Goal: Contribute content

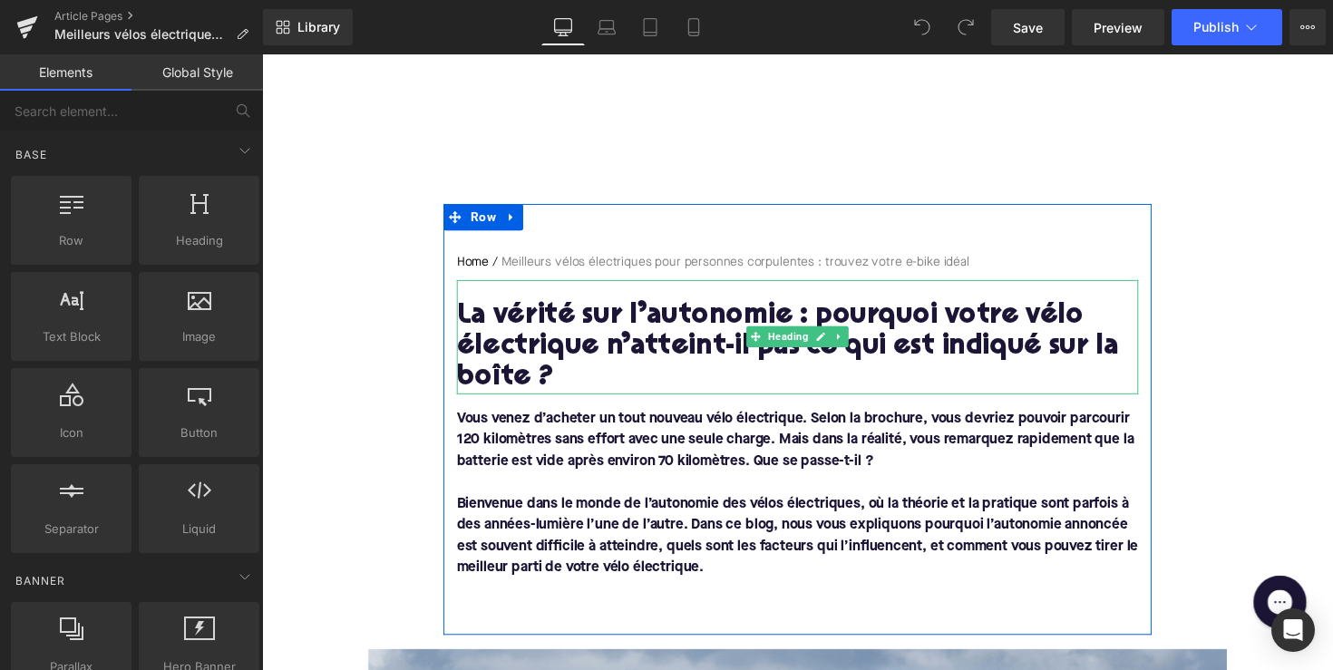
click at [639, 344] on h1 "La vérité sur l’autonomie : pourquoi votre vélo électrique n’atteint-il pas ce …" at bounding box center [811, 354] width 698 height 95
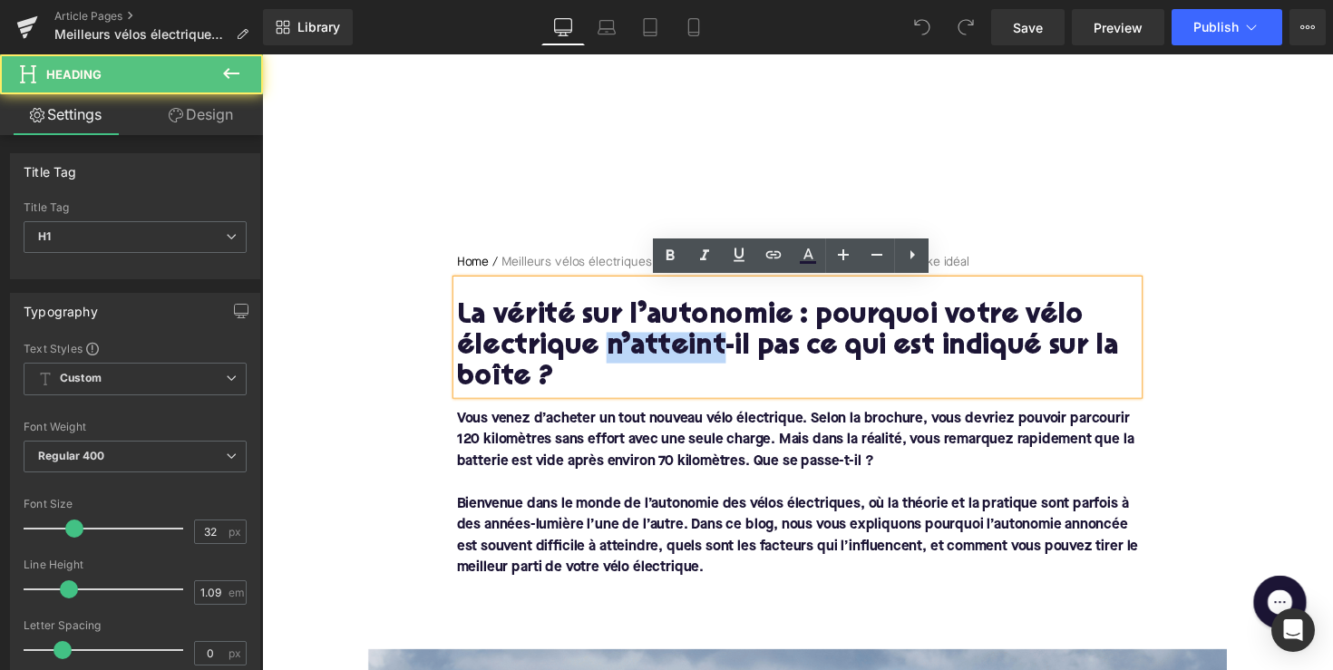
click at [639, 344] on h1 "La vérité sur l’autonomie : pourquoi votre vélo électrique n’atteint-il pas ce …" at bounding box center [811, 354] width 698 height 95
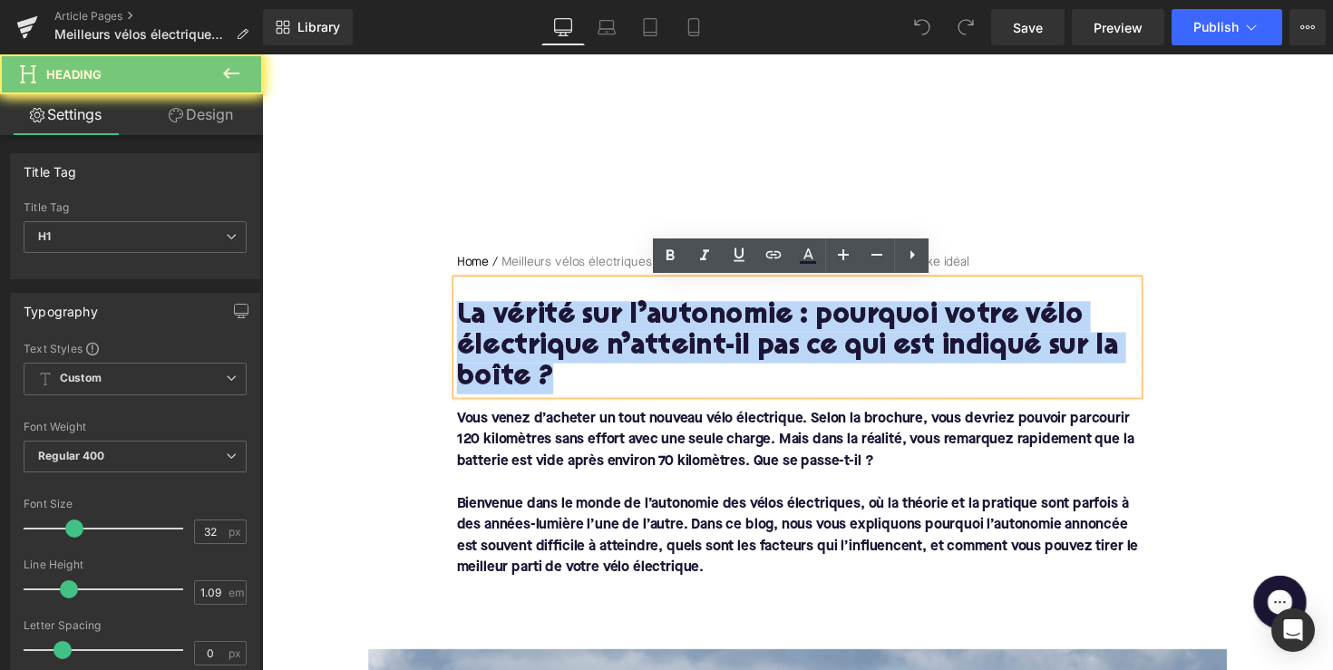
click at [639, 344] on h1 "La vérité sur l’autonomie : pourquoi votre vélo électrique n’atteint-il pas ce …" at bounding box center [811, 354] width 698 height 95
paste div
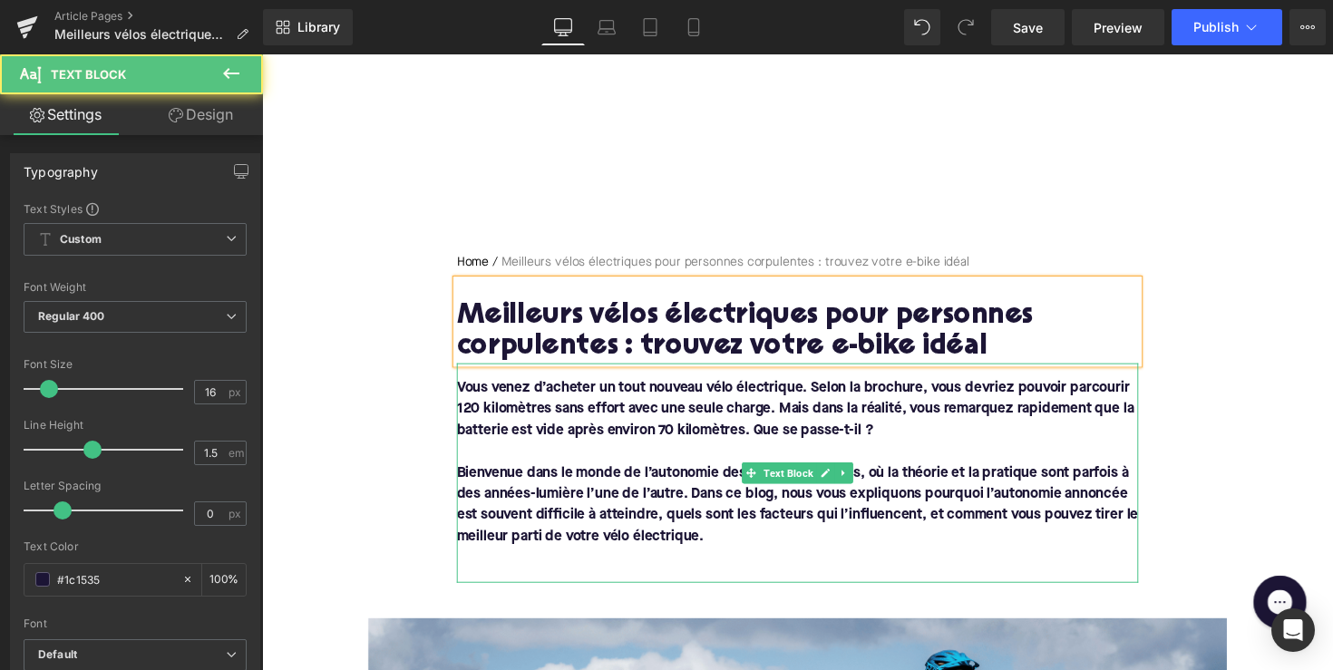
click at [609, 512] on p "Bienvenue dans le monde de l’autonomie des vélos électriques, où la théorie et …" at bounding box center [811, 516] width 698 height 87
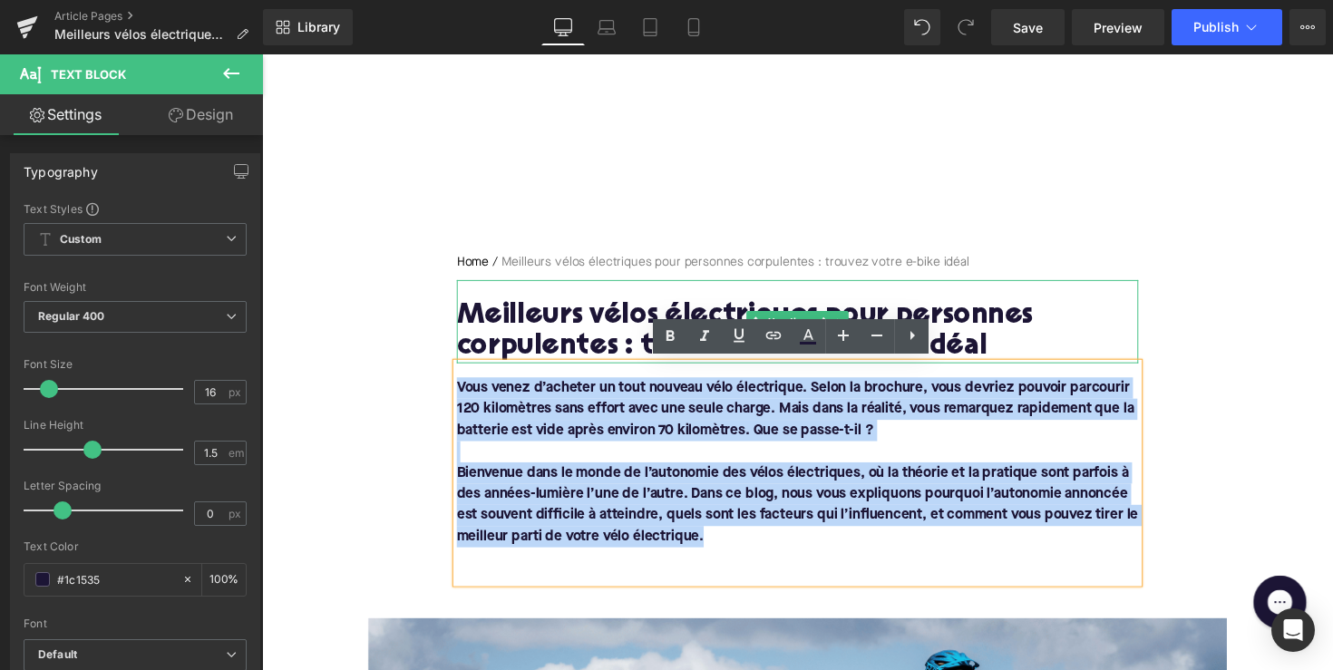
drag, startPoint x: 720, startPoint y: 548, endPoint x: 469, endPoint y: 340, distance: 326.0
click at [469, 340] on div "Home / Meilleurs vélos électriques pour personnes corpulentes : trouvez votre e…" at bounding box center [811, 426] width 726 height 337
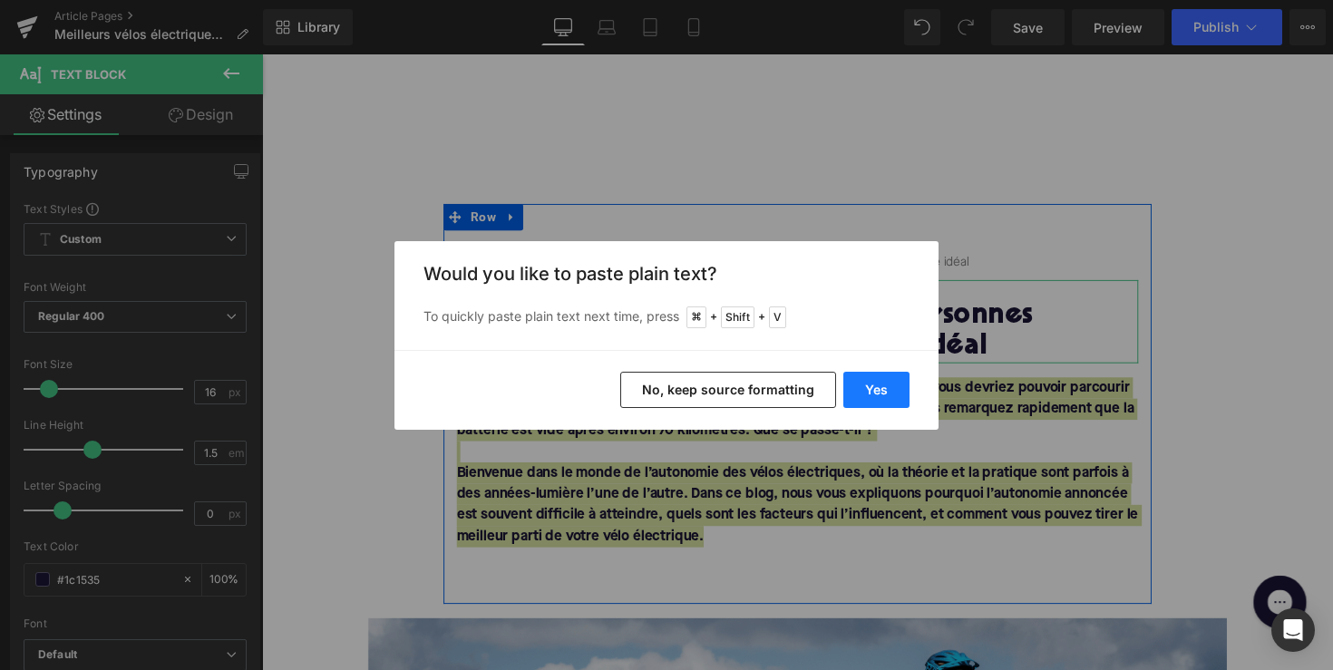
click at [887, 401] on button "Yes" at bounding box center [876, 390] width 66 height 36
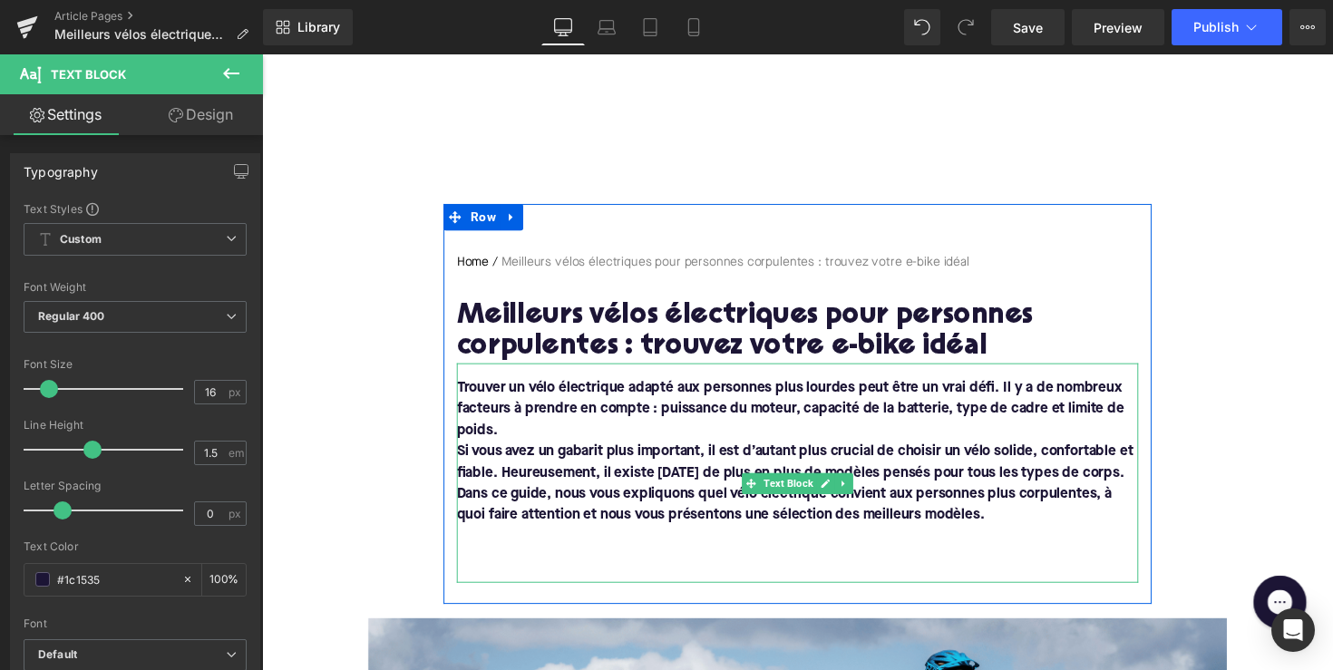
click at [463, 460] on font "Si vous avez un gabarit plus important, il est d’autant plus crucial de choisir…" at bounding box center [808, 472] width 693 height 36
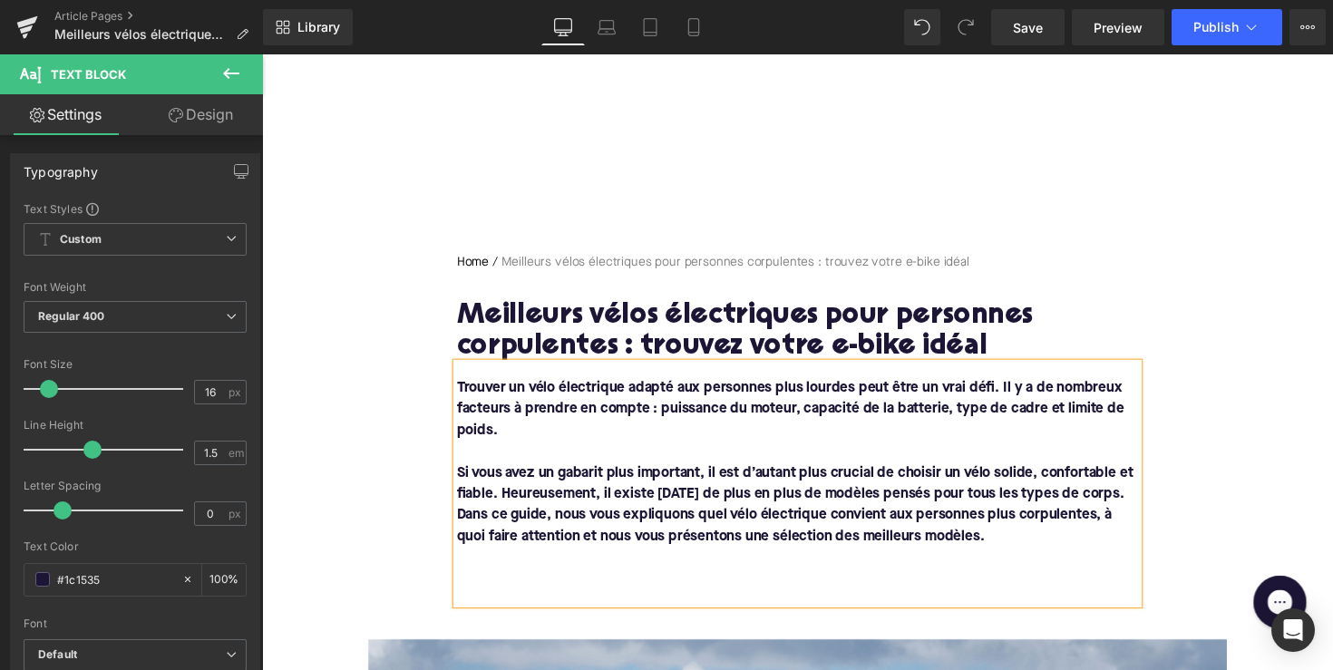
click at [462, 544] on font "Dans ce guide, nous vous expliquons quel vélo électrique convient aux personnes…" at bounding box center [797, 538] width 671 height 36
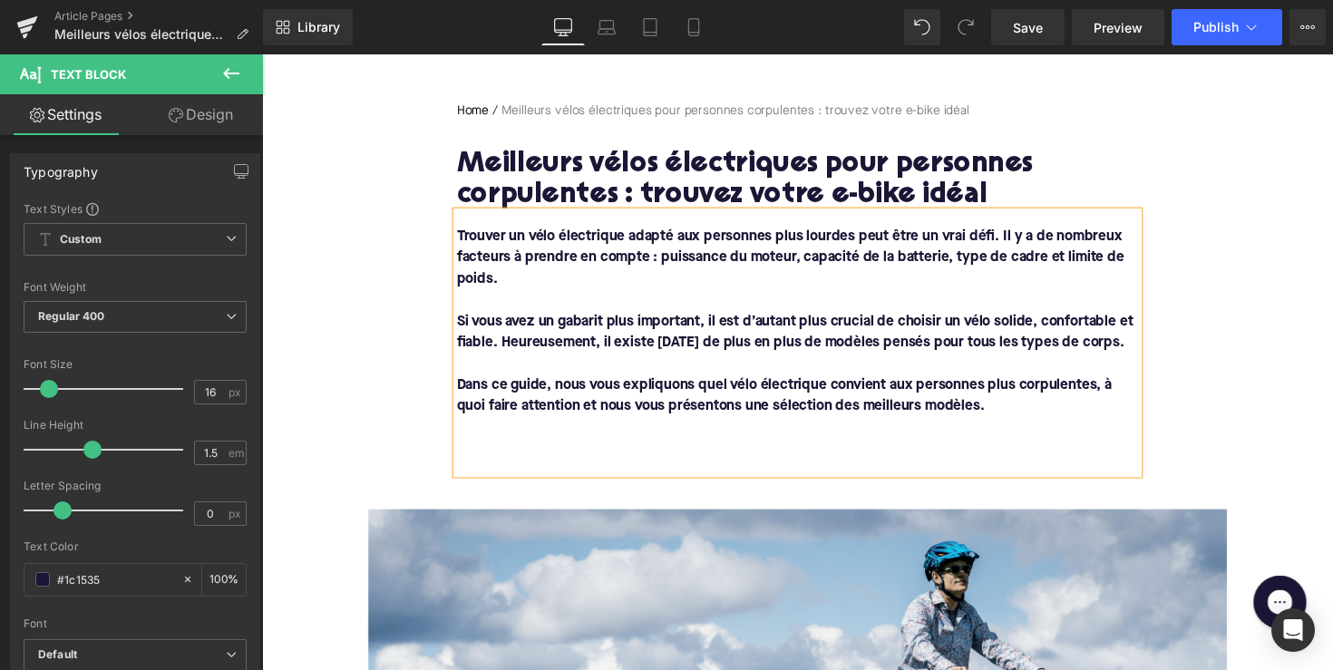
scroll to position [223, 0]
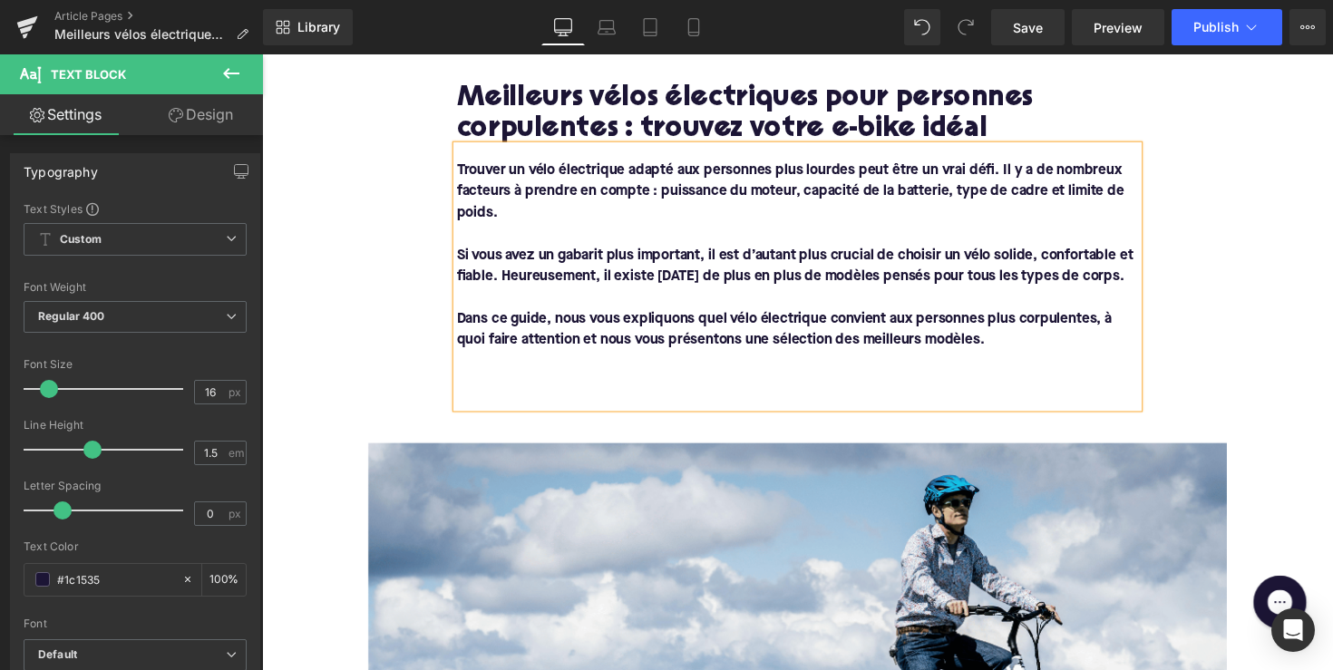
click at [466, 402] on p at bounding box center [811, 391] width 698 height 22
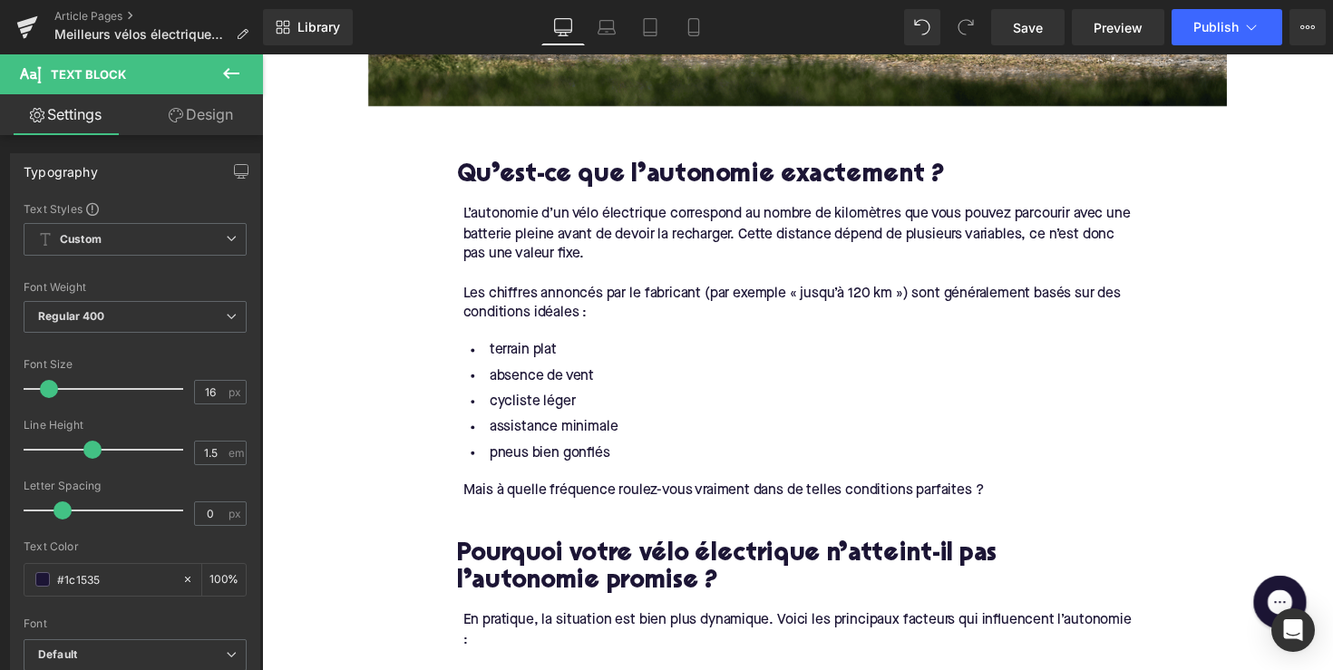
scroll to position [880, 0]
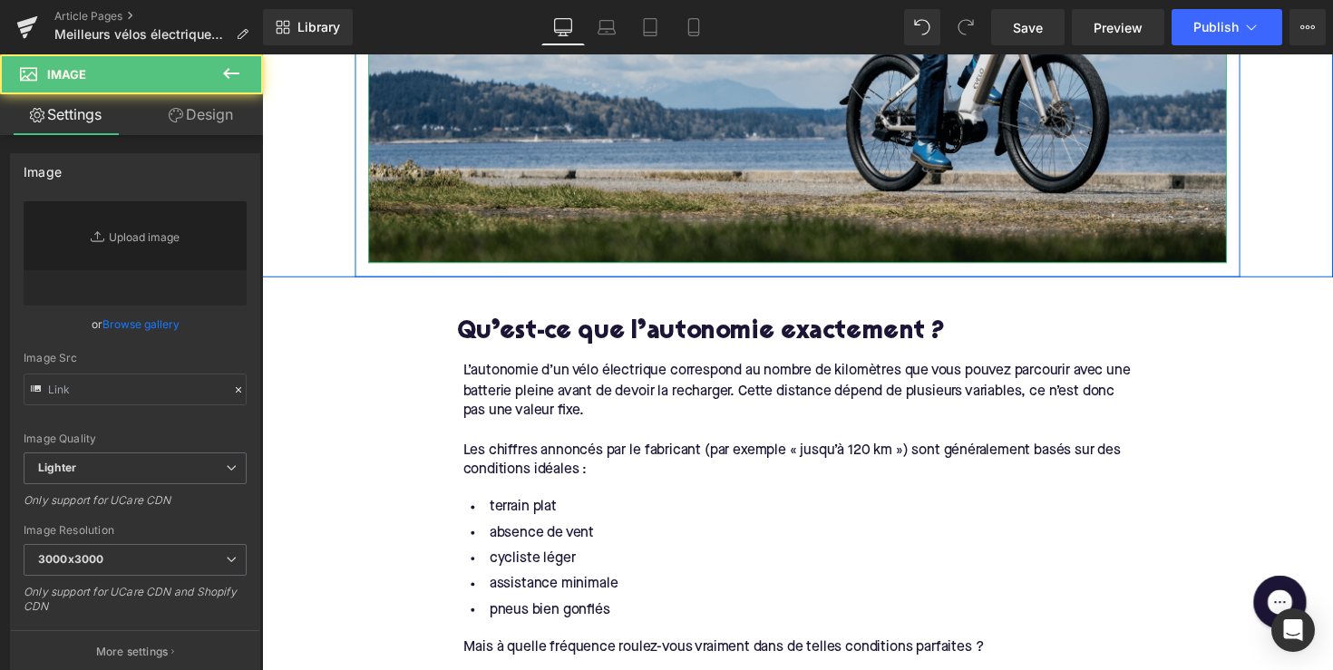
click at [627, 246] on img at bounding box center [811, 21] width 880 height 495
type input "[URL][DOMAIN_NAME]"
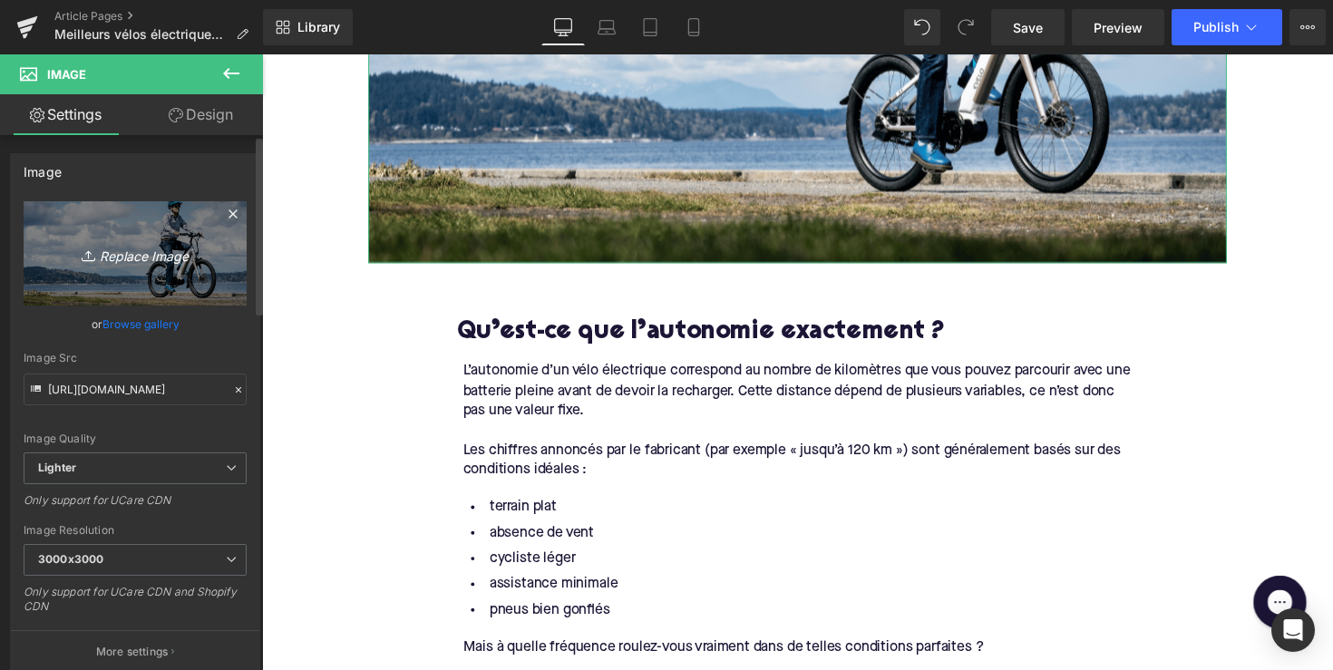
click at [165, 262] on icon "Replace Image" at bounding box center [135, 253] width 145 height 23
type input "C:\fakepath\0722_Himiway_July_Photos-15_2_1_1024x1024.webp"
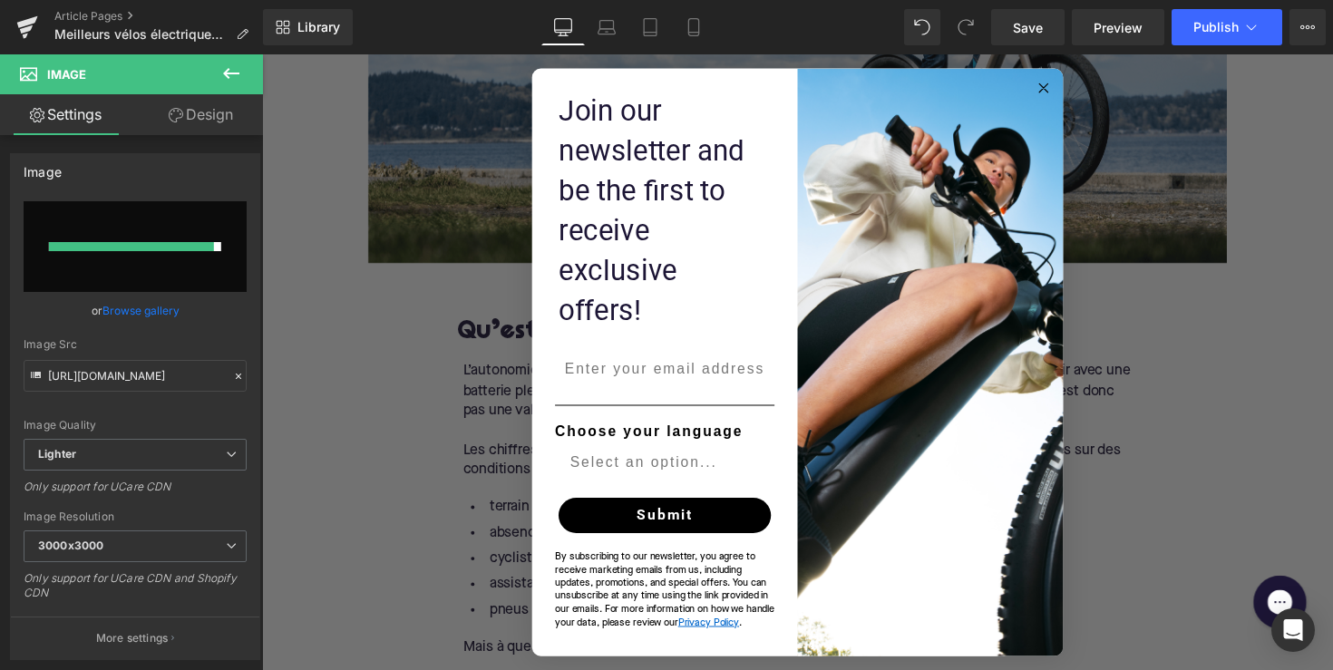
type input "[URL][DOMAIN_NAME]"
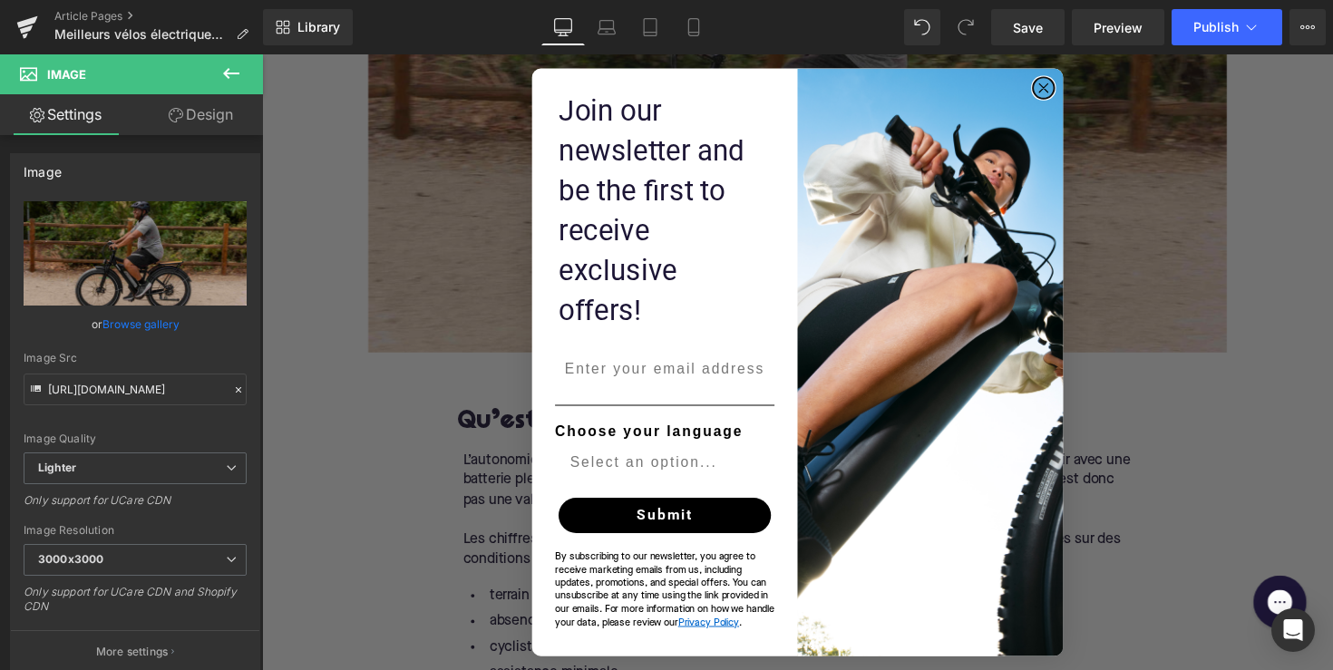
click at [1058, 100] on circle "Close dialog" at bounding box center [1063, 89] width 21 height 21
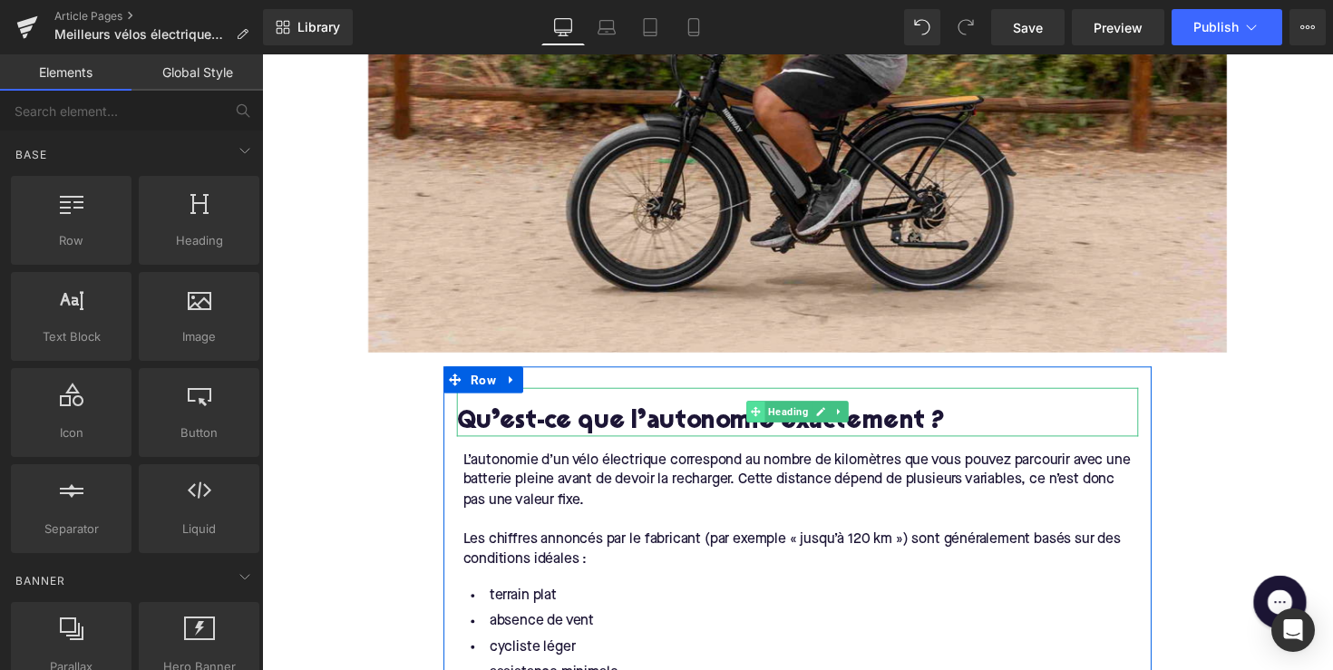
click at [761, 432] on span at bounding box center [767, 421] width 19 height 22
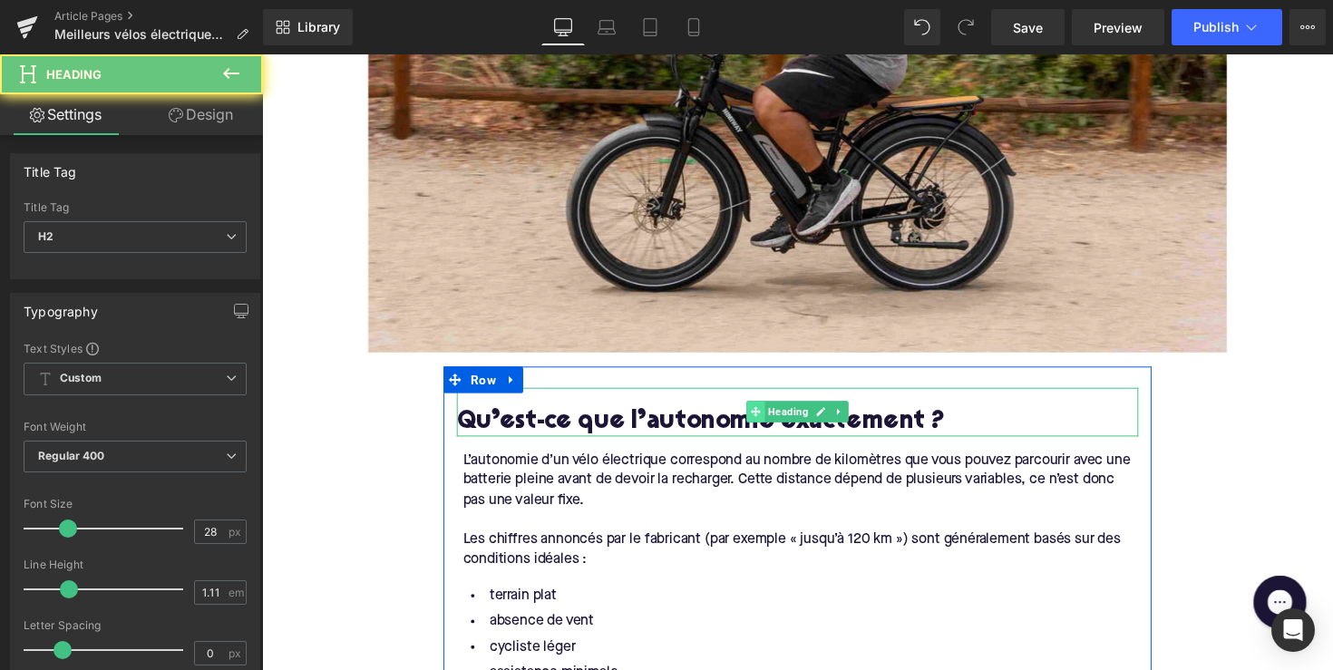
click at [761, 432] on span at bounding box center [767, 421] width 19 height 22
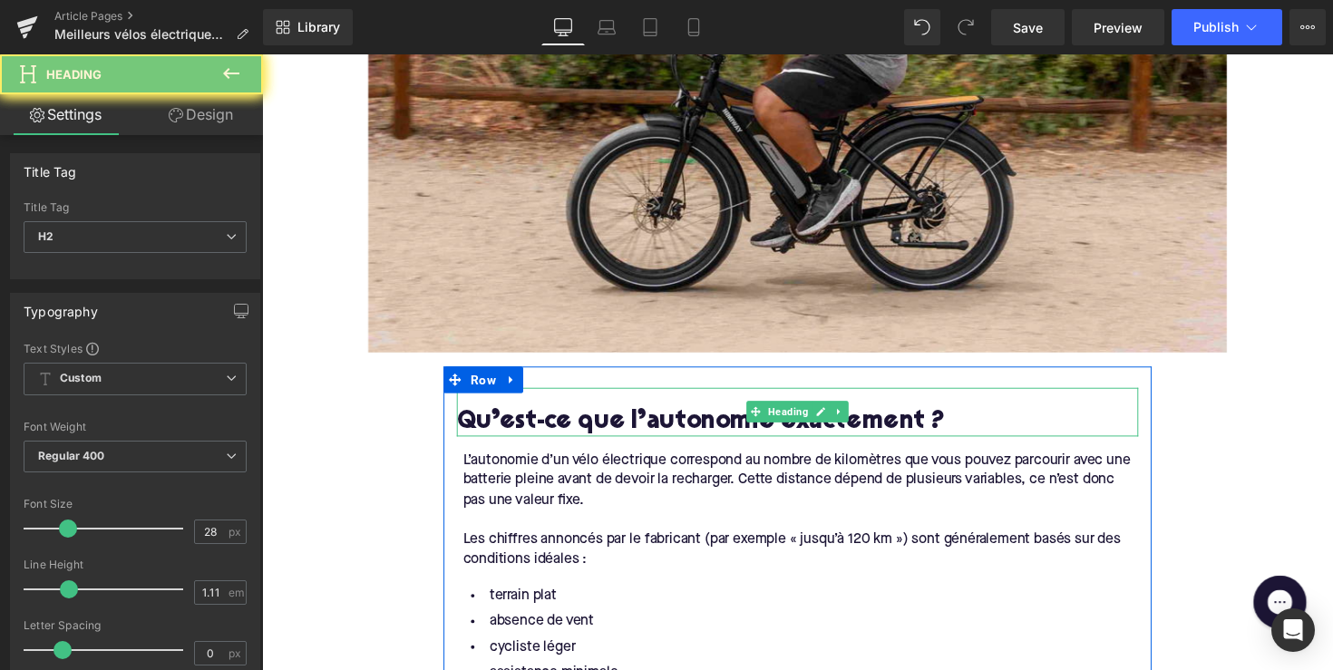
click at [685, 446] on h2 "Qu’est-ce que l’autonomie exactement ?" at bounding box center [811, 432] width 698 height 28
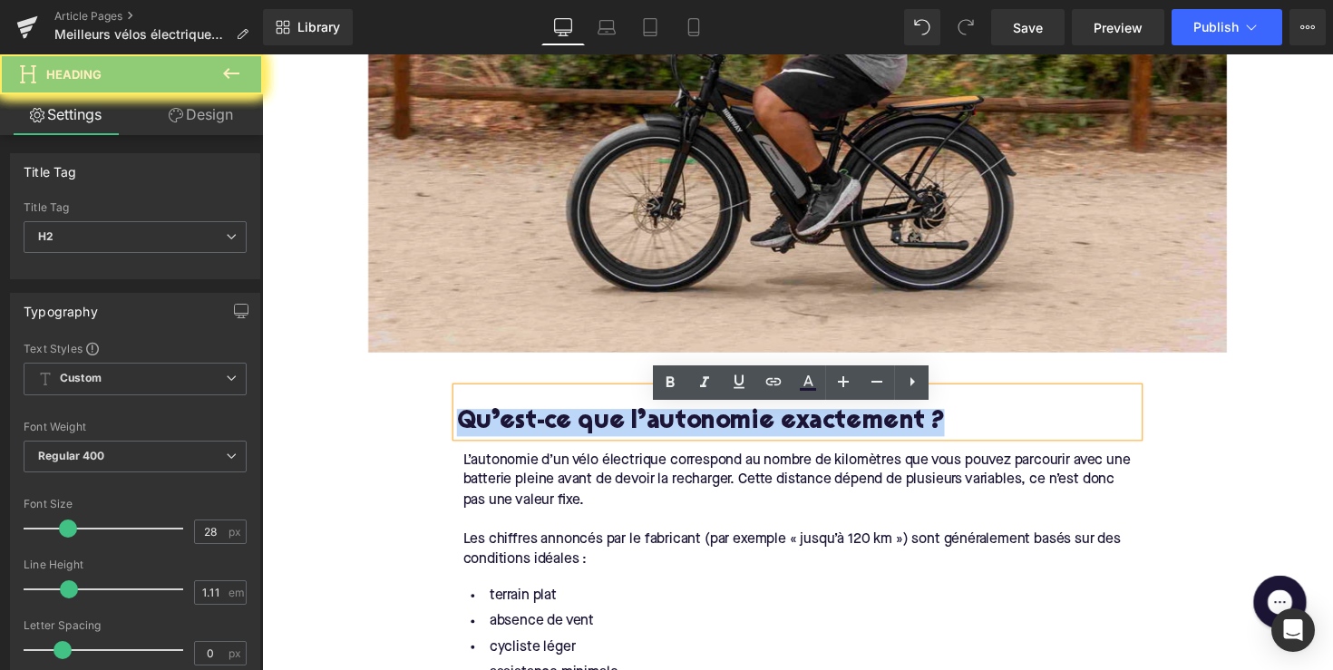
click at [685, 446] on h2 "Qu’est-ce que l’autonomie exactement ?" at bounding box center [811, 432] width 698 height 28
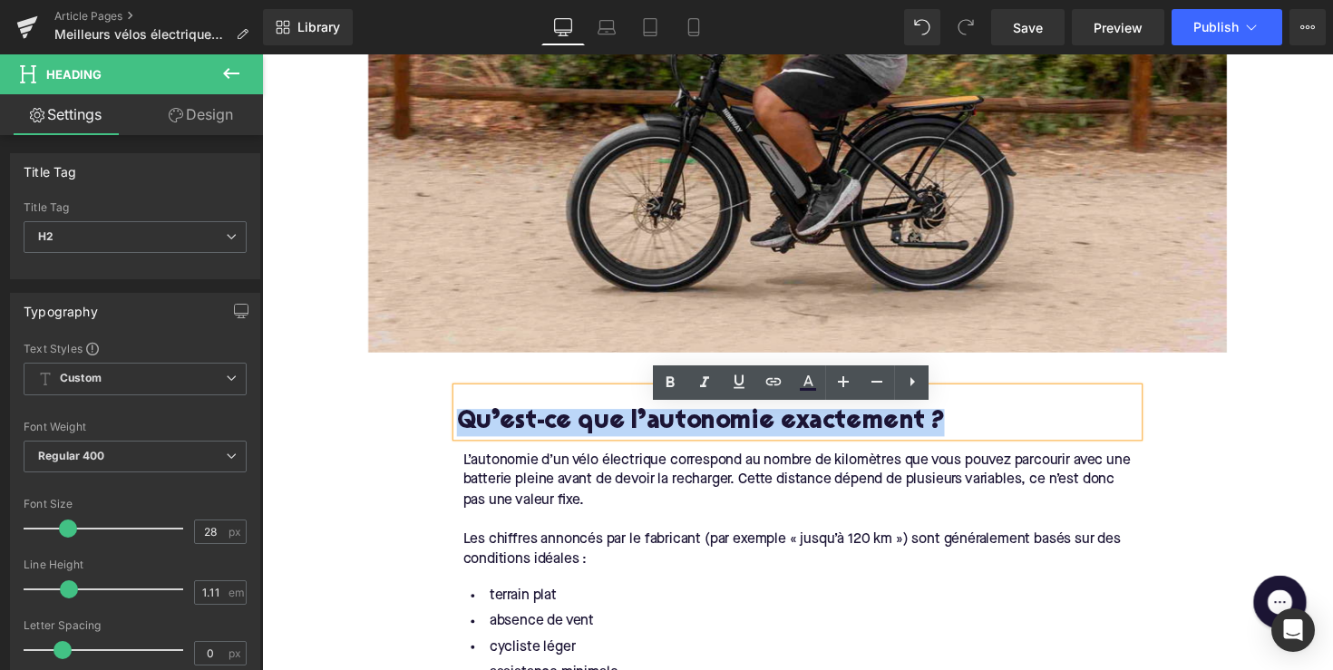
paste div
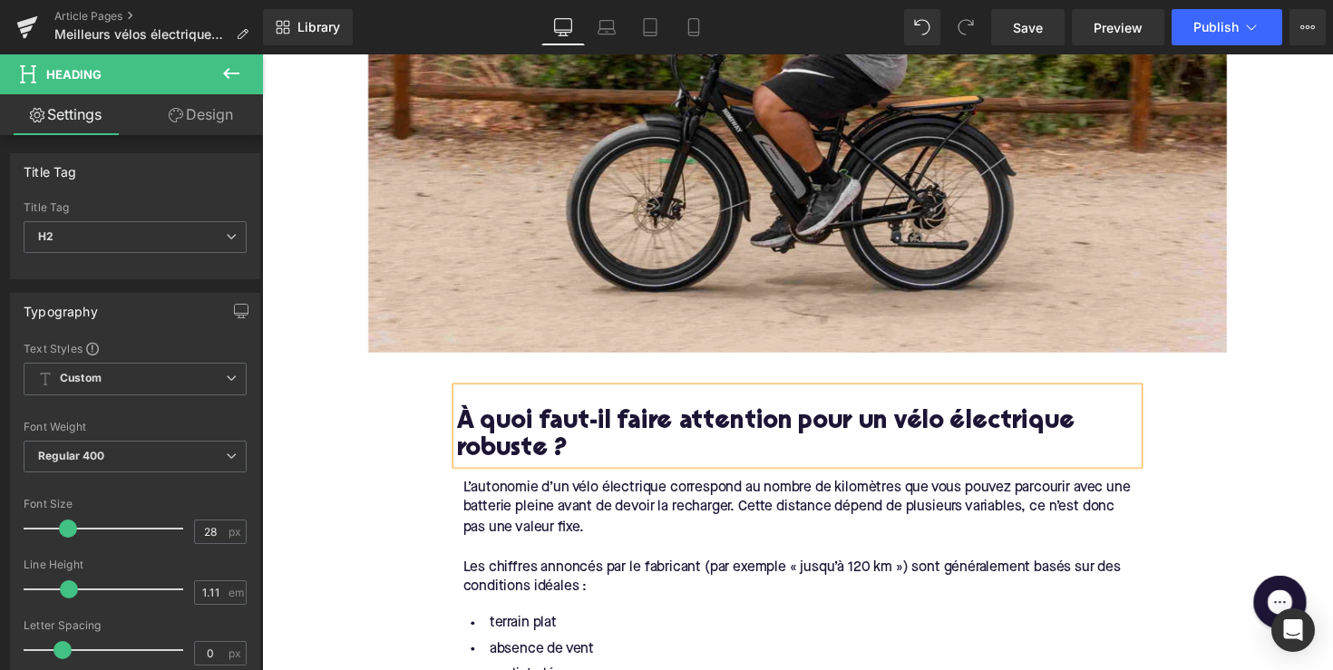
click at [554, 570] on div at bounding box center [814, 560] width 692 height 20
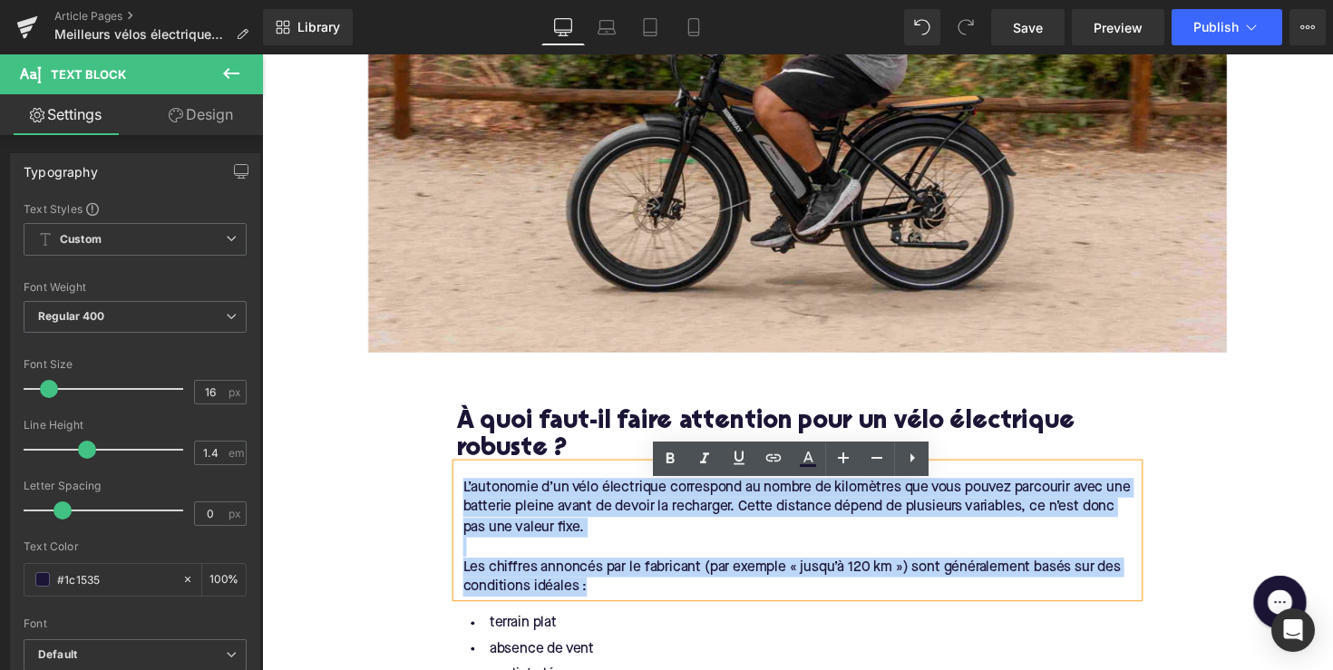
drag, startPoint x: 613, startPoint y: 609, endPoint x: 436, endPoint y: 507, distance: 204.4
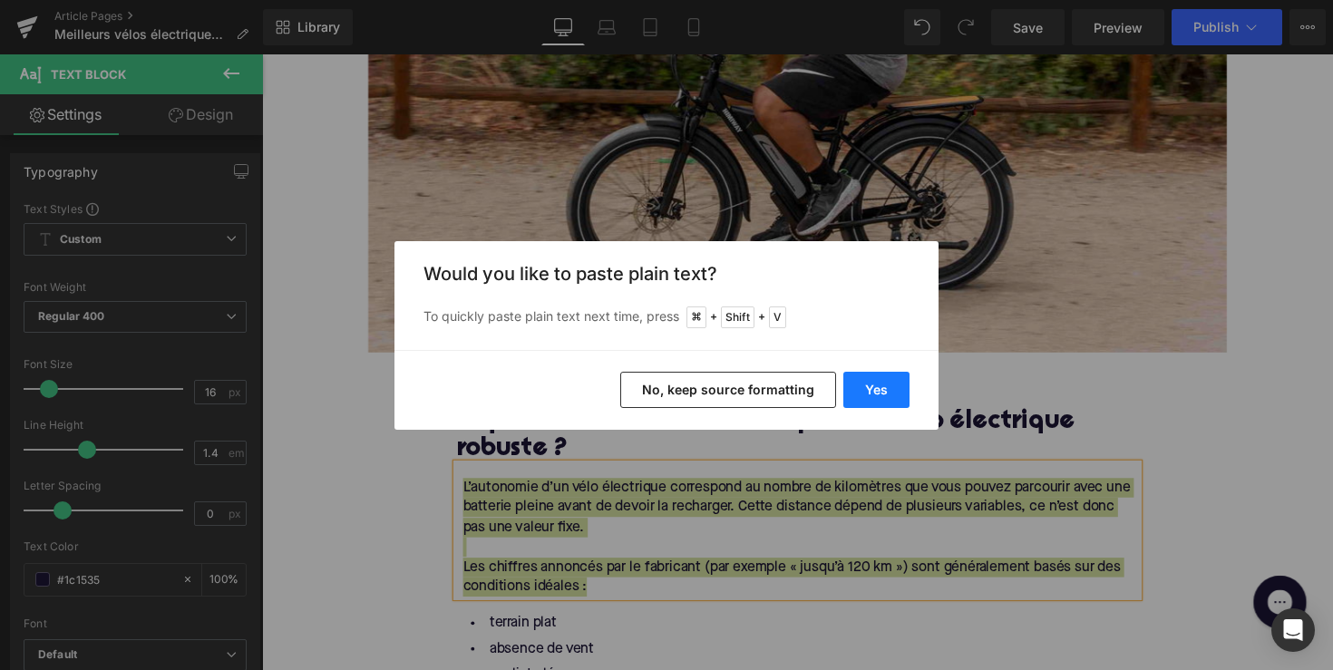
click at [872, 397] on button "Yes" at bounding box center [876, 390] width 66 height 36
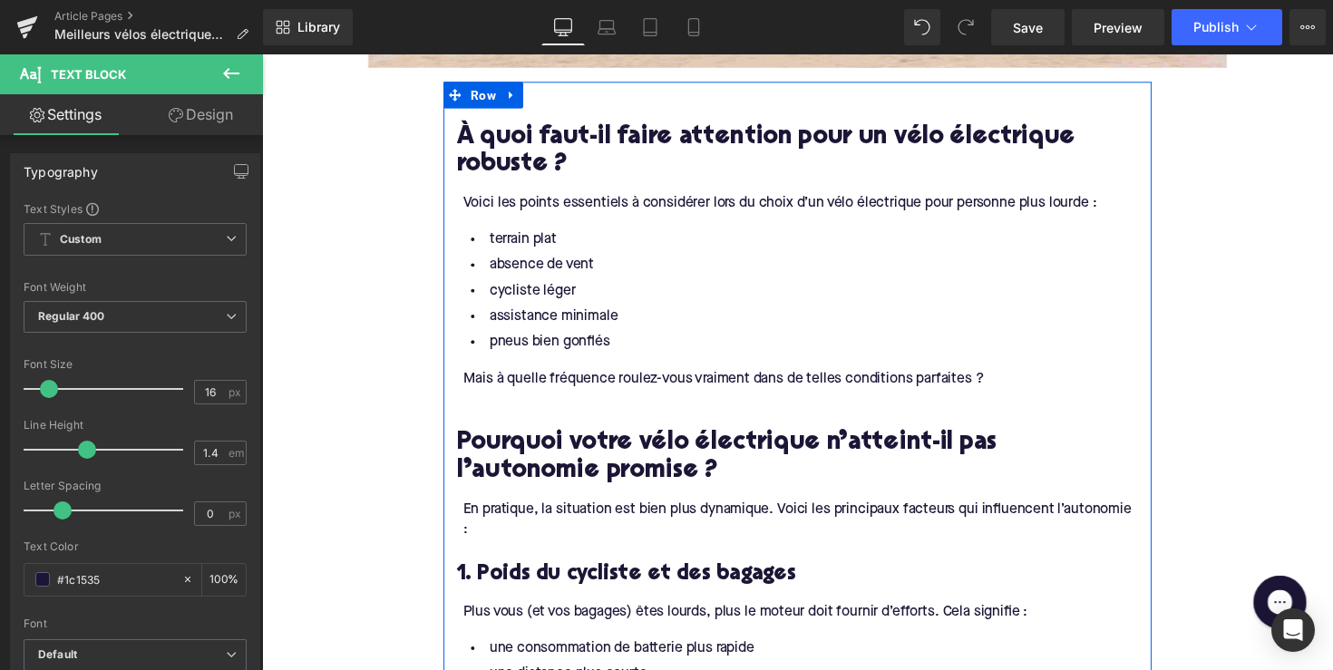
scroll to position [1169, 0]
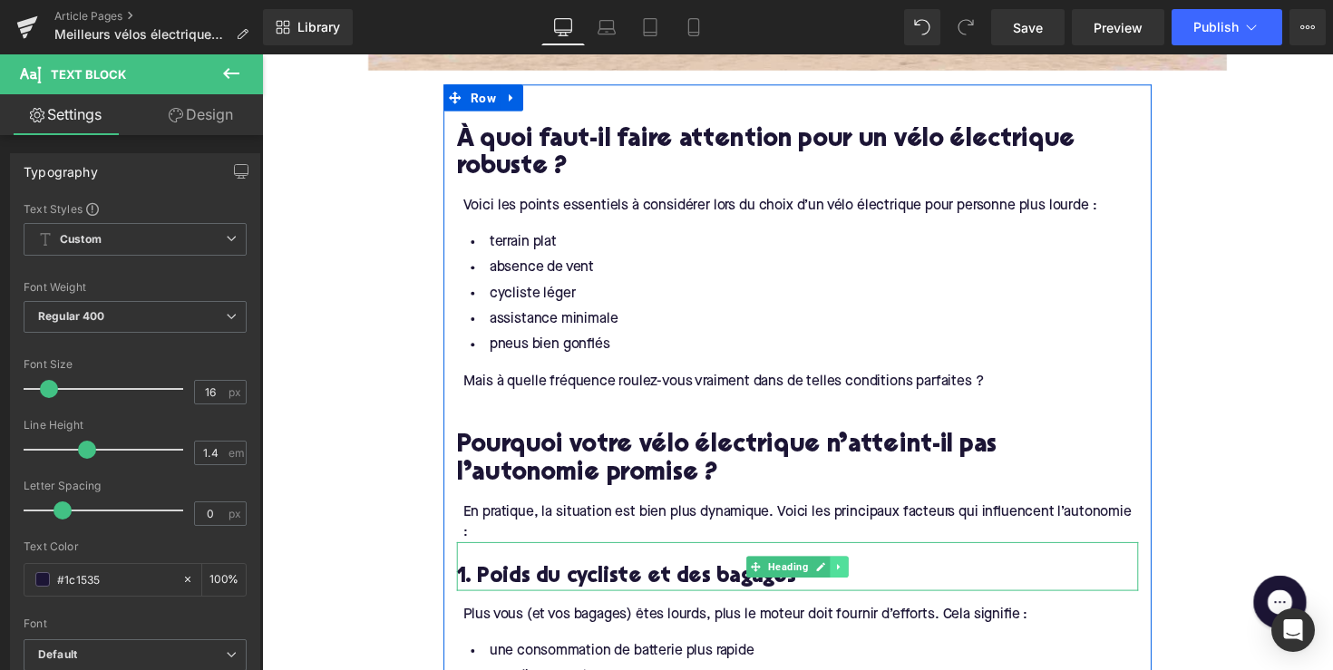
click at [852, 576] on icon at bounding box center [853, 579] width 3 height 6
click at [843, 578] on icon at bounding box center [844, 579] width 10 height 10
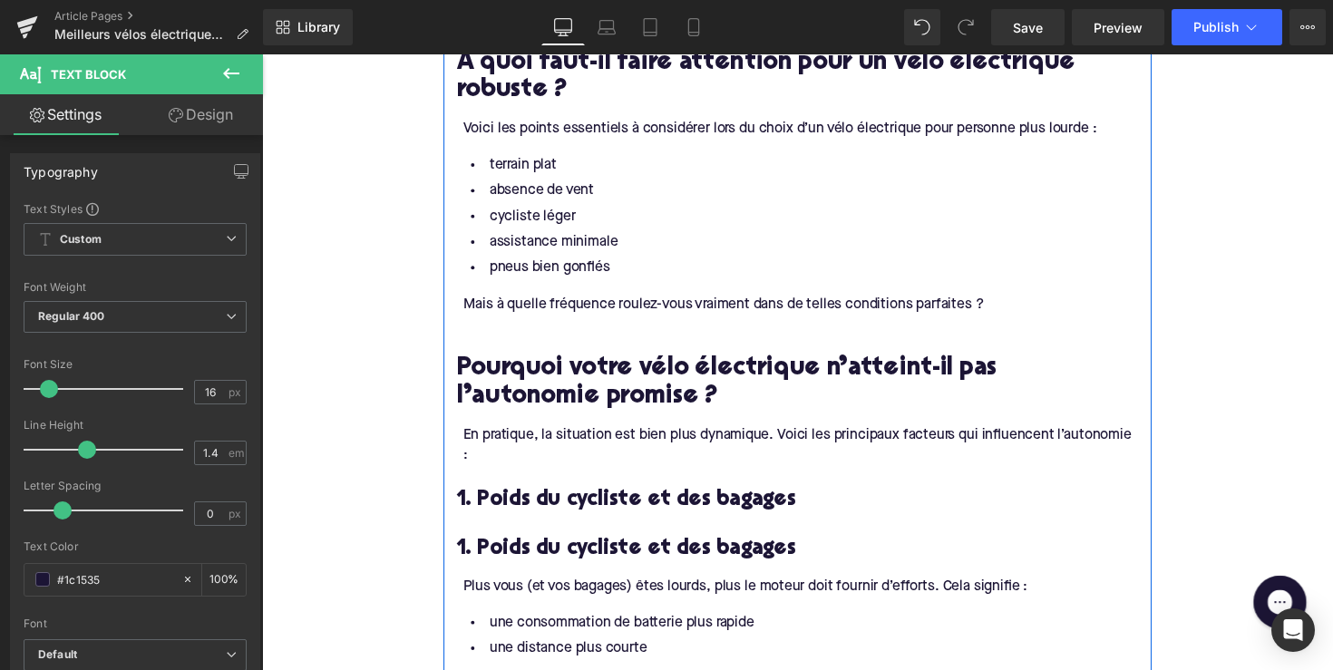
scroll to position [1219, 0]
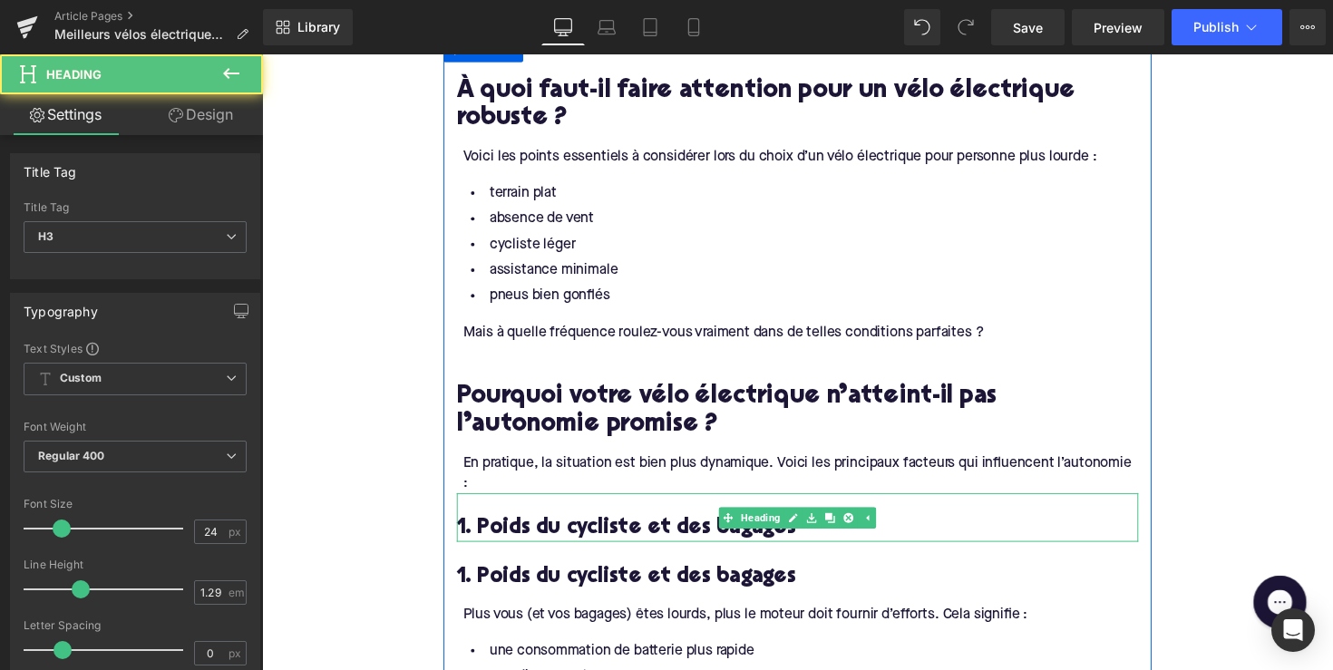
drag, startPoint x: 655, startPoint y: 533, endPoint x: 665, endPoint y: 535, distance: 10.1
click at [655, 533] on h3 "1. Poids du cycliste et des bagages" at bounding box center [811, 540] width 698 height 28
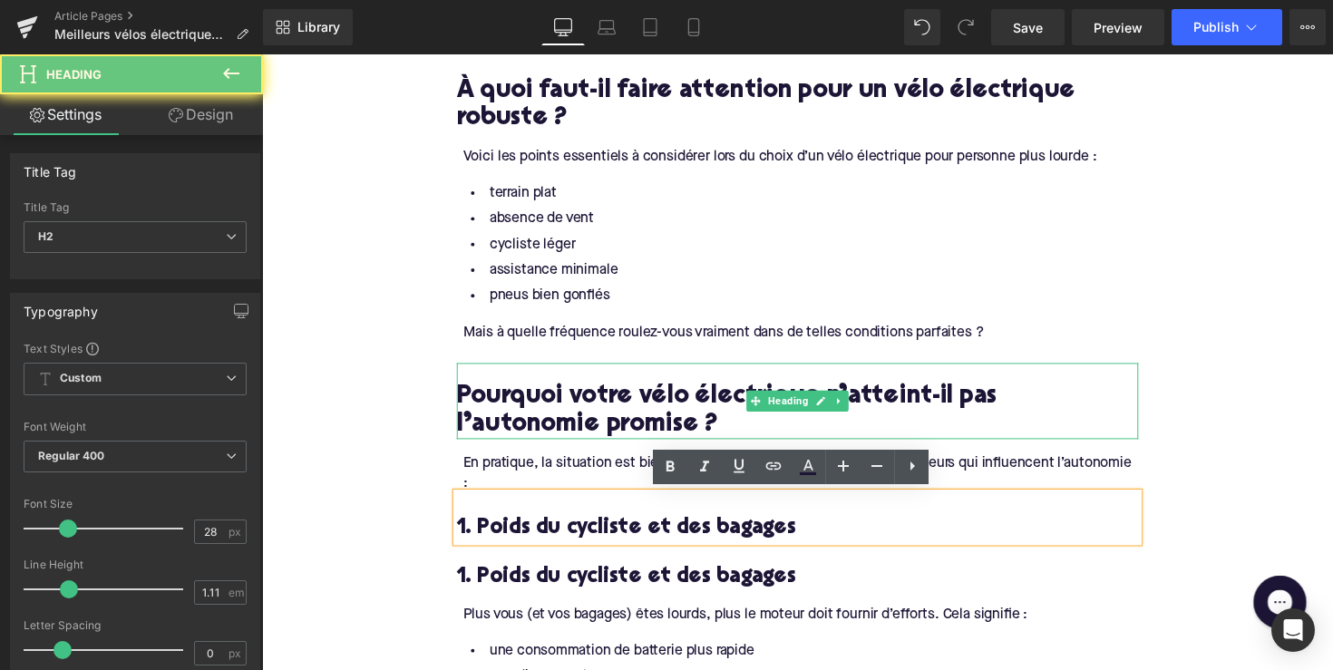
click at [520, 425] on h2 "Pourquoi votre vélo électrique n’atteint-il pas l’autonomie promise ?" at bounding box center [811, 421] width 698 height 56
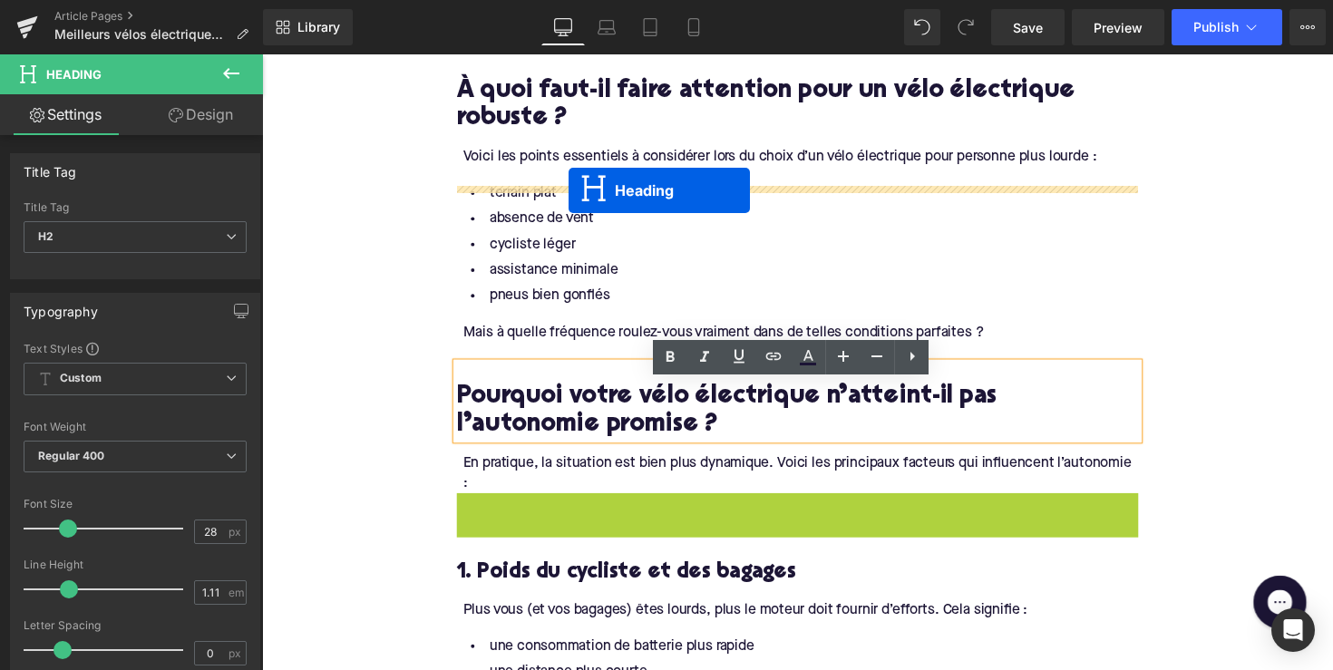
drag, startPoint x: 736, startPoint y: 521, endPoint x: 576, endPoint y: 194, distance: 363.8
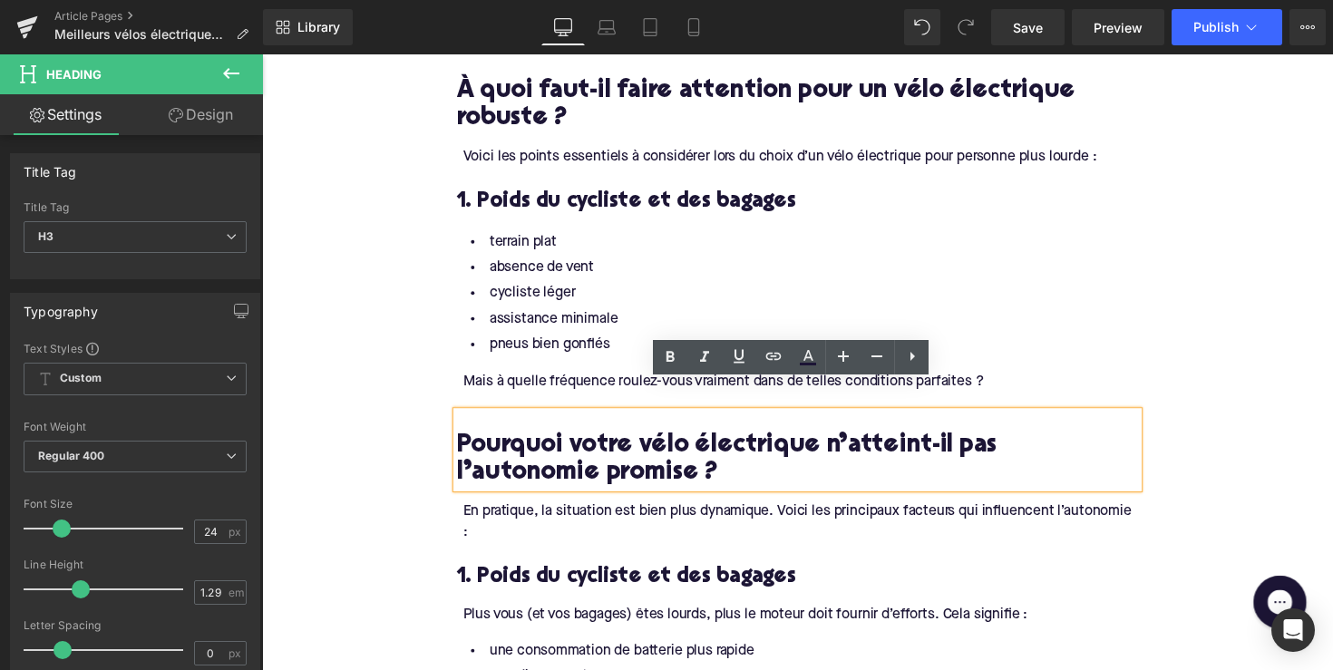
click at [564, 219] on h3 "1. Poids du cycliste et des bagages" at bounding box center [811, 205] width 698 height 28
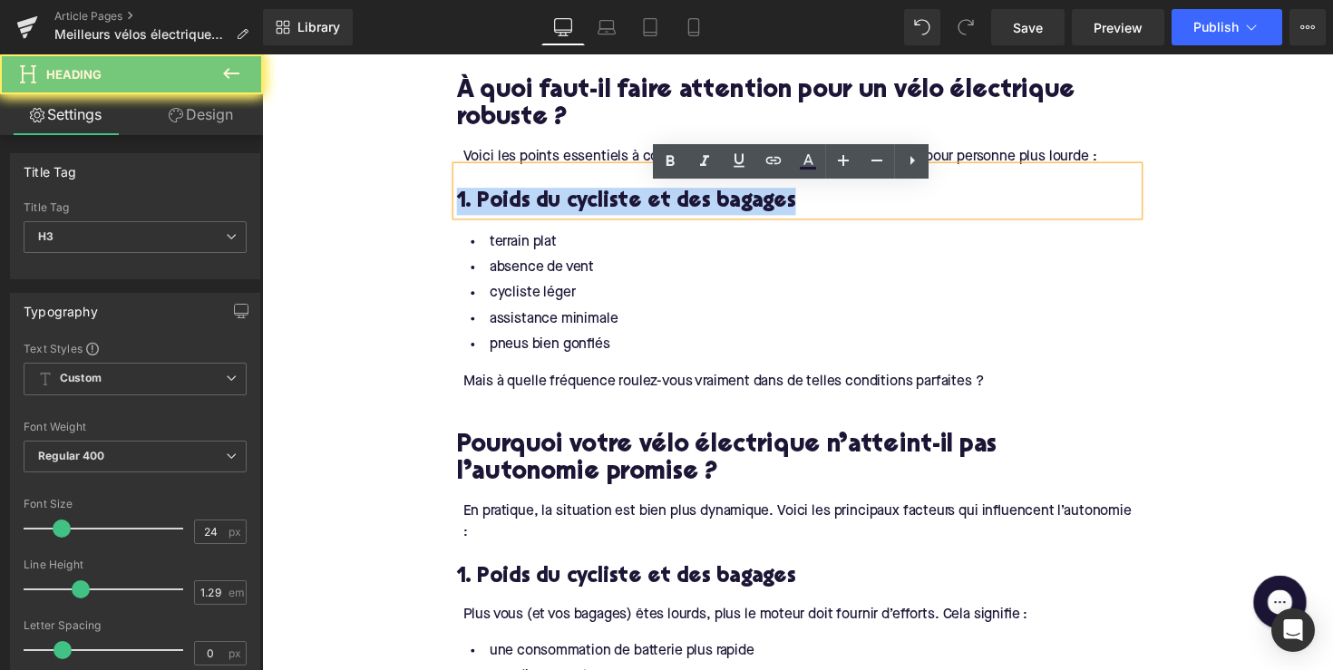
click at [564, 219] on h3 "1. Poids du cycliste et des bagages" at bounding box center [811, 205] width 698 height 28
paste div
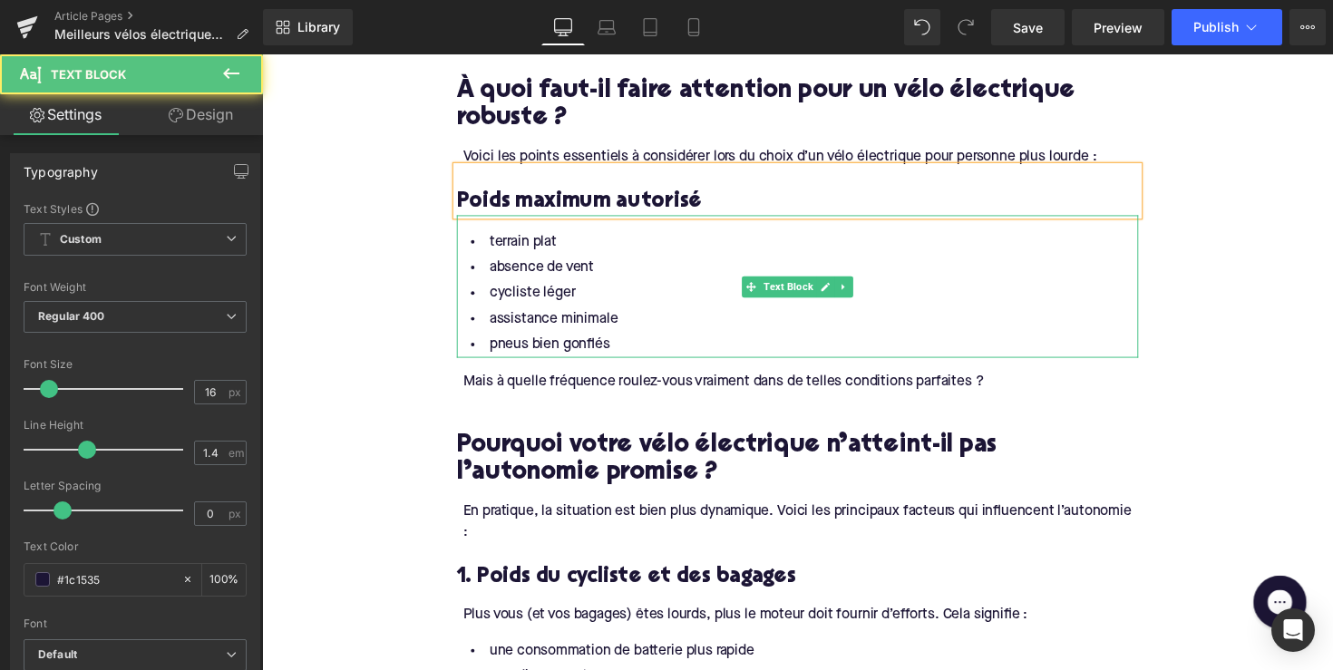
click at [580, 313] on li "cycliste léger" at bounding box center [811, 300] width 698 height 26
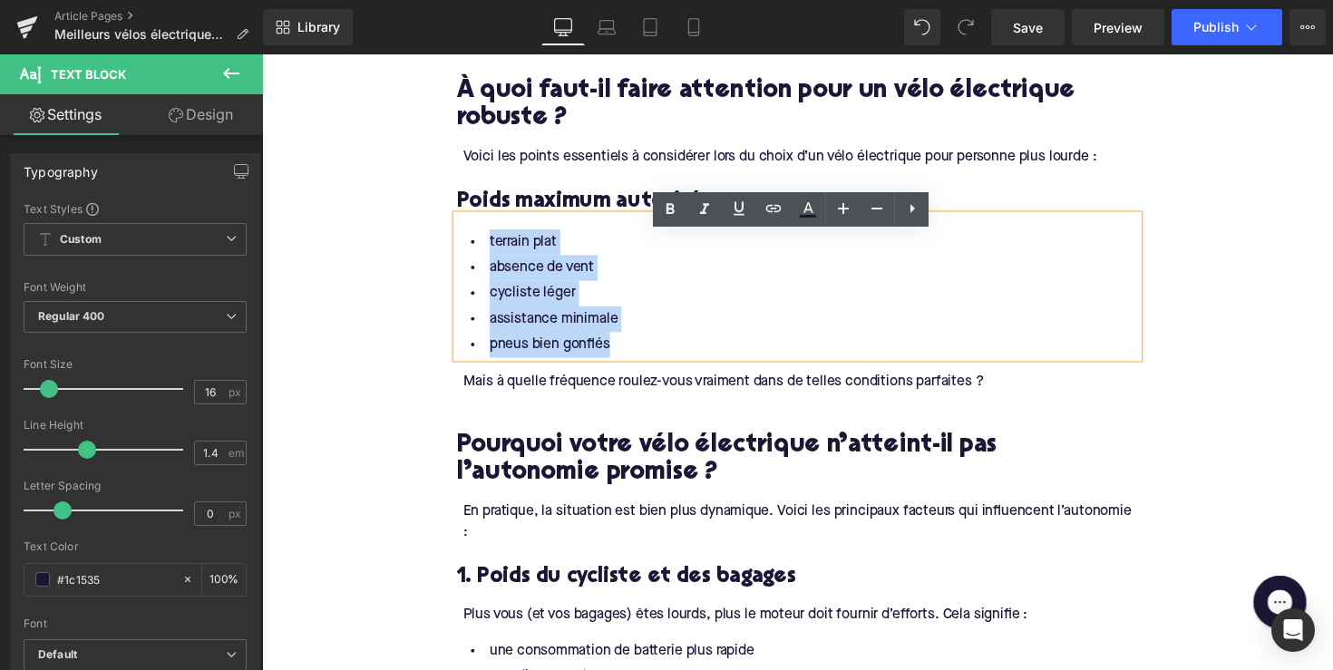
drag, startPoint x: 625, startPoint y: 368, endPoint x: 452, endPoint y: 272, distance: 198.1
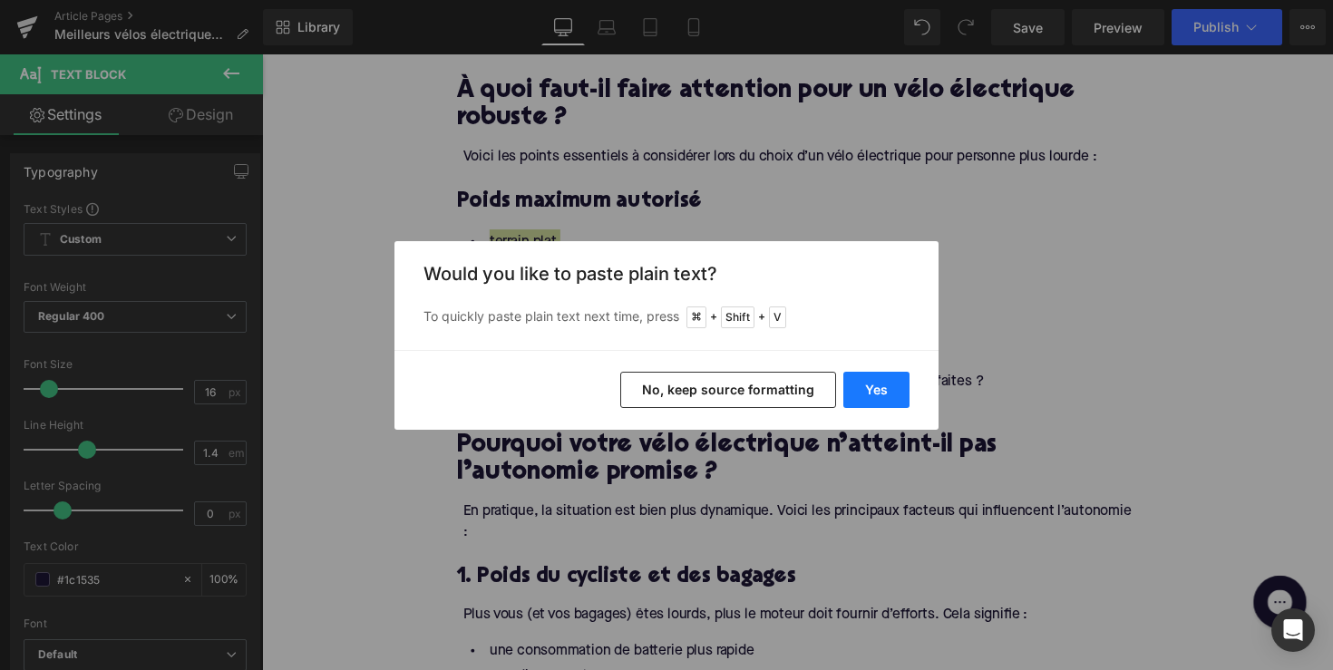
click at [880, 383] on button "Yes" at bounding box center [876, 390] width 66 height 36
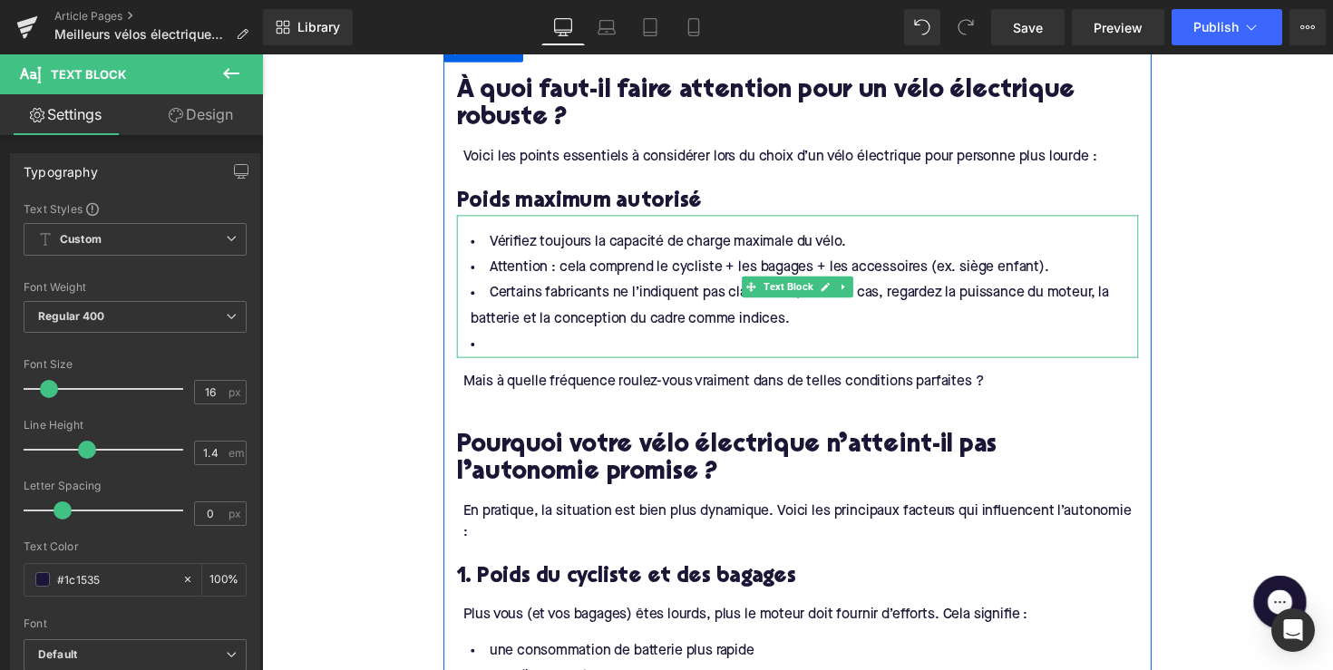
click at [590, 365] on li at bounding box center [811, 352] width 698 height 26
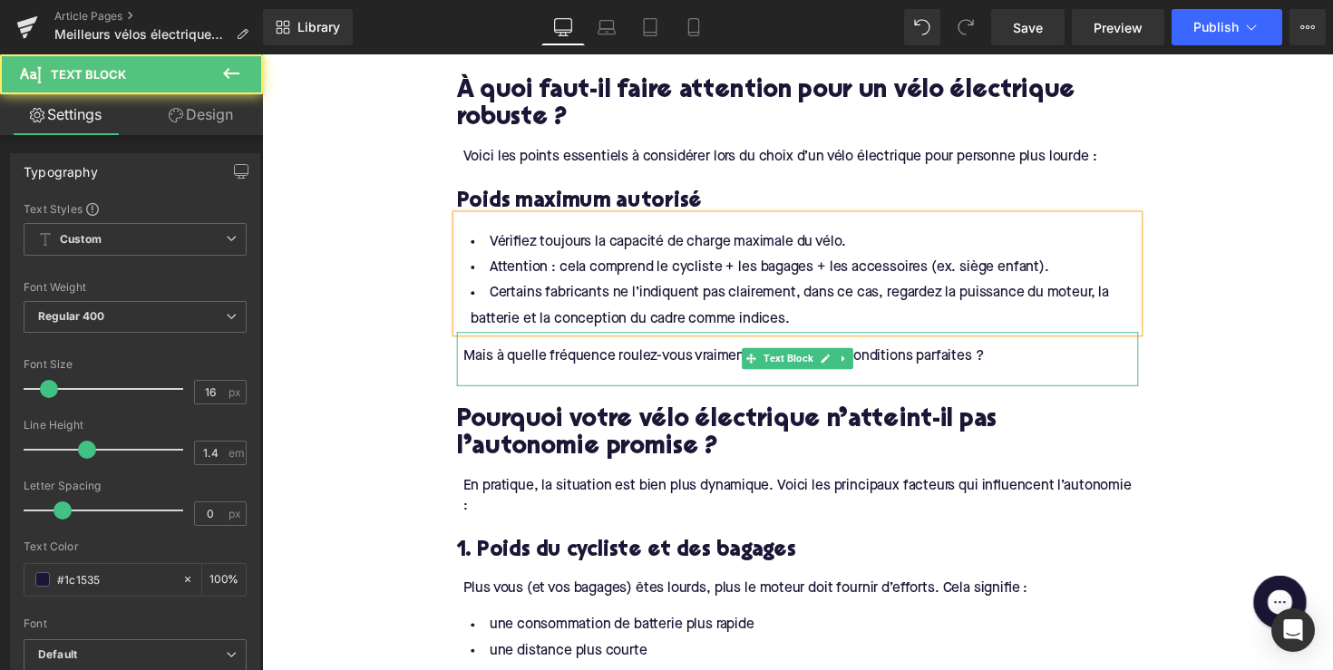
click at [871, 374] on div "Mais à quelle fréquence roulez-vous vraiment dans de telles conditions parfaite…" at bounding box center [814, 364] width 692 height 20
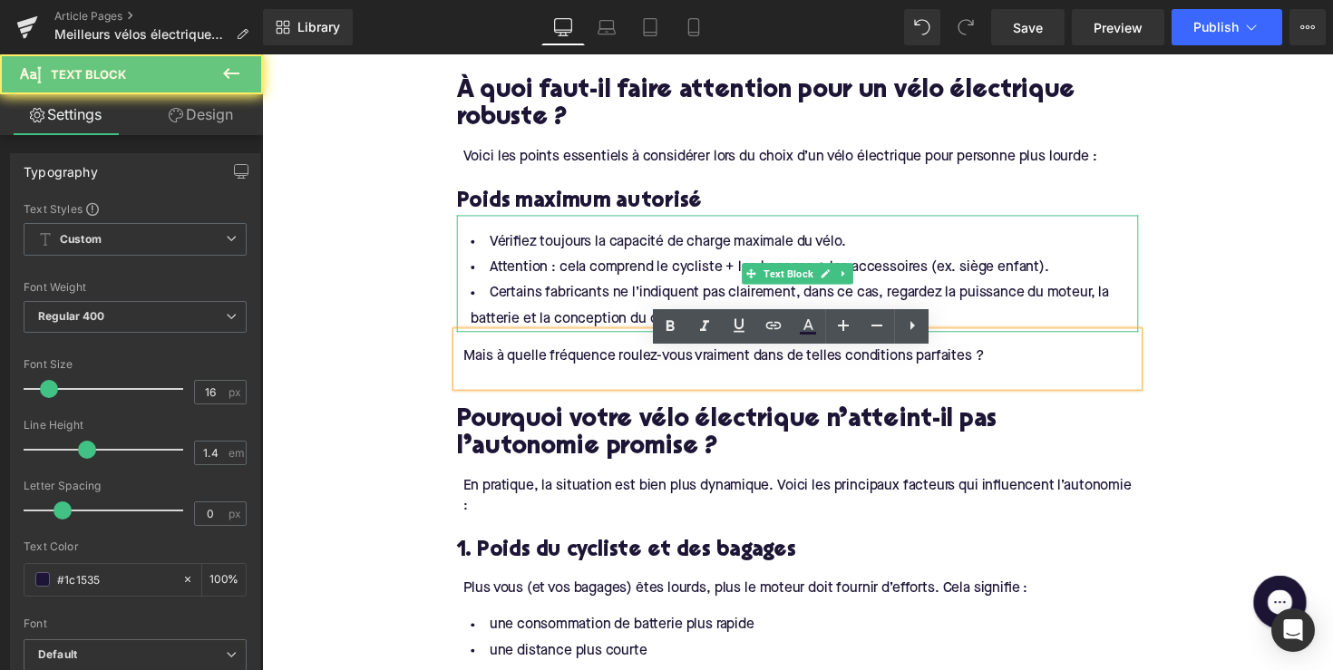
click at [708, 287] on li "Attention : cela comprend le cycliste + les bagages + les accessoires (ex. sièg…" at bounding box center [811, 273] width 698 height 26
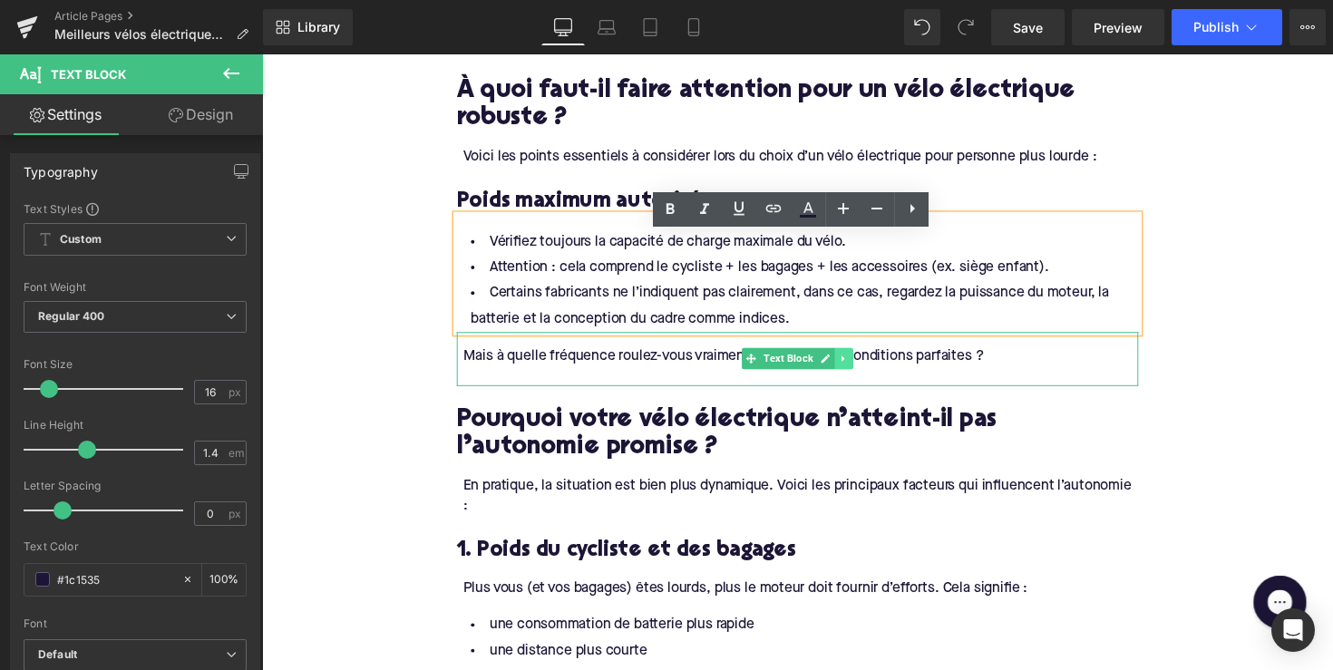
click at [856, 370] on icon at bounding box center [857, 367] width 3 height 6
click at [862, 372] on icon at bounding box center [867, 367] width 10 height 10
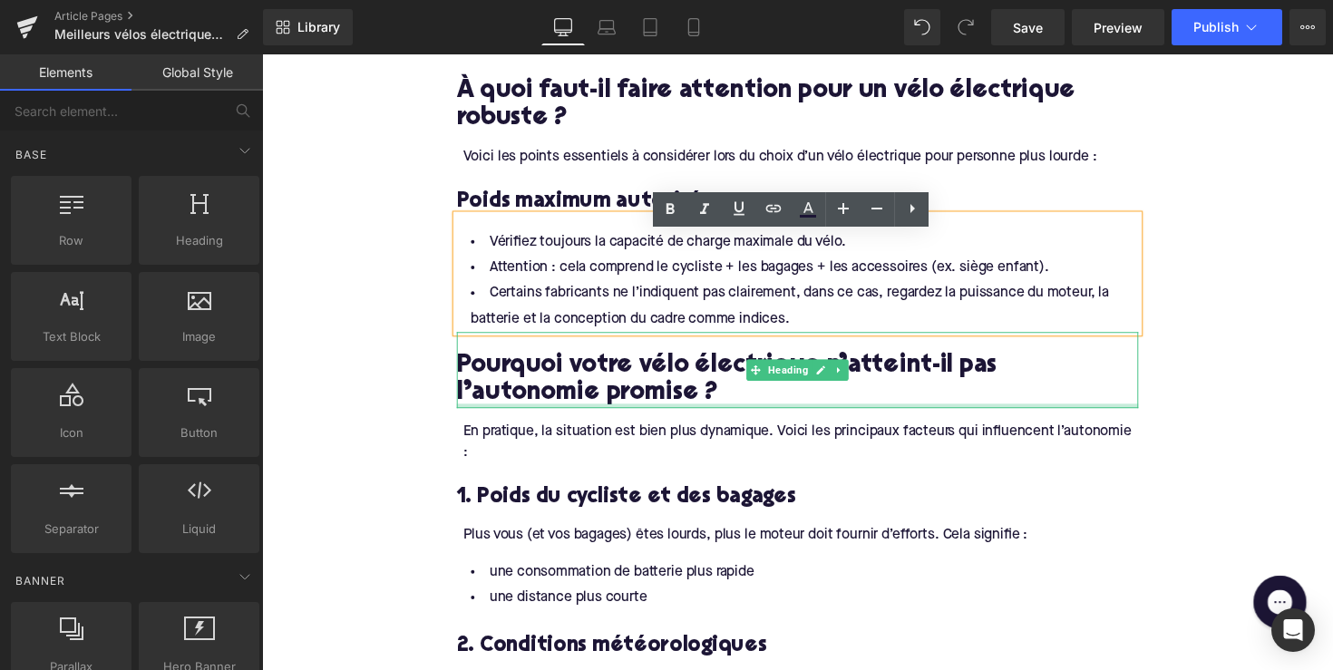
click at [502, 417] on div at bounding box center [811, 415] width 698 height 5
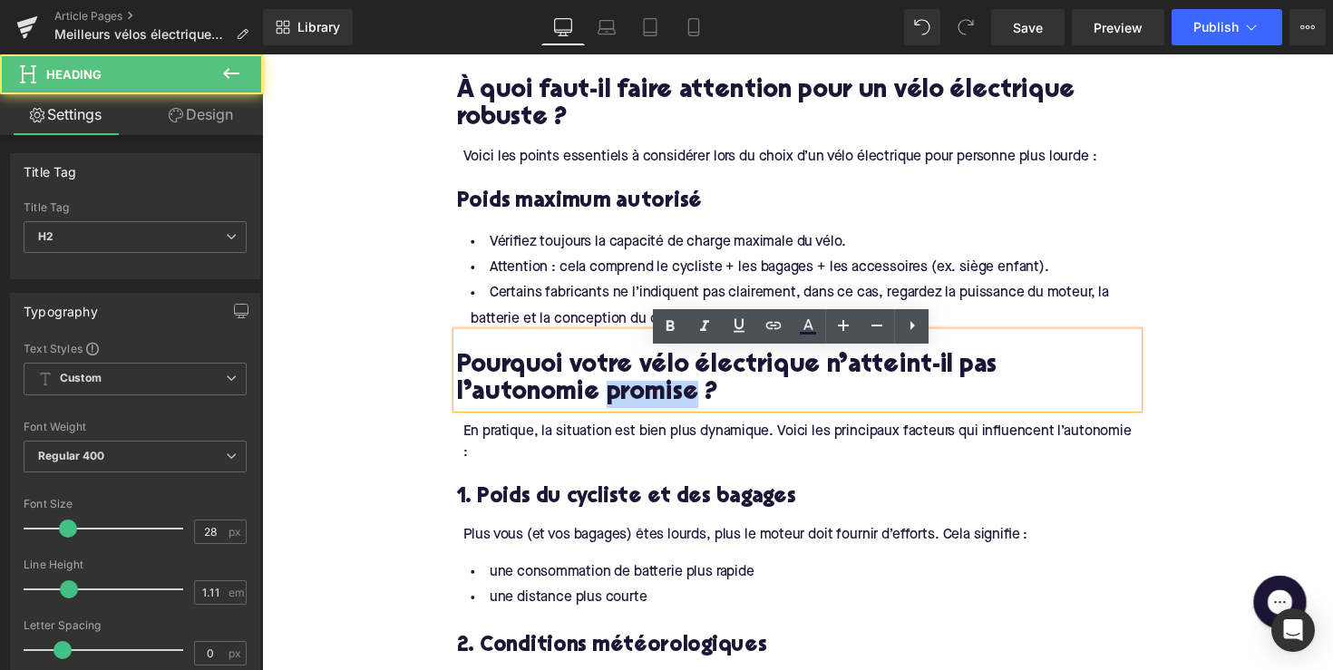
click at [502, 417] on h2 "Pourquoi votre vélo électrique n’atteint-il pas l’autonomie promise ?" at bounding box center [811, 389] width 698 height 56
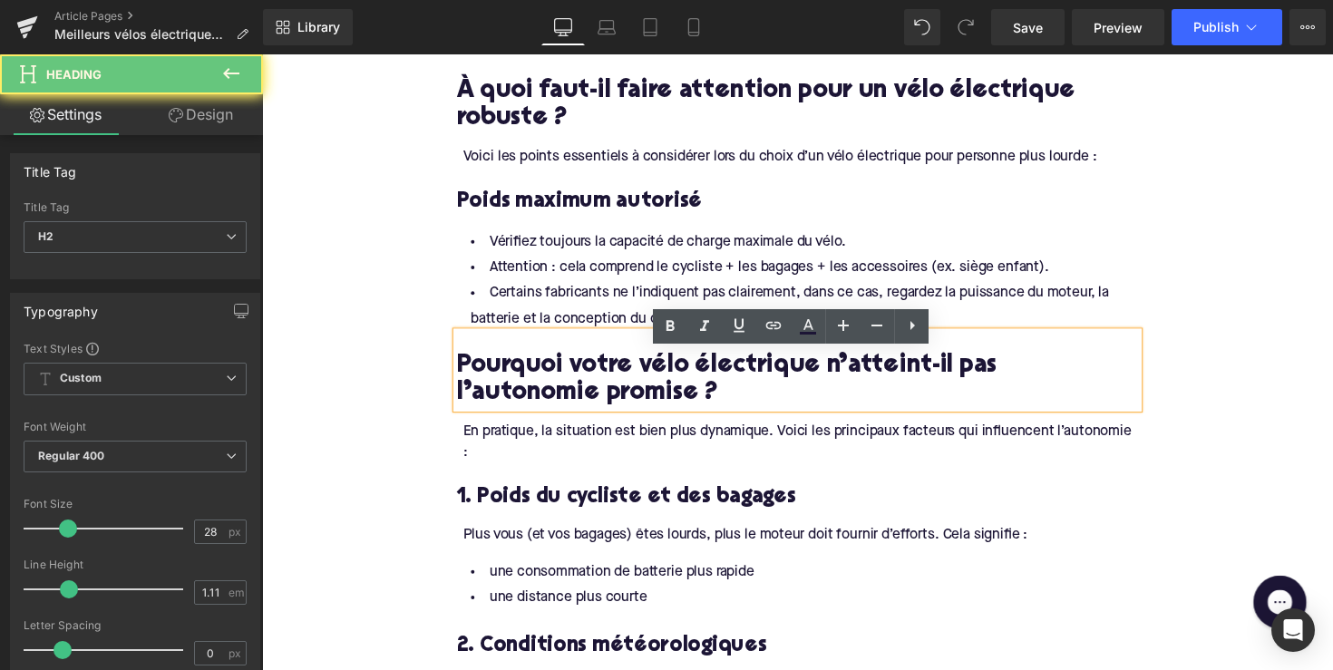
click at [507, 401] on h2 "Pourquoi votre vélo électrique n’atteint-il pas l’autonomie promise ?" at bounding box center [811, 389] width 698 height 56
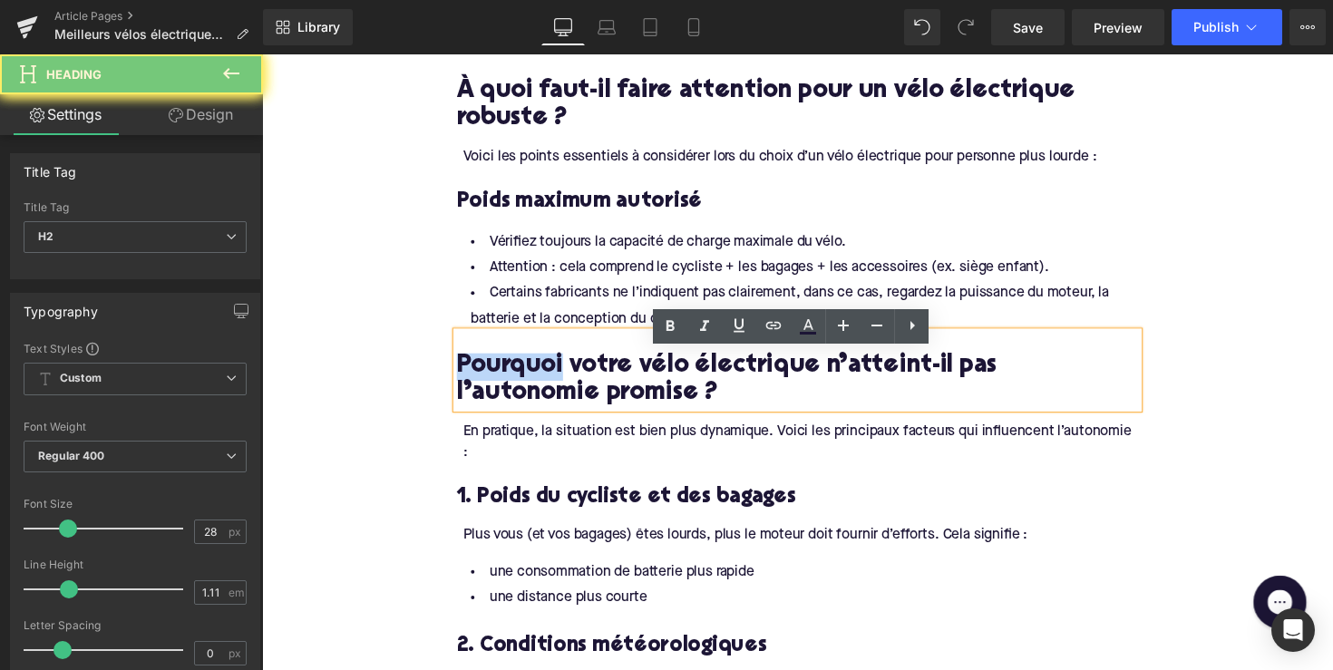
click at [507, 401] on h2 "Pourquoi votre vélo électrique n’atteint-il pas l’autonomie promise ?" at bounding box center [811, 389] width 698 height 56
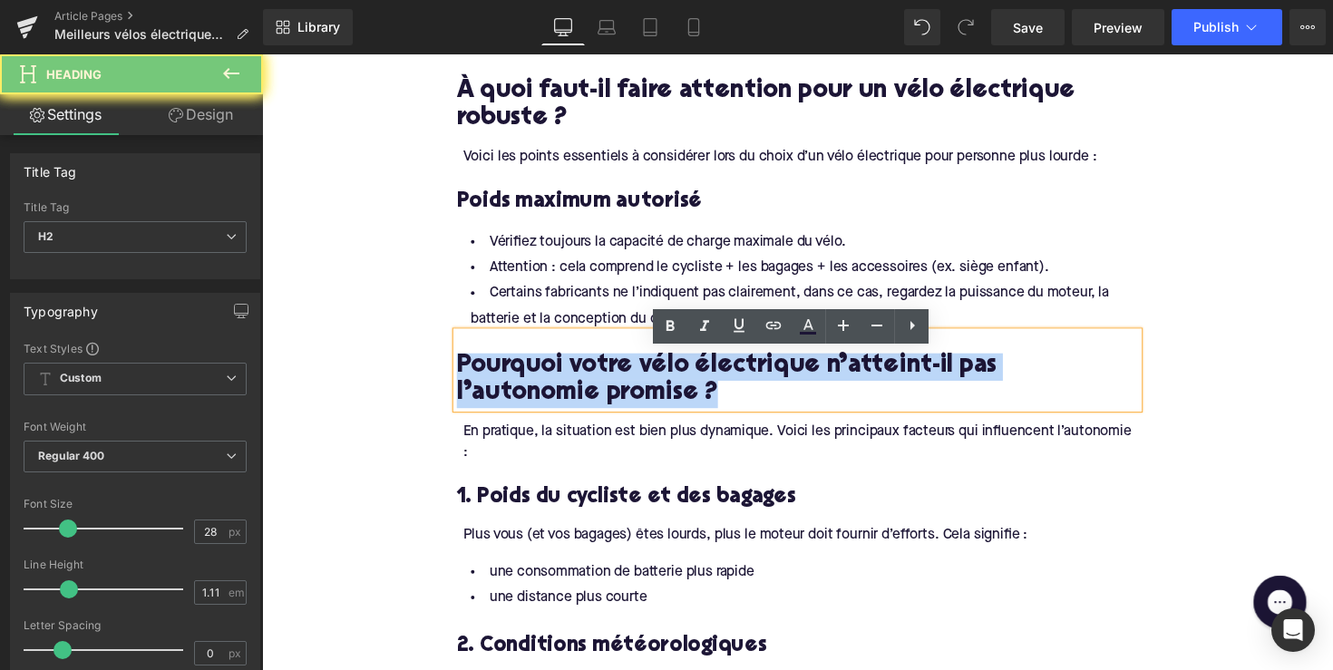
click at [507, 401] on h2 "Pourquoi votre vélo électrique n’atteint-il pas l’autonomie promise ?" at bounding box center [811, 389] width 698 height 56
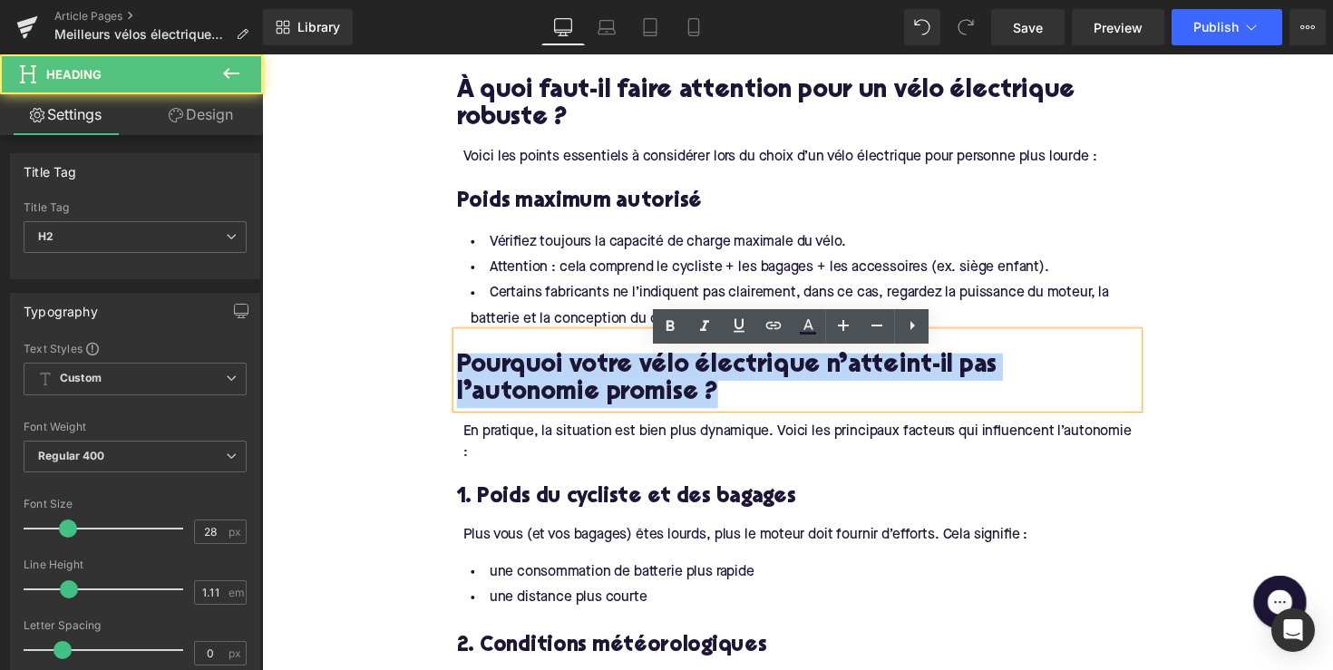
paste div
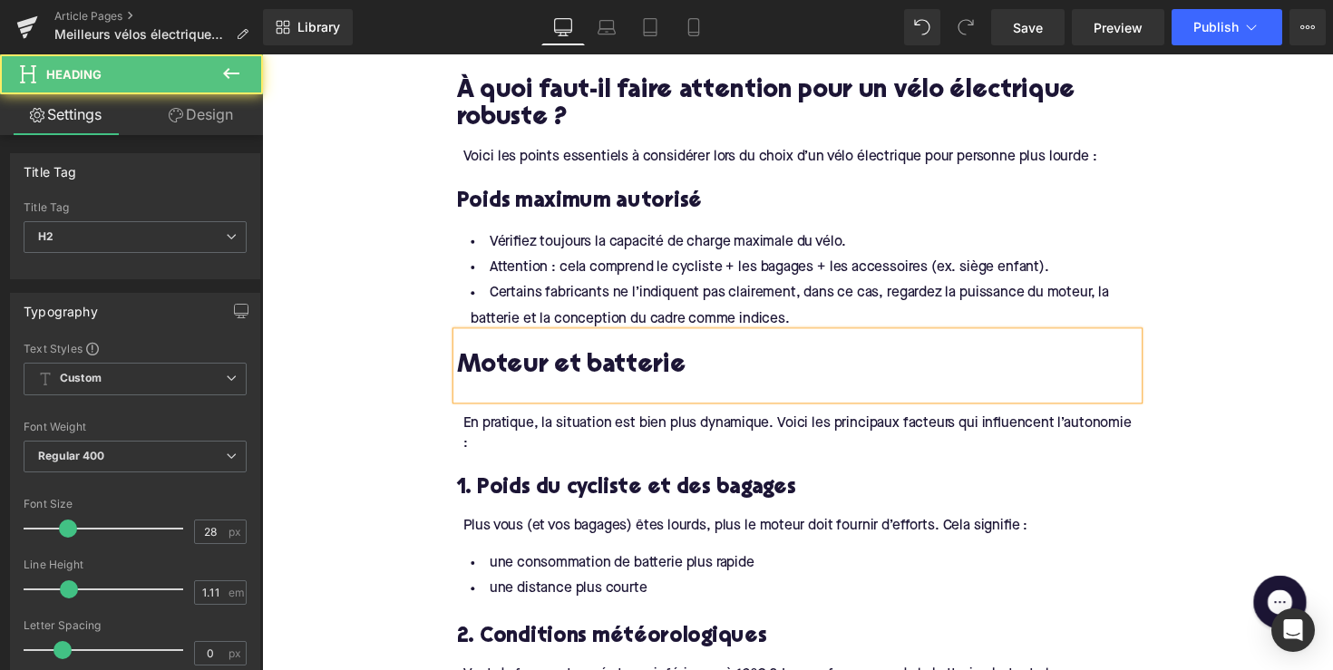
click at [681, 389] on h2 "Moteur et batterie" at bounding box center [811, 375] width 698 height 28
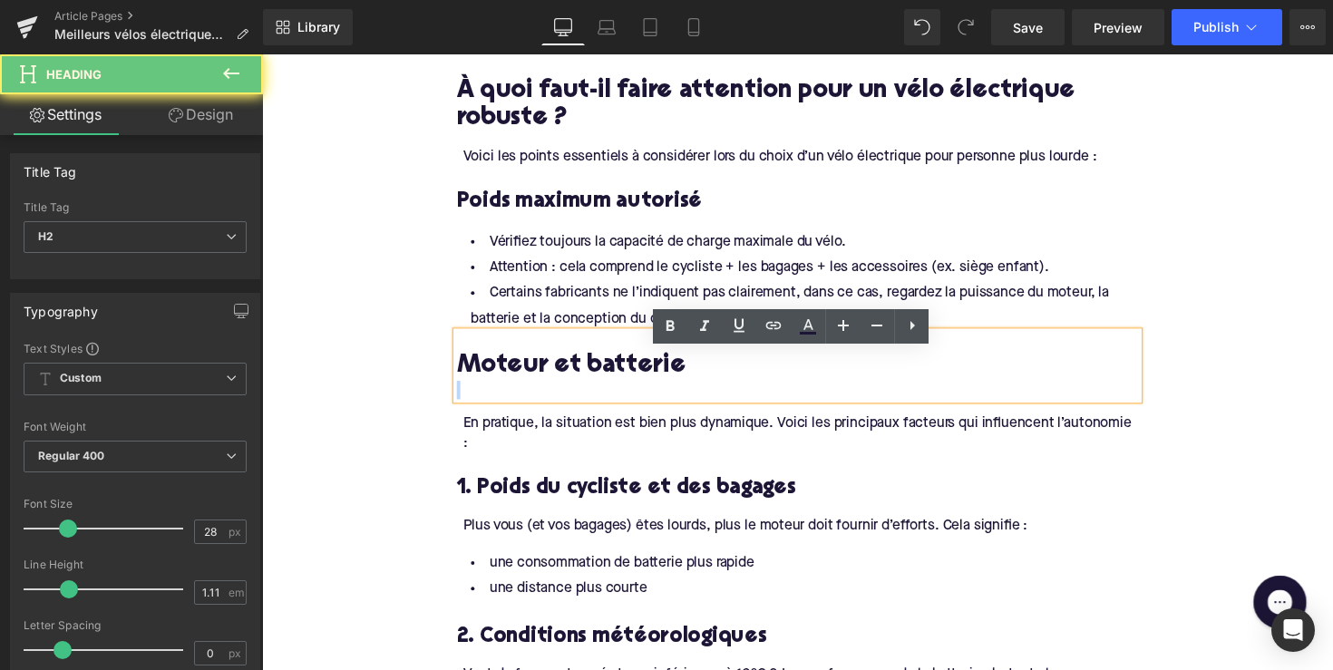
click at [681, 389] on h2 "Moteur et batterie" at bounding box center [811, 375] width 698 height 28
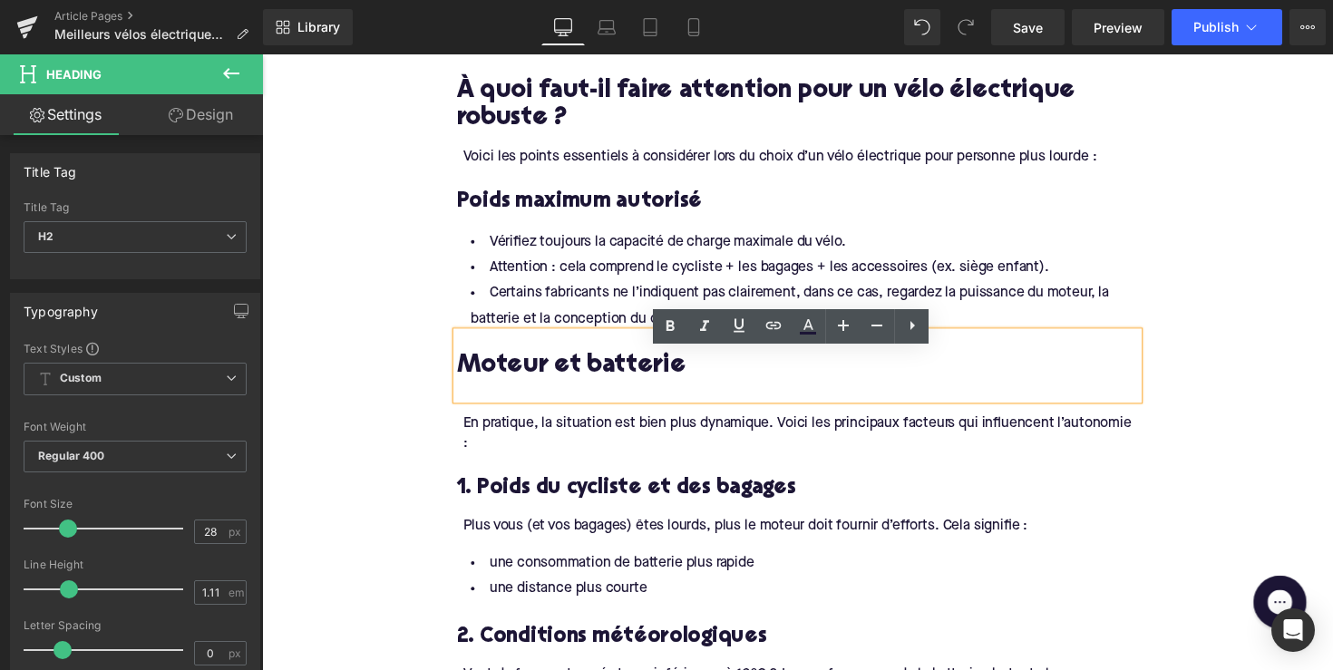
click at [589, 384] on h2 "Moteur et batterie" at bounding box center [811, 375] width 698 height 28
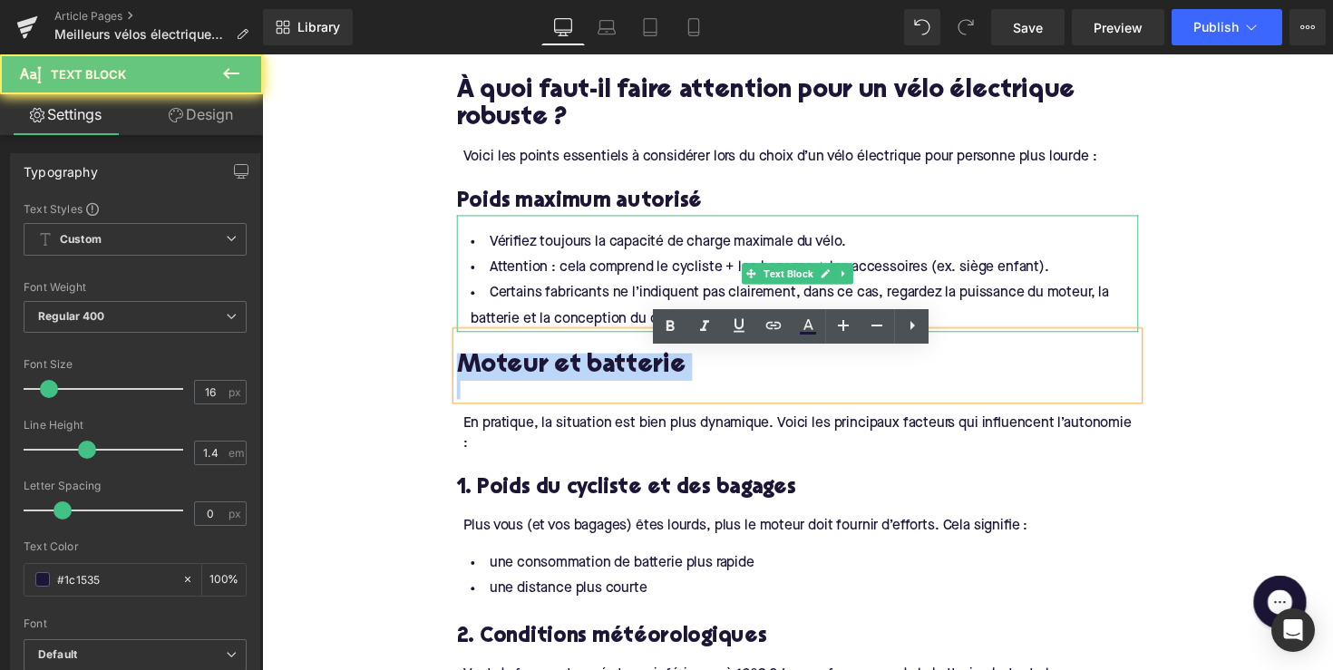
click at [574, 313] on li "Certains fabricants ne l’indiquent pas clairement, dans ce cas, regardez la pui…" at bounding box center [811, 313] width 698 height 53
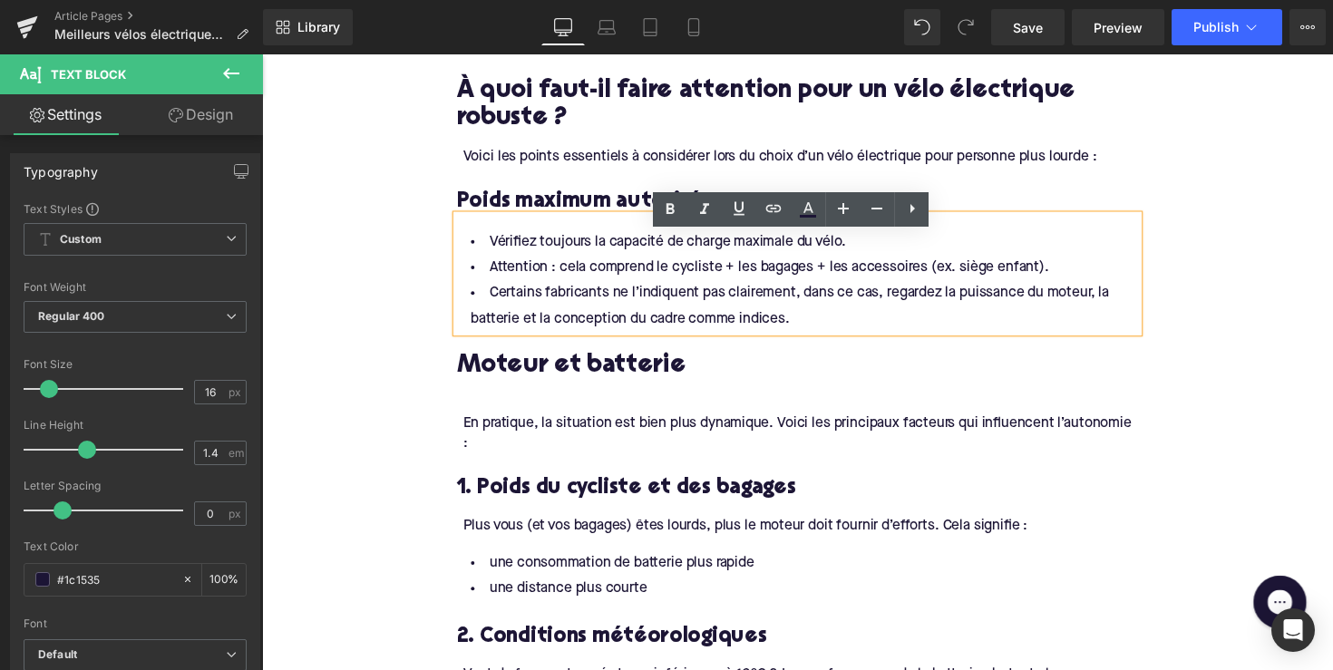
click at [600, 382] on h2 "Moteur et batterie" at bounding box center [811, 375] width 698 height 28
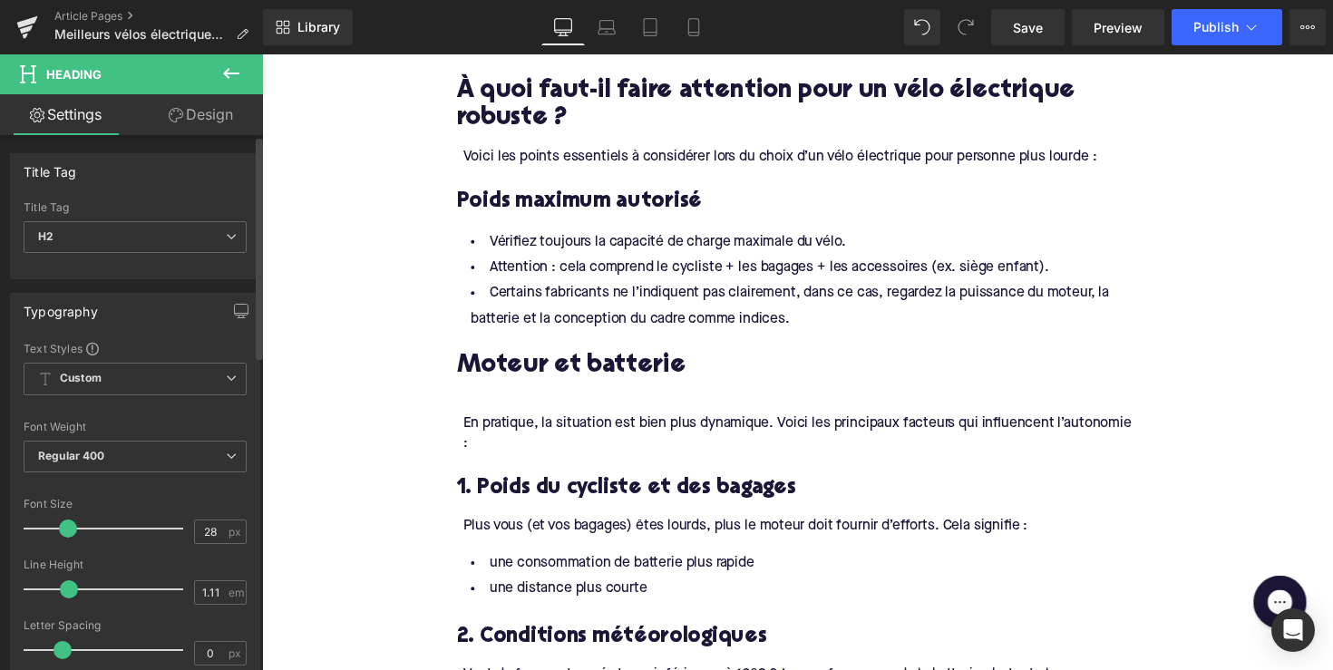
click at [184, 215] on div "Title Tag H2 H1 H2 H3 H4 H5 H6" at bounding box center [135, 237] width 223 height 73
click at [184, 227] on span "H2" at bounding box center [135, 237] width 223 height 32
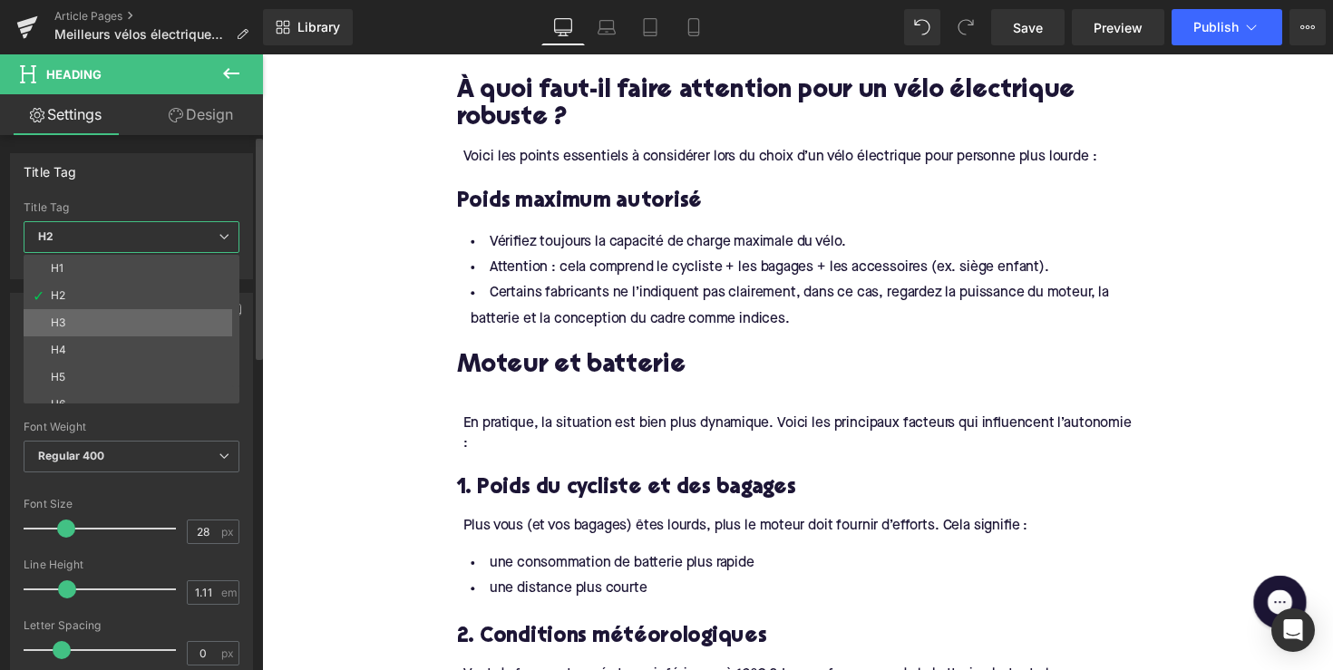
click at [151, 326] on li "H3" at bounding box center [136, 322] width 224 height 27
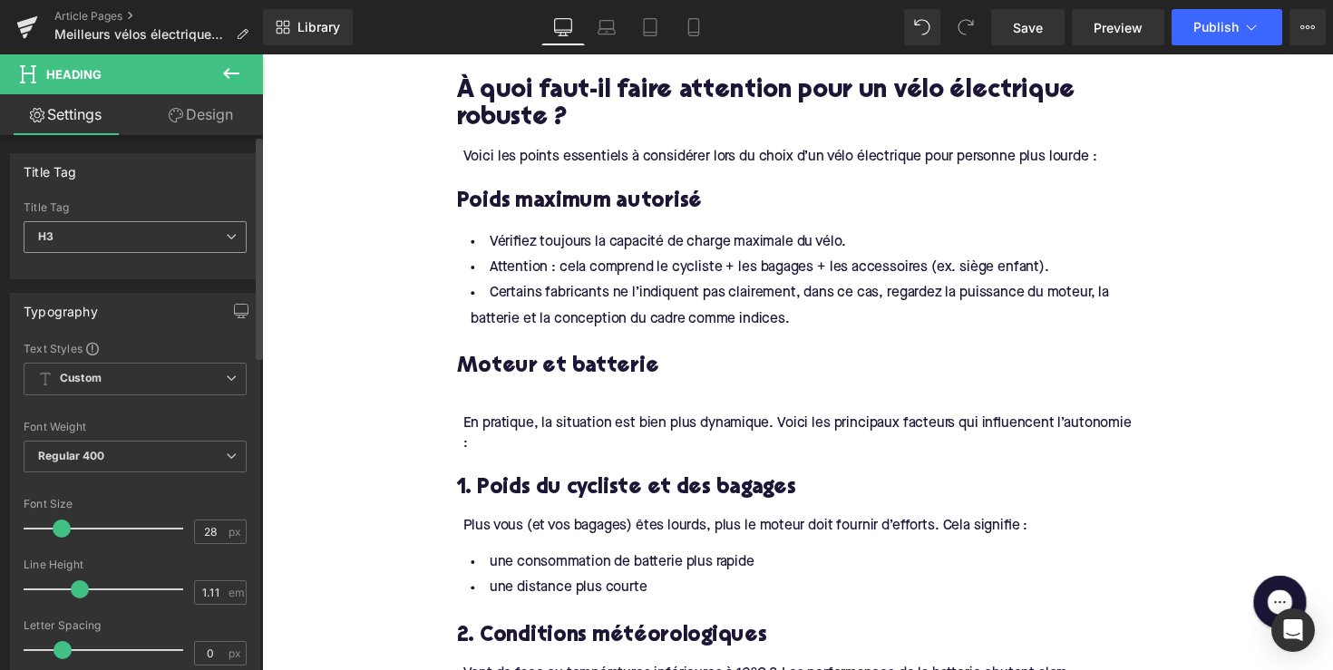
type input "24"
type input "1.29"
type input "100"
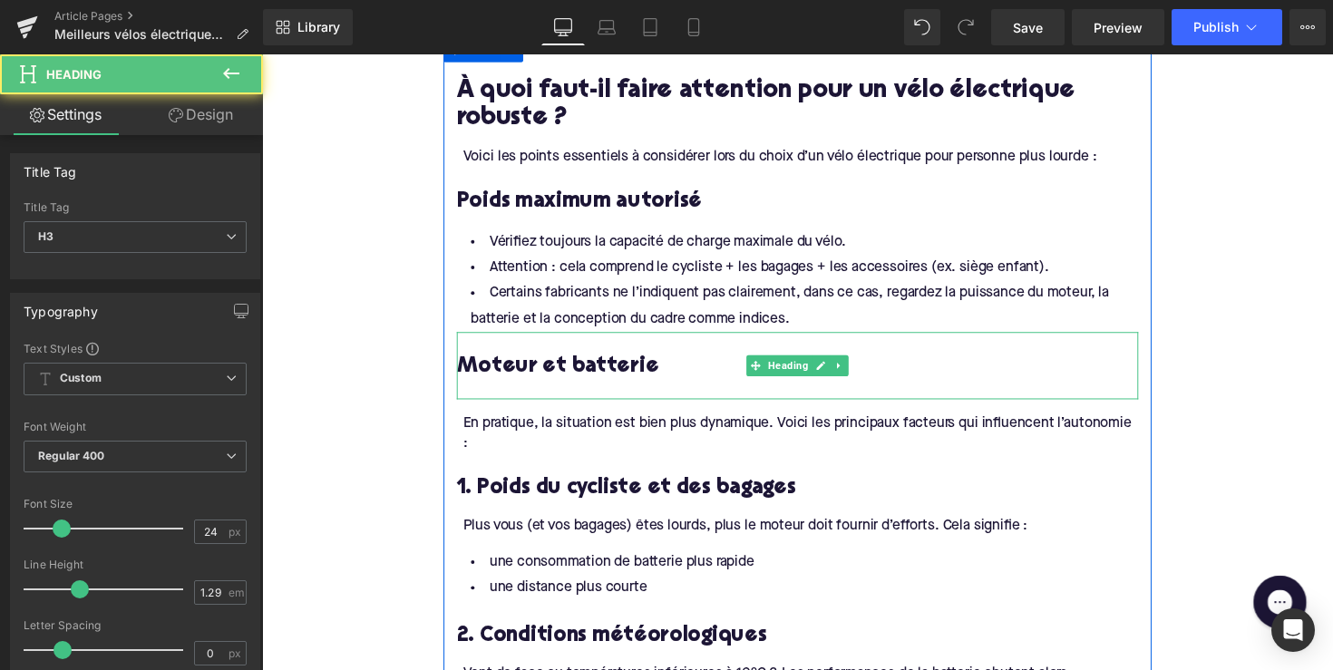
click at [529, 408] on div at bounding box center [811, 398] width 698 height 19
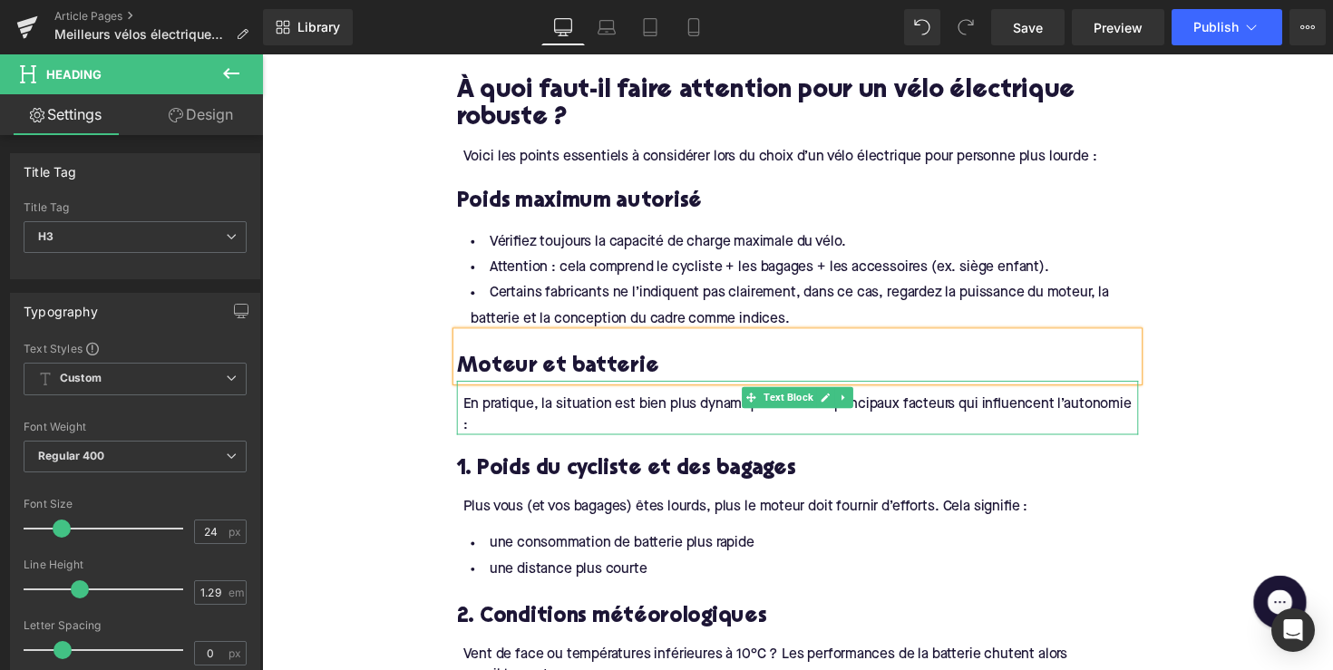
click at [580, 433] on div "En pratique, la situation est bien plus dynamique. Voici les principaux facteur…" at bounding box center [814, 424] width 692 height 41
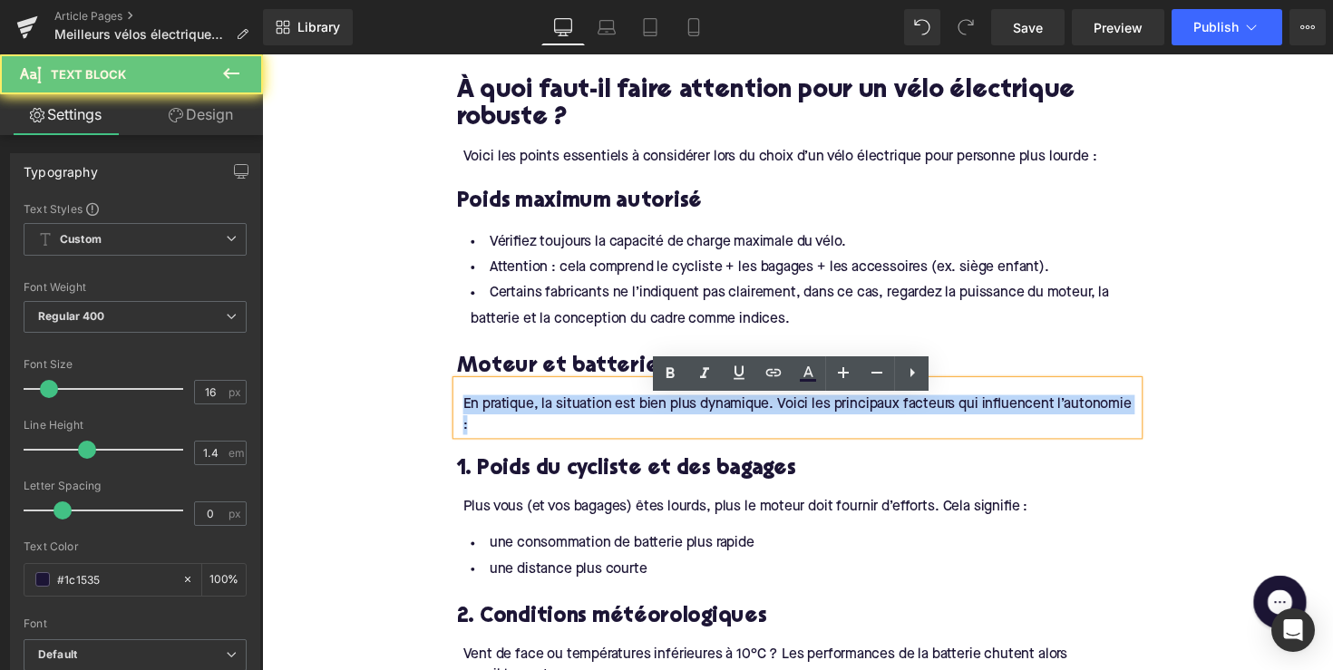
click at [580, 433] on div "En pratique, la situation est bien plus dynamique. Voici les principaux facteur…" at bounding box center [814, 424] width 692 height 41
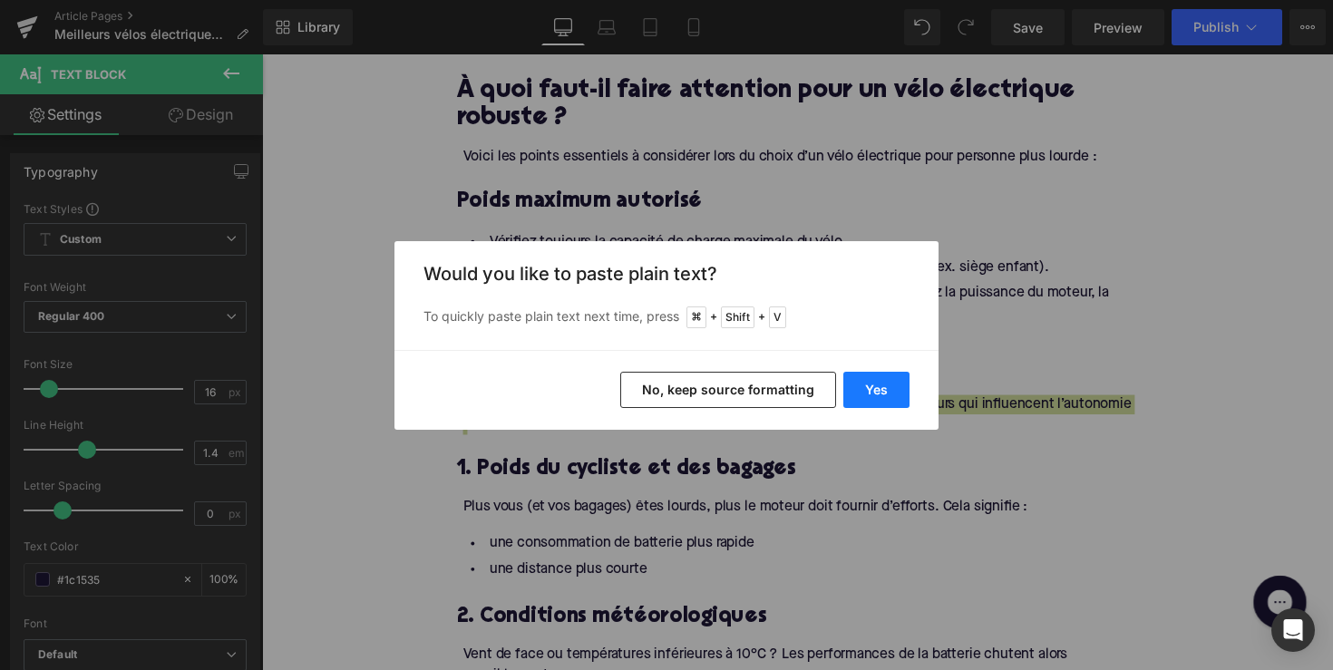
click at [882, 404] on button "Yes" at bounding box center [876, 390] width 66 height 36
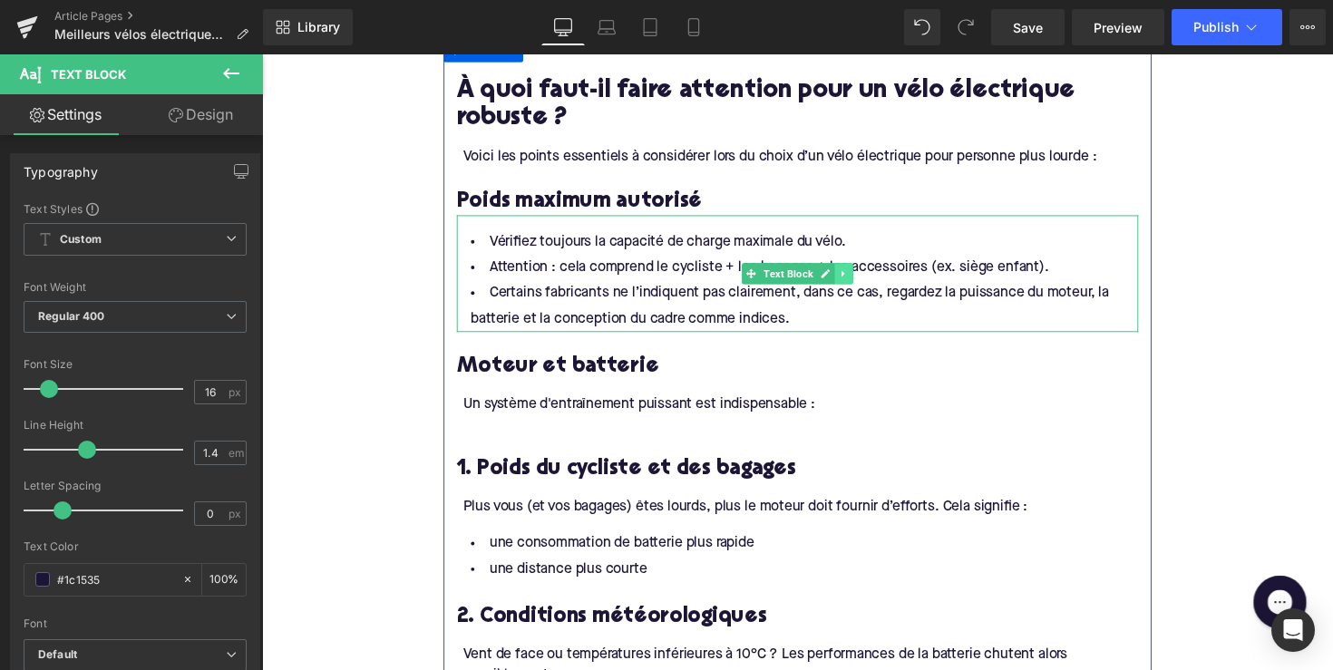
click at [853, 285] on icon at bounding box center [858, 279] width 10 height 11
click at [843, 285] on icon at bounding box center [848, 279] width 10 height 11
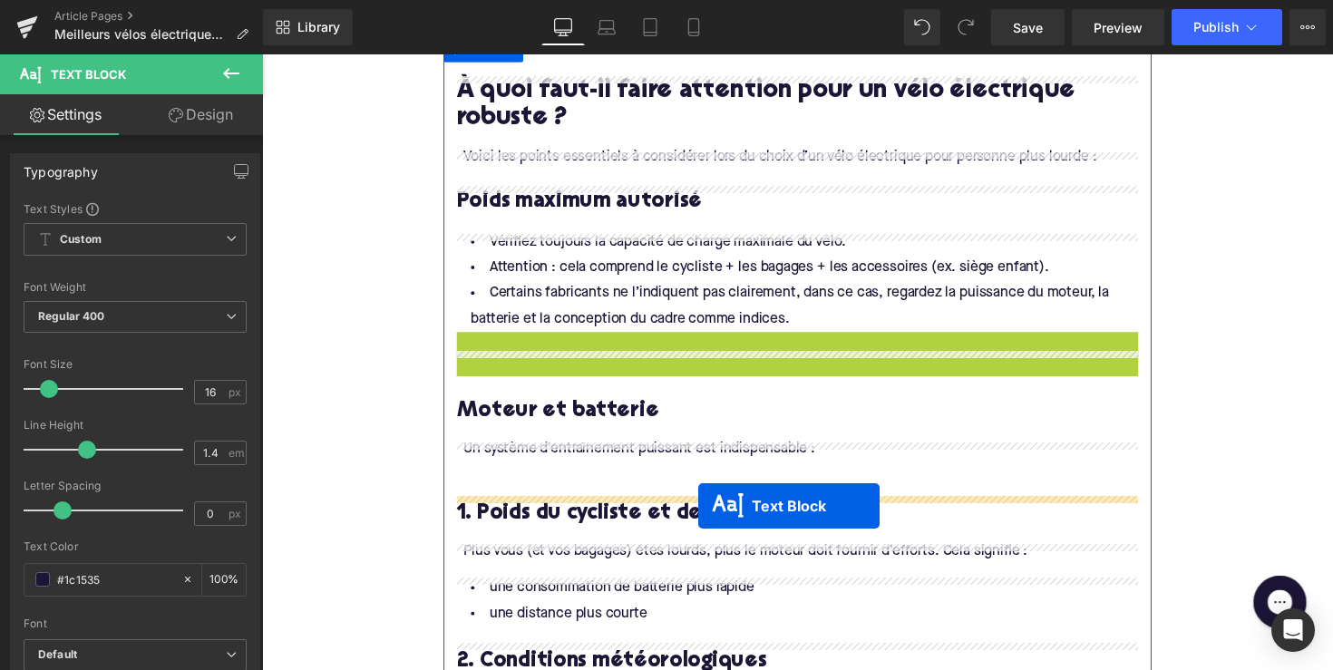
drag, startPoint x: 756, startPoint y: 424, endPoint x: 713, endPoint y: 511, distance: 97.3
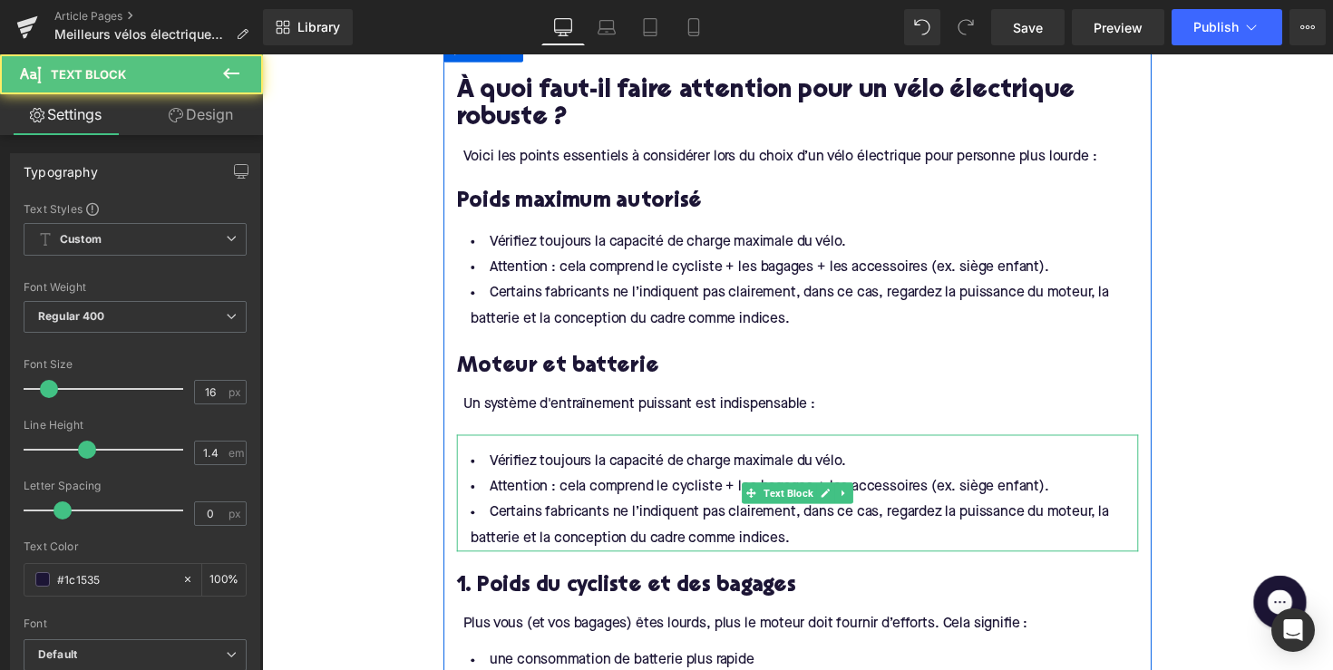
click at [549, 485] on li "Vérifiez toujours la capacité de charge maximale du vélo." at bounding box center [811, 472] width 698 height 26
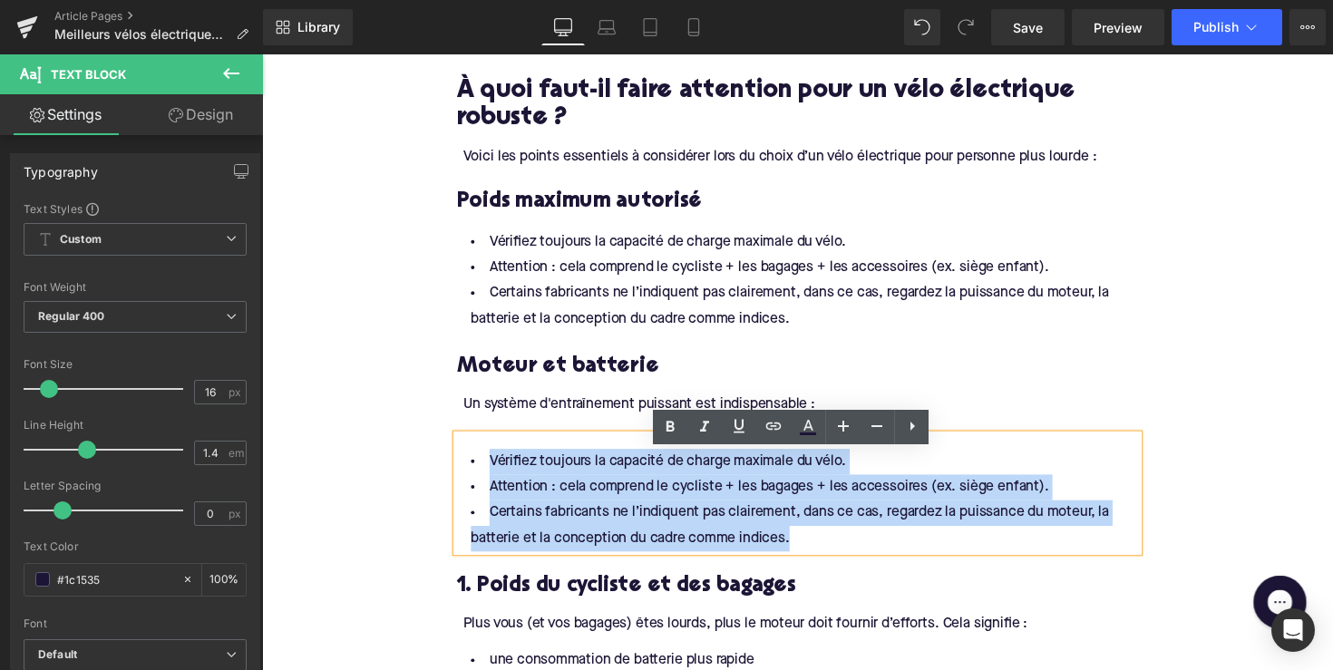
drag, startPoint x: 828, startPoint y: 573, endPoint x: 434, endPoint y: 483, distance: 403.7
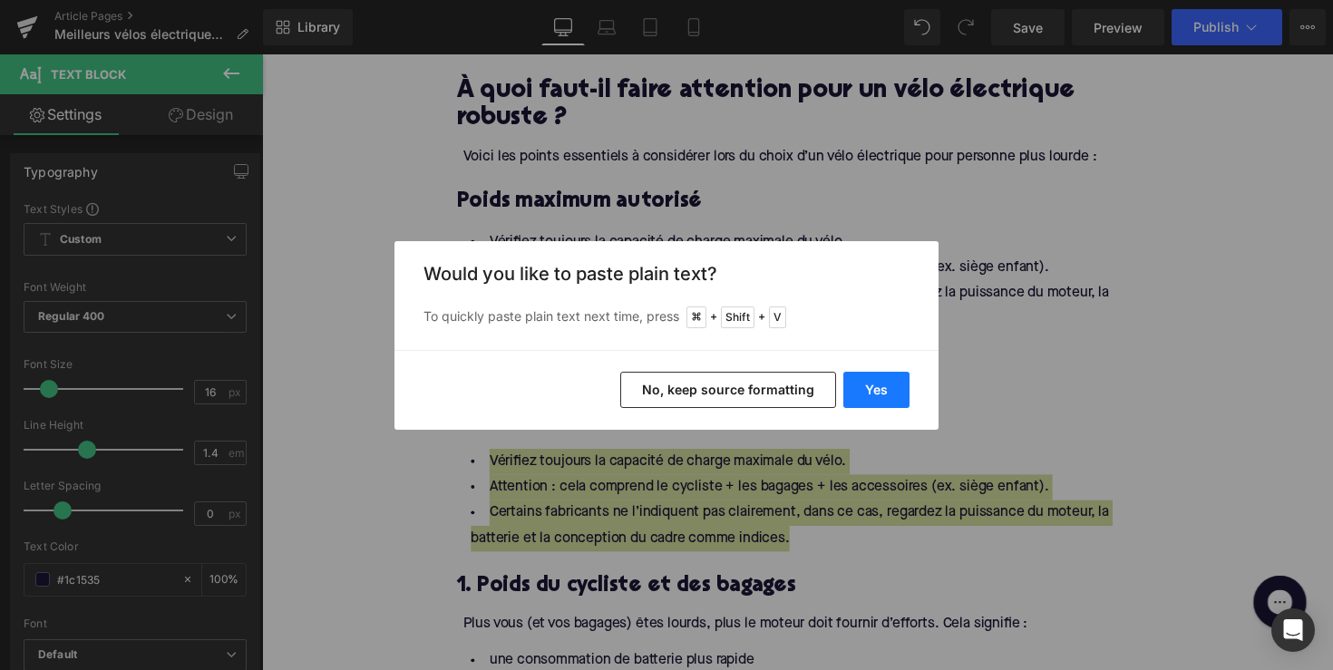
drag, startPoint x: 880, startPoint y: 388, endPoint x: 304, endPoint y: 366, distance: 576.3
click at [880, 388] on button "Yes" at bounding box center [876, 390] width 66 height 36
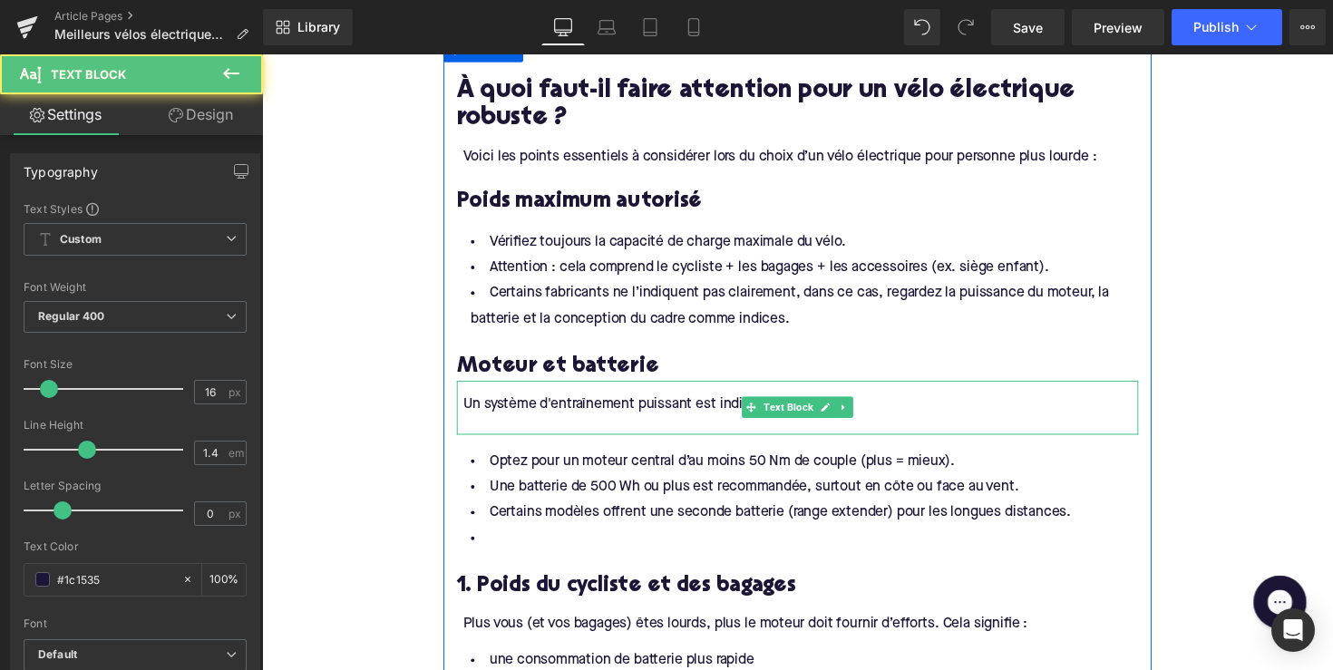
click at [521, 444] on div at bounding box center [814, 434] width 692 height 20
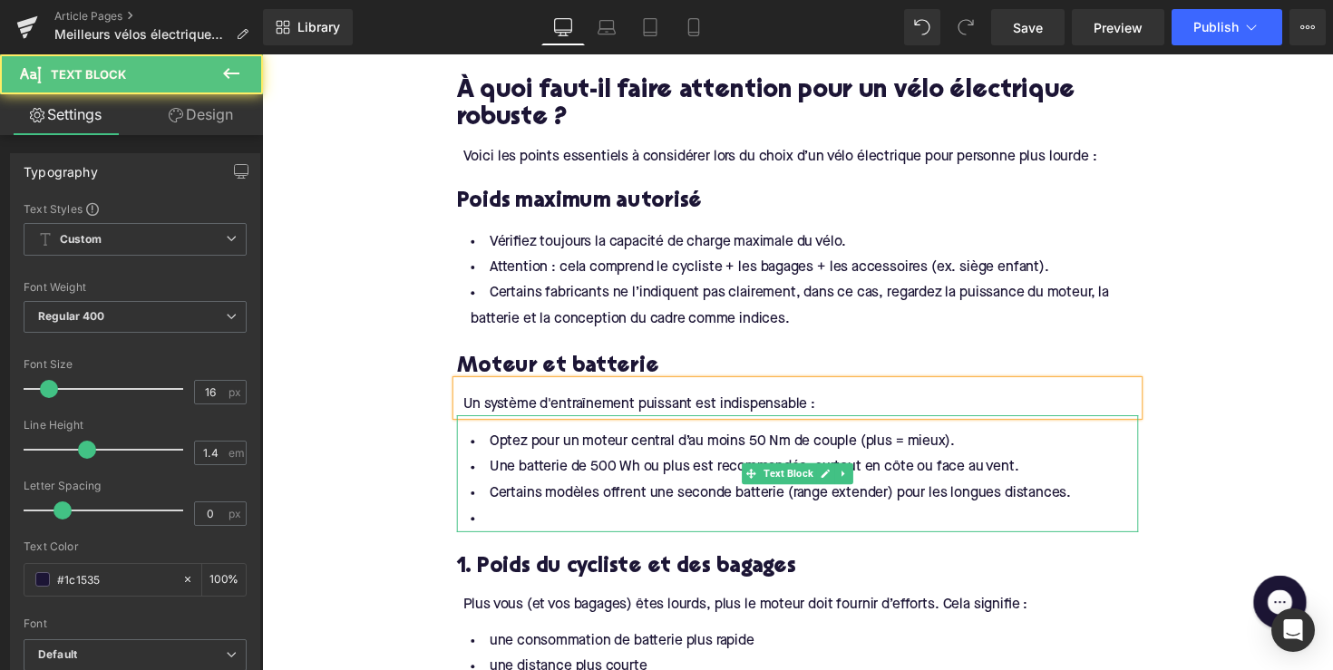
click at [514, 544] on li at bounding box center [811, 531] width 698 height 26
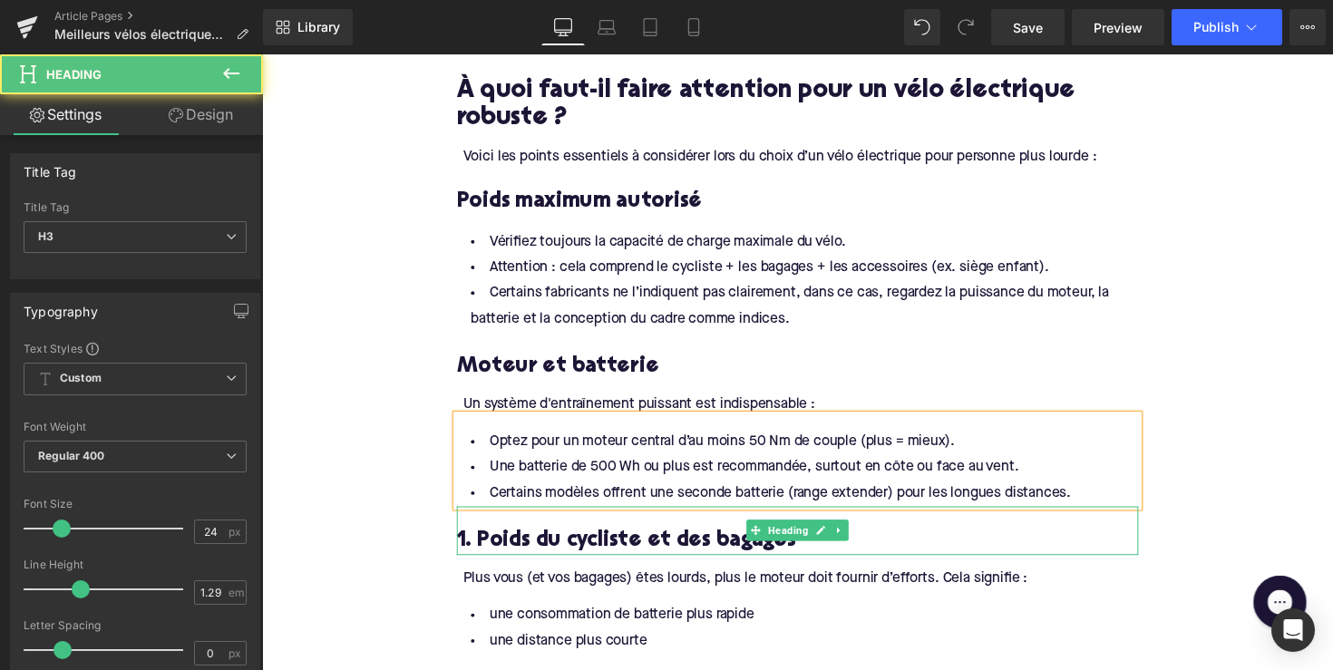
click at [507, 568] on h3 "1. Poids du cycliste et des bagages" at bounding box center [811, 554] width 698 height 28
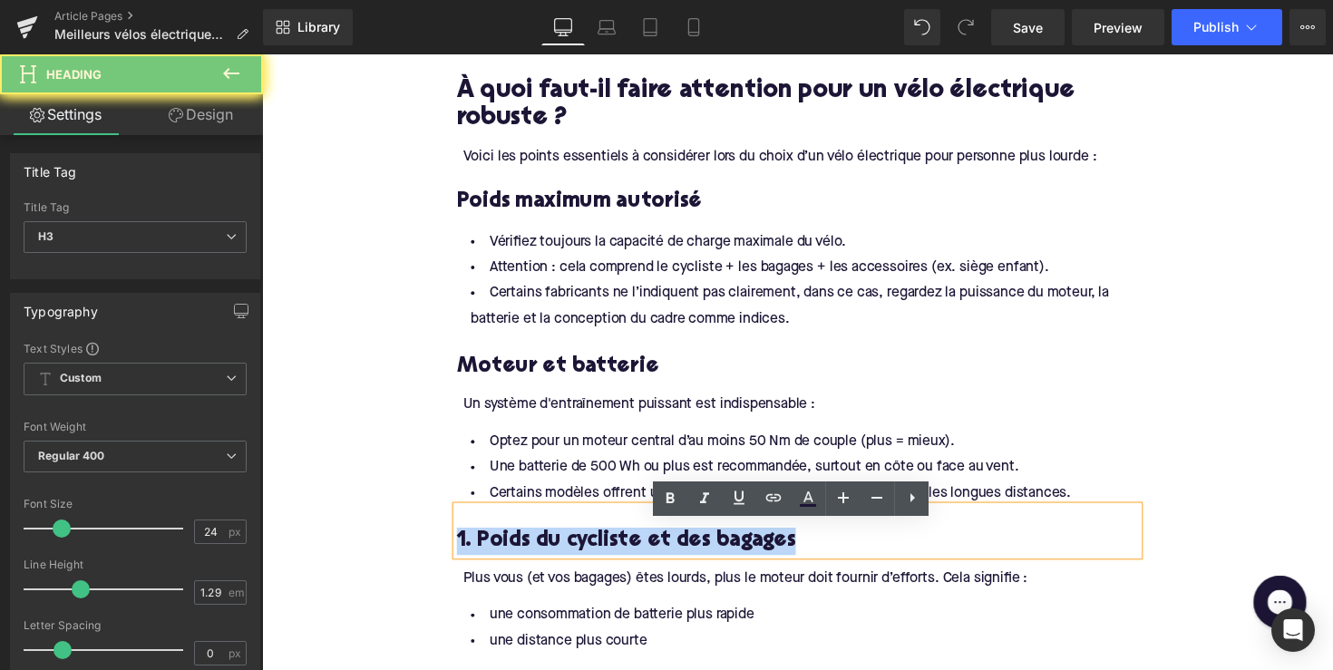
click at [507, 568] on h3 "1. Poids du cycliste et des bagages" at bounding box center [811, 554] width 698 height 28
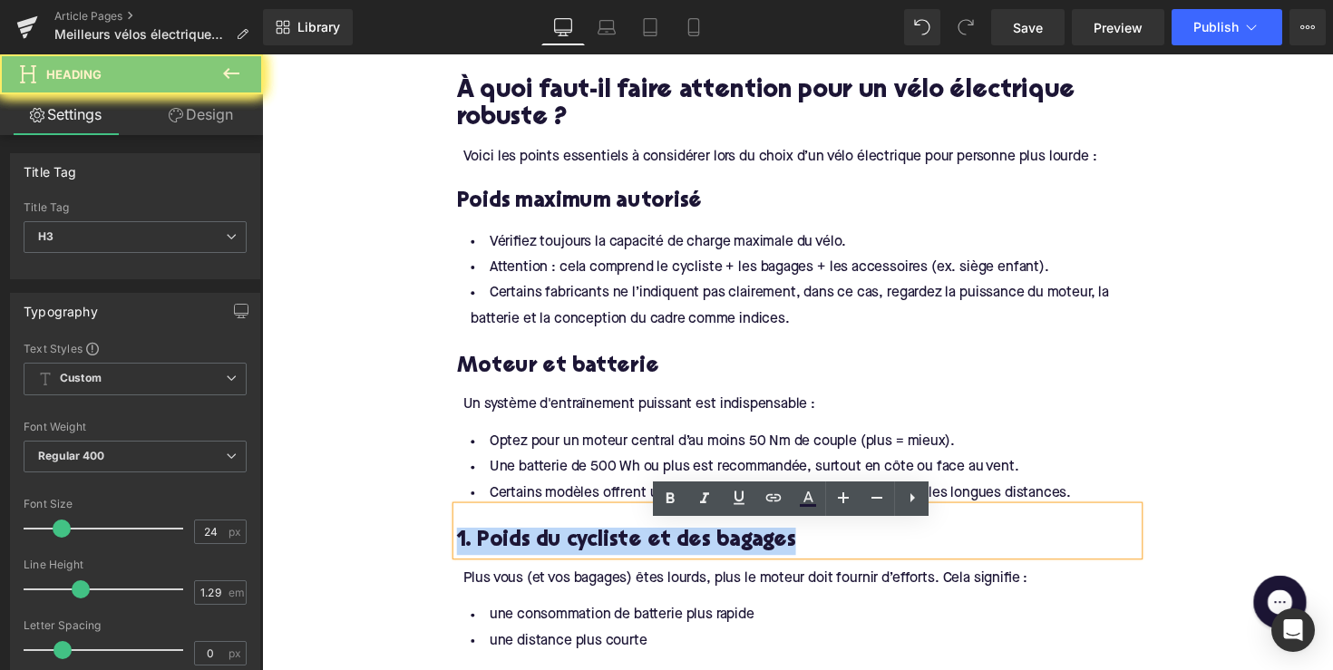
paste div
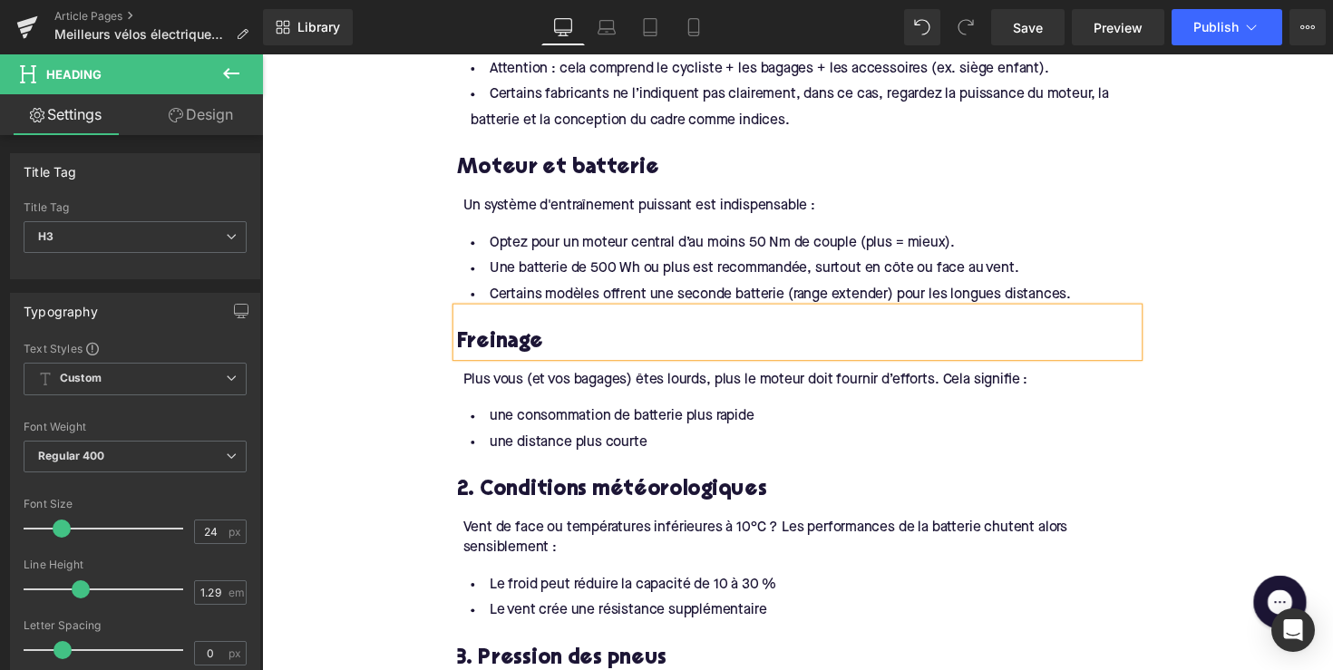
scroll to position [1435, 0]
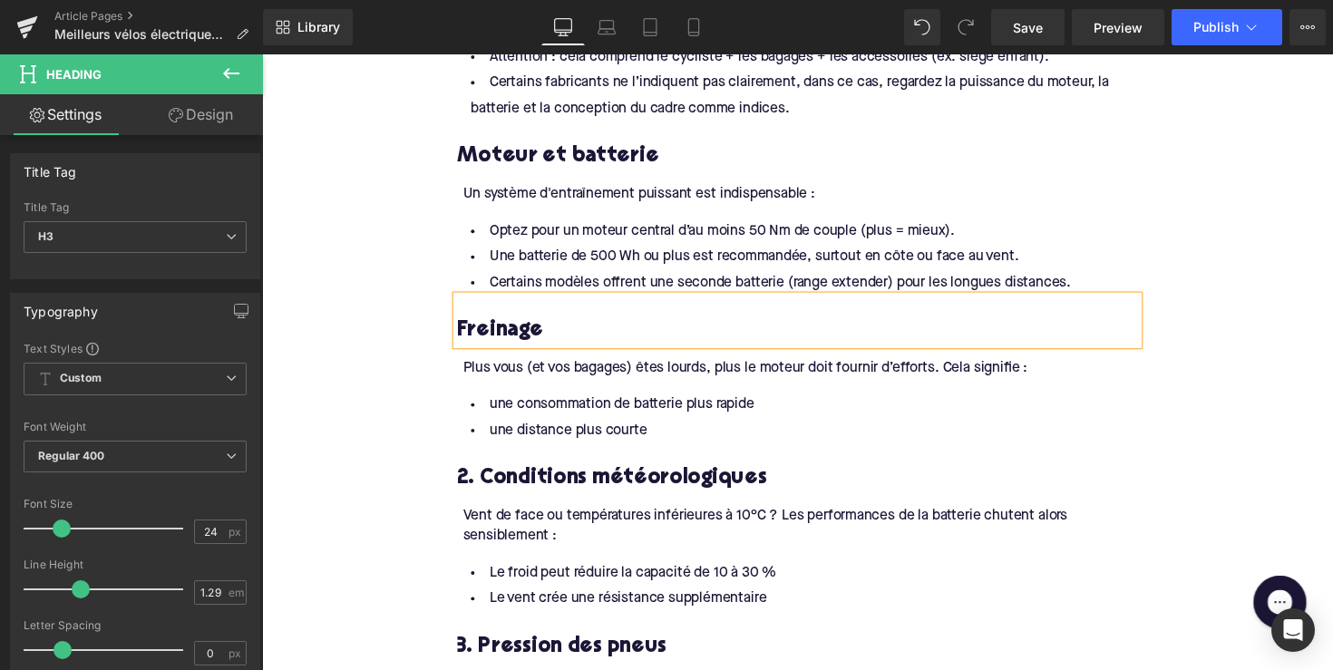
click at [262, 54] on div at bounding box center [262, 54] width 0 height 0
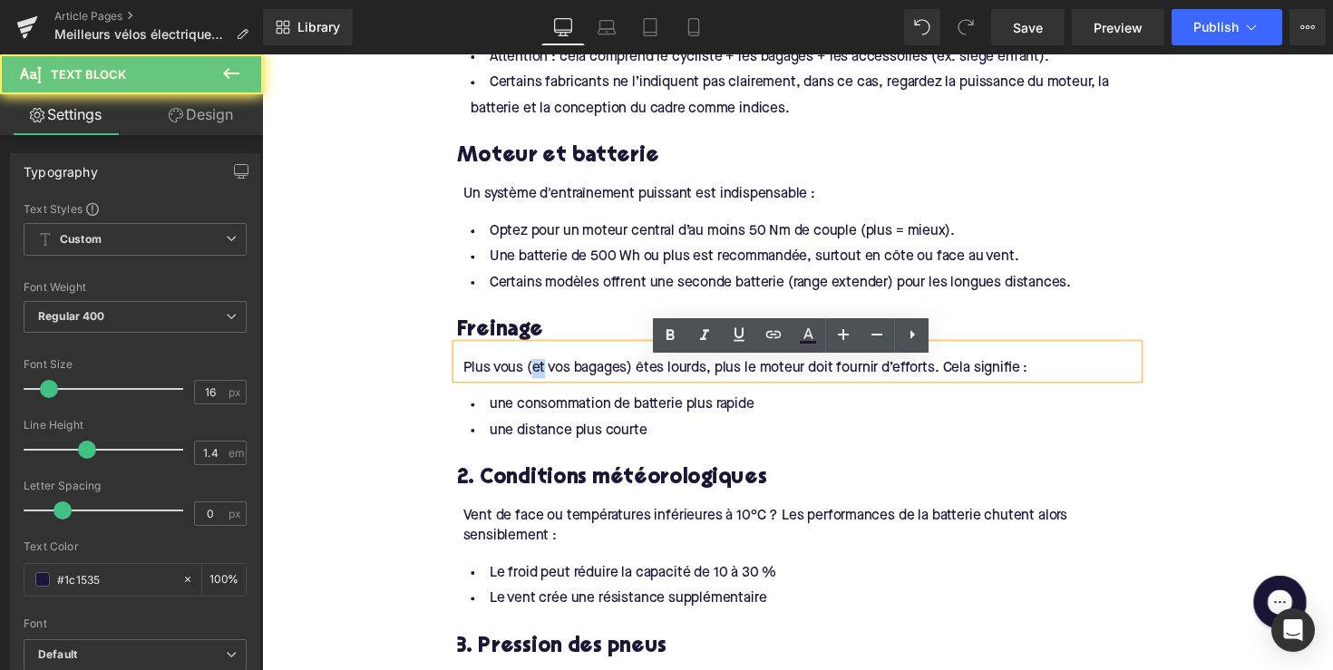
click at [542, 386] on div "Plus vous (et vos bagages) êtes lourds, plus le moteur doit fournir d’efforts. …" at bounding box center [814, 376] width 692 height 20
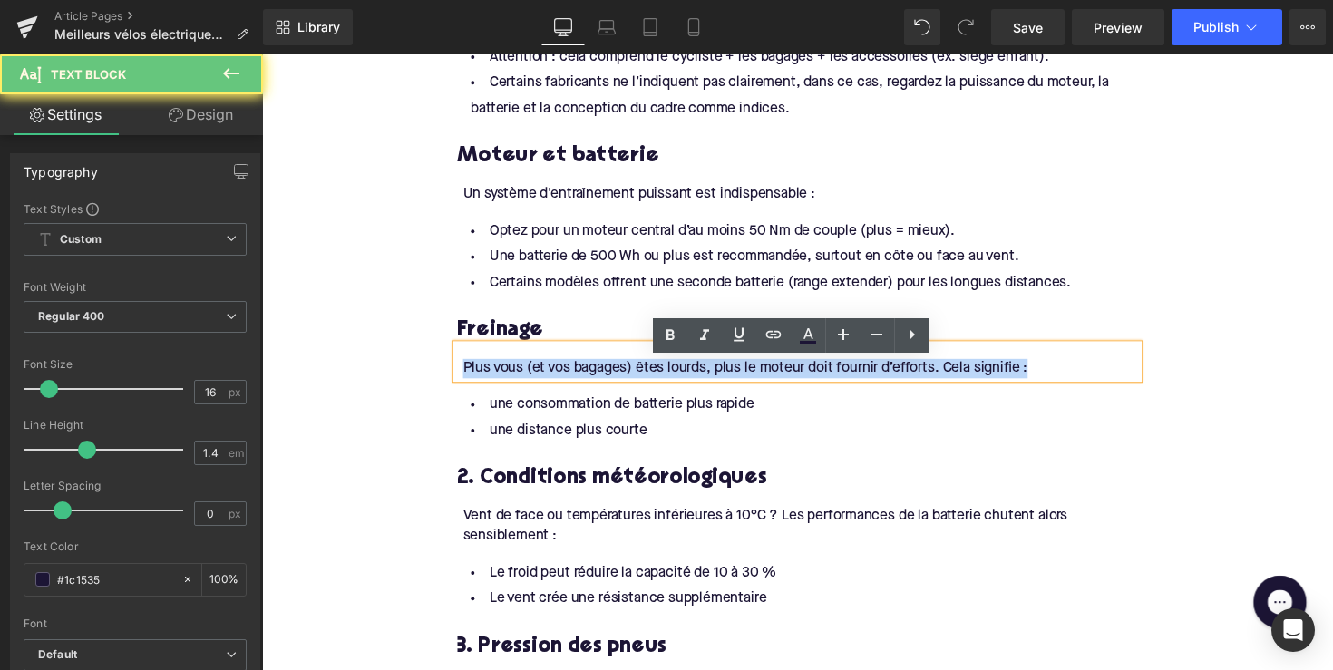
click at [542, 386] on div "Plus vous (et vos bagages) êtes lourds, plus le moteur doit fournir d’efforts. …" at bounding box center [814, 376] width 692 height 20
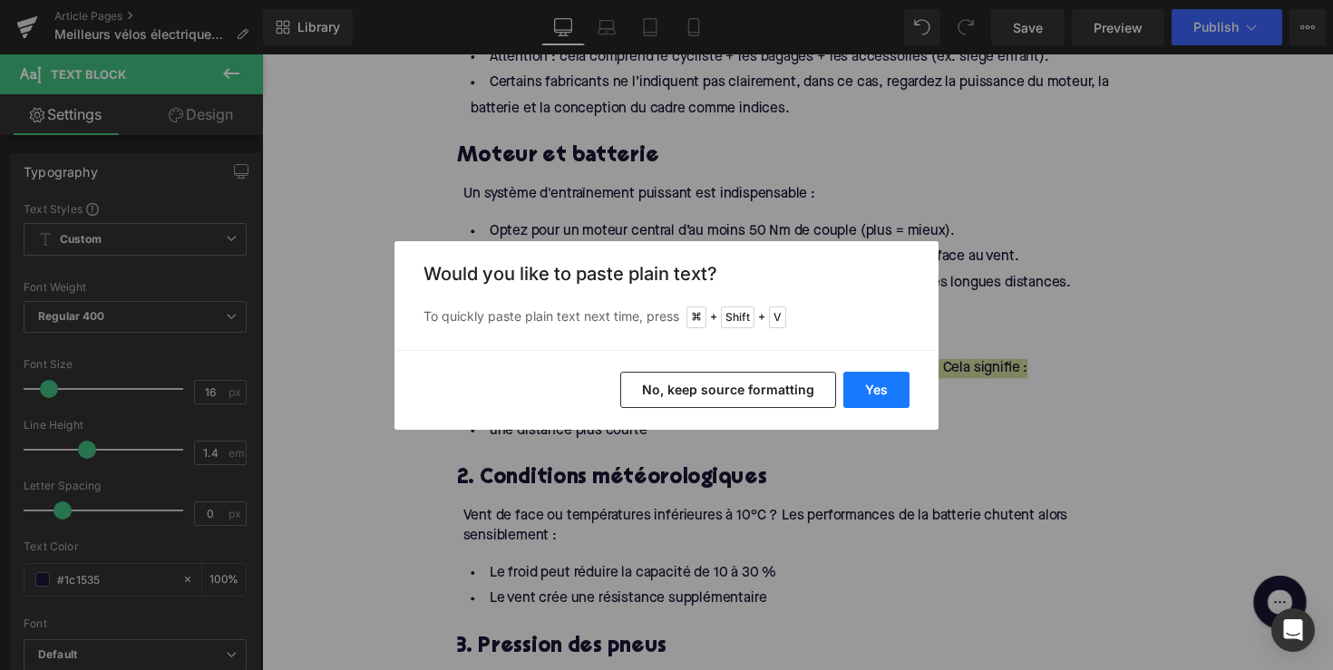
click at [852, 394] on button "Yes" at bounding box center [876, 390] width 66 height 36
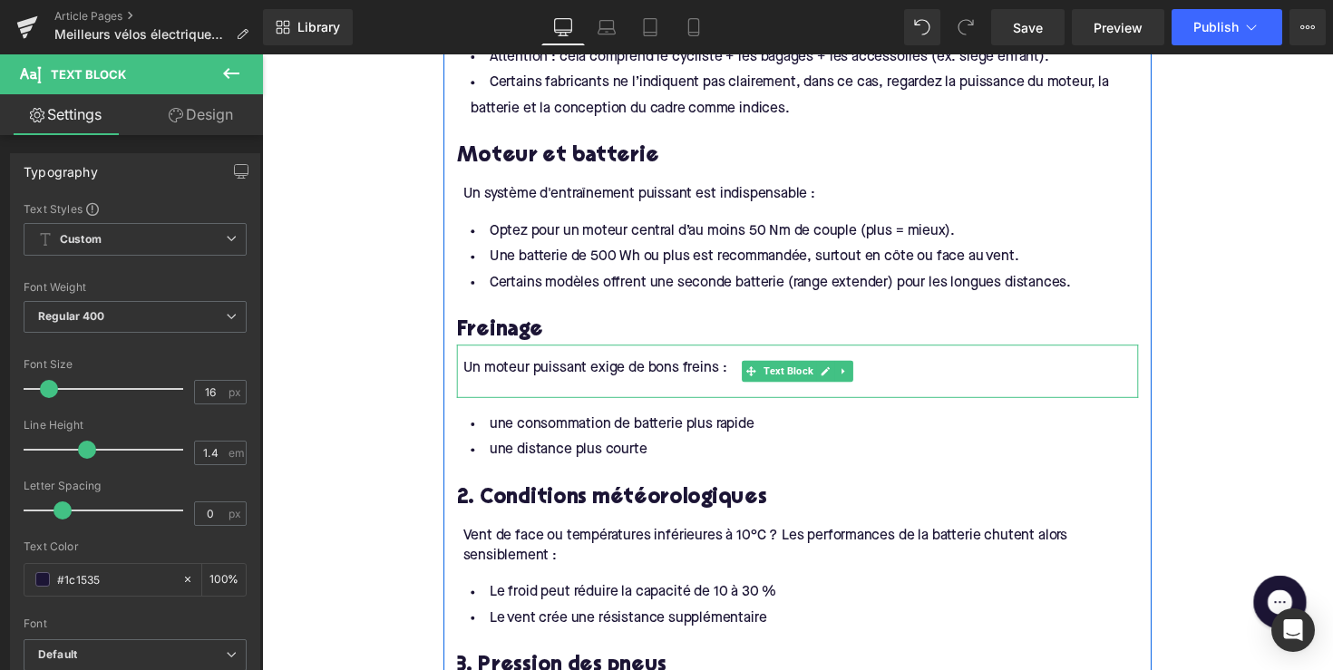
click at [489, 406] on div at bounding box center [814, 396] width 692 height 20
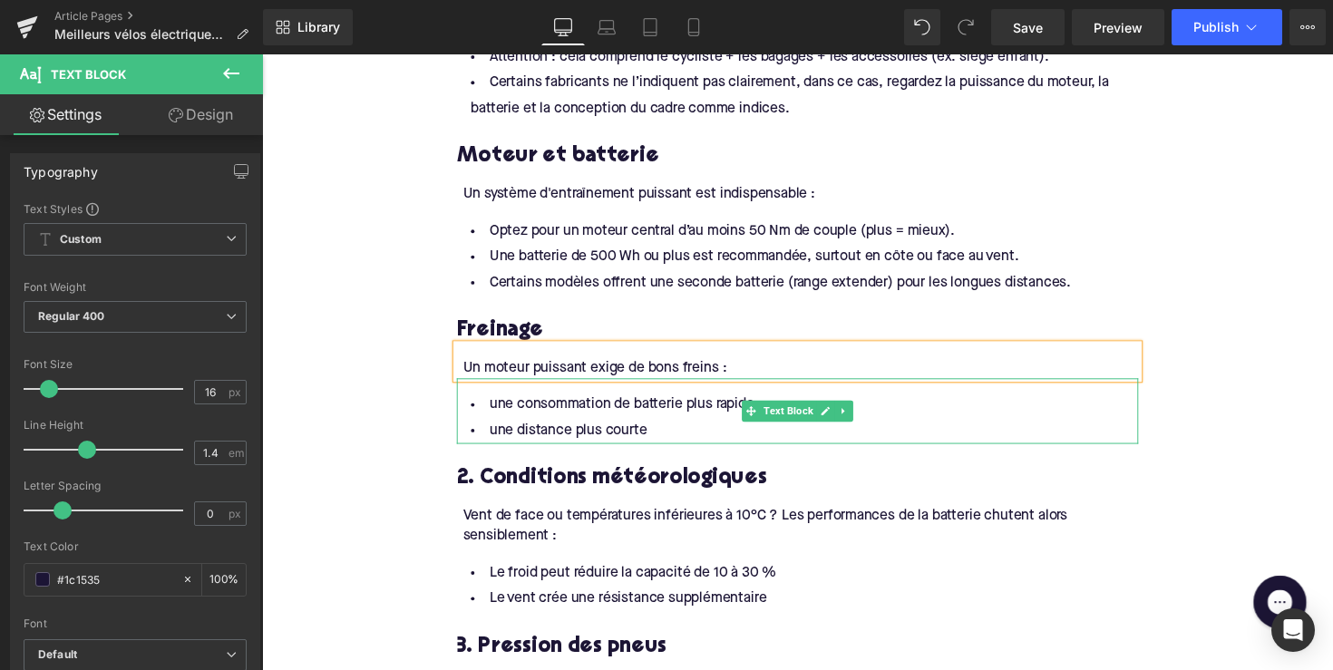
click at [629, 427] on li "une consommation de batterie plus rapide" at bounding box center [811, 414] width 698 height 26
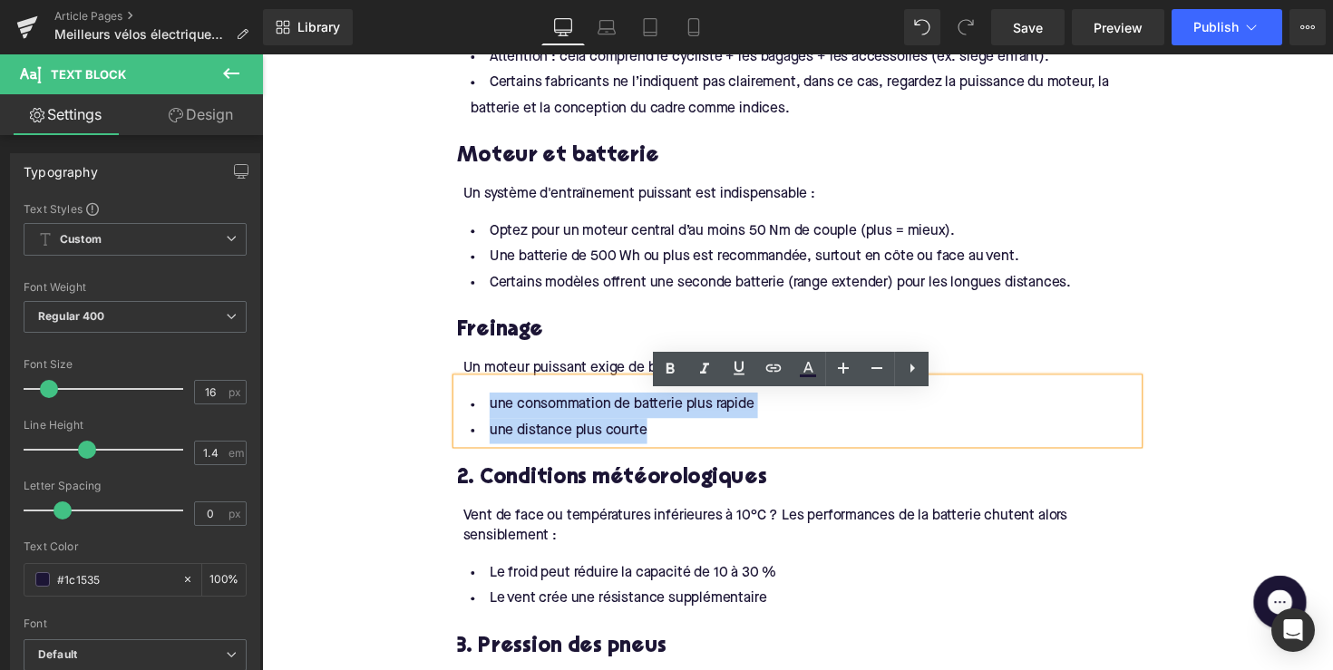
drag, startPoint x: 661, startPoint y: 453, endPoint x: 451, endPoint y: 427, distance: 212.0
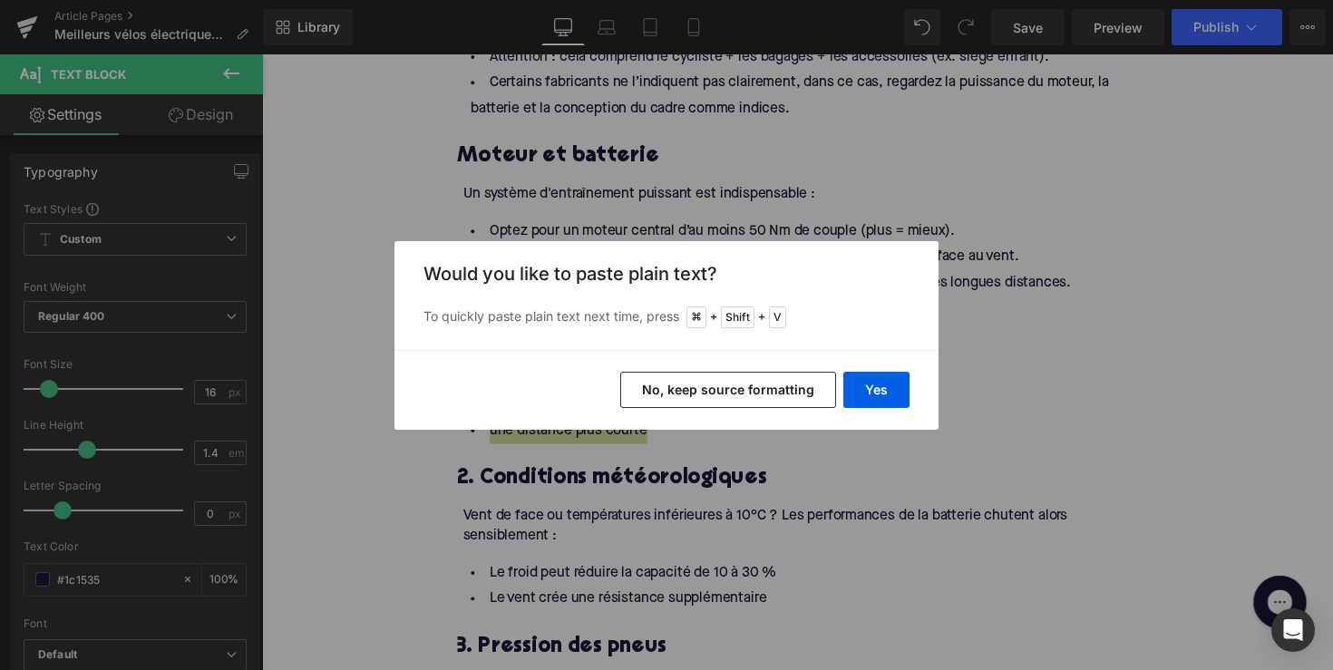
click at [911, 386] on div "Yes No, keep source formatting" at bounding box center [667, 390] width 544 height 80
click at [892, 389] on button "Yes" at bounding box center [876, 390] width 66 height 36
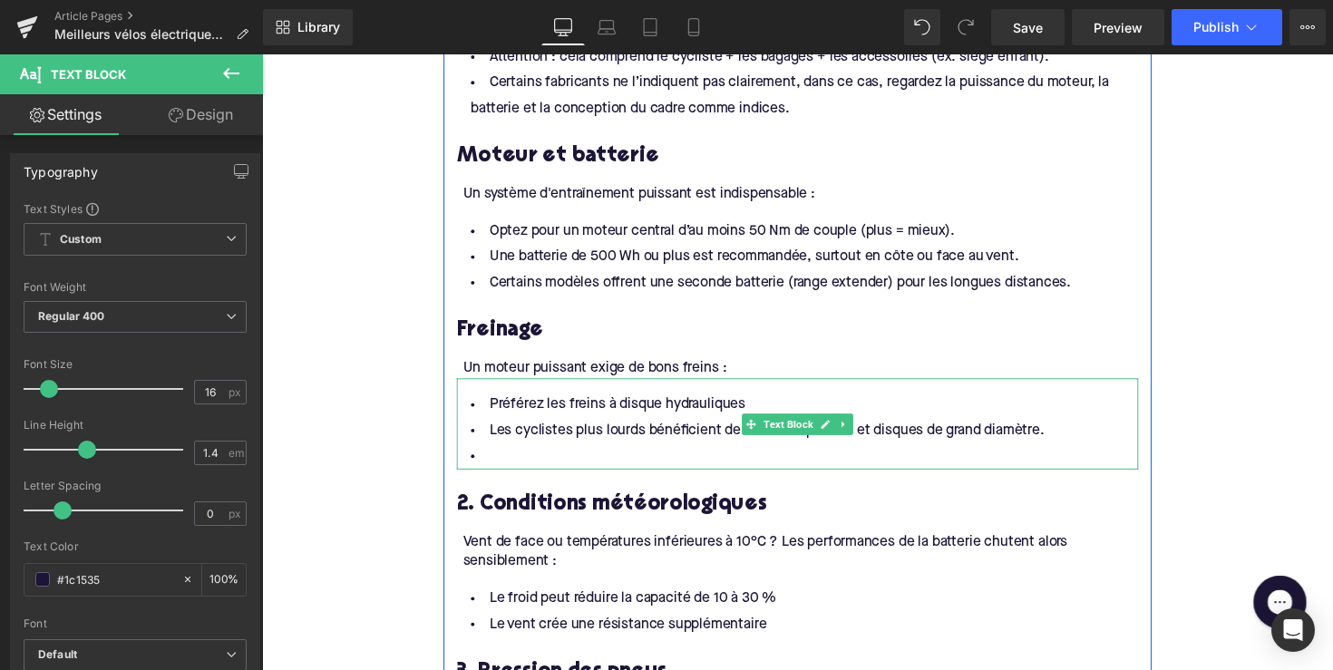
click at [583, 480] on li at bounding box center [811, 466] width 698 height 26
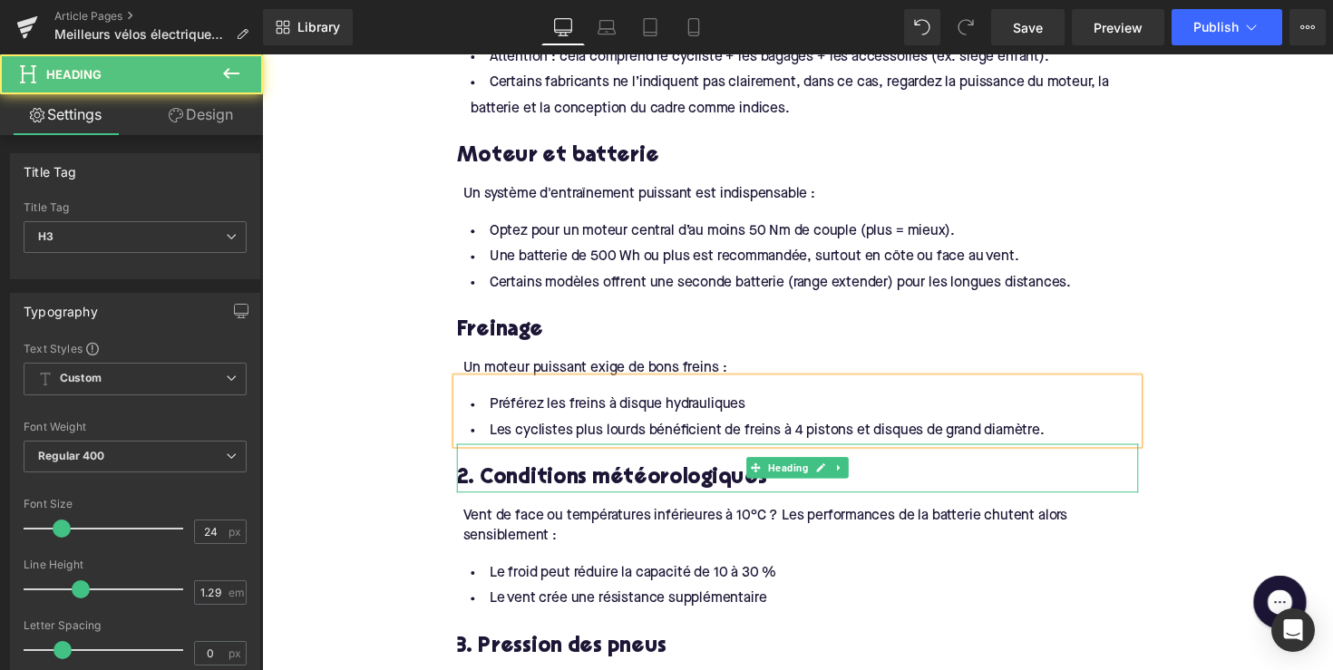
click at [587, 503] on h3 "2. Conditions météorologiques" at bounding box center [811, 489] width 698 height 28
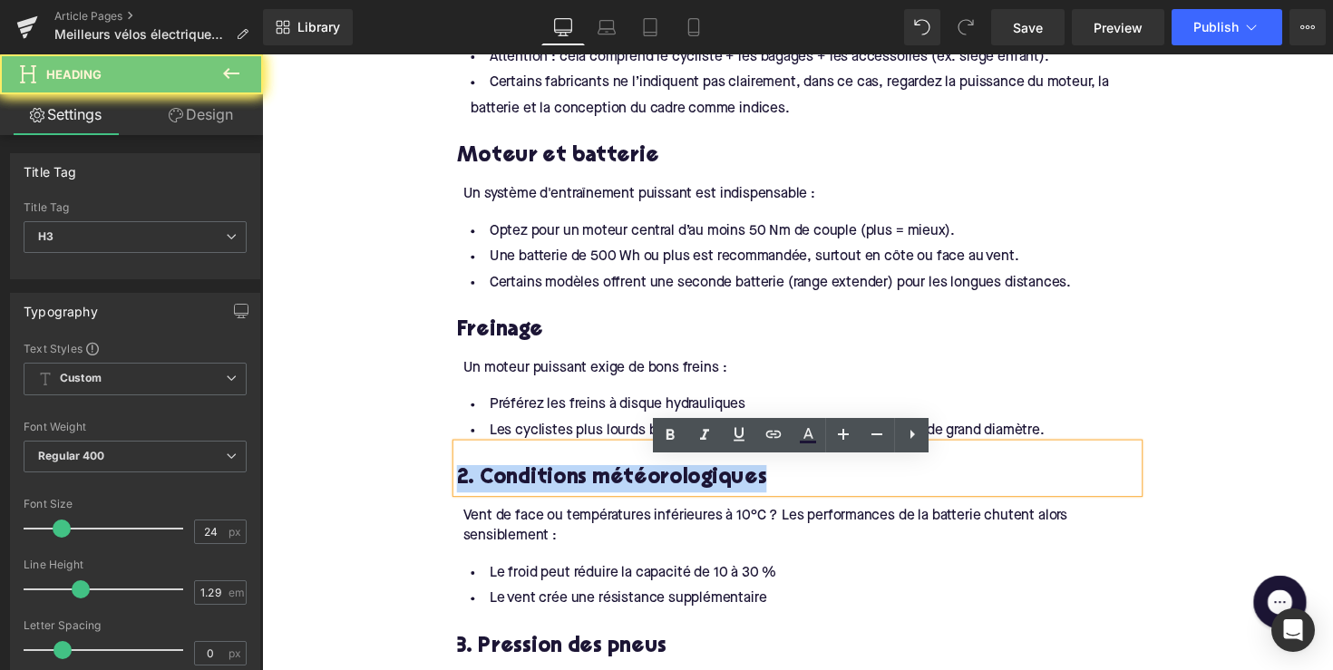
paste div
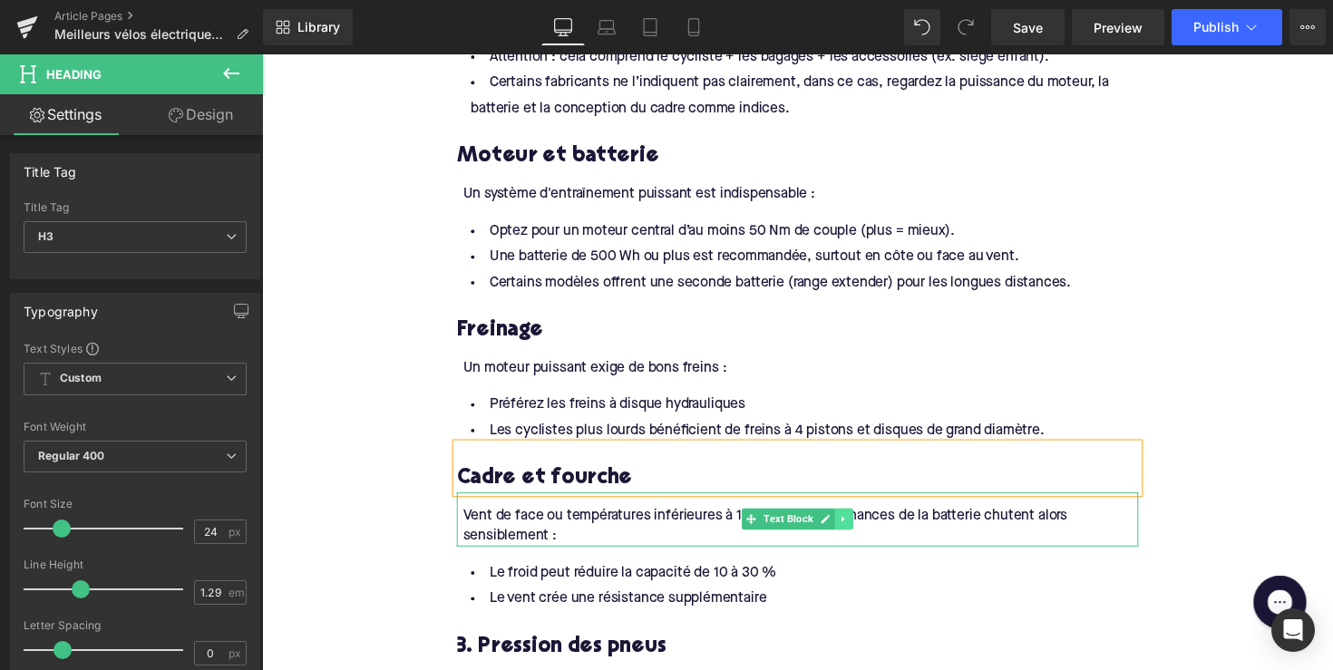
click at [860, 536] on icon at bounding box center [858, 530] width 10 height 11
click at [865, 535] on icon at bounding box center [867, 530] width 10 height 10
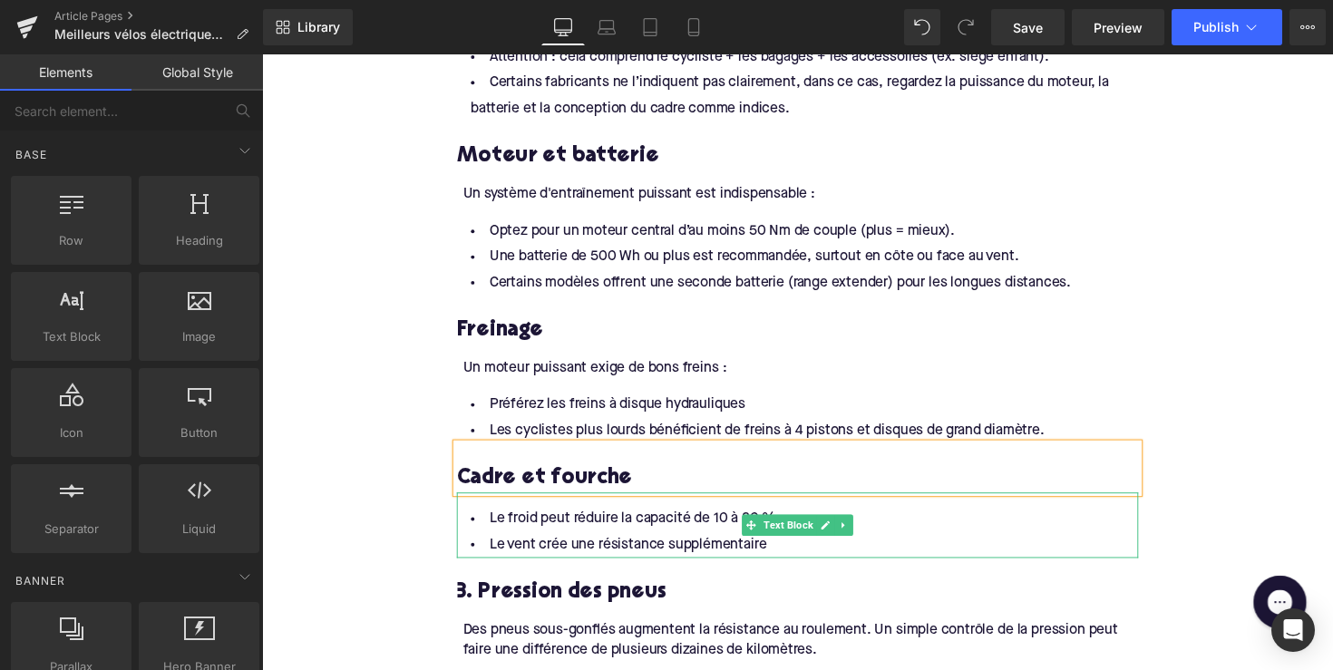
click at [716, 544] on li "Le froid peut réduire la capacité de 10 à 30 %" at bounding box center [811, 531] width 698 height 26
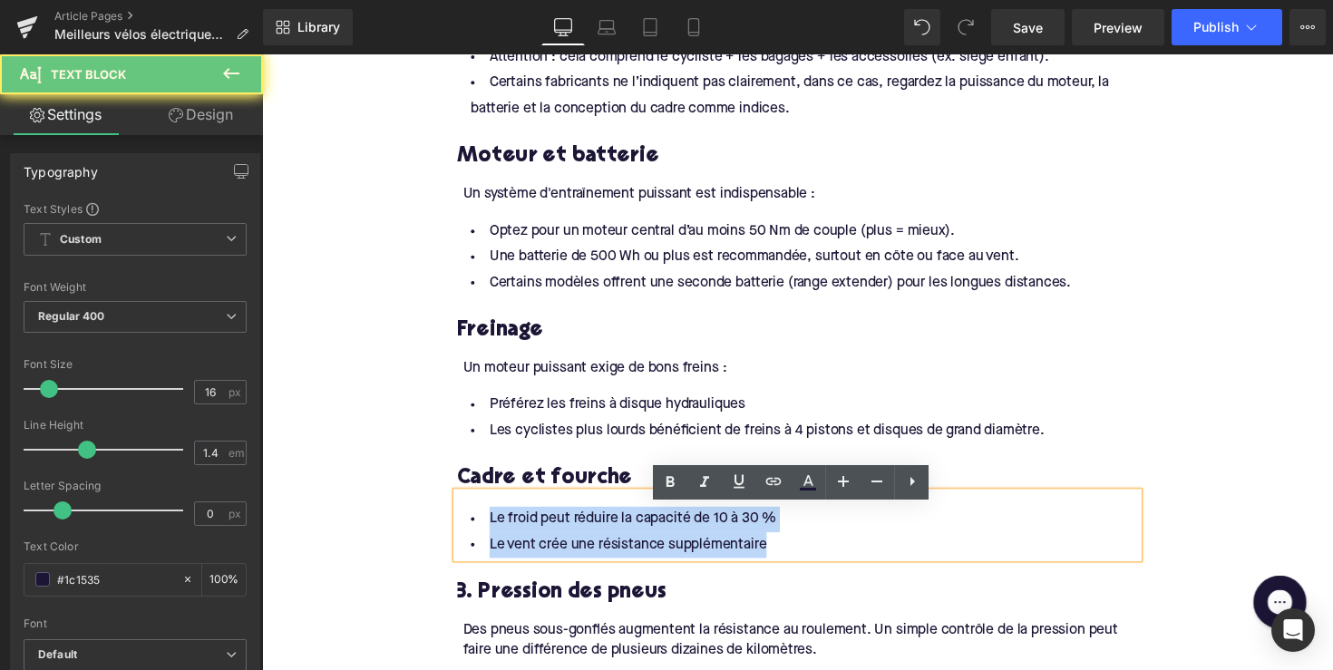
drag, startPoint x: 787, startPoint y: 566, endPoint x: 421, endPoint y: 552, distance: 366.7
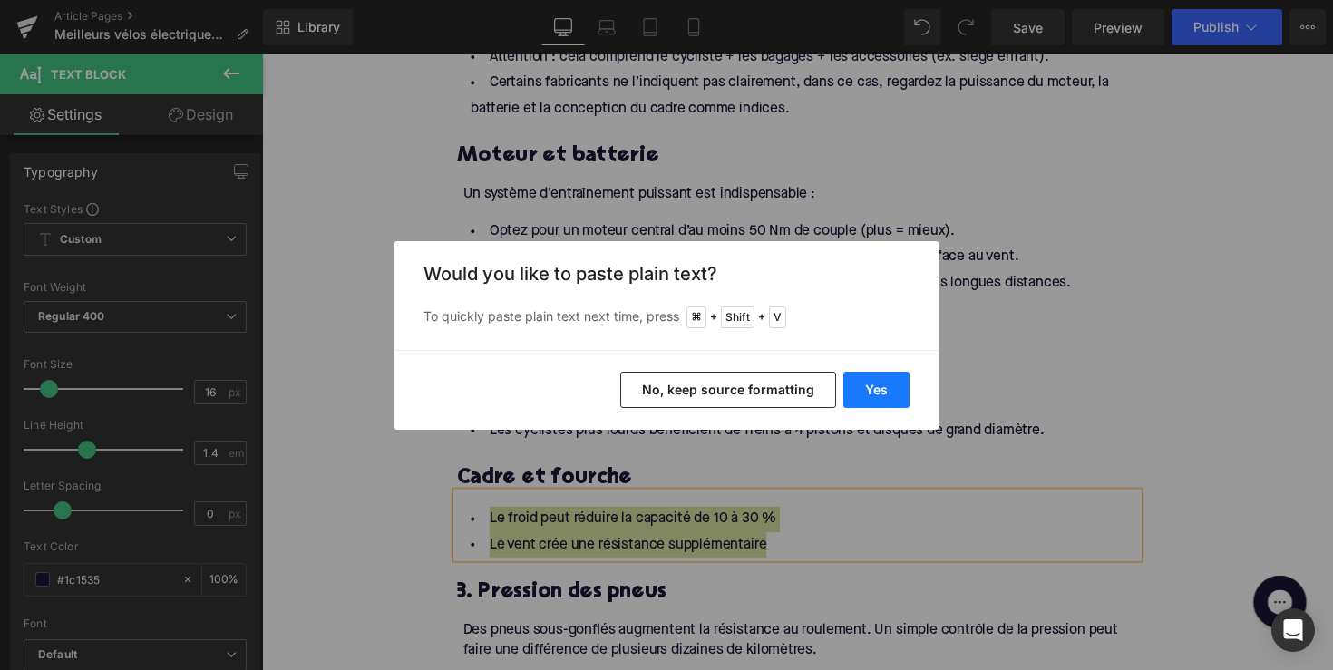
click at [870, 384] on button "Yes" at bounding box center [876, 390] width 66 height 36
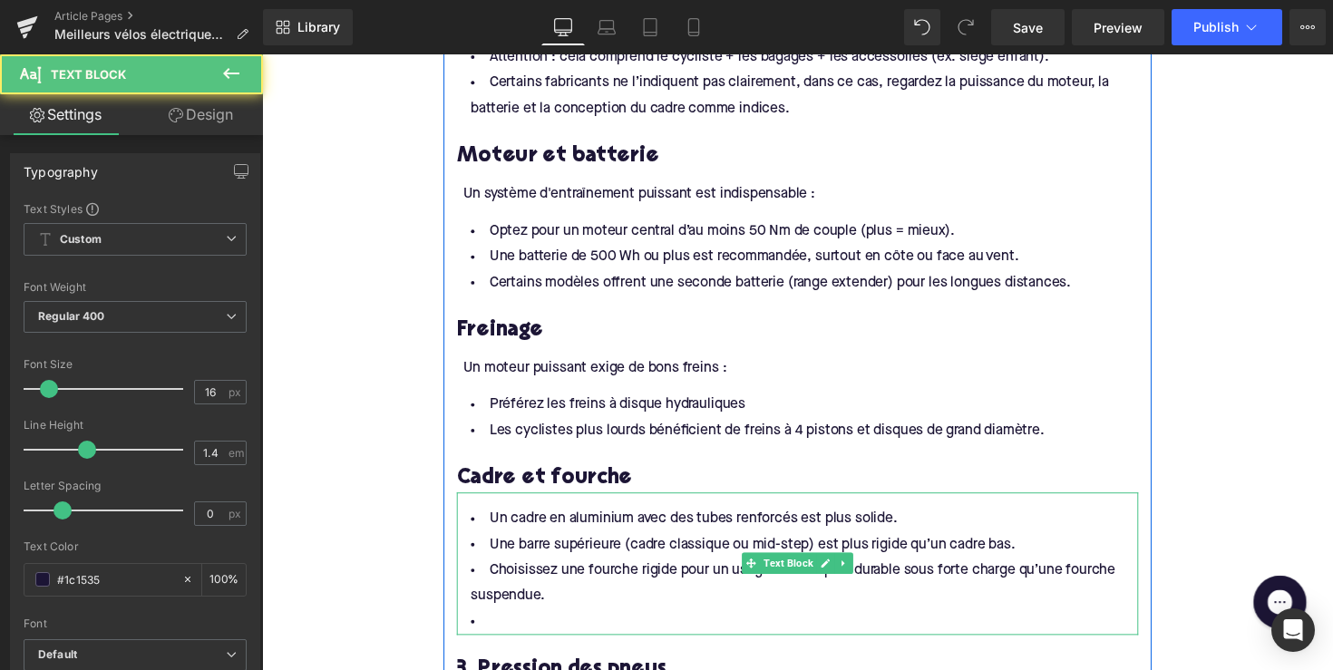
click at [513, 649] on li at bounding box center [811, 636] width 698 height 26
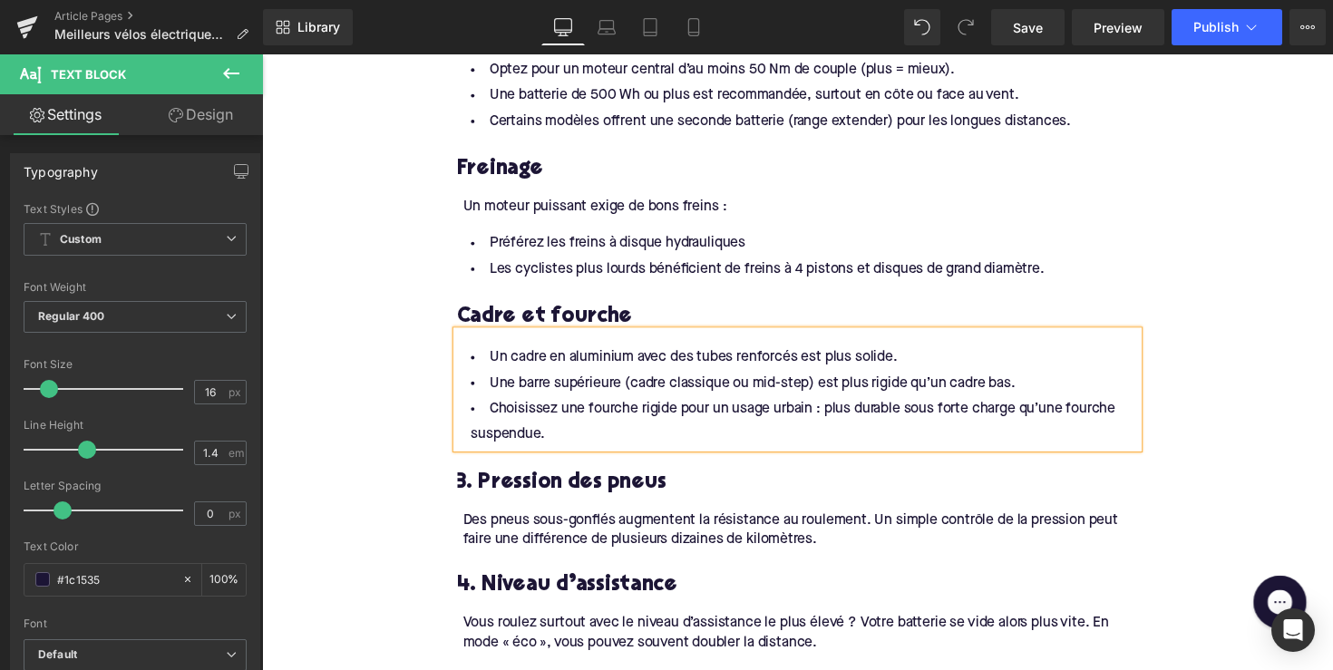
scroll to position [1623, 0]
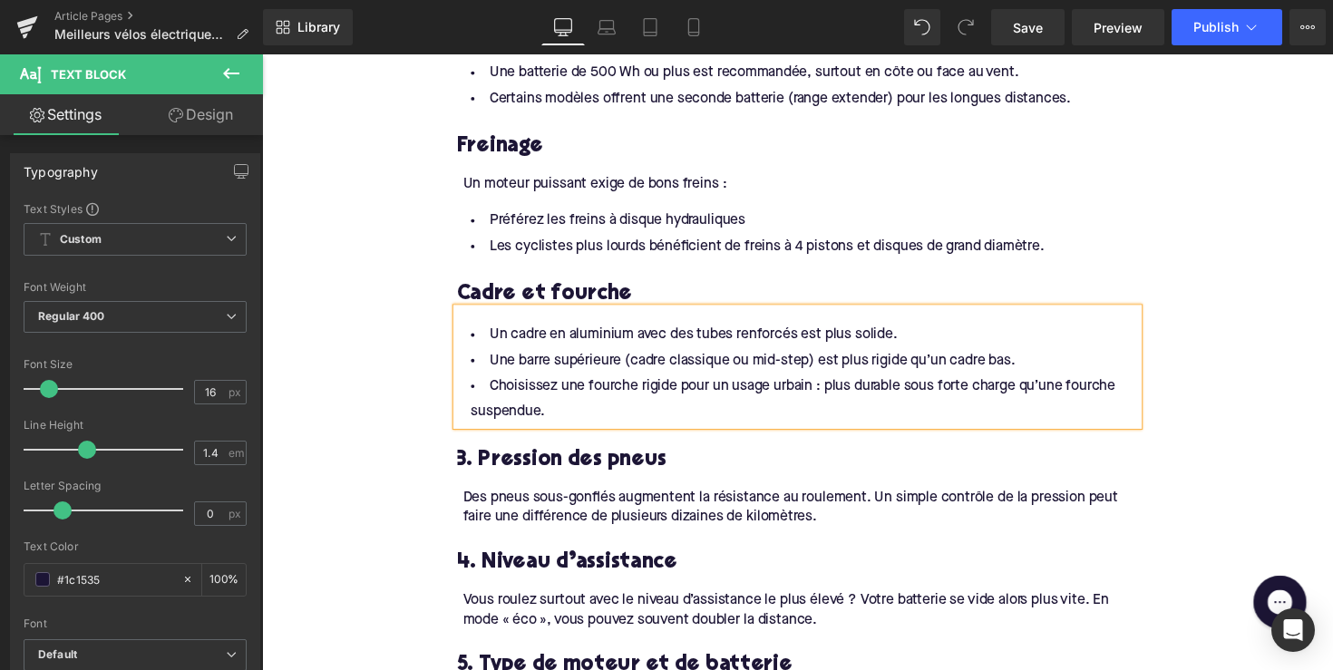
click at [539, 482] on h3 "3. Pression des pneus" at bounding box center [811, 470] width 698 height 28
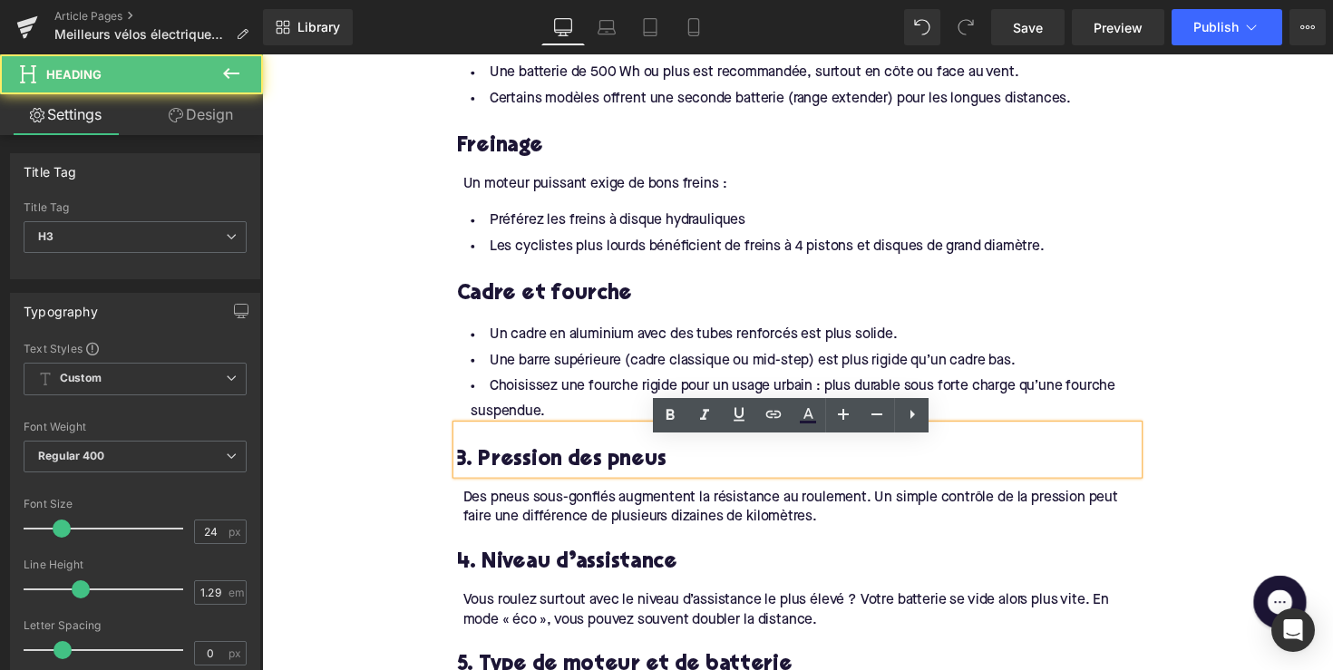
click at [539, 482] on h3 "3. Pression des pneus" at bounding box center [811, 470] width 698 height 28
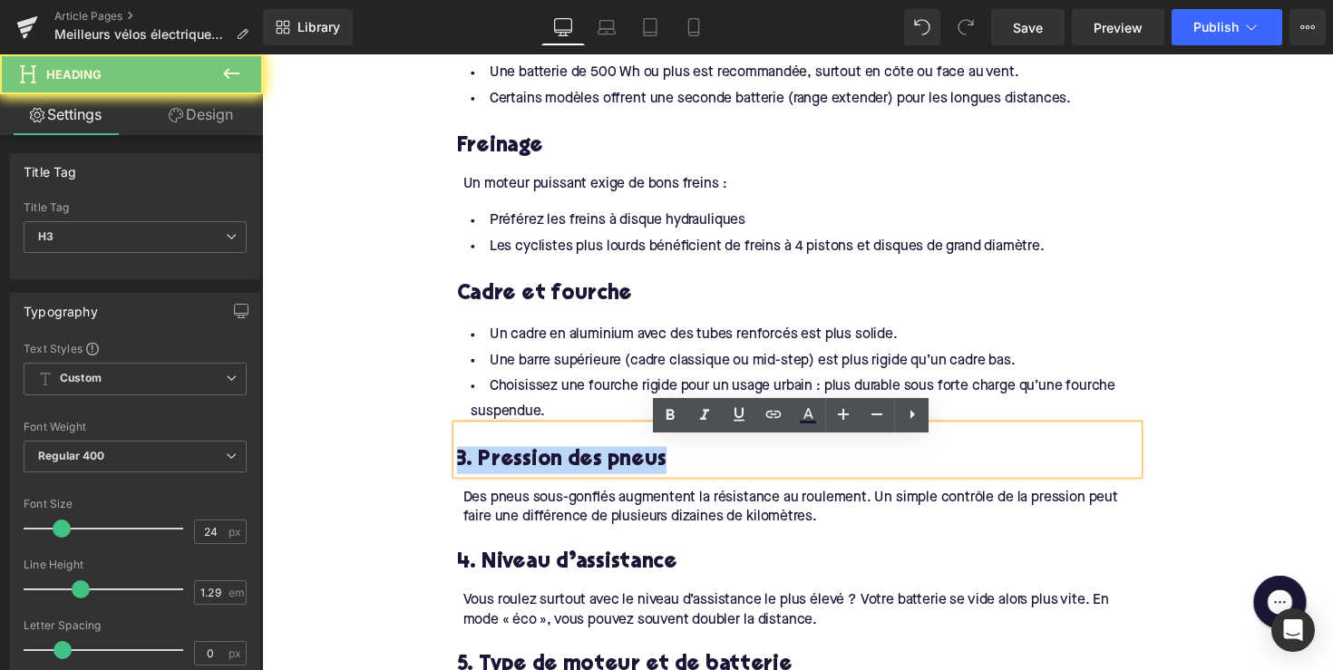
paste div
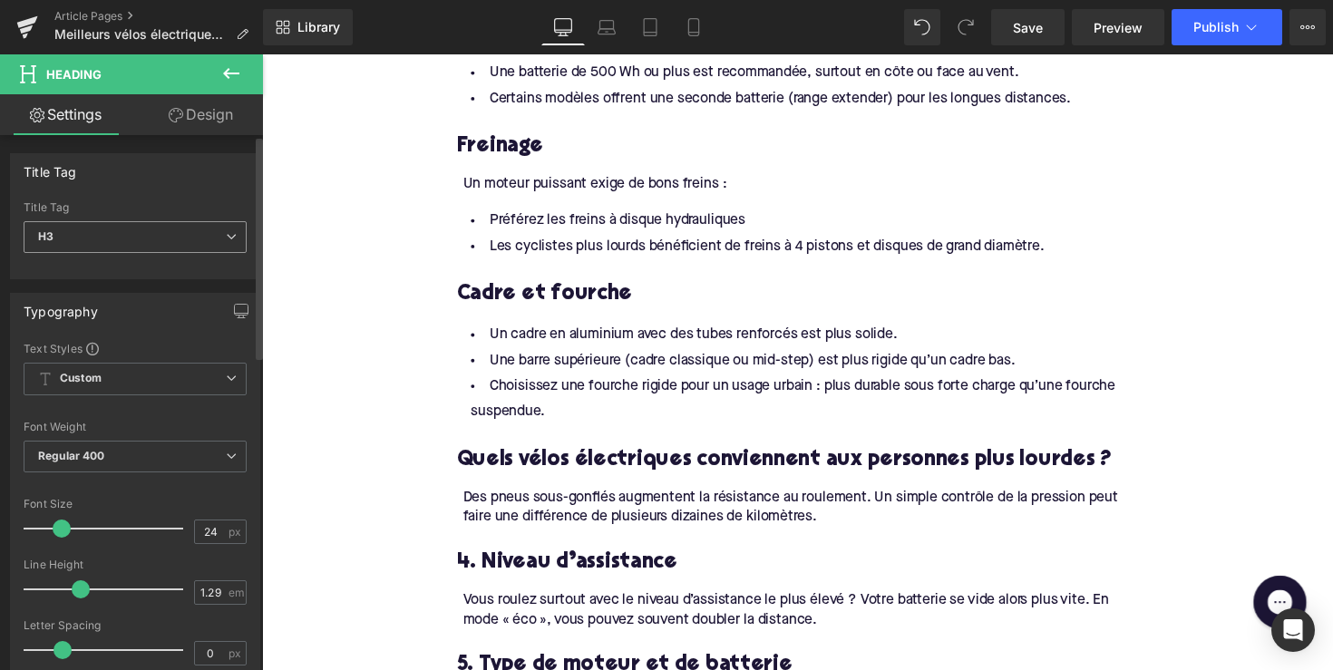
click at [188, 232] on span "H3" at bounding box center [135, 237] width 223 height 32
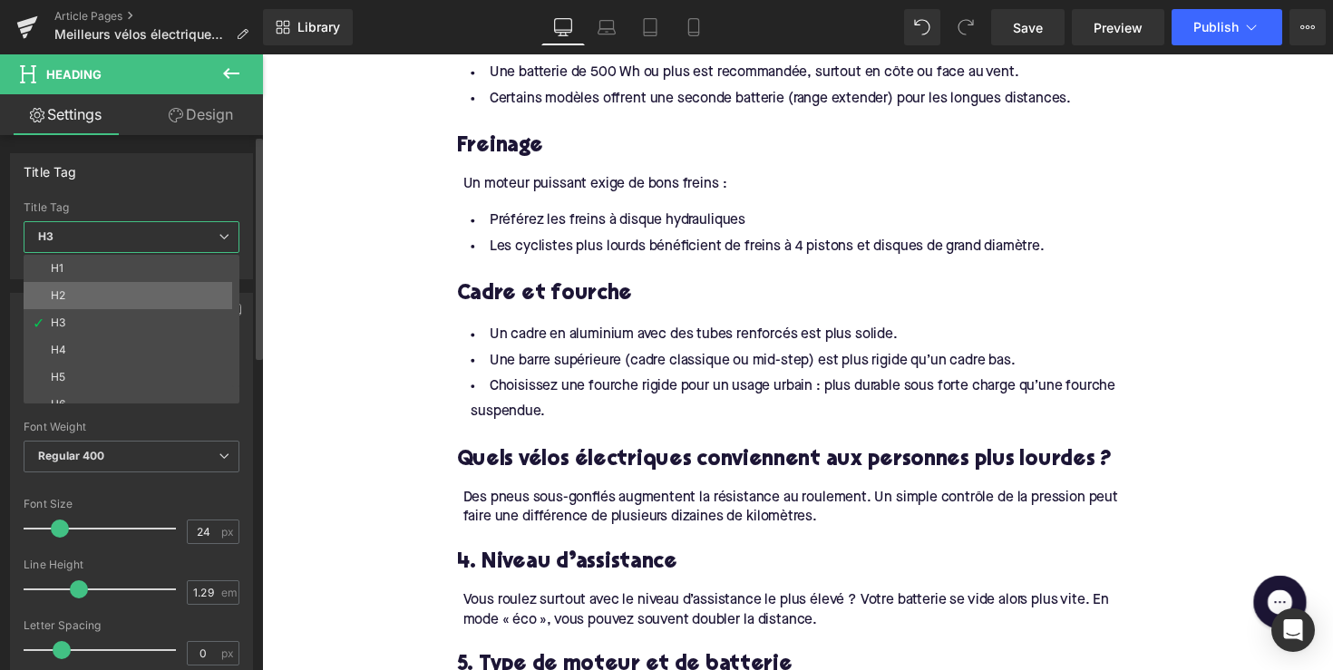
click at [145, 300] on li "H2" at bounding box center [136, 295] width 224 height 27
type input "28"
type input "1.11"
type input "100"
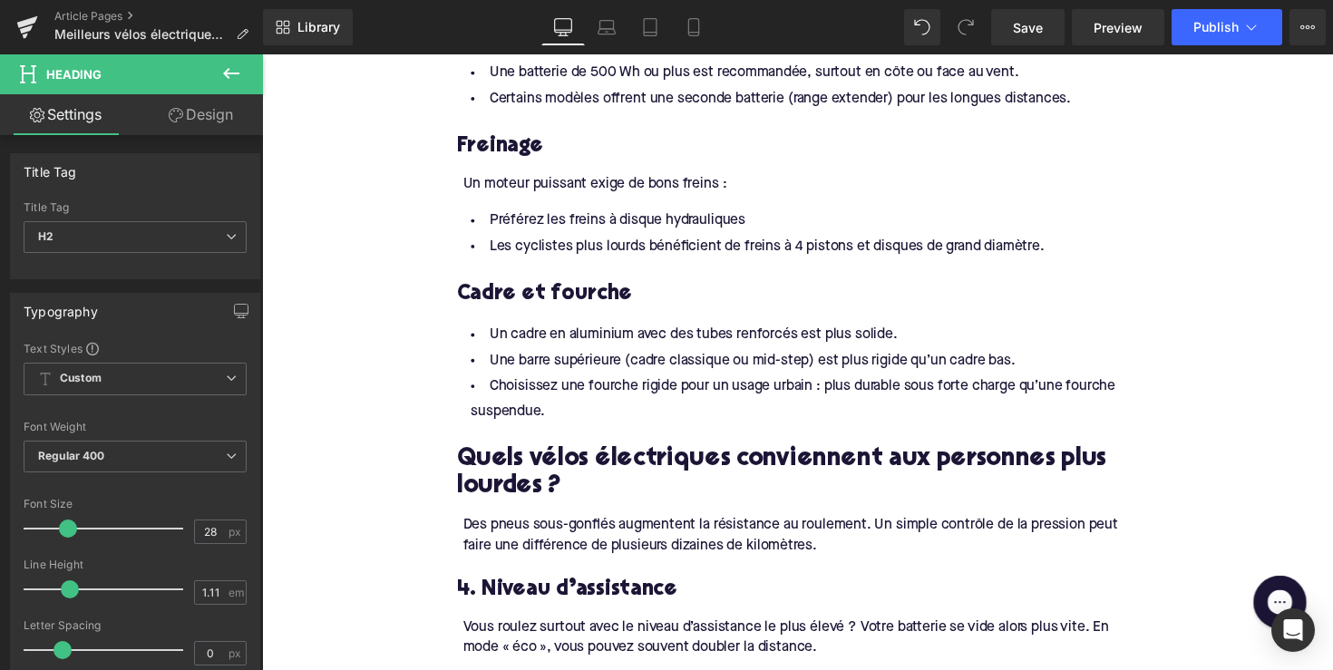
click at [524, 556] on div "Des pneus sous-gonflés augmentent la résistance au roulement. Un simple contrôl…" at bounding box center [814, 547] width 692 height 41
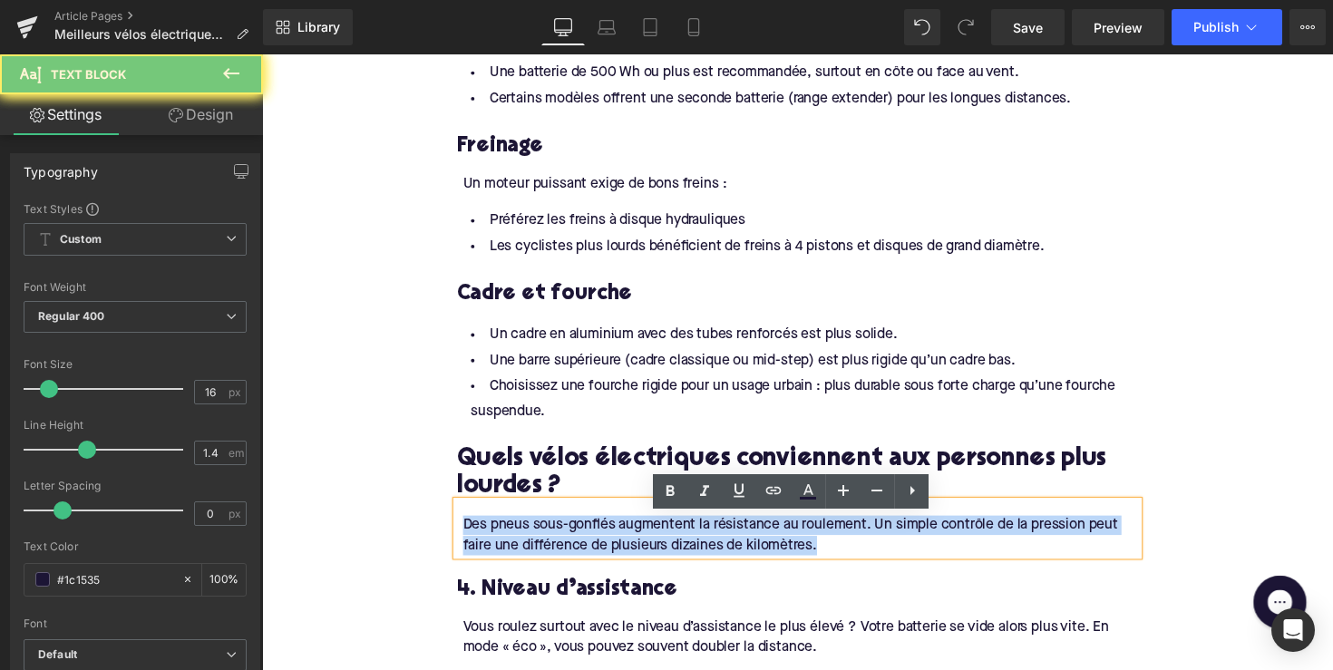
click at [524, 556] on div "Des pneus sous-gonflés augmentent la résistance au roulement. Un simple contrôl…" at bounding box center [814, 547] width 692 height 41
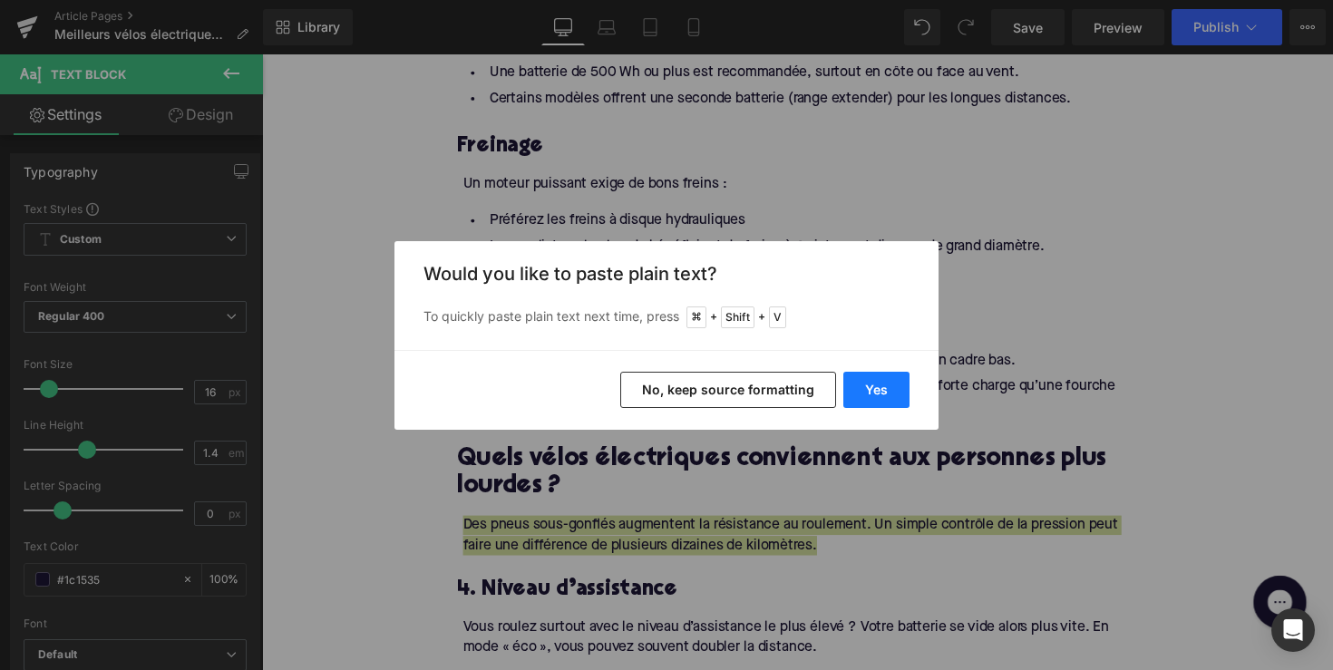
click at [879, 374] on button "Yes" at bounding box center [876, 390] width 66 height 36
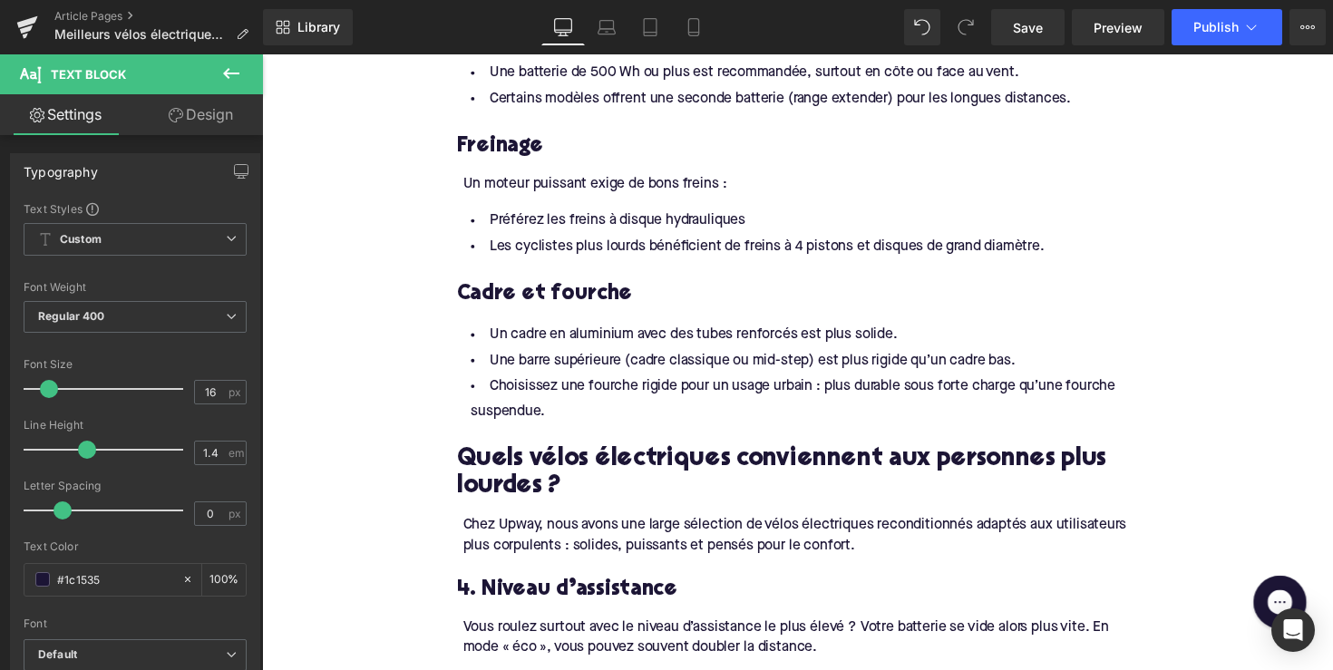
click at [543, 613] on h3 "4. Niveau d’assistance" at bounding box center [811, 604] width 698 height 28
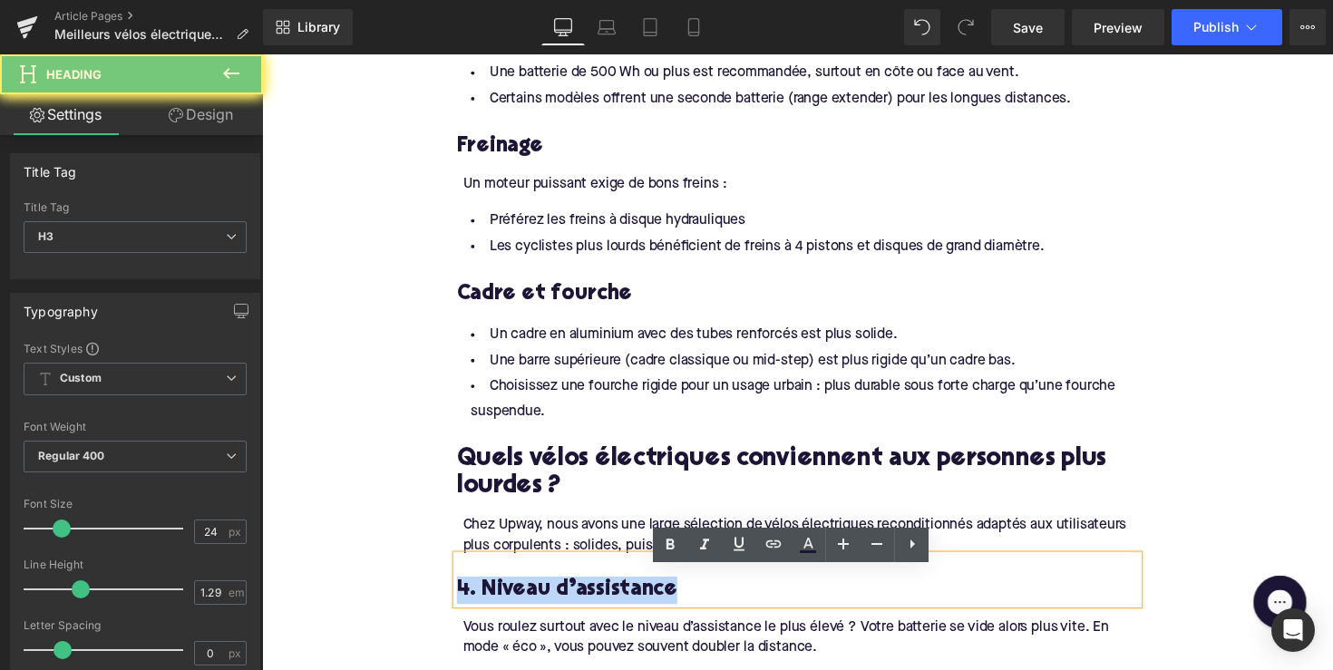
paste div
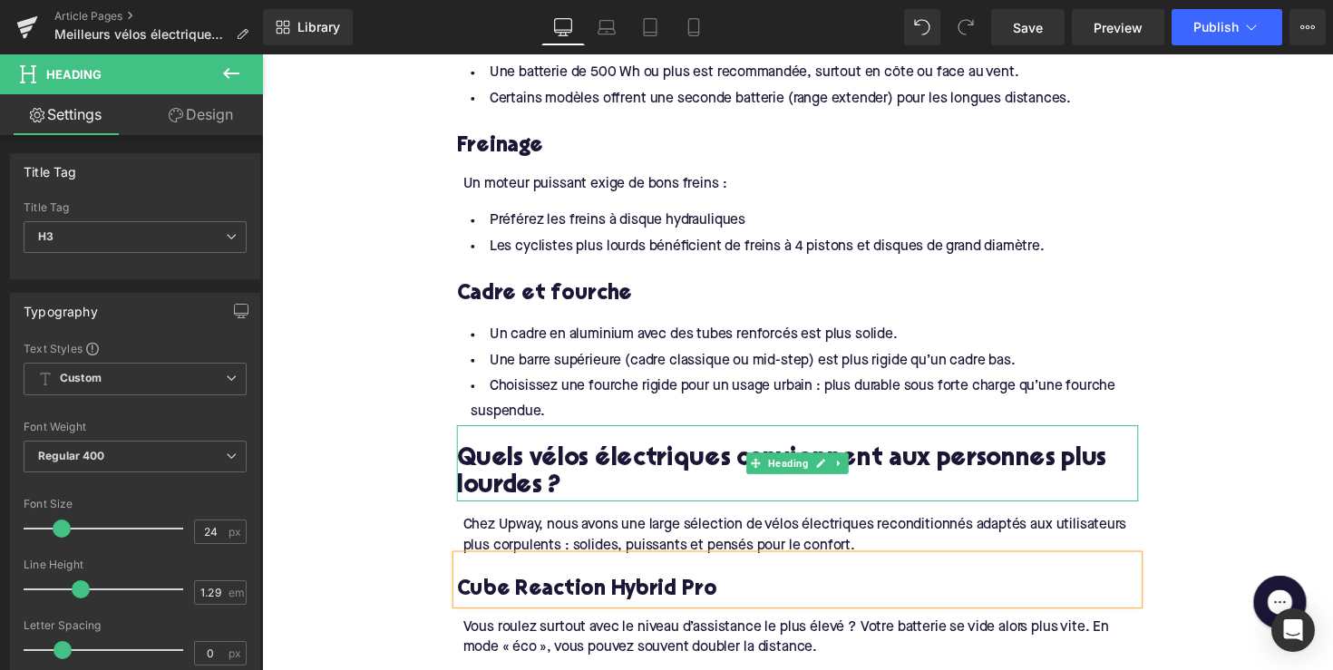
click at [477, 477] on h2 "Quels vélos électriques conviennent aux personnes plus lourdes ?" at bounding box center [811, 484] width 698 height 56
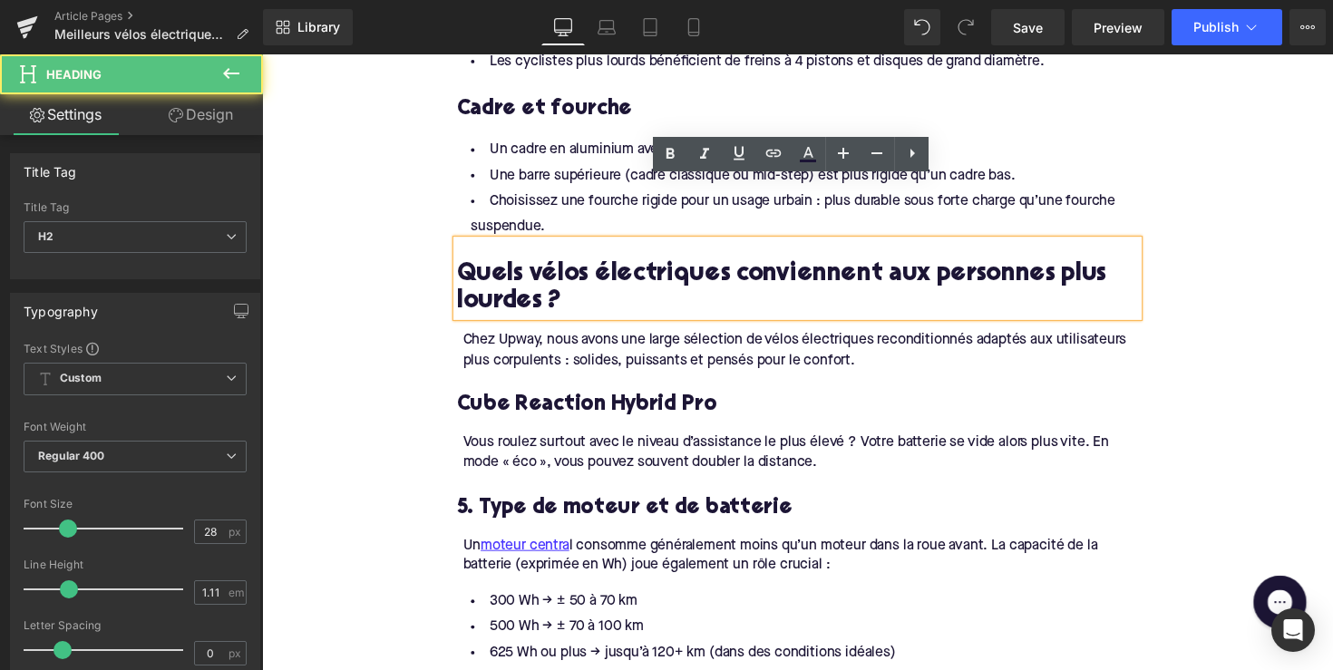
scroll to position [1923, 0]
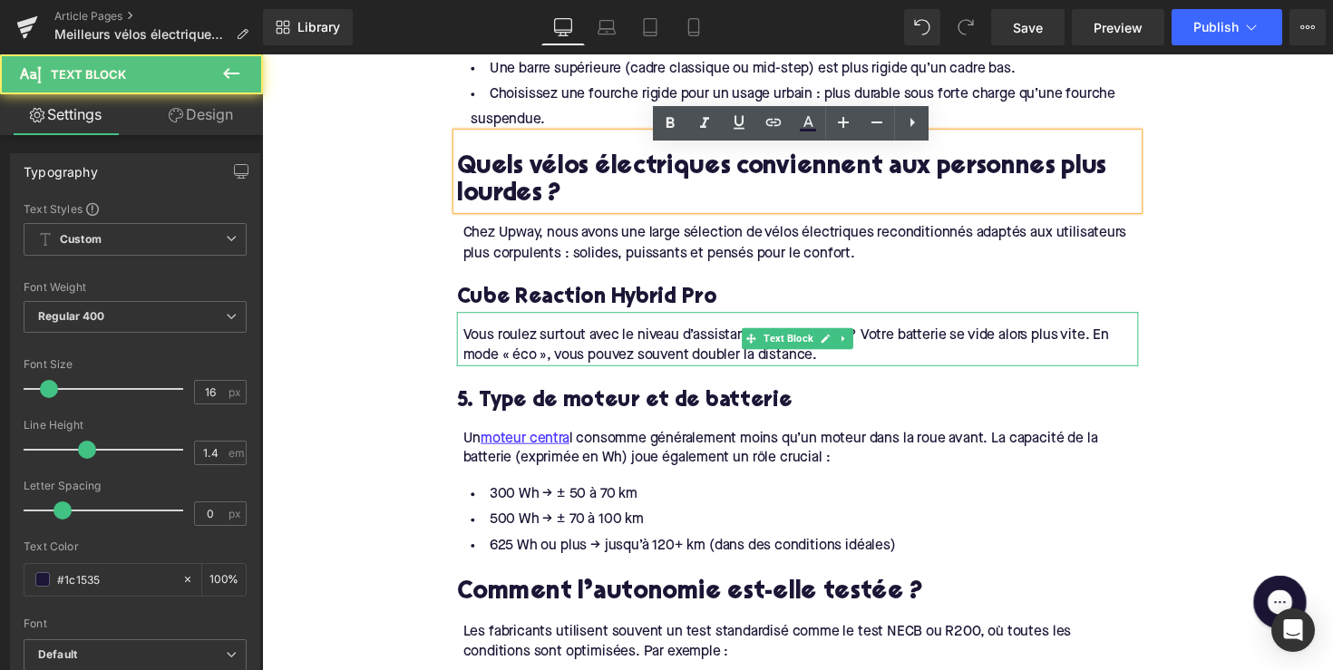
click at [572, 364] on div "Vous roulez surtout avec le niveau d’assistance le plus élevé ? Votre batterie …" at bounding box center [814, 353] width 692 height 41
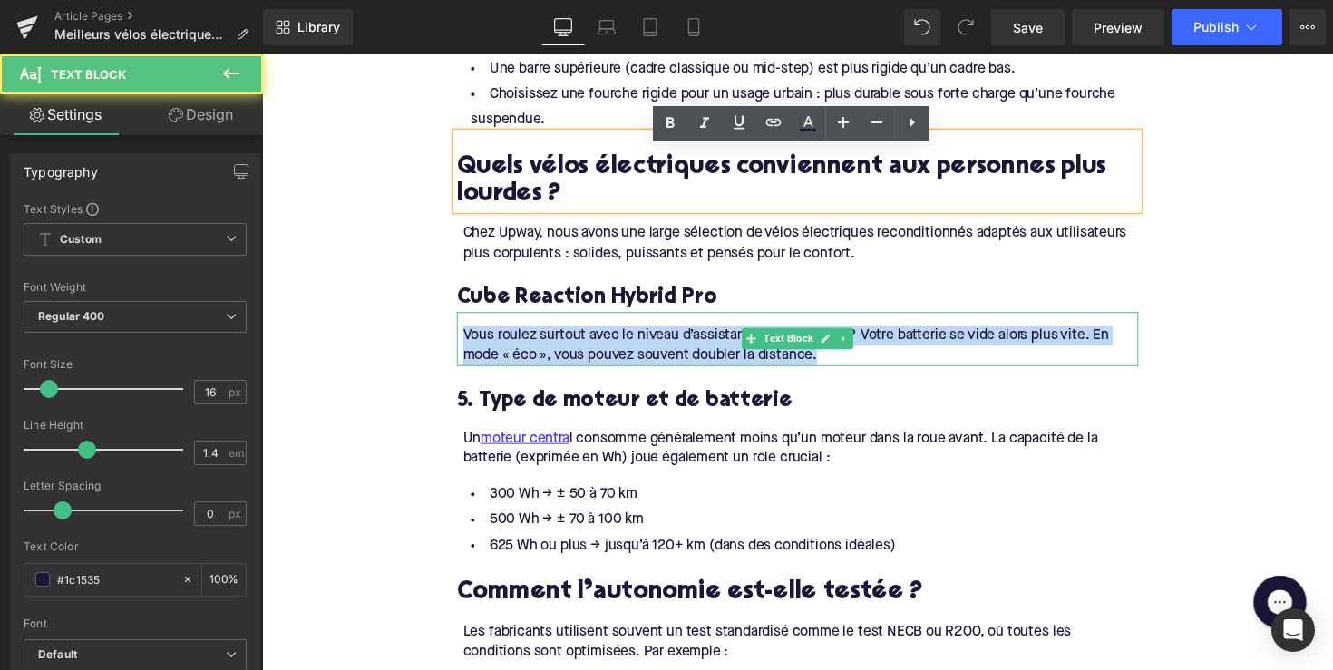
click at [572, 364] on div "Vous roulez surtout avec le niveau d’assistance le plus élevé ? Votre batterie …" at bounding box center [814, 353] width 692 height 41
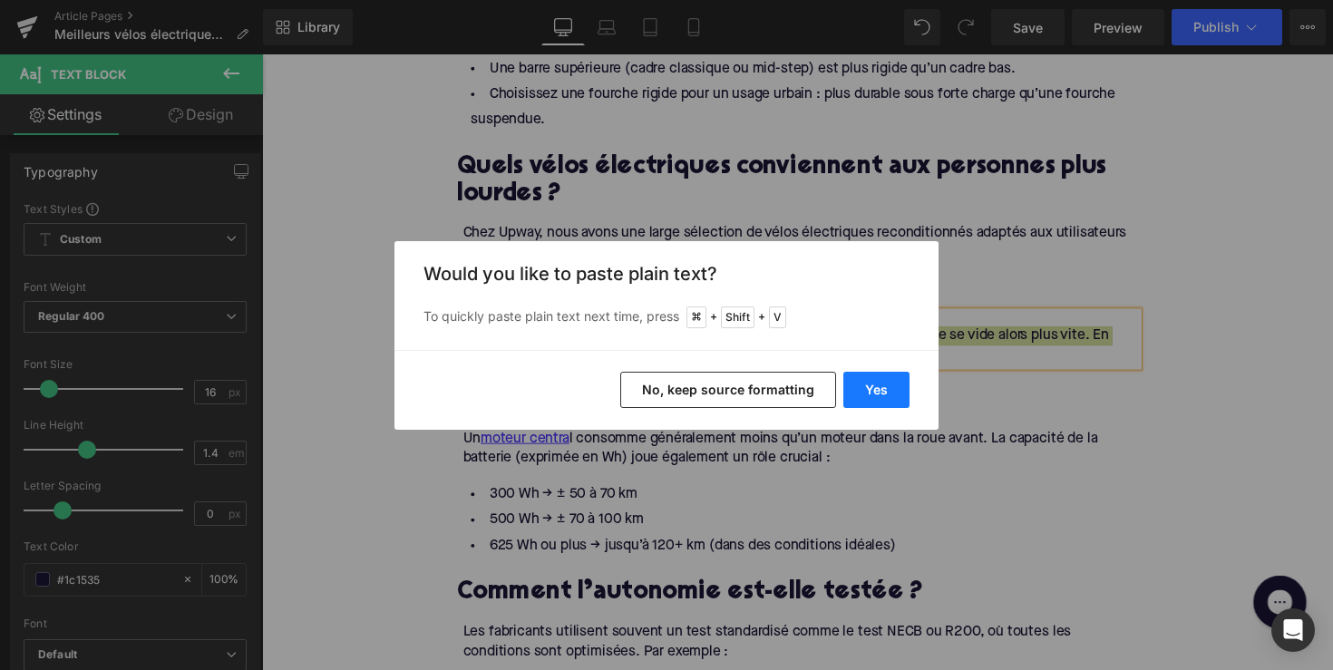
click at [868, 394] on button "Yes" at bounding box center [876, 390] width 66 height 36
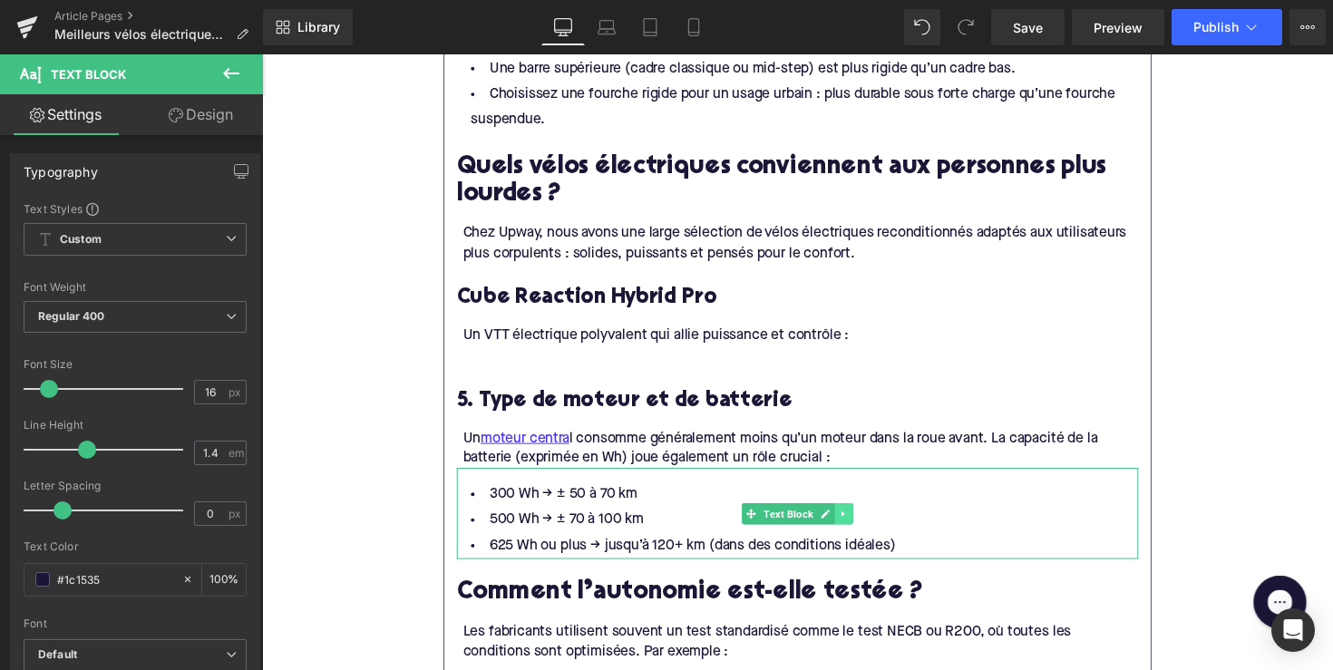
click at [857, 531] on link at bounding box center [858, 525] width 19 height 22
click at [853, 536] on link at bounding box center [849, 525] width 19 height 22
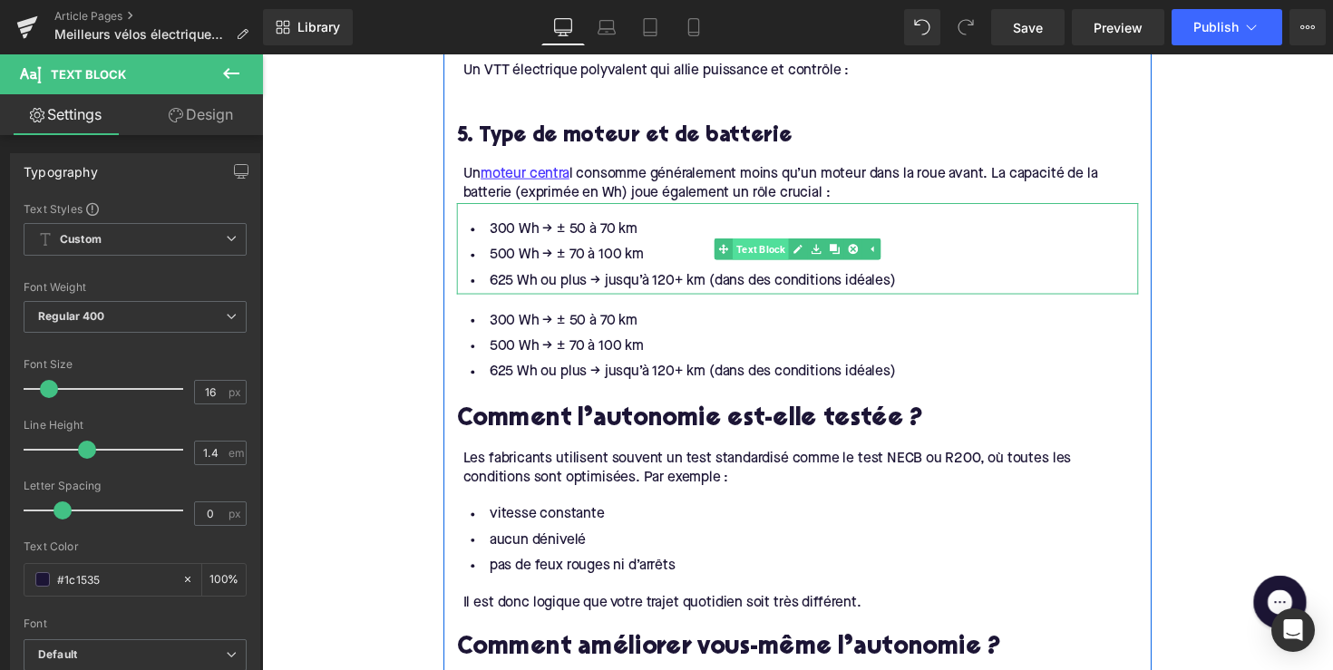
scroll to position [2041, 0]
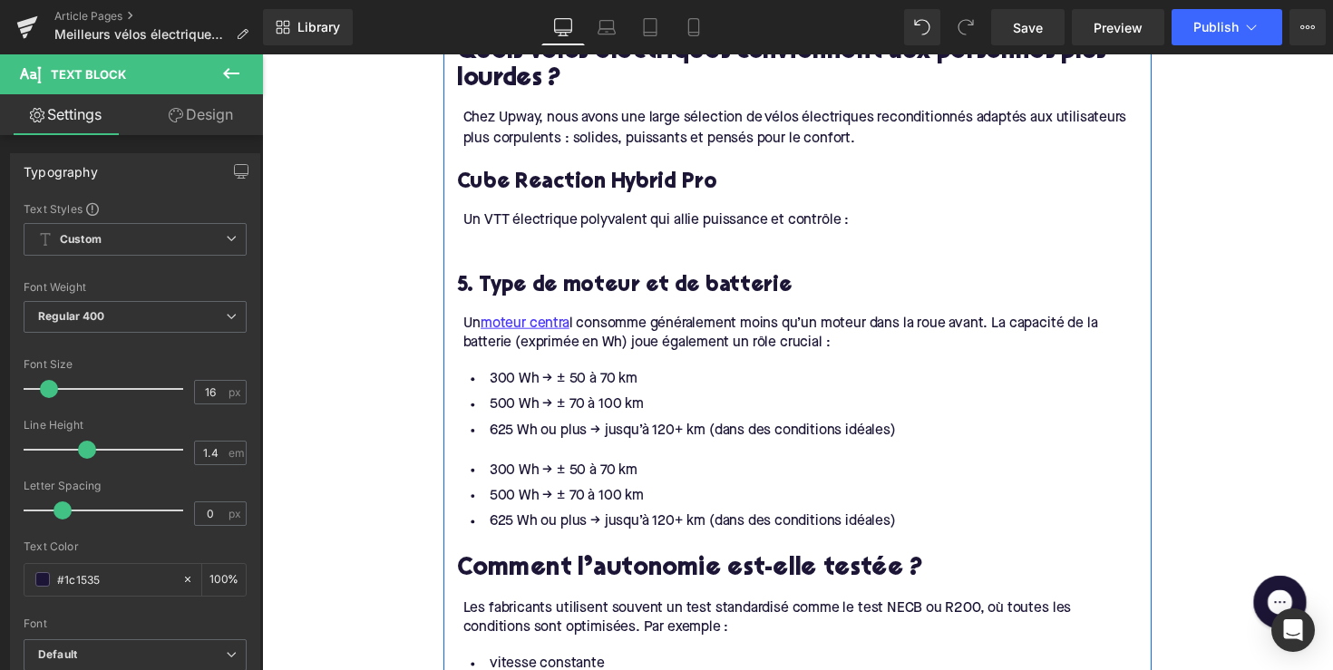
click at [754, 411] on link "Text Block" at bounding box center [764, 407] width 76 height 22
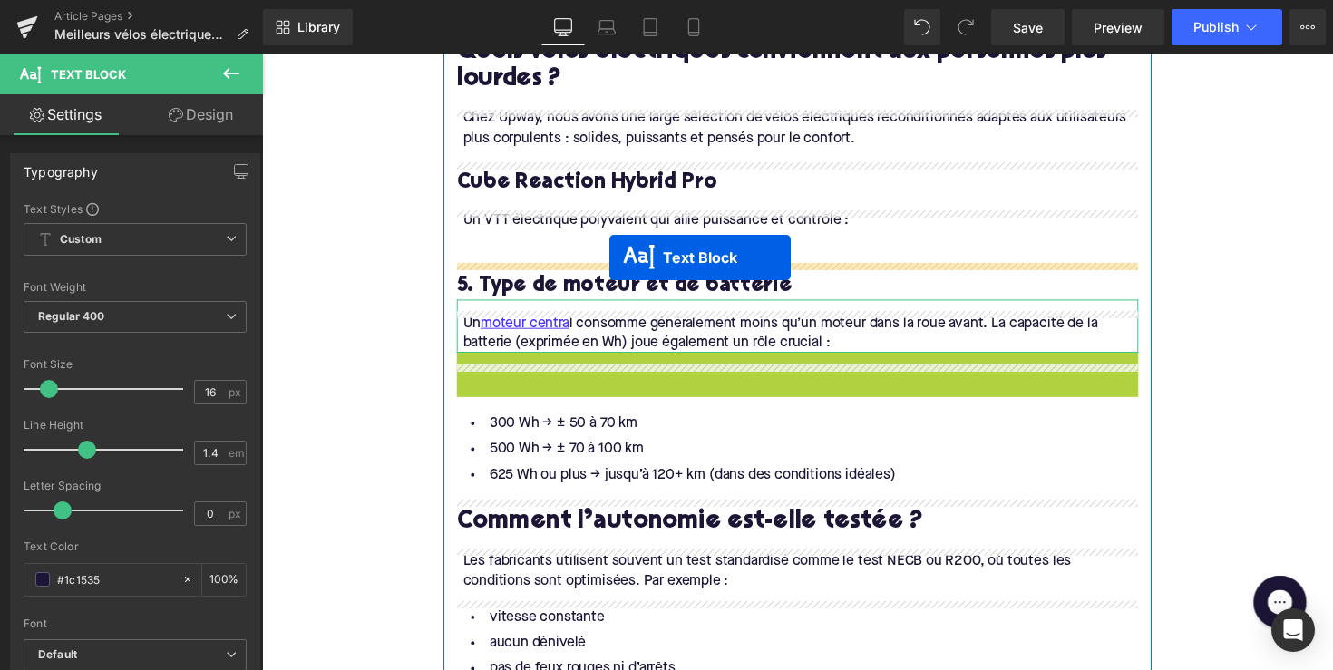
drag, startPoint x: 757, startPoint y: 414, endPoint x: 618, endPoint y: 262, distance: 206.0
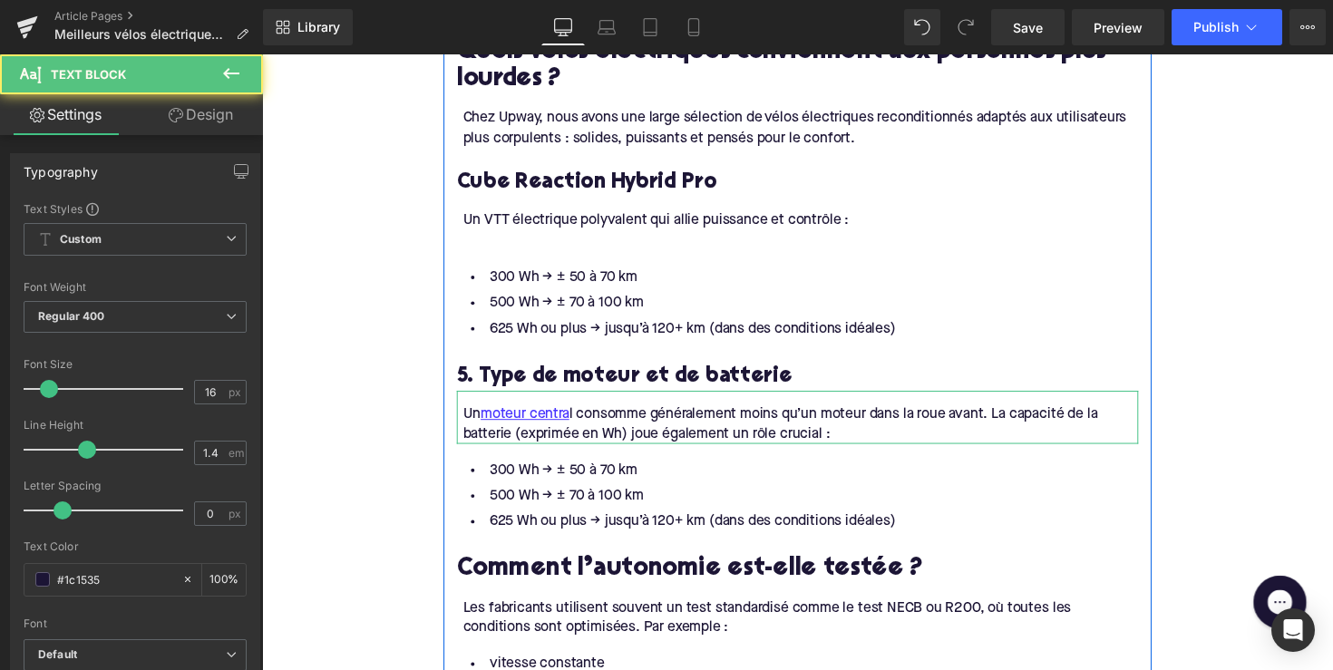
click at [511, 255] on div at bounding box center [814, 245] width 692 height 20
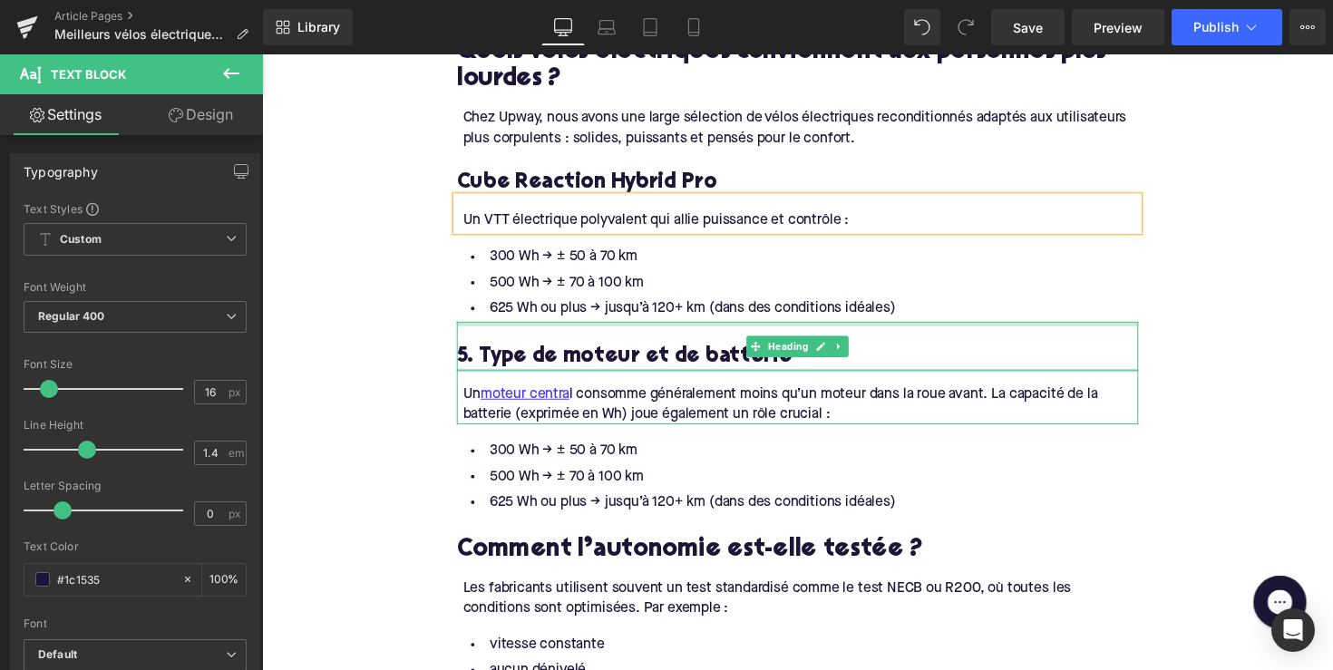
click at [609, 302] on li "500 Wh → ± 70 à 100 km" at bounding box center [811, 289] width 698 height 26
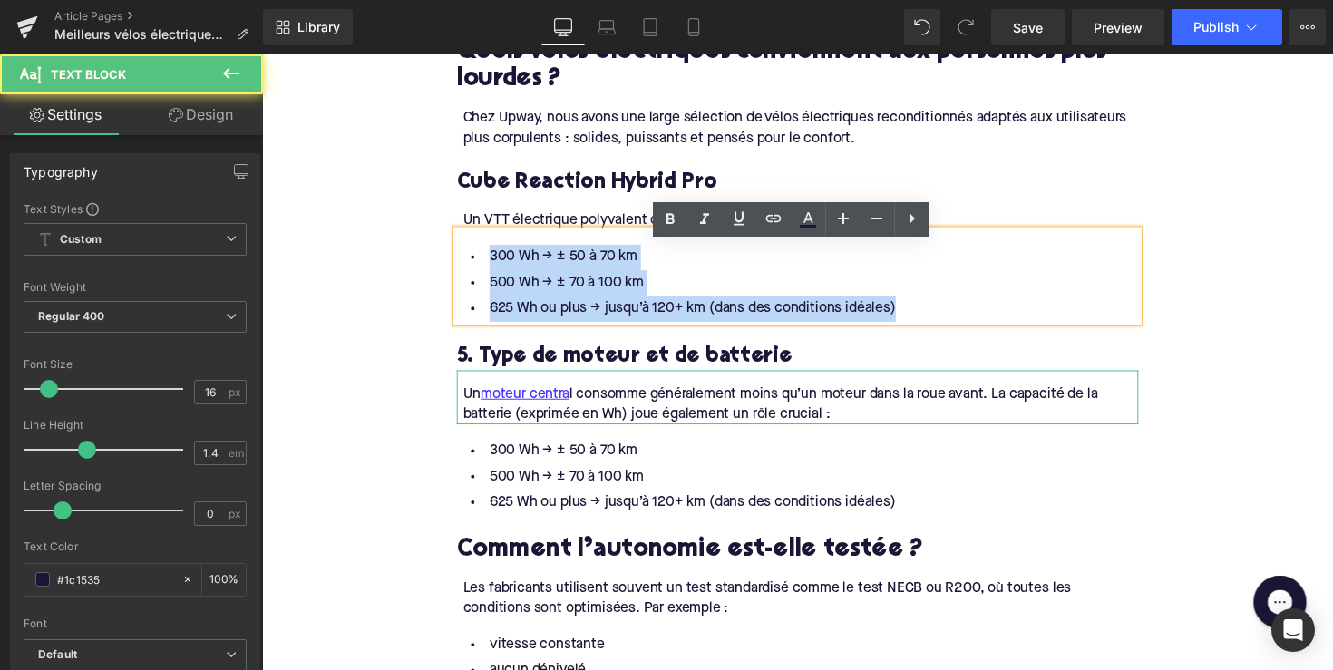
drag, startPoint x: 927, startPoint y: 324, endPoint x: 460, endPoint y: 273, distance: 469.8
click at [462, 273] on ul "300 Wh → ± 50 à 70 km 500 Wh → ± 70 à 100 km 625 Wh ou plus → jusqu’à 120+ km (…" at bounding box center [811, 288] width 698 height 79
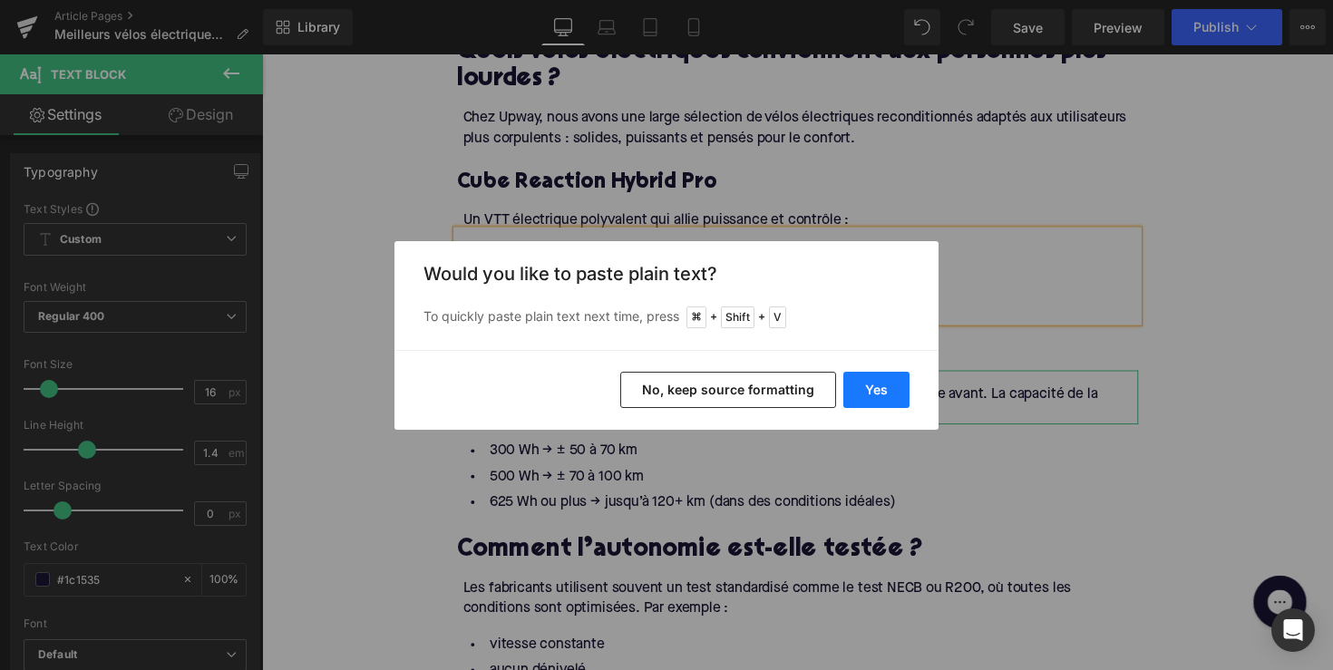
click at [892, 383] on button "Yes" at bounding box center [876, 390] width 66 height 36
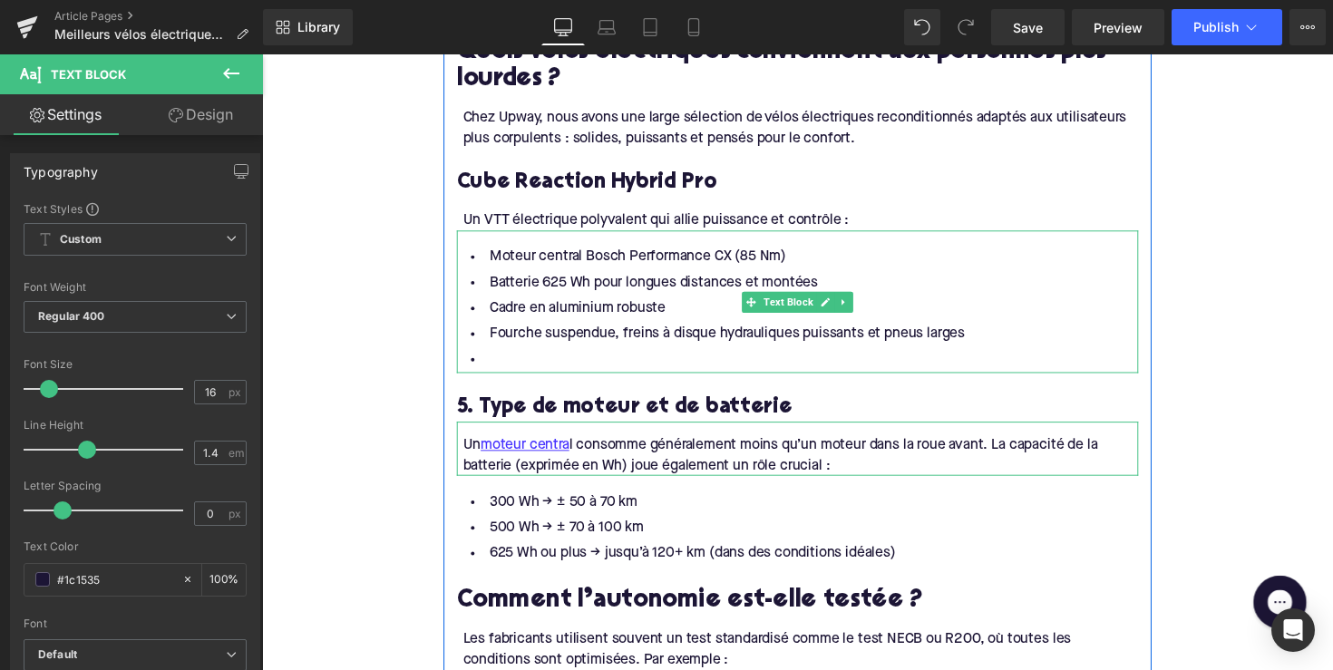
click at [551, 380] on li at bounding box center [811, 368] width 698 height 26
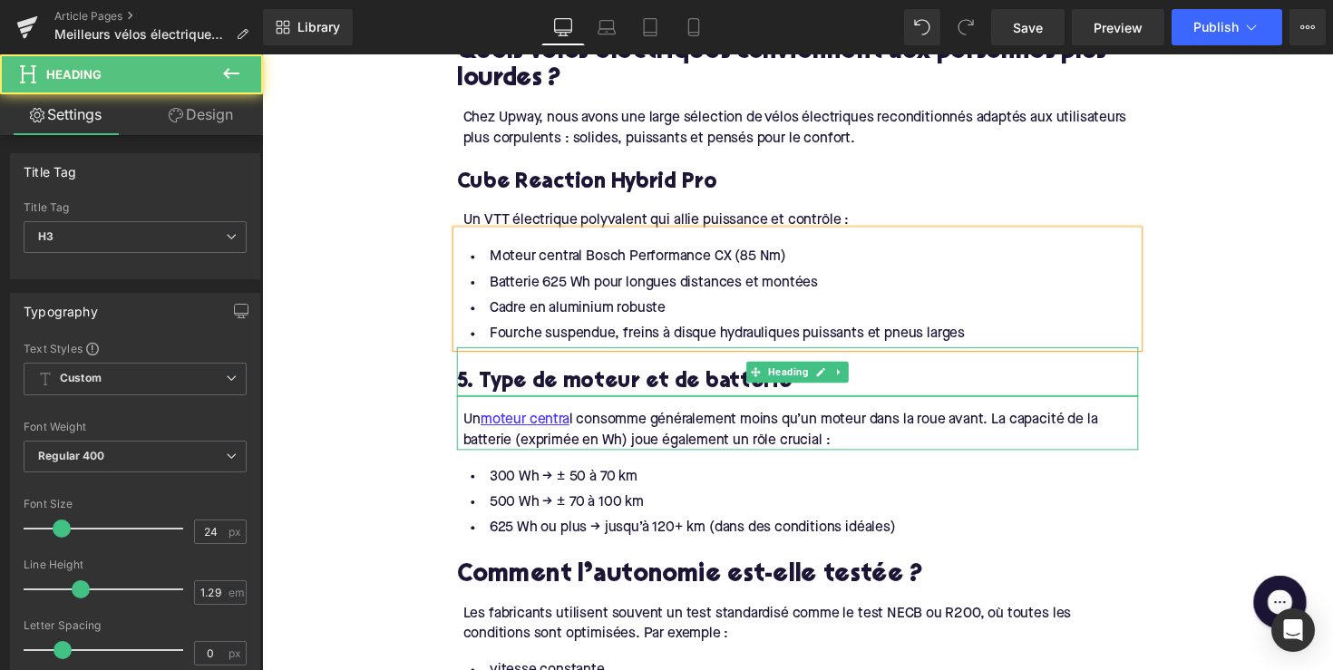
click at [535, 403] on h3 "5. Type de moteur et de batterie" at bounding box center [811, 390] width 698 height 28
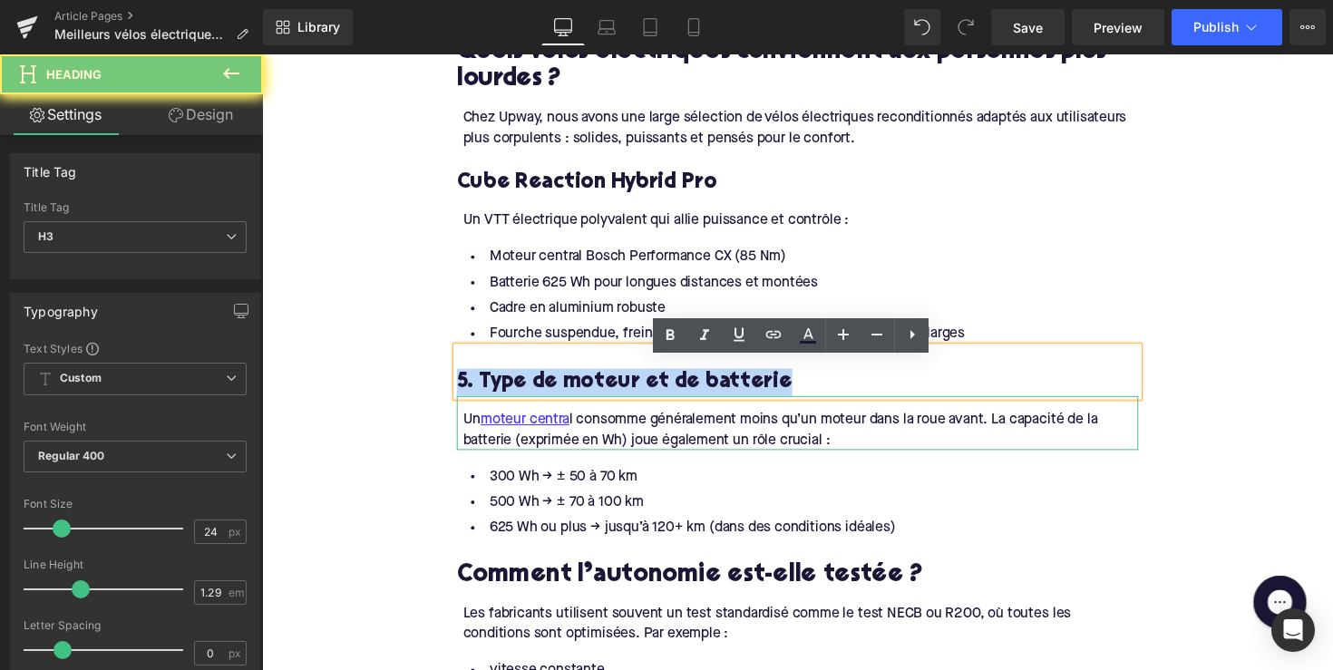
paste div
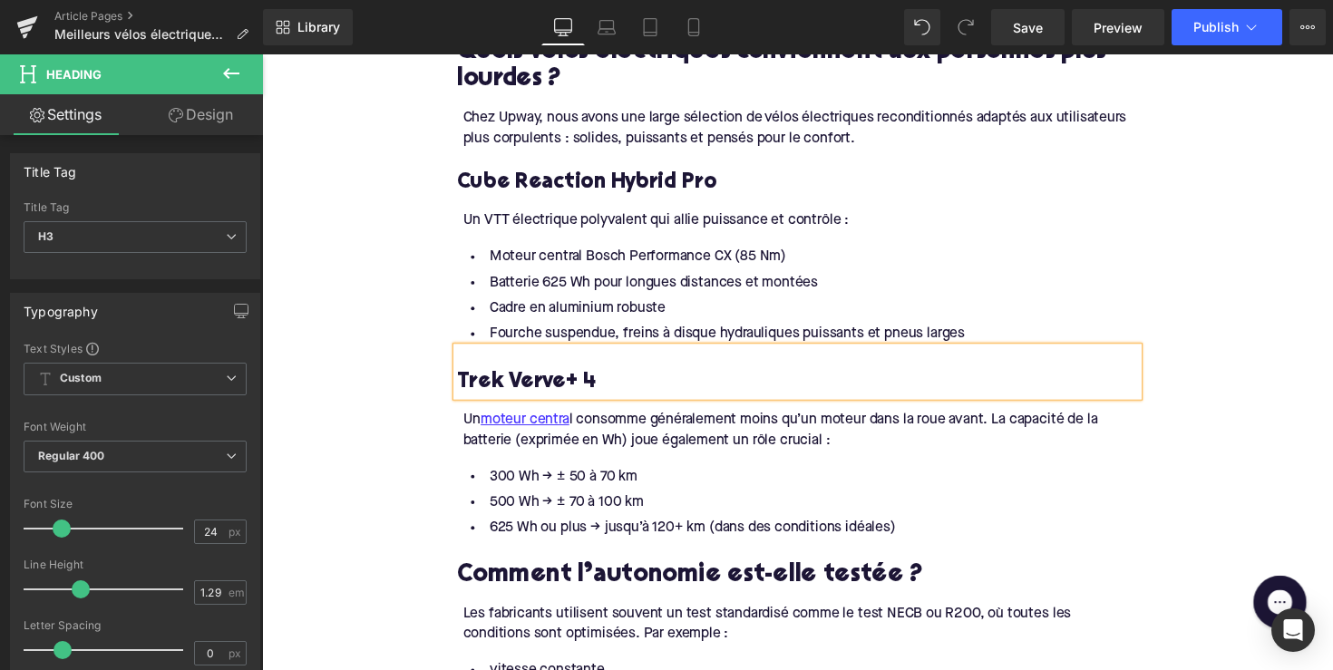
click at [638, 436] on div "Un moteur centra l consomme généralement moins qu’un moteur dans la roue avant.…" at bounding box center [814, 439] width 692 height 41
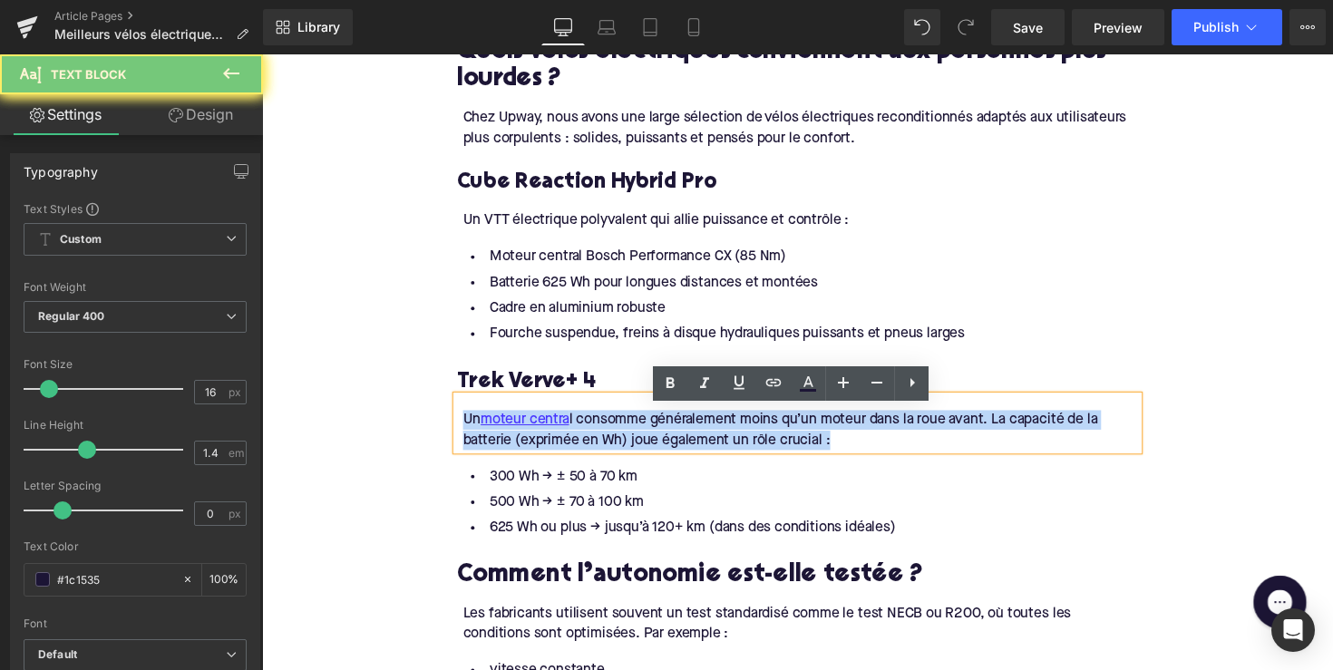
click at [638, 436] on div "Un moteur centra l consomme généralement moins qu’un moteur dans la roue avant.…" at bounding box center [814, 439] width 692 height 41
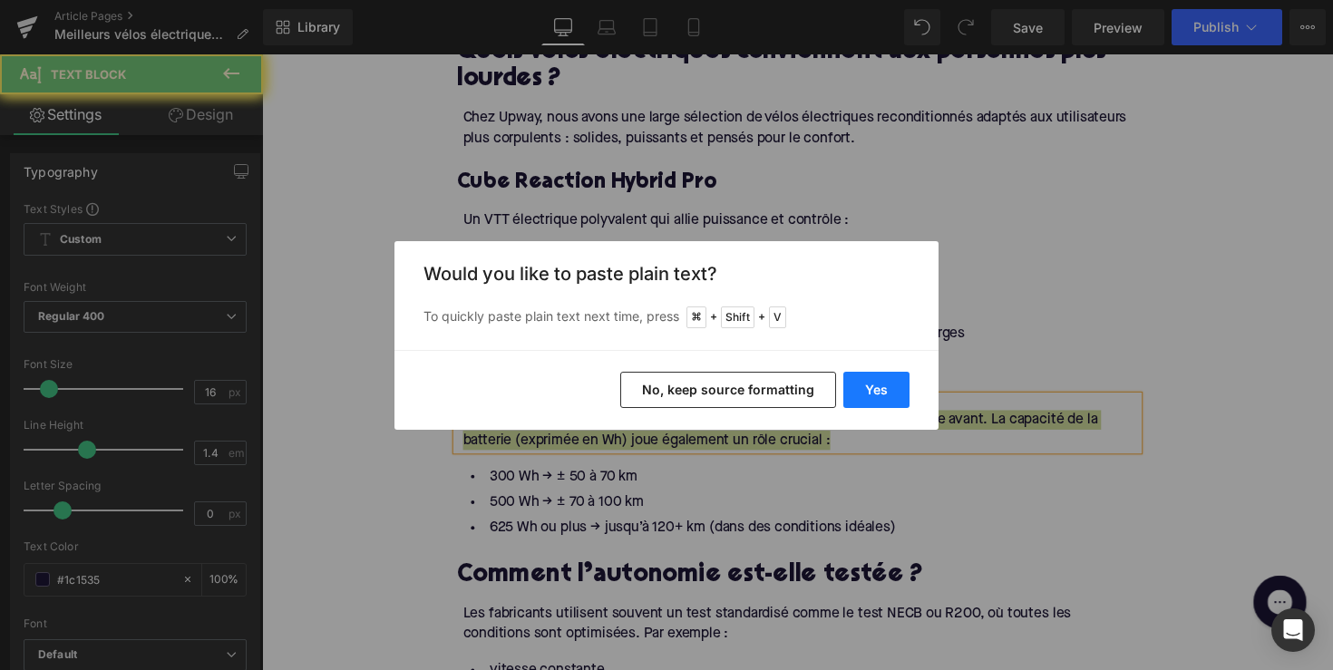
click at [860, 393] on button "Yes" at bounding box center [876, 390] width 66 height 36
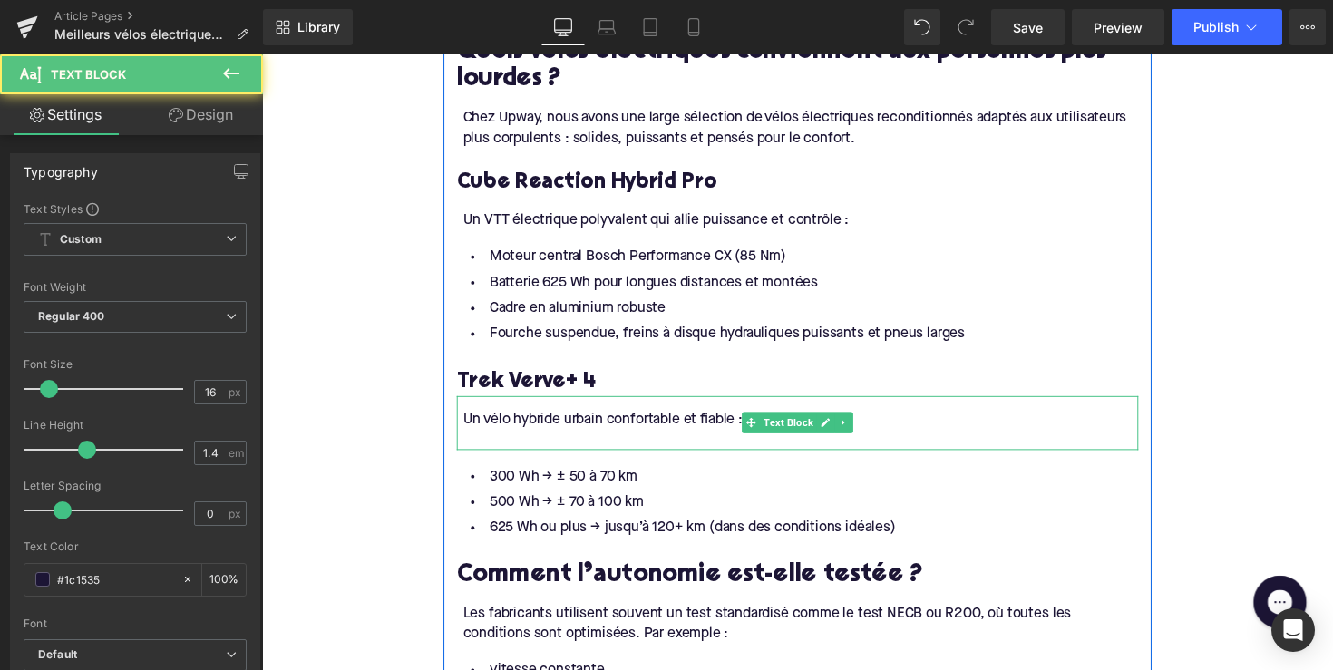
click at [519, 456] on div at bounding box center [814, 450] width 692 height 20
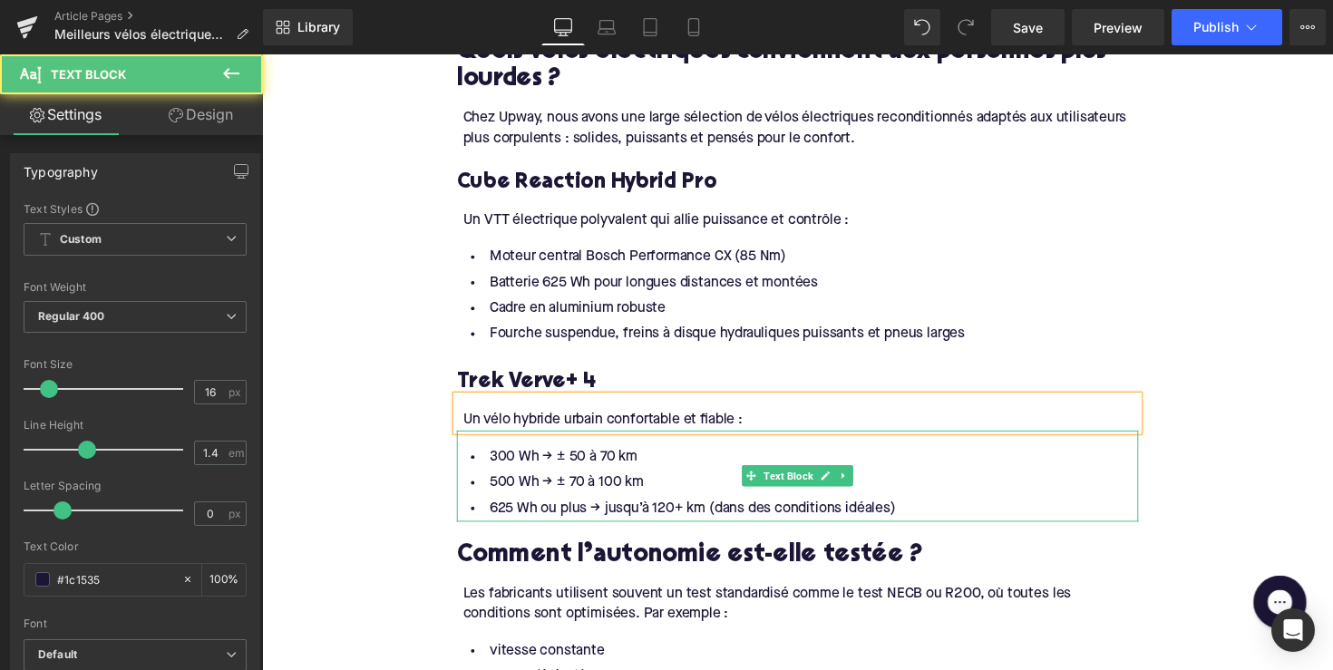
click at [582, 478] on li "300 Wh → ± 50 à 70 km" at bounding box center [811, 467] width 698 height 26
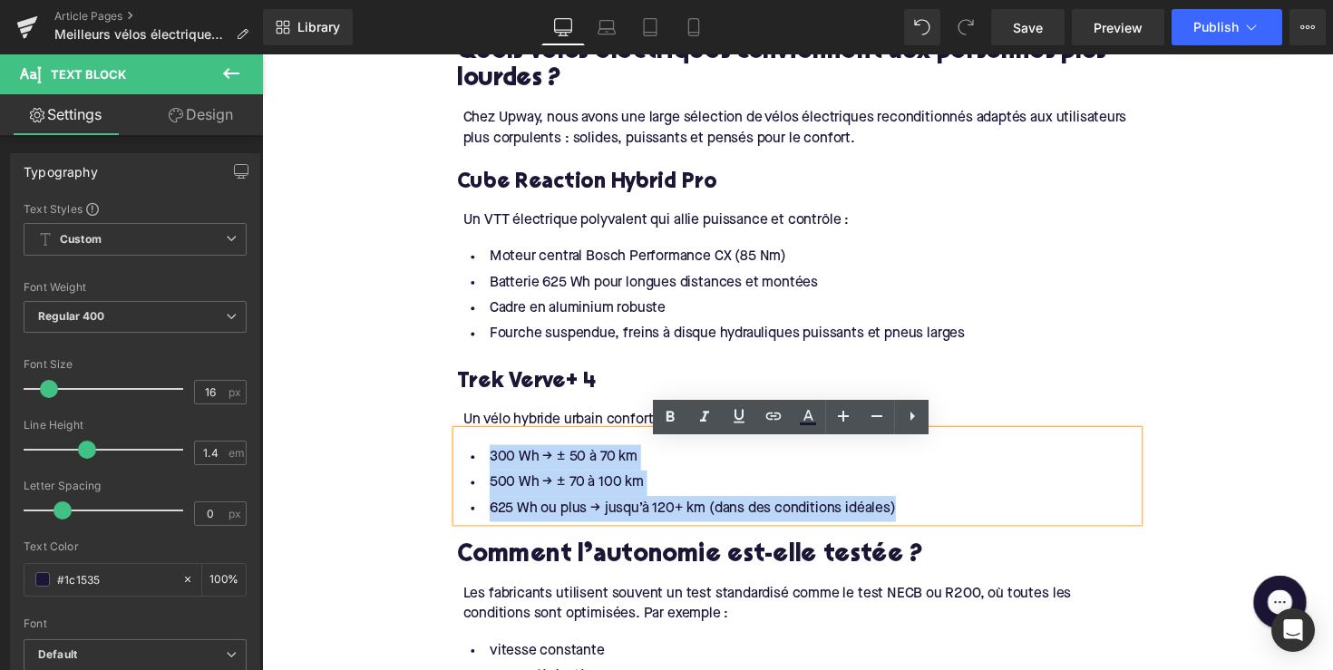
drag, startPoint x: 910, startPoint y: 532, endPoint x: 473, endPoint y: 470, distance: 441.6
click at [473, 470] on ul "300 Wh → ± 50 à 70 km 500 Wh → ± 70 à 100 km 625 Wh ou plus → jusqu’à 120+ km (…" at bounding box center [811, 493] width 698 height 79
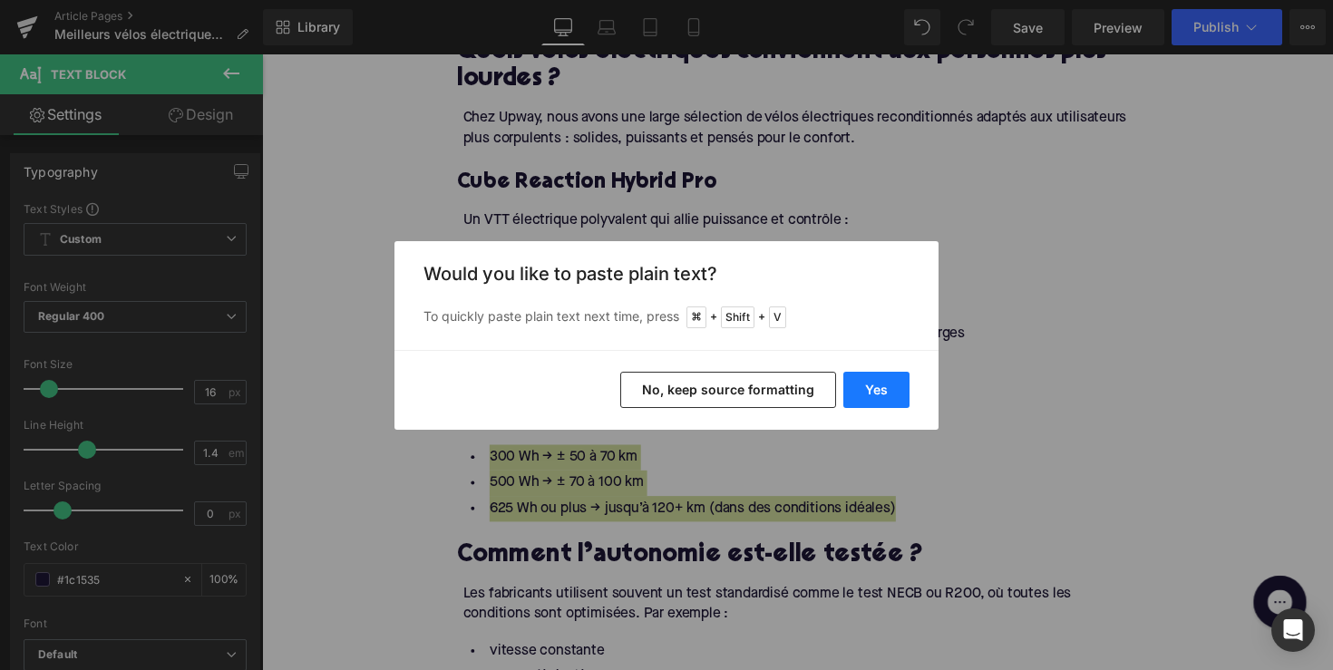
click at [870, 391] on button "Yes" at bounding box center [876, 390] width 66 height 36
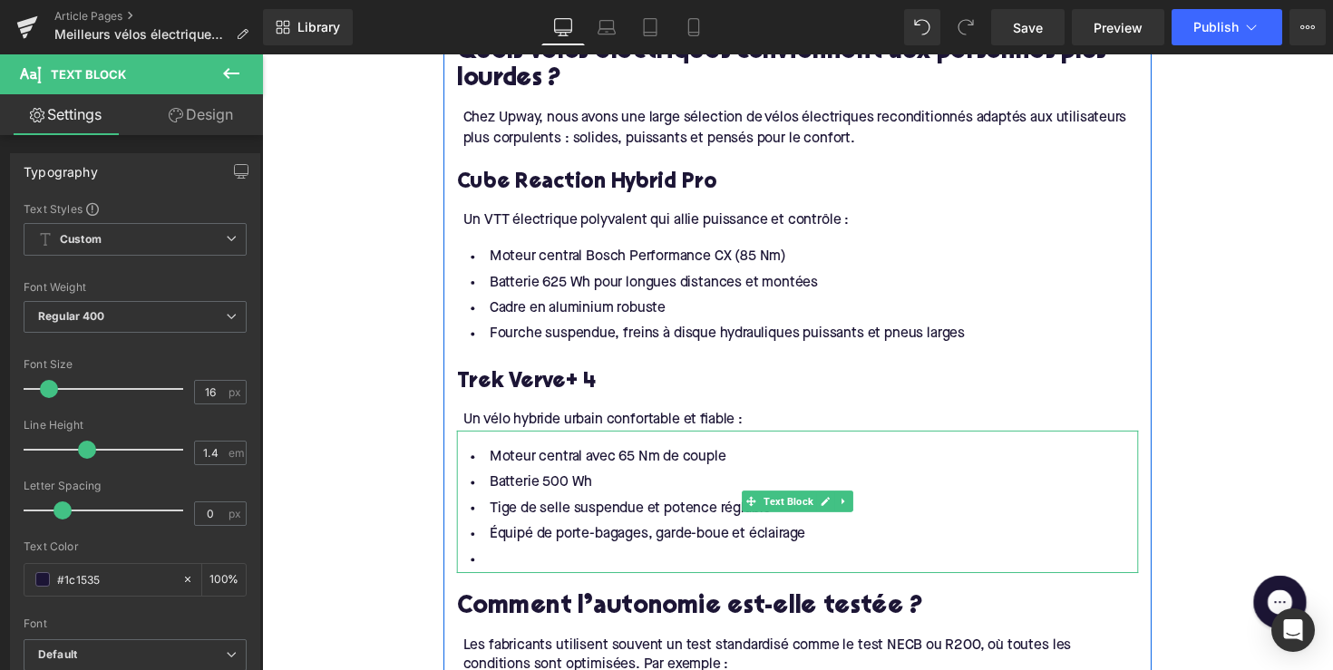
click at [629, 573] on li at bounding box center [811, 573] width 698 height 26
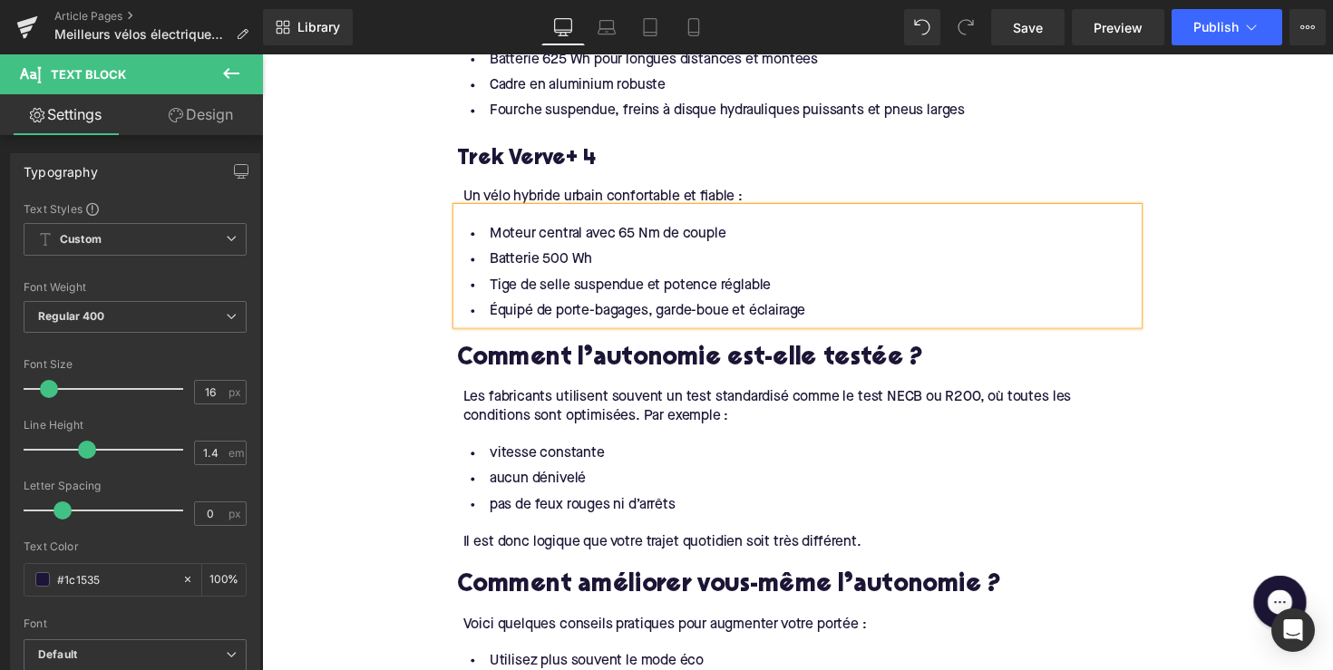
scroll to position [2255, 0]
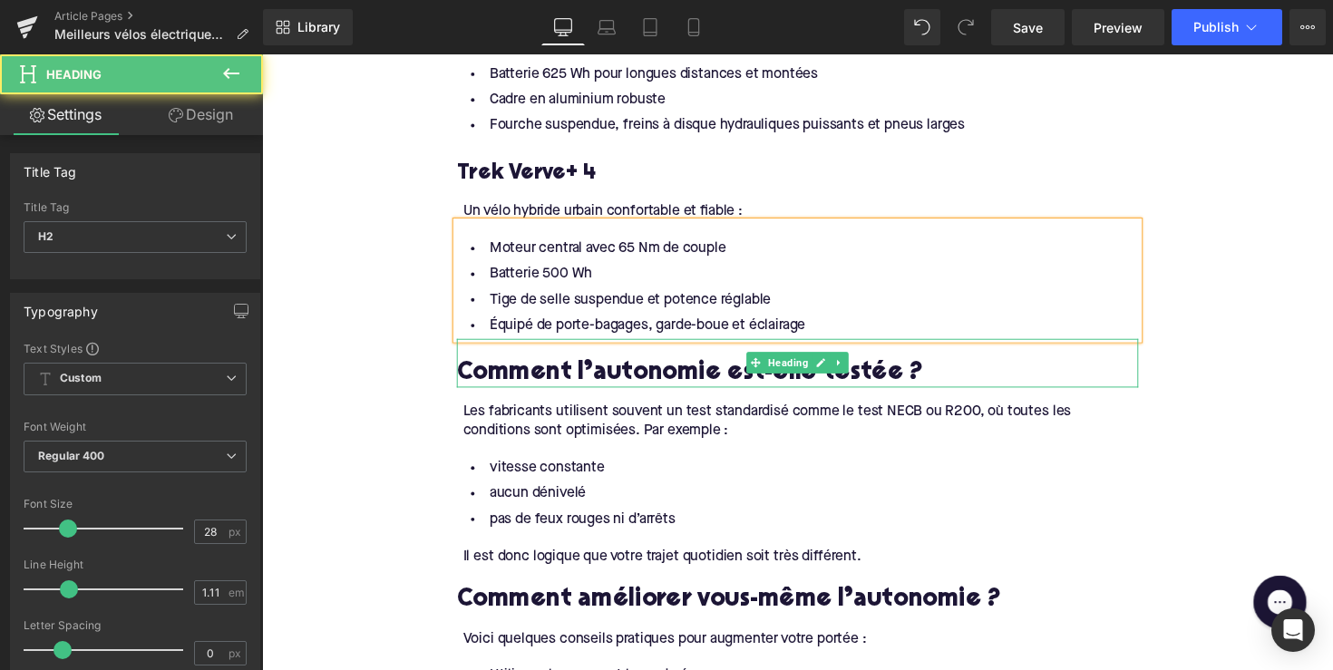
click at [638, 394] on h2 "Comment l’autonomie est-elle testée ?" at bounding box center [811, 381] width 698 height 28
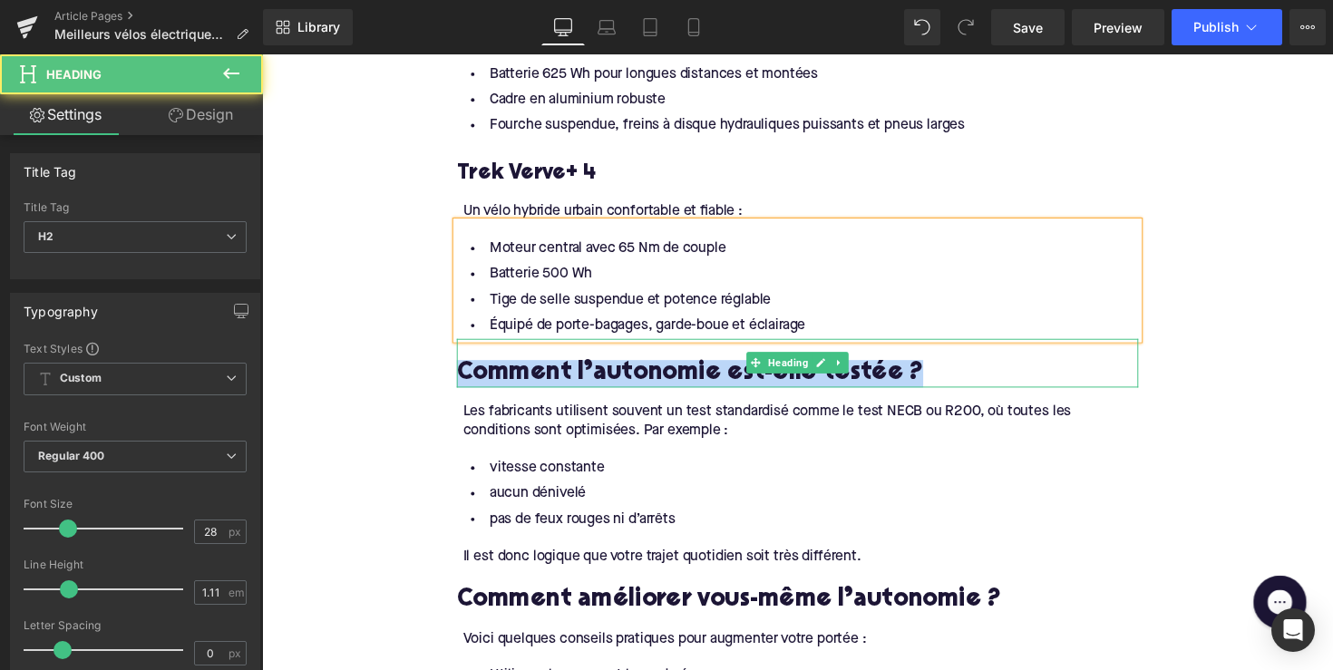
paste div
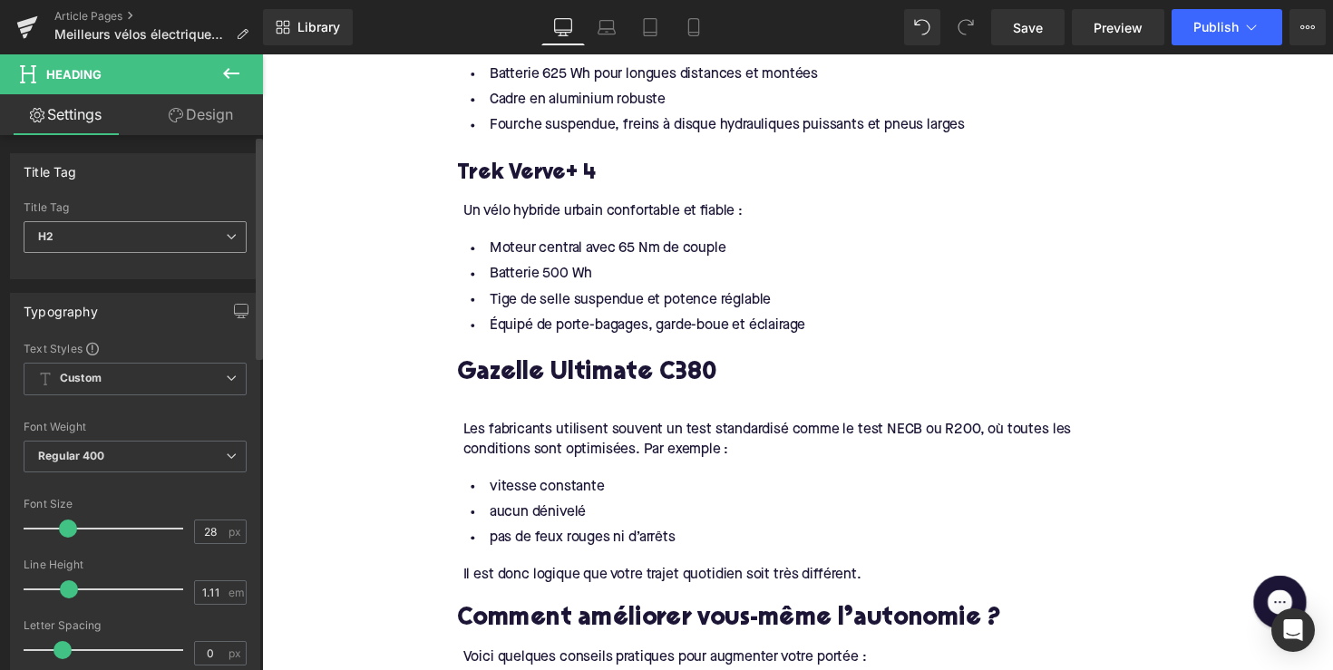
click at [200, 223] on span "H2" at bounding box center [135, 237] width 223 height 32
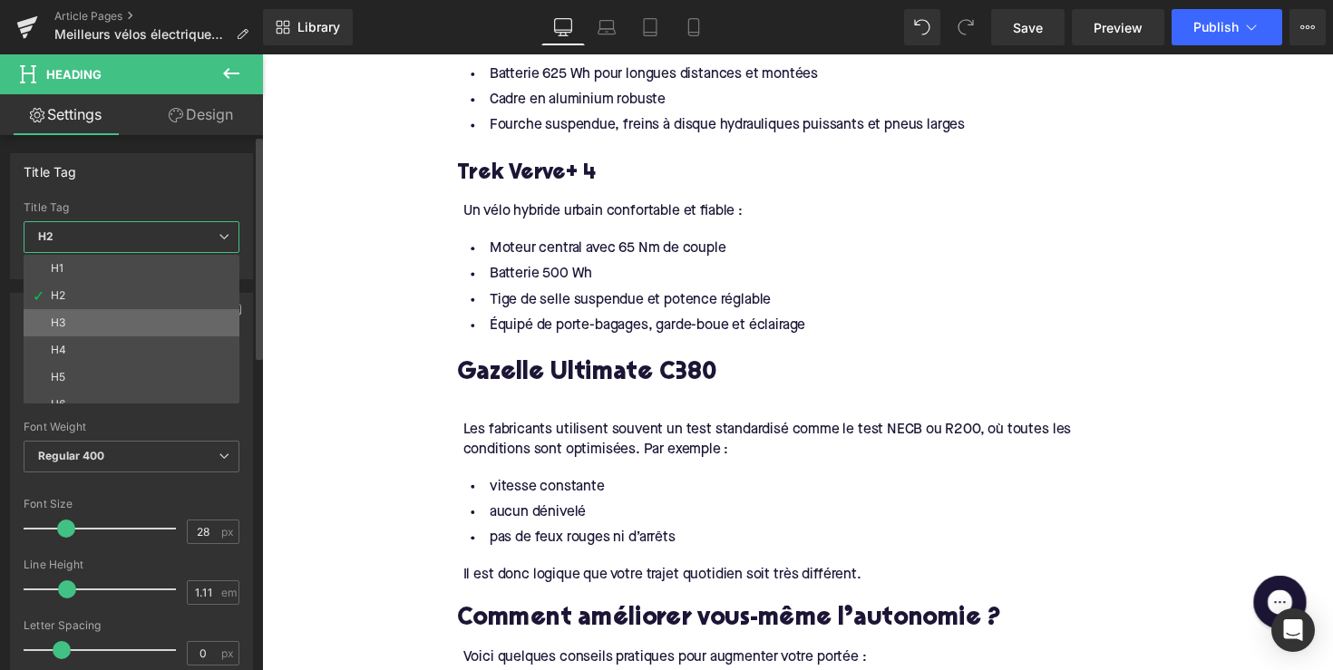
click at [172, 324] on li "H3" at bounding box center [136, 322] width 224 height 27
type input "24"
type input "1.29"
type input "100"
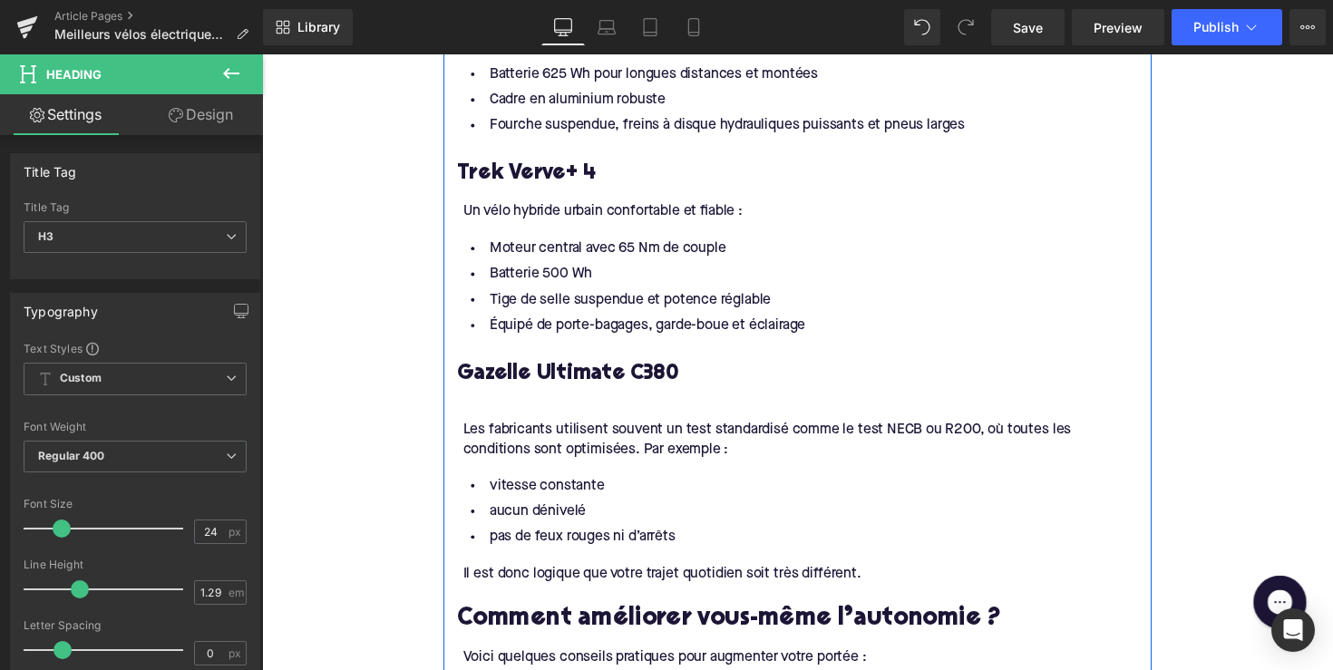
click at [643, 462] on div "Les fabricants utilisent souvent un test standardisé comme le test NECB ou R200…" at bounding box center [814, 449] width 692 height 41
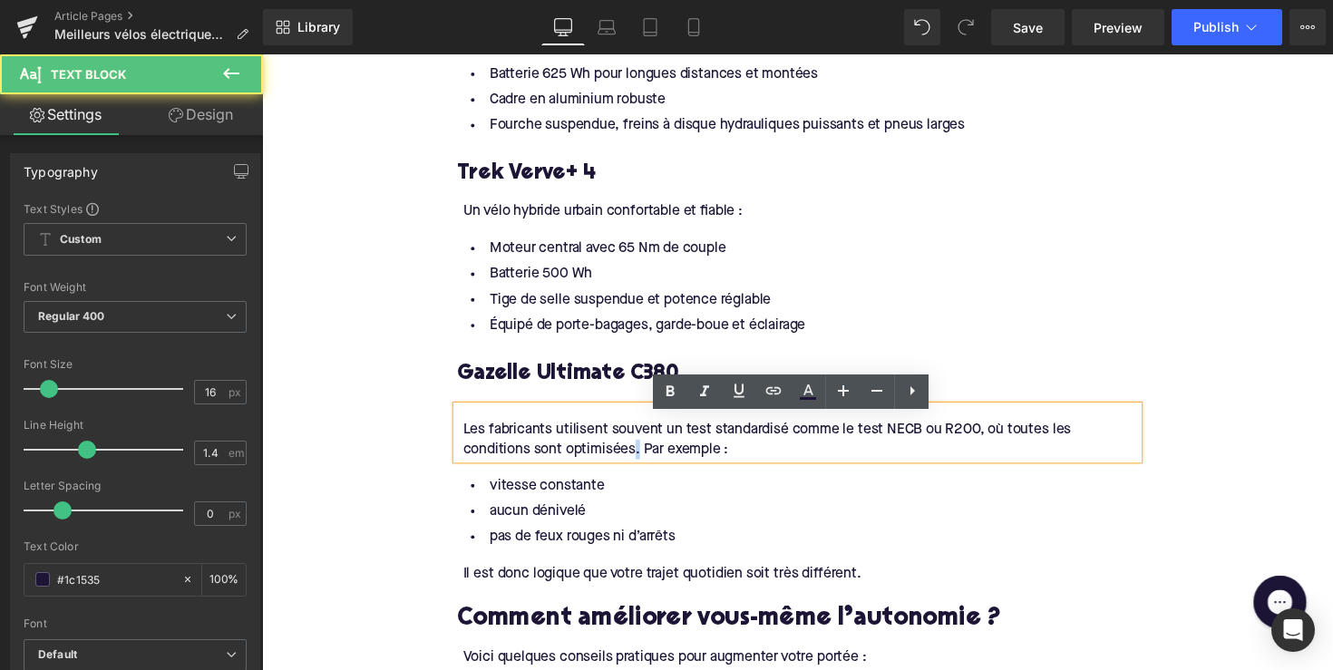
click at [643, 462] on div "Les fabricants utilisent souvent un test standardisé comme le test NECB ou R200…" at bounding box center [814, 449] width 692 height 41
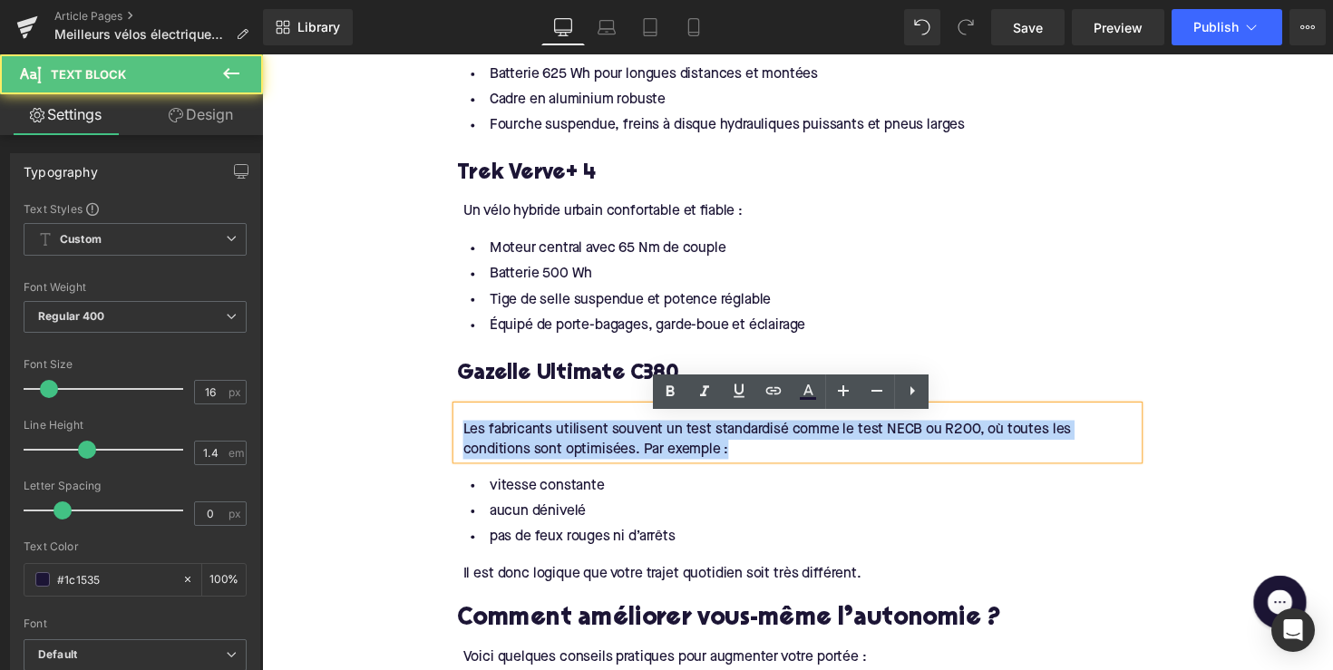
click at [643, 462] on div "Les fabricants utilisent souvent un test standardisé comme le test NECB ou R200…" at bounding box center [814, 449] width 692 height 41
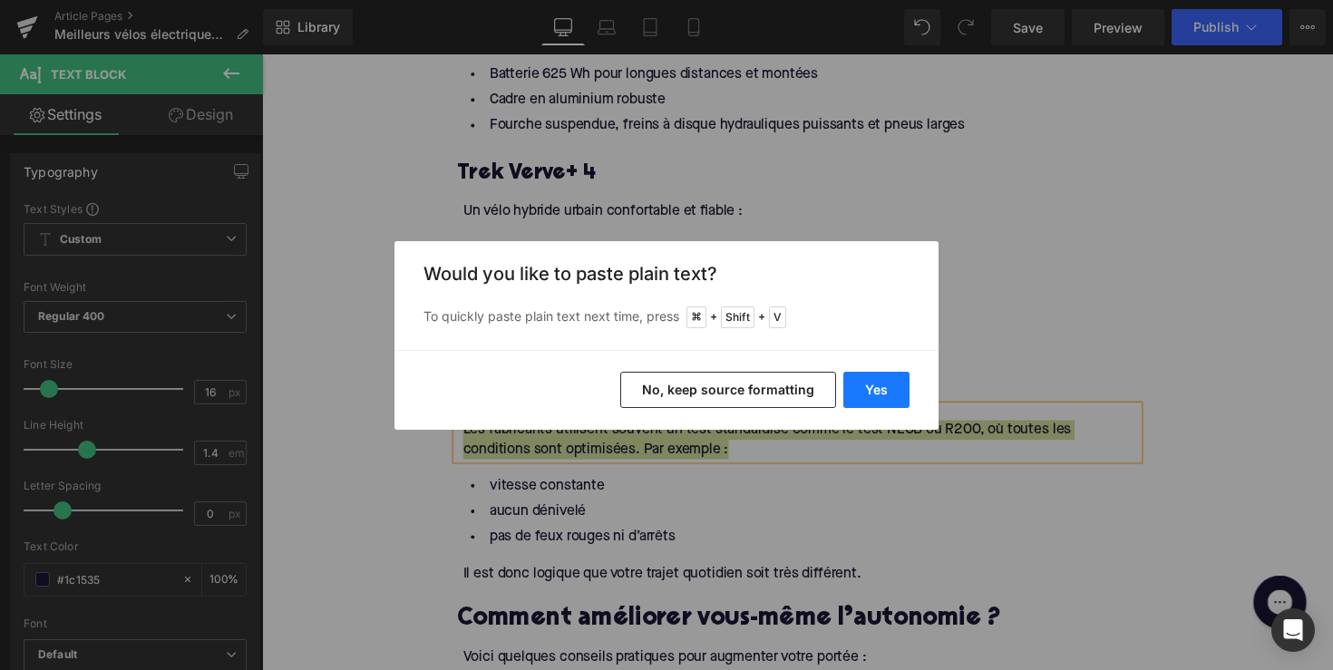
click at [885, 374] on button "Yes" at bounding box center [876, 390] width 66 height 36
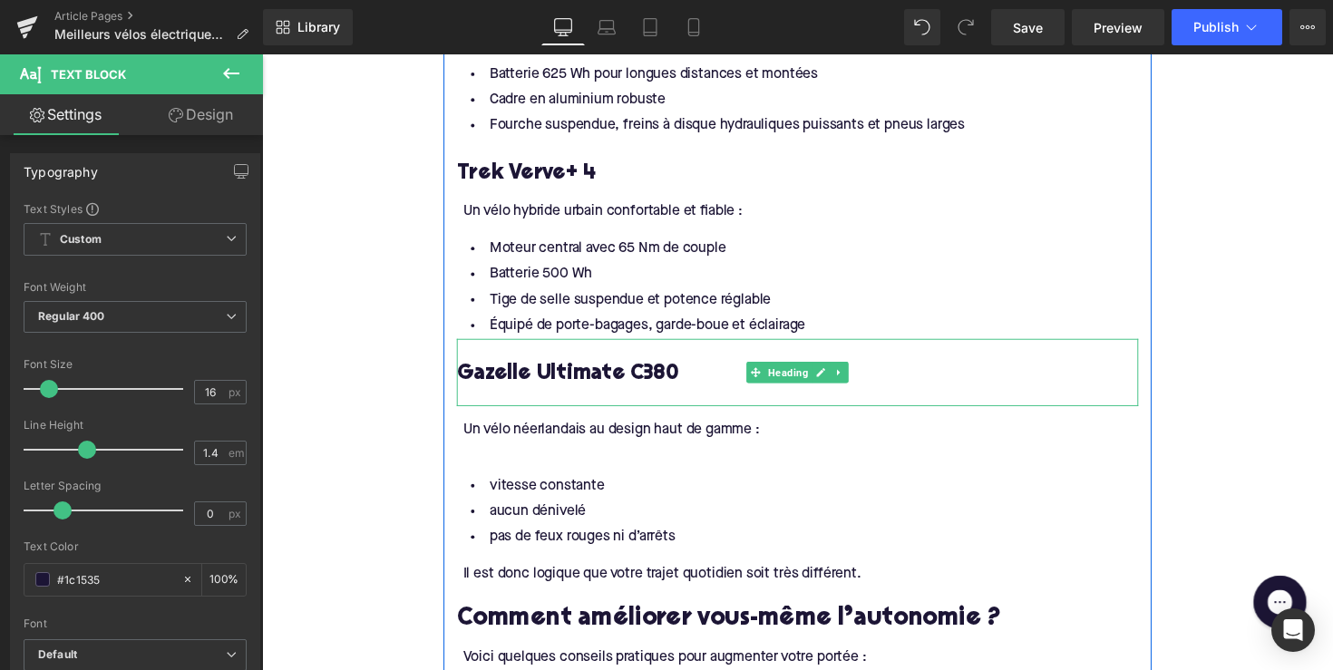
click at [631, 414] on div at bounding box center [811, 404] width 698 height 19
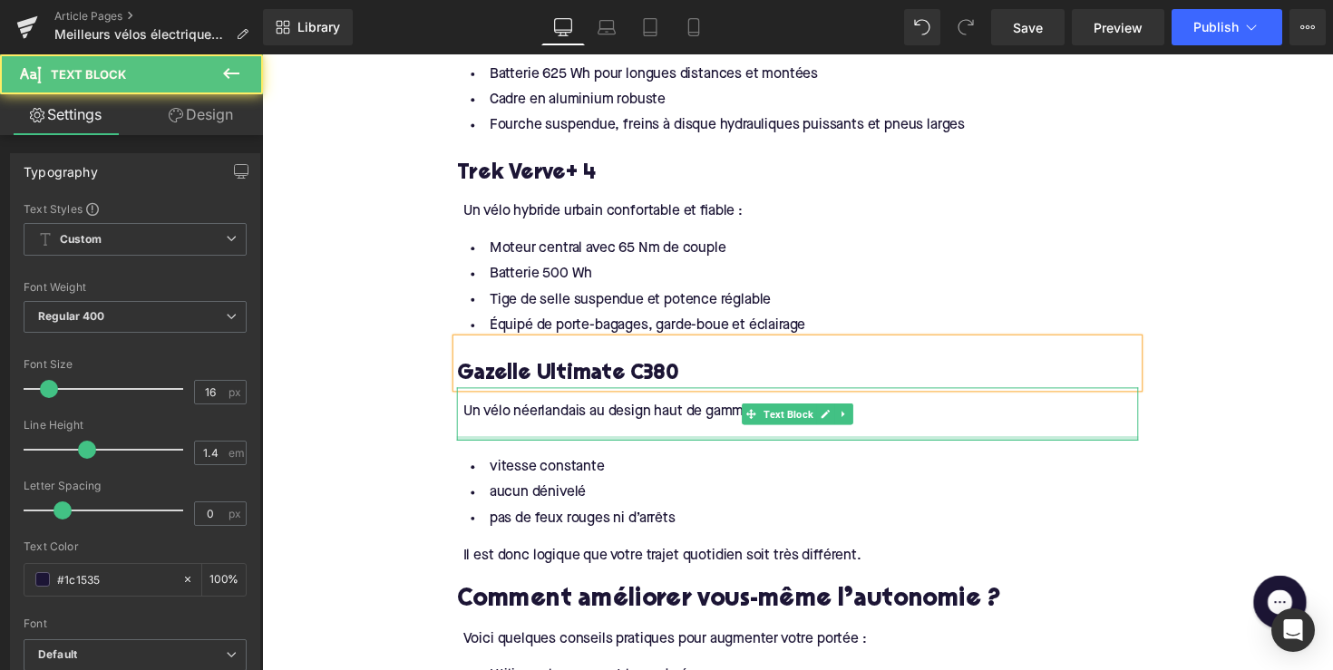
click at [560, 450] on div at bounding box center [811, 447] width 698 height 5
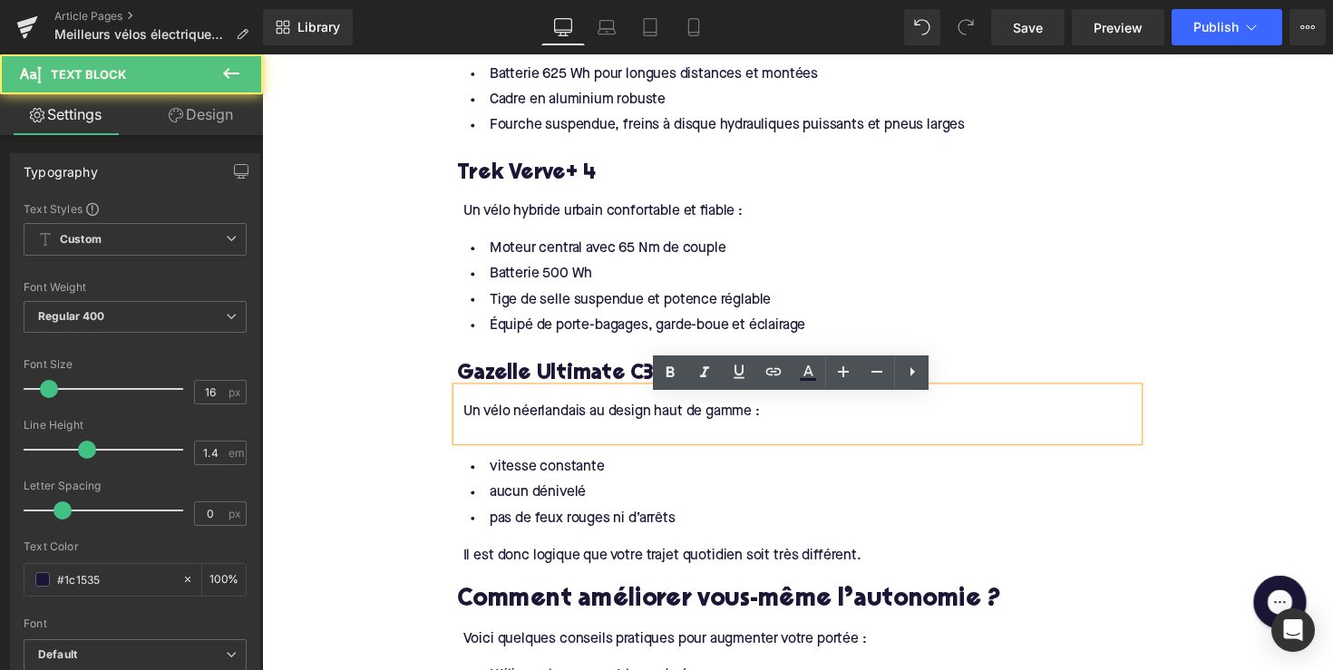
click at [535, 450] on div at bounding box center [814, 440] width 692 height 20
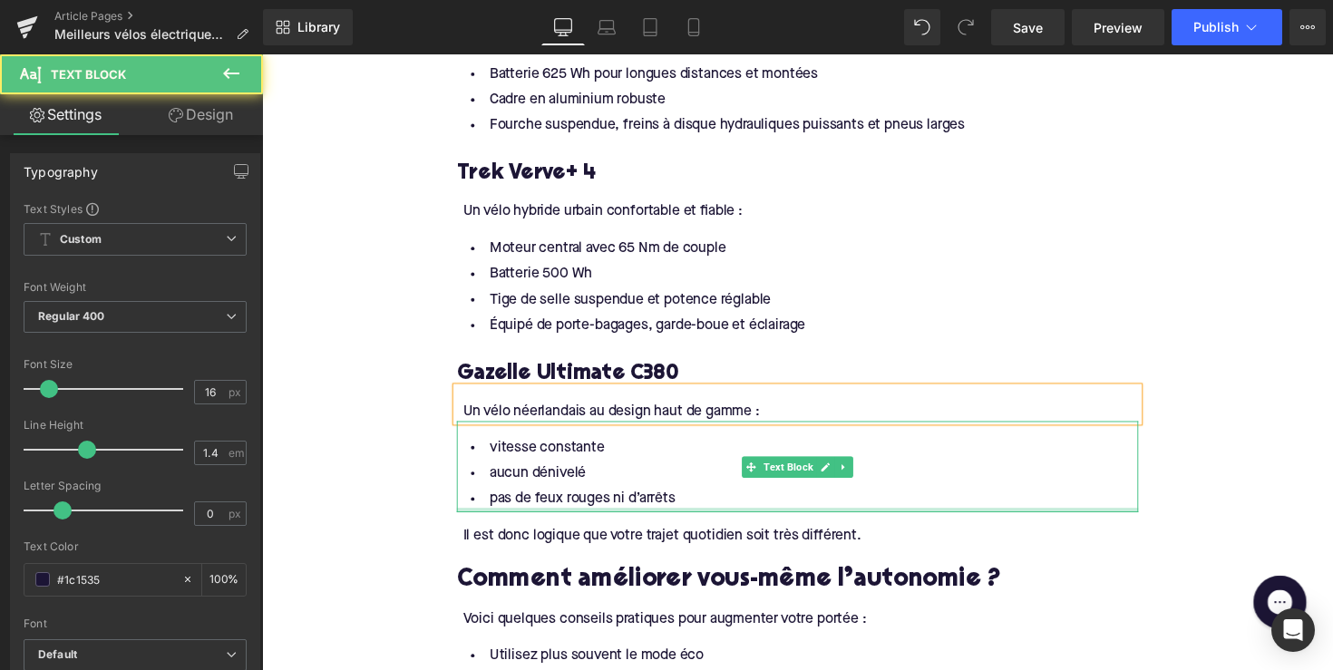
click at [684, 523] on div at bounding box center [811, 521] width 698 height 5
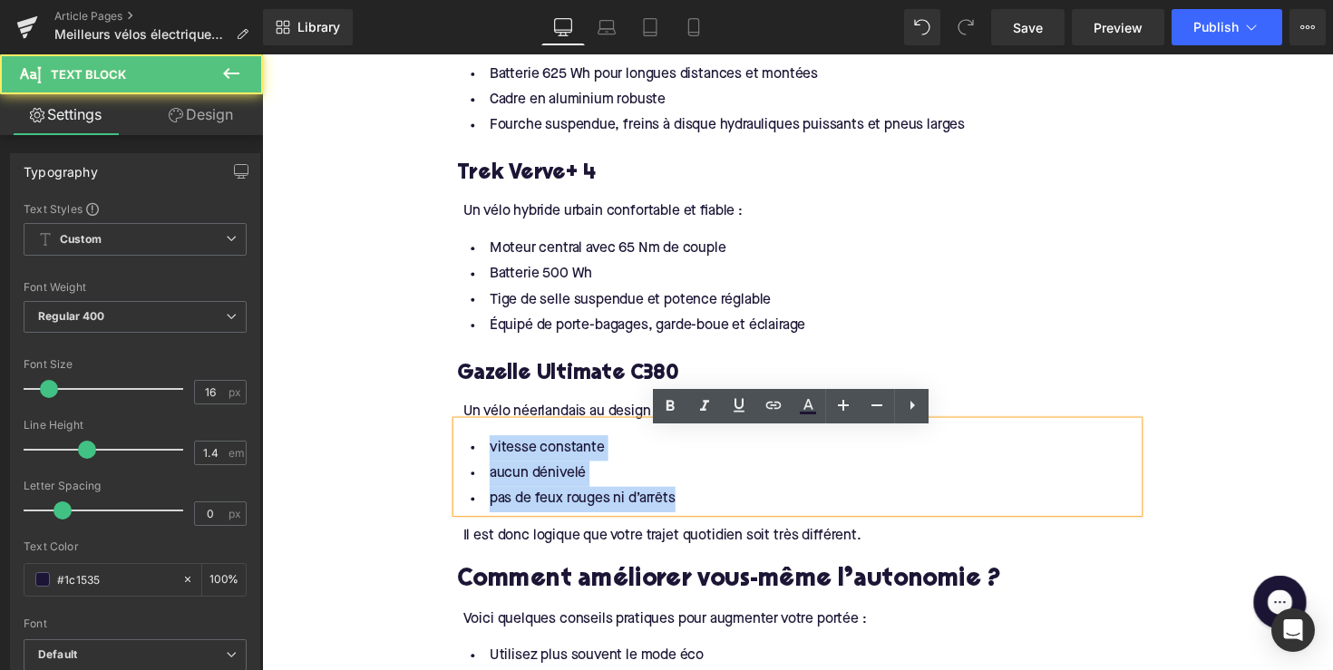
drag, startPoint x: 690, startPoint y: 526, endPoint x: 442, endPoint y: 472, distance: 254.4
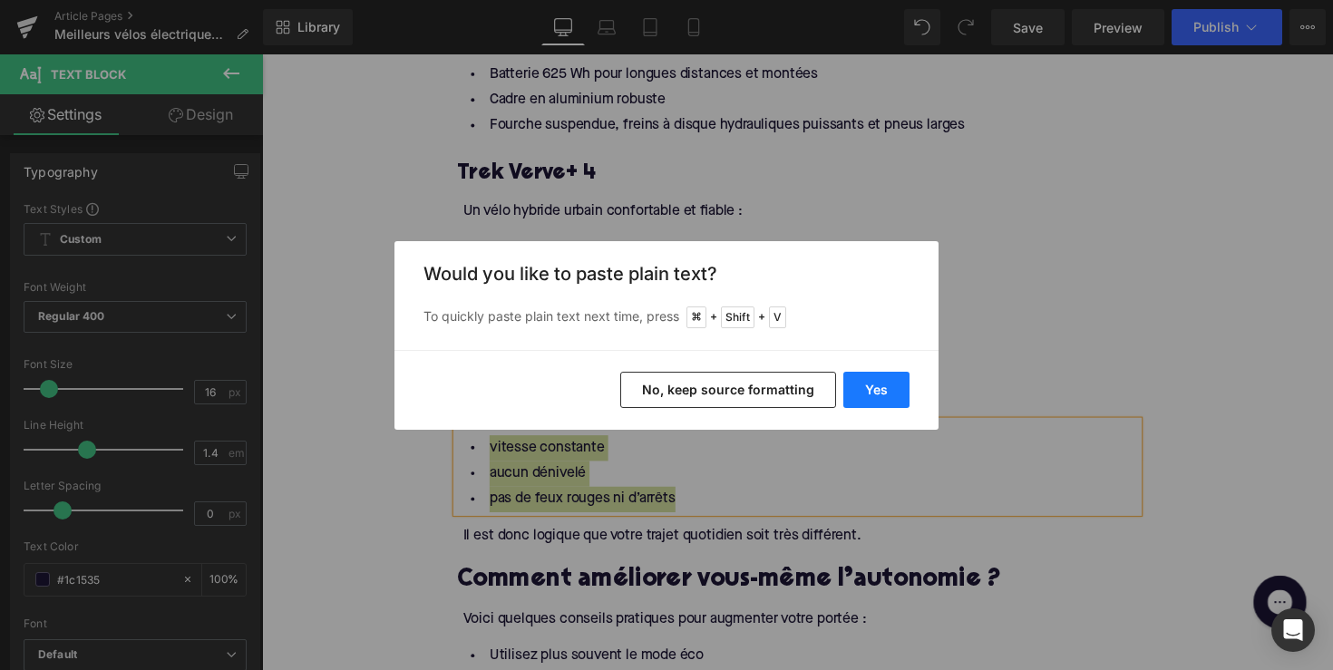
click at [858, 395] on button "Yes" at bounding box center [876, 390] width 66 height 36
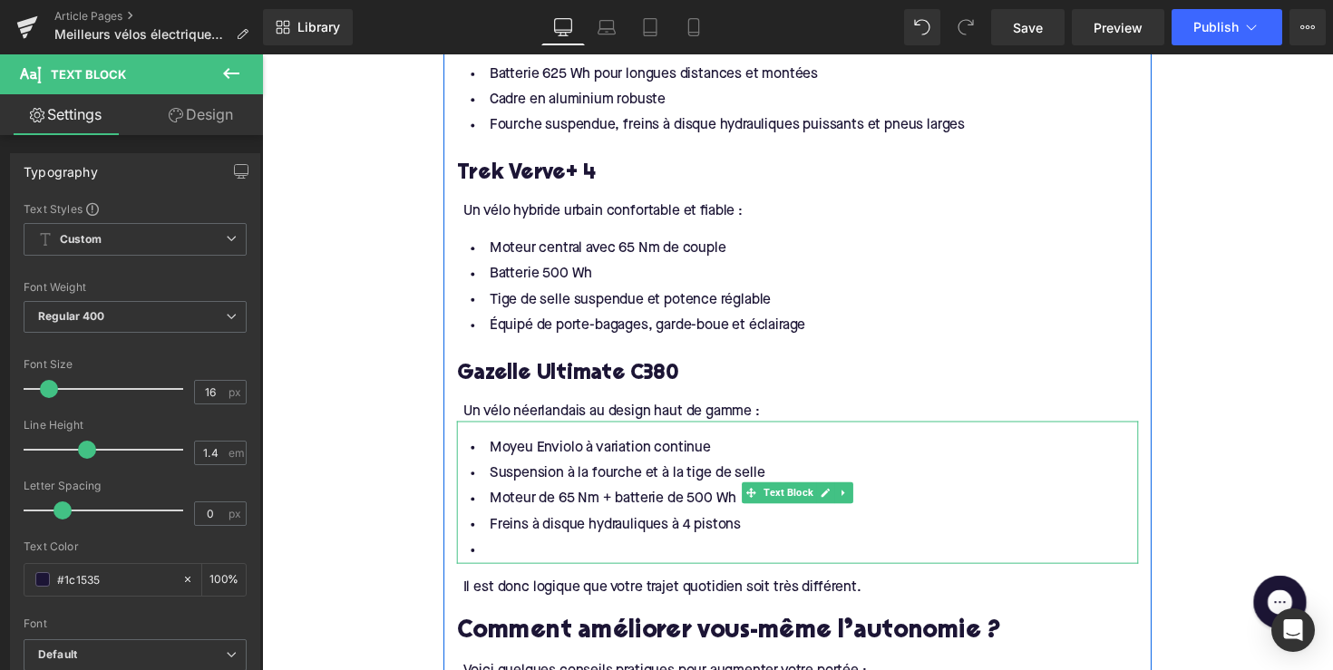
click at [599, 550] on li "Freins à disque hydrauliques à 4 pistons" at bounding box center [811, 536] width 698 height 26
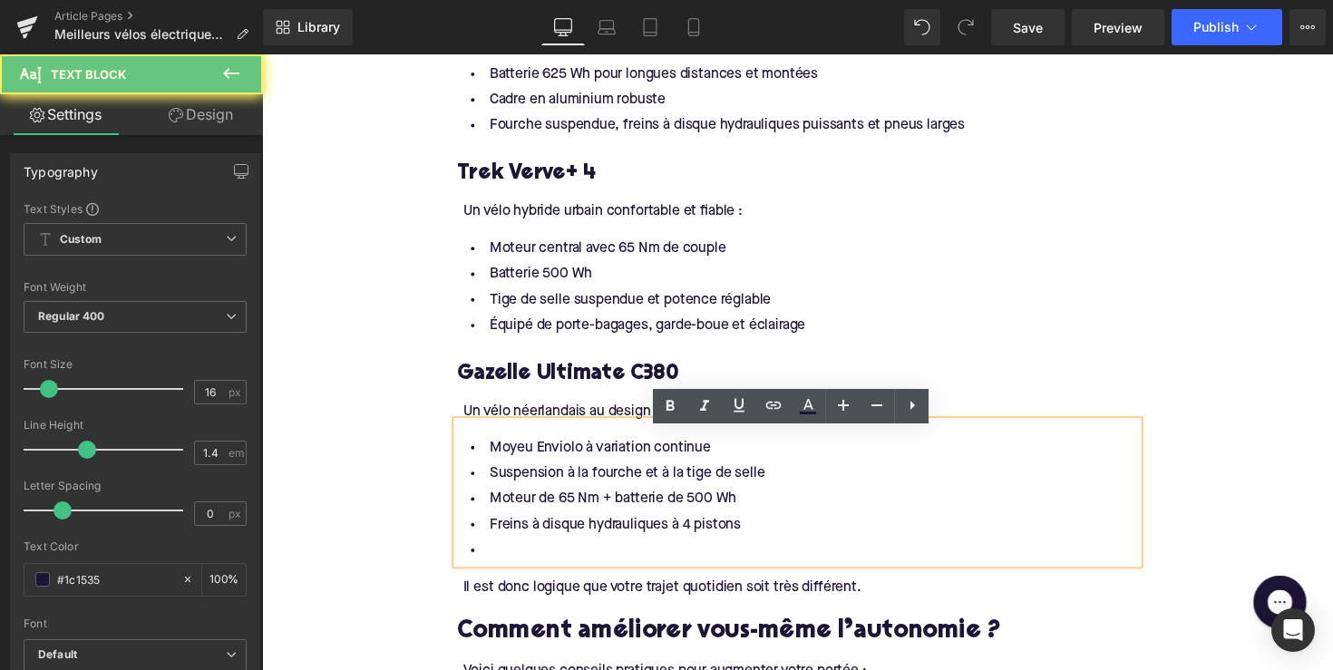
click at [556, 567] on li at bounding box center [811, 563] width 698 height 26
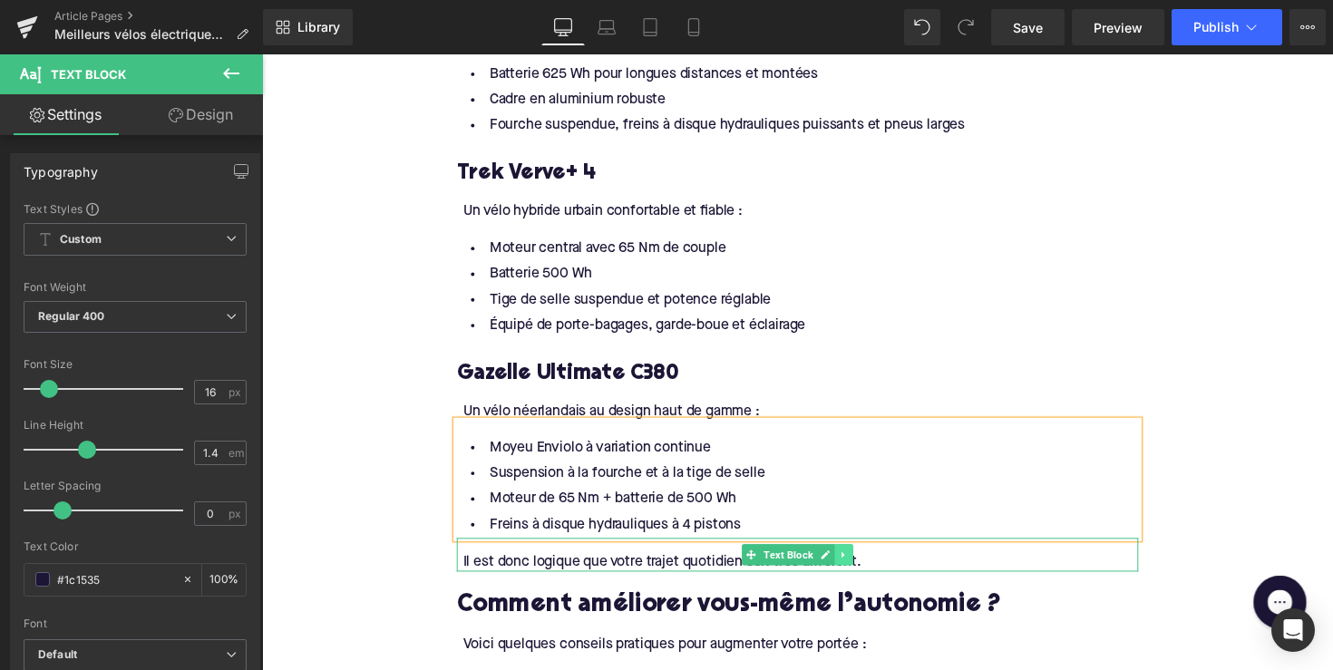
click at [859, 572] on icon at bounding box center [858, 566] width 10 height 11
click at [859, 575] on link at bounding box center [867, 567] width 19 height 22
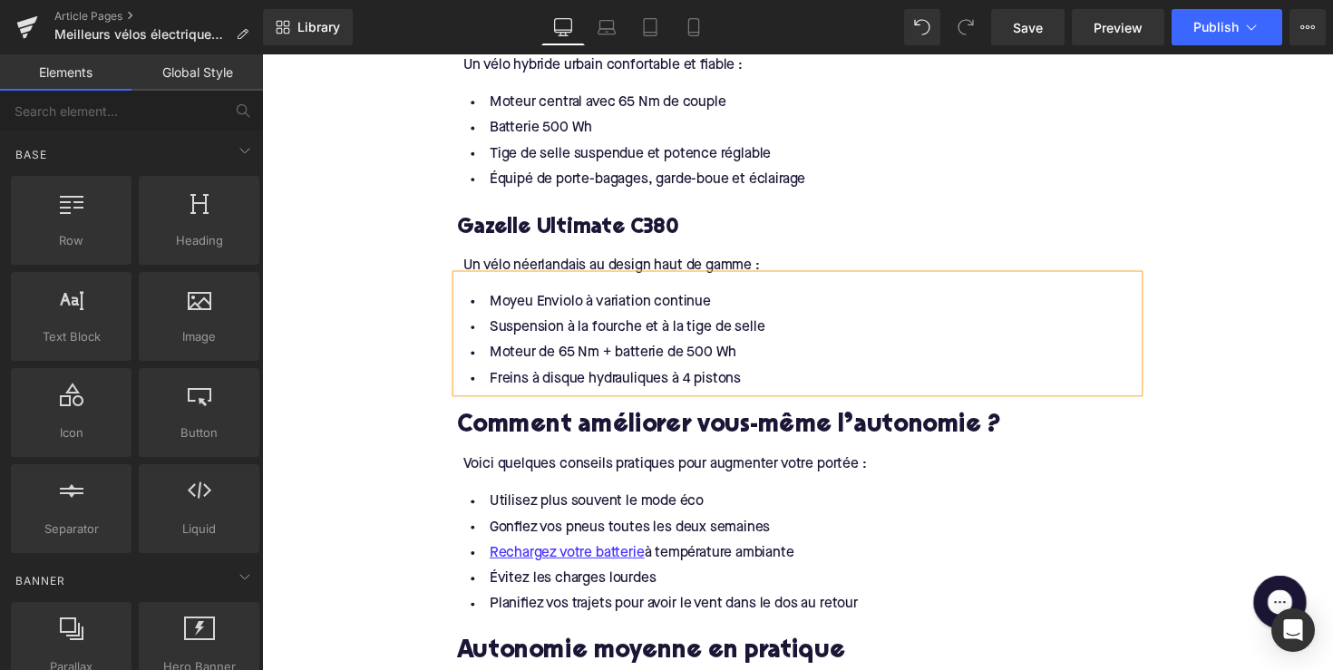
scroll to position [2415, 0]
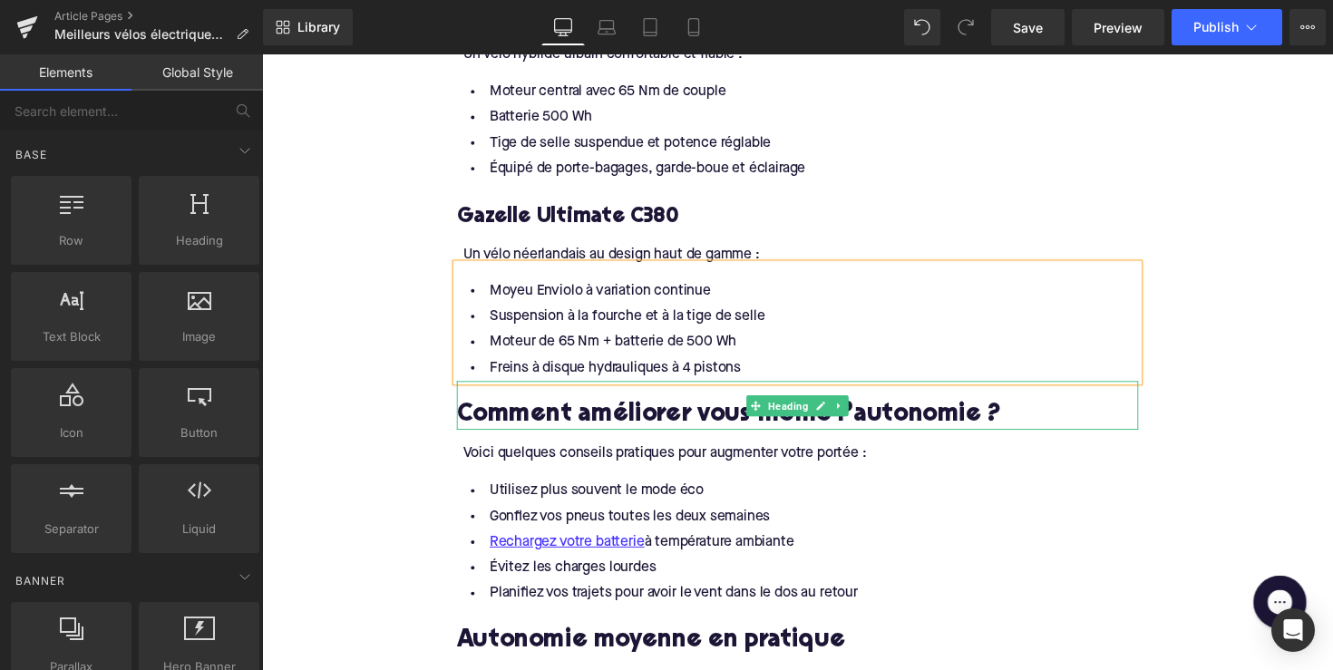
click at [689, 429] on h2 "Comment améliorer vous-même l’autonomie ?" at bounding box center [811, 425] width 698 height 28
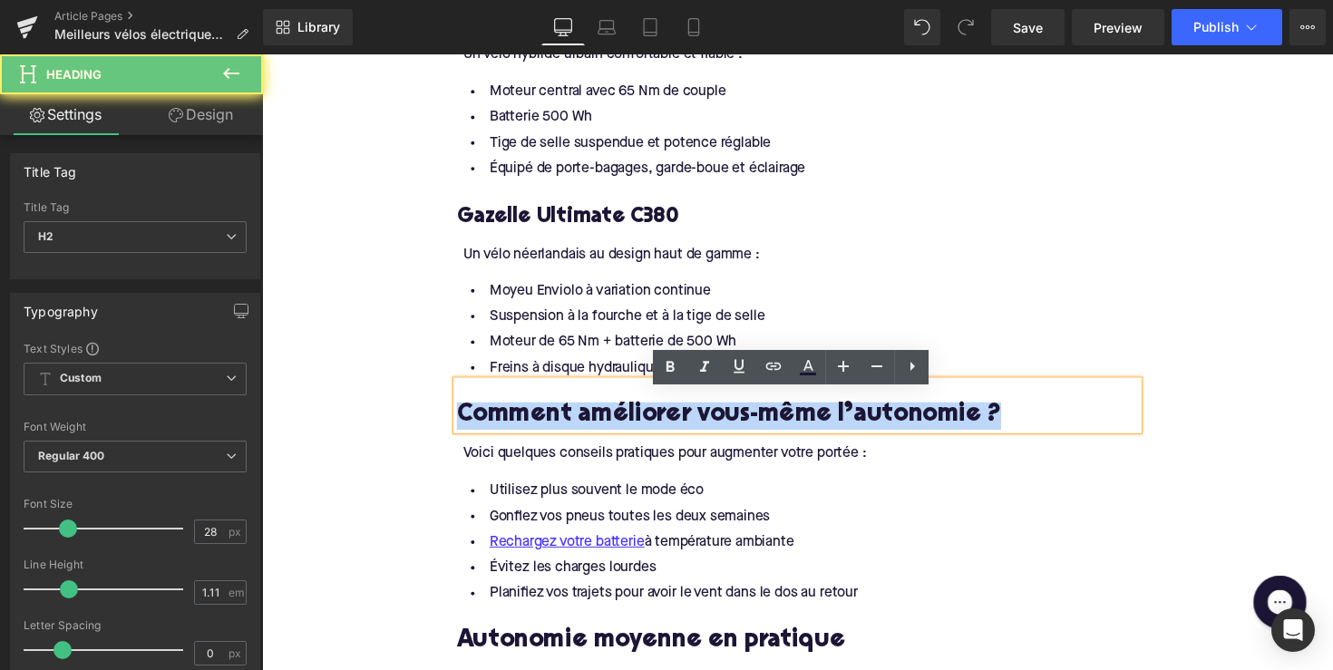
click at [689, 429] on h2 "Comment améliorer vous-même l’autonomie ?" at bounding box center [811, 425] width 698 height 28
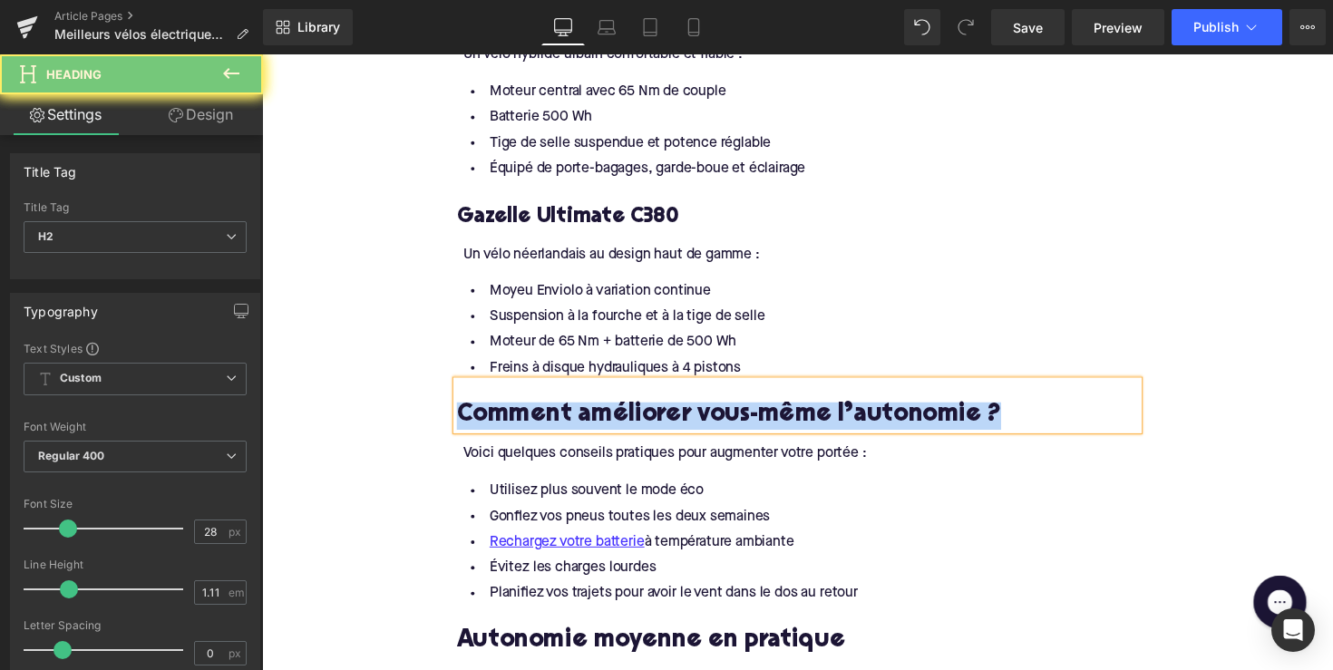
paste div
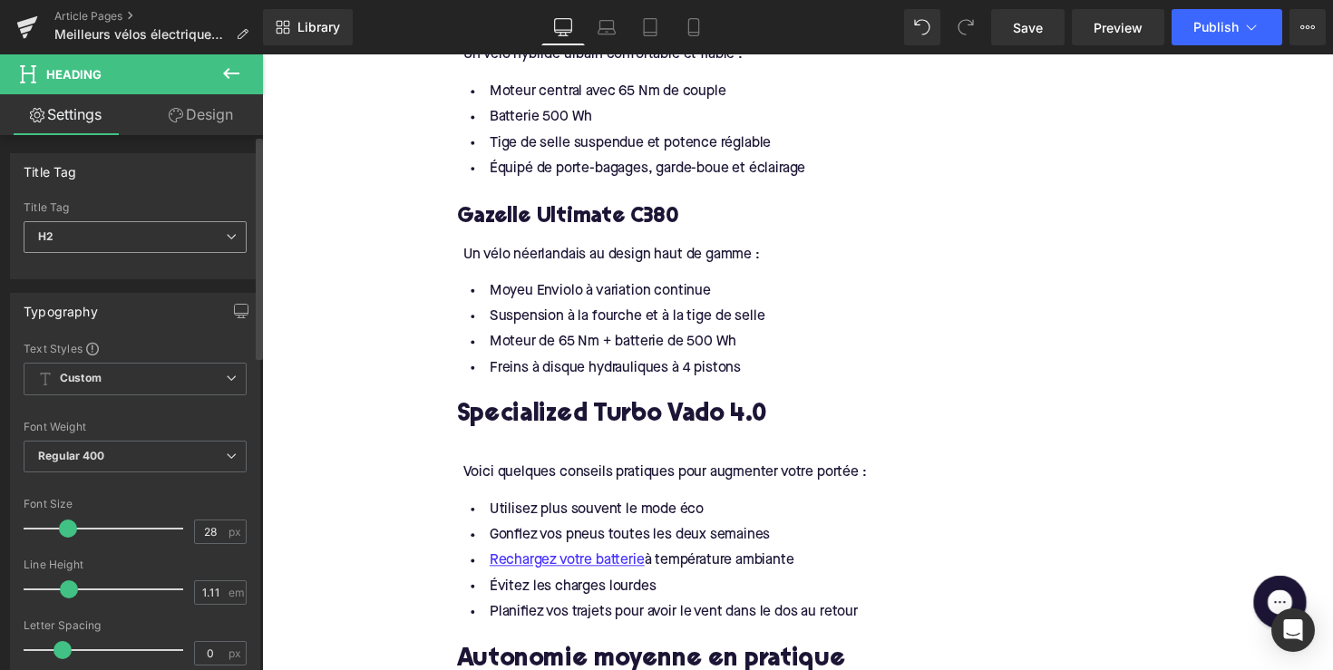
click at [190, 236] on span "H2" at bounding box center [135, 237] width 223 height 32
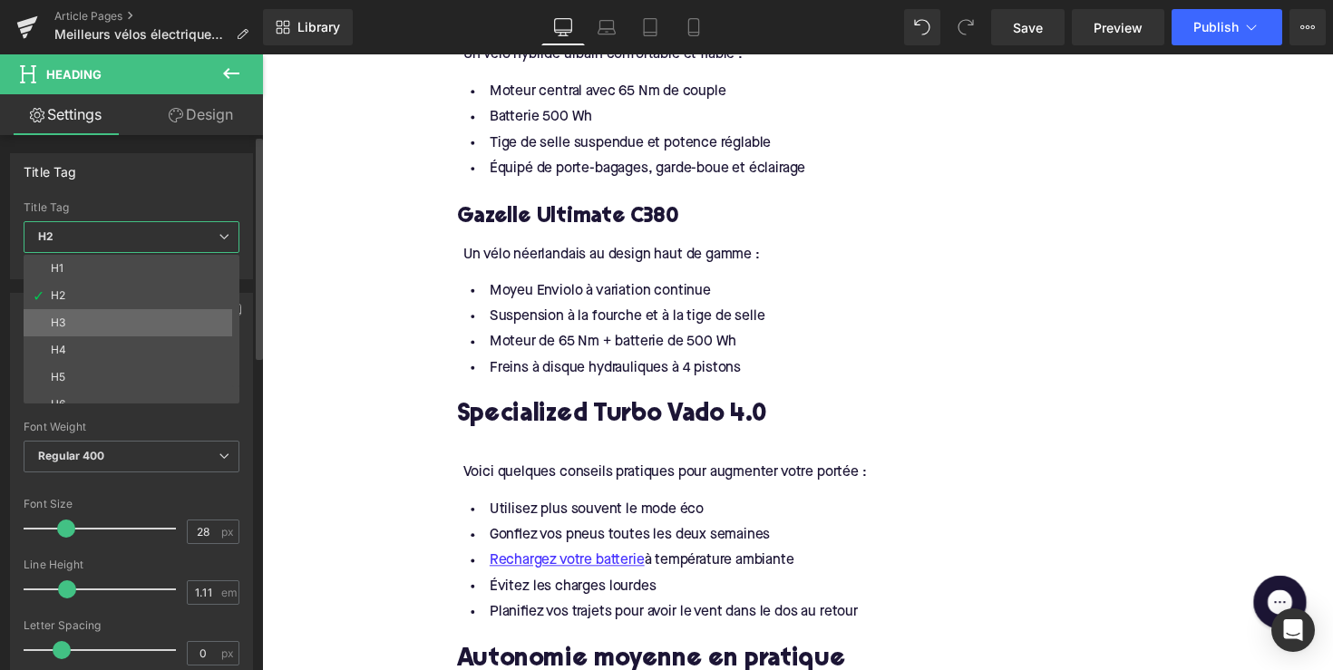
click at [143, 323] on li "H3" at bounding box center [136, 322] width 224 height 27
type input "24"
type input "1.29"
type input "100"
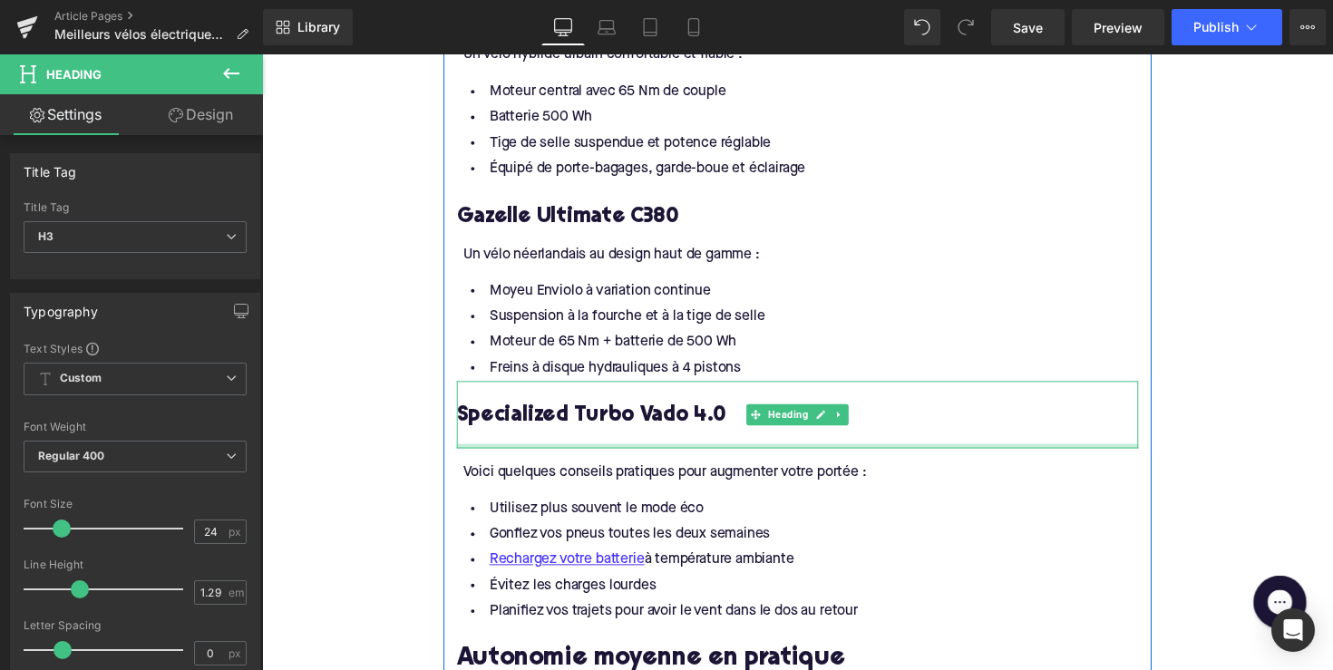
click at [551, 468] on div "Voici quelques conseils pratiques pour augmenter votre portée : Text Block" at bounding box center [811, 475] width 698 height 34
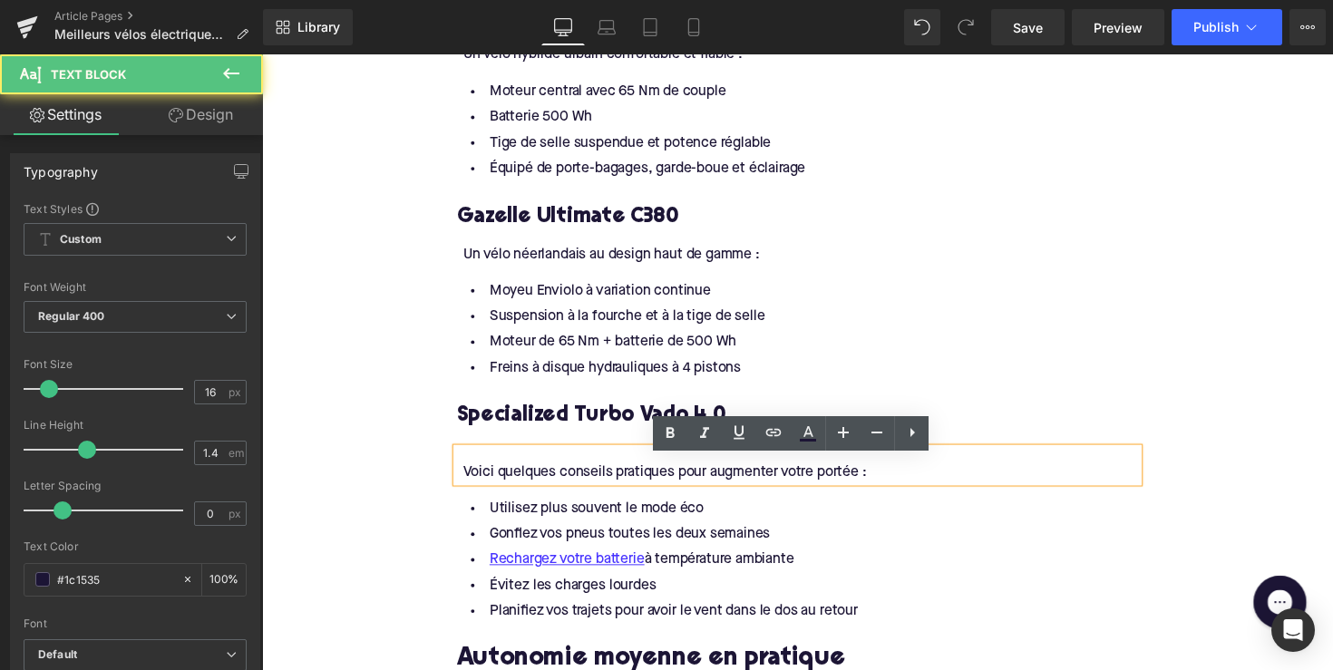
click at [530, 454] on div at bounding box center [811, 448] width 698 height 19
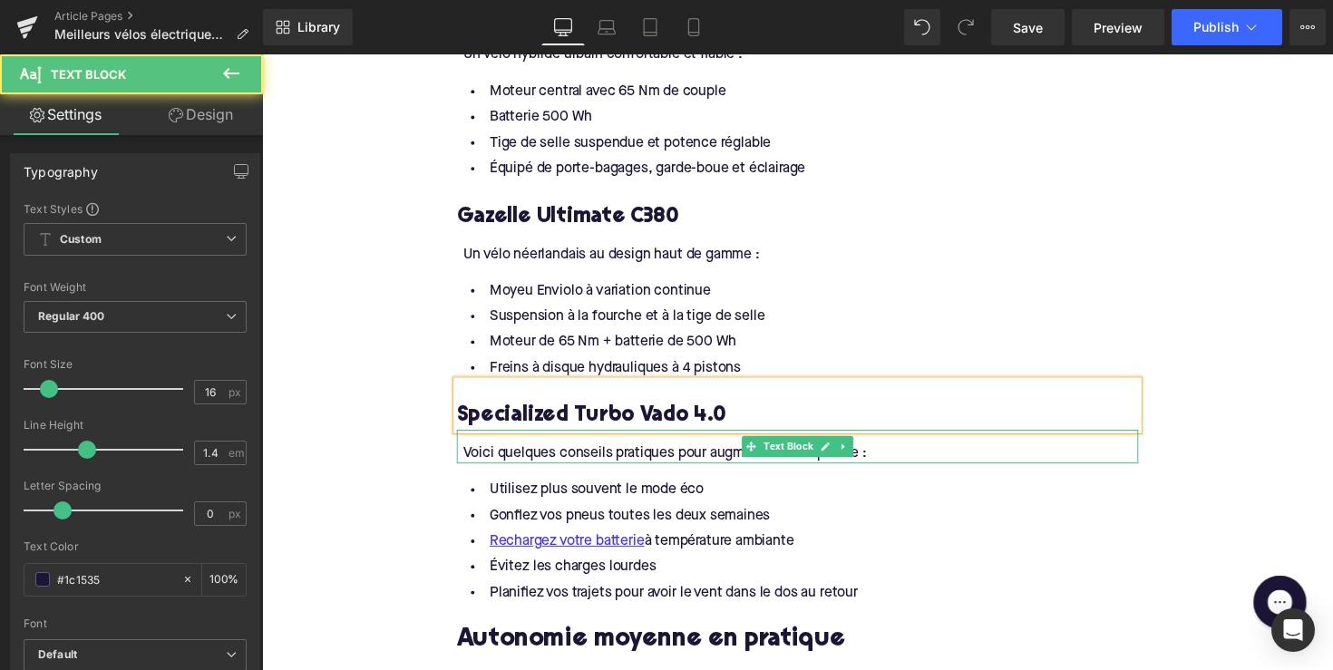
click at [631, 472] on div "Voici quelques conseils pratiques pour augmenter votre portée :" at bounding box center [814, 463] width 692 height 20
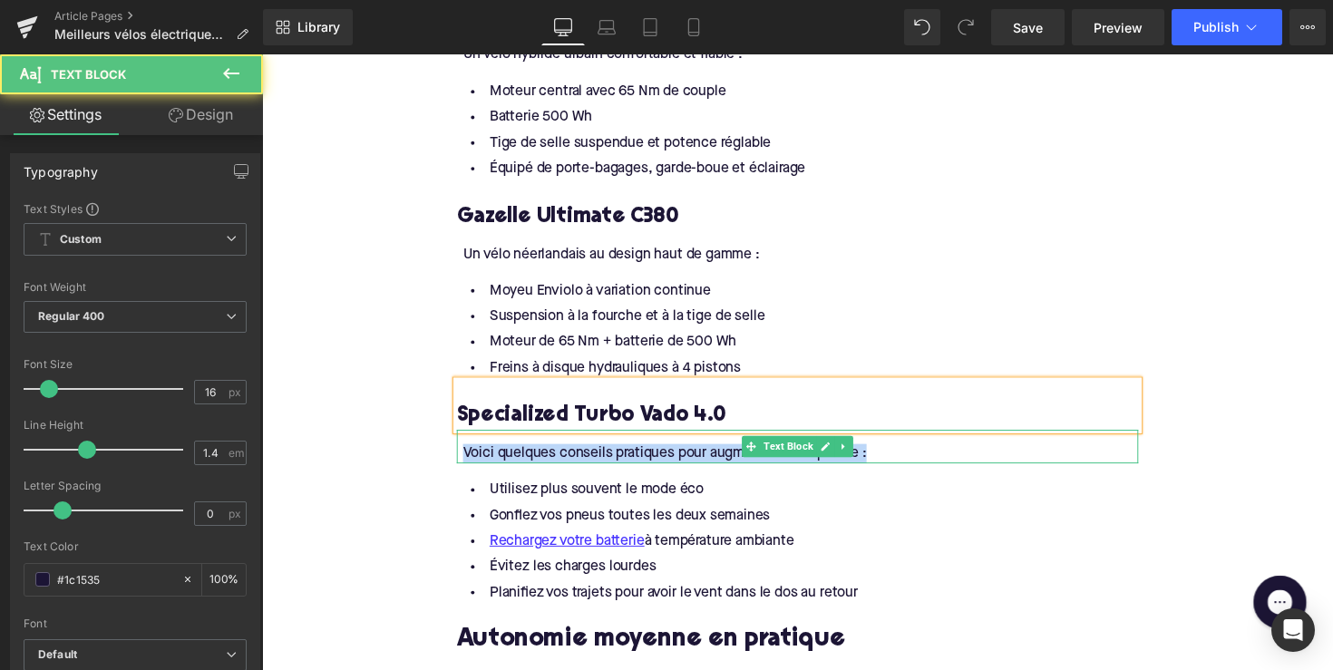
click at [631, 472] on div "Voici quelques conseils pratiques pour augmenter votre portée :" at bounding box center [814, 463] width 692 height 20
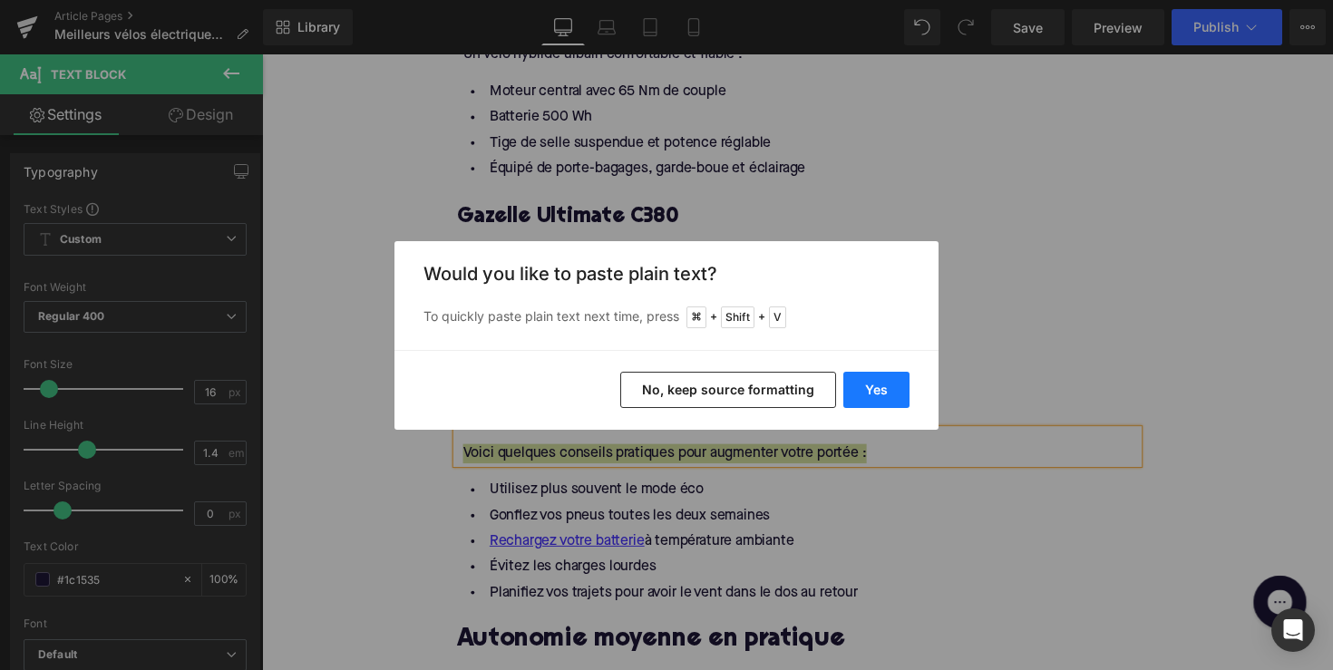
click at [863, 391] on button "Yes" at bounding box center [876, 390] width 66 height 36
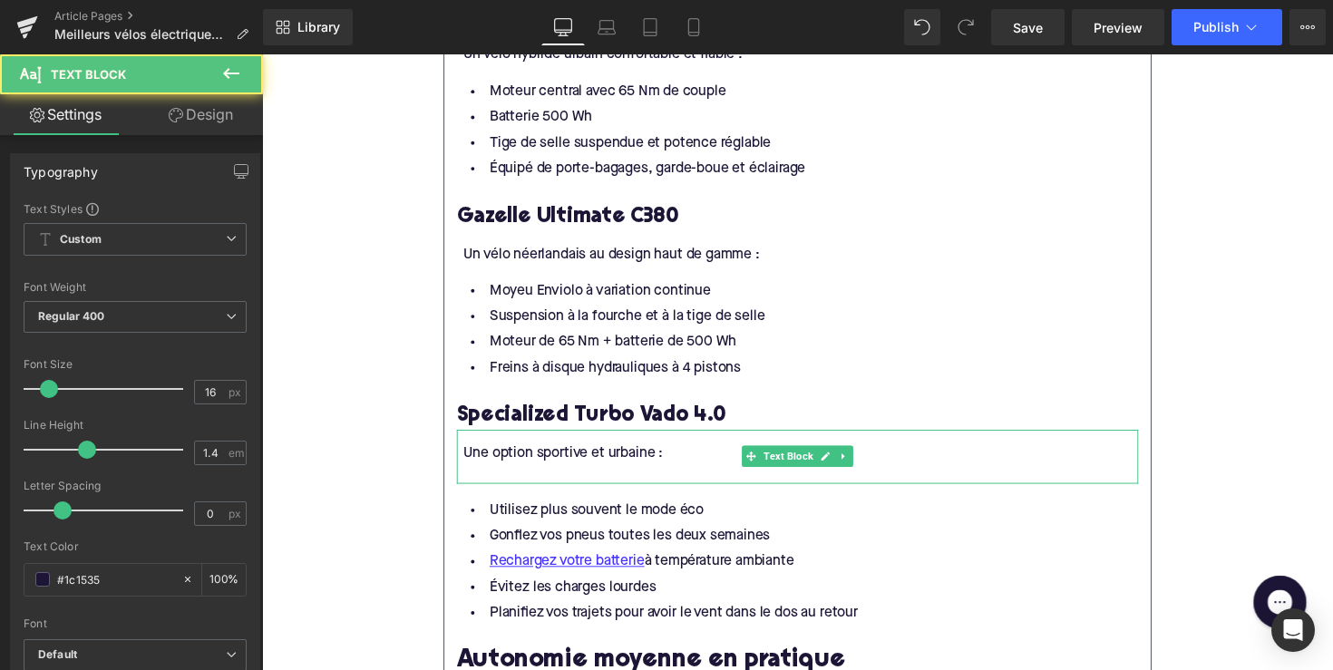
click at [545, 493] on div at bounding box center [814, 483] width 692 height 20
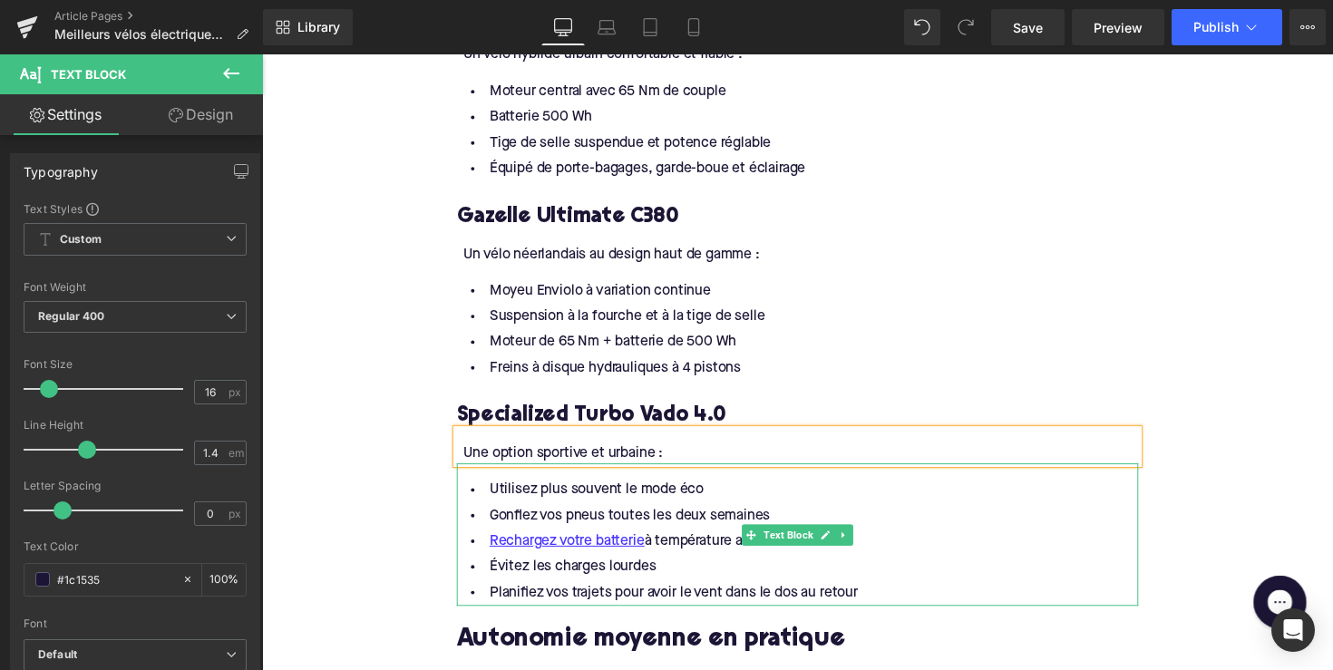
click at [716, 595] on div "Rendering Content" at bounding box center [667, 599] width 112 height 20
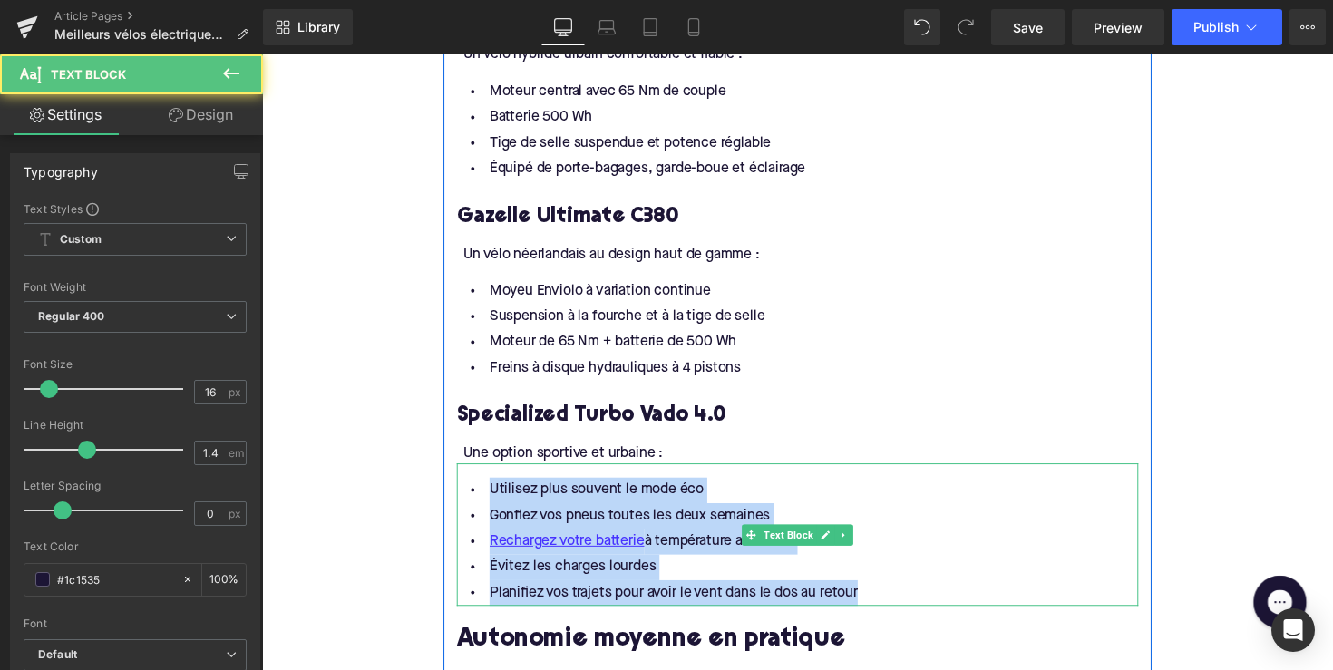
drag, startPoint x: 873, startPoint y: 610, endPoint x: 476, endPoint y: 503, distance: 411.4
click at [476, 503] on ul "Utilisez plus souvent le mode éco Gonflez vos pneus toutes les deux semaines Re…" at bounding box center [811, 554] width 698 height 132
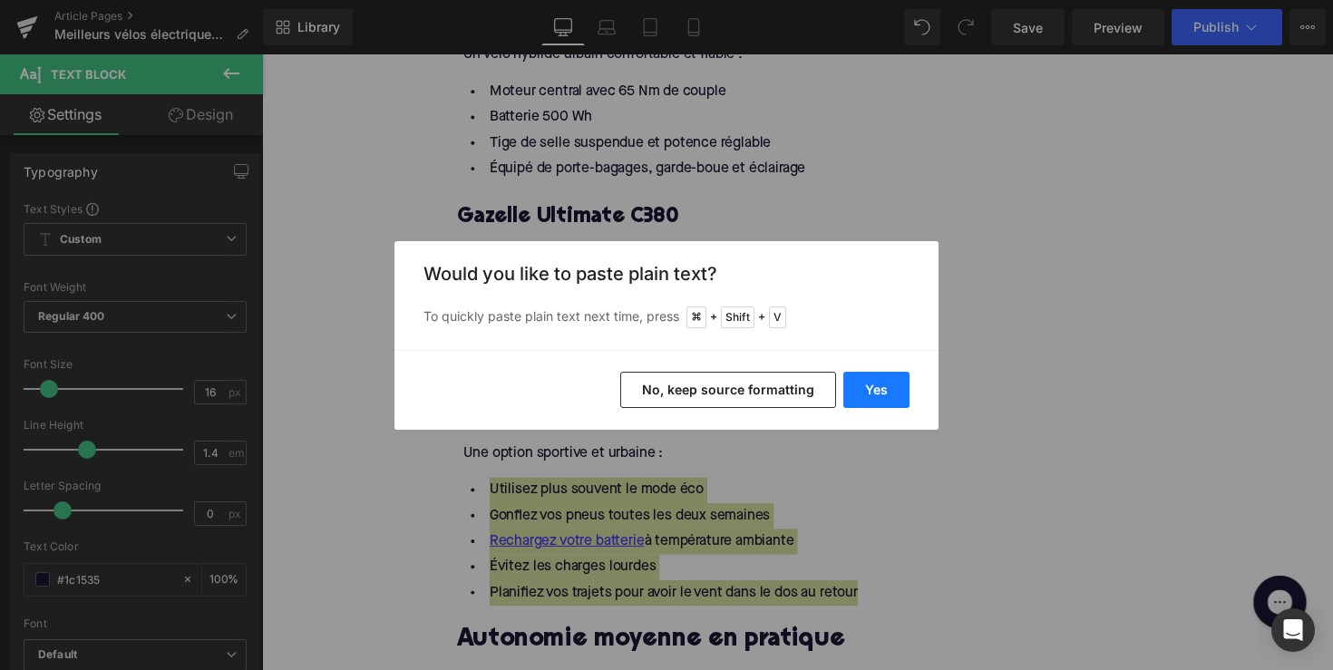
click at [873, 385] on button "Yes" at bounding box center [876, 390] width 66 height 36
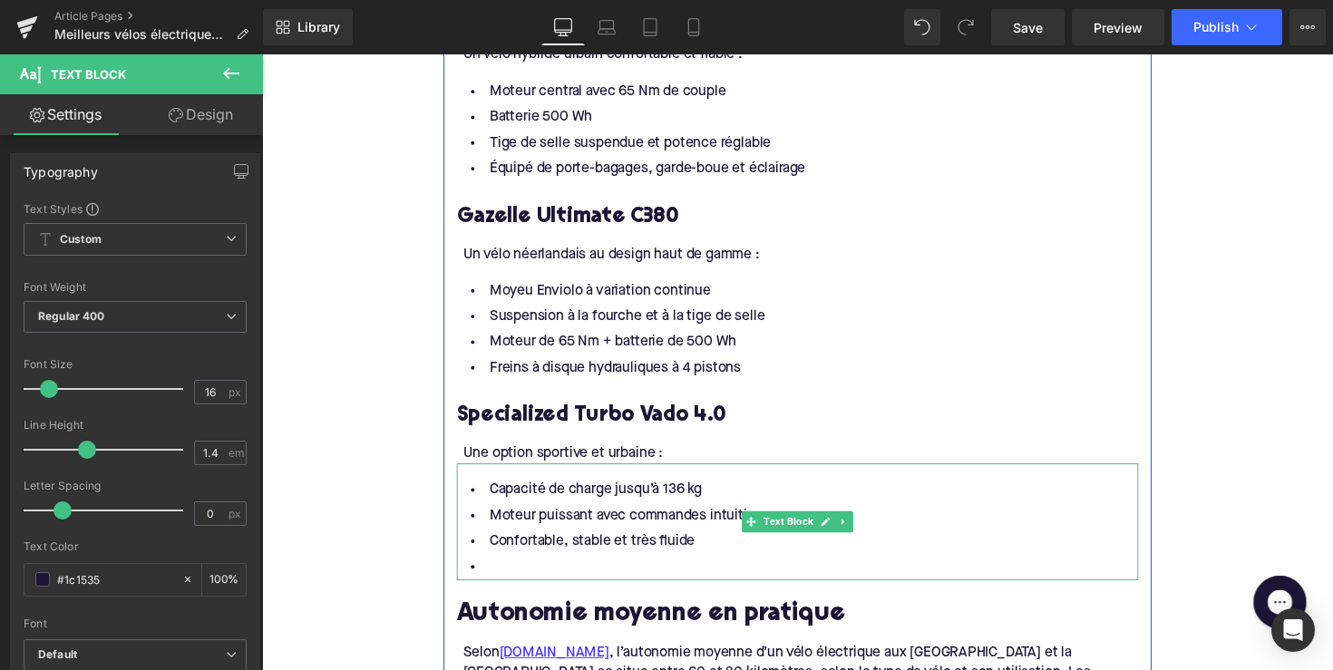
click at [535, 586] on li at bounding box center [811, 580] width 698 height 26
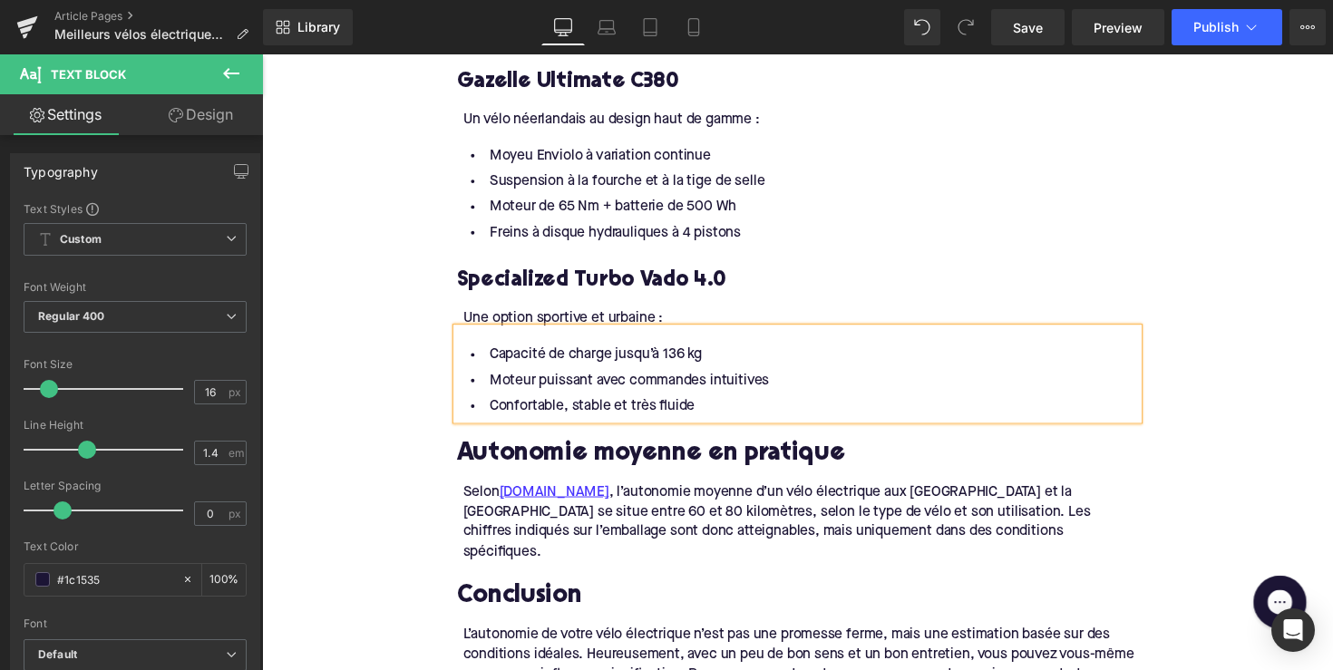
scroll to position [2633, 0]
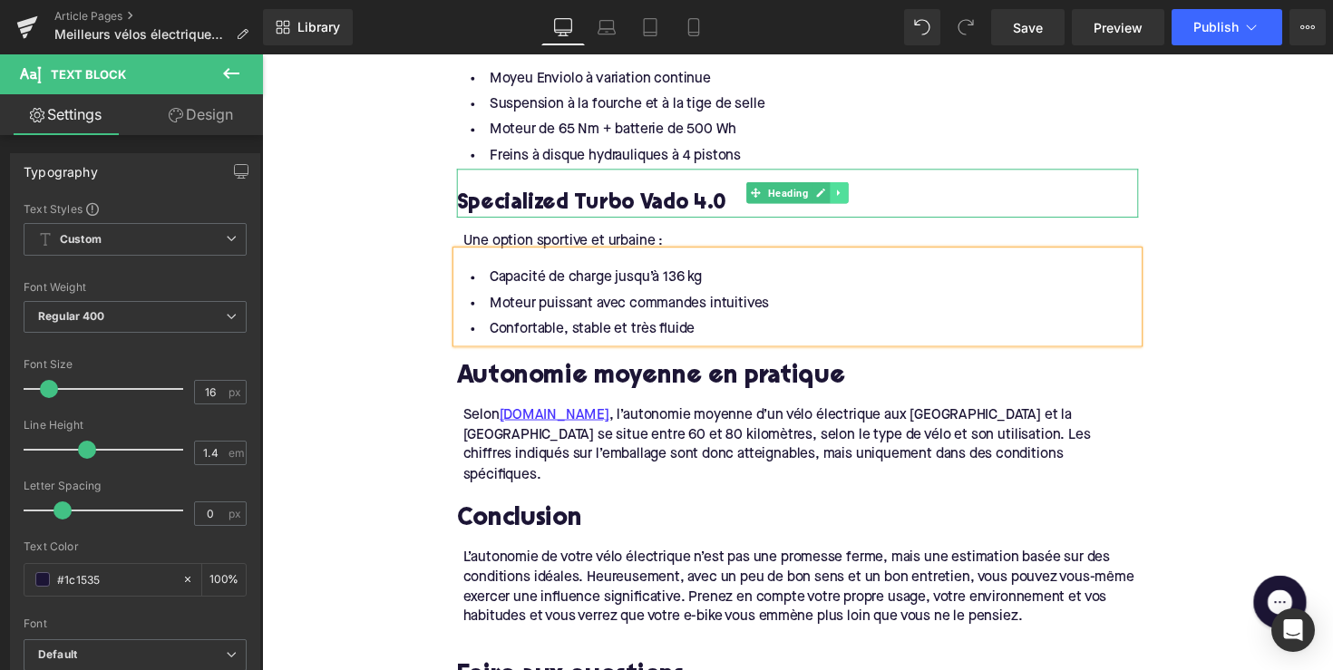
click at [856, 200] on link at bounding box center [853, 196] width 19 height 22
click at [841, 201] on icon at bounding box center [844, 195] width 10 height 11
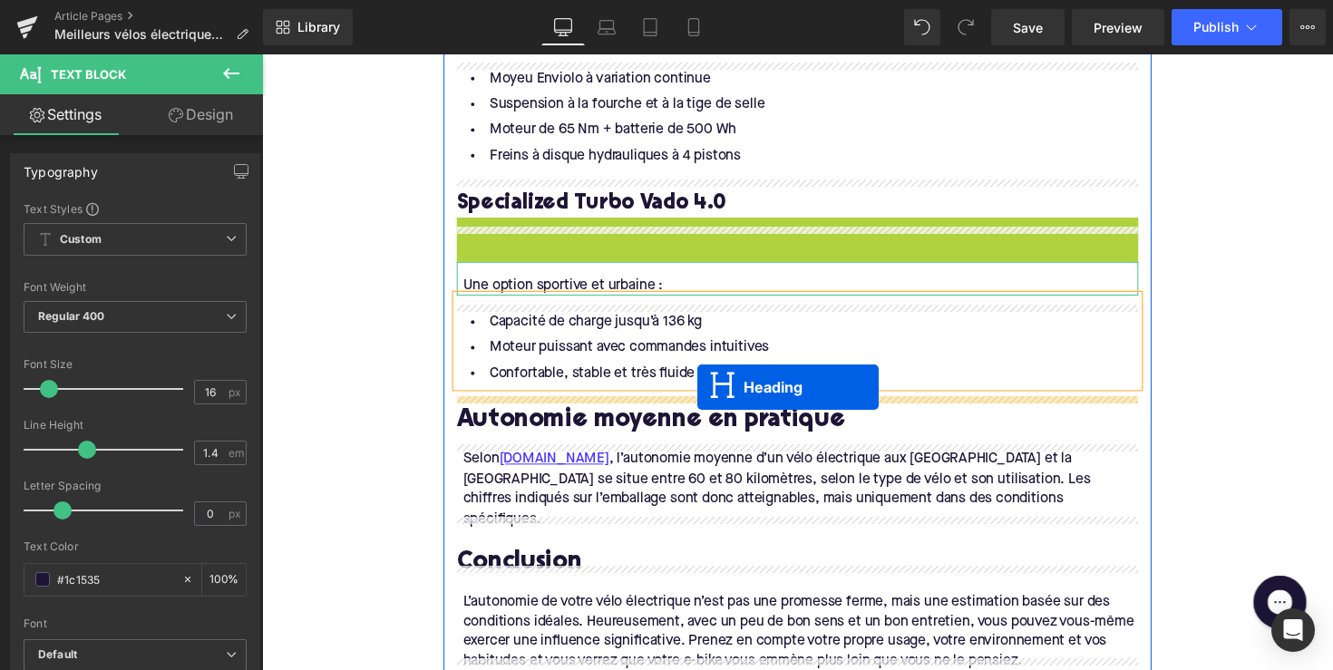
drag, startPoint x: 762, startPoint y: 258, endPoint x: 708, endPoint y: 395, distance: 147.9
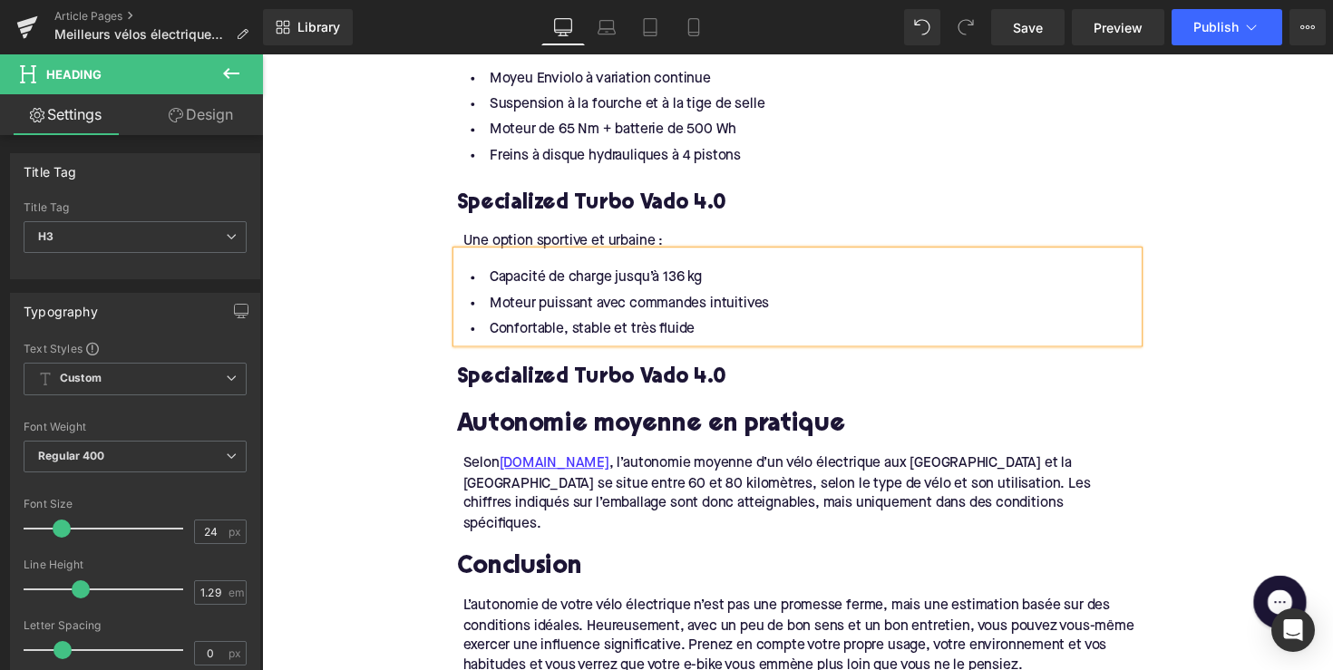
click at [814, 249] on span "Text Block" at bounding box center [801, 239] width 57 height 22
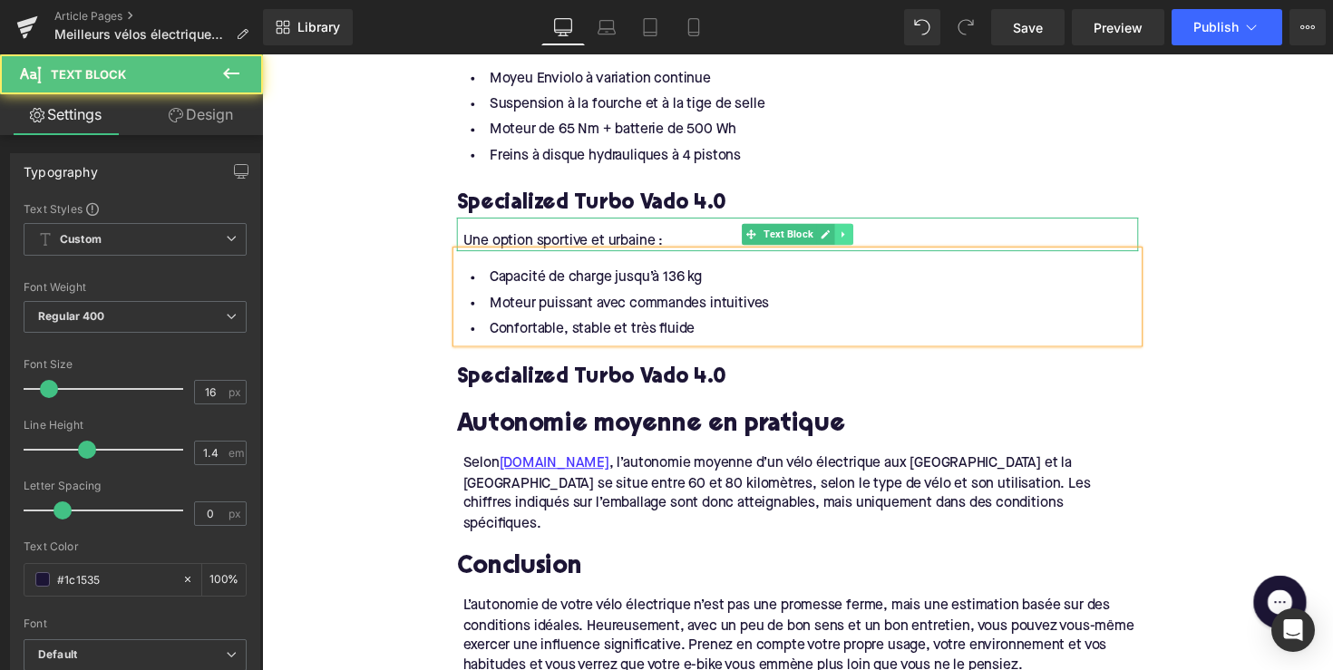
click at [859, 244] on icon at bounding box center [858, 238] width 10 height 11
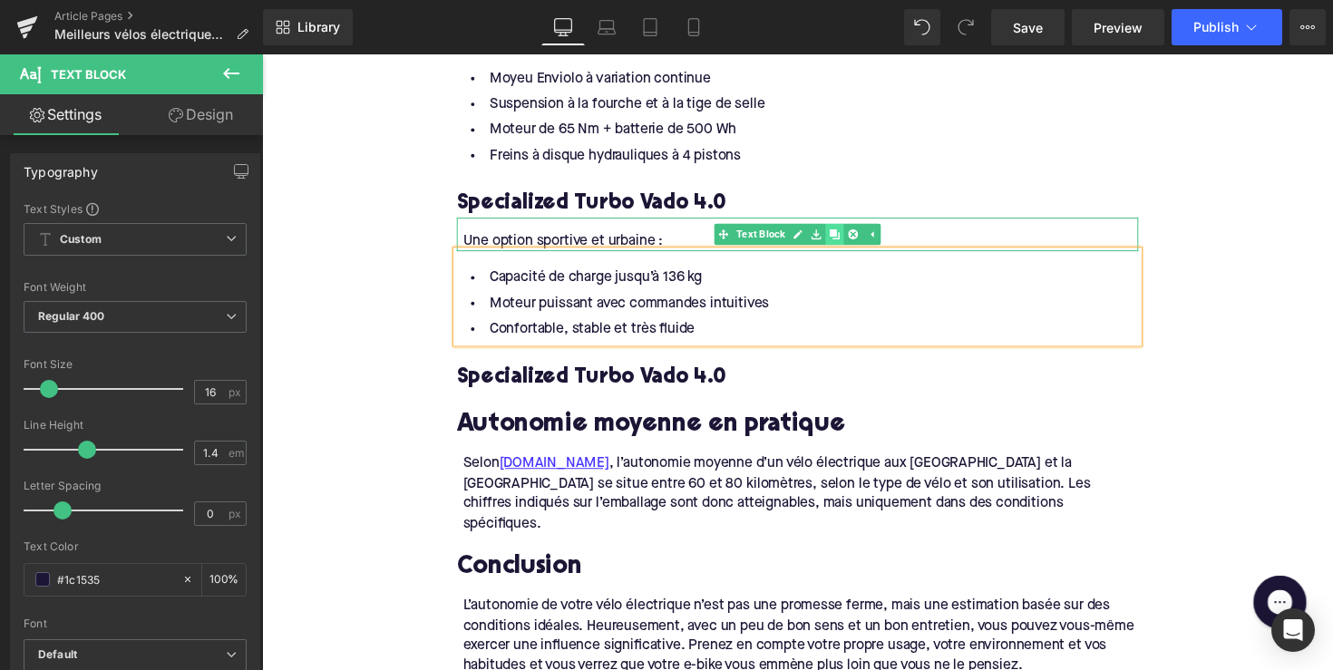
click at [847, 243] on icon at bounding box center [848, 238] width 10 height 10
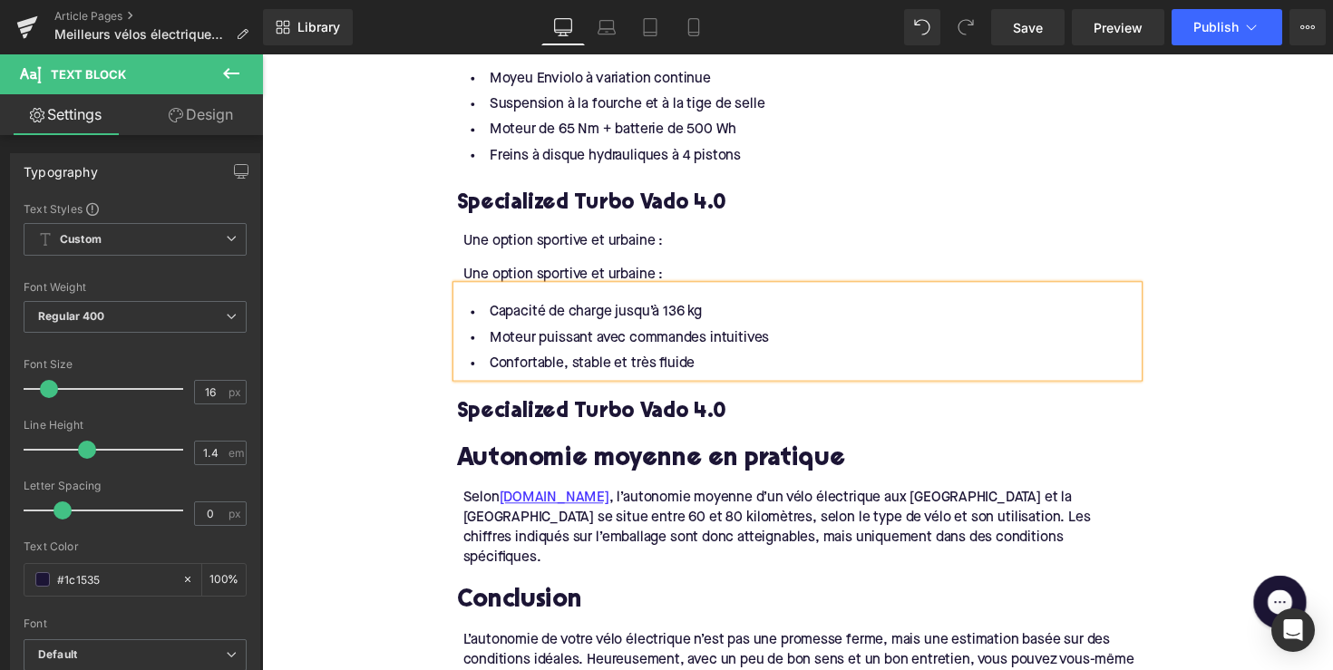
click at [707, 282] on div "Une option sportive et urbaine :" at bounding box center [814, 280] width 692 height 20
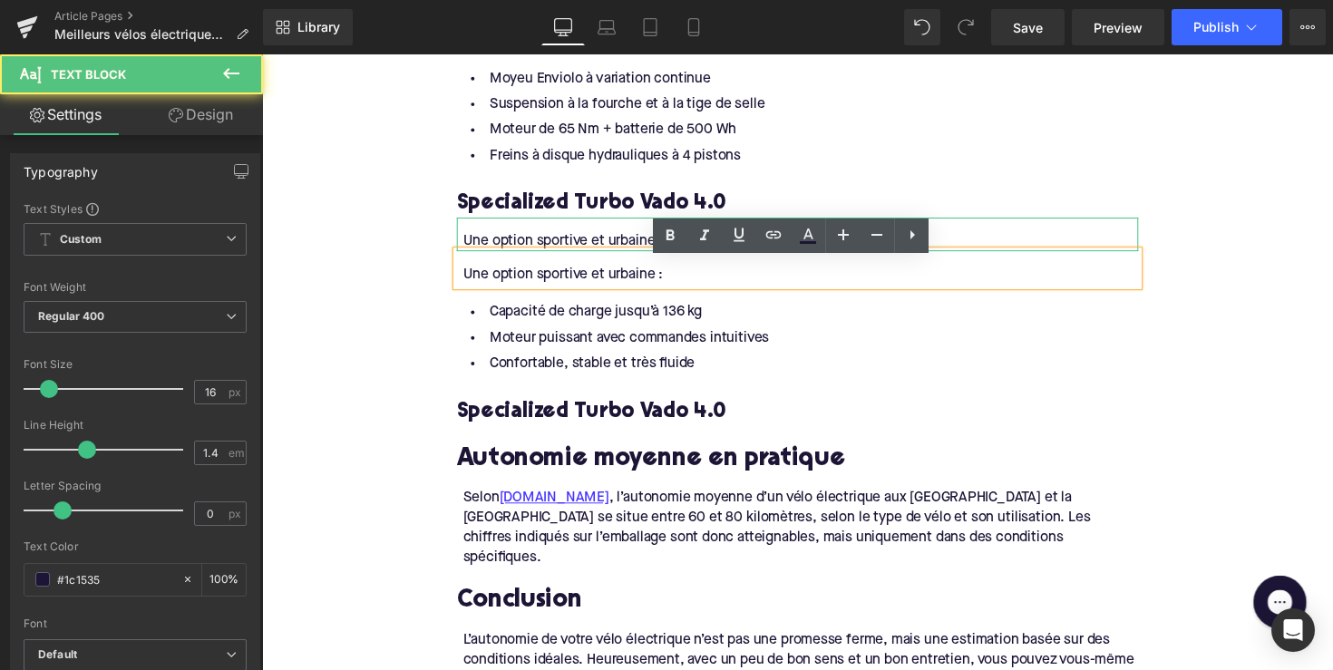
click at [600, 255] on div "Une option sportive et urbaine :" at bounding box center [814, 246] width 692 height 20
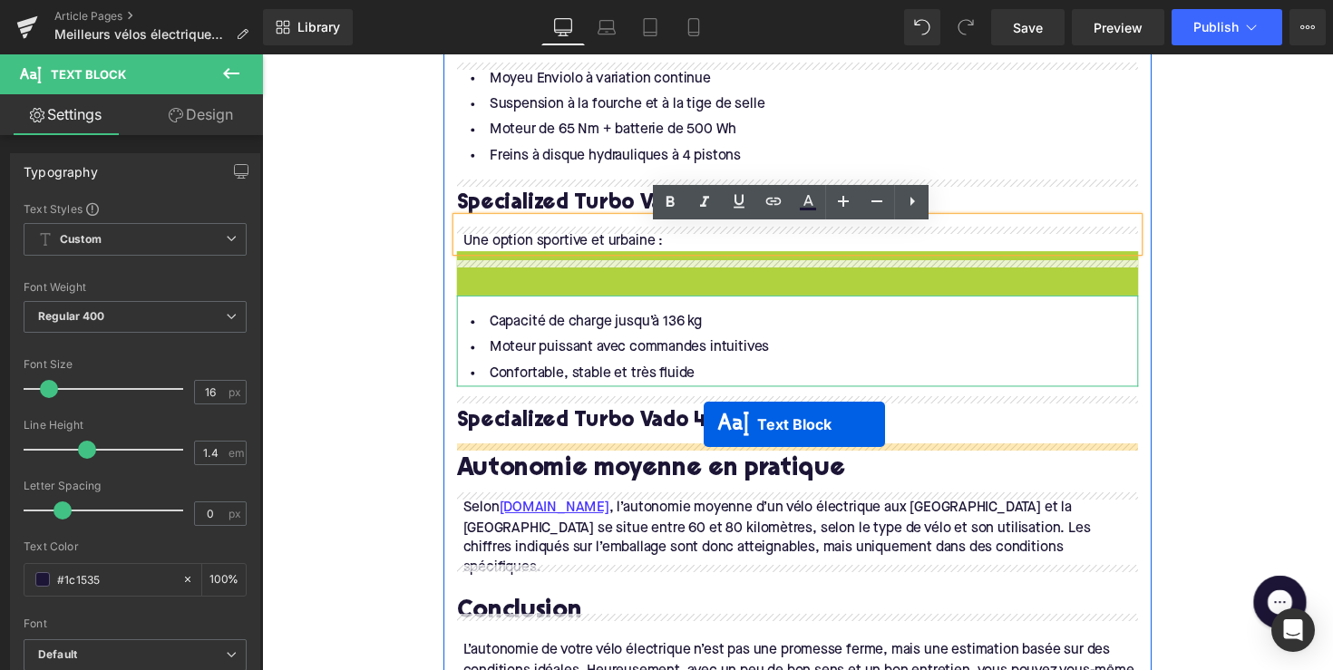
drag, startPoint x: 762, startPoint y: 280, endPoint x: 715, endPoint y: 434, distance: 160.4
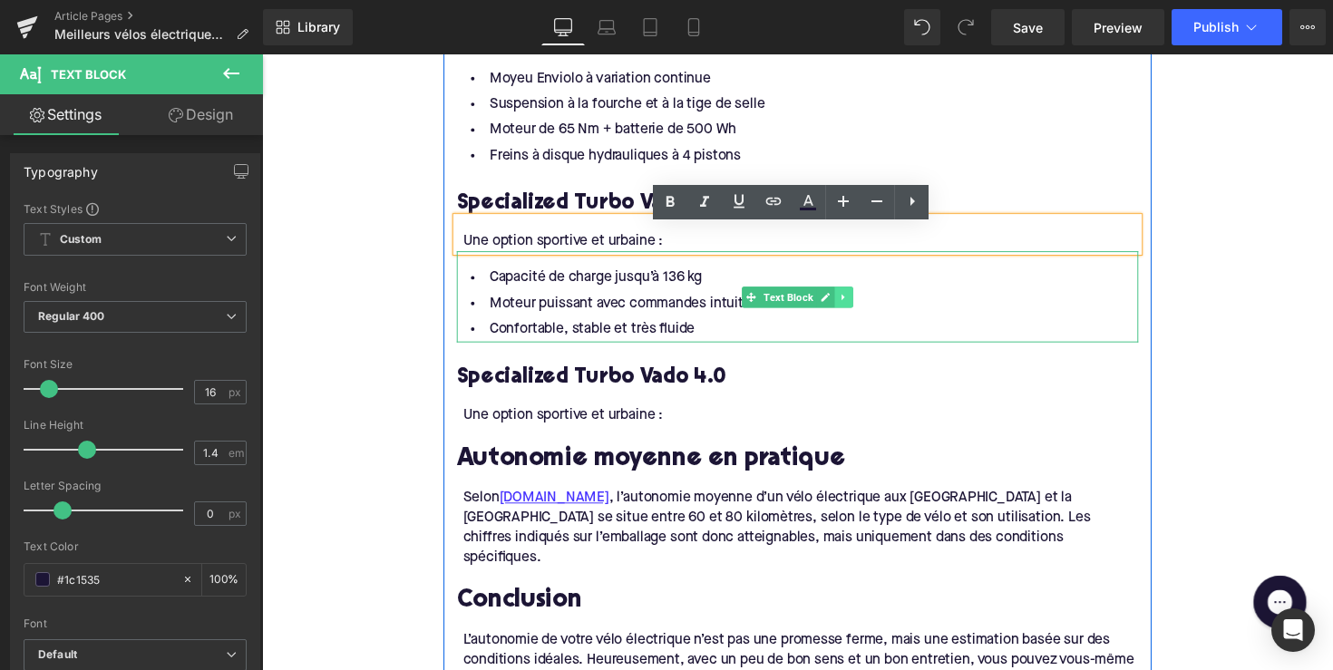
click at [861, 314] on link at bounding box center [858, 303] width 19 height 22
click at [847, 314] on link at bounding box center [849, 303] width 19 height 22
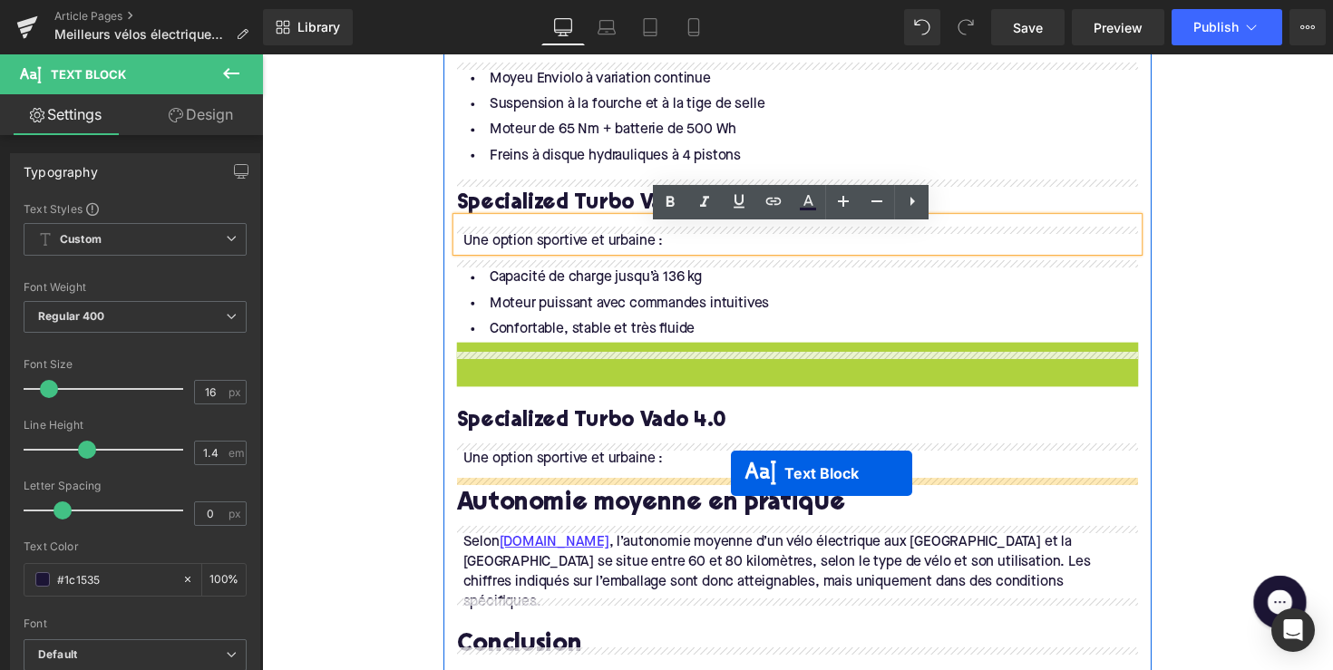
drag, startPoint x: 759, startPoint y: 404, endPoint x: 743, endPoint y: 483, distance: 80.6
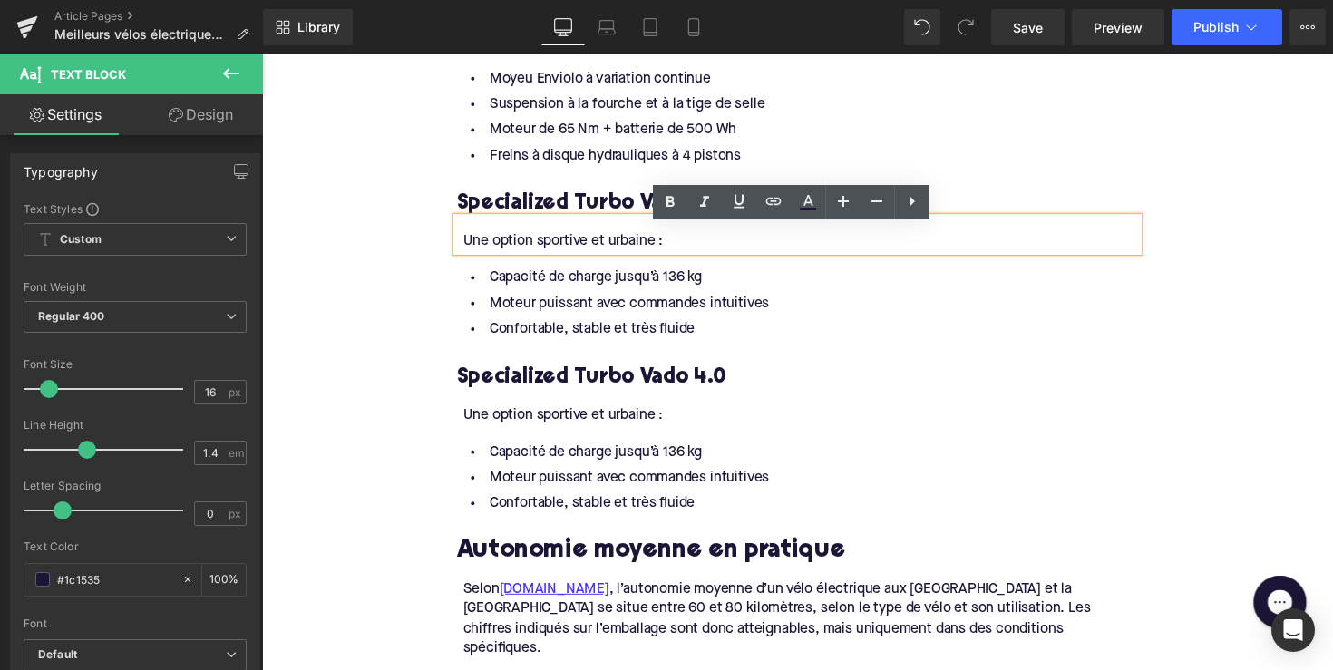
click at [567, 385] on h3 "Specialized Turbo Vado 4.0" at bounding box center [811, 385] width 698 height 28
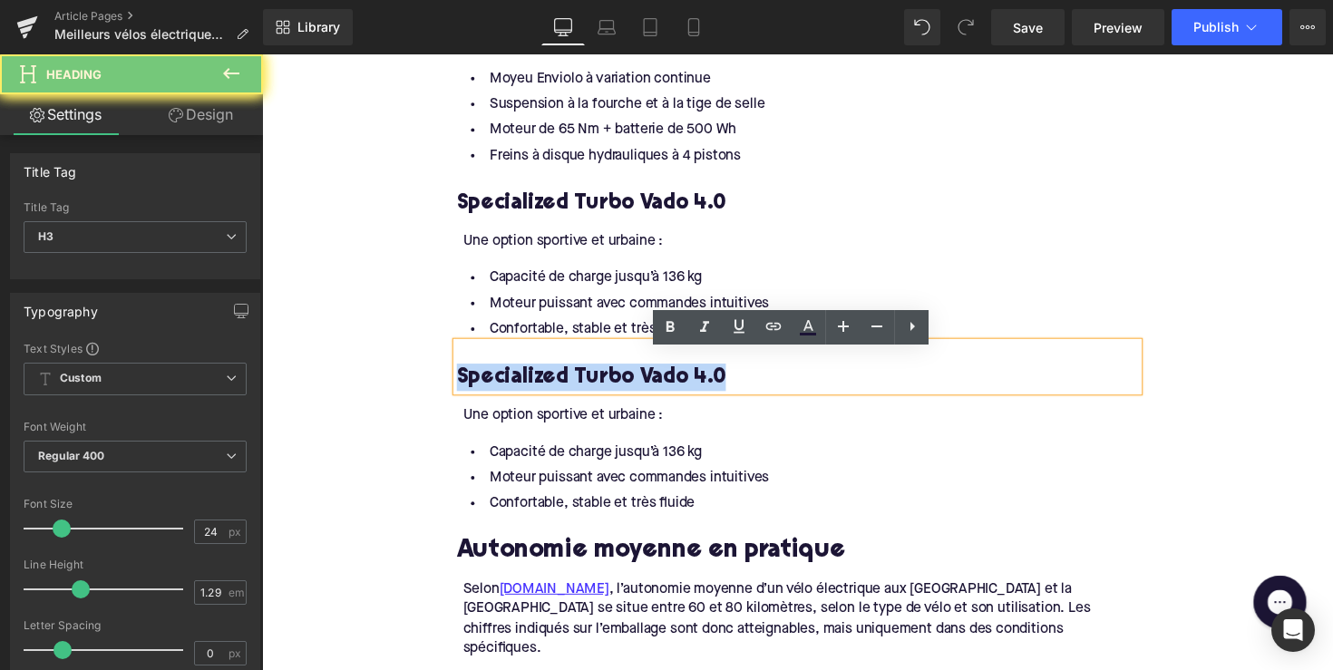
click at [567, 385] on h3 "Specialized Turbo Vado 4.0" at bounding box center [811, 385] width 698 height 28
paste div
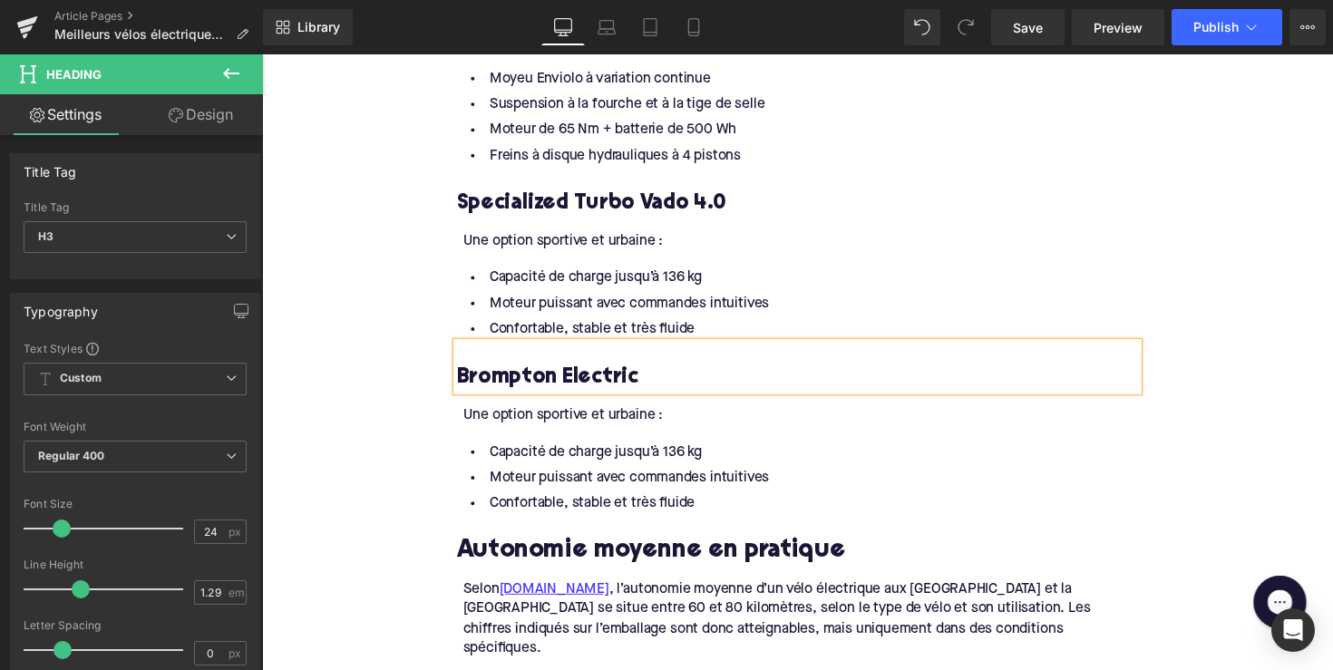
click at [577, 434] on div "Une option sportive et urbaine :" at bounding box center [814, 424] width 692 height 20
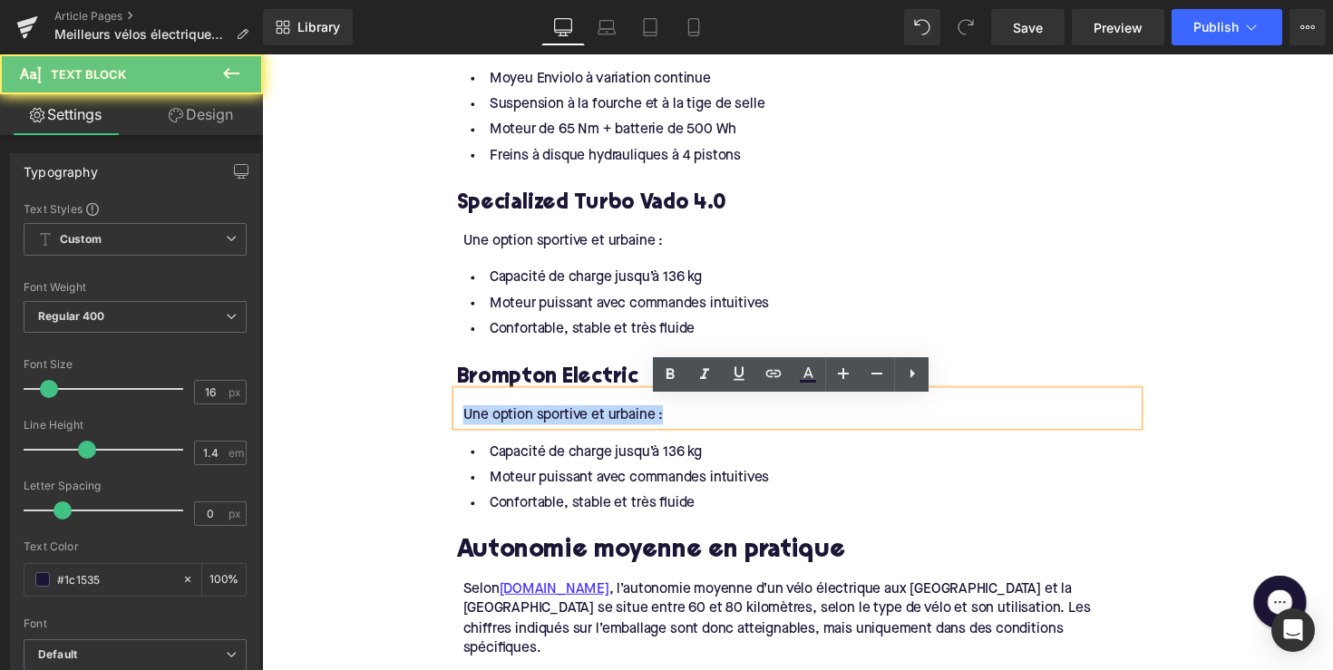
click at [577, 434] on div "Une option sportive et urbaine :" at bounding box center [814, 424] width 692 height 20
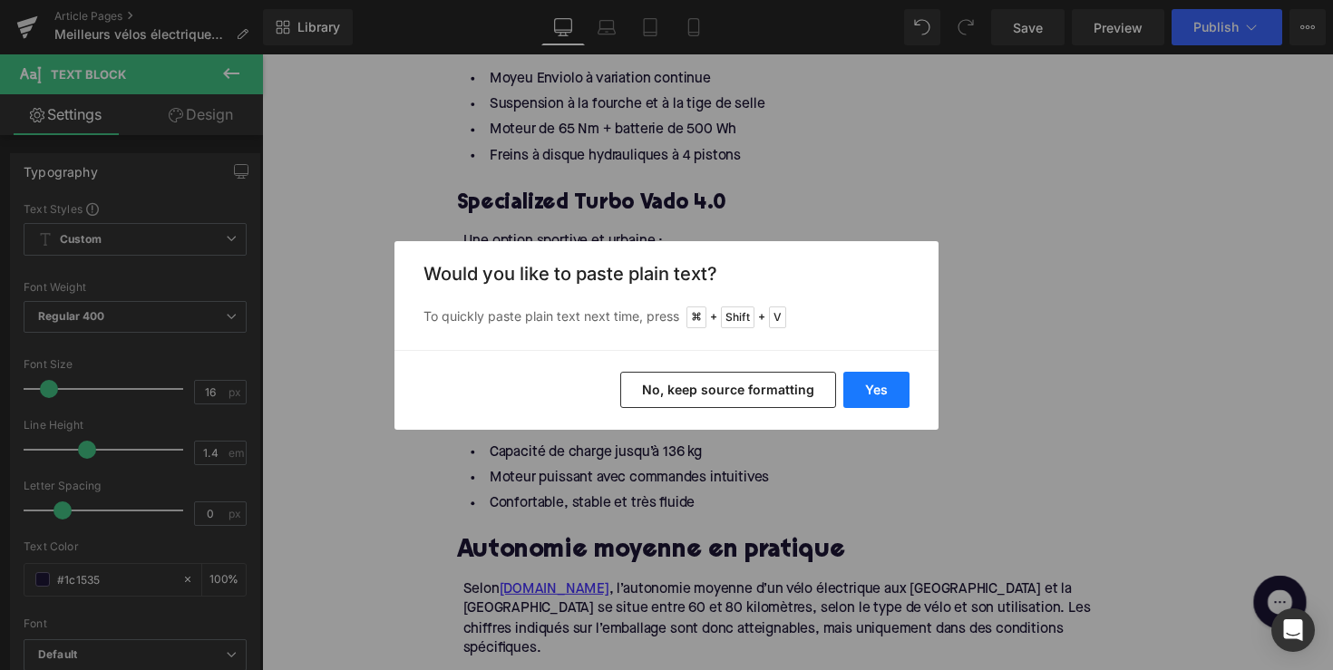
click at [863, 390] on button "Yes" at bounding box center [876, 390] width 66 height 36
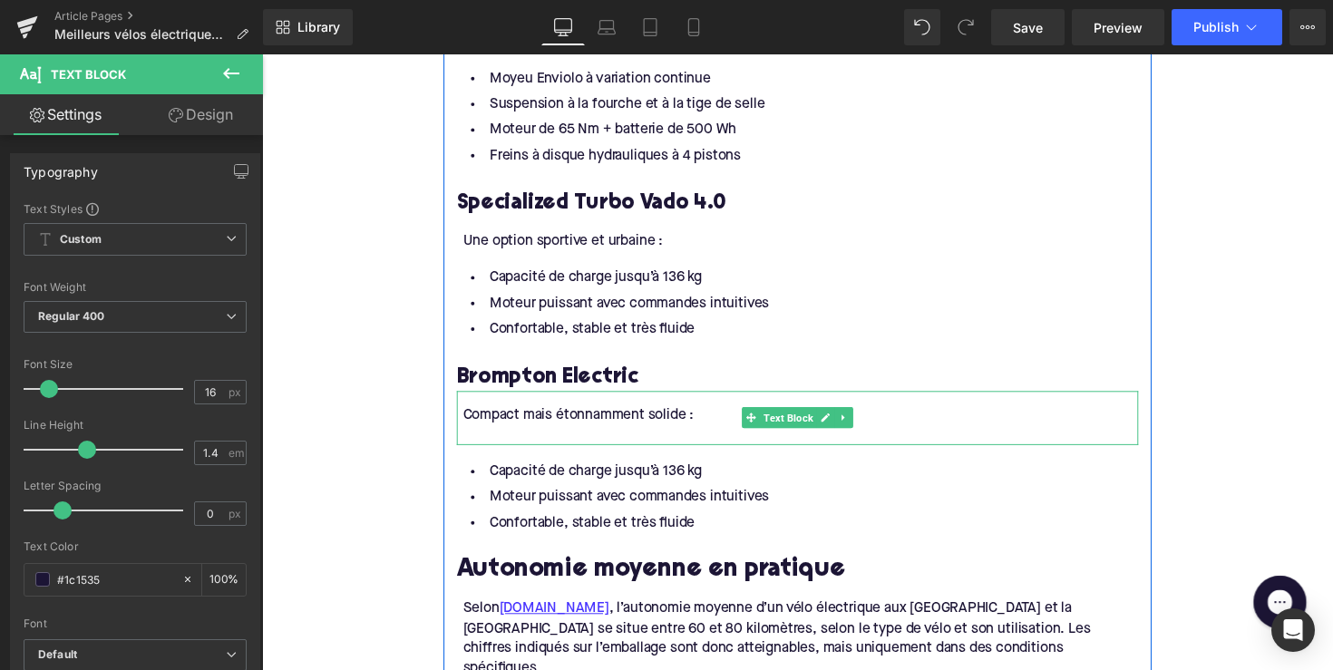
click at [488, 451] on div at bounding box center [814, 444] width 692 height 20
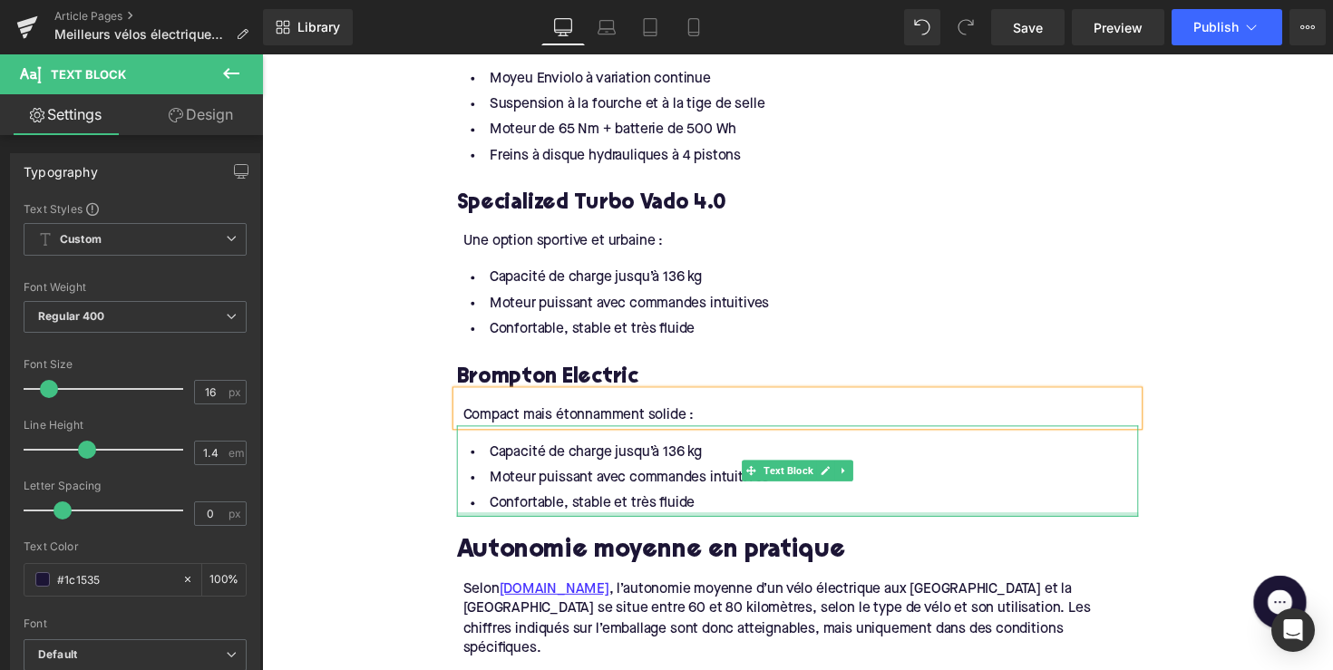
click at [668, 502] on li "Moteur puissant avec commandes intuitives" at bounding box center [811, 488] width 698 height 26
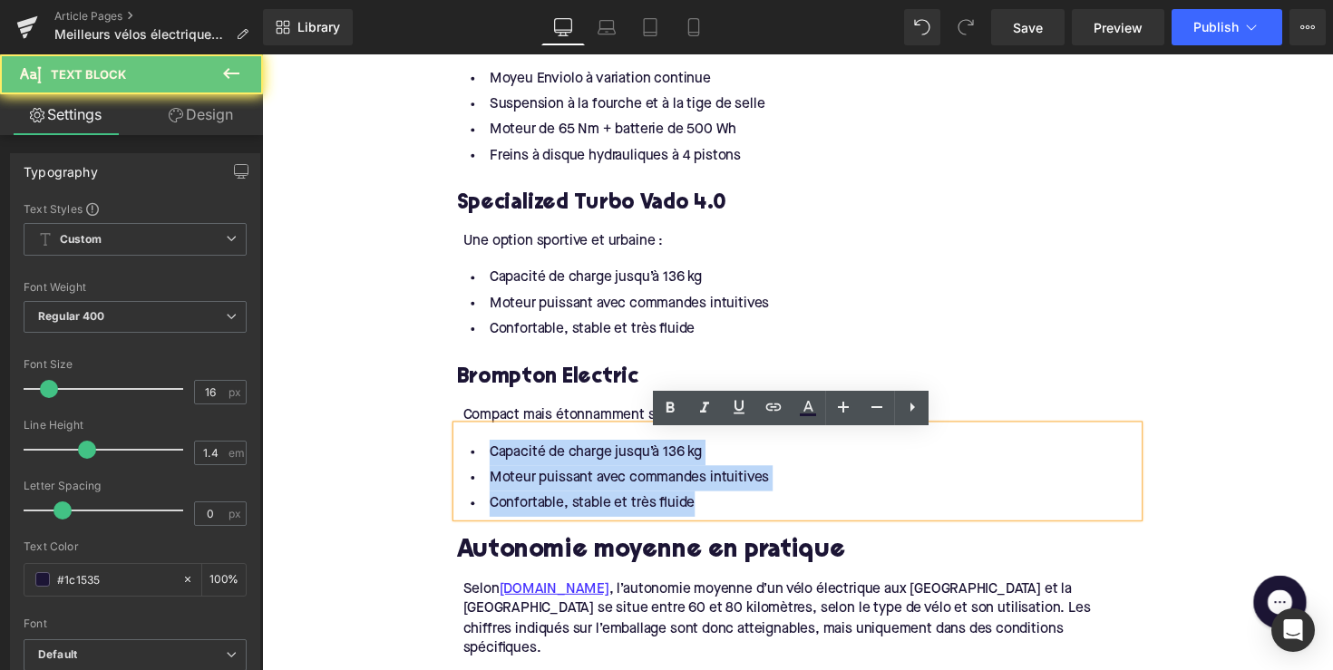
drag, startPoint x: 714, startPoint y: 521, endPoint x: 445, endPoint y: 449, distance: 277.8
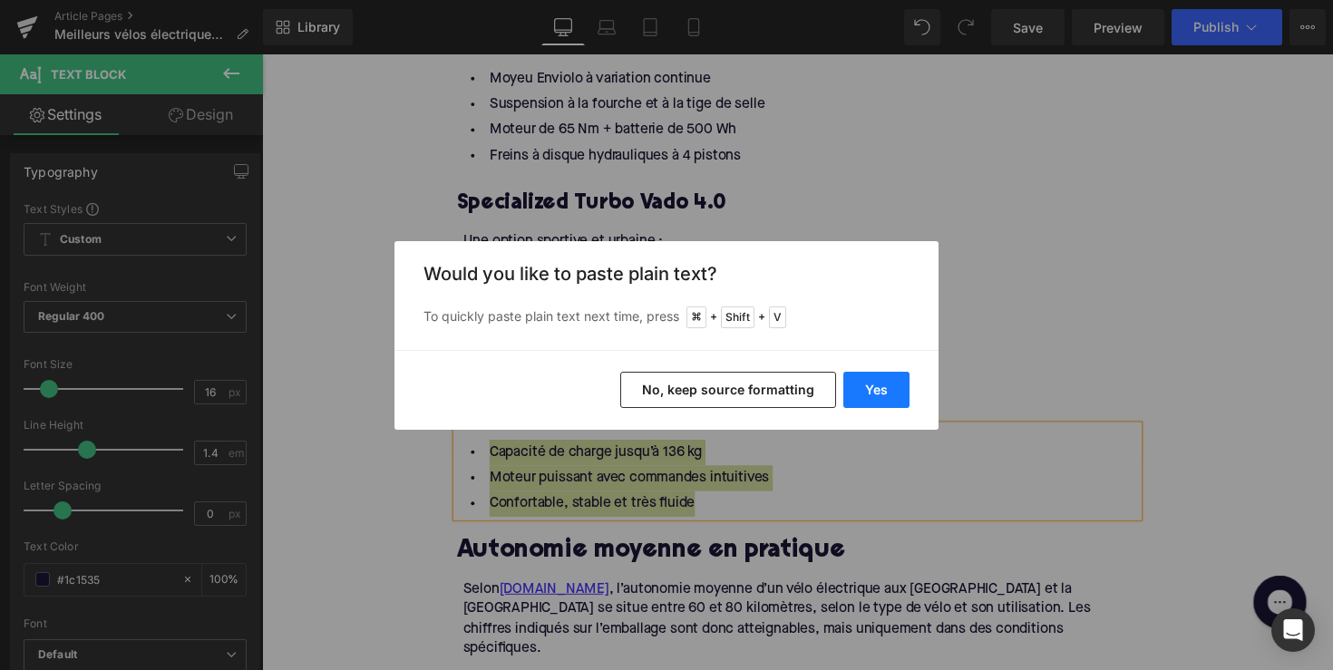
click at [871, 383] on button "Yes" at bounding box center [876, 390] width 66 height 36
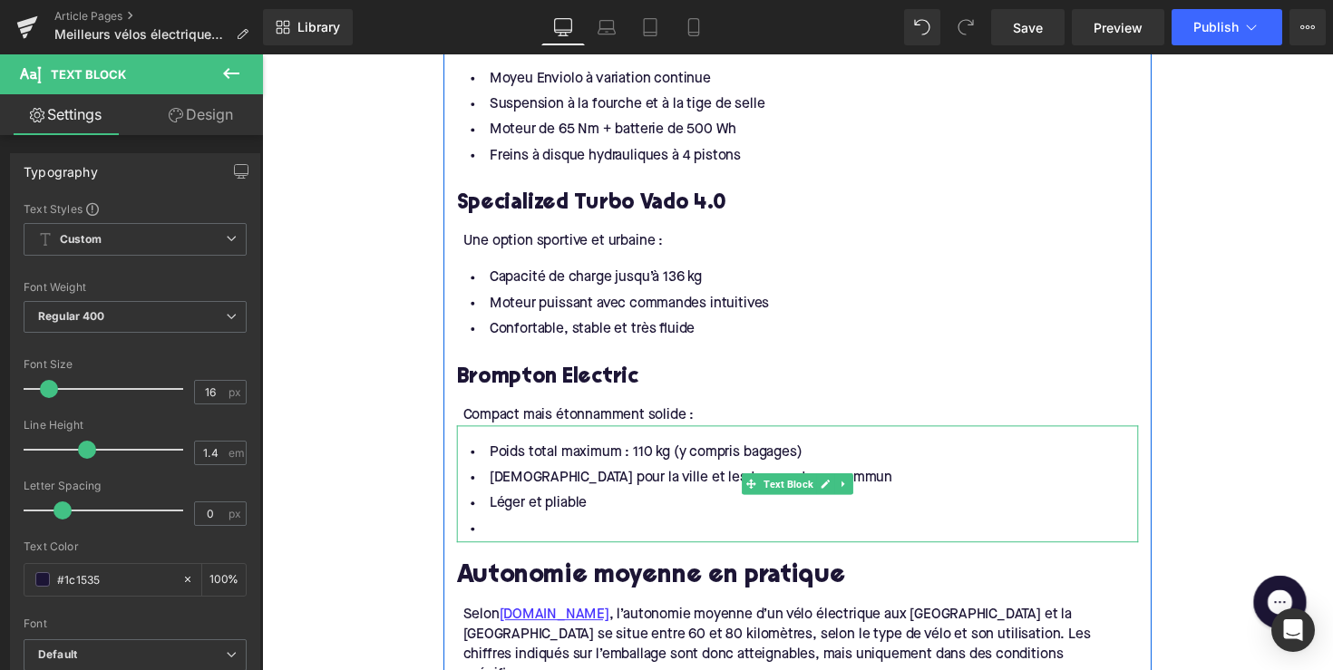
click at [542, 540] on li at bounding box center [811, 541] width 698 height 26
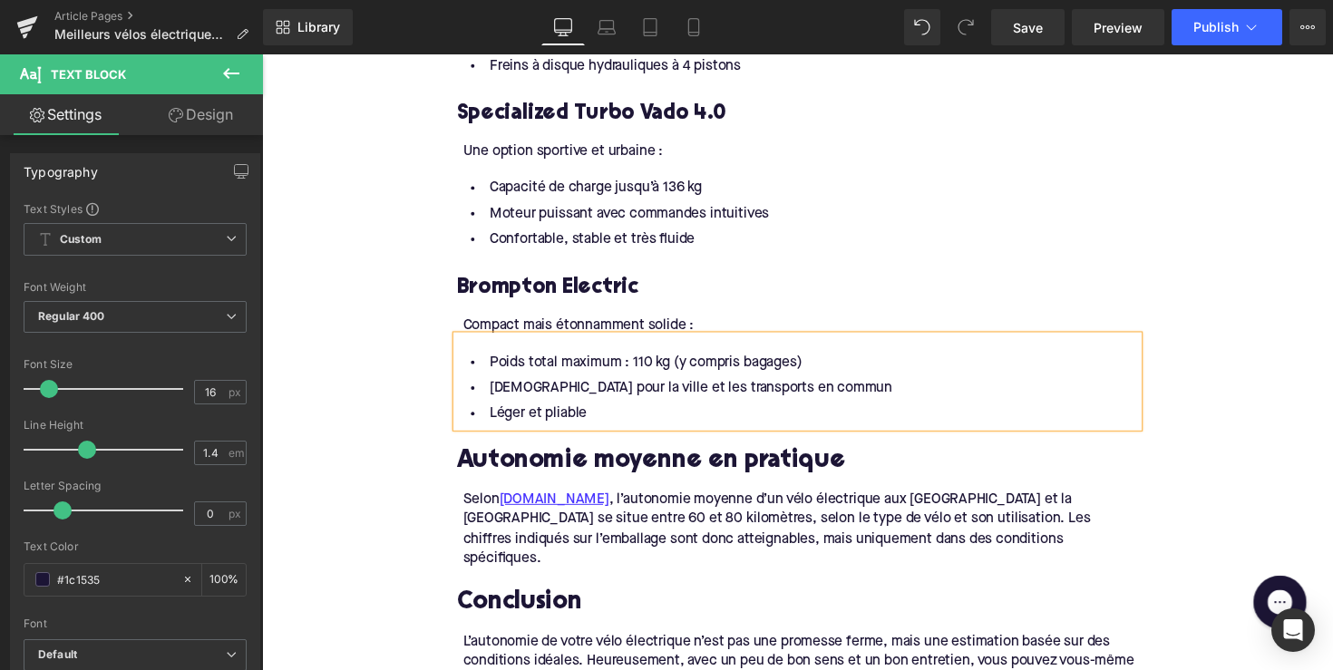
scroll to position [2780, 0]
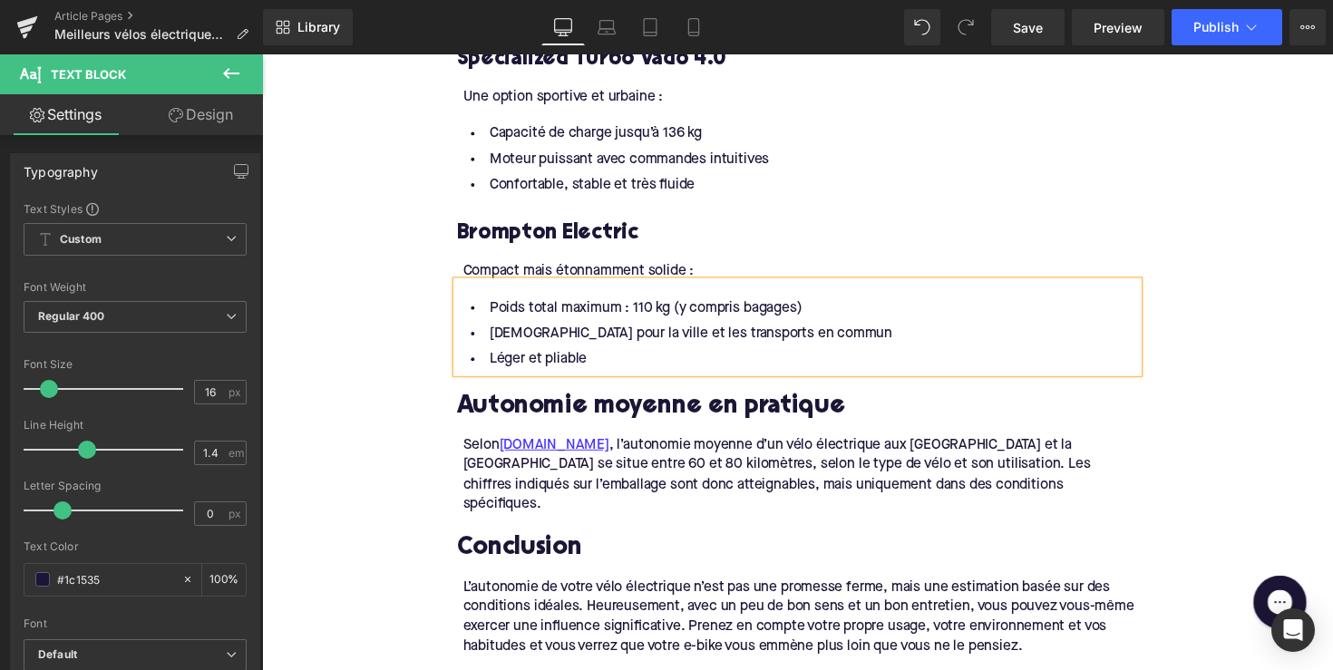
click at [626, 424] on h2 "Autonomie moyenne en pratique" at bounding box center [811, 417] width 698 height 28
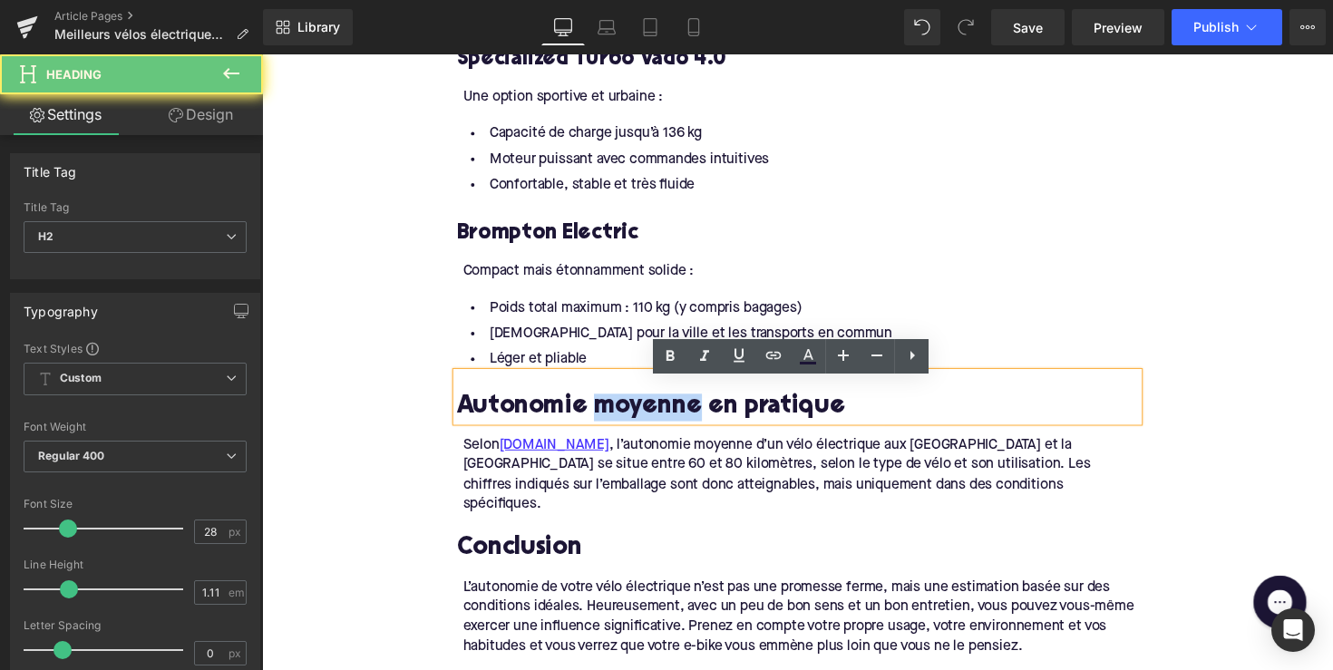
click at [626, 424] on h2 "Autonomie moyenne en pratique" at bounding box center [811, 417] width 698 height 28
paste div
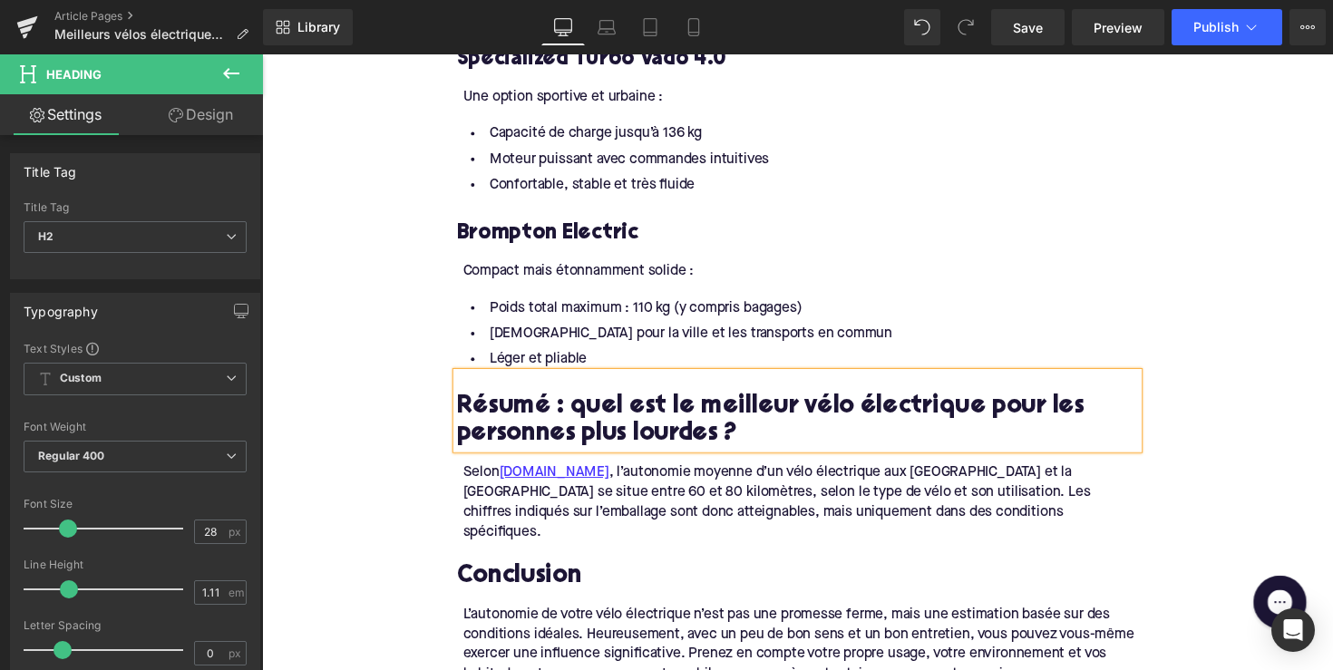
click at [652, 492] on div "Selon [DOMAIN_NAME] , l’autonomie moyenne d’un vélo électrique aux [GEOGRAPHIC_…" at bounding box center [814, 514] width 692 height 82
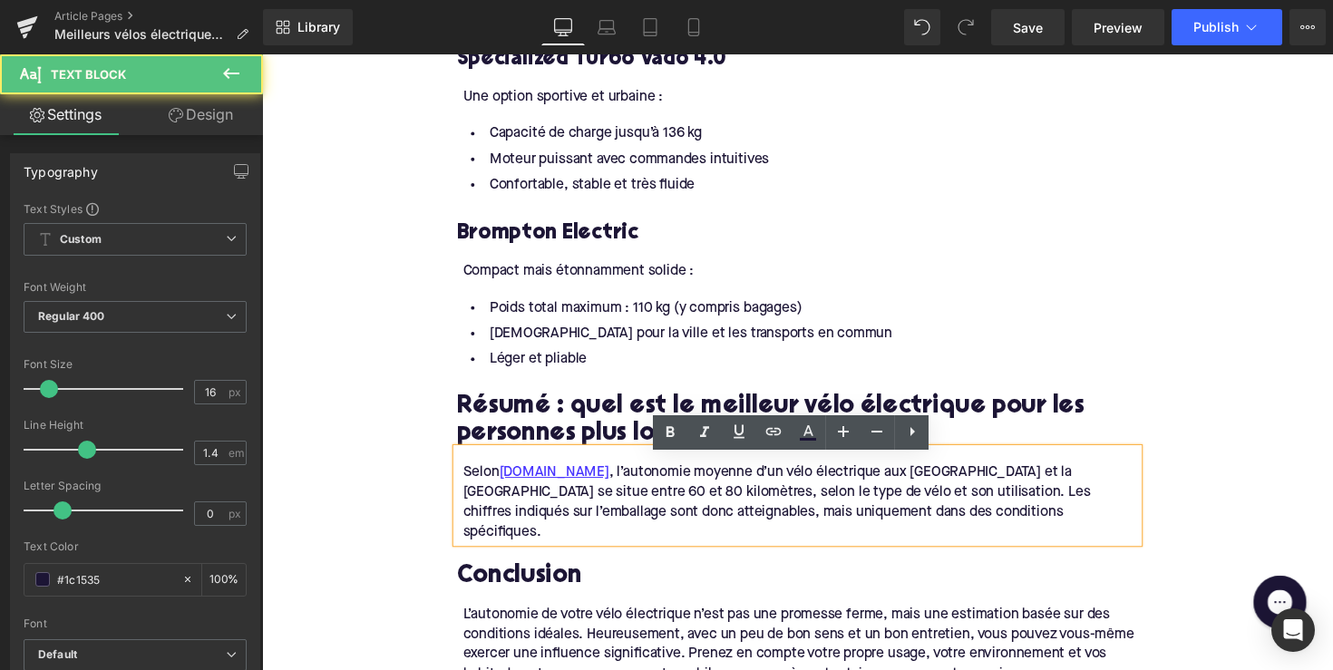
click at [652, 492] on div "Selon [DOMAIN_NAME] , l’autonomie moyenne d’un vélo électrique aux [GEOGRAPHIC_…" at bounding box center [814, 514] width 692 height 82
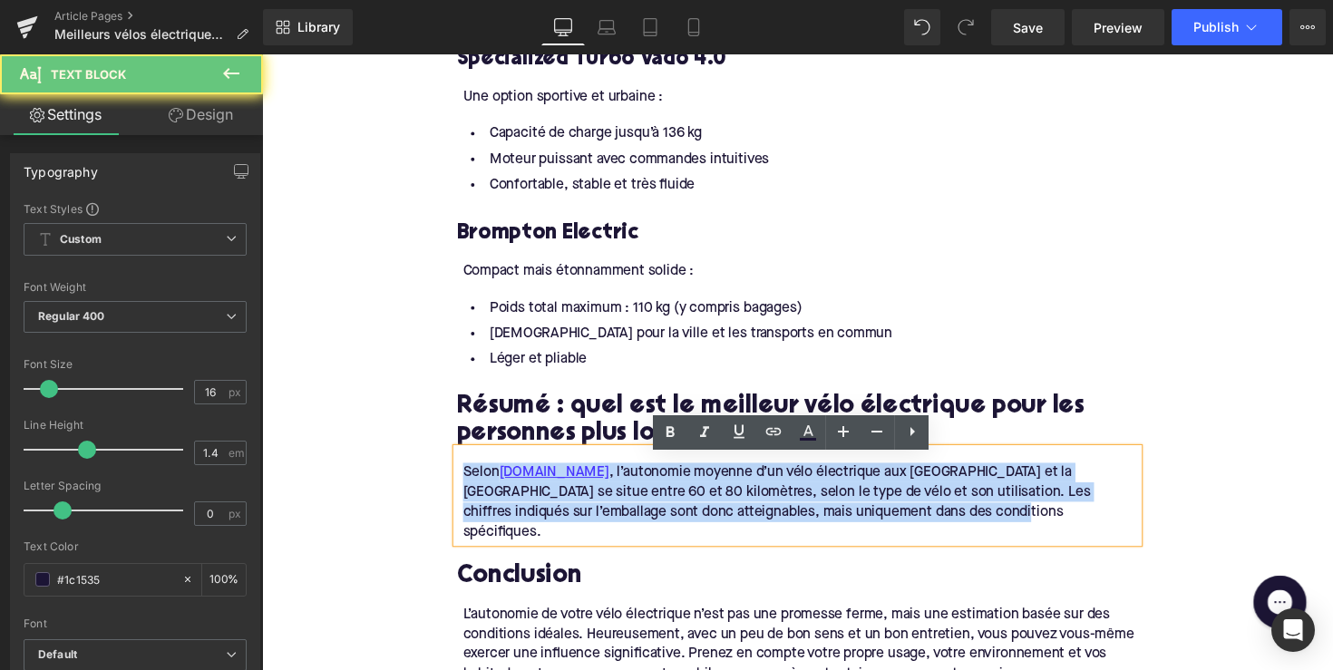
click at [652, 492] on div "Selon [DOMAIN_NAME] , l’autonomie moyenne d’un vélo électrique aux [GEOGRAPHIC_…" at bounding box center [814, 514] width 692 height 82
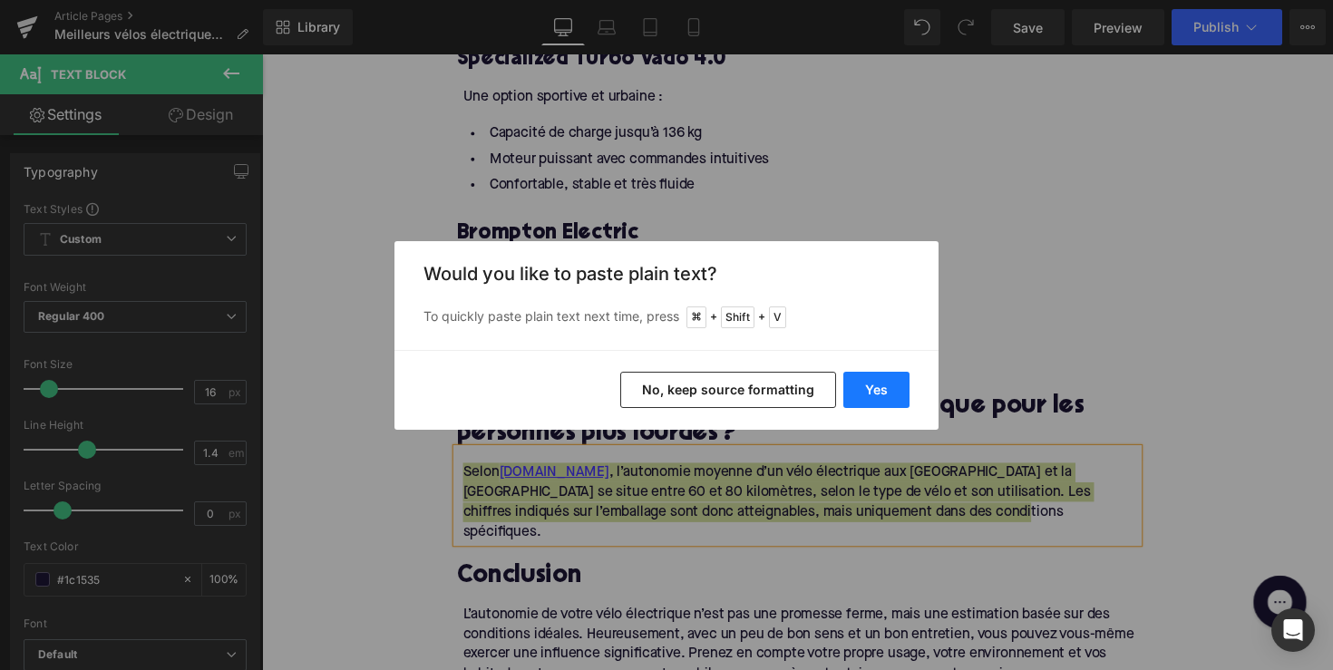
click at [860, 389] on button "Yes" at bounding box center [876, 390] width 66 height 36
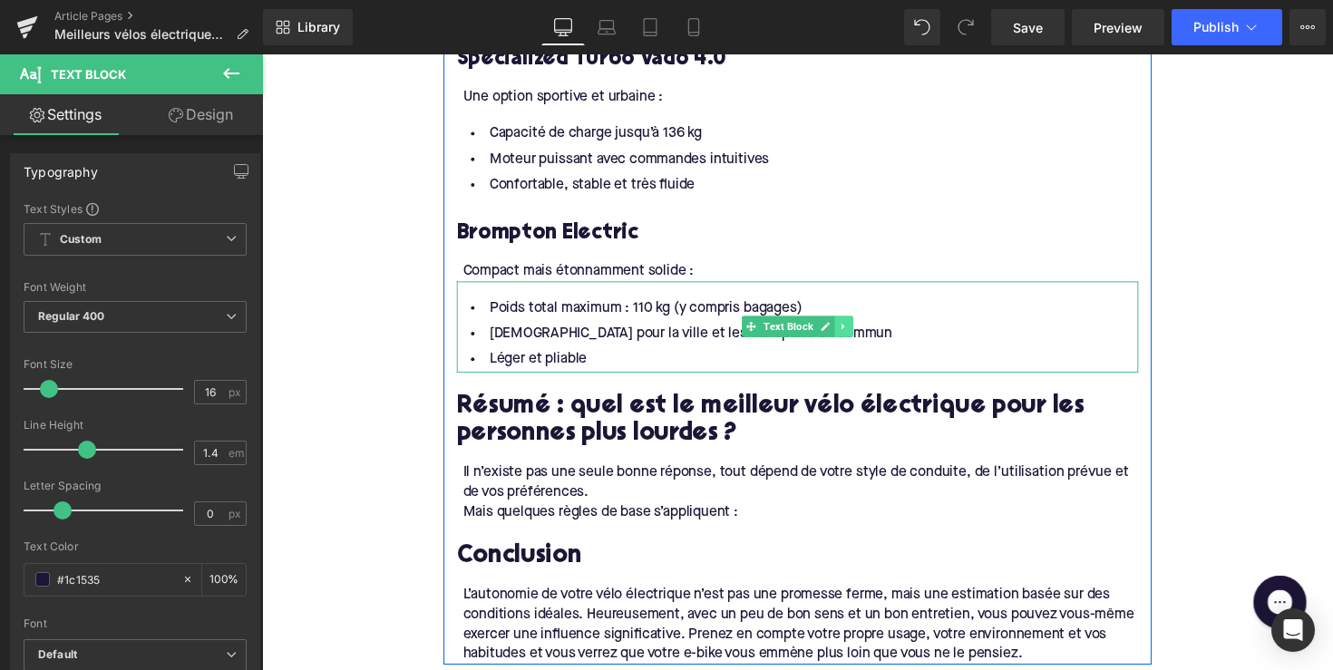
click at [852, 345] on link at bounding box center [858, 334] width 19 height 22
click at [840, 345] on link at bounding box center [849, 334] width 19 height 22
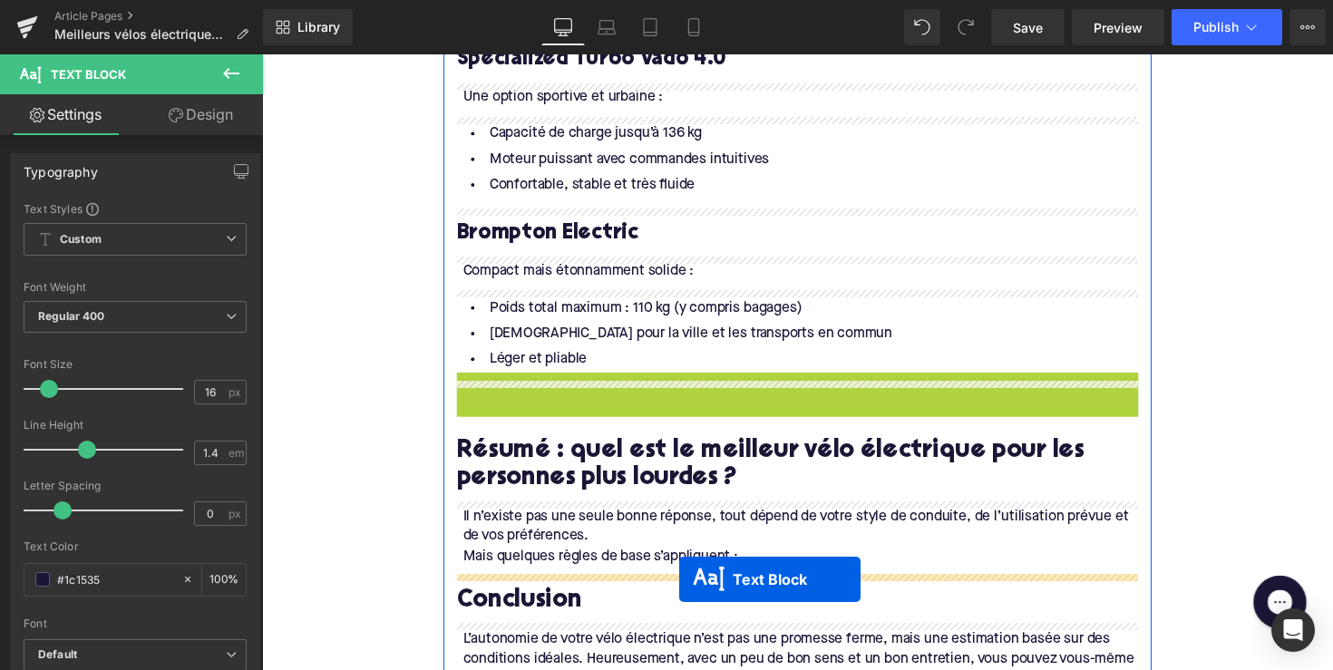
drag, startPoint x: 759, startPoint y: 434, endPoint x: 689, endPoint y: 592, distance: 173.4
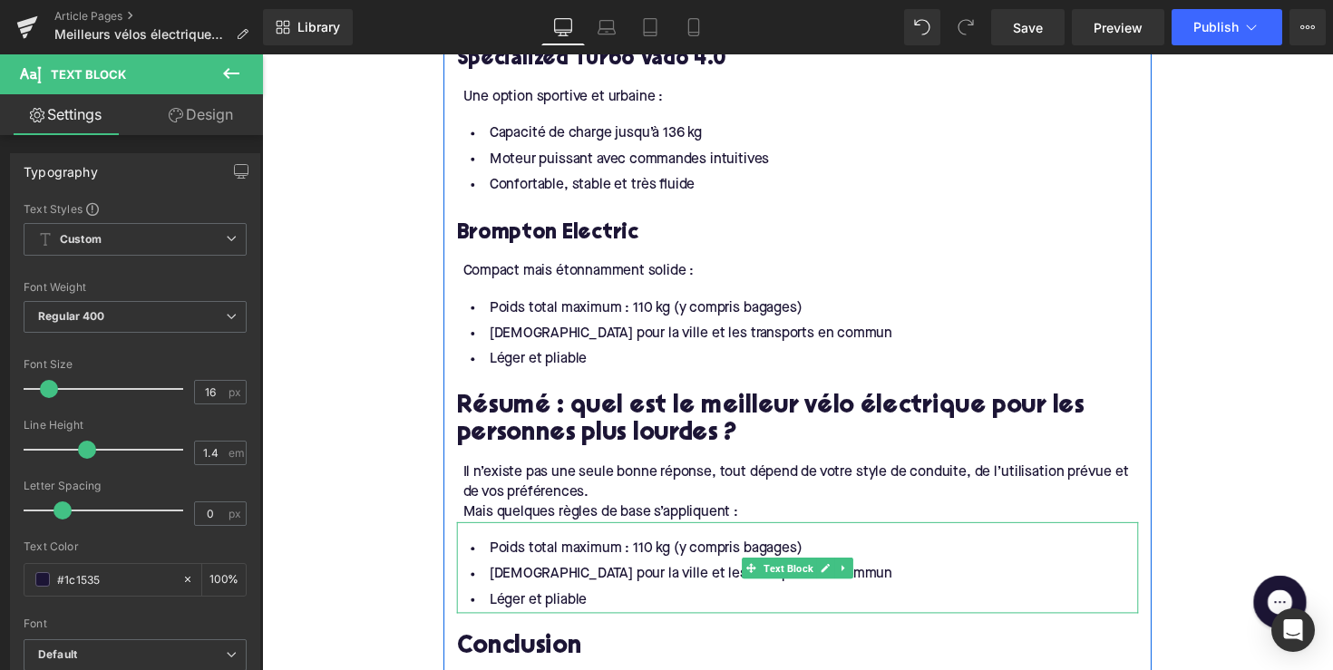
click at [591, 619] on li "Léger et pliable" at bounding box center [811, 614] width 698 height 26
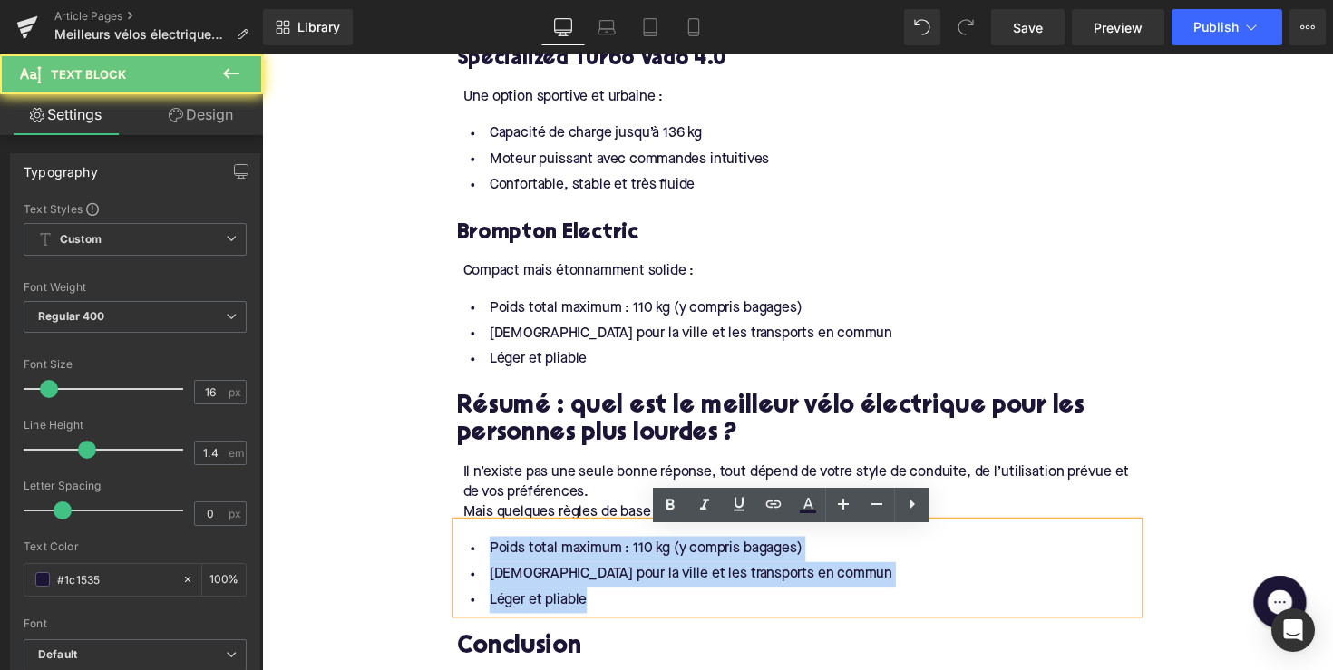
drag, startPoint x: 601, startPoint y: 620, endPoint x: 476, endPoint y: 557, distance: 140.3
click at [476, 557] on ul "Poids total maximum : 110 kg (y compris bagages) Idéal pour la ville et les tra…" at bounding box center [811, 588] width 698 height 79
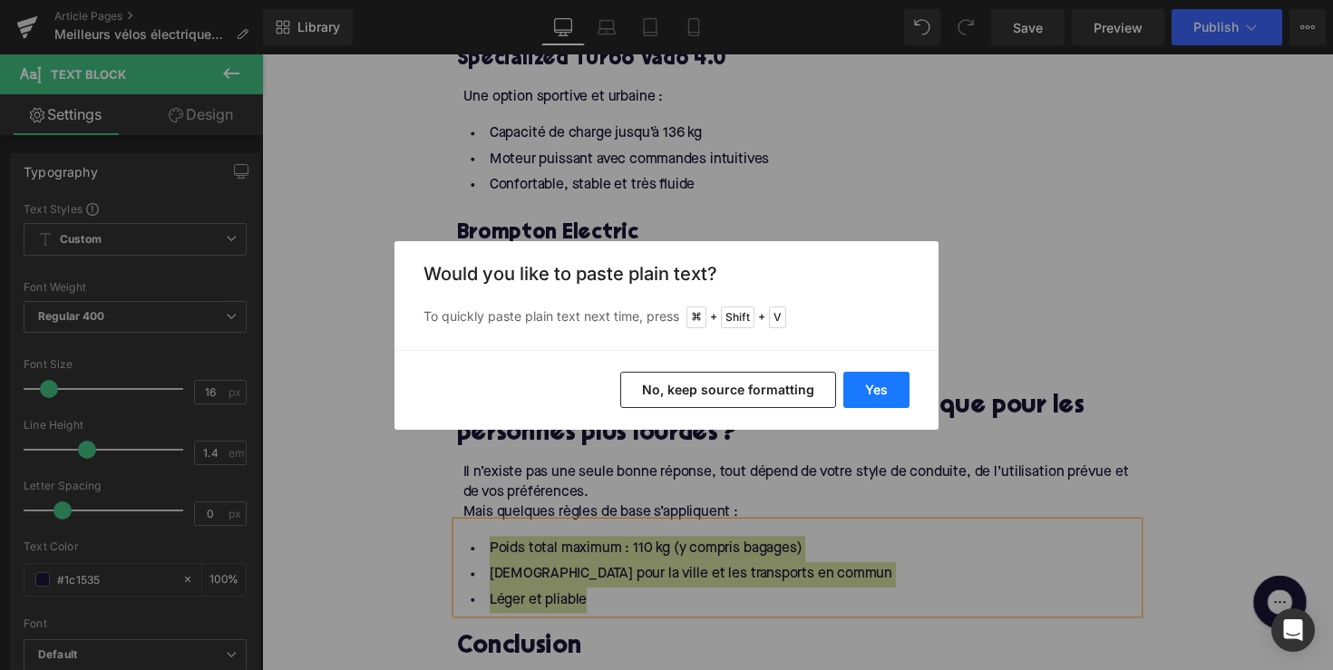
click at [852, 389] on button "Yes" at bounding box center [876, 390] width 66 height 36
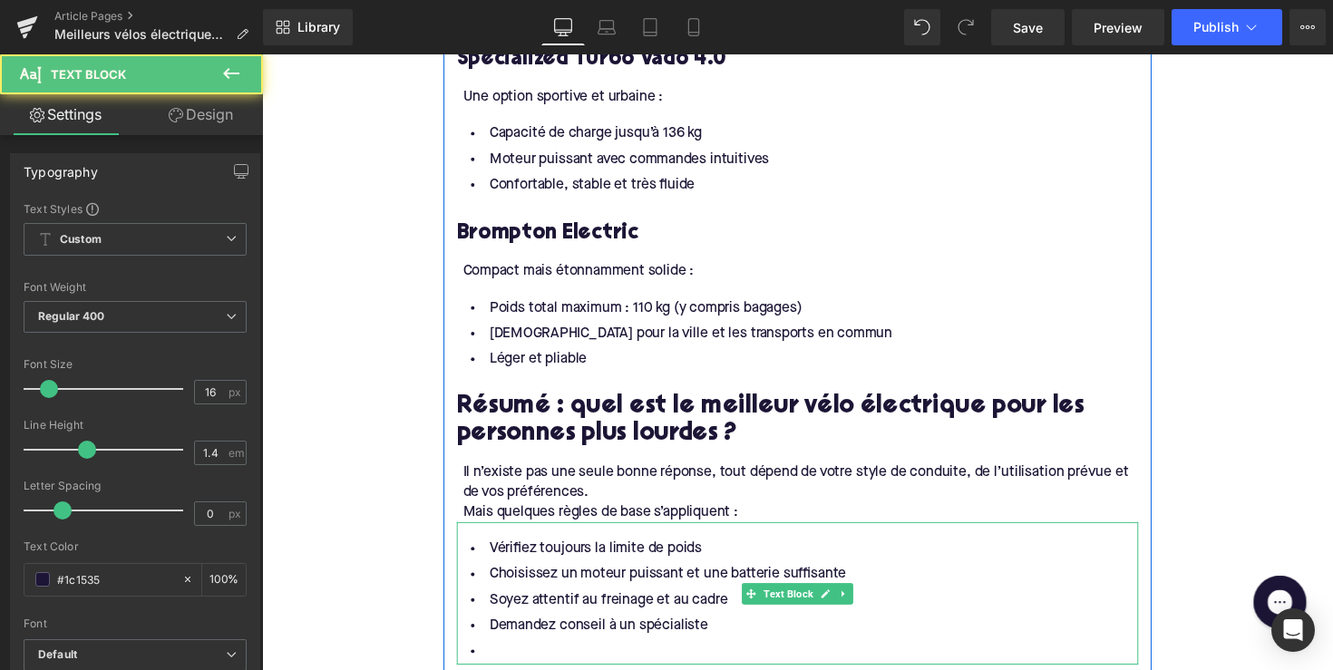
click at [548, 665] on li at bounding box center [811, 667] width 698 height 26
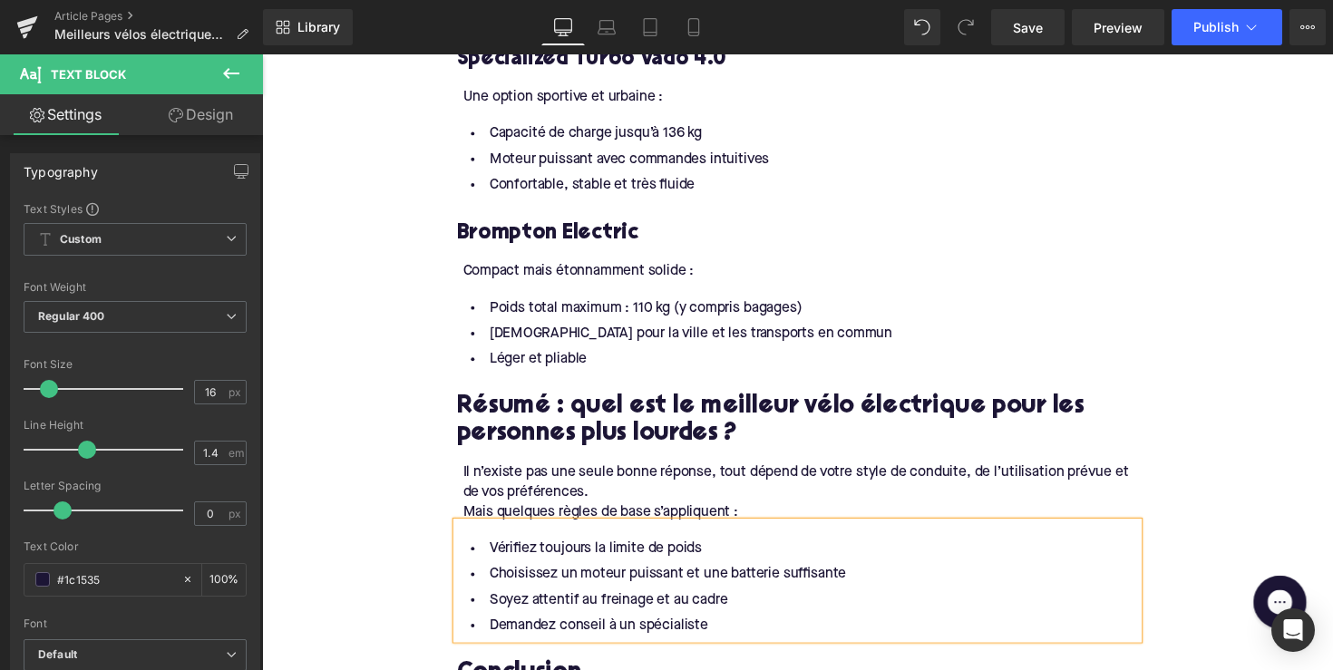
scroll to position [2936, 0]
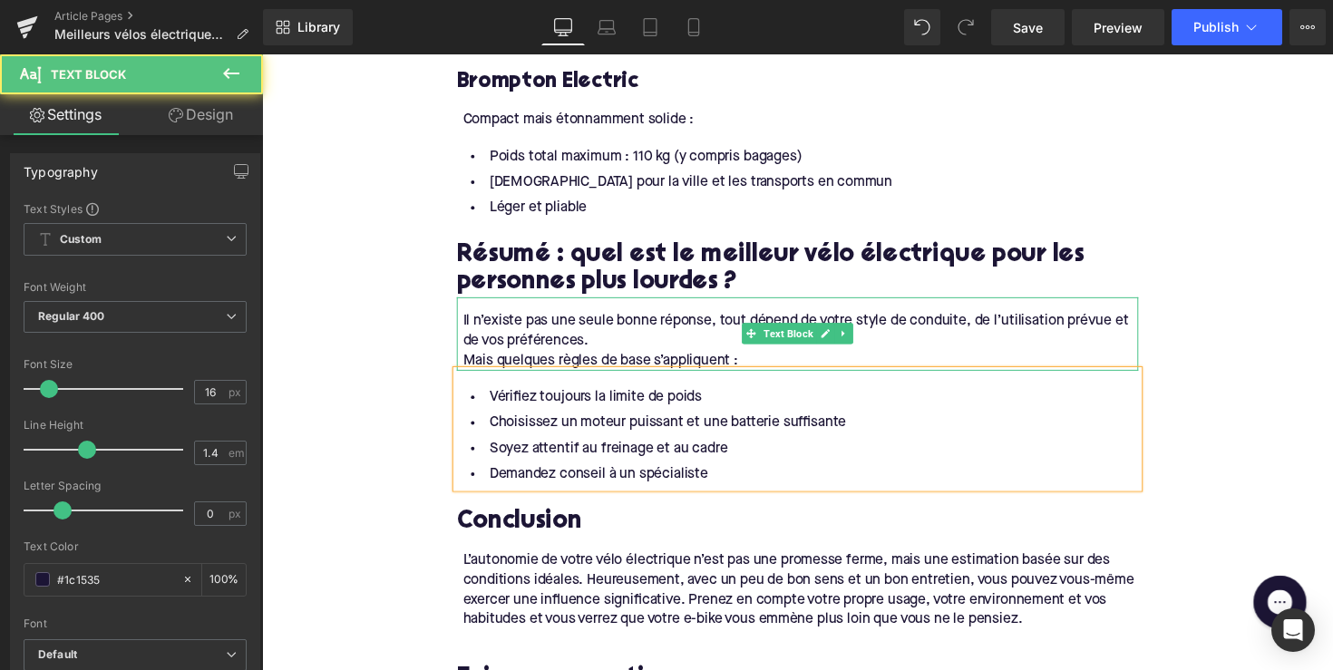
click at [468, 371] on div "Mais quelques règles de base s’appliquent :" at bounding box center [814, 368] width 692 height 20
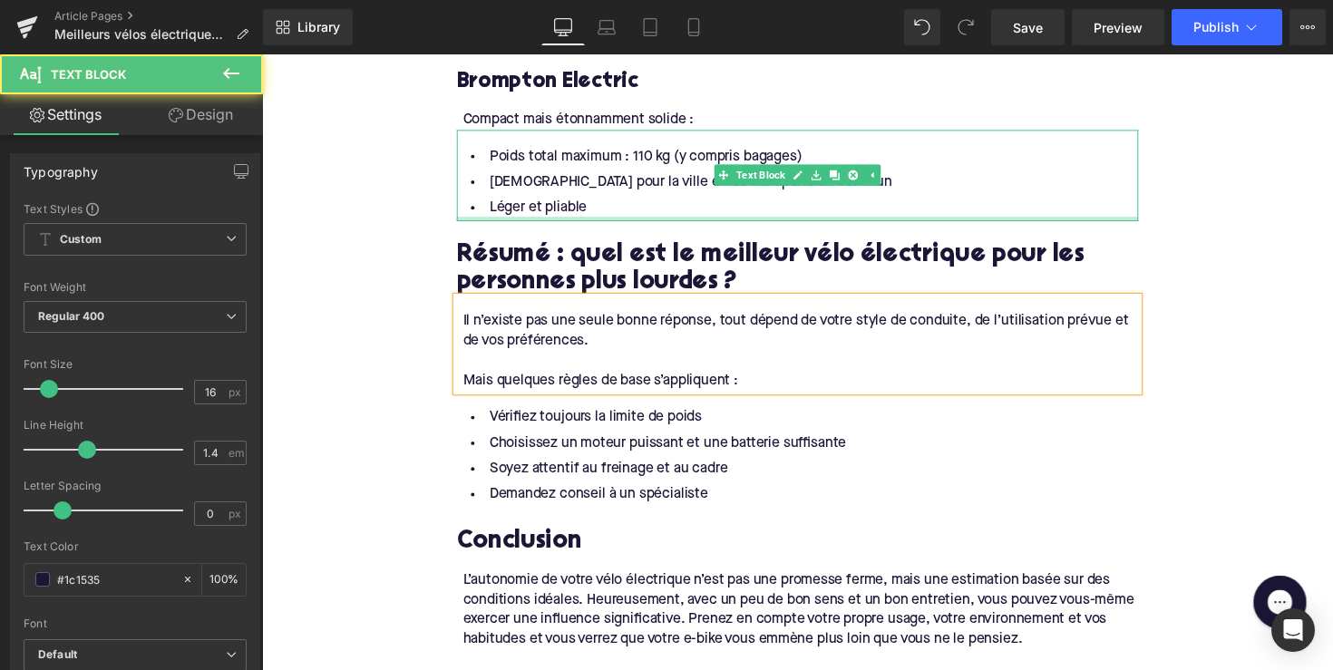
click at [850, 225] on div at bounding box center [811, 222] width 698 height 5
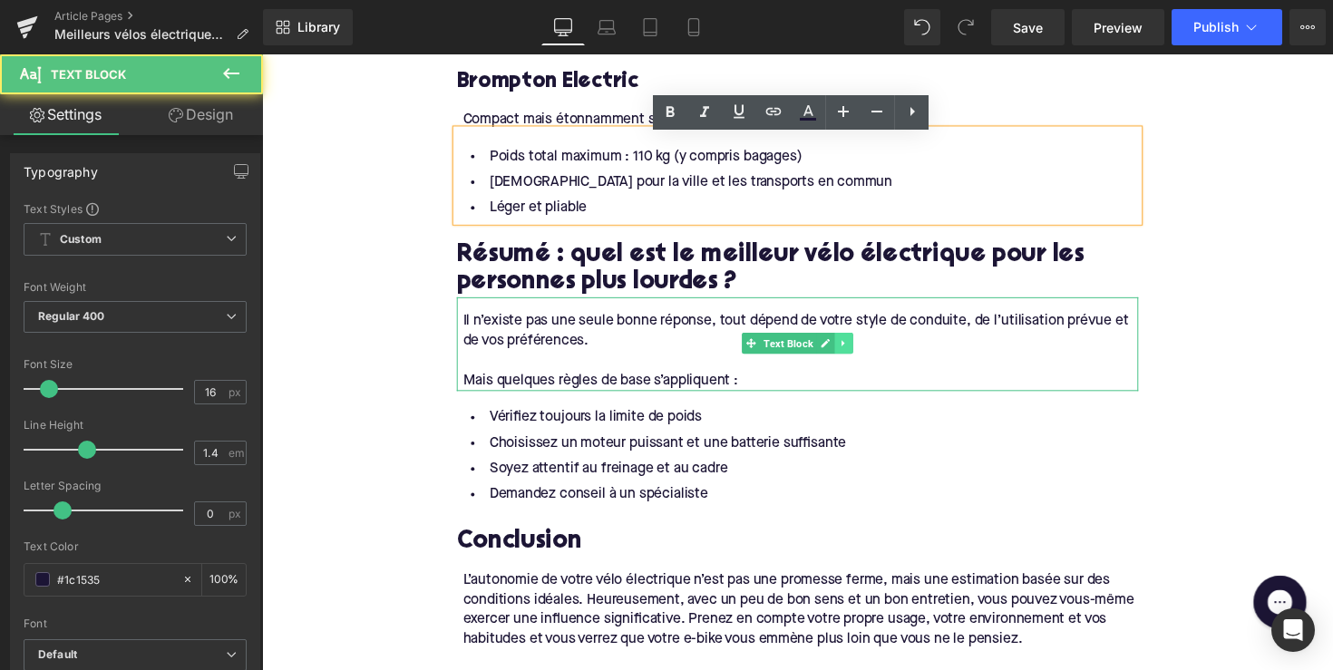
click at [856, 353] on icon at bounding box center [857, 349] width 3 height 6
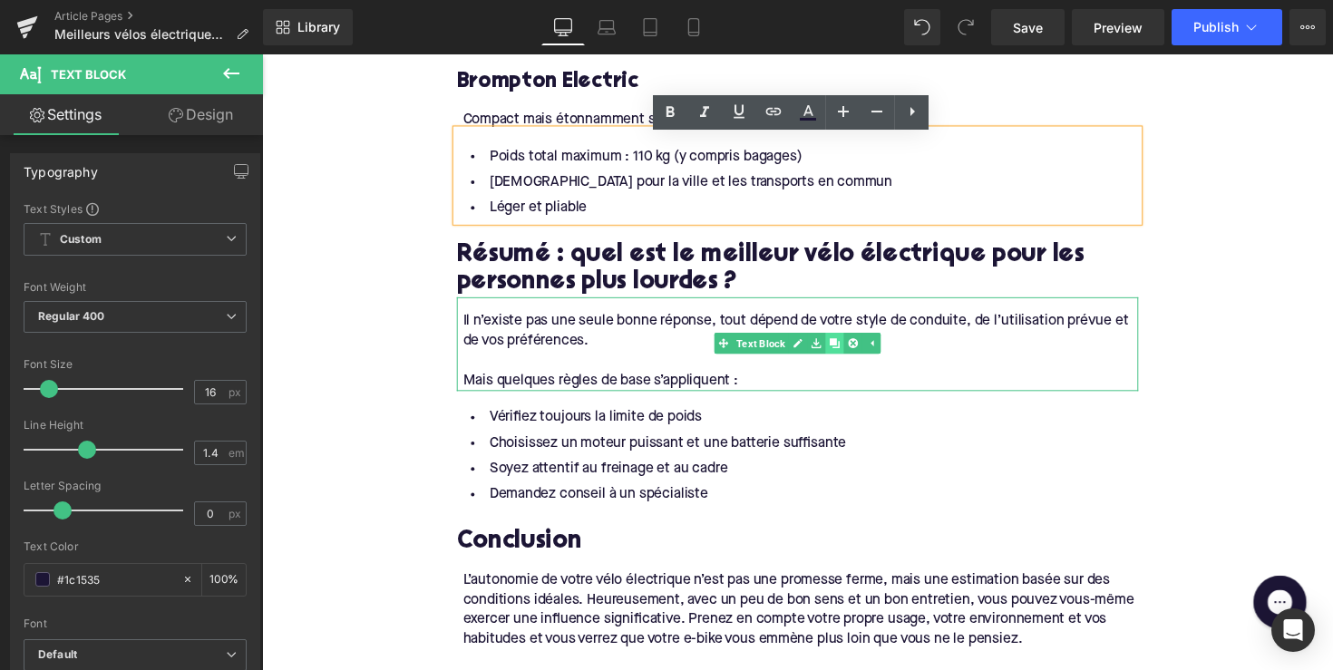
click at [848, 356] on icon at bounding box center [848, 350] width 10 height 11
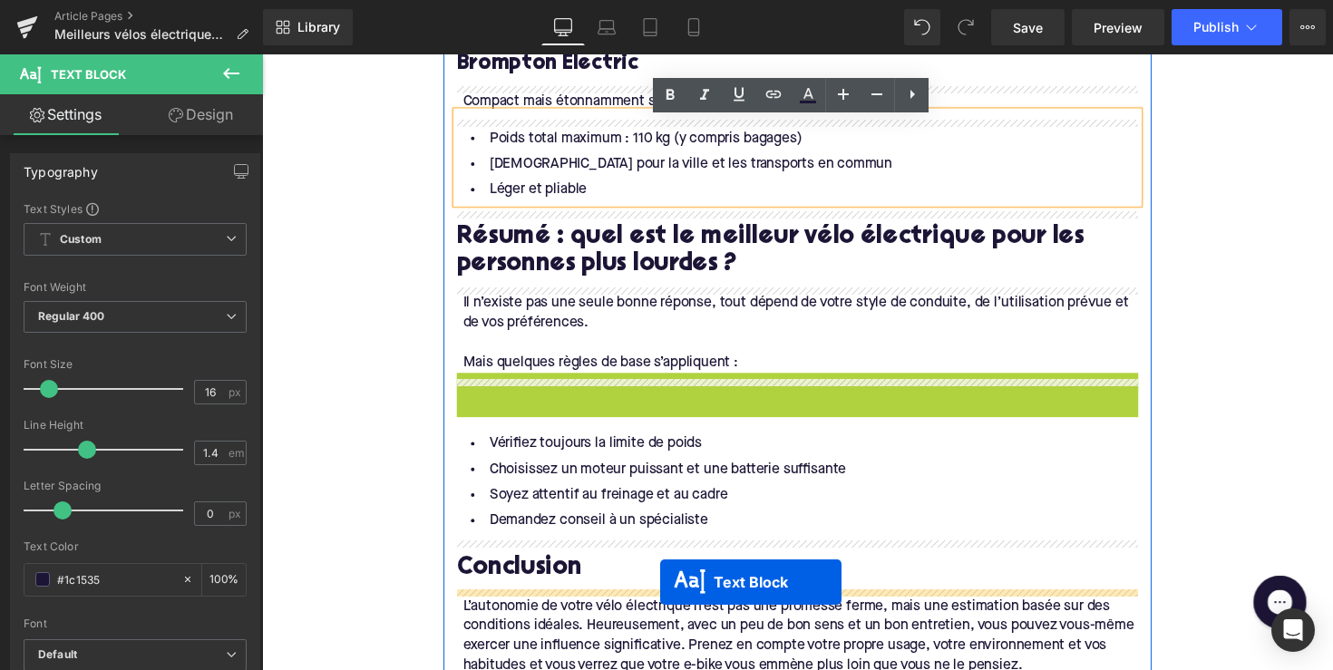
scroll to position [2990, 0]
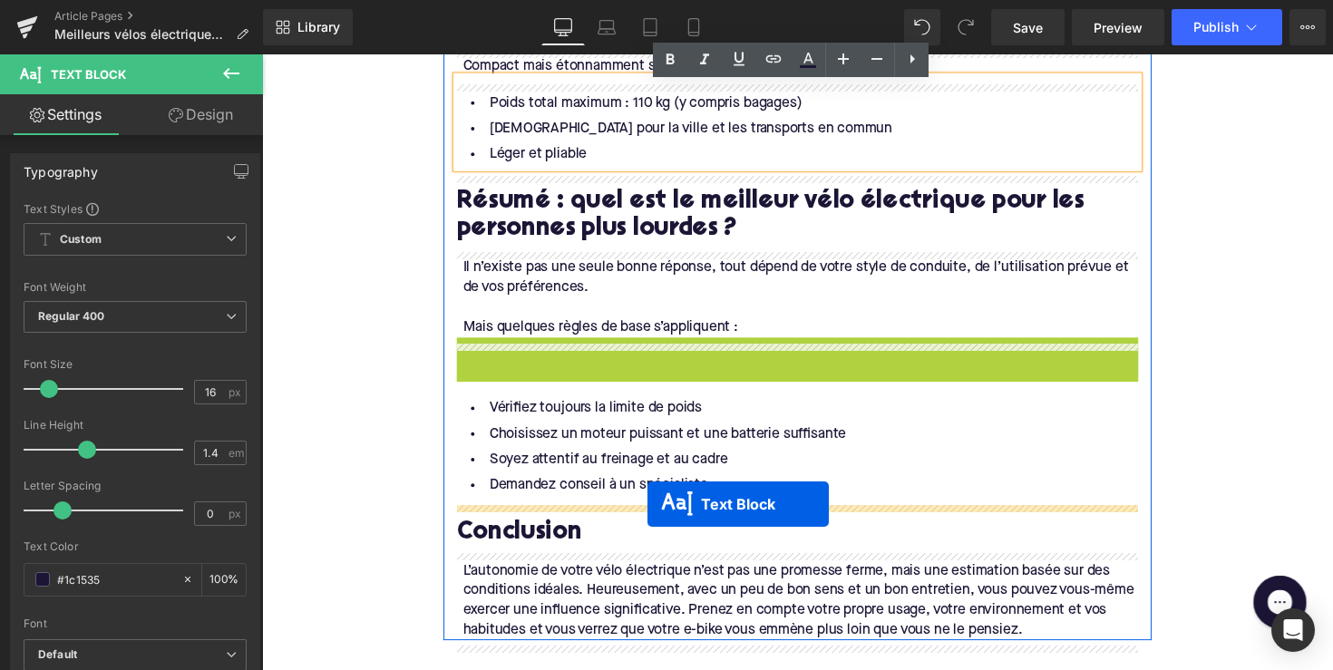
drag, startPoint x: 763, startPoint y: 453, endPoint x: 657, endPoint y: 515, distance: 122.7
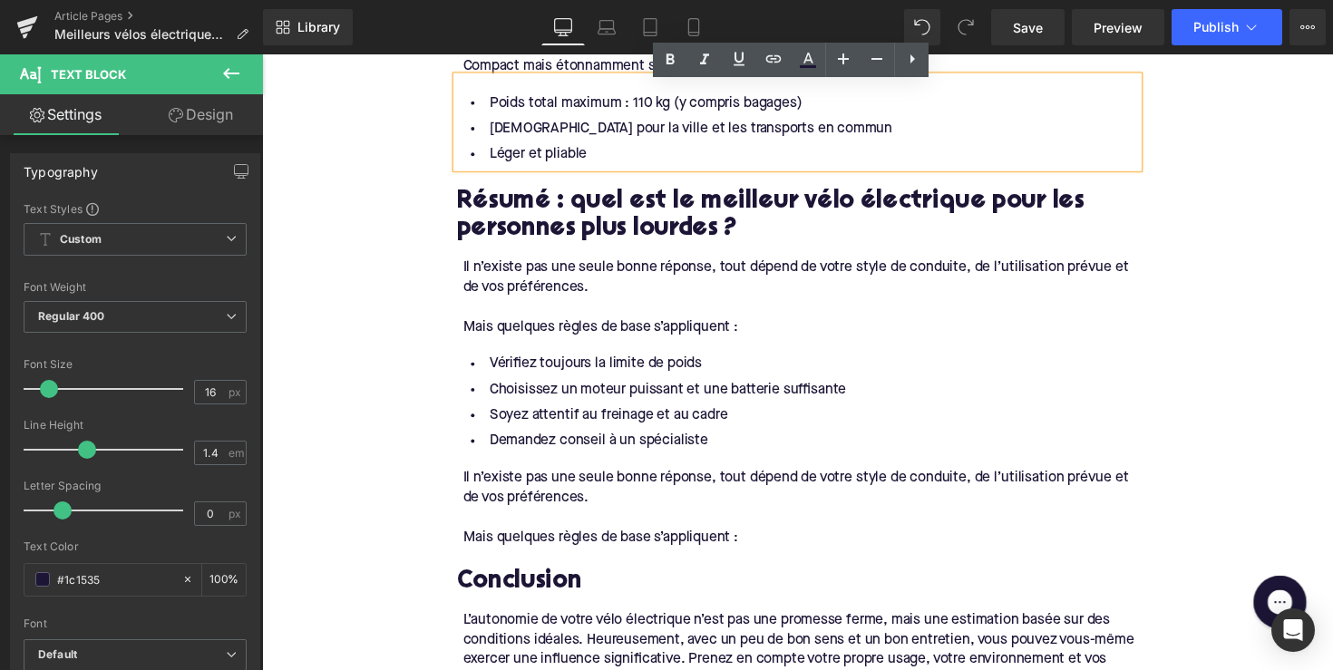
click at [604, 492] on div "Il n’existe pas une seule bonne réponse, tout dépend de votre style de conduite…" at bounding box center [814, 499] width 692 height 41
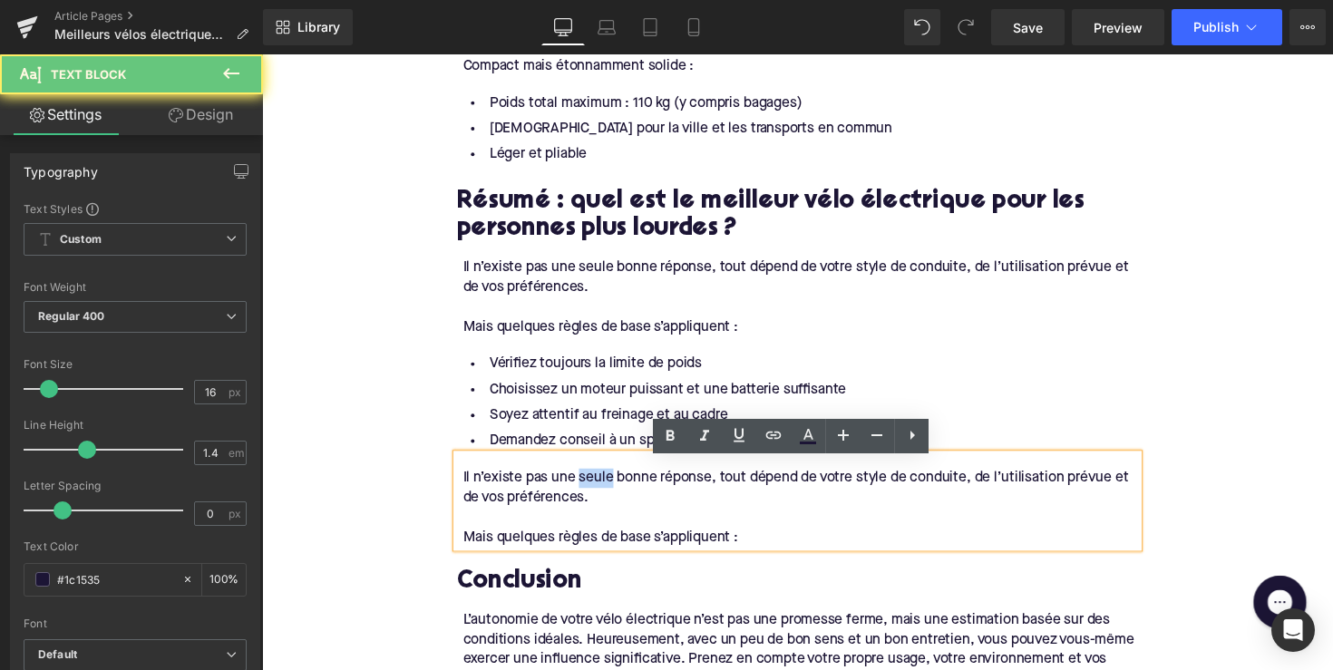
click at [604, 492] on div "Il n’existe pas une seule bonne réponse, tout dépend de votre style de conduite…" at bounding box center [814, 499] width 692 height 41
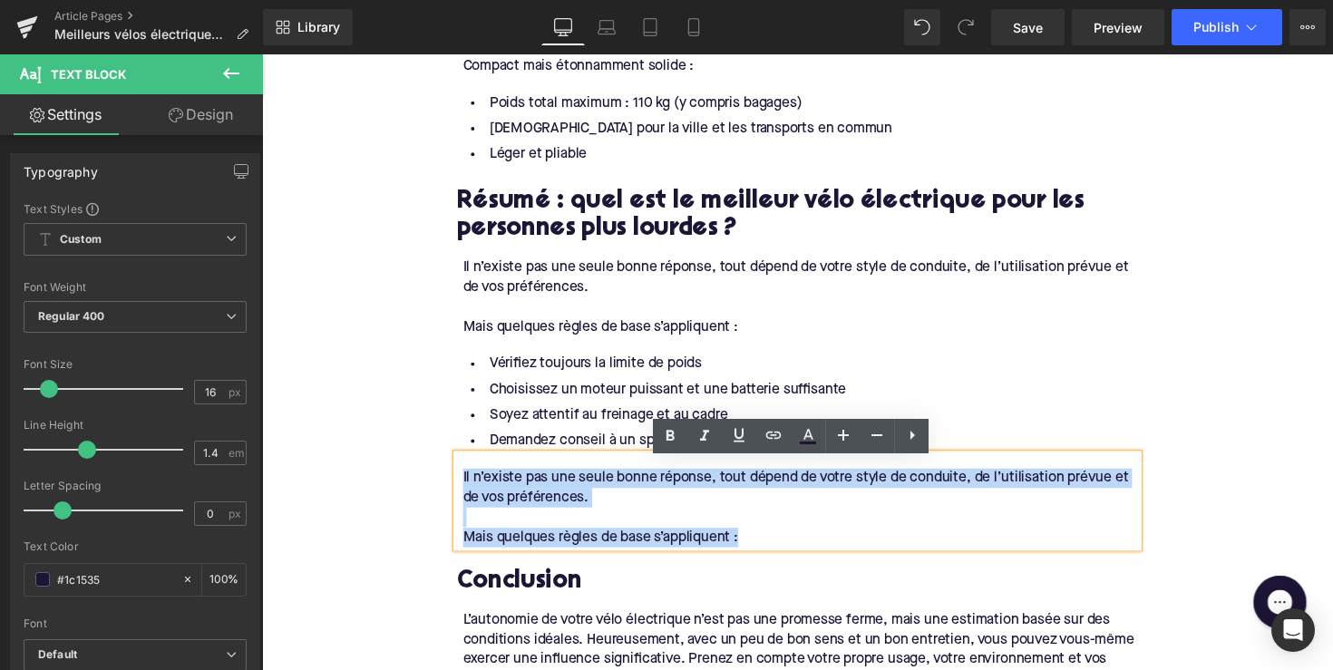
drag, startPoint x: 753, startPoint y: 546, endPoint x: 416, endPoint y: 477, distance: 343.5
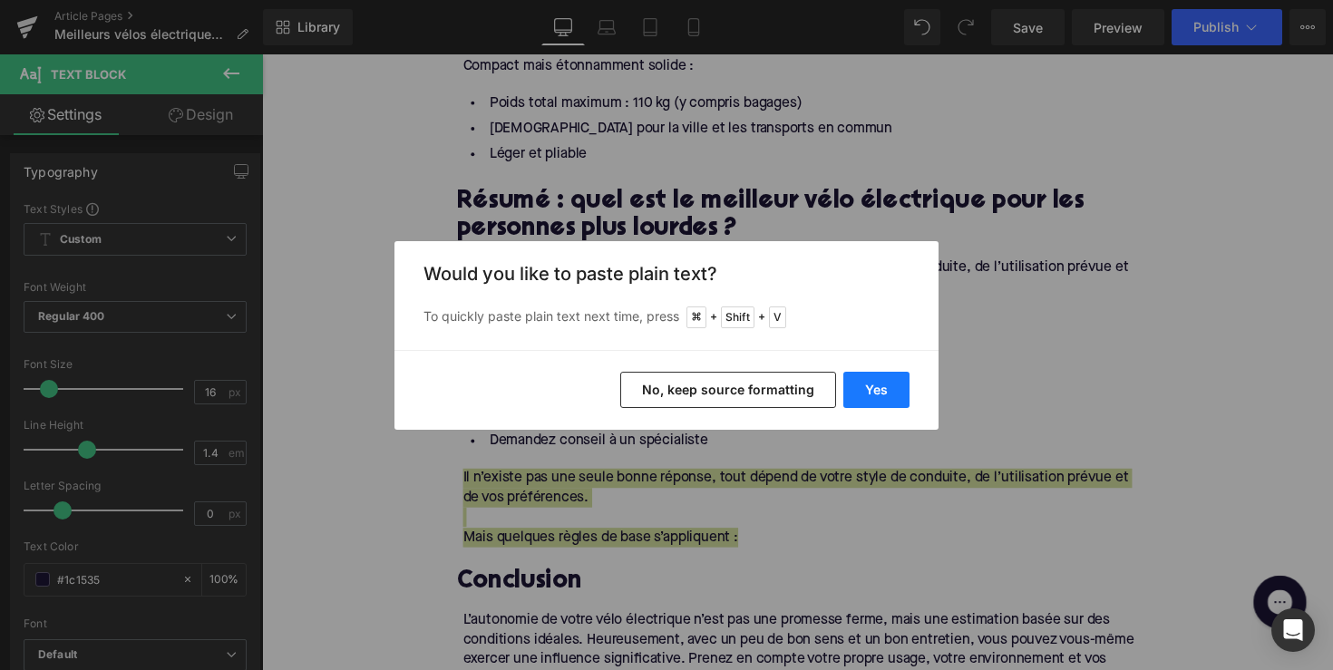
click at [894, 385] on button "Yes" at bounding box center [876, 390] width 66 height 36
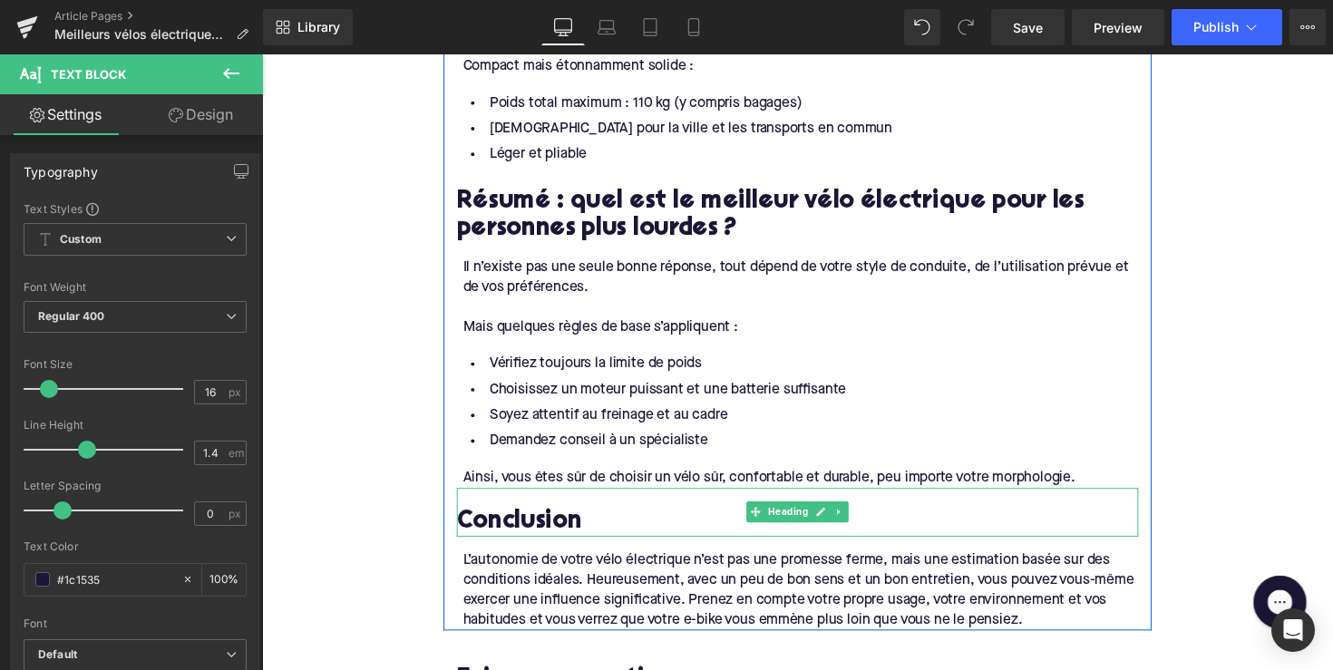
click at [860, 517] on div "Conclusion" at bounding box center [811, 524] width 698 height 50
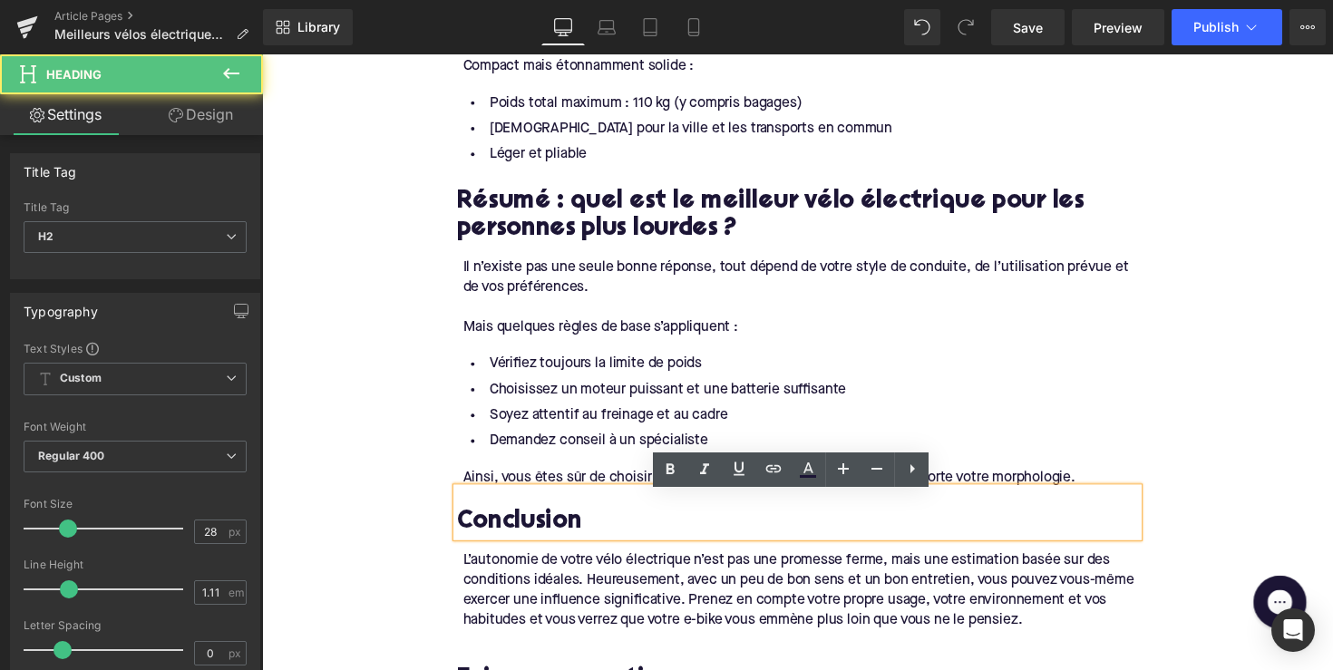
click at [692, 385] on li "Vérifiez toujours la limite de poids" at bounding box center [811, 372] width 698 height 26
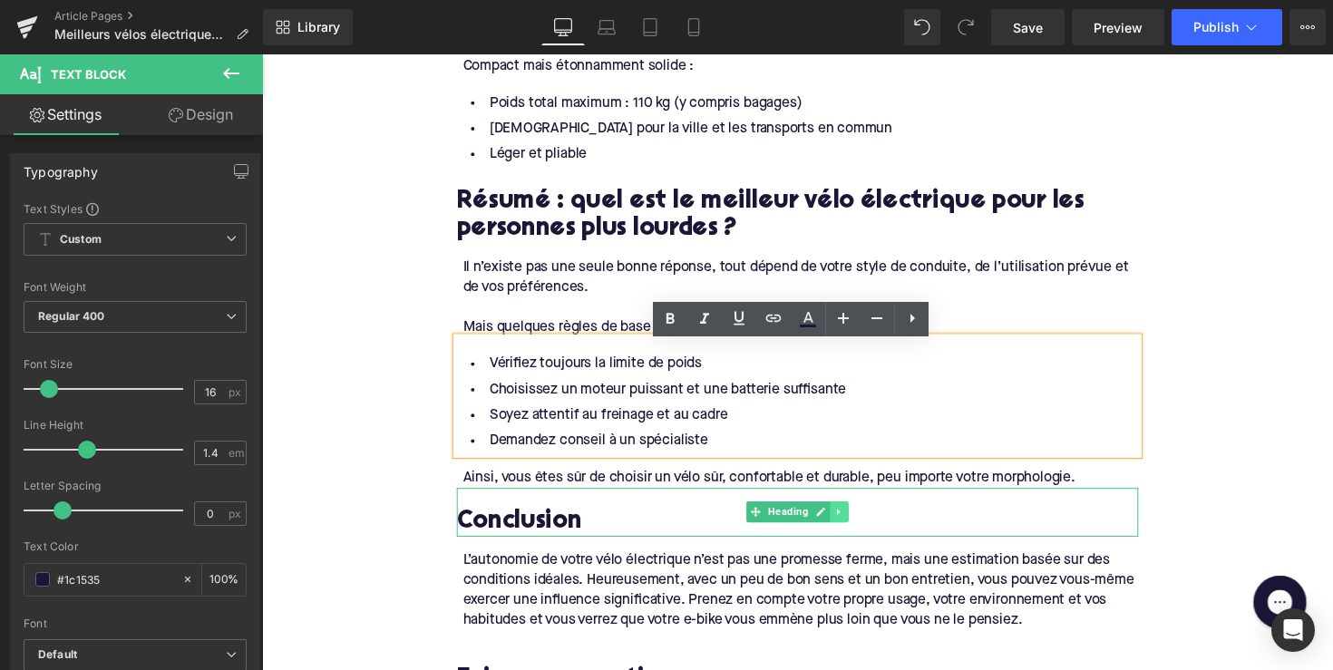
click at [852, 527] on icon at bounding box center [853, 524] width 3 height 6
click at [858, 529] on icon at bounding box center [863, 524] width 10 height 10
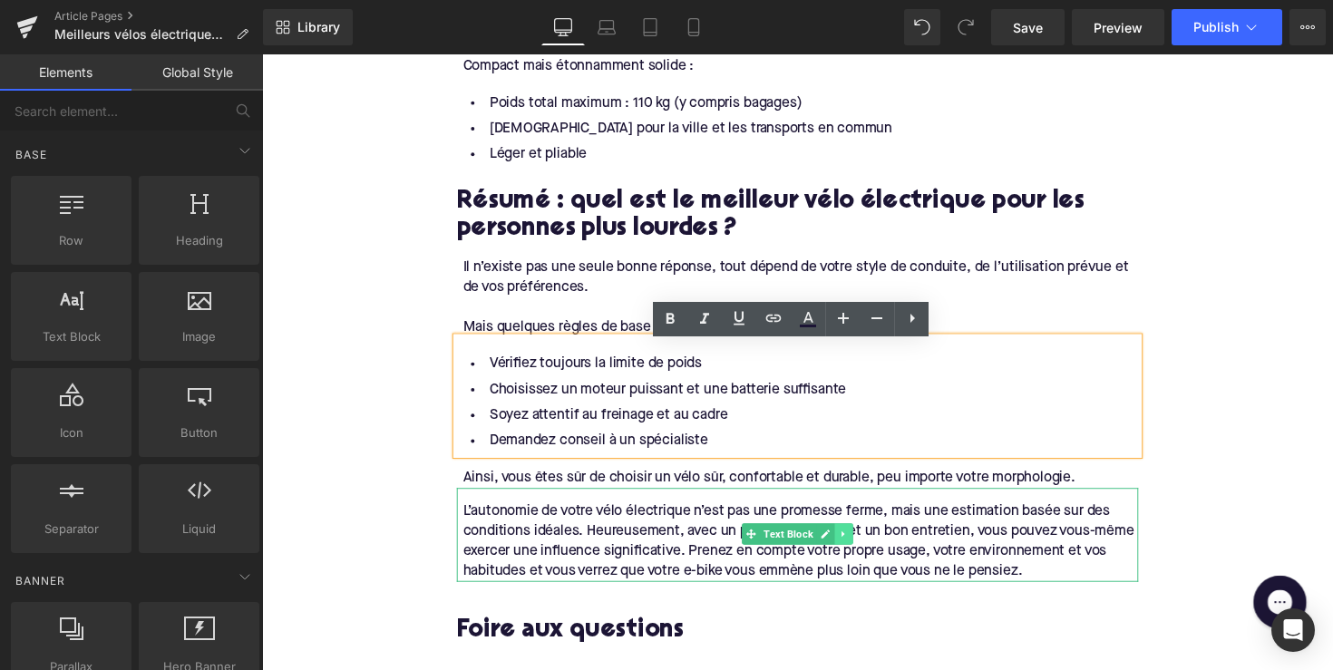
click at [853, 551] on icon at bounding box center [858, 546] width 10 height 11
click at [862, 551] on icon at bounding box center [867, 546] width 10 height 10
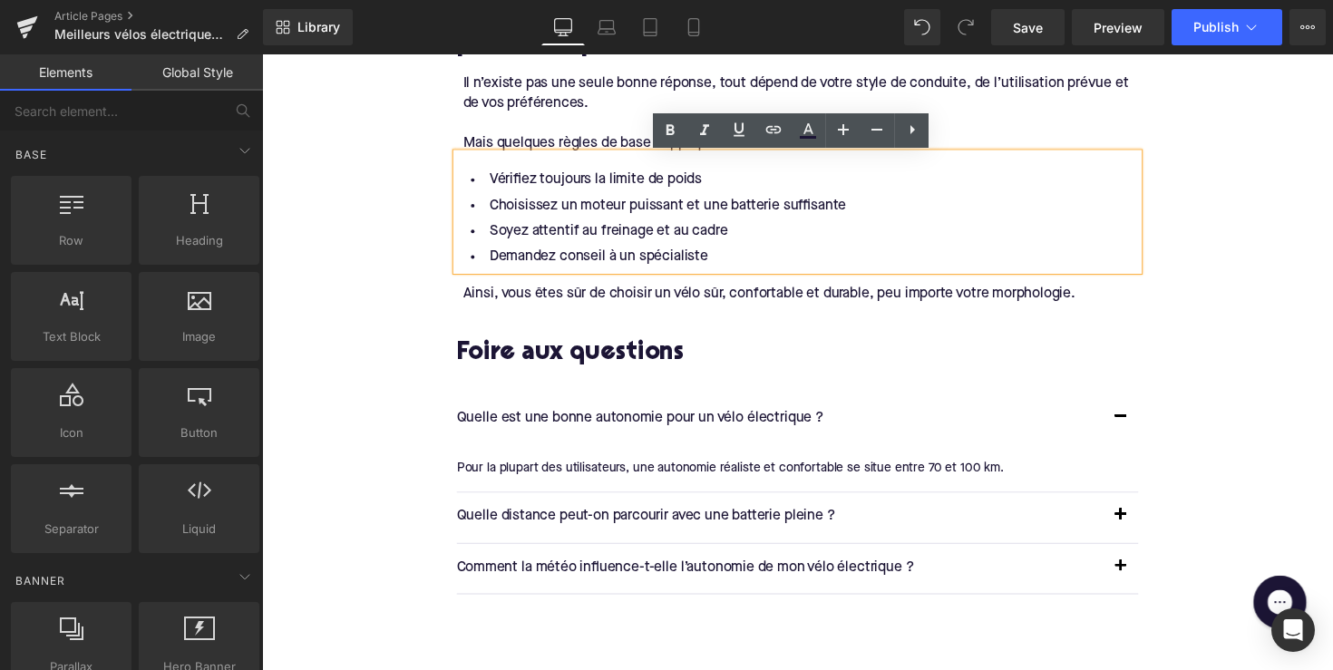
scroll to position [3189, 0]
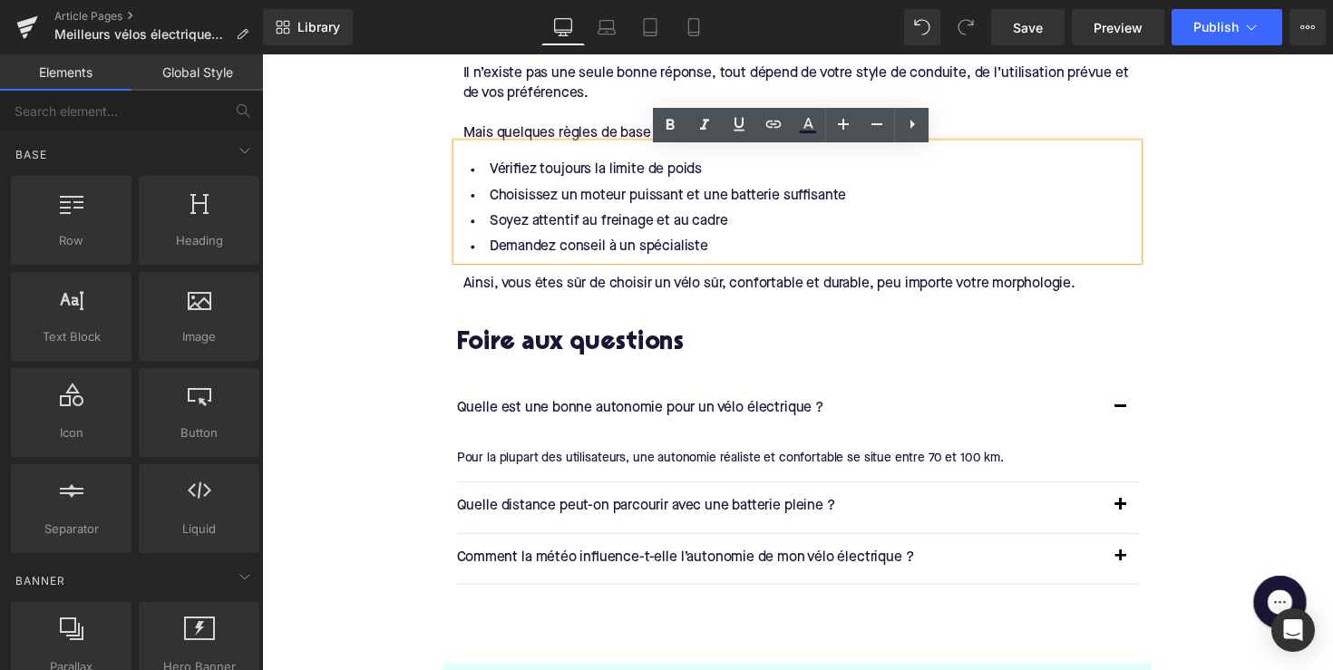
click at [609, 421] on p "Quelle est une bonne autonomie pour un vélo électrique ?" at bounding box center [793, 418] width 662 height 24
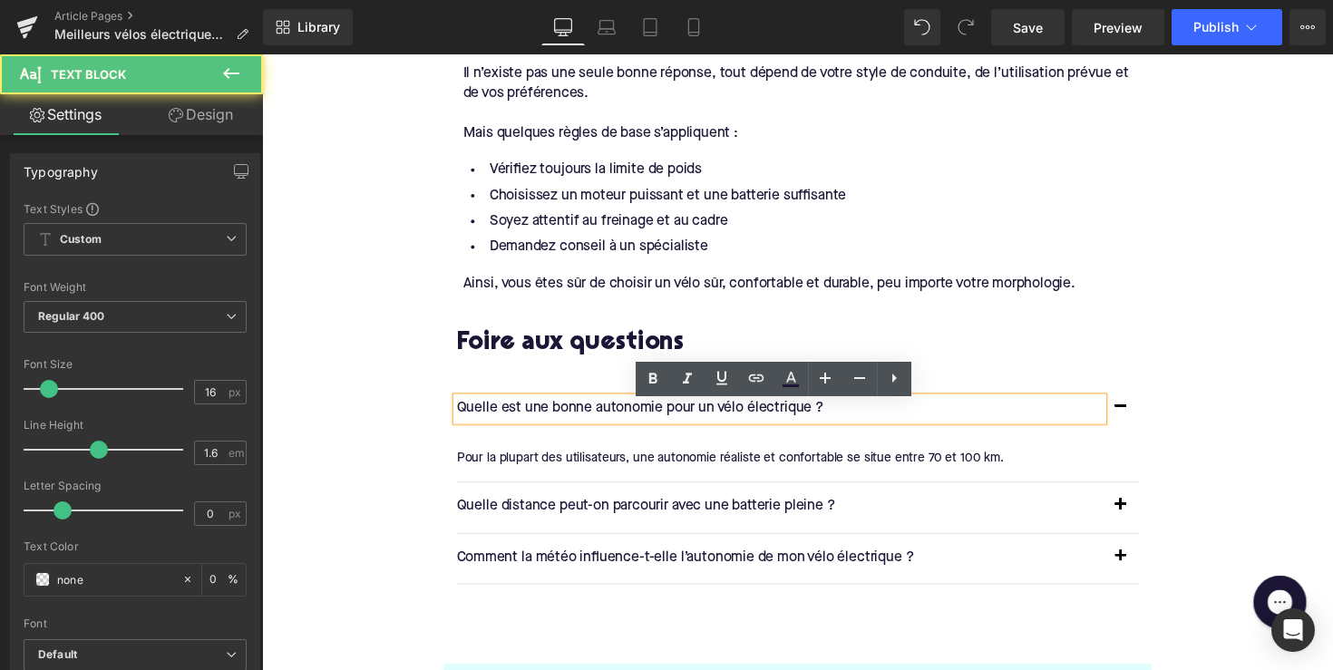
click at [609, 421] on p "Quelle est une bonne autonomie pour un vélo électrique ?" at bounding box center [793, 418] width 662 height 24
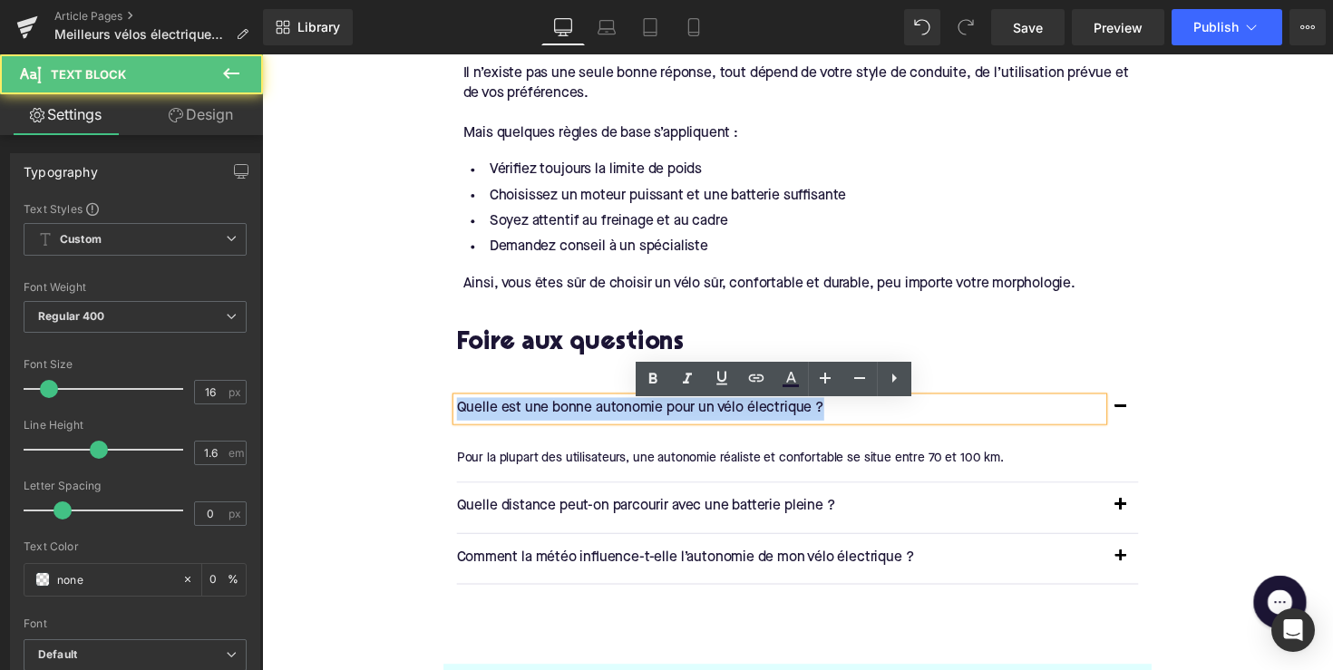
click at [609, 421] on p "Quelle est une bonne autonomie pour un vélo électrique ?" at bounding box center [793, 418] width 662 height 24
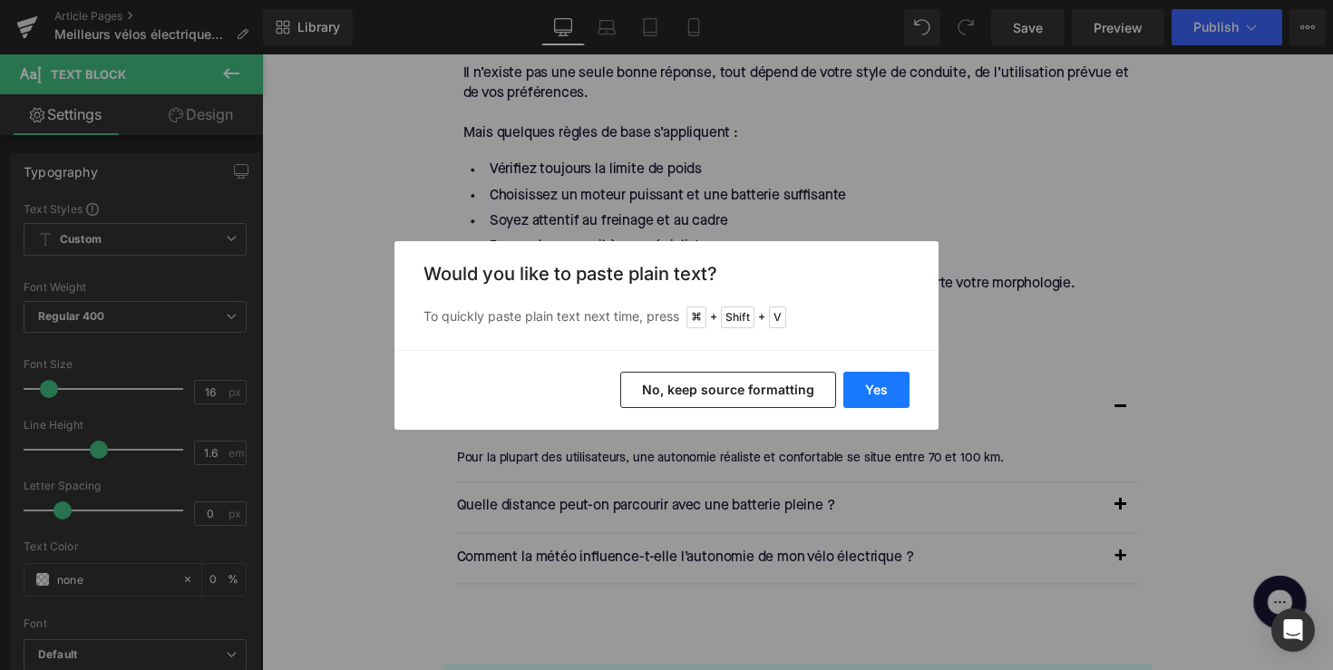
click at [869, 388] on button "Yes" at bounding box center [876, 390] width 66 height 36
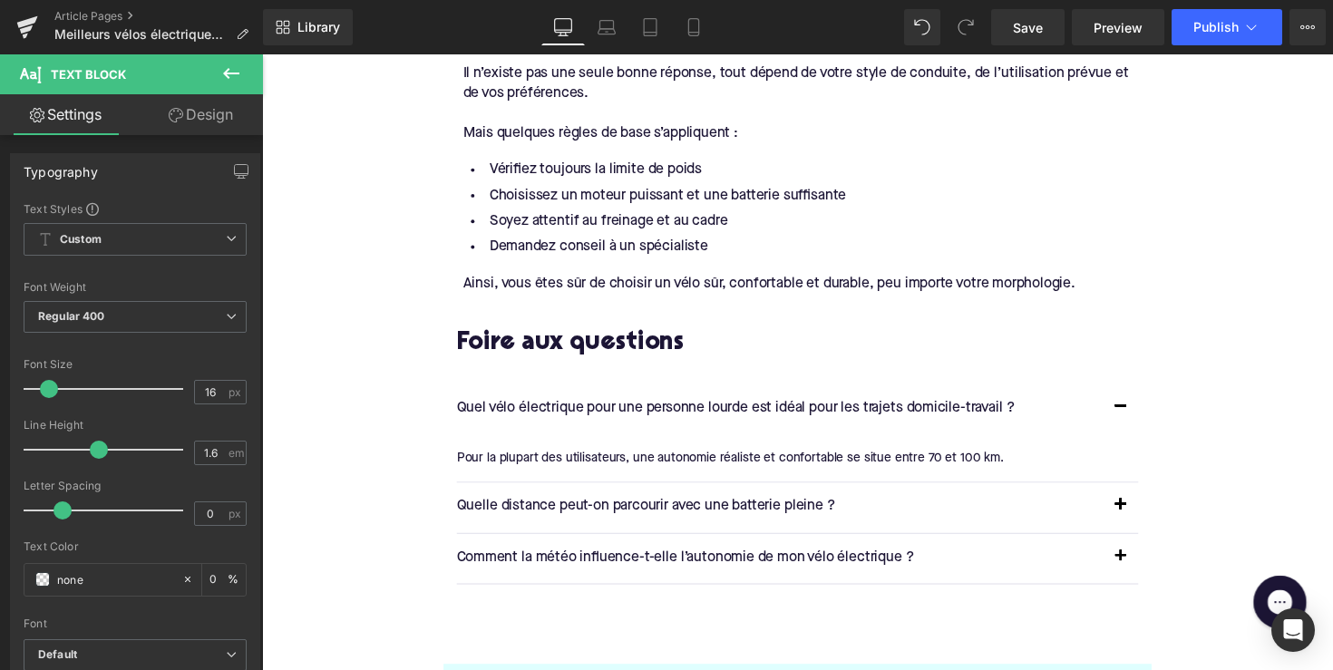
click at [614, 463] on article "Pour la plupart des utilisateurs, une autonomie réaliste et confortable se situ…" at bounding box center [811, 468] width 698 height 48
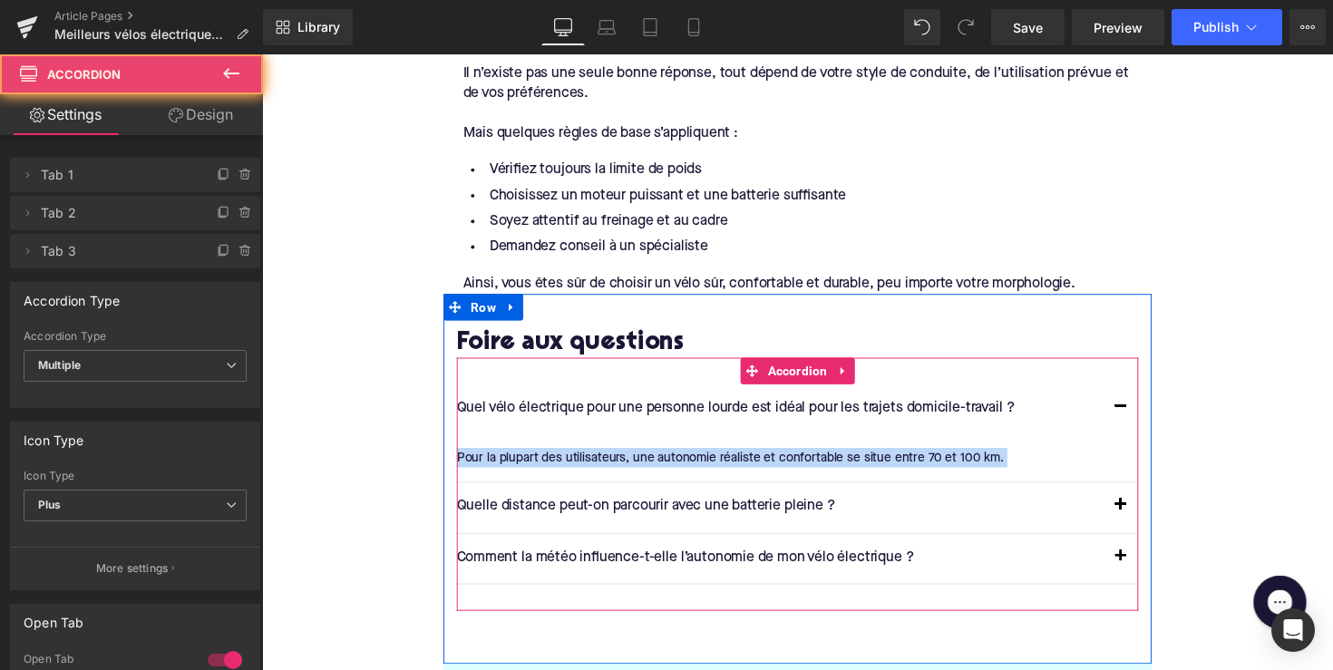
click at [614, 463] on article "Pour la plupart des utilisateurs, une autonomie réaliste et confortable se situ…" at bounding box center [811, 468] width 698 height 48
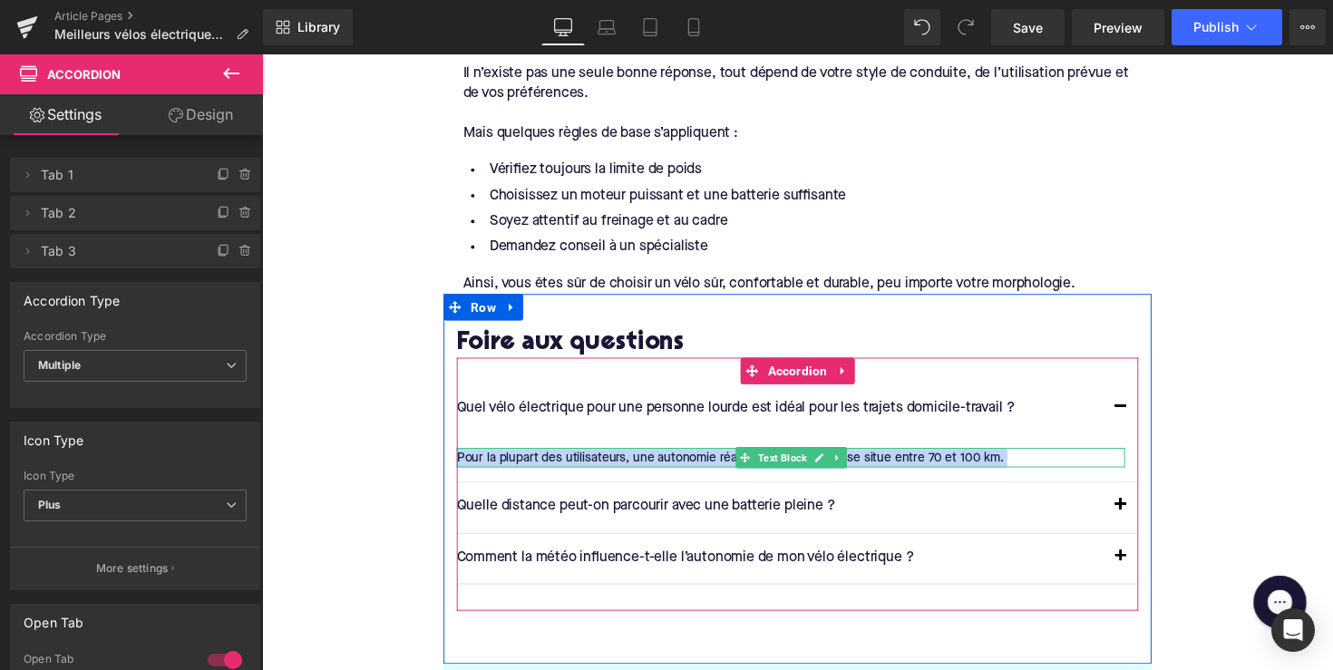
click at [590, 474] on div "Pour la plupart des utilisateurs, une autonomie réaliste et confortable se situ…" at bounding box center [804, 468] width 685 height 20
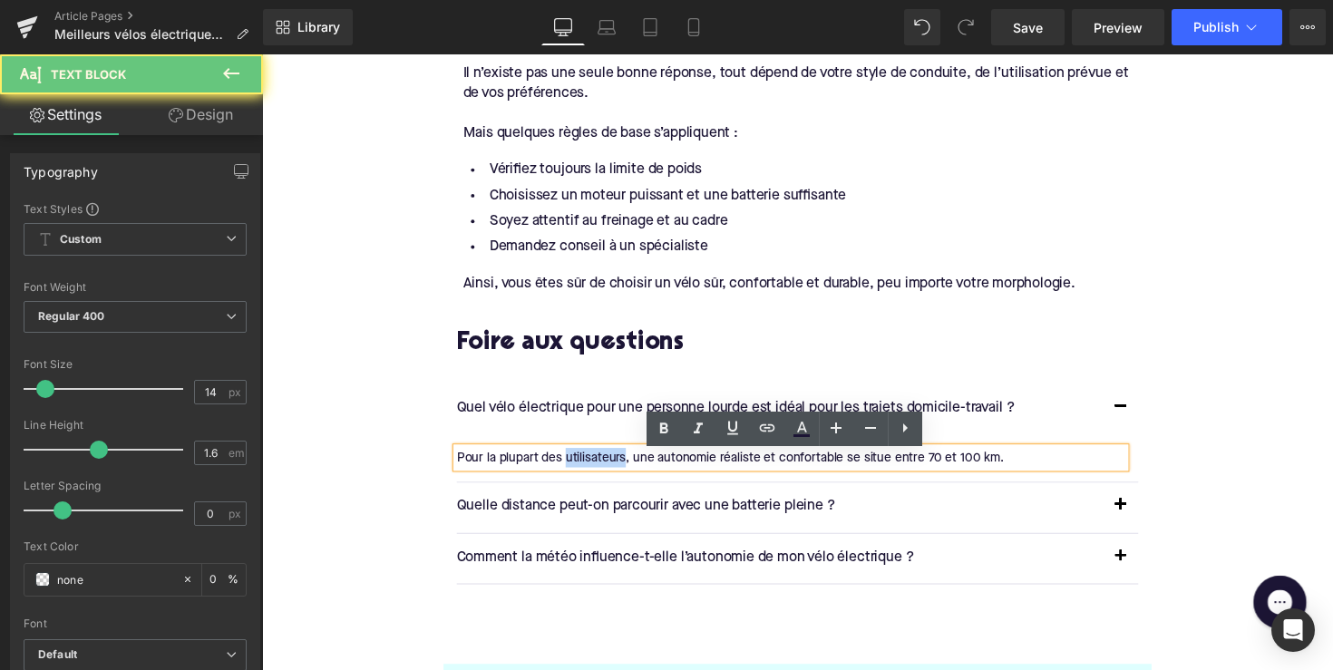
click at [590, 474] on div "Pour la plupart des utilisateurs, une autonomie réaliste et confortable se situ…" at bounding box center [804, 468] width 685 height 20
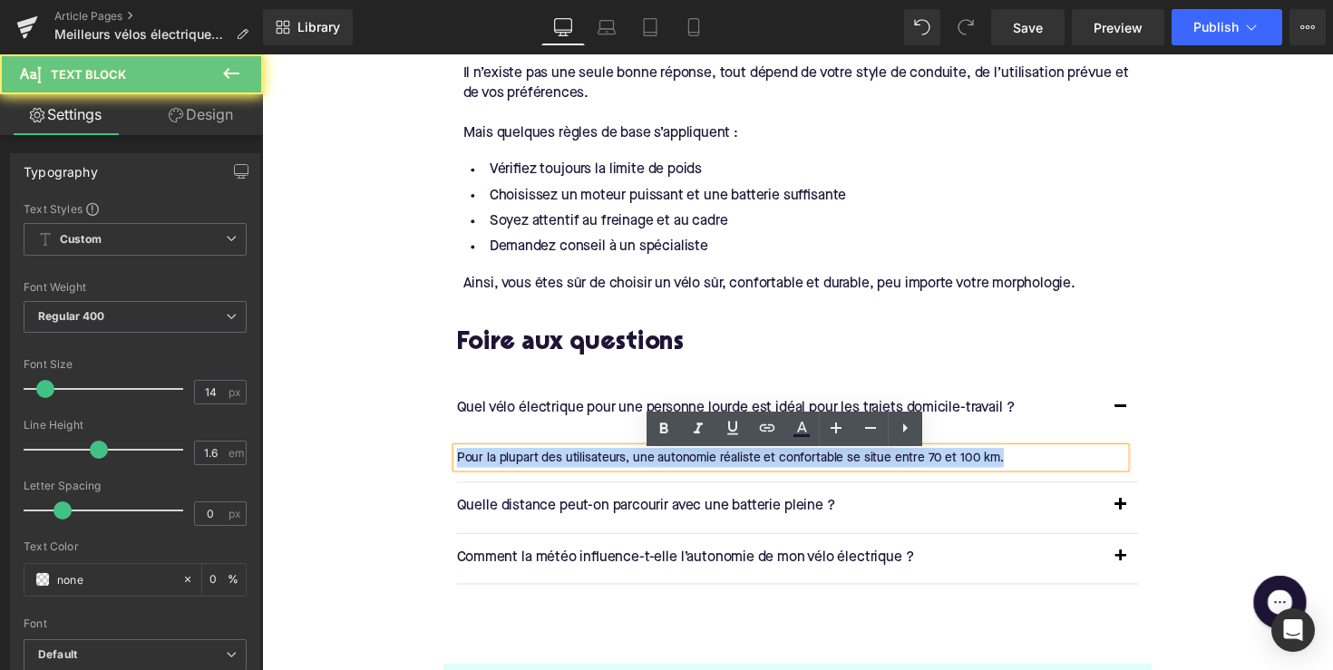
click at [590, 474] on div "Pour la plupart des utilisateurs, une autonomie réaliste et confortable se situ…" at bounding box center [804, 468] width 685 height 20
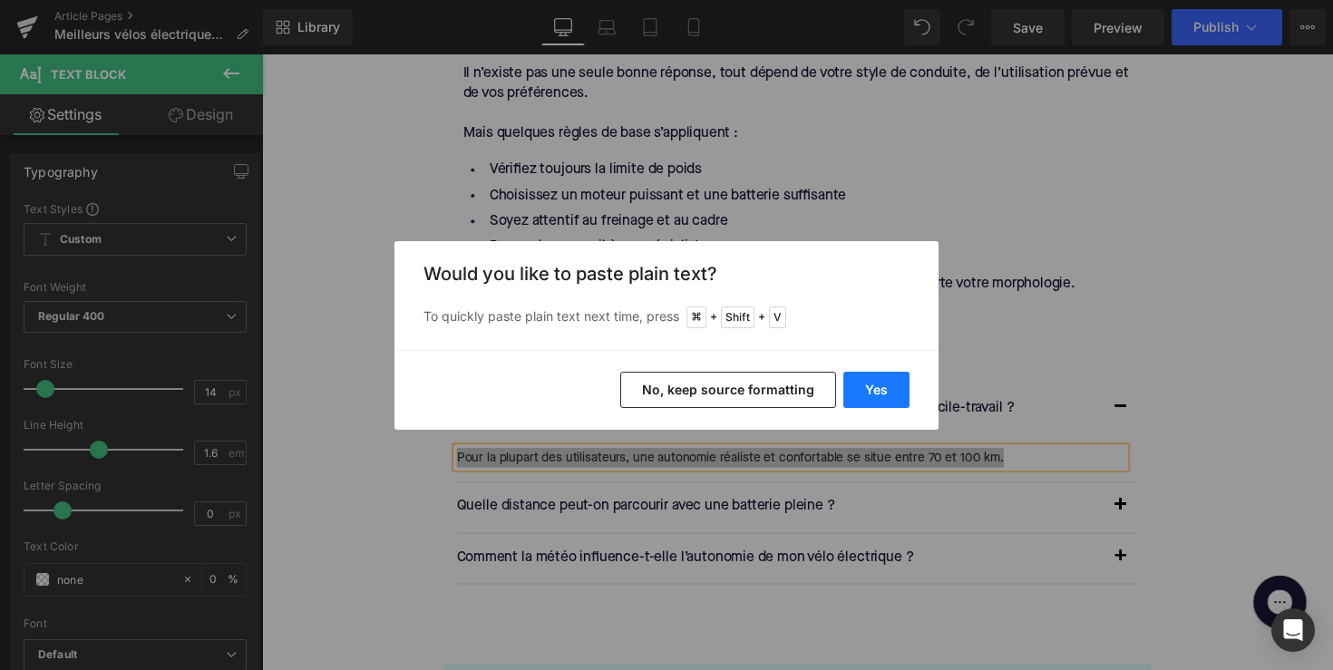
click at [869, 399] on button "Yes" at bounding box center [876, 390] width 66 height 36
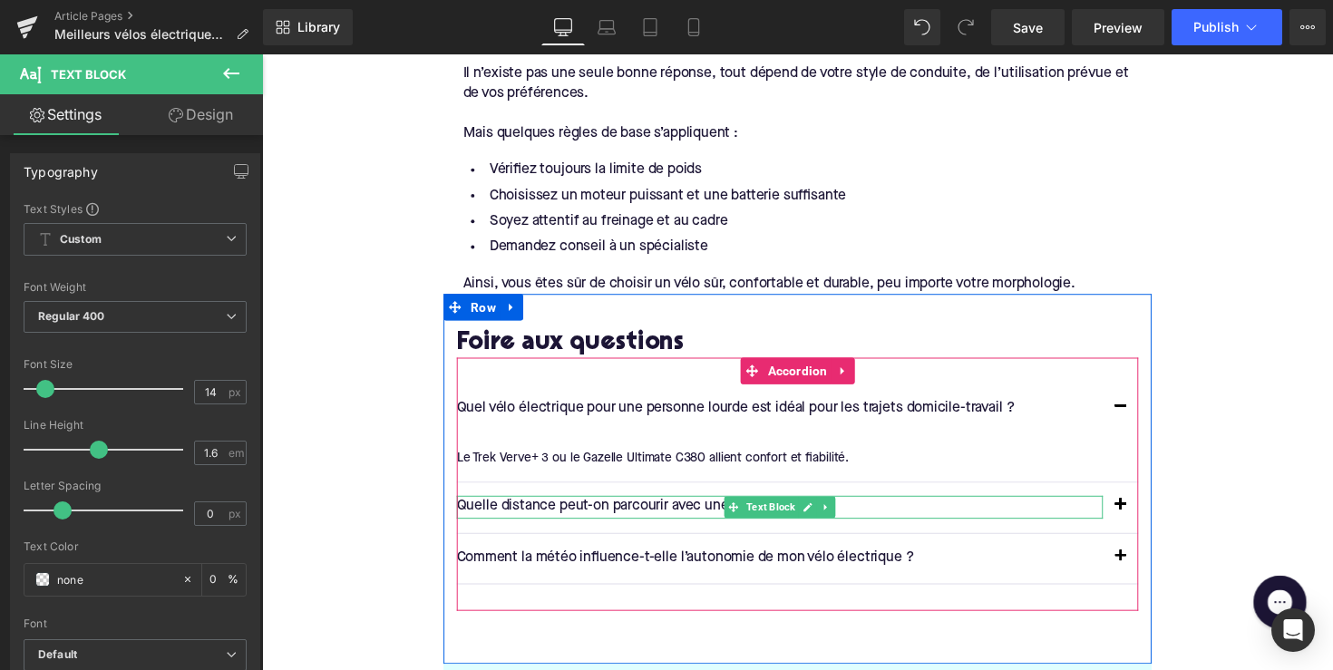
click at [581, 522] on p "Quelle distance peut-on parcourir avec une batterie pleine ?" at bounding box center [793, 519] width 662 height 24
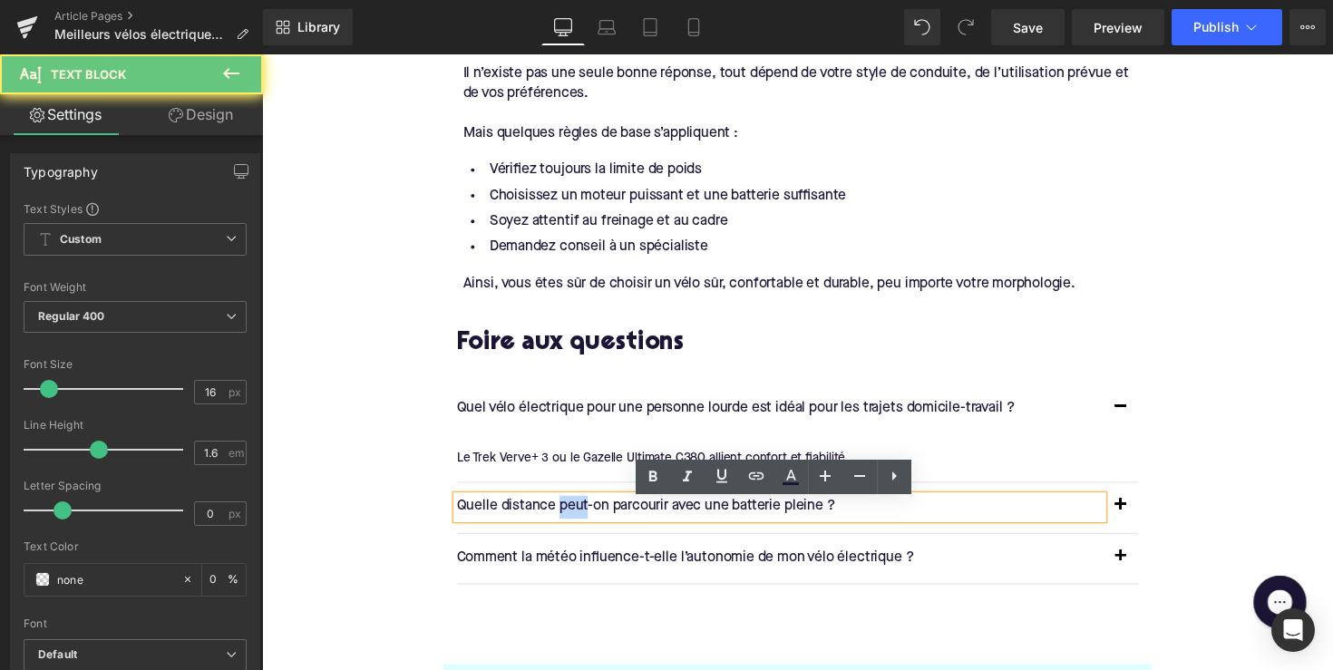
click at [581, 522] on p "Quelle distance peut-on parcourir avec une batterie pleine ?" at bounding box center [793, 519] width 662 height 24
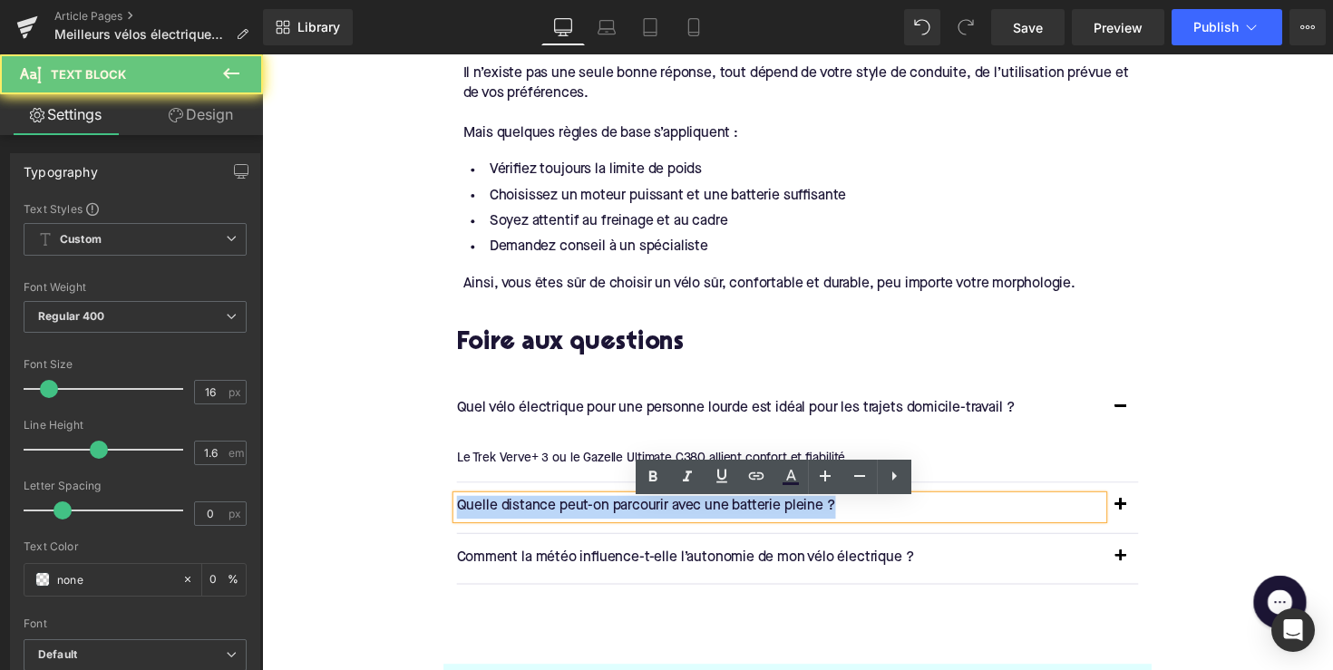
click at [581, 522] on p "Quelle distance peut-on parcourir avec une batterie pleine ?" at bounding box center [793, 519] width 662 height 24
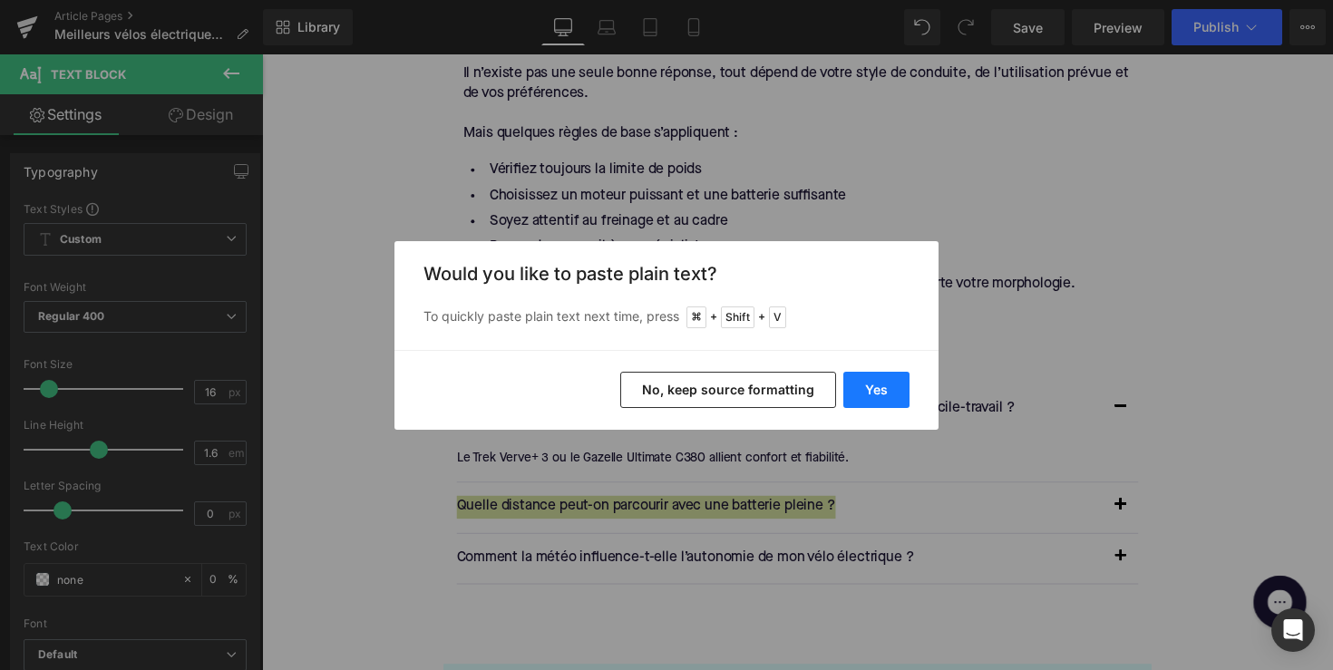
click at [889, 384] on button "Yes" at bounding box center [876, 390] width 66 height 36
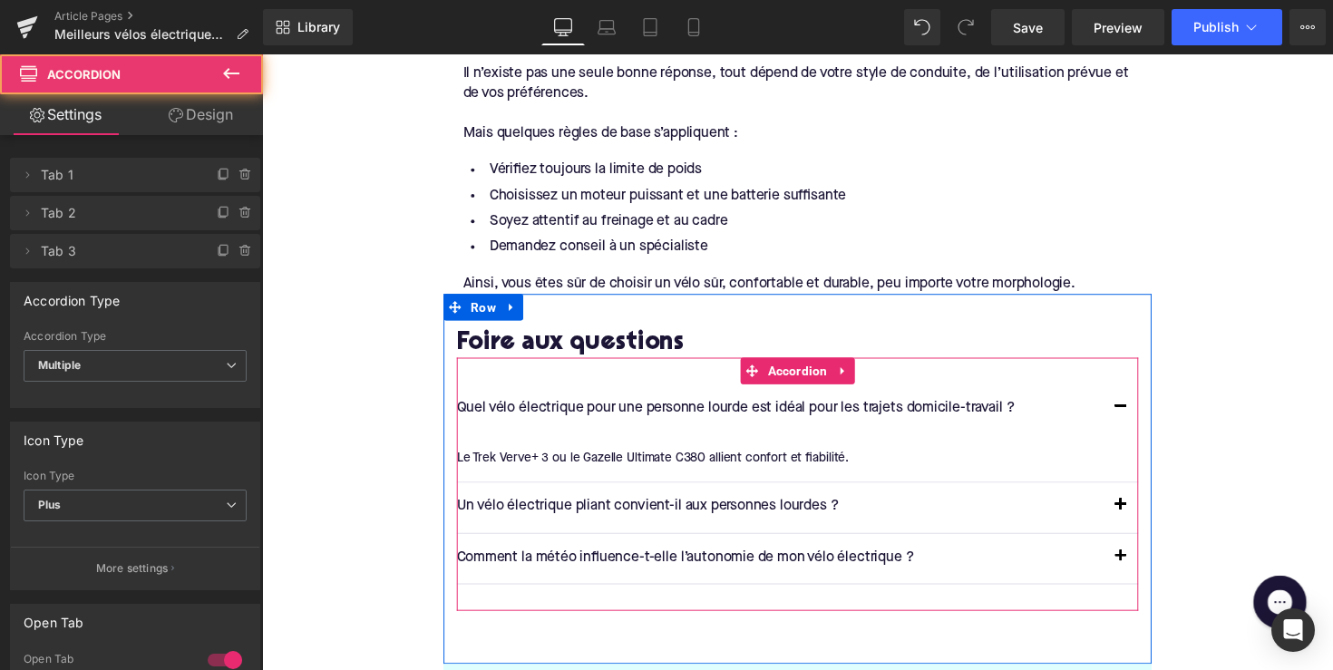
click at [1142, 521] on span "button" at bounding box center [1142, 521] width 0 height 0
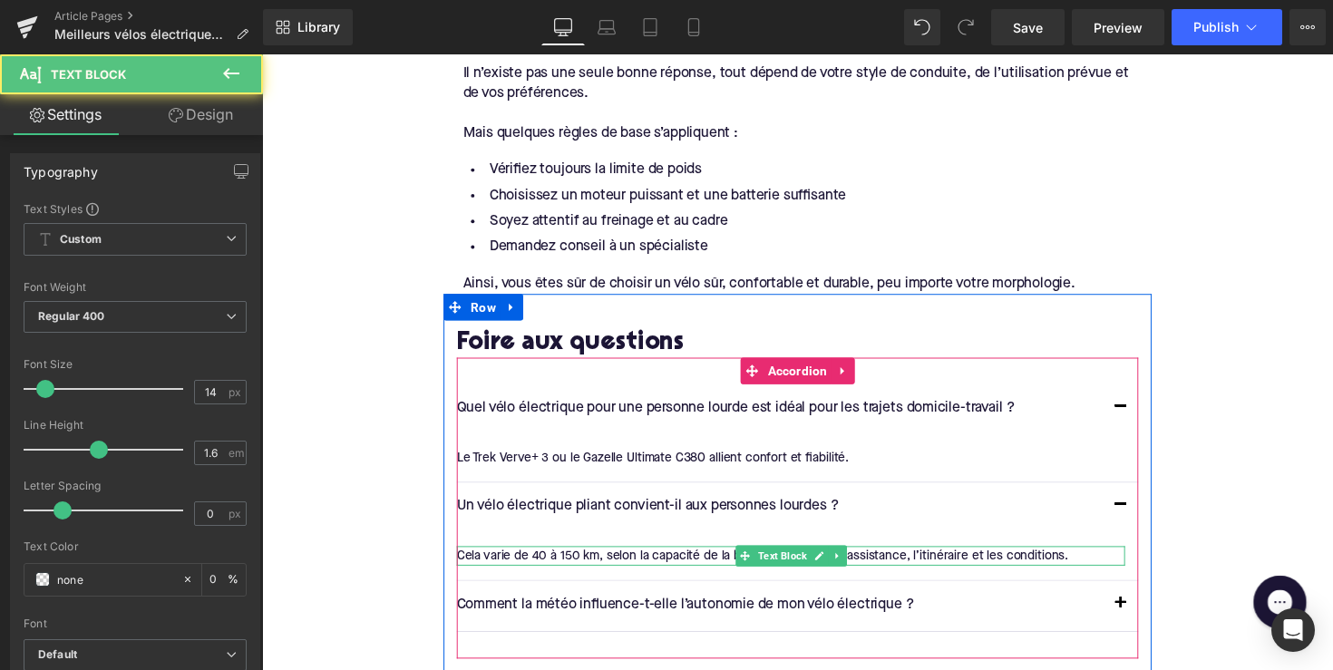
click at [564, 570] on div "Cela varie de 40 à 150 km, selon la capacité de la batterie, le niveau d’assist…" at bounding box center [804, 569] width 685 height 20
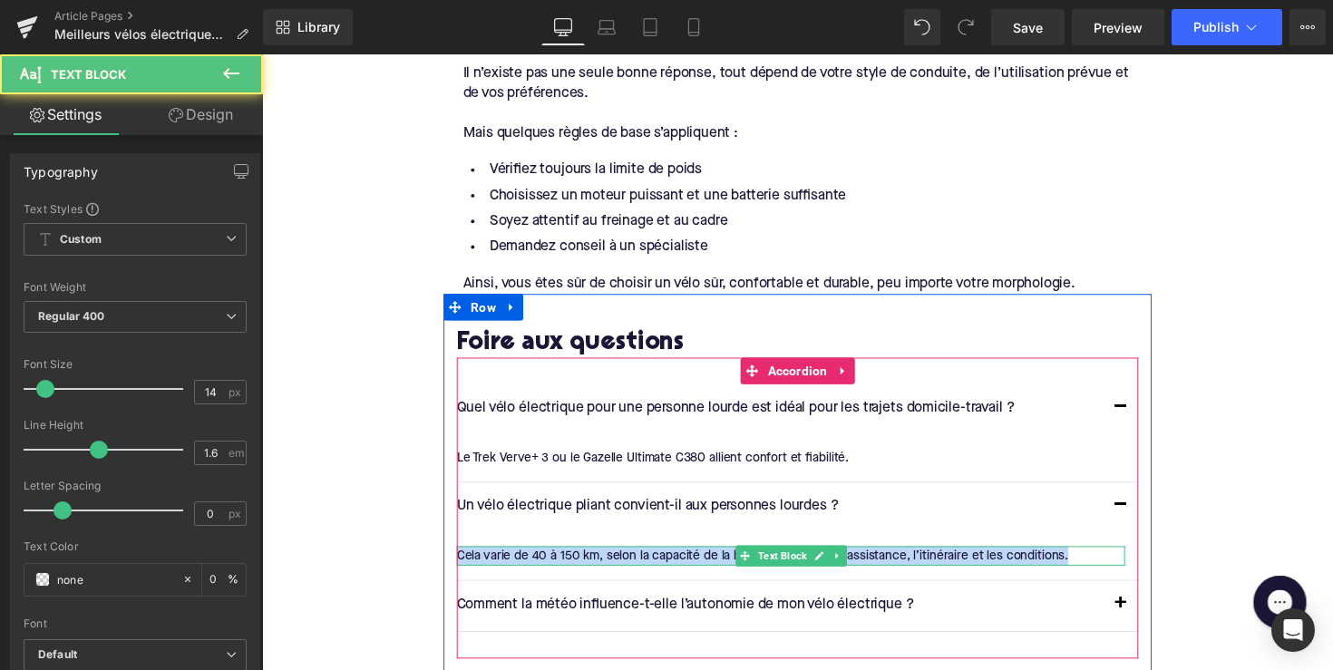
click at [564, 570] on div "Cela varie de 40 à 150 km, selon la capacité de la batterie, le niveau d’assist…" at bounding box center [804, 569] width 685 height 20
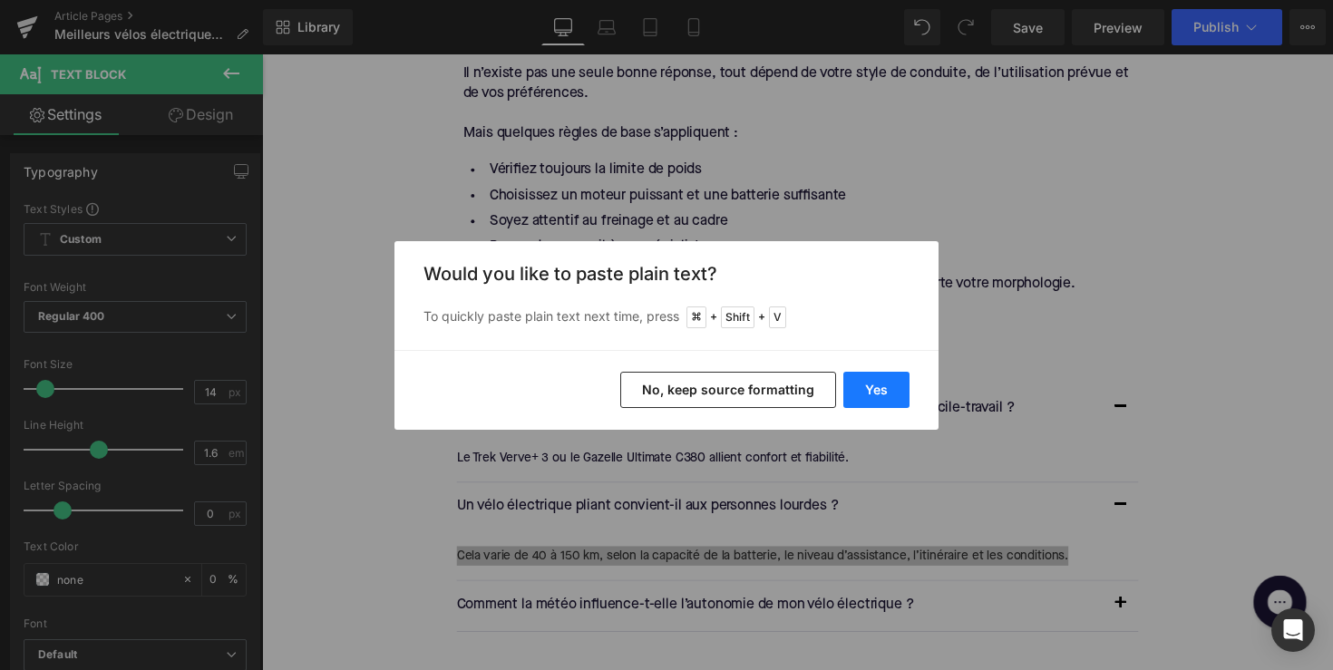
click at [865, 386] on button "Yes" at bounding box center [876, 390] width 66 height 36
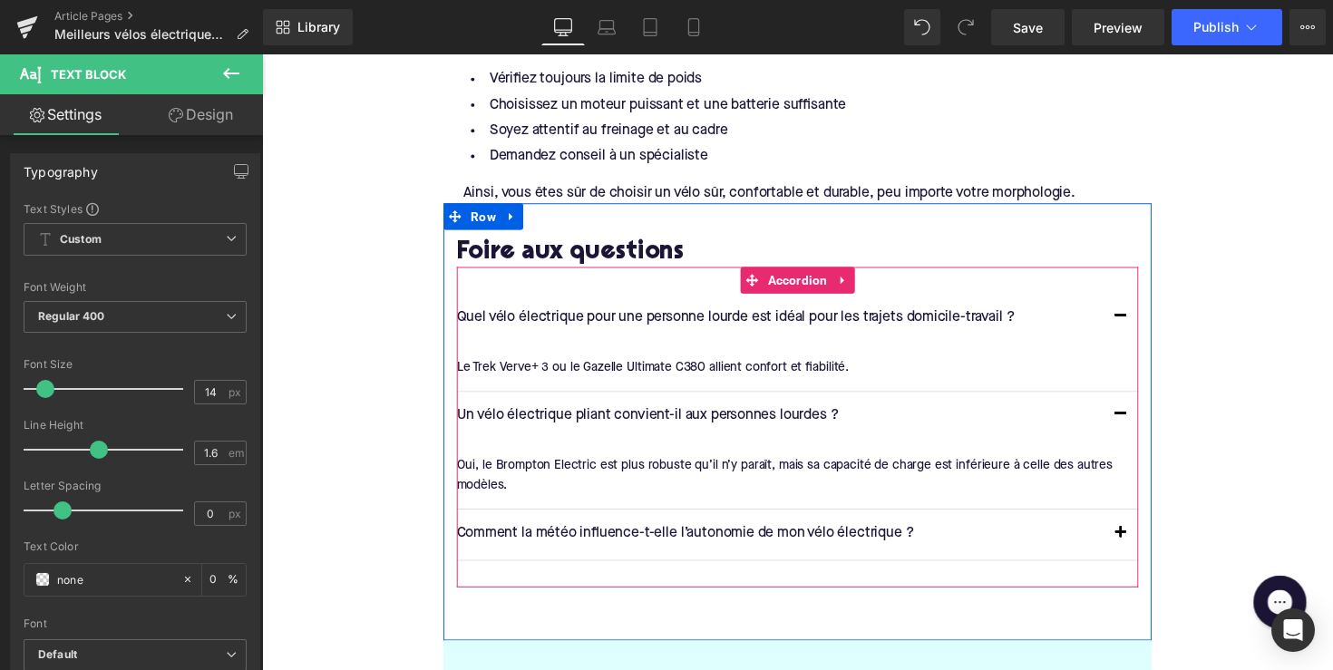
scroll to position [3299, 0]
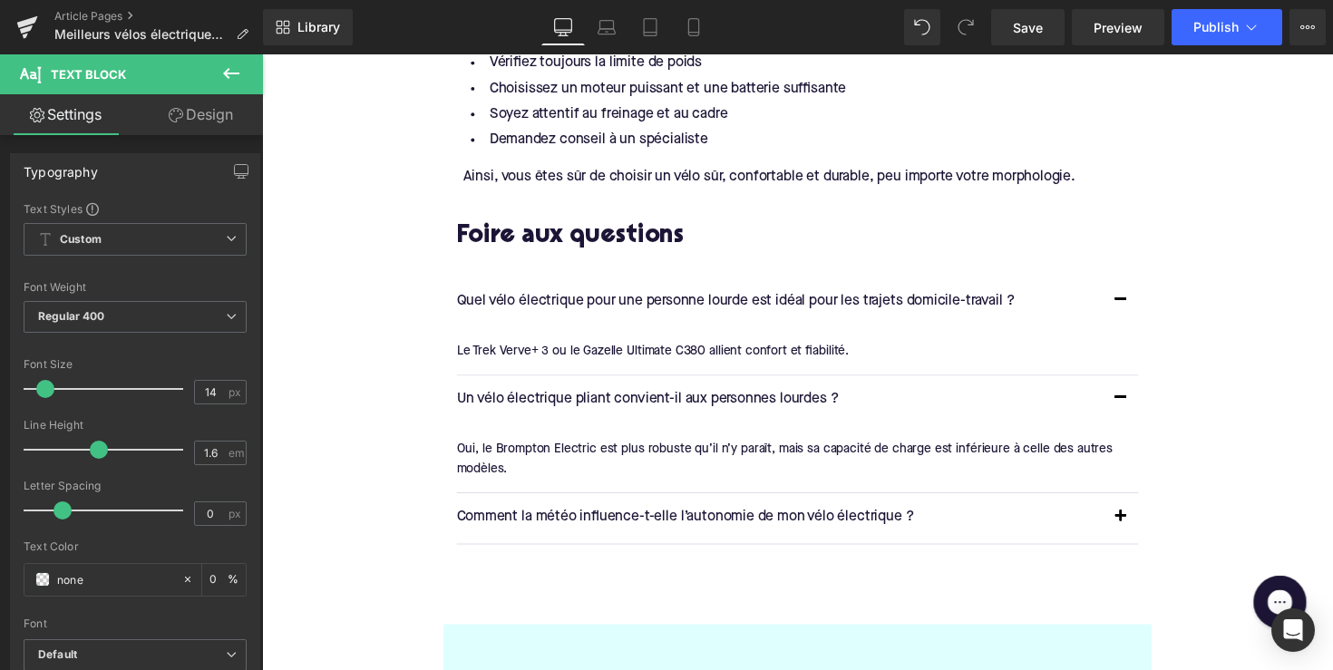
click at [672, 535] on p "Comment la météo influence-t-elle l’autonomie de mon vélo électrique ?" at bounding box center [793, 530] width 662 height 24
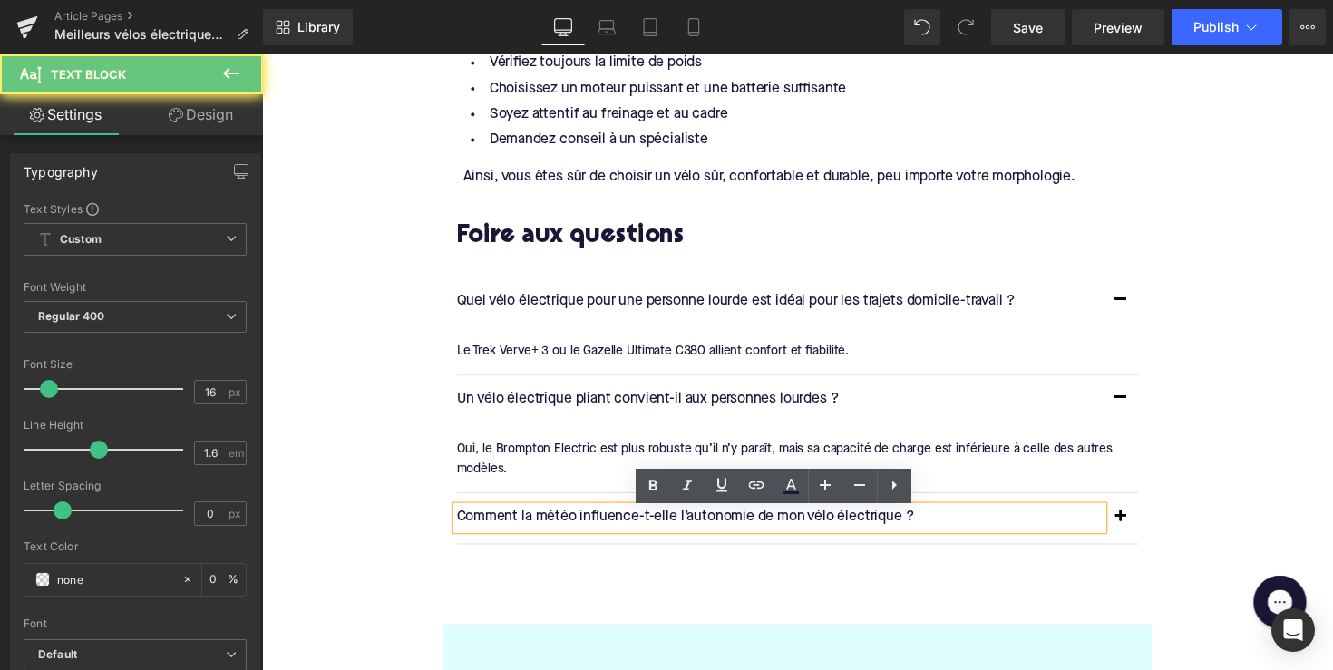
click at [672, 535] on p "Comment la météo influence-t-elle l’autonomie de mon vélo électrique ?" at bounding box center [793, 530] width 662 height 24
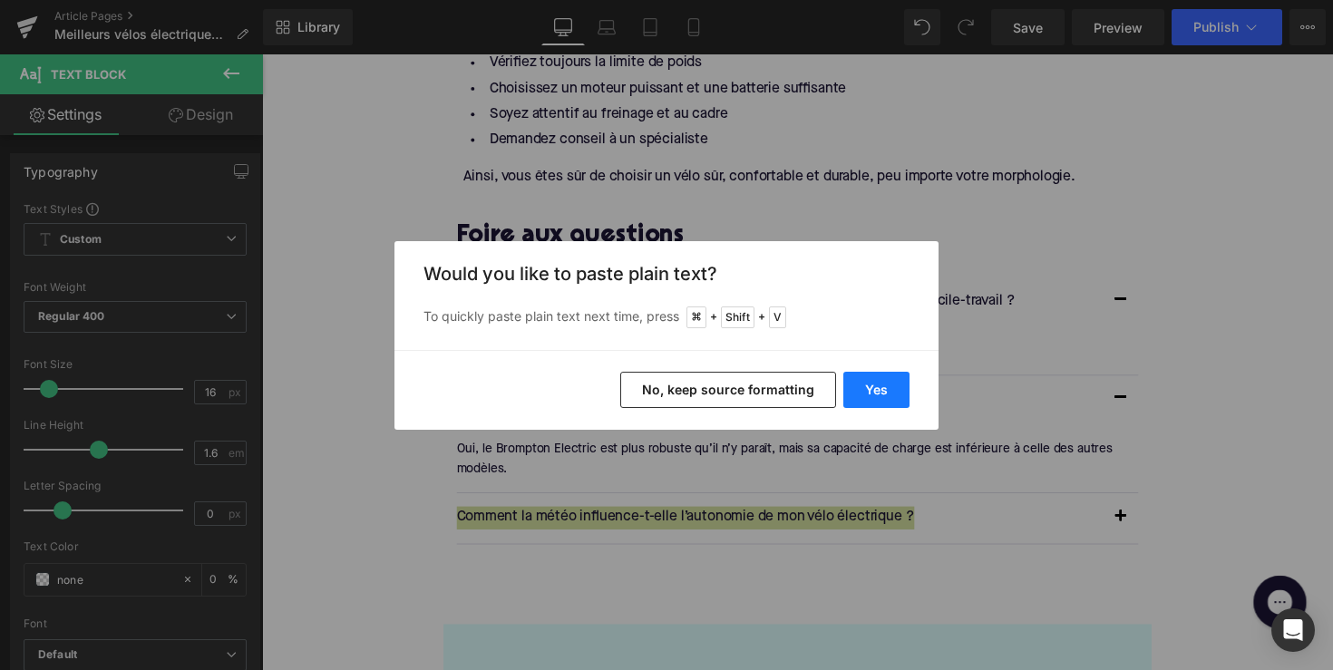
click at [873, 394] on button "Yes" at bounding box center [876, 390] width 66 height 36
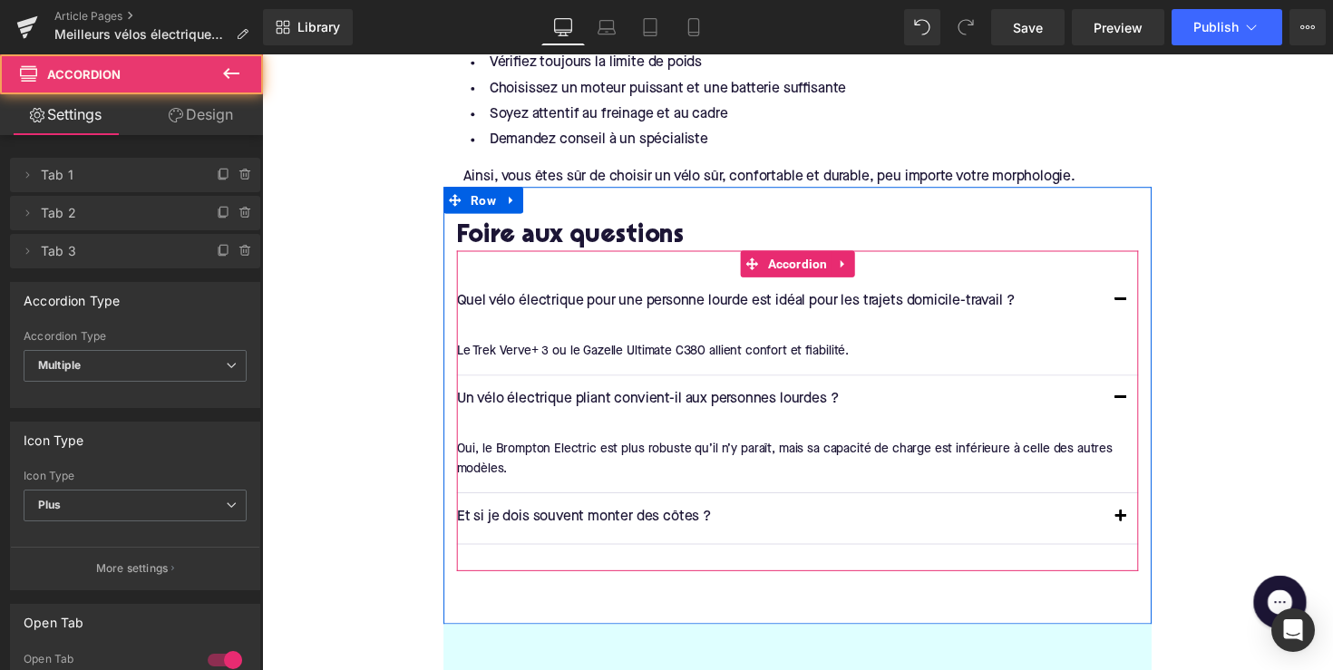
click at [1142, 533] on span "button" at bounding box center [1142, 533] width 0 height 0
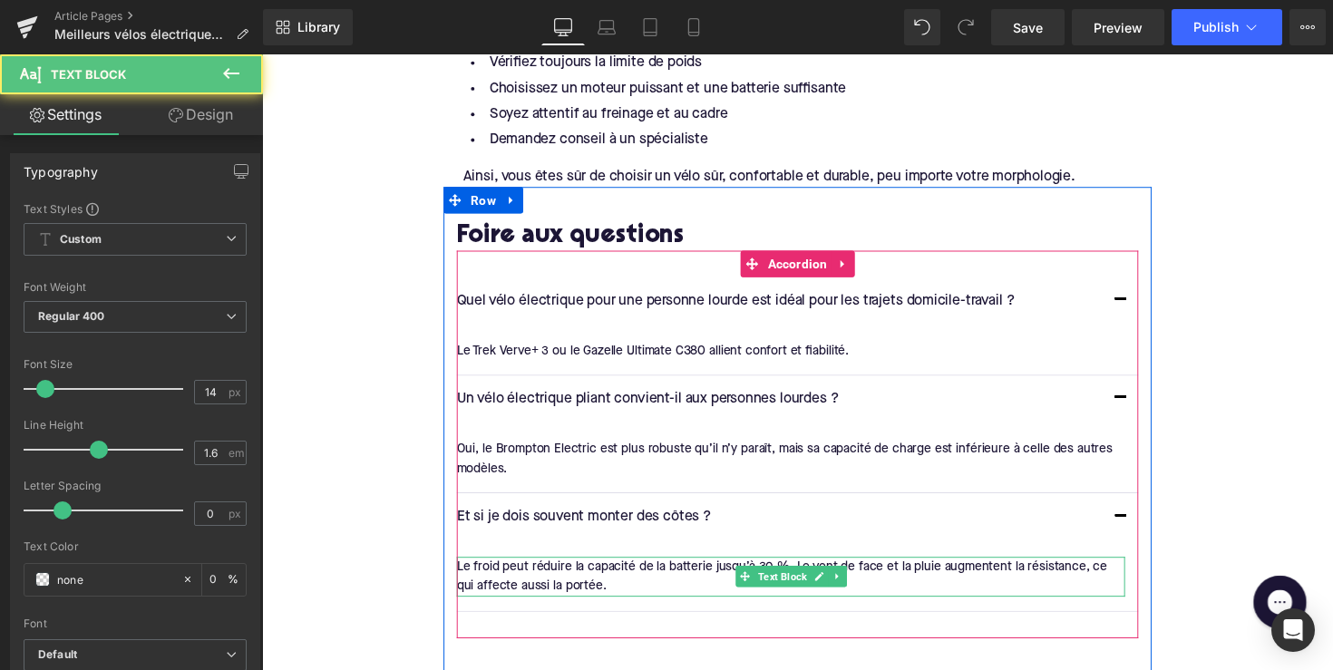
click at [522, 594] on div "Le froid peut réduire la capacité de la batterie jusqu’à 30 %. Le vent de face …" at bounding box center [804, 590] width 685 height 41
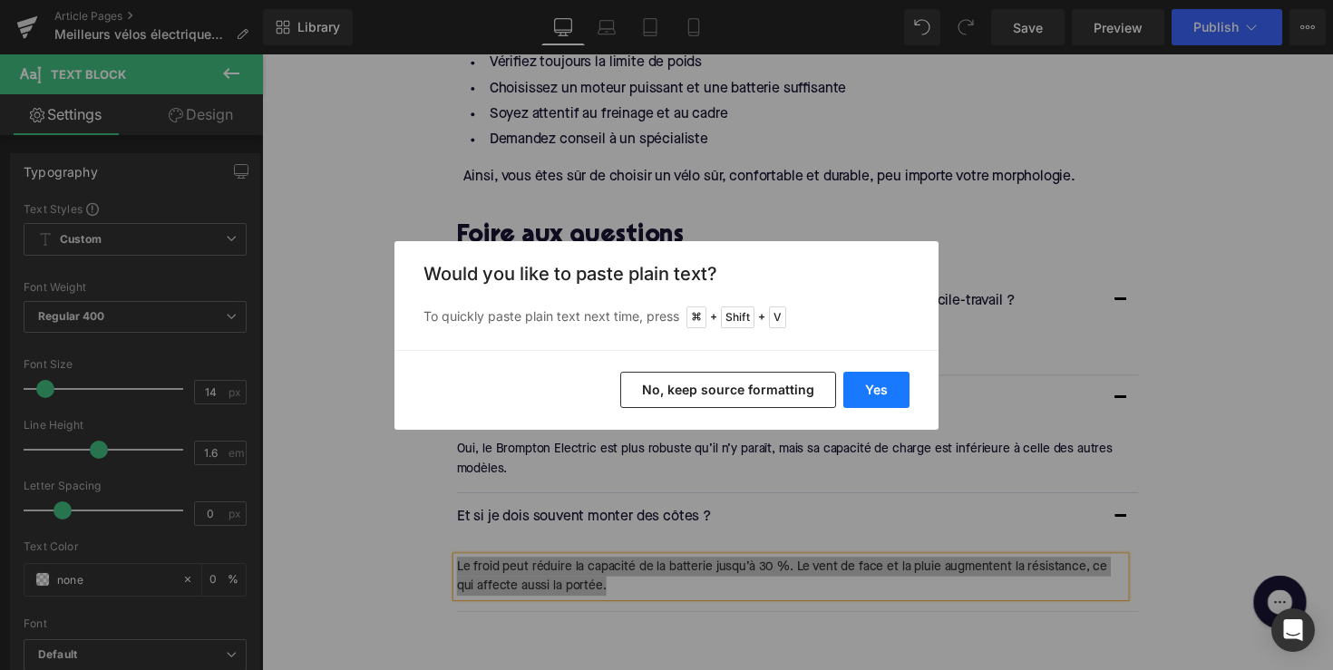
click at [875, 394] on button "Yes" at bounding box center [876, 390] width 66 height 36
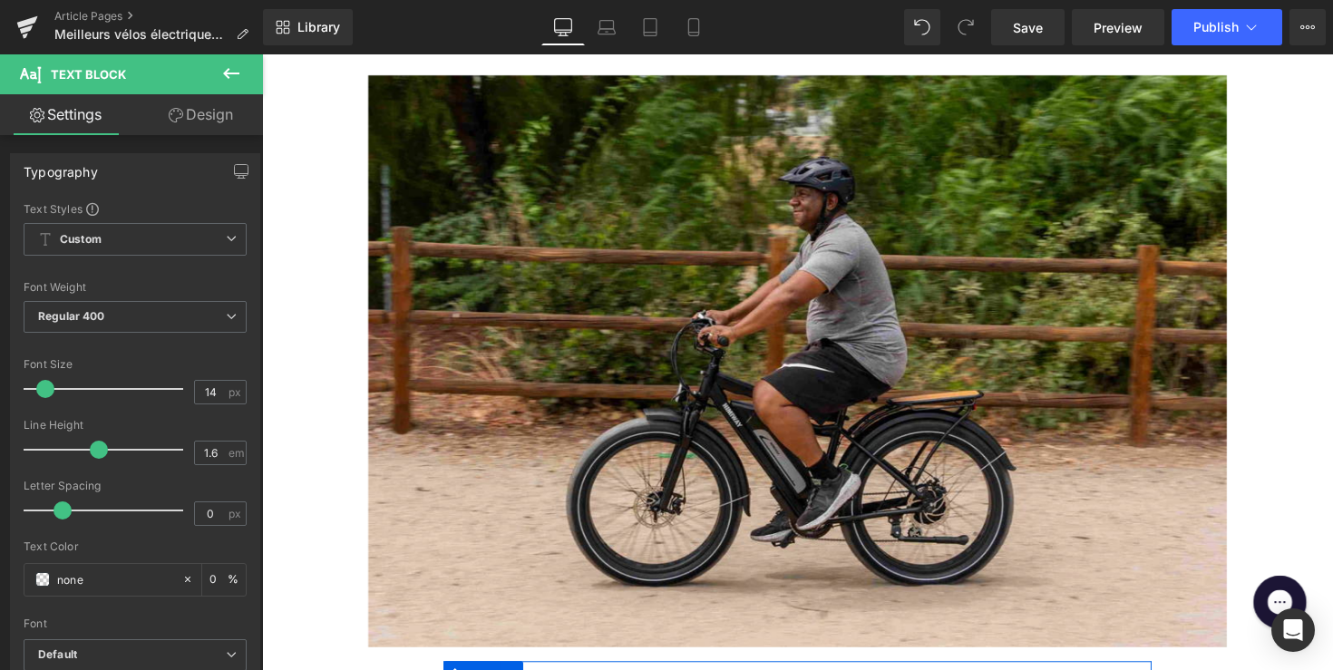
scroll to position [658, 0]
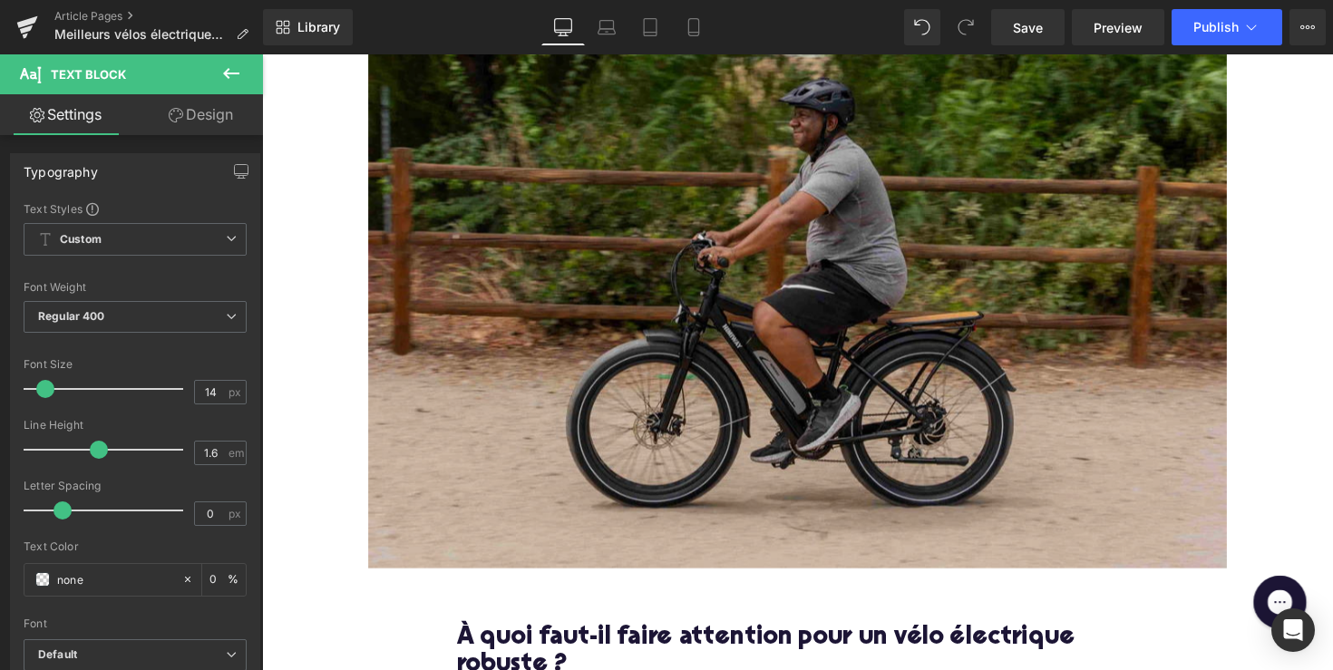
click at [743, 249] on img at bounding box center [811, 288] width 880 height 586
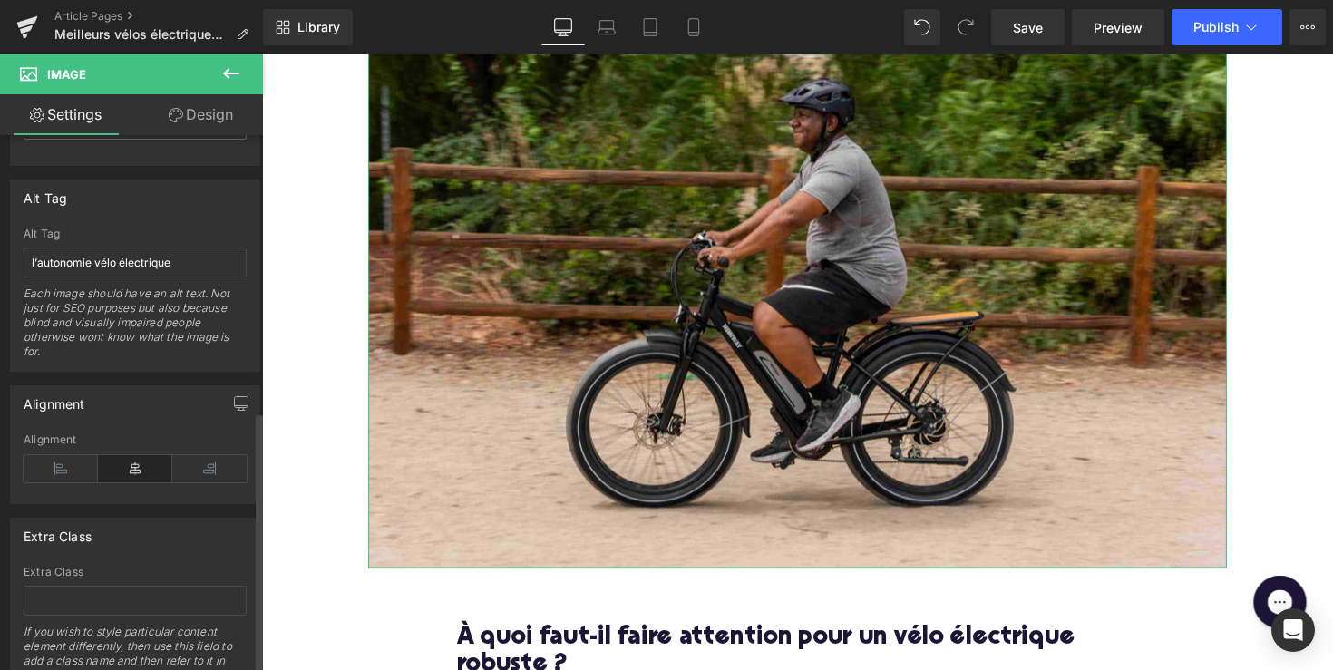
scroll to position [998, 0]
drag, startPoint x: 95, startPoint y: 263, endPoint x: 1, endPoint y: 263, distance: 94.3
click at [1, 263] on div "Alt Tag l’autonomie vélo électrique Alt Tag l’autonomie vélo électrique Each im…" at bounding box center [135, 271] width 271 height 206
type input "homme gross vélo électrique"
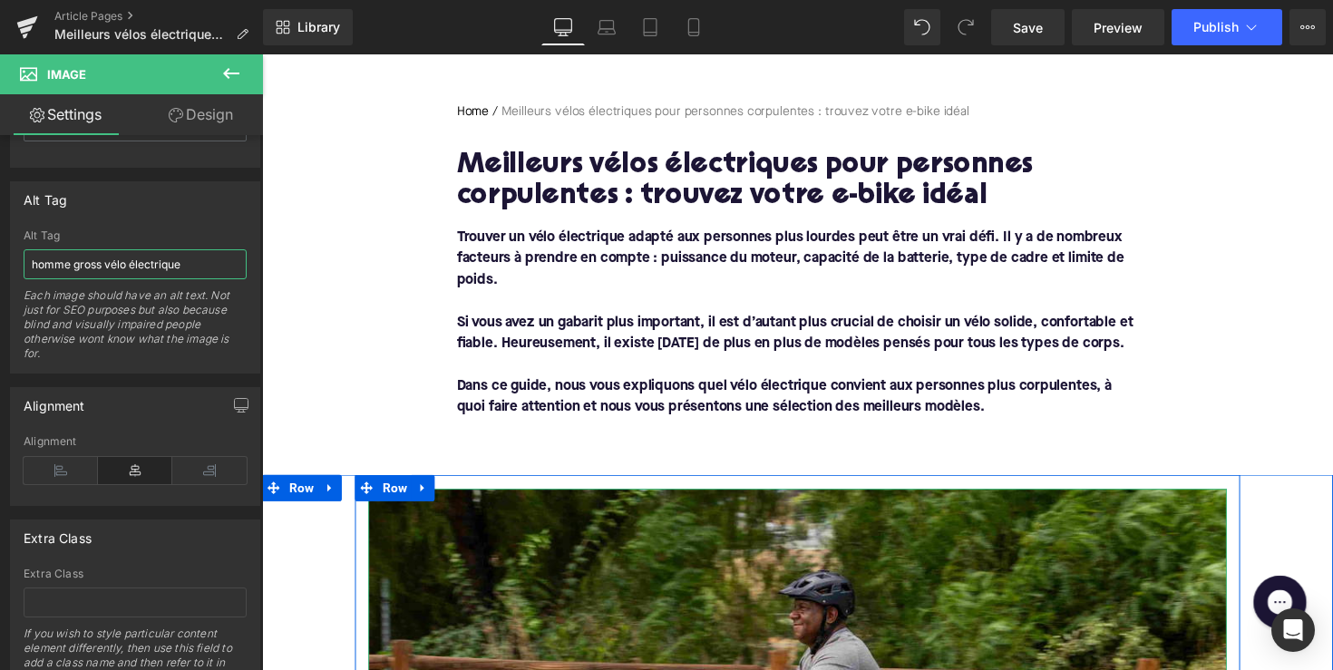
scroll to position [146, 0]
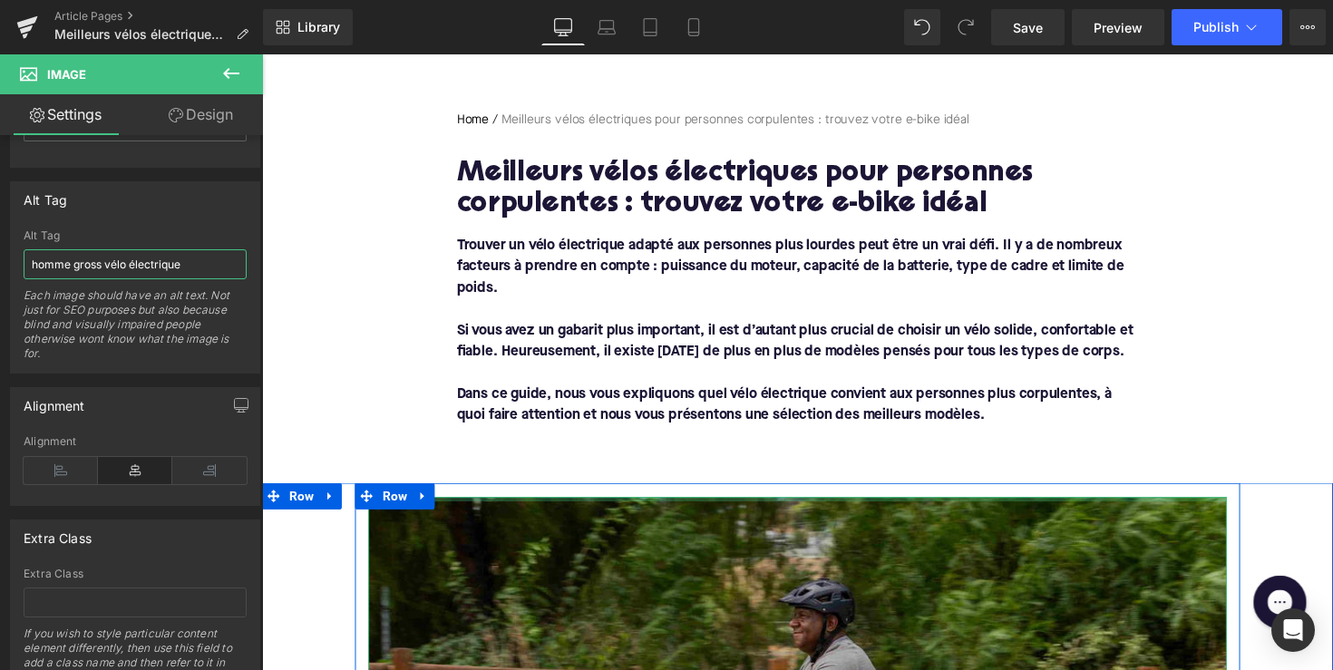
click at [580, 512] on div at bounding box center [811, 510] width 880 height 5
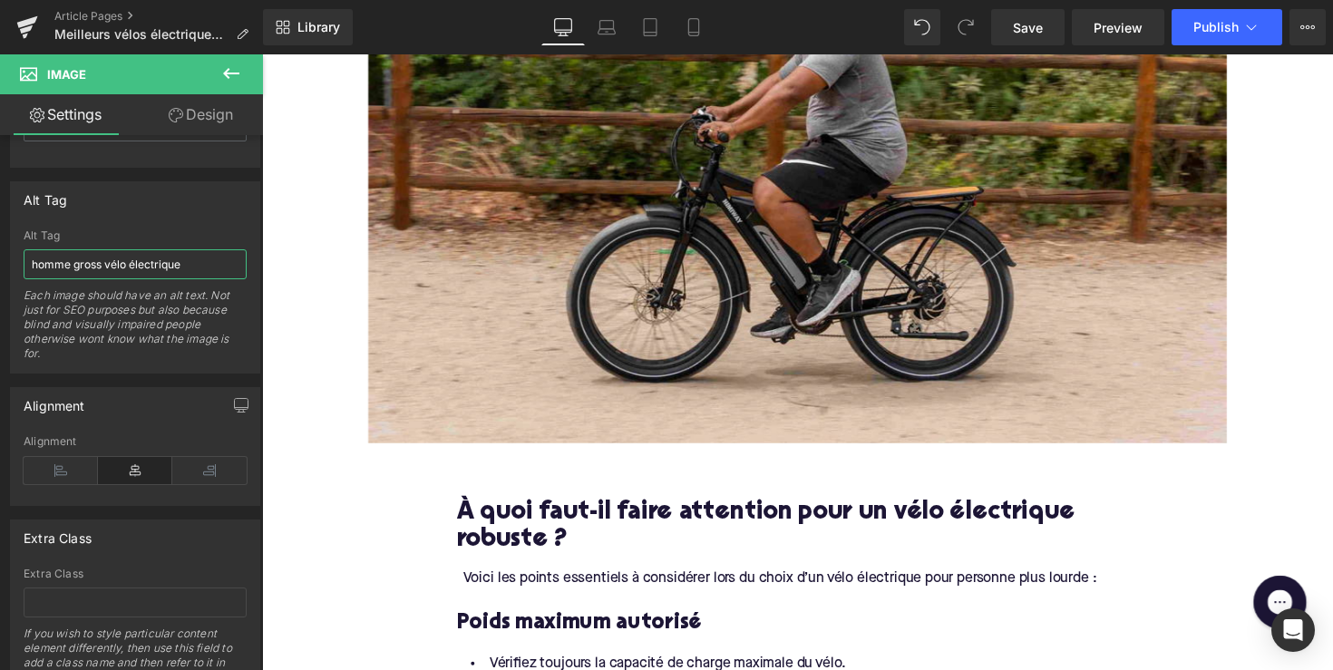
scroll to position [737, 0]
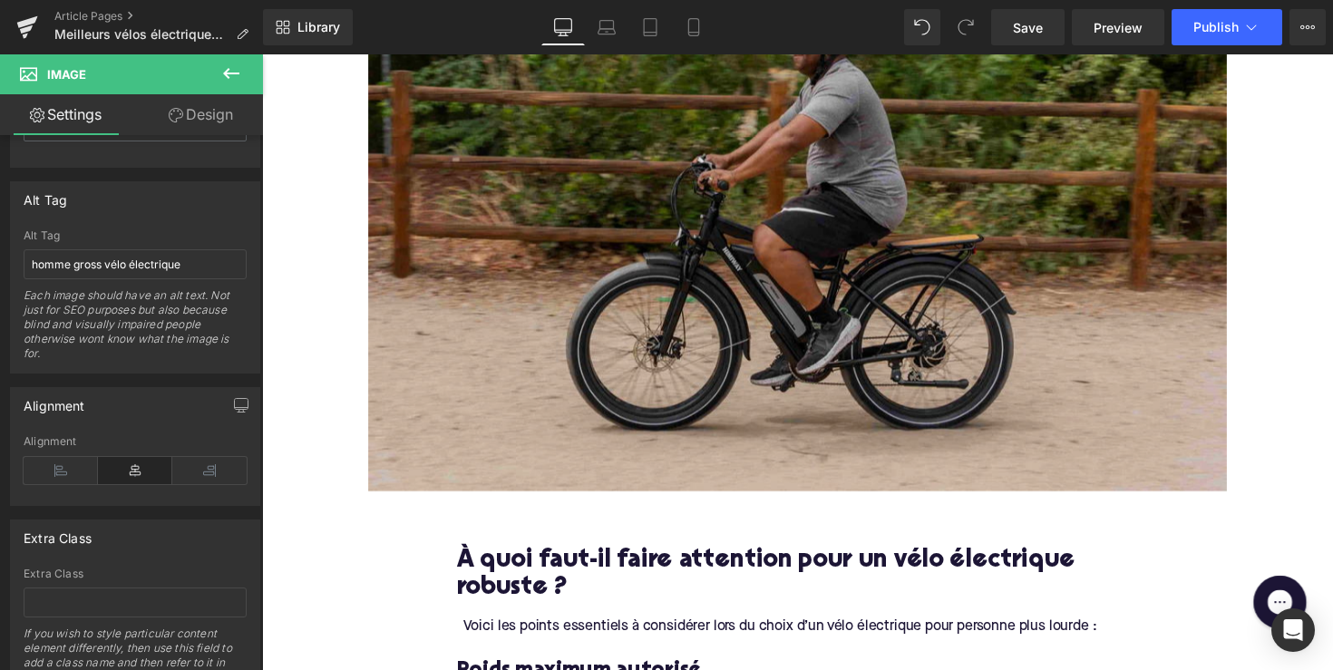
click at [770, 369] on img at bounding box center [811, 210] width 880 height 586
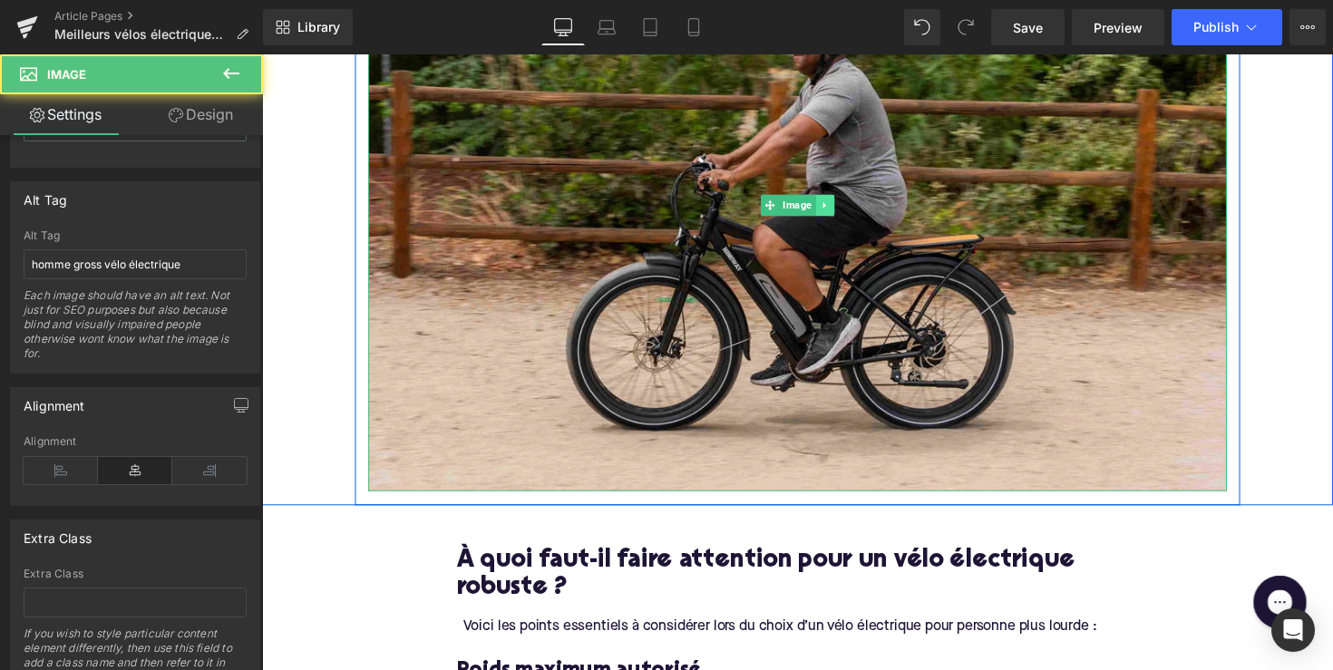
click at [839, 215] on icon at bounding box center [838, 209] width 10 height 11
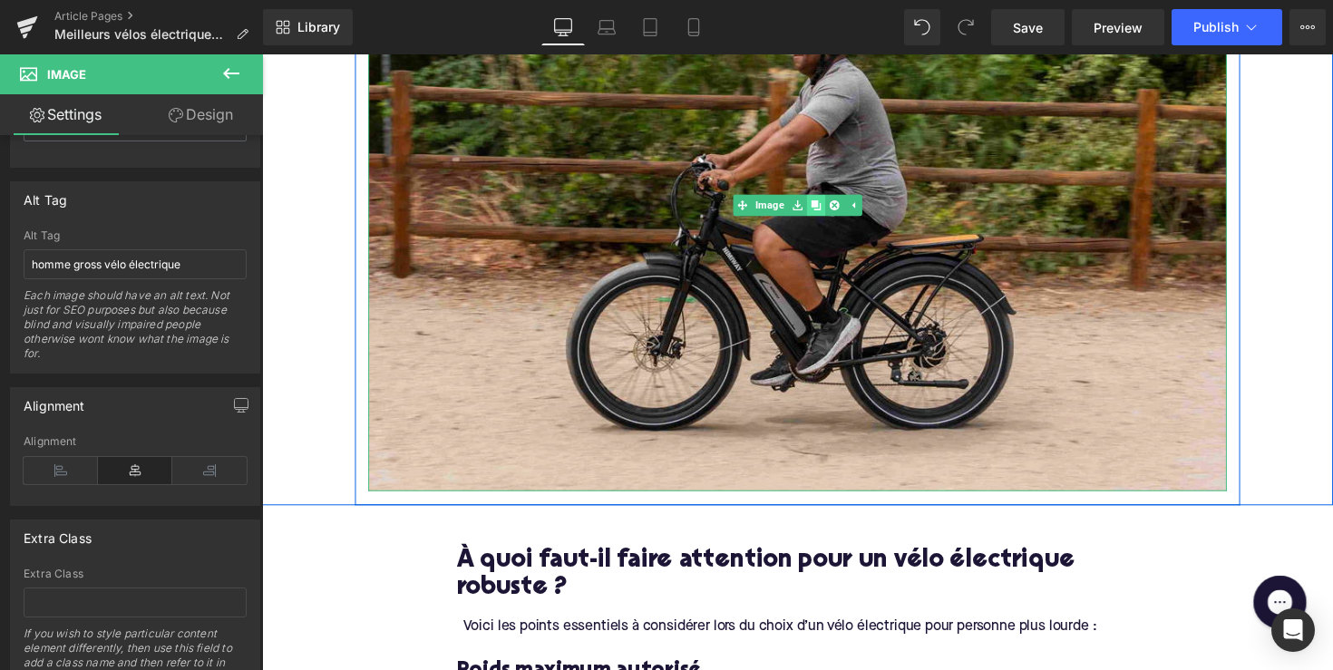
click at [830, 214] on icon at bounding box center [829, 209] width 10 height 10
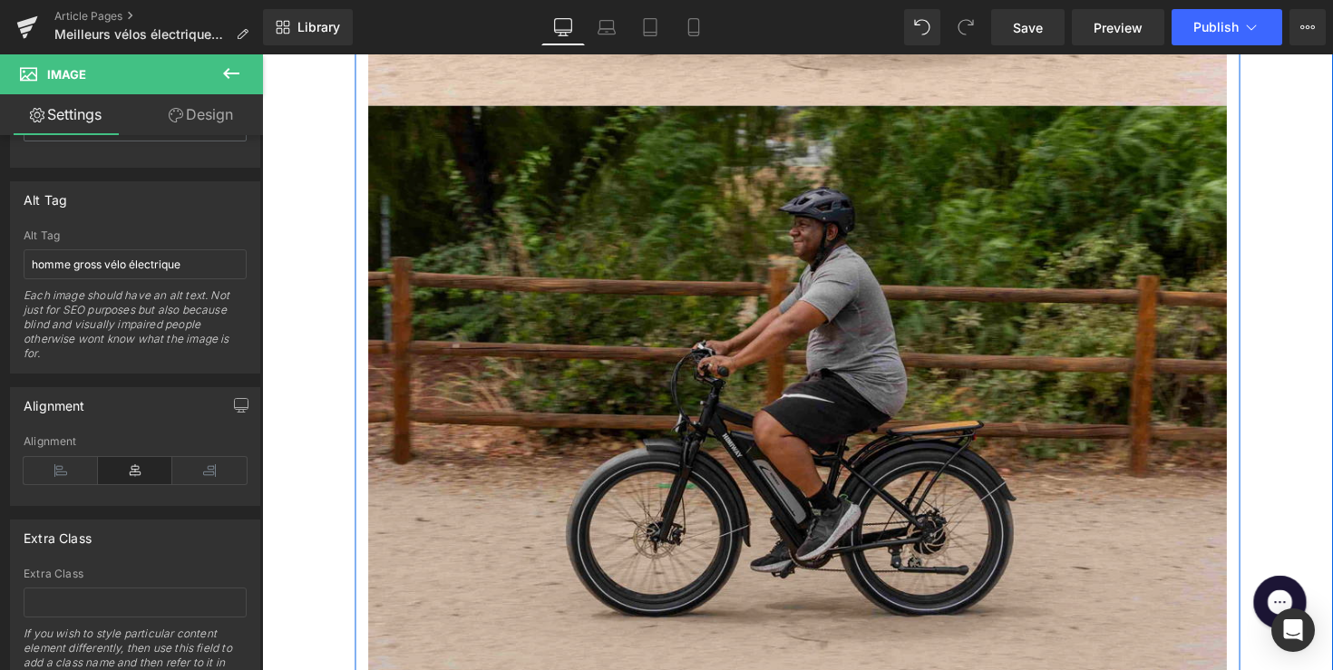
click at [787, 351] on img at bounding box center [811, 400] width 880 height 586
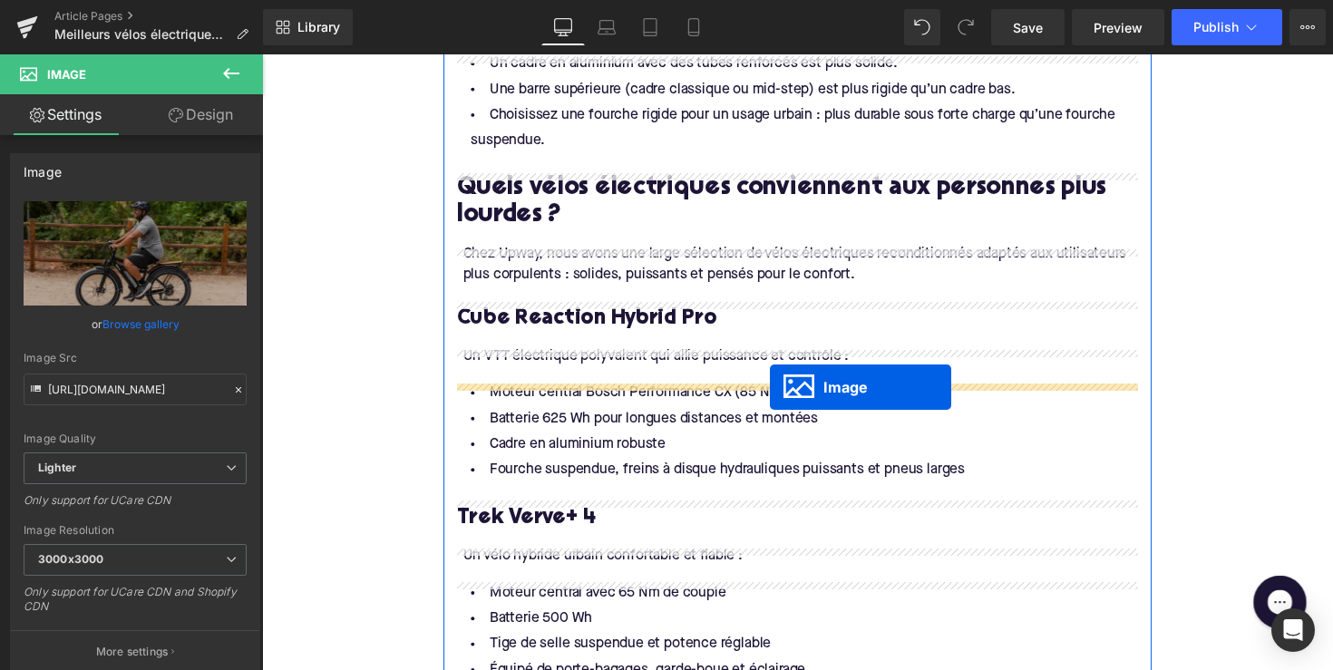
scroll to position [1943, 0]
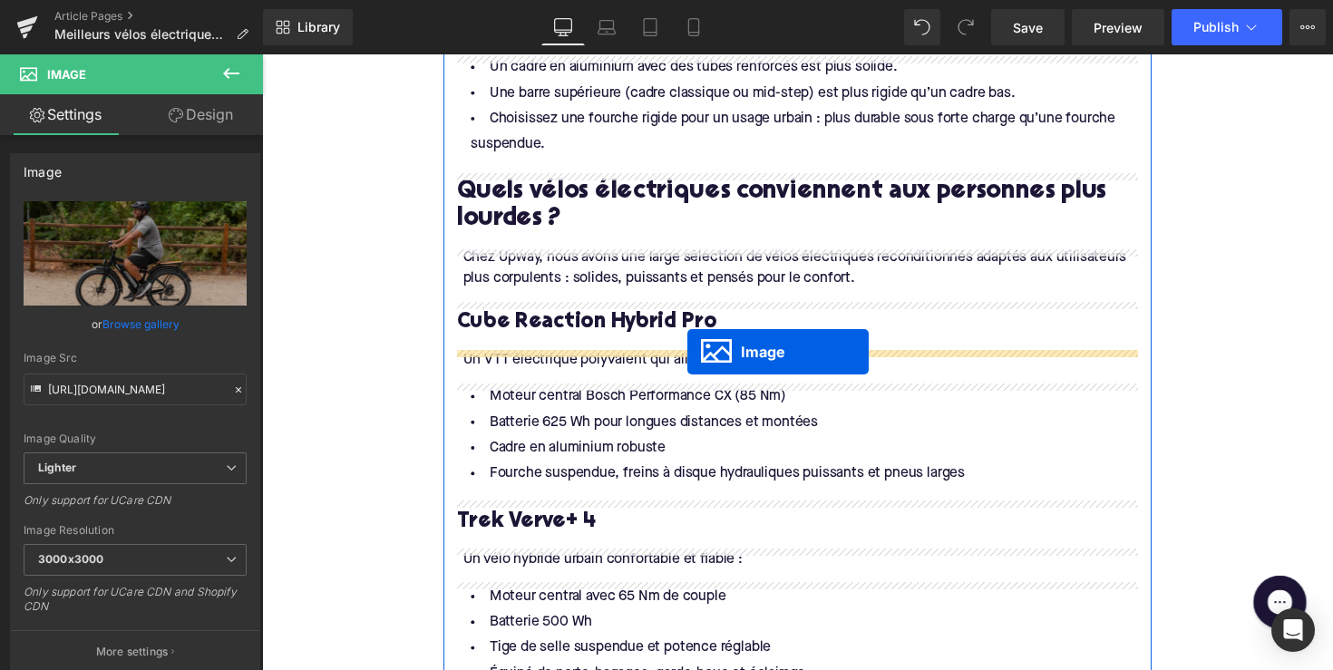
drag, startPoint x: 783, startPoint y: 419, endPoint x: 698, endPoint y: 358, distance: 104.0
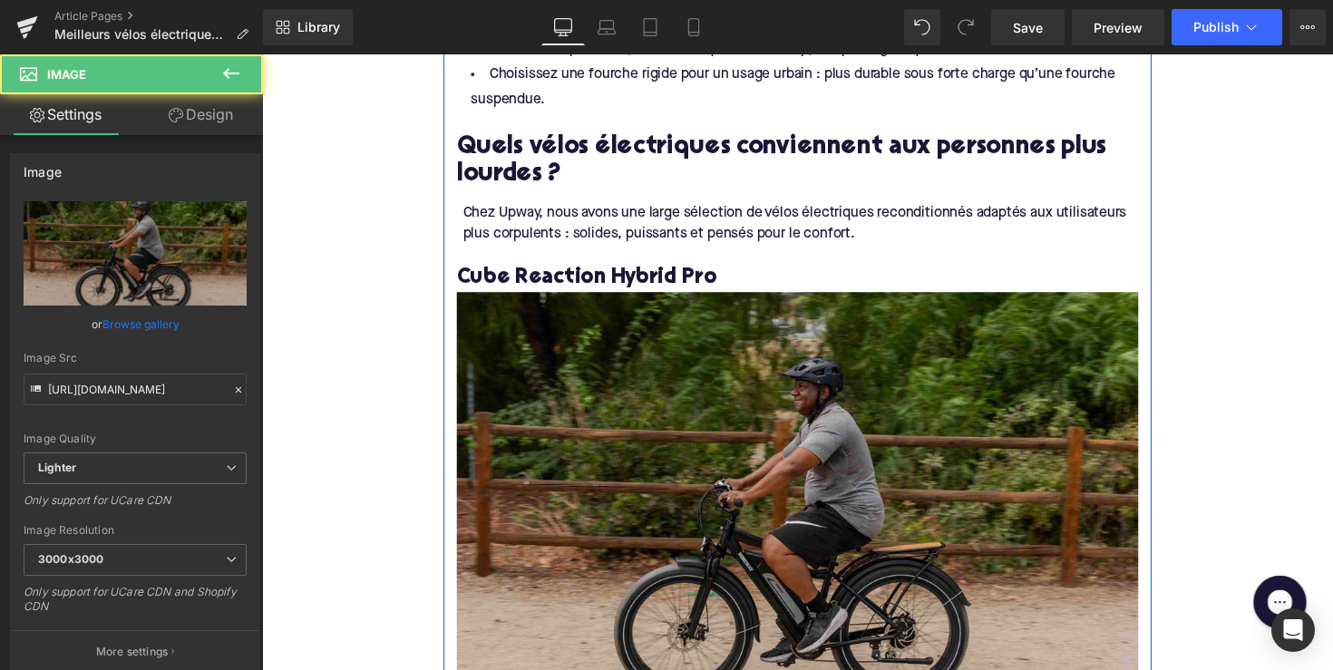
click at [707, 407] on img at bounding box center [811, 530] width 698 height 465
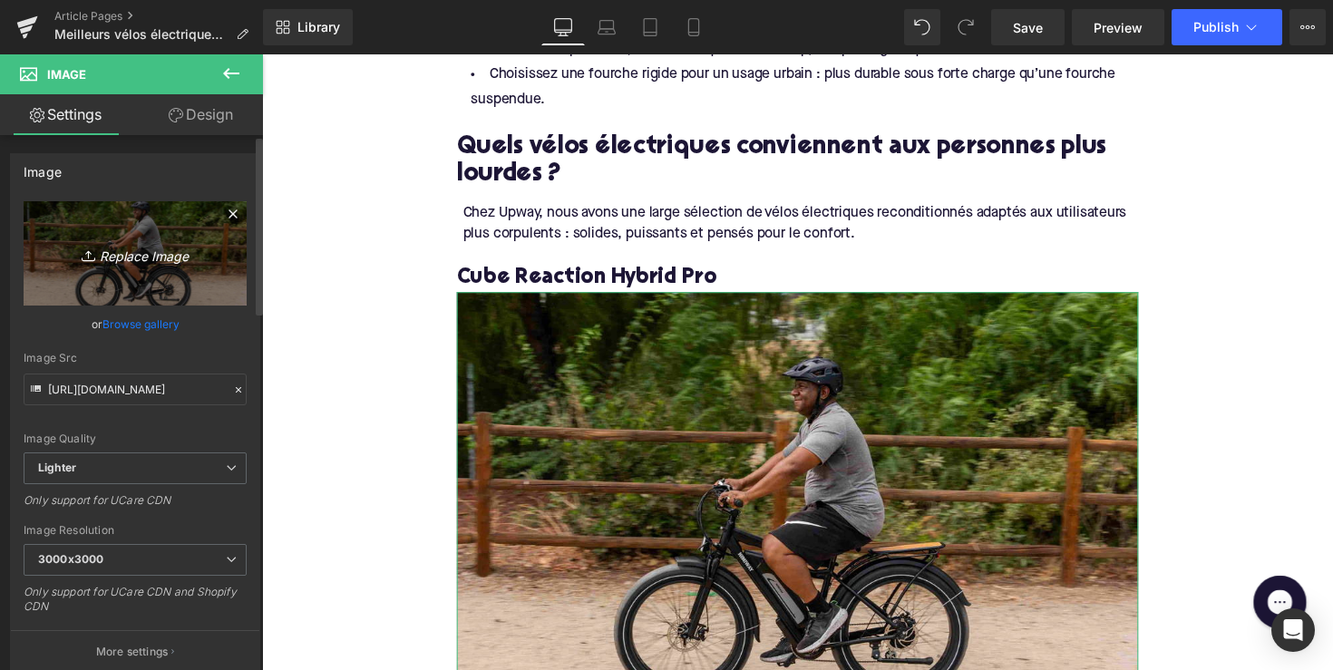
click at [180, 244] on icon "Replace Image" at bounding box center [135, 253] width 145 height 23
type input "C:\fakepath\EBN26-1.jpg"
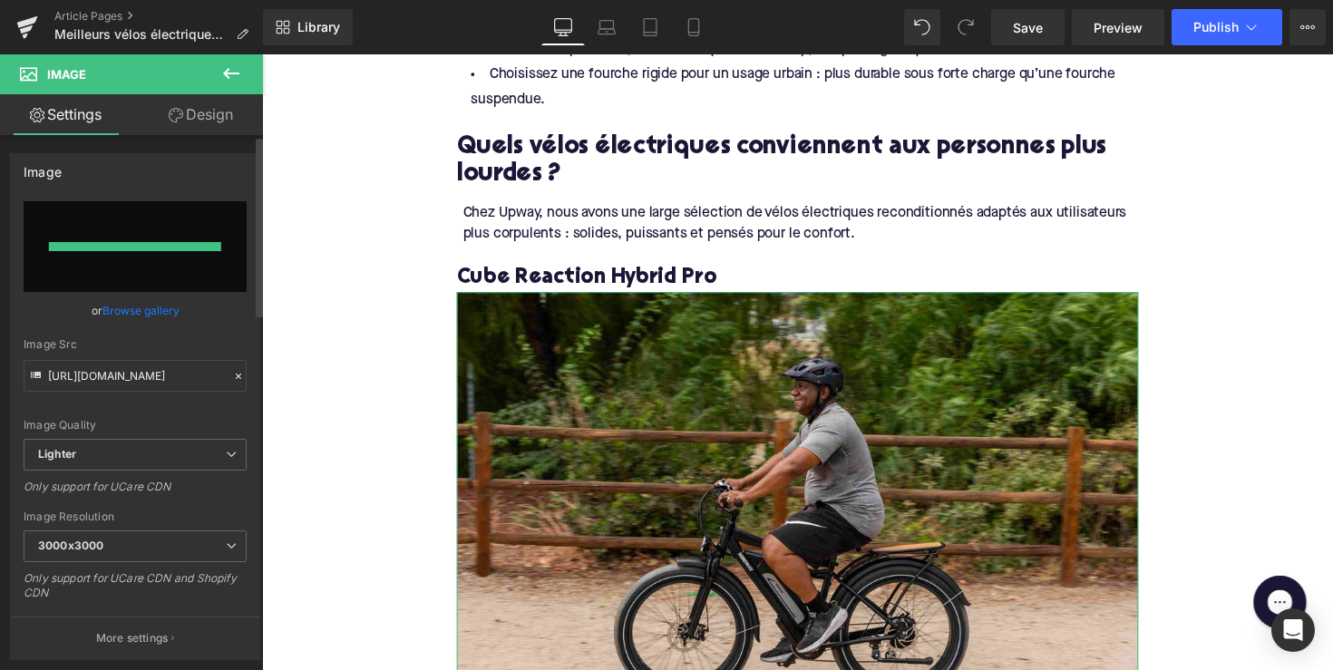
type input "[URL][DOMAIN_NAME]"
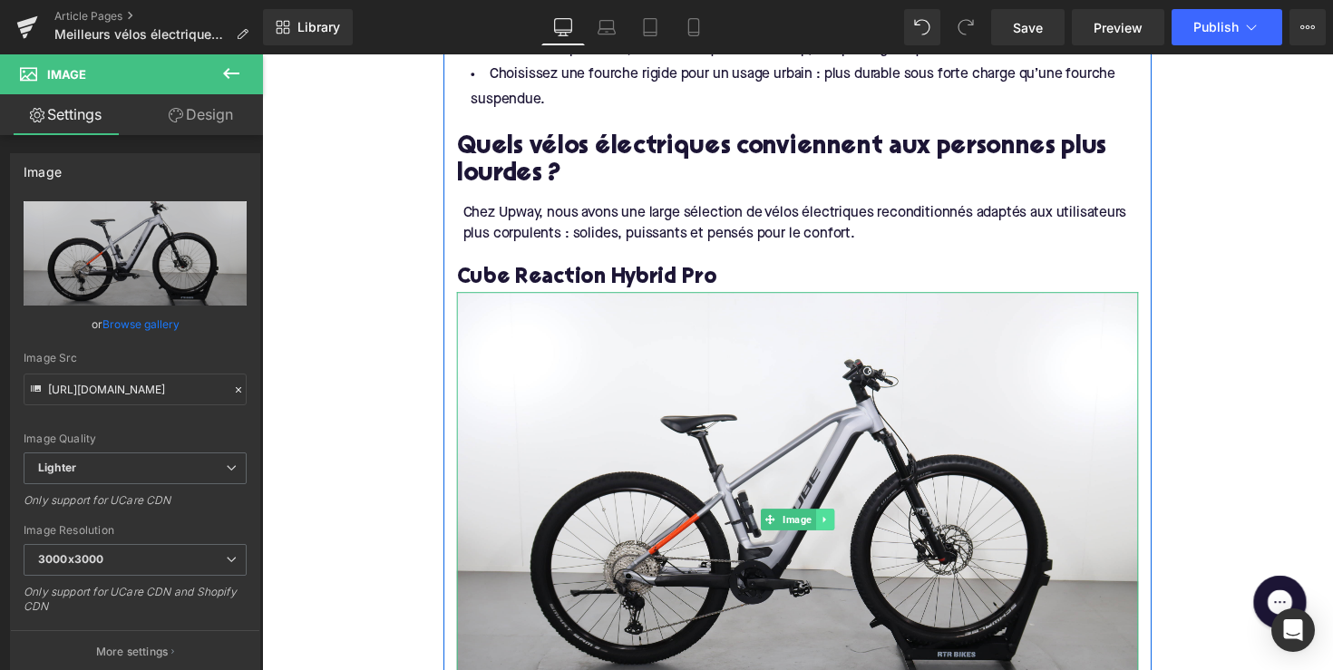
click at [840, 539] on link at bounding box center [839, 532] width 19 height 22
click at [826, 536] on icon at bounding box center [829, 531] width 10 height 10
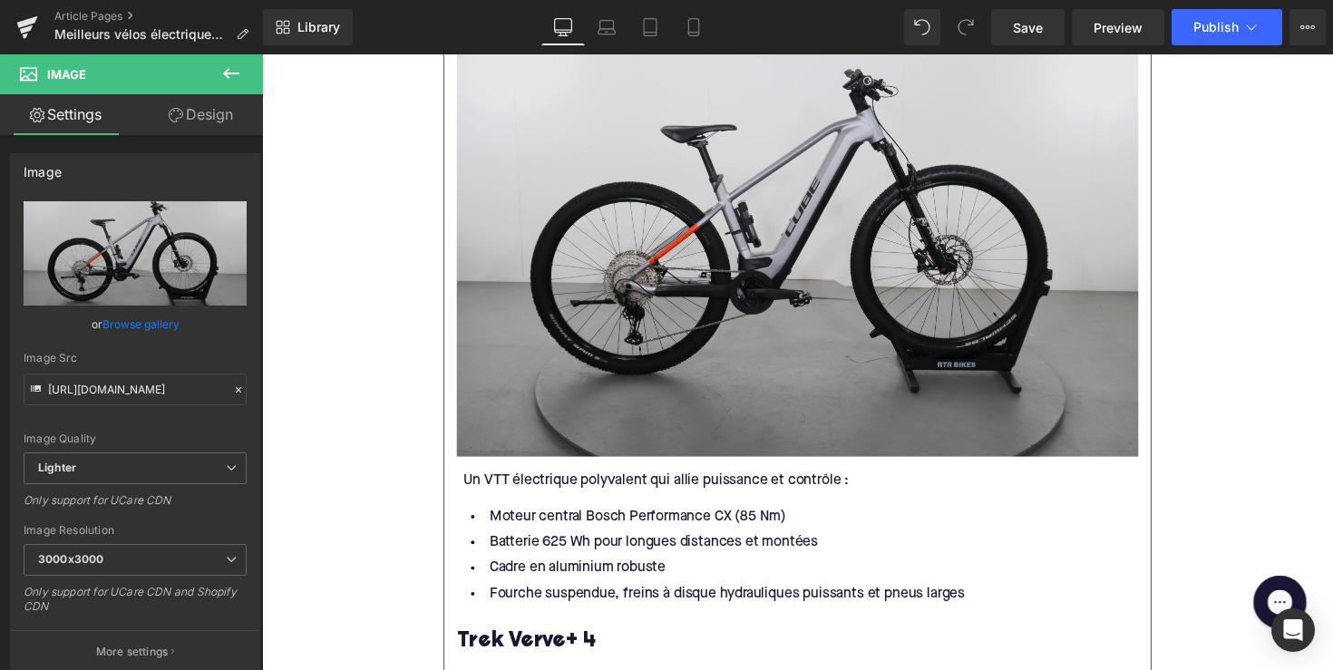
scroll to position [2715, 0]
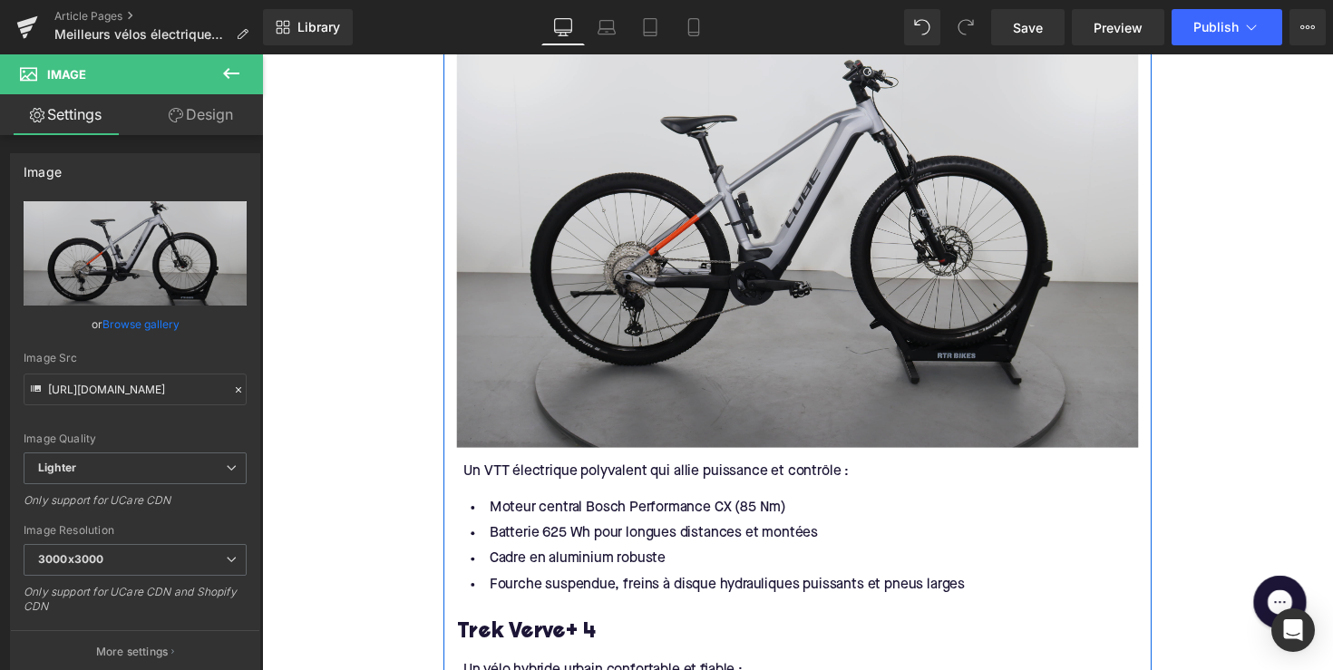
click at [790, 358] on img at bounding box center [811, 223] width 698 height 465
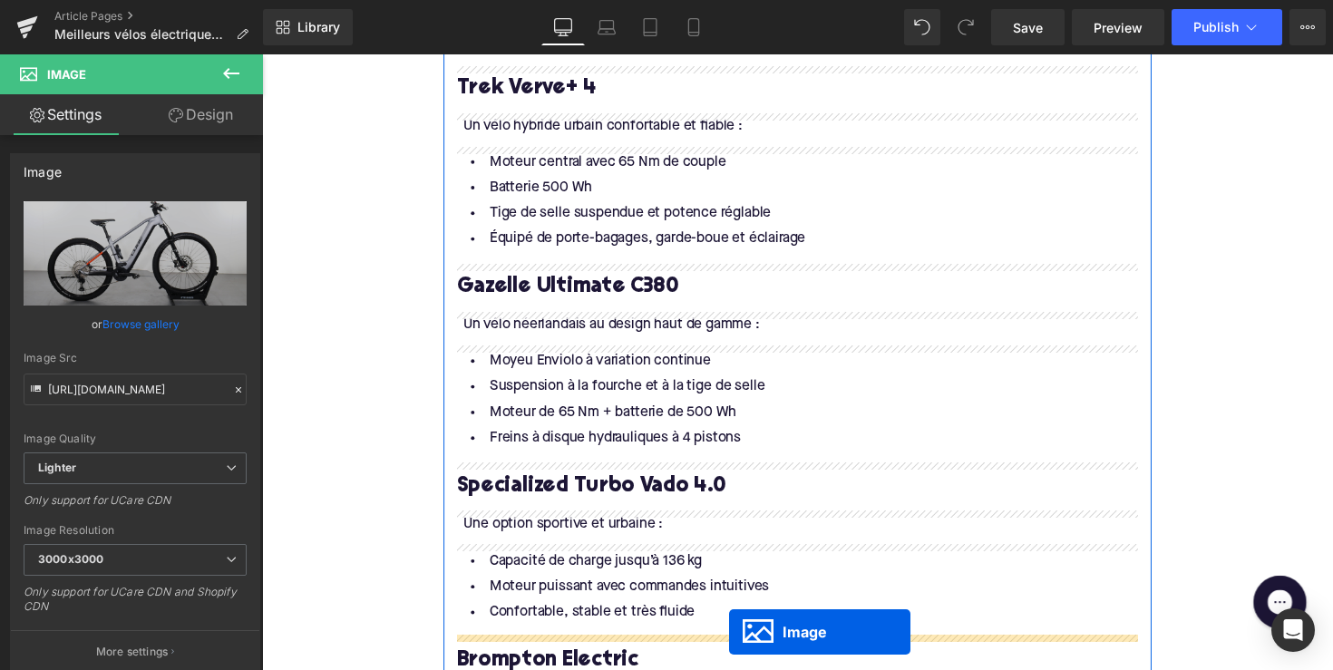
scroll to position [2944, 0]
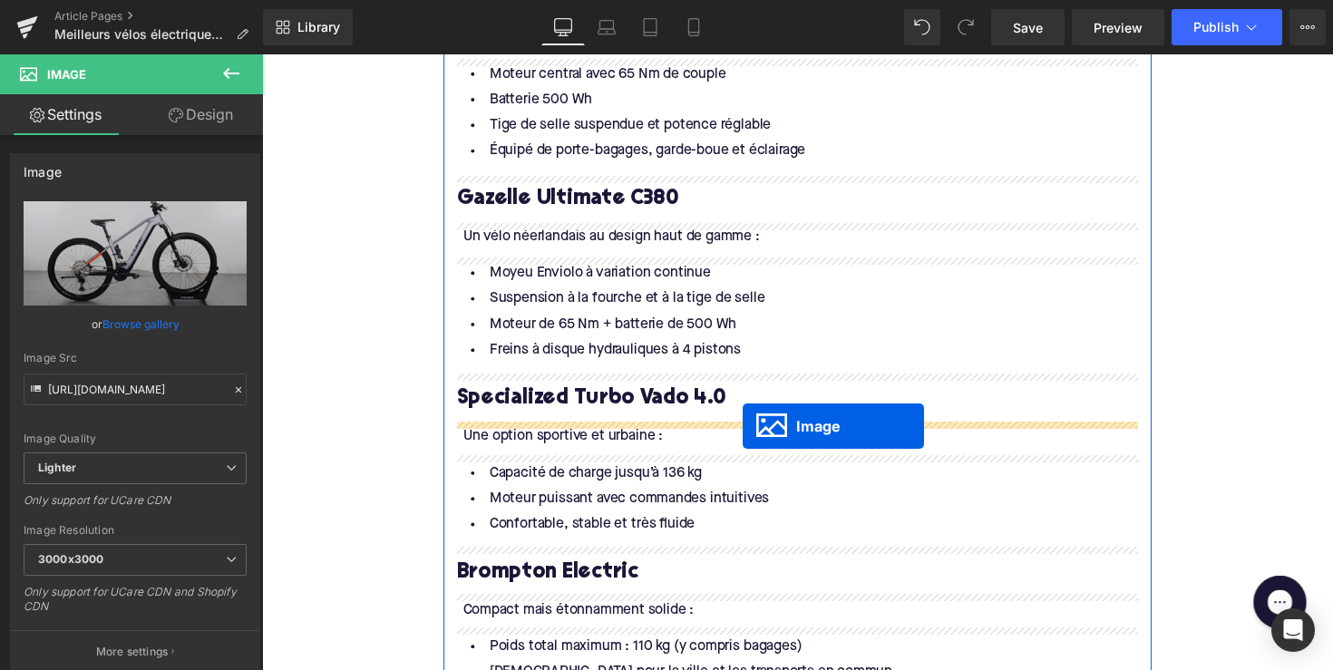
drag, startPoint x: 775, startPoint y: 236, endPoint x: 755, endPoint y: 435, distance: 200.5
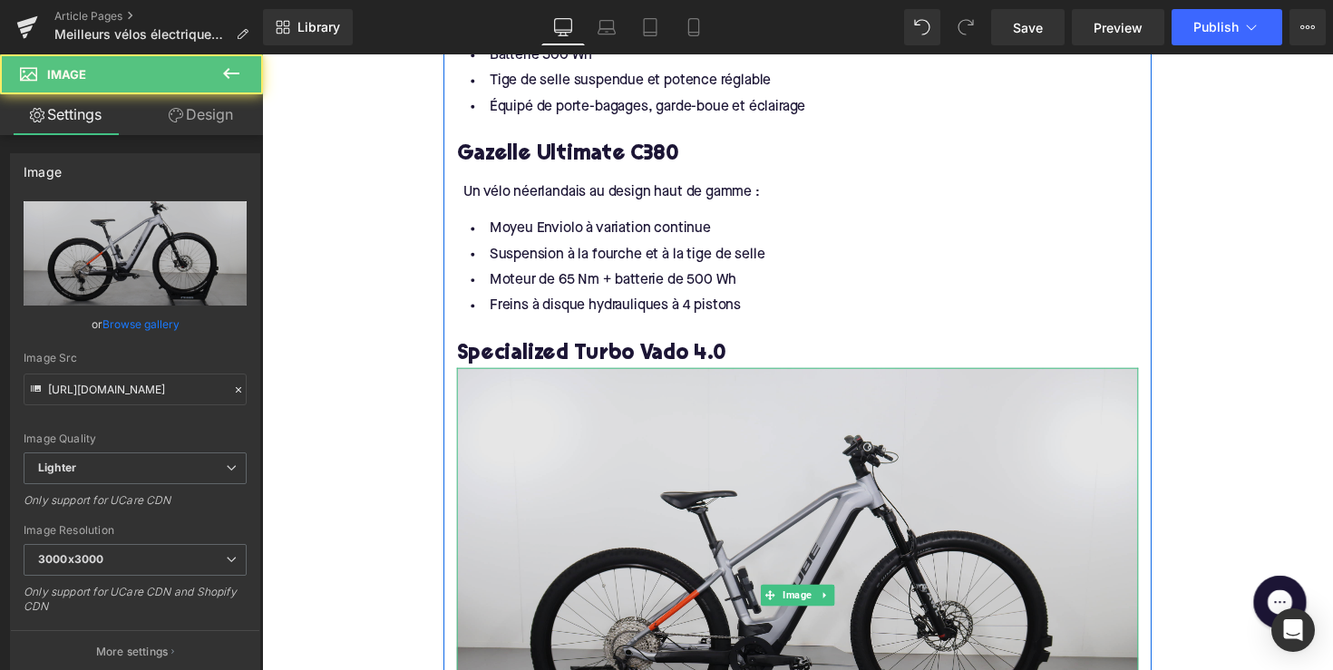
click at [668, 482] on img at bounding box center [811, 607] width 698 height 465
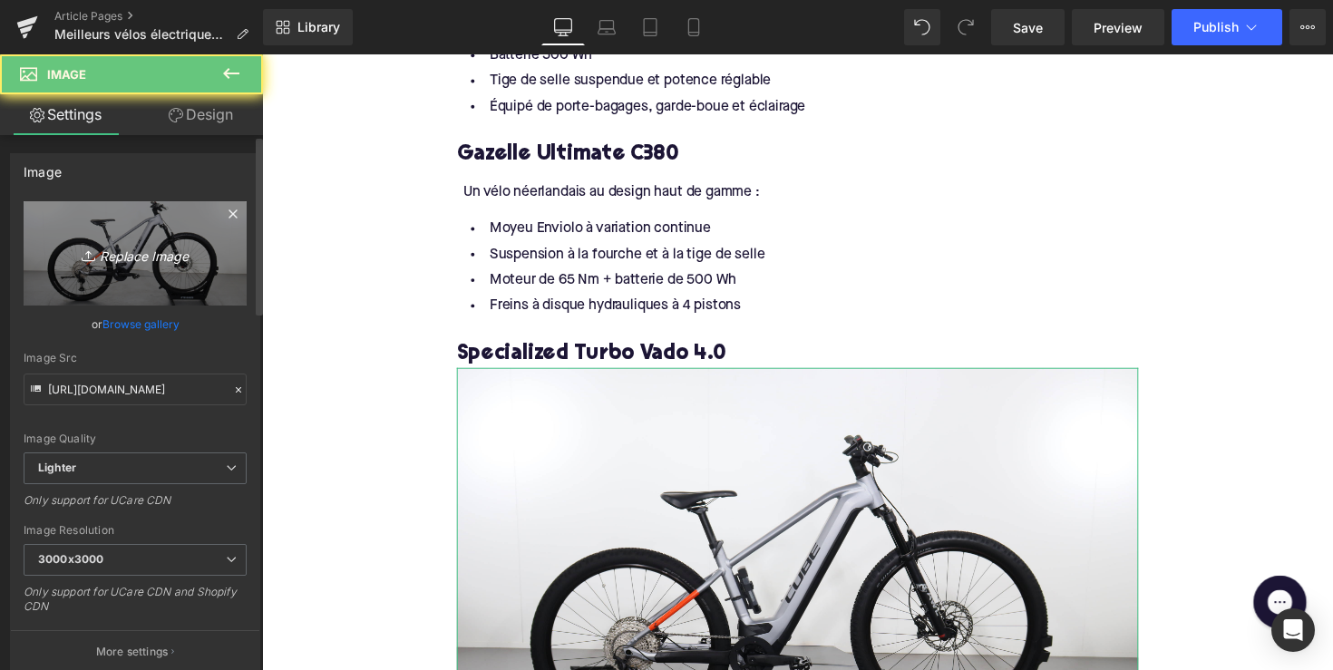
click at [146, 265] on link "Replace Image" at bounding box center [135, 253] width 223 height 104
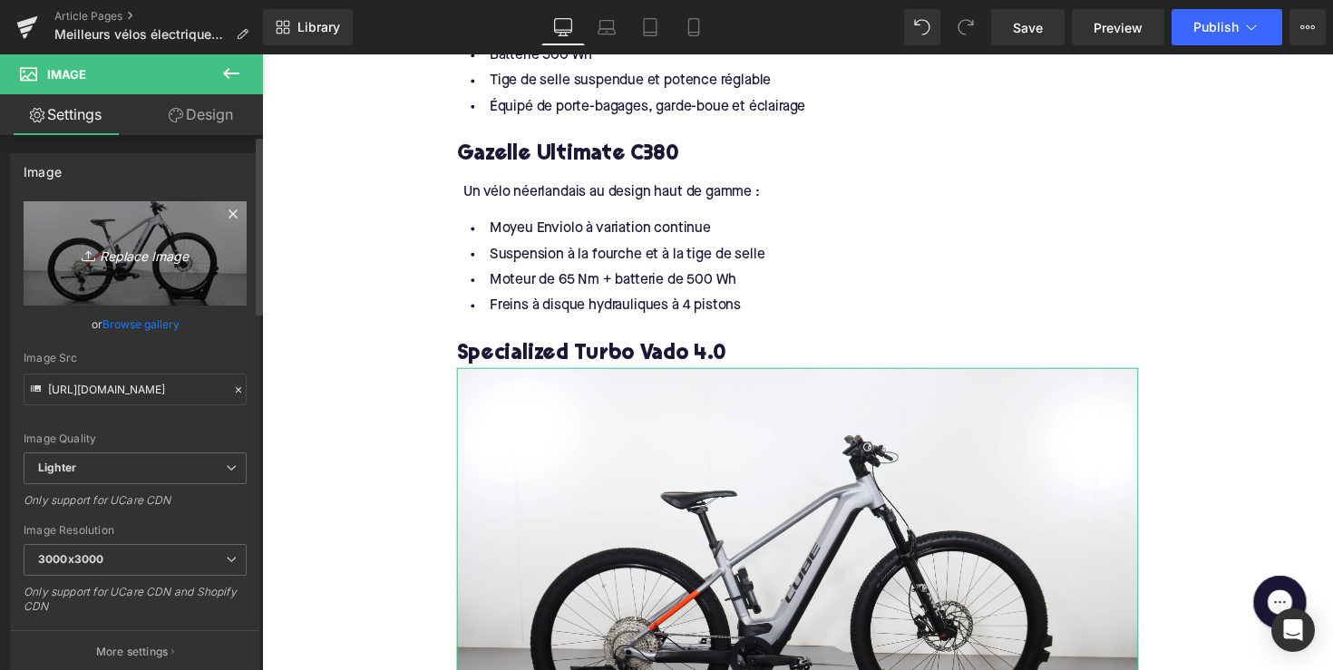
type input "C:\fakepath\DMX90-1.jpg"
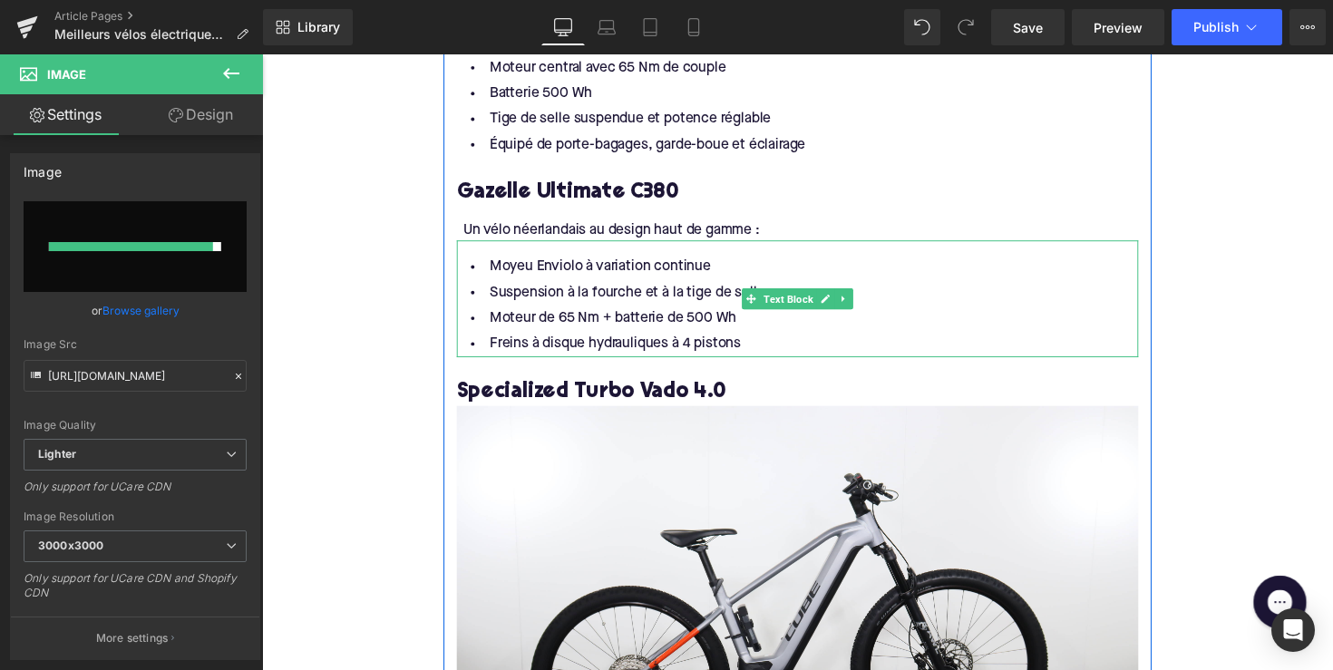
scroll to position [3030, 0]
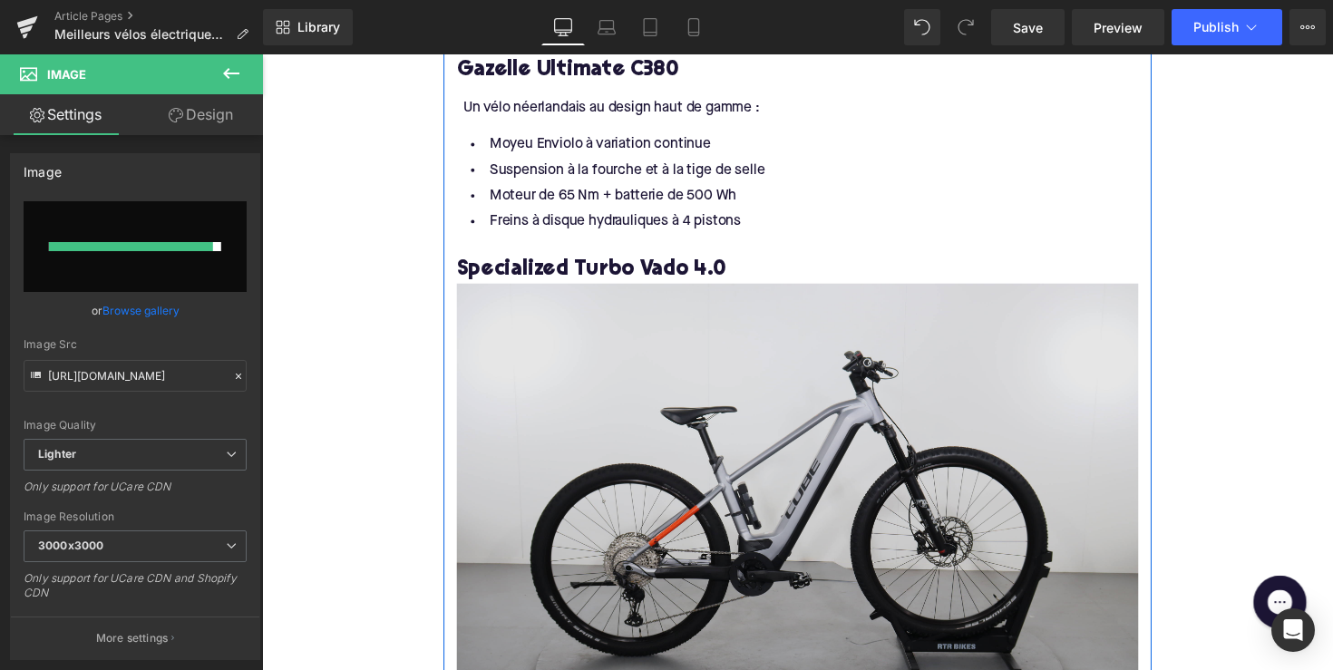
click at [580, 549] on img at bounding box center [811, 521] width 698 height 465
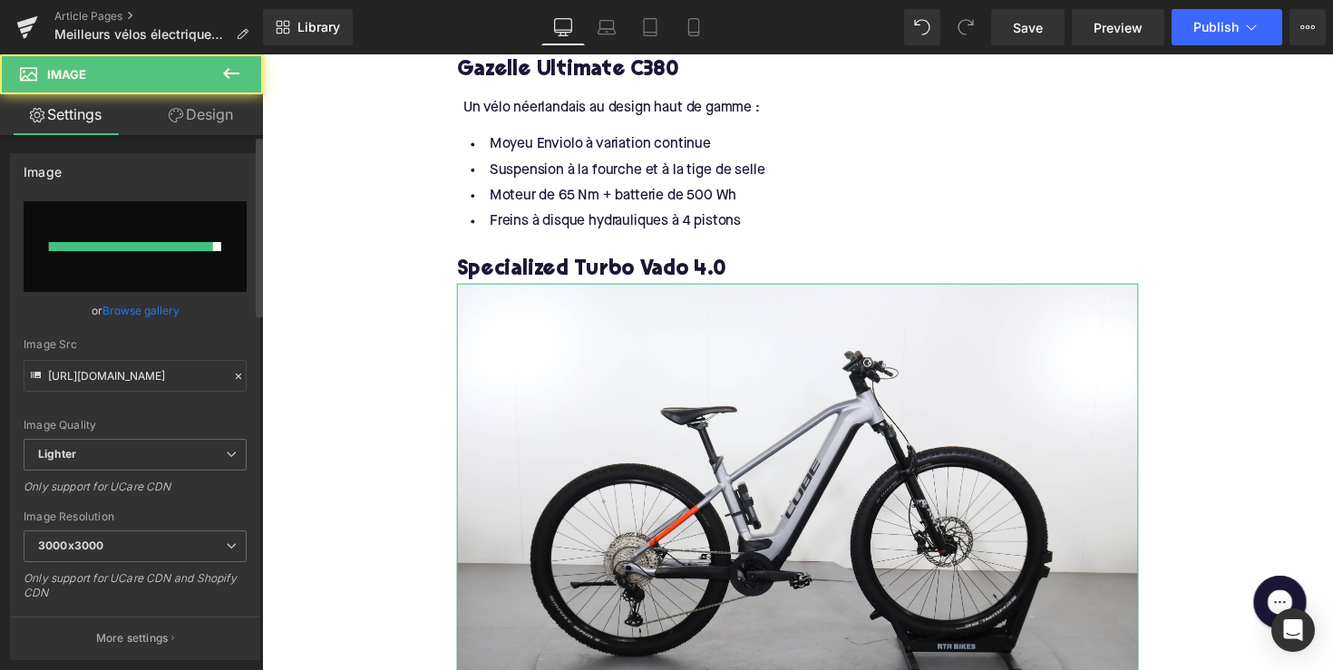
click at [138, 242] on div at bounding box center [131, 246] width 164 height 9
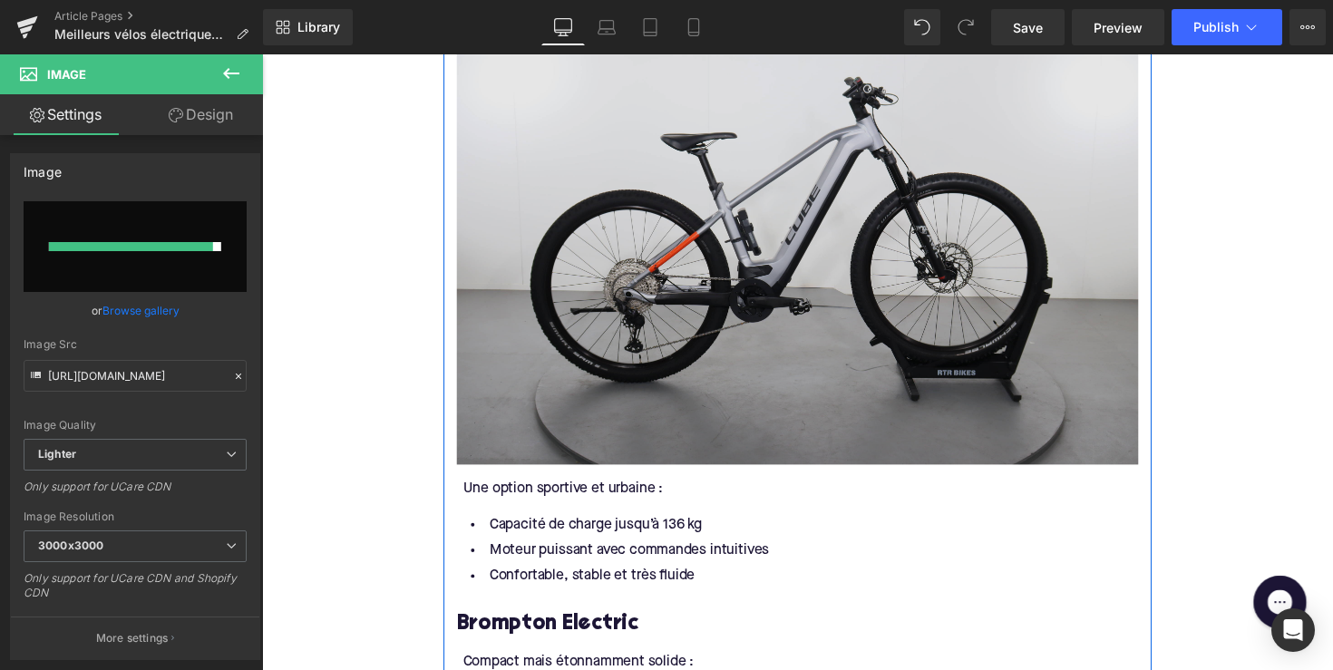
scroll to position [3255, 0]
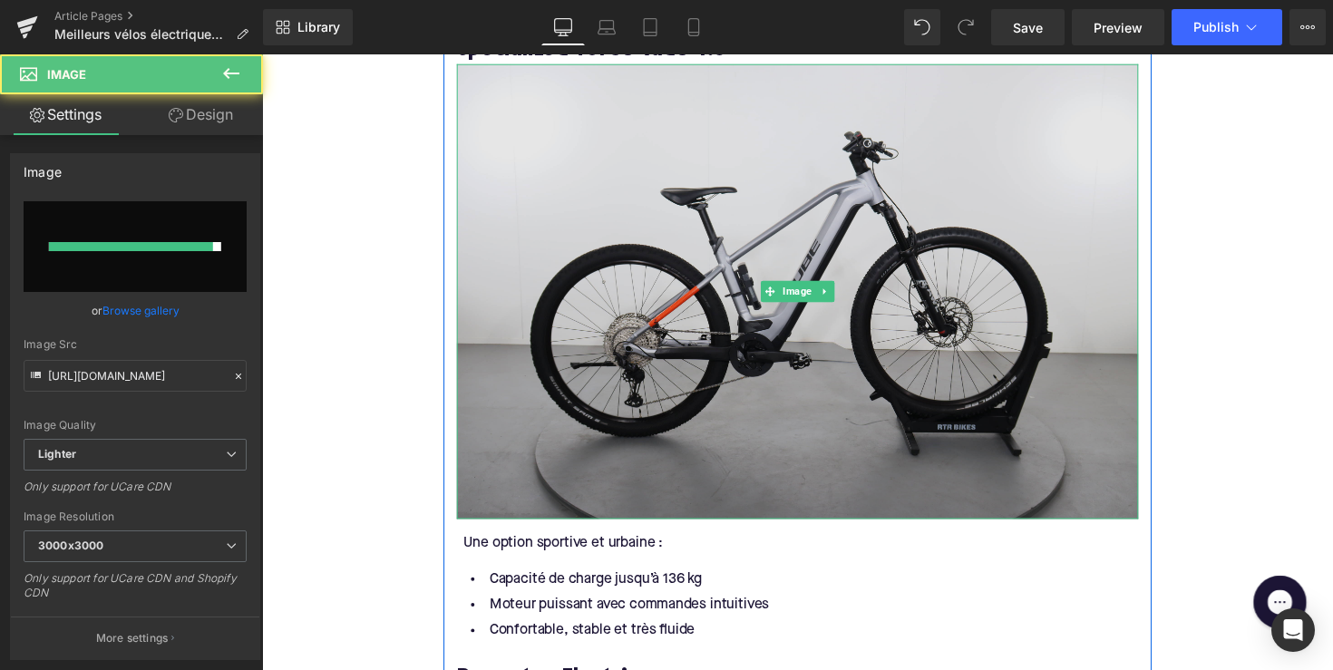
click at [785, 325] on img at bounding box center [811, 296] width 698 height 465
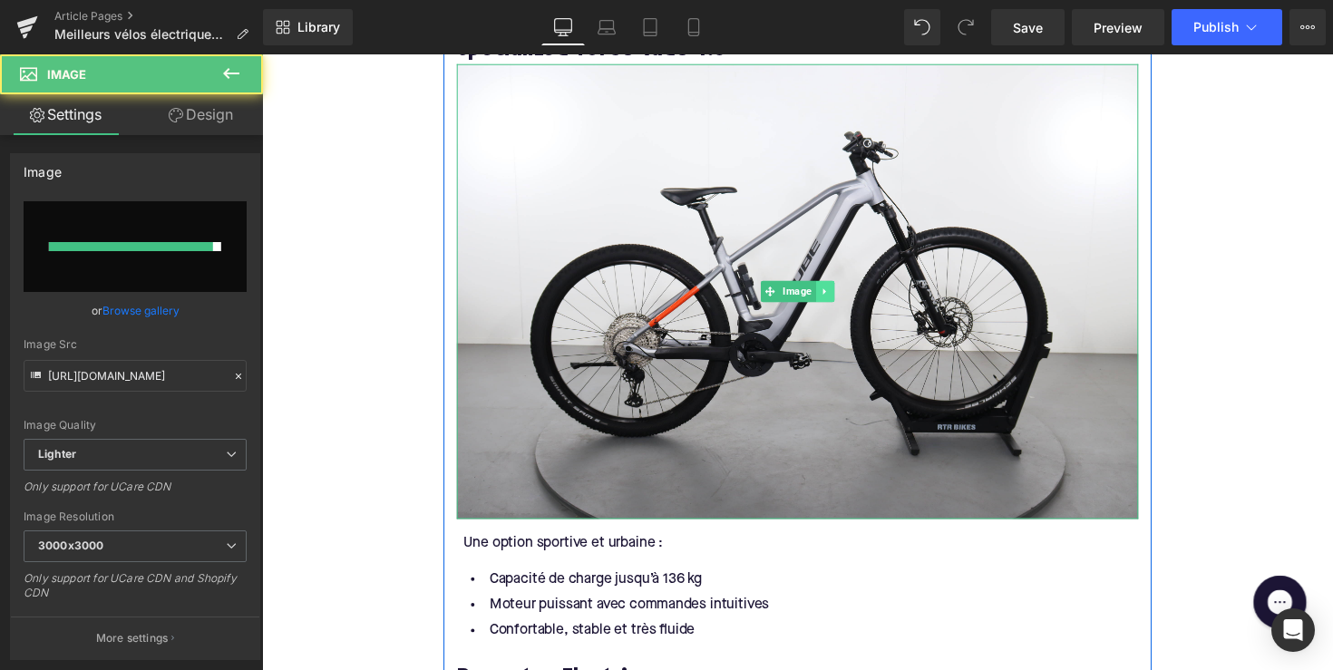
click at [830, 308] on link at bounding box center [839, 298] width 19 height 22
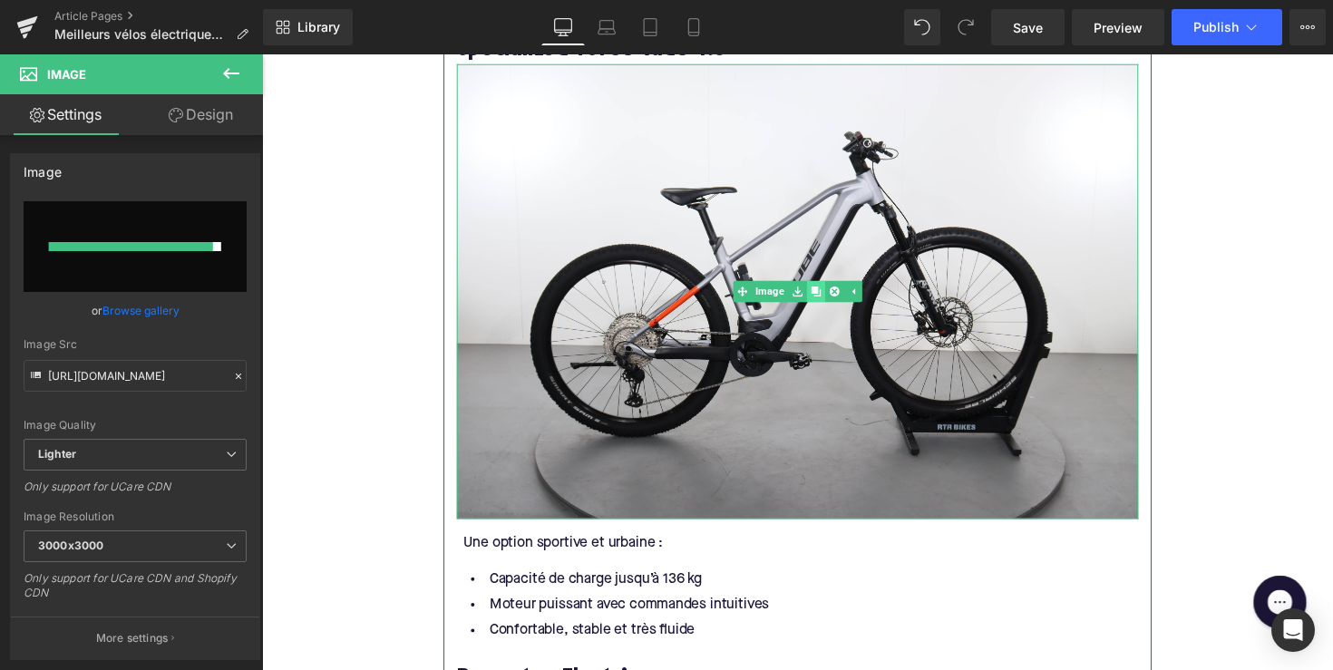
click at [830, 302] on icon at bounding box center [829, 297] width 10 height 10
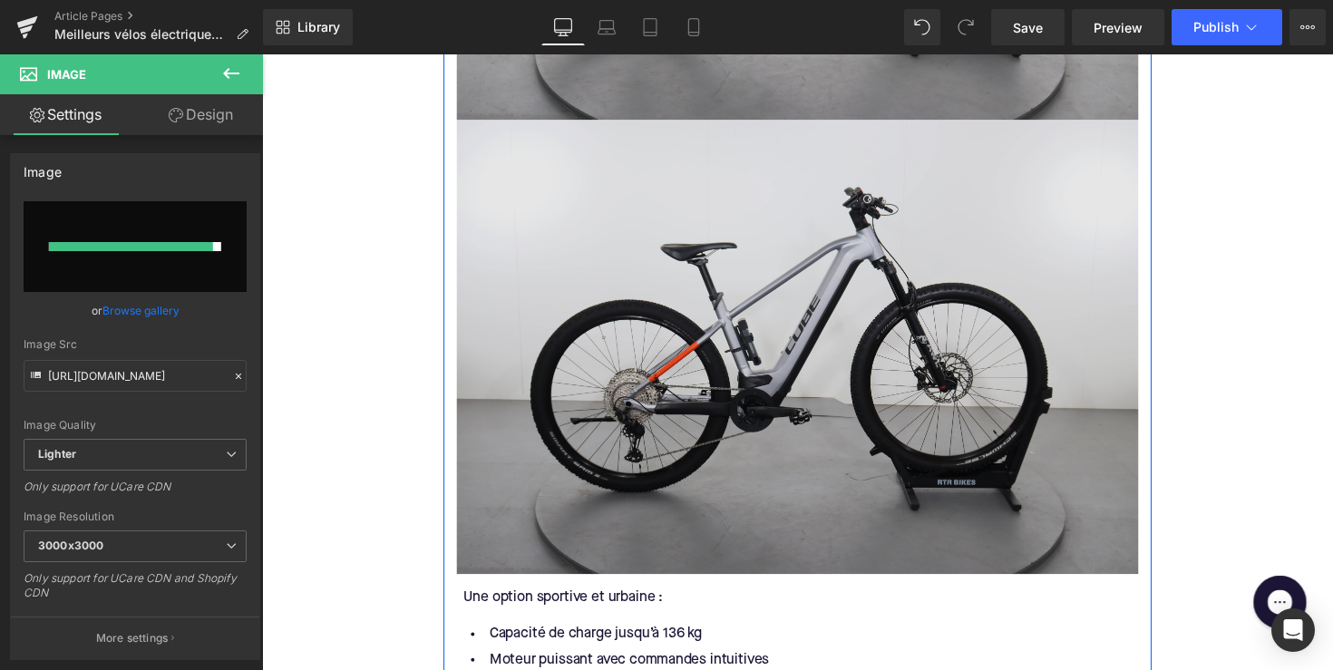
scroll to position [3659, 0]
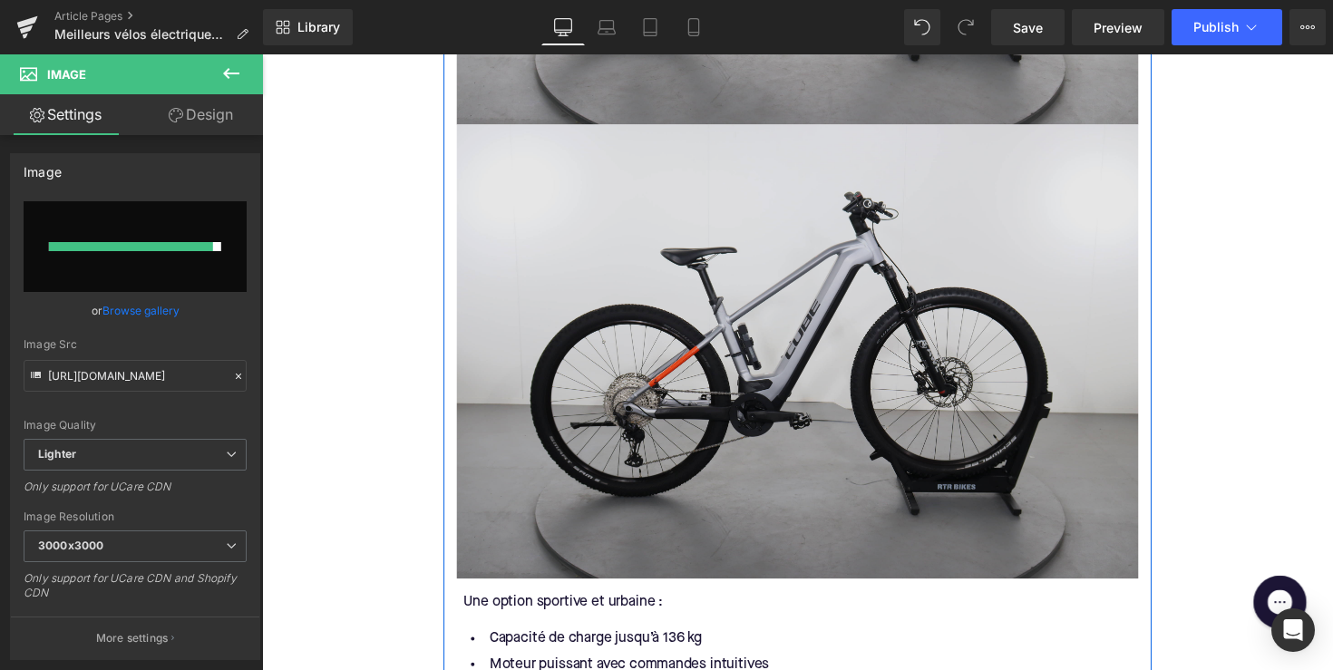
click at [685, 332] on img at bounding box center [811, 358] width 698 height 465
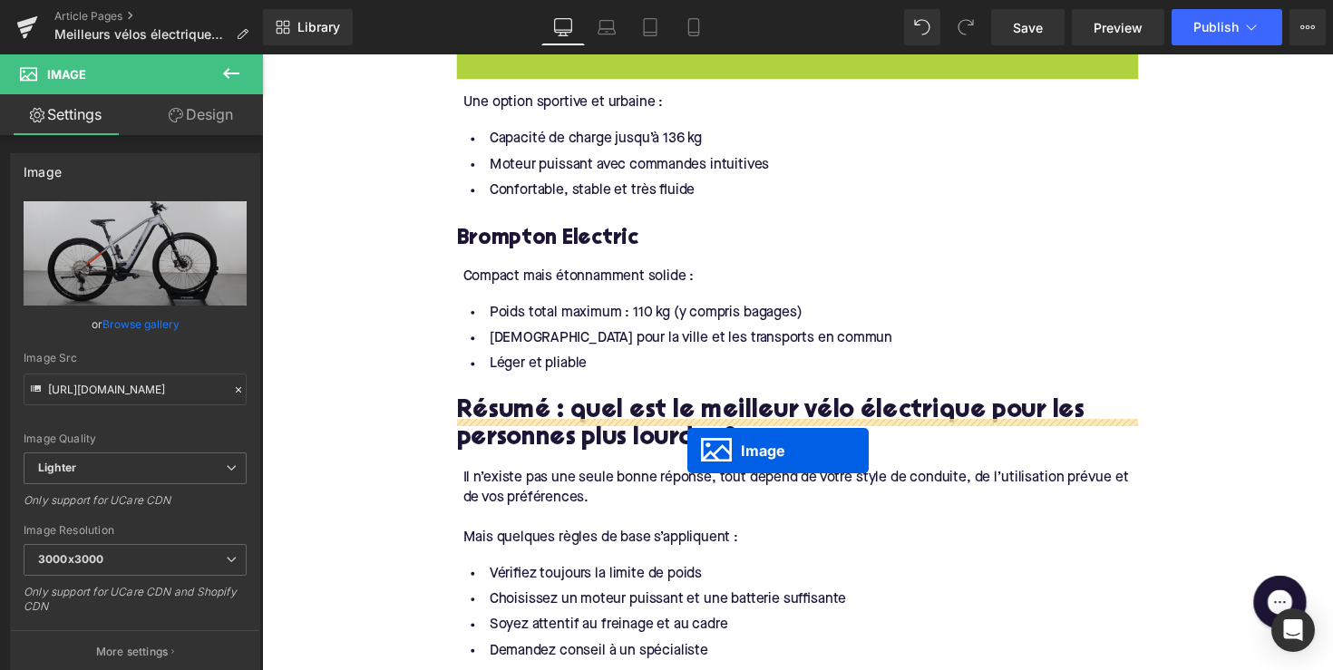
scroll to position [3717, 0]
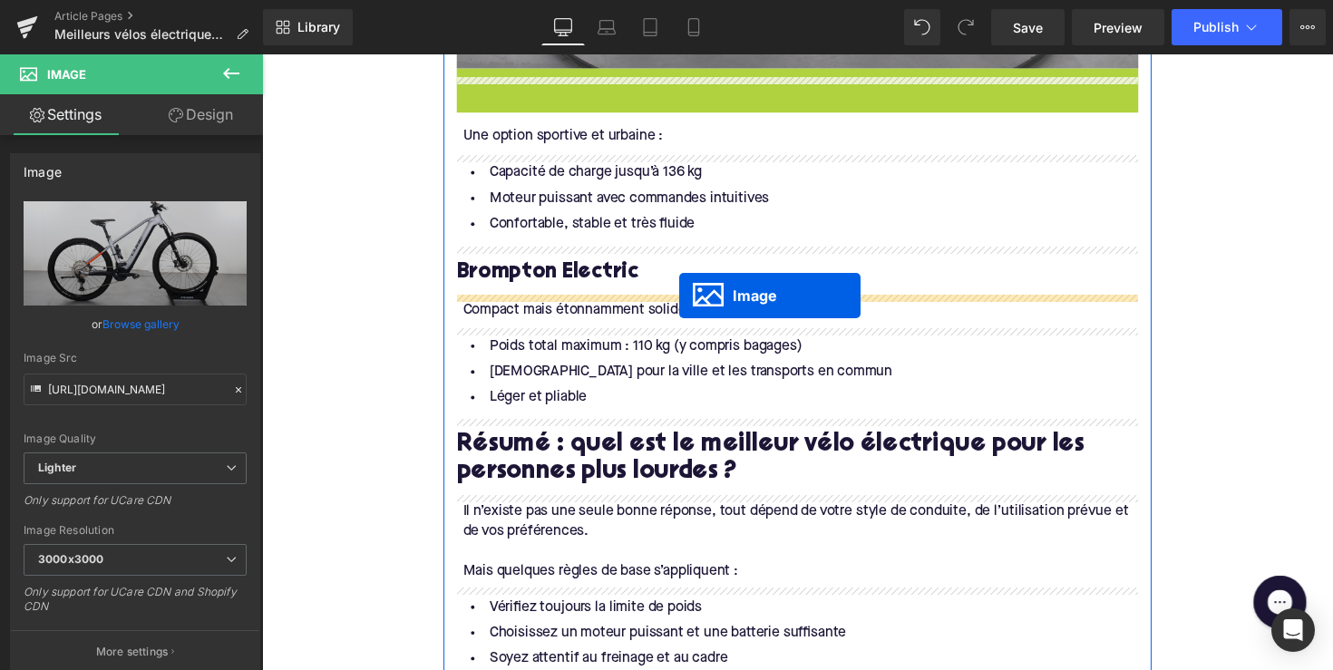
drag, startPoint x: 783, startPoint y: 366, endPoint x: 689, endPoint y: 302, distance: 113.5
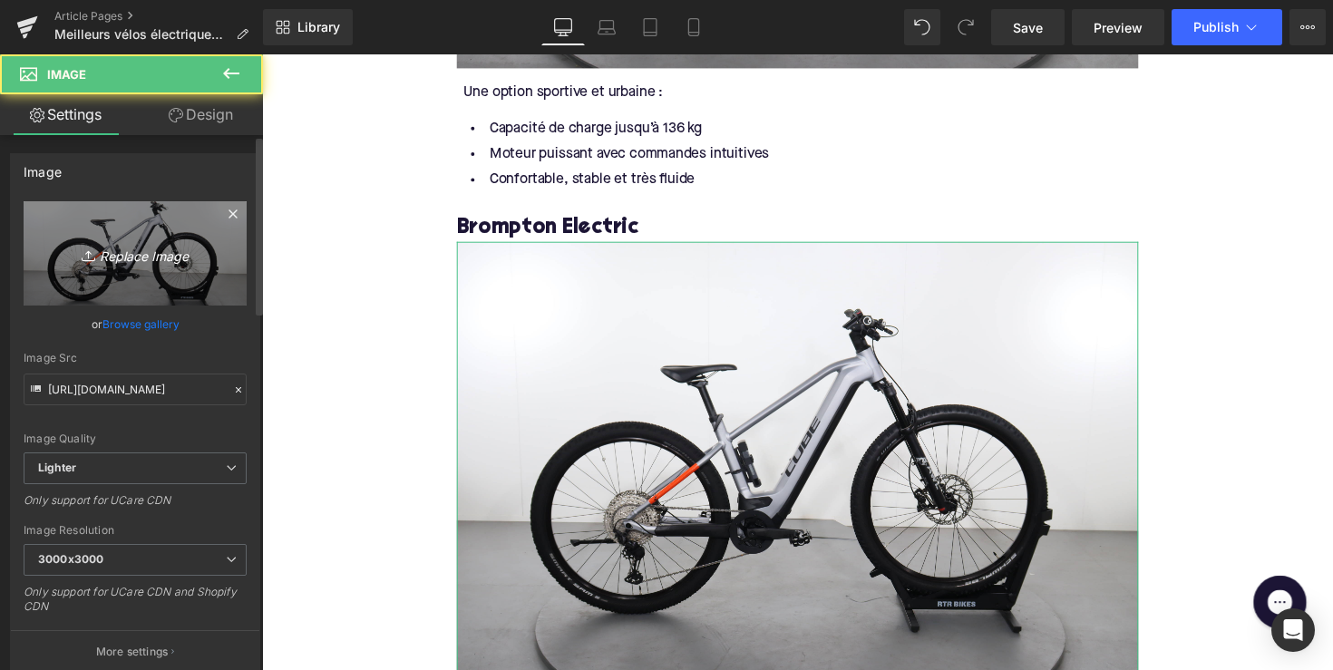
click at [183, 248] on icon "Replace Image" at bounding box center [135, 253] width 145 height 23
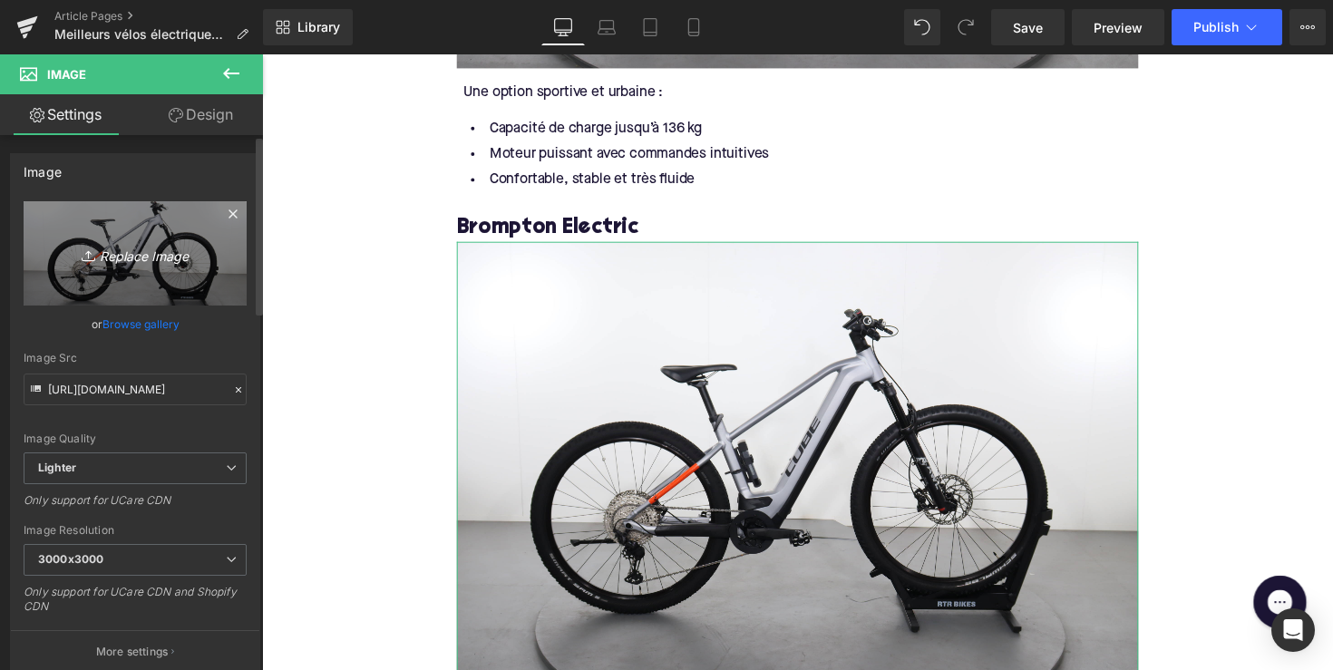
type input "C:\fakepath\DNK63-1.jpg"
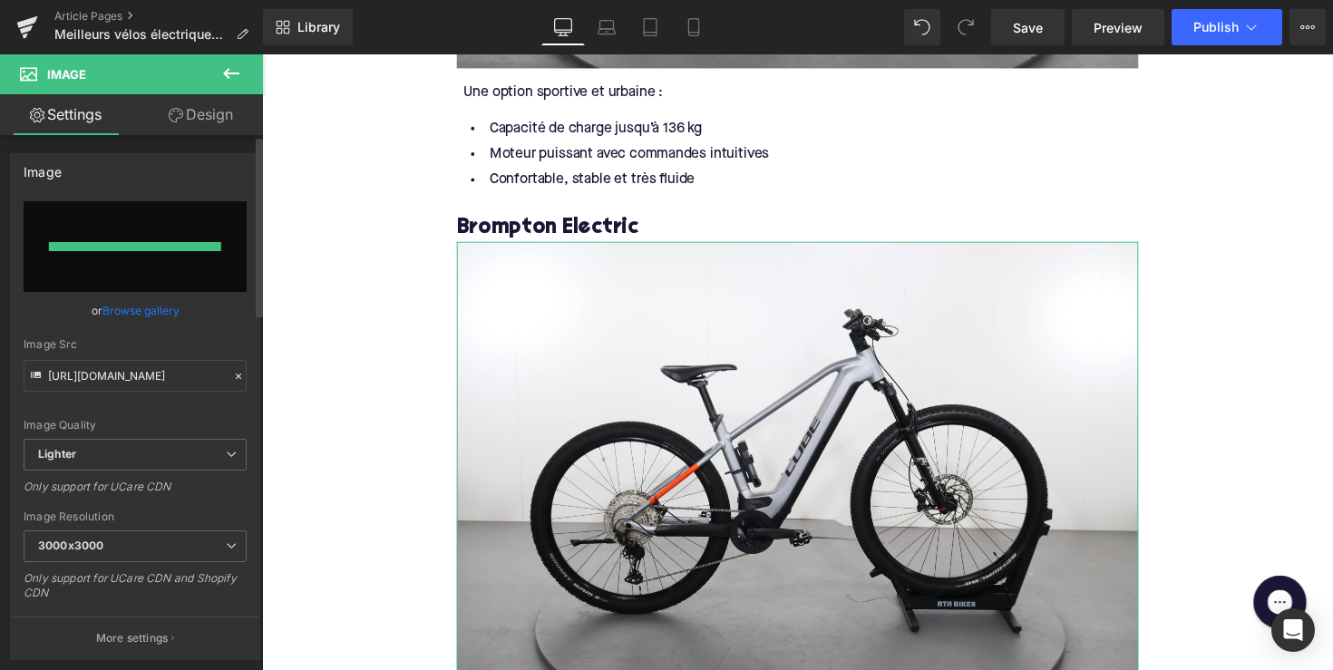
type input "[URL][DOMAIN_NAME]"
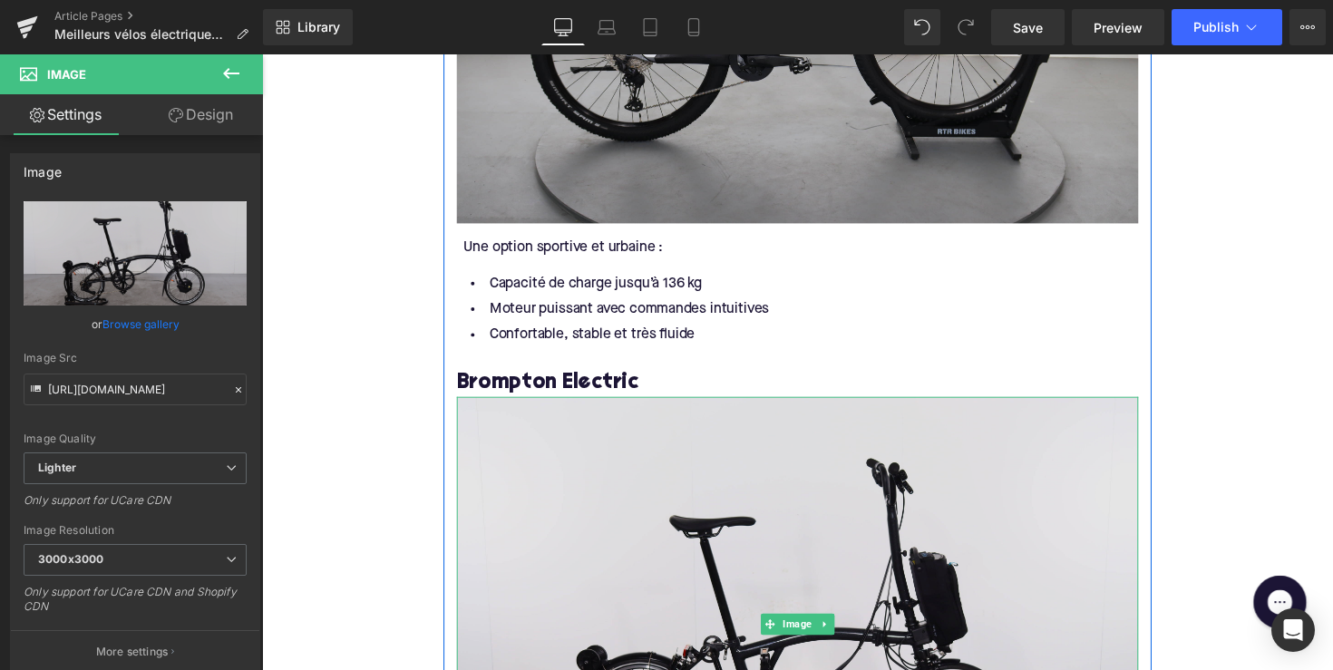
scroll to position [3515, 0]
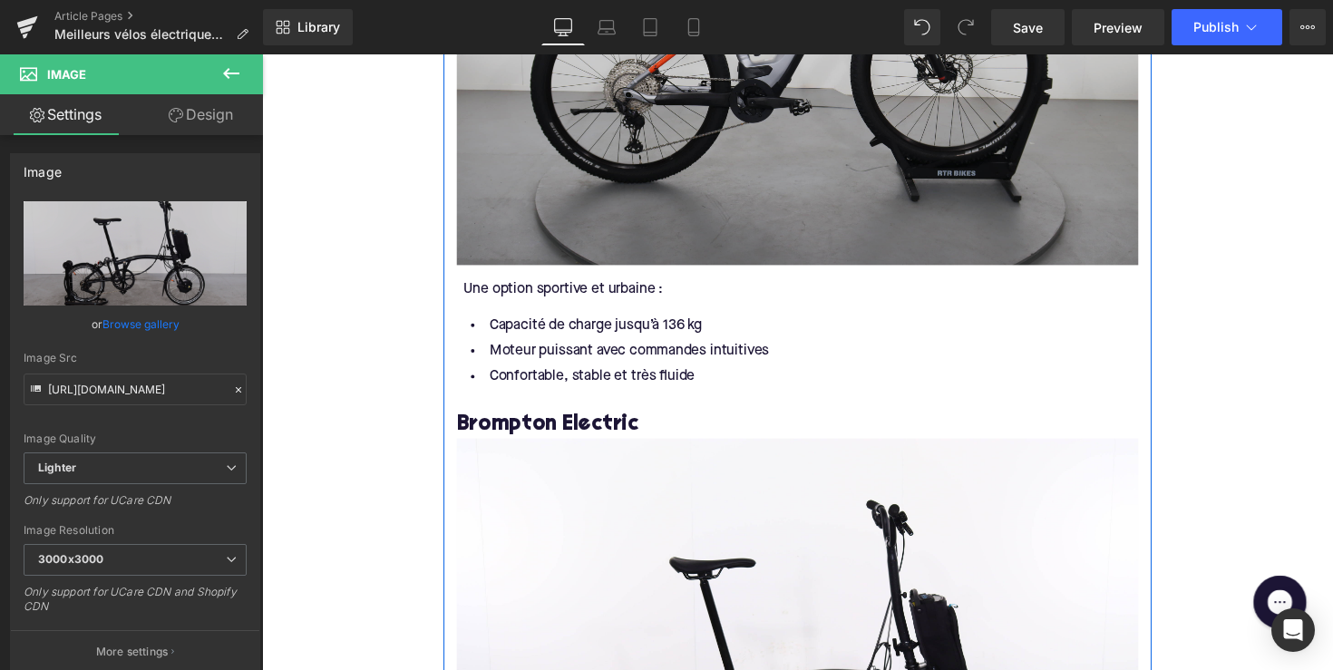
click at [632, 154] on img at bounding box center [811, 36] width 698 height 465
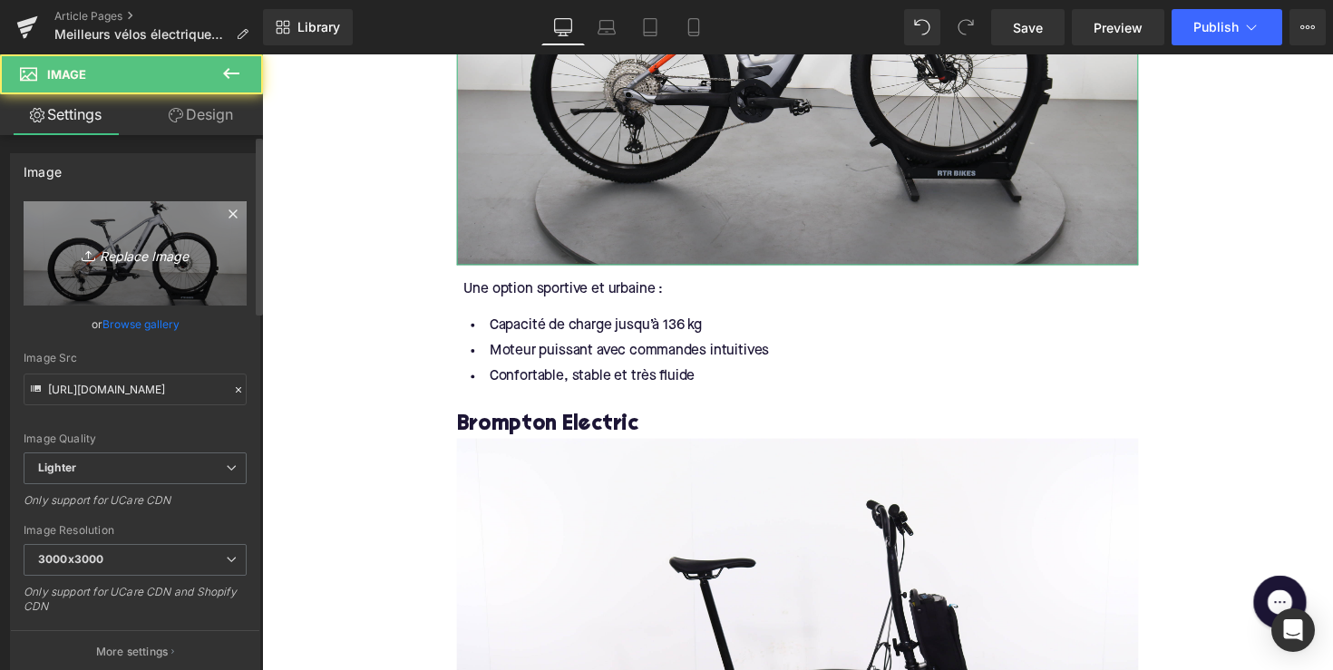
click at [175, 265] on link "Replace Image" at bounding box center [135, 253] width 223 height 104
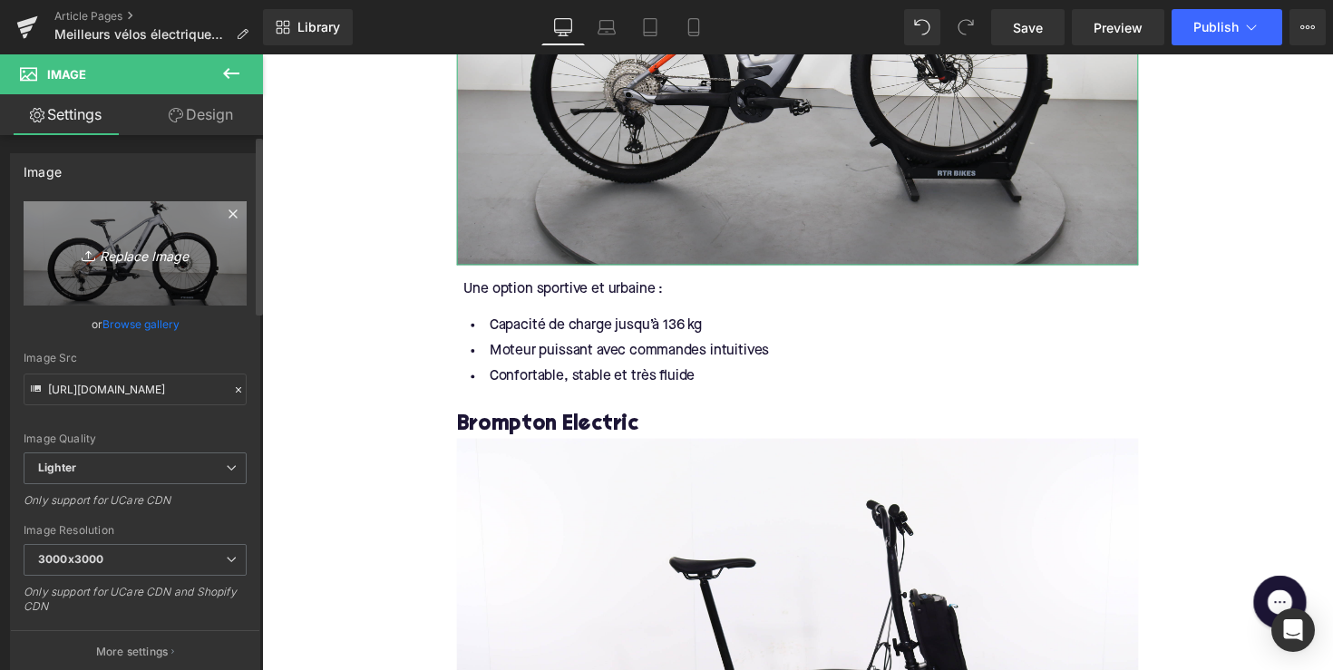
type input "C:\fakepath\DMX90-1.jpg"
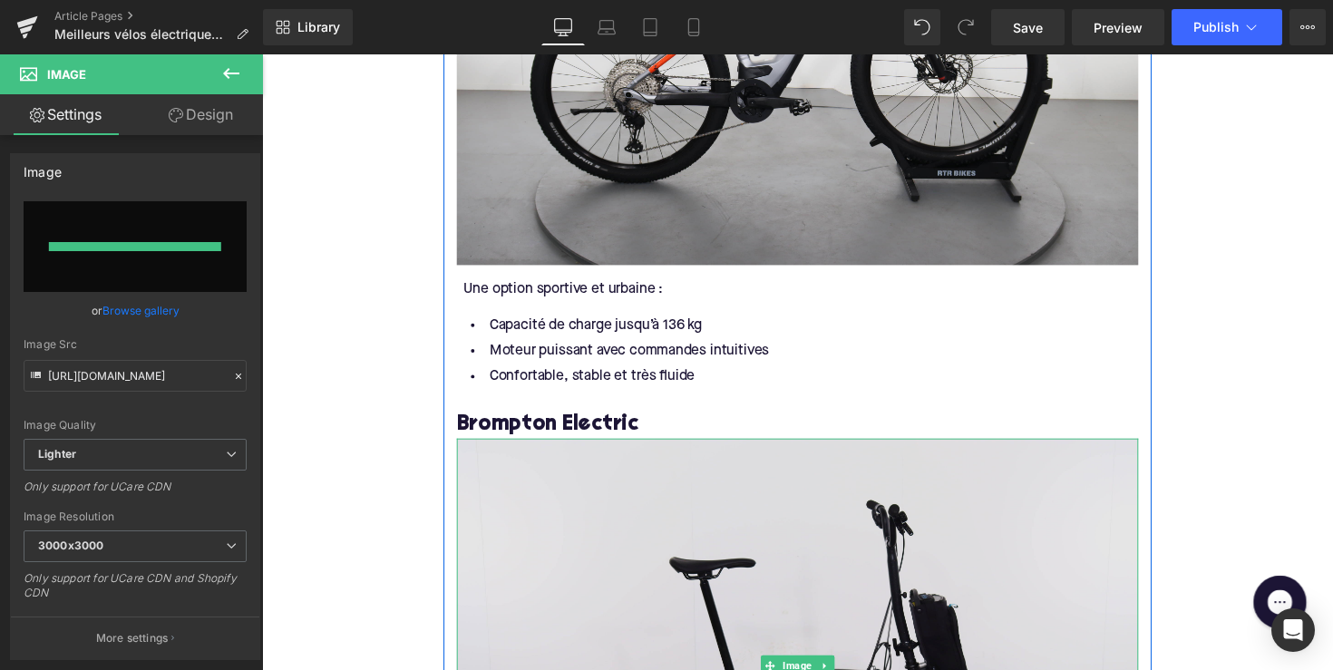
type input "[URL][DOMAIN_NAME]"
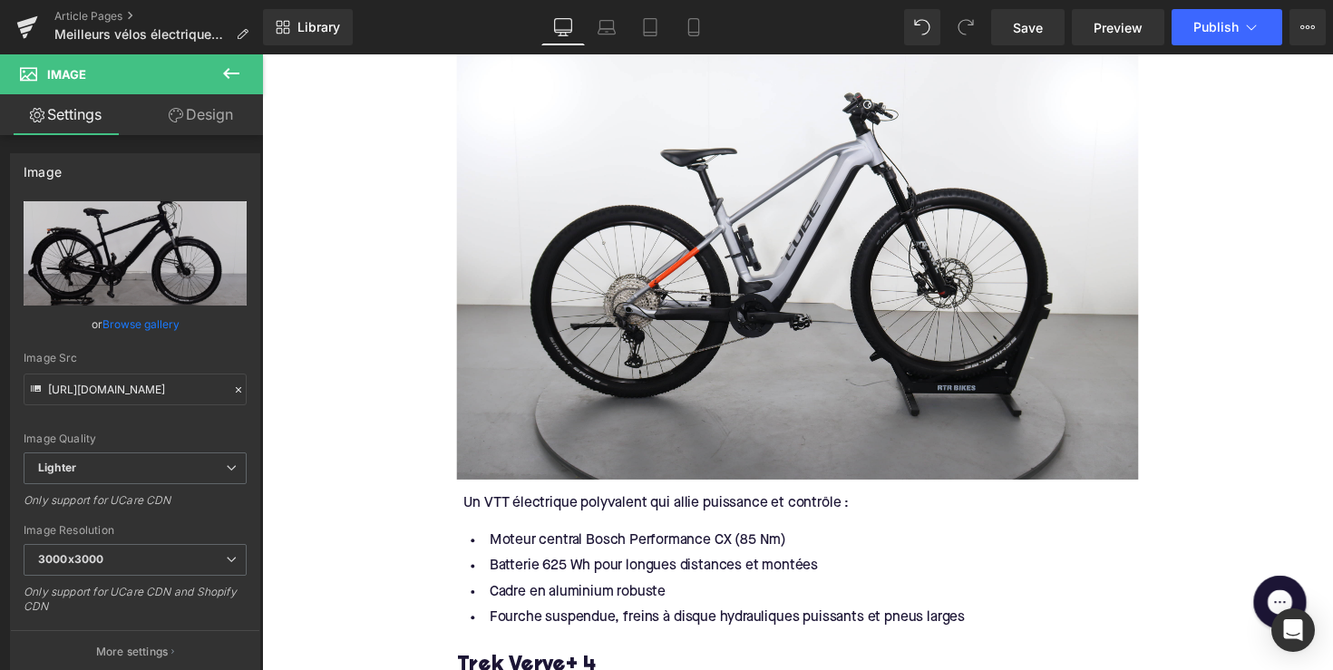
scroll to position [2145, 0]
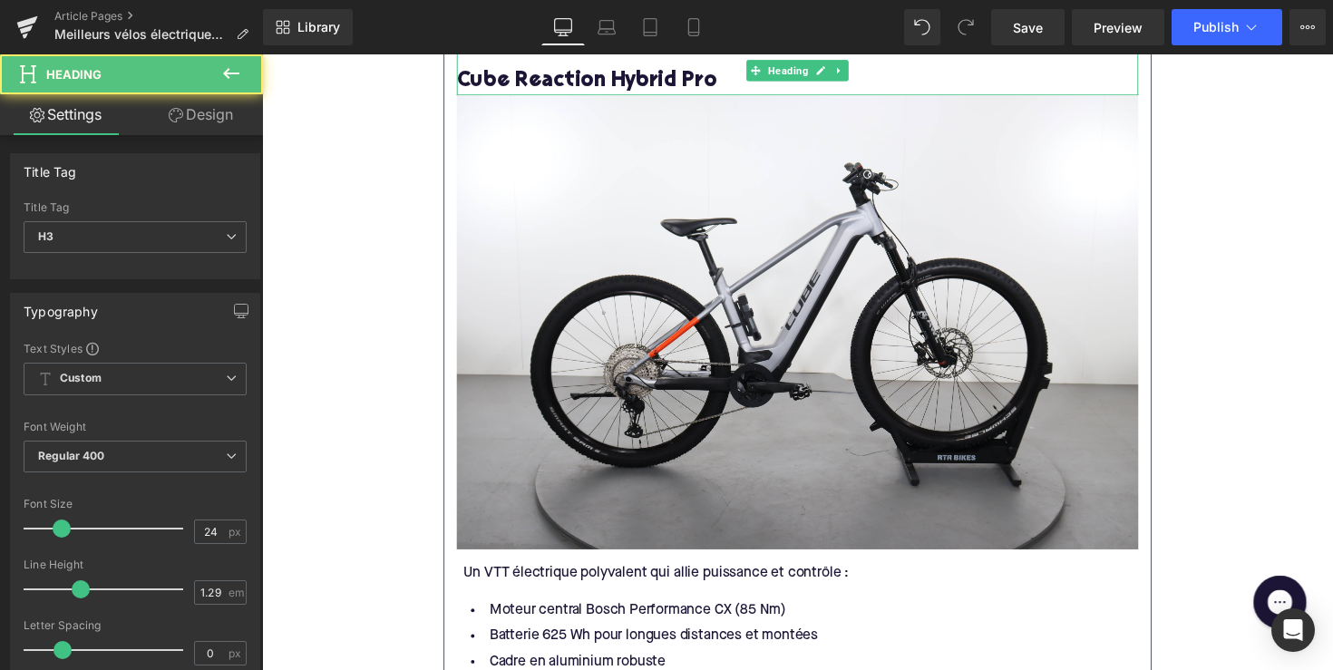
click at [644, 96] on h3 "Cube Reaction Hybrid Pro" at bounding box center [811, 82] width 698 height 28
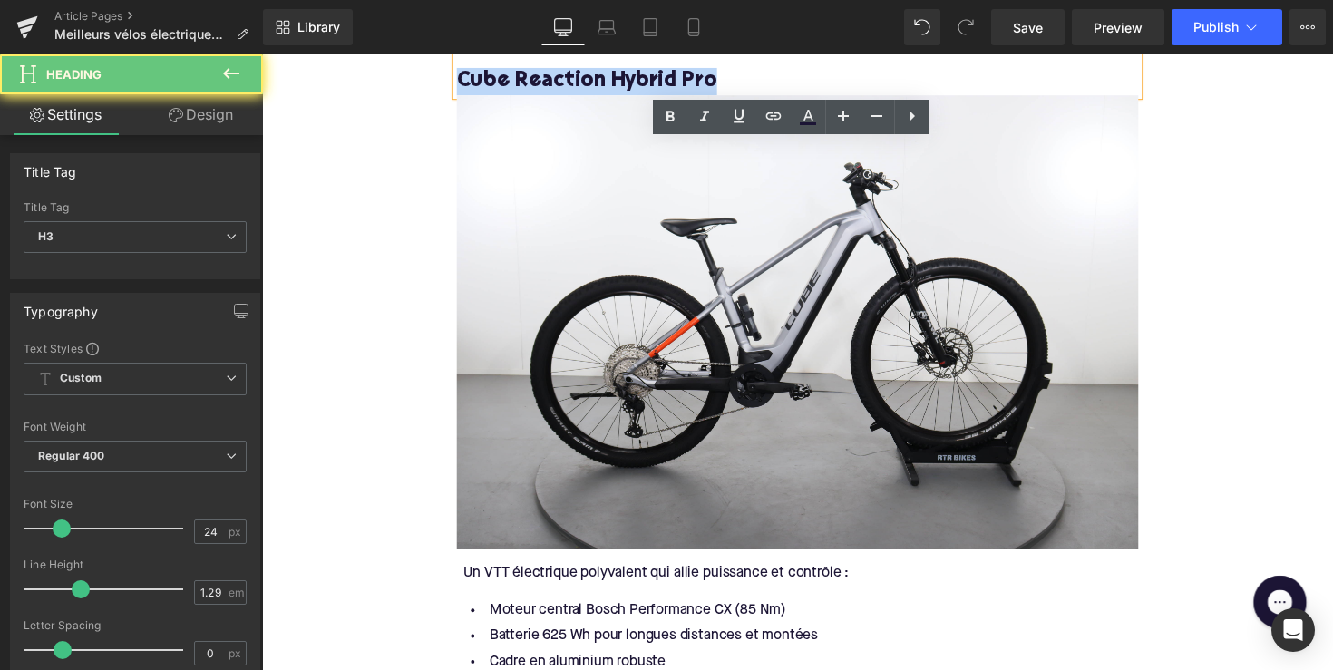
click at [644, 96] on h3 "Cube Reaction Hybrid Pro" at bounding box center [811, 82] width 698 height 28
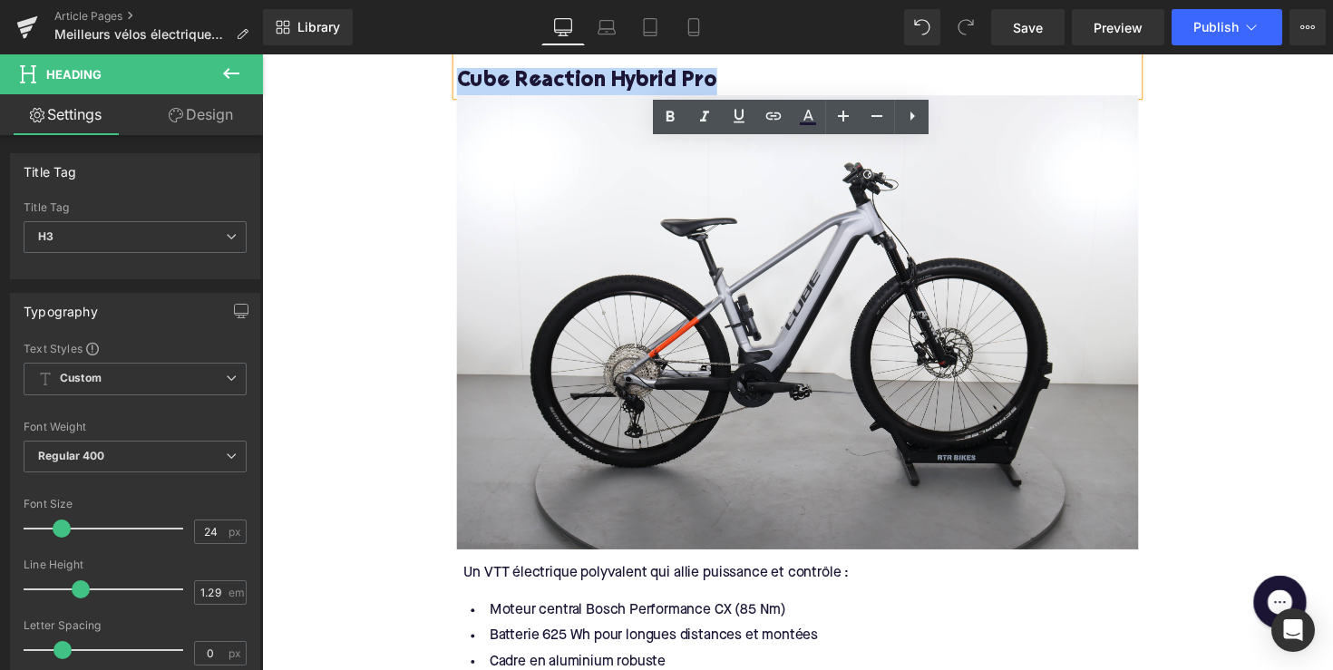
copy h3 "Cube Reaction Hybrid Pro"
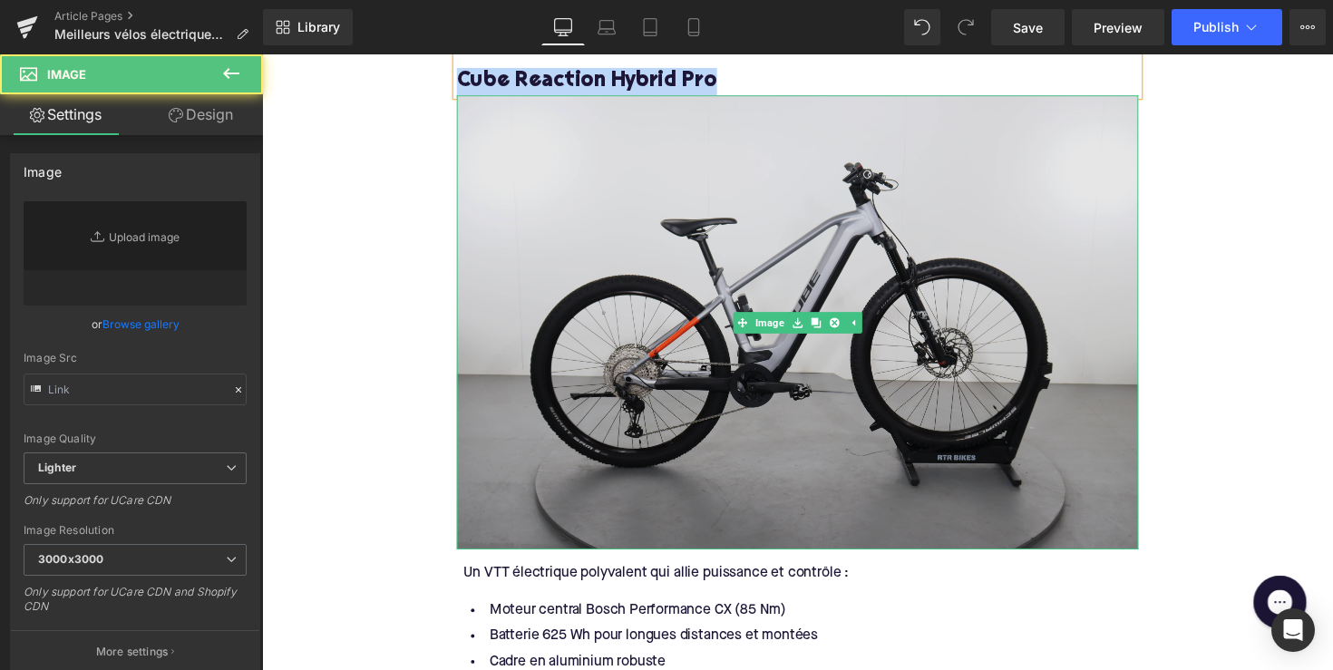
type input "[URL][DOMAIN_NAME]"
click at [594, 352] on img at bounding box center [811, 328] width 698 height 465
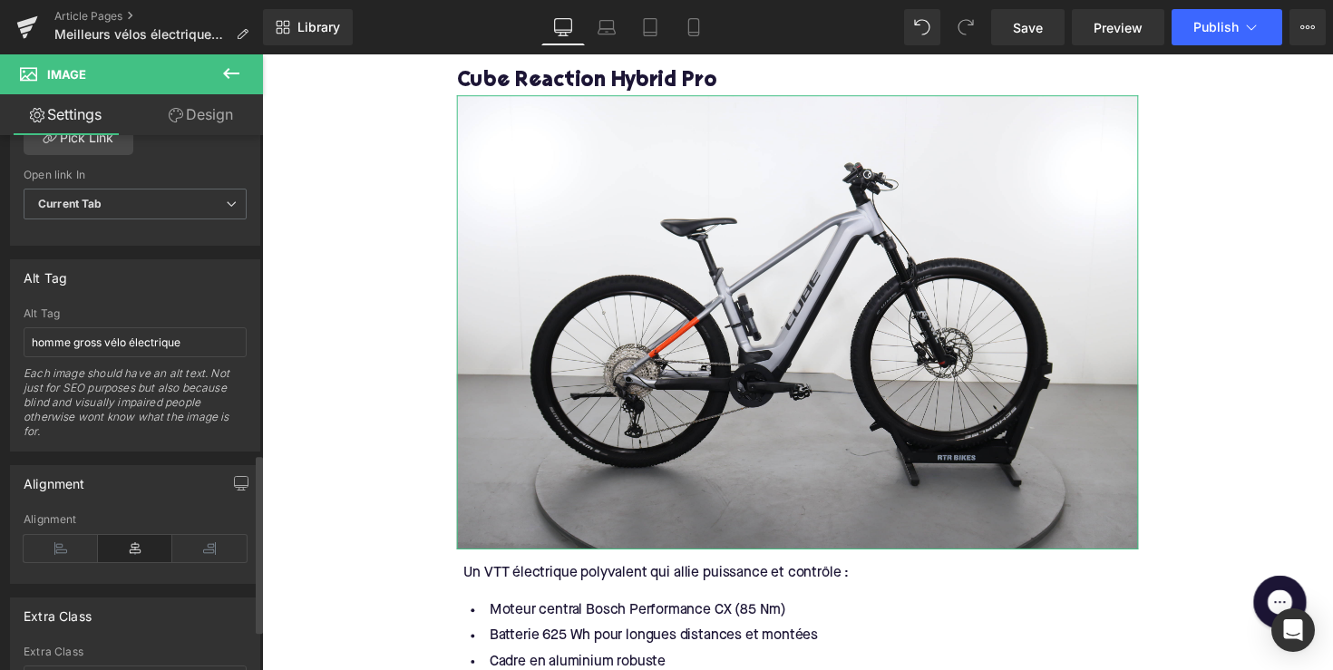
scroll to position [984, 0]
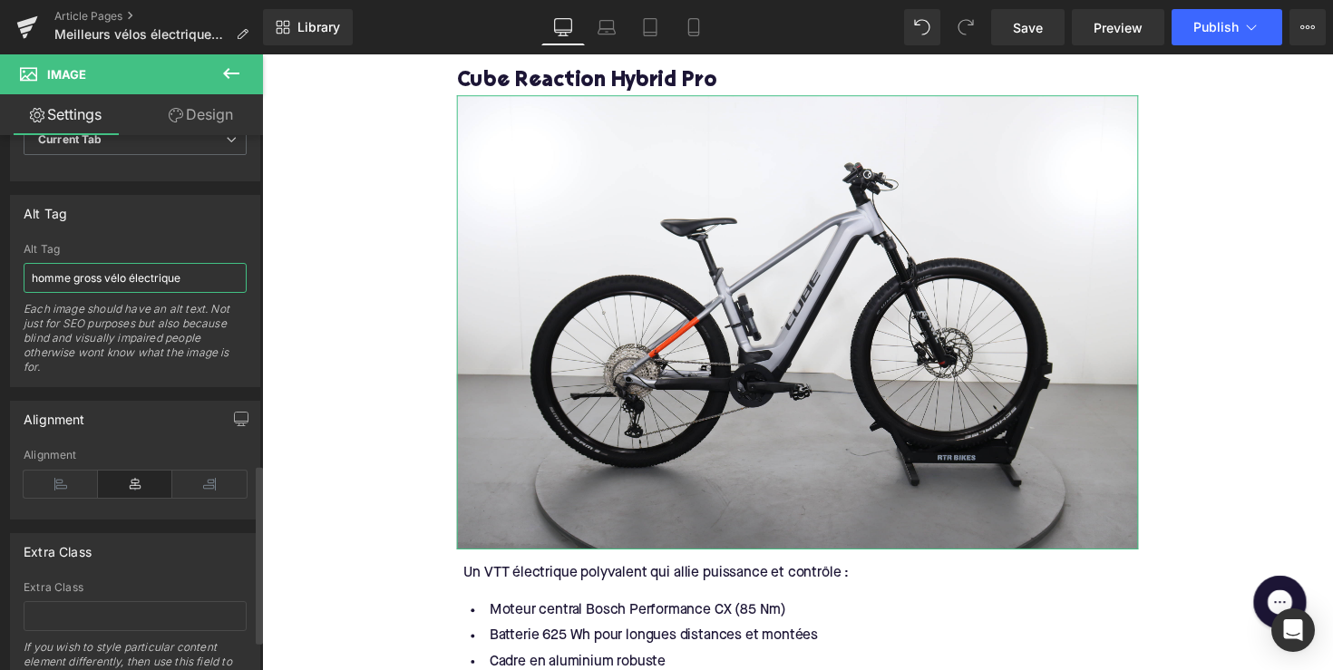
click at [153, 280] on input "homme gross vélo électrique" at bounding box center [135, 278] width 223 height 30
paste input "Cube Reaction Hybrid Pro"
type input "Cube Reaction Hybrid Pro"
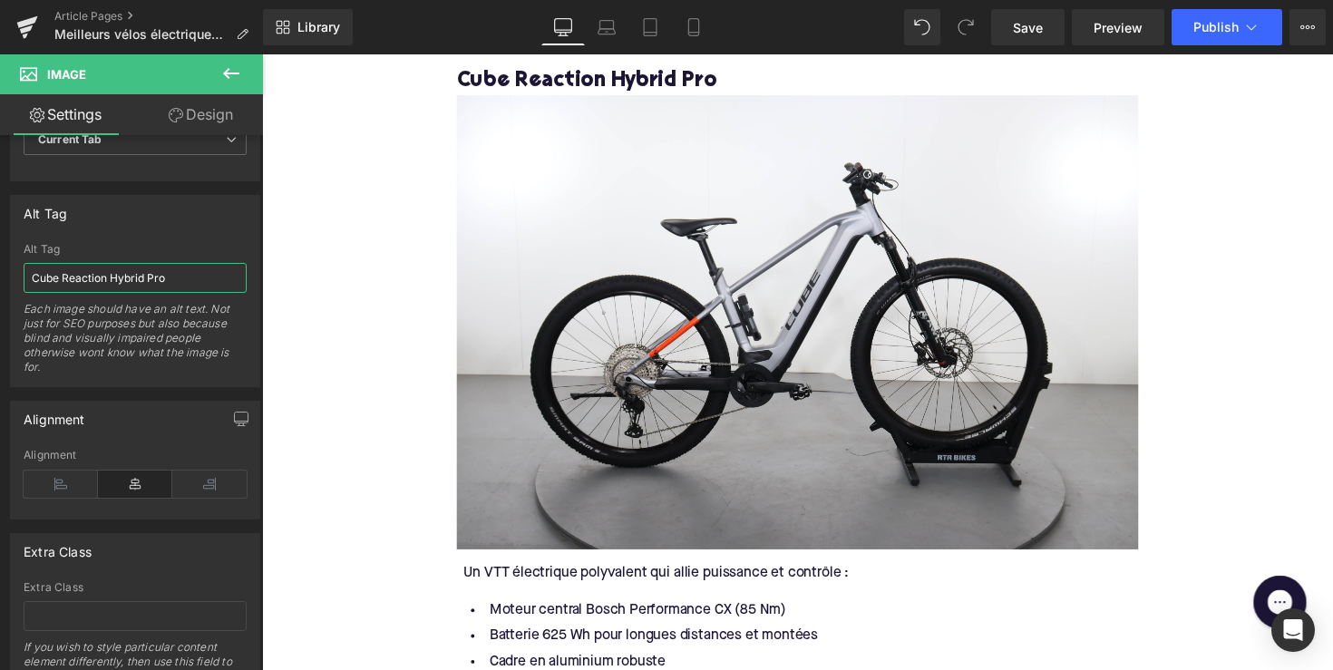
click at [262, 54] on div at bounding box center [262, 54] width 0 height 0
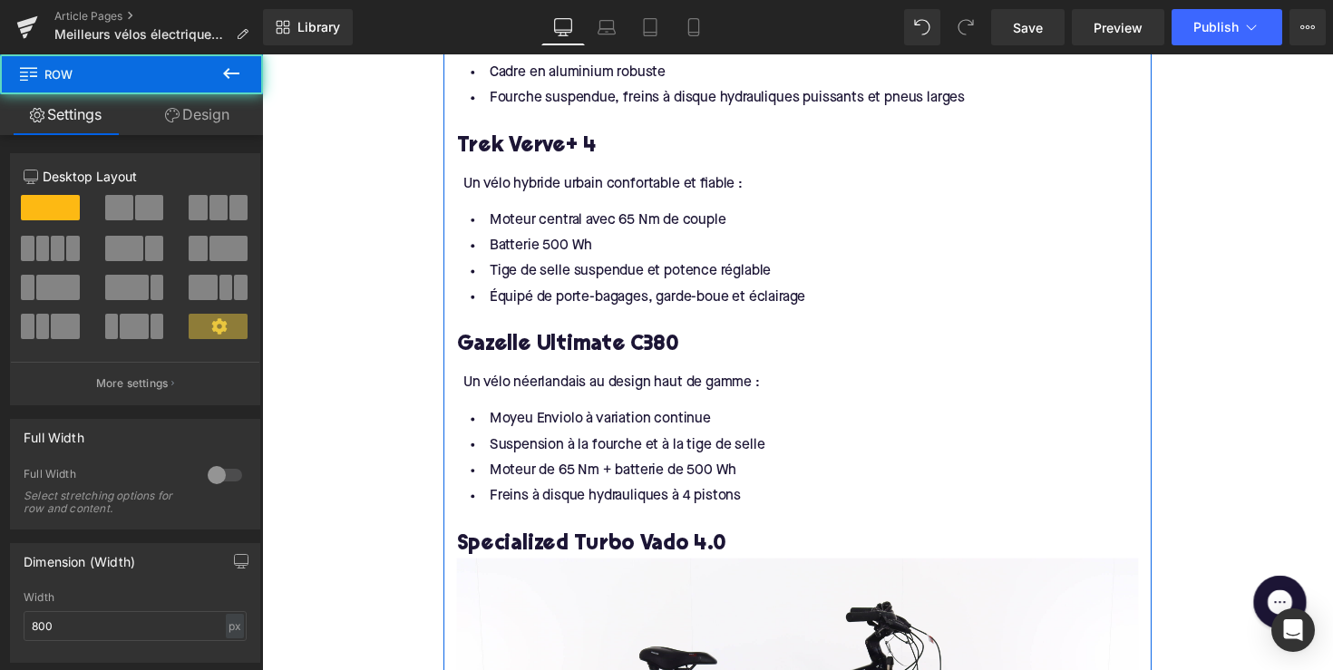
scroll to position [2892, 0]
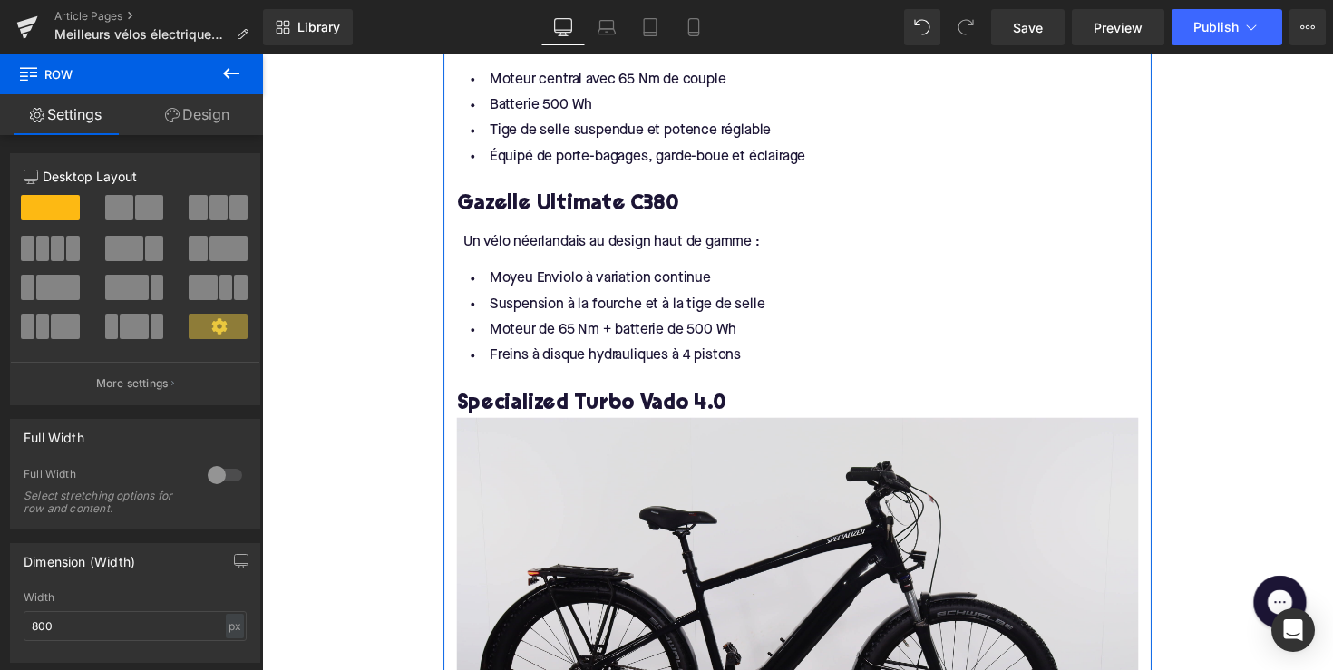
click at [619, 466] on img at bounding box center [811, 659] width 698 height 465
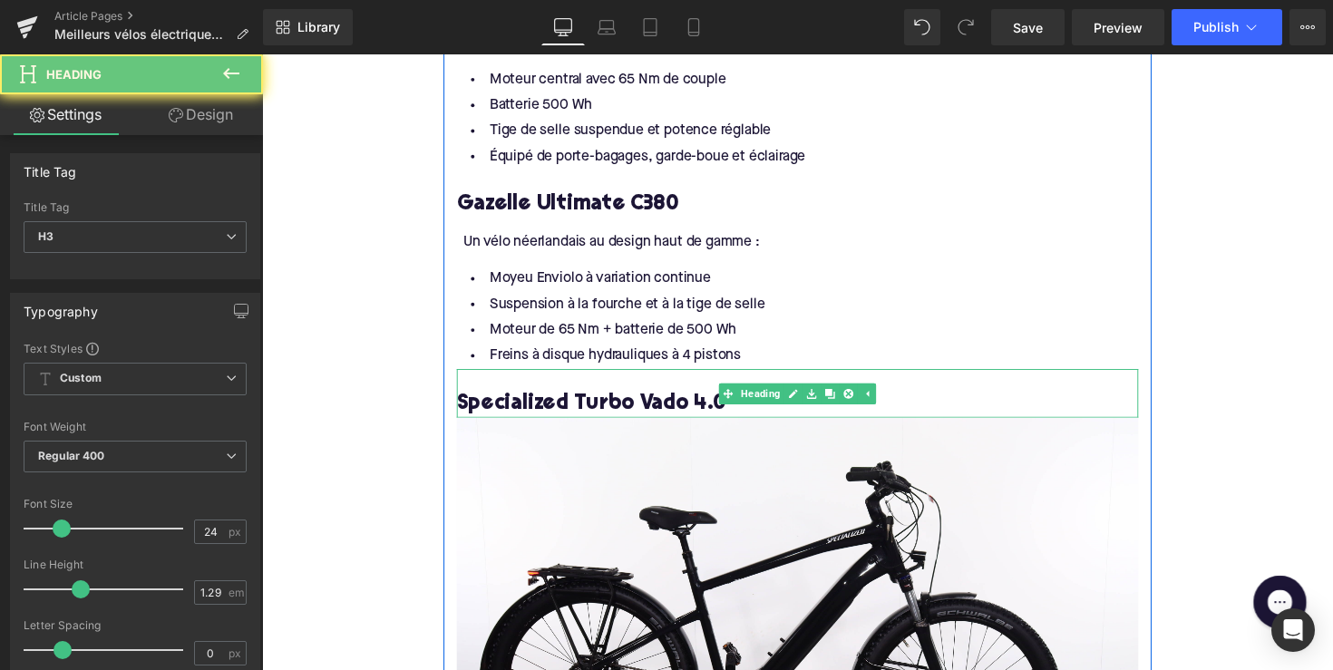
click at [607, 426] on h3 "Specialized Turbo Vado 4.0" at bounding box center [811, 413] width 698 height 28
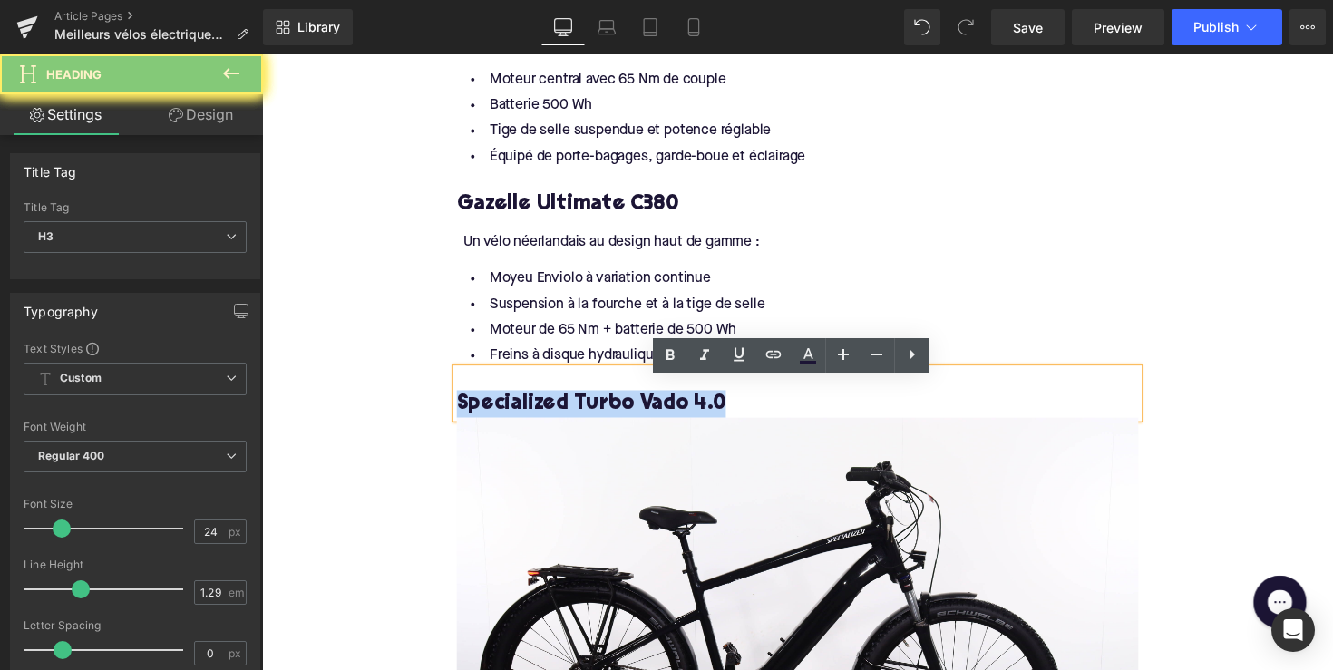
copy h3 "Specialized Turbo Vado 4.0"
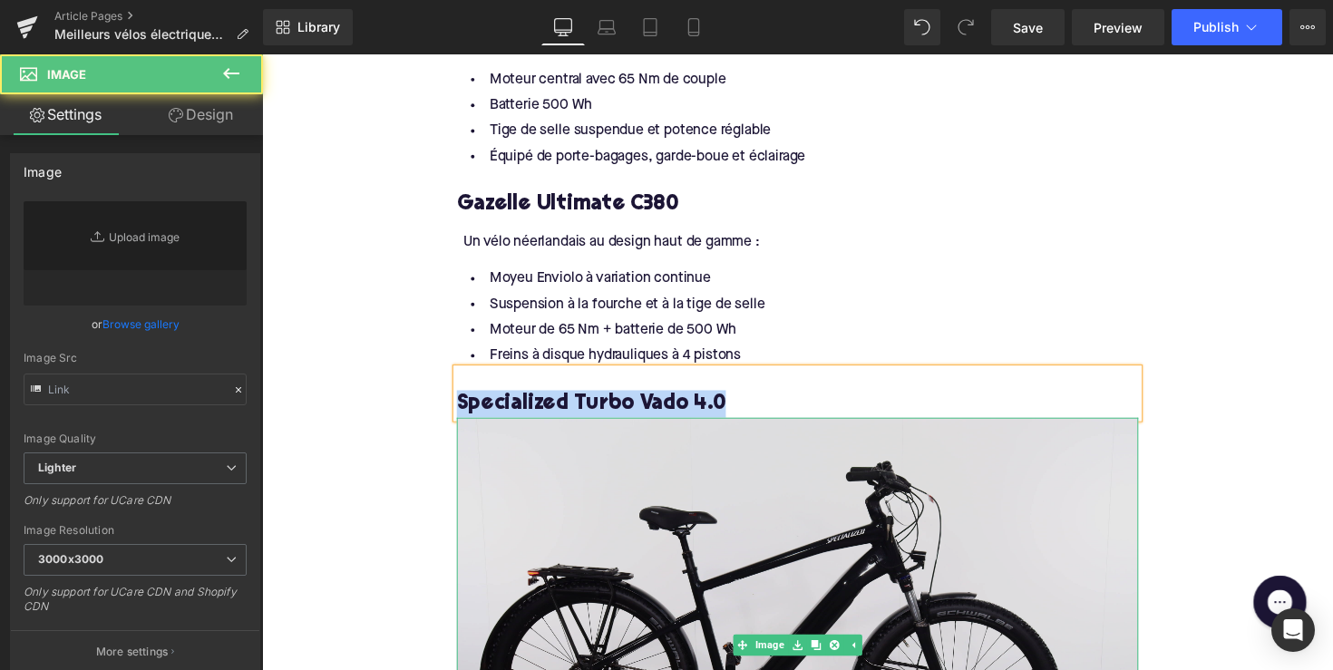
type input "[URL][DOMAIN_NAME]"
click at [622, 533] on img at bounding box center [811, 659] width 698 height 465
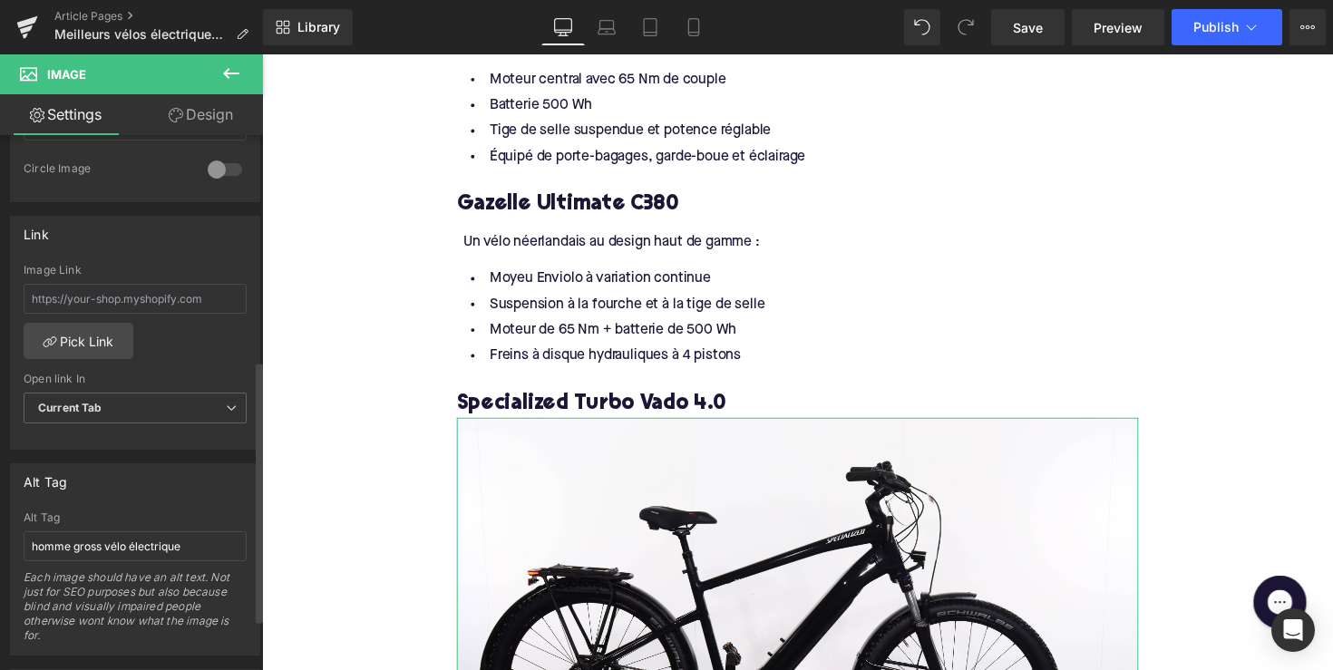
scroll to position [754, 0]
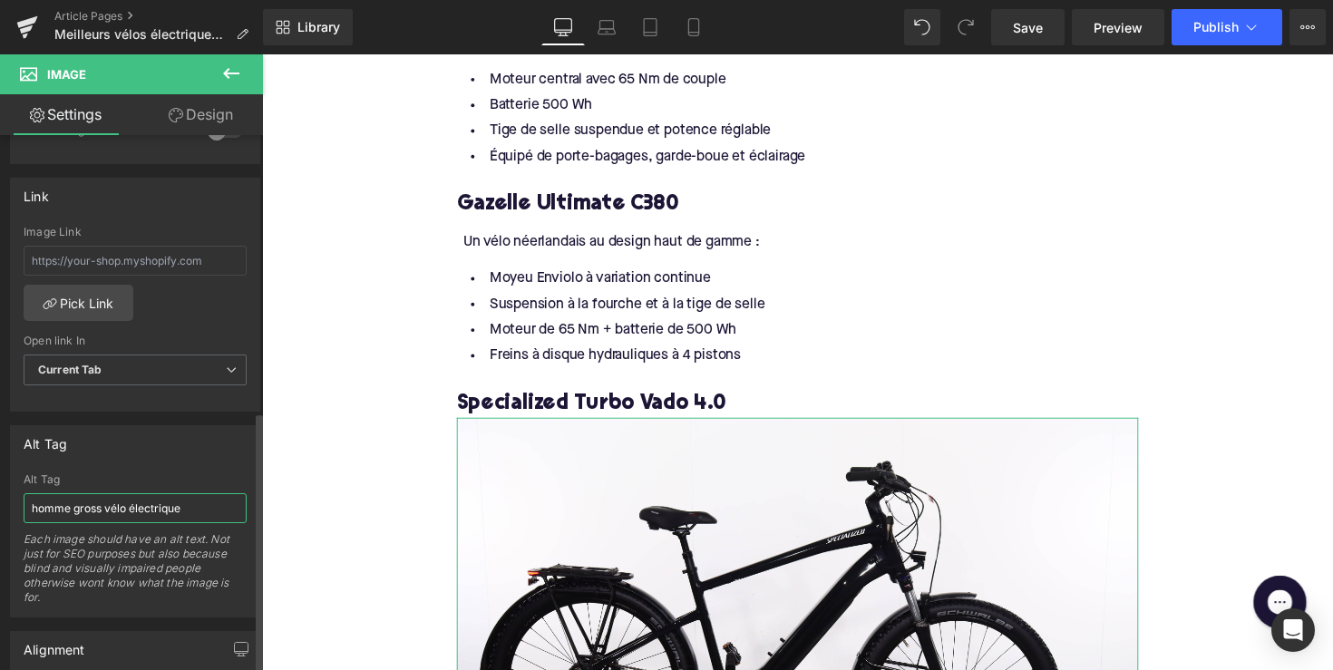
click at [152, 516] on input "homme gross vélo électrique" at bounding box center [135, 508] width 223 height 30
paste input "Specialized Turbo Vado 4.0"
type input "Specialized Turbo Vado 4.0"
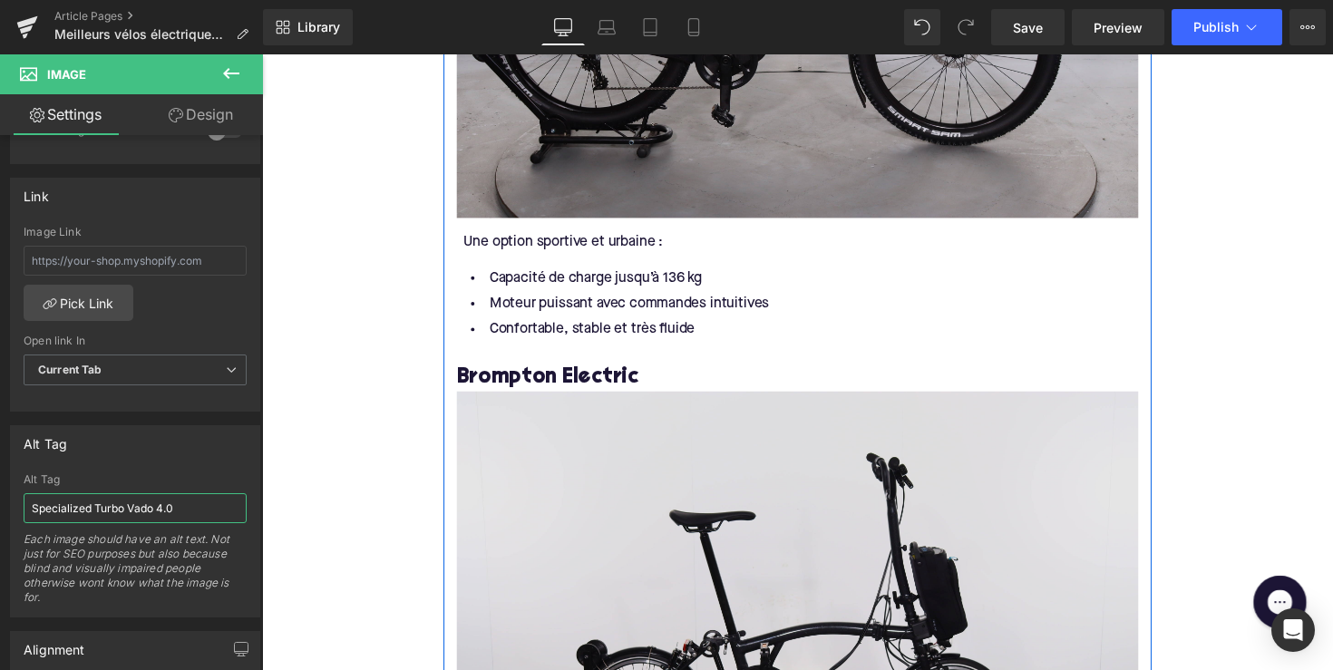
scroll to position [3593, 0]
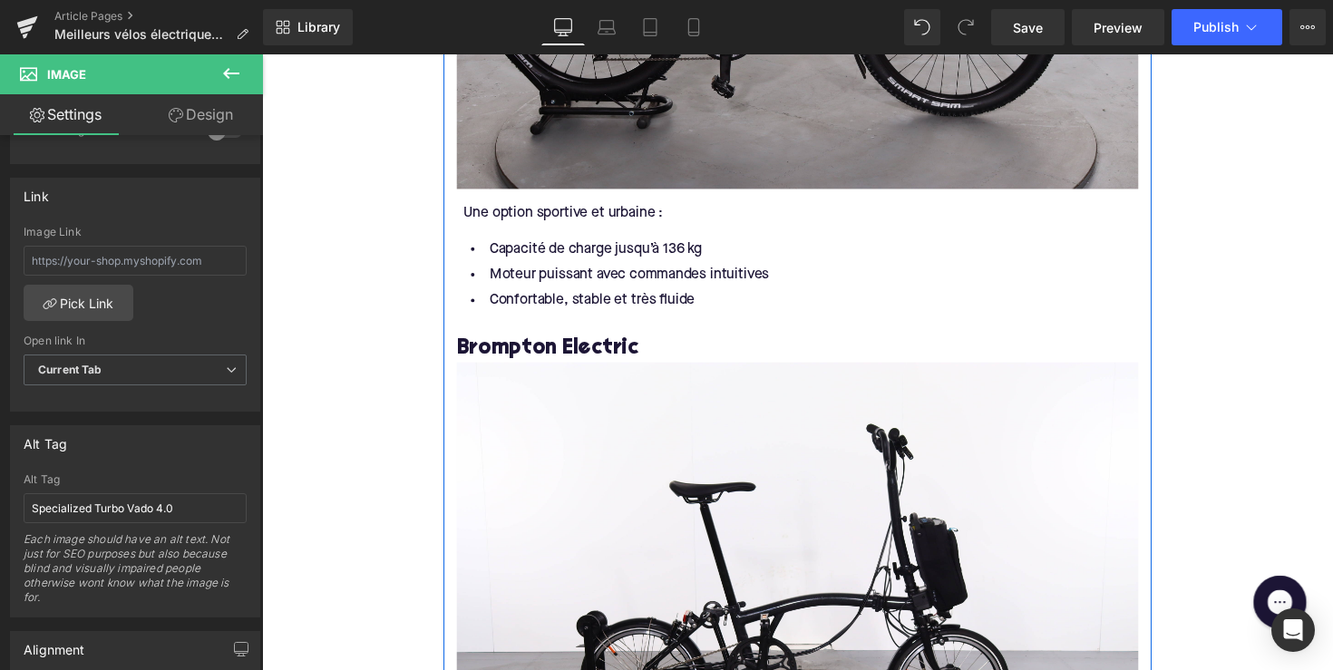
click at [570, 367] on h3 "Brompton Electric" at bounding box center [811, 356] width 698 height 28
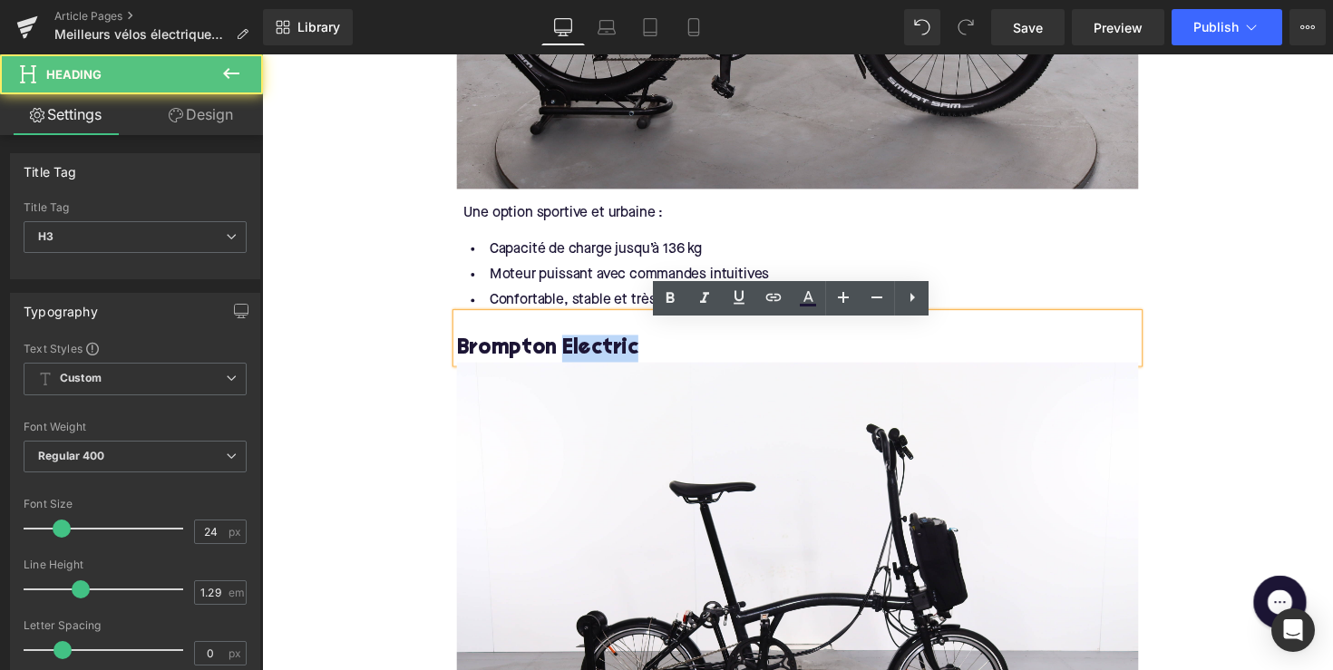
click at [570, 367] on h3 "Brompton Electric" at bounding box center [811, 356] width 698 height 28
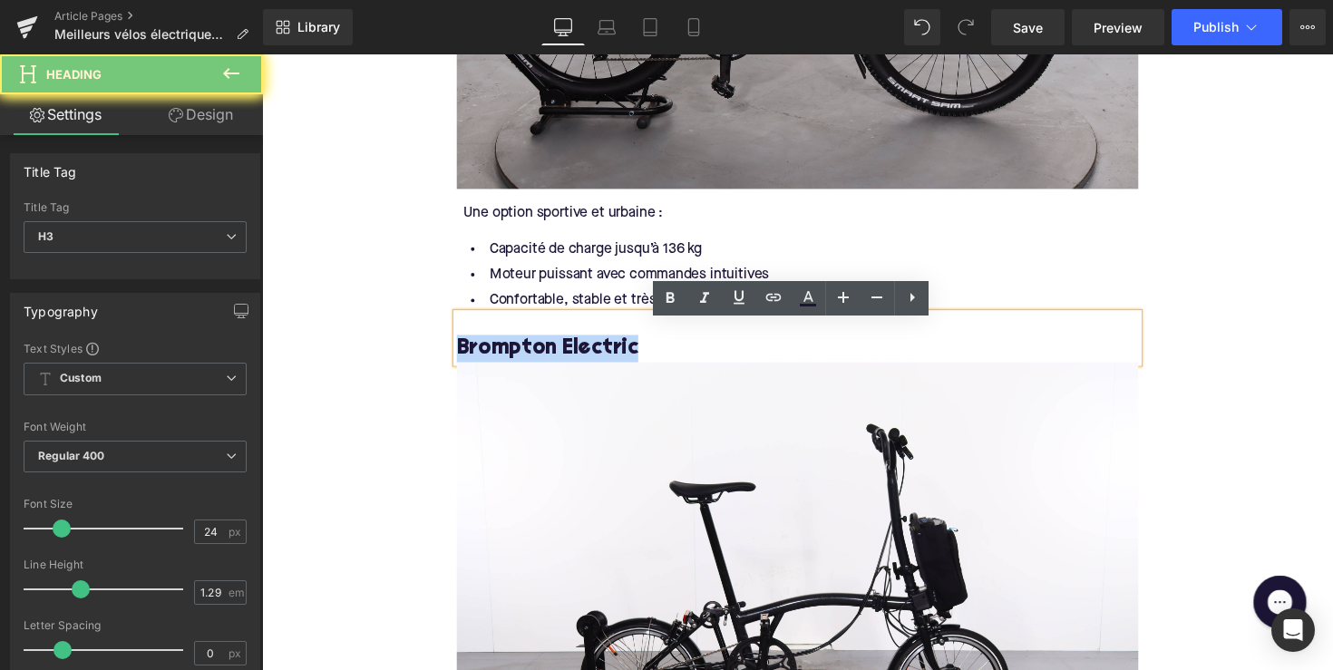
copy h3 "Brompton Electric"
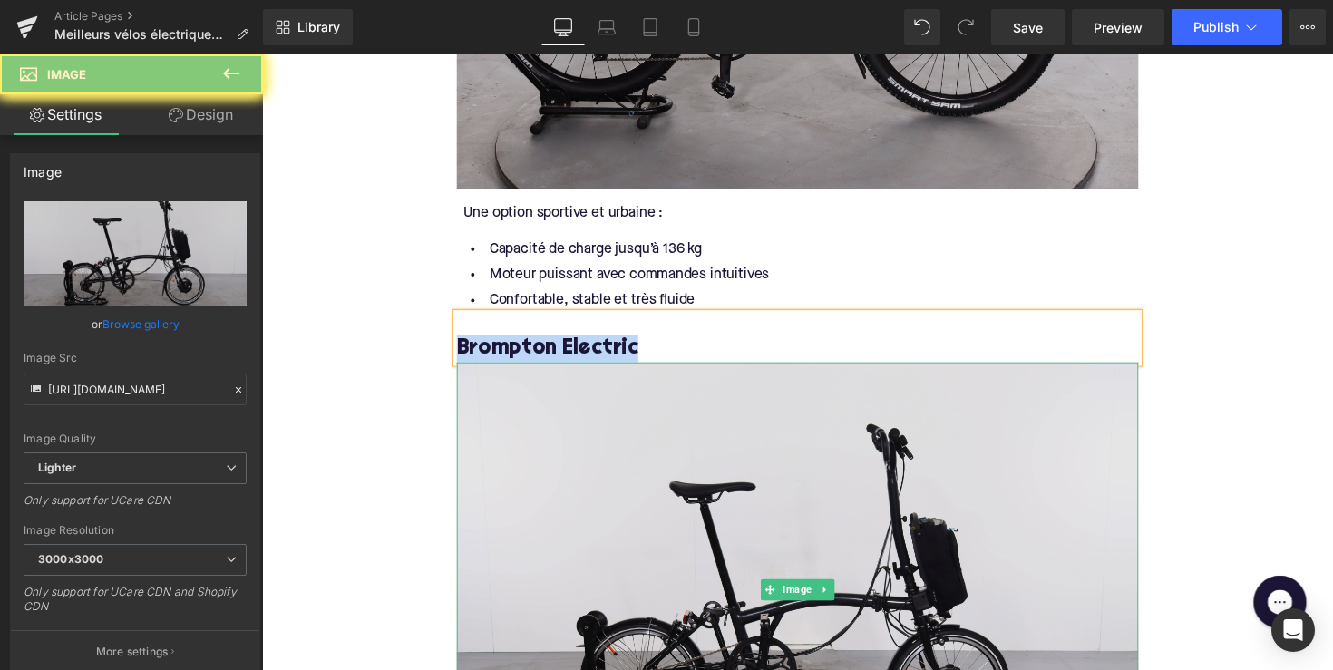
click at [585, 504] on img at bounding box center [811, 602] width 698 height 465
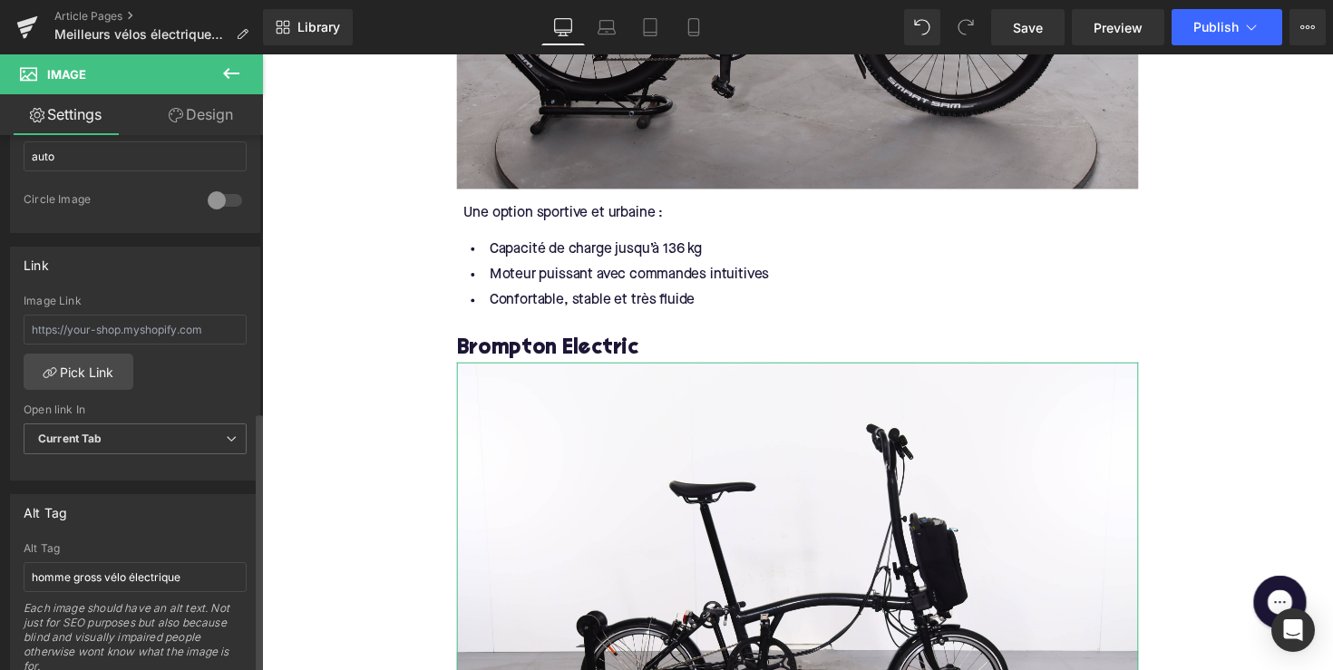
scroll to position [777, 0]
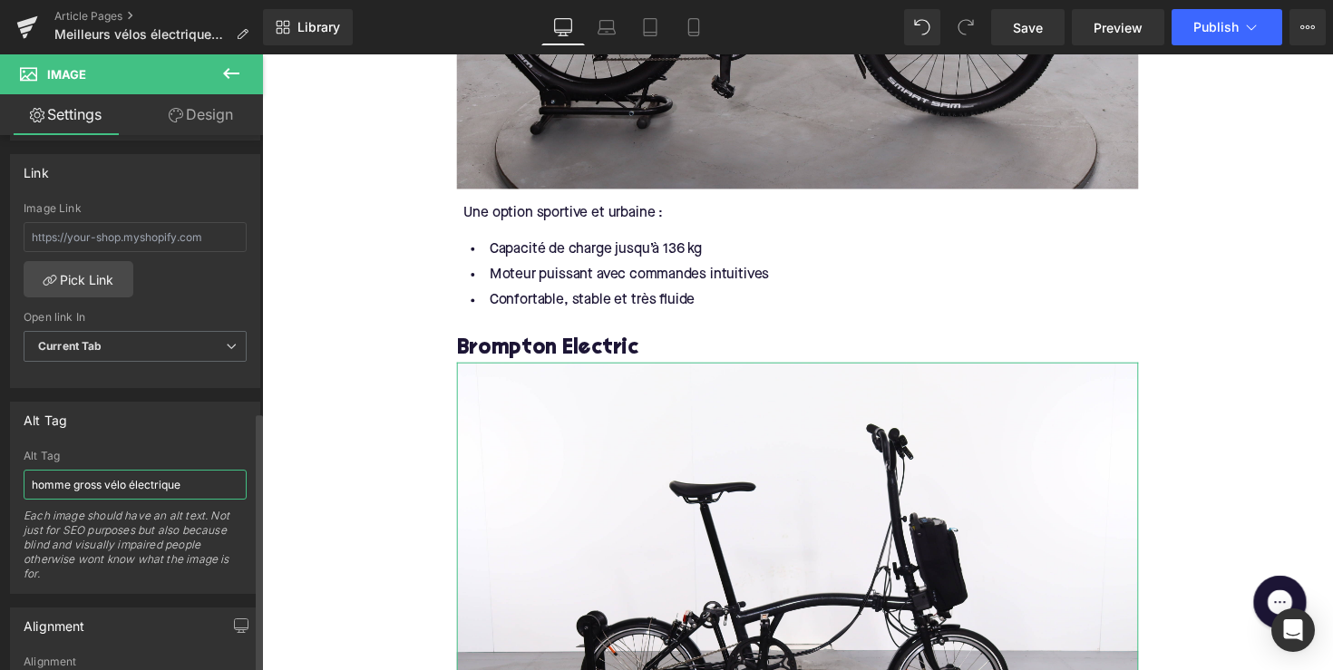
click at [167, 475] on input "homme gross vélo électrique" at bounding box center [135, 485] width 223 height 30
paste input "Brompton Electric"
type input "Brompton Electric"
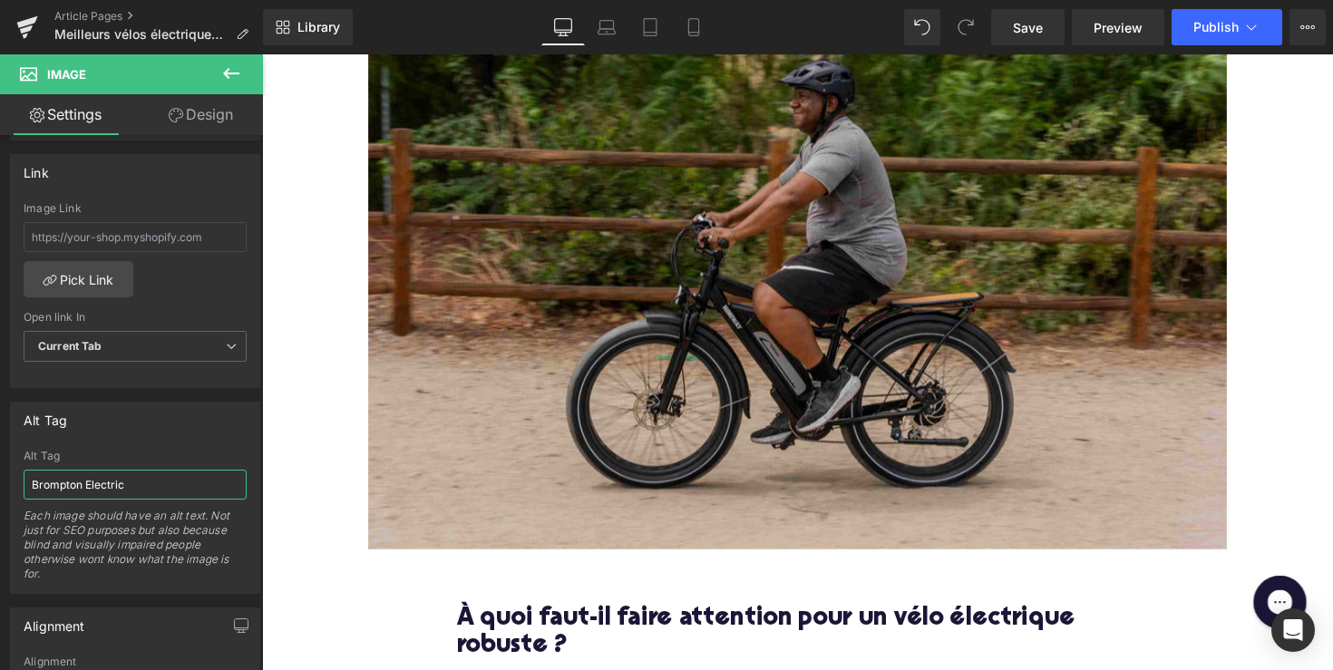
scroll to position [1166, 0]
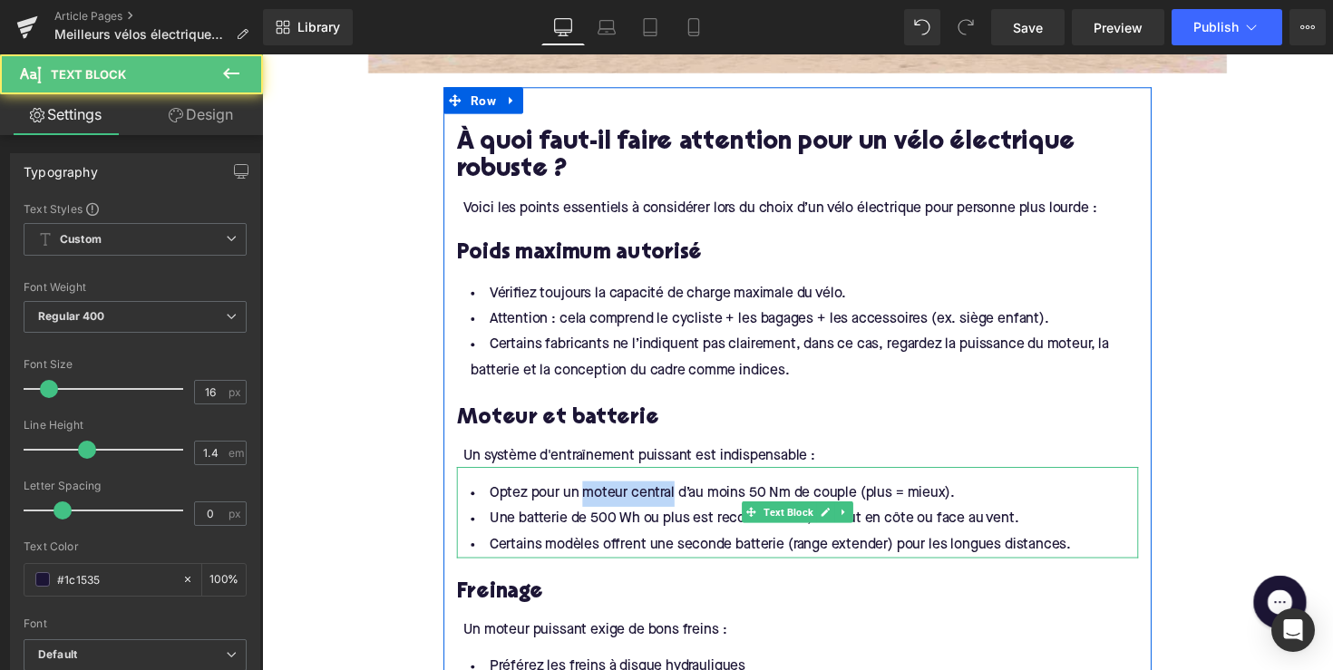
drag, startPoint x: 678, startPoint y: 521, endPoint x: 585, endPoint y: 521, distance: 93.4
click at [585, 518] on li "Optez pour un moteur central d’au moins 50 Nm de couple (plus = mieux)." at bounding box center [811, 505] width 698 height 26
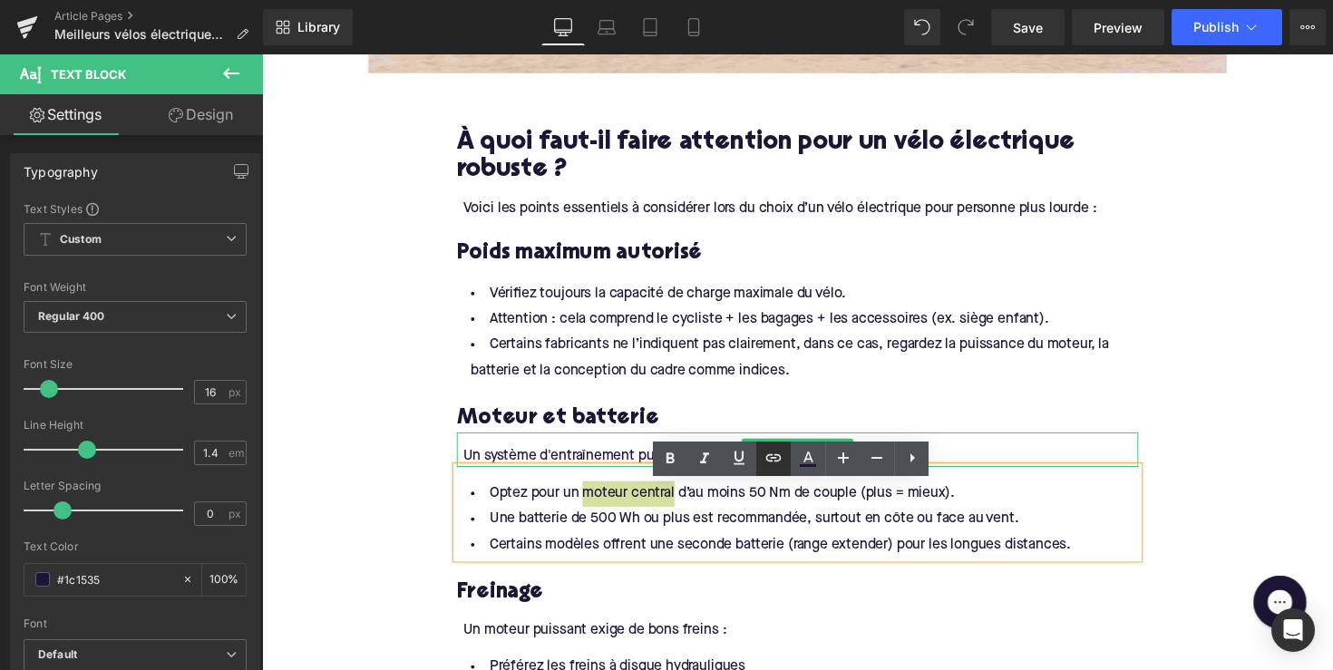
click at [773, 452] on icon at bounding box center [774, 458] width 22 height 22
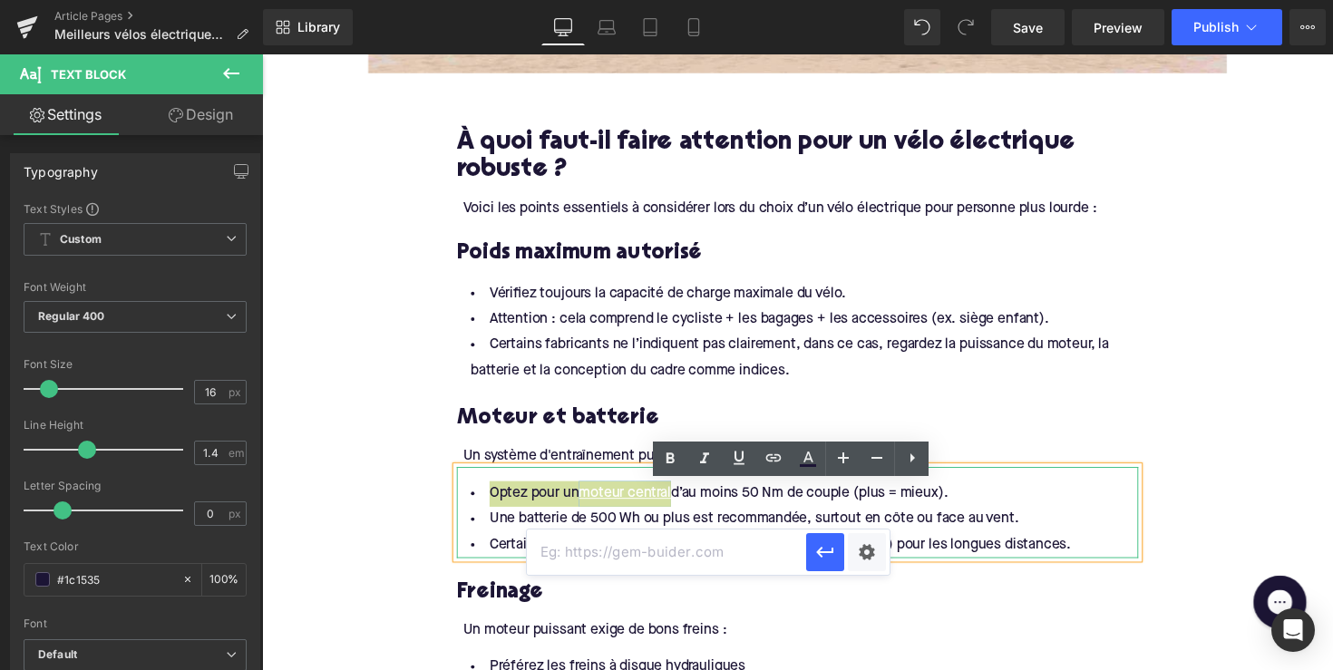
click at [666, 549] on input "text" at bounding box center [666, 552] width 279 height 45
paste input "[URL][DOMAIN_NAME]"
click at [815, 539] on button "button" at bounding box center [825, 552] width 38 height 38
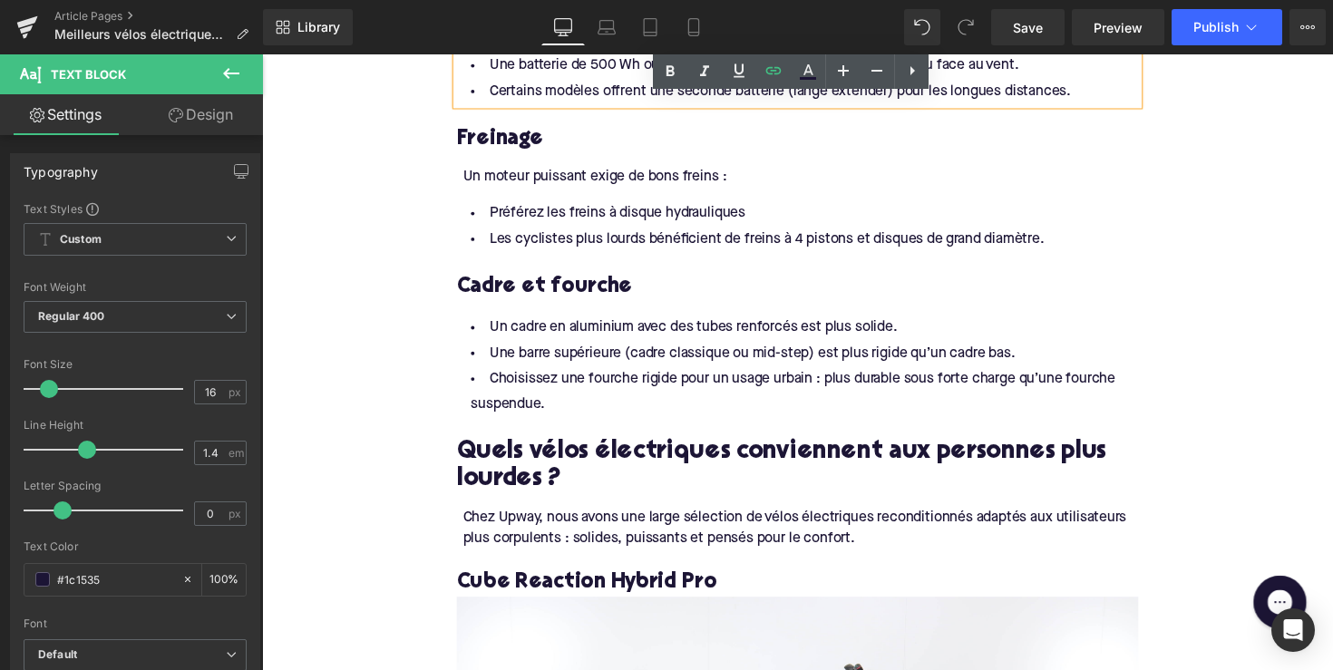
scroll to position [1634, 0]
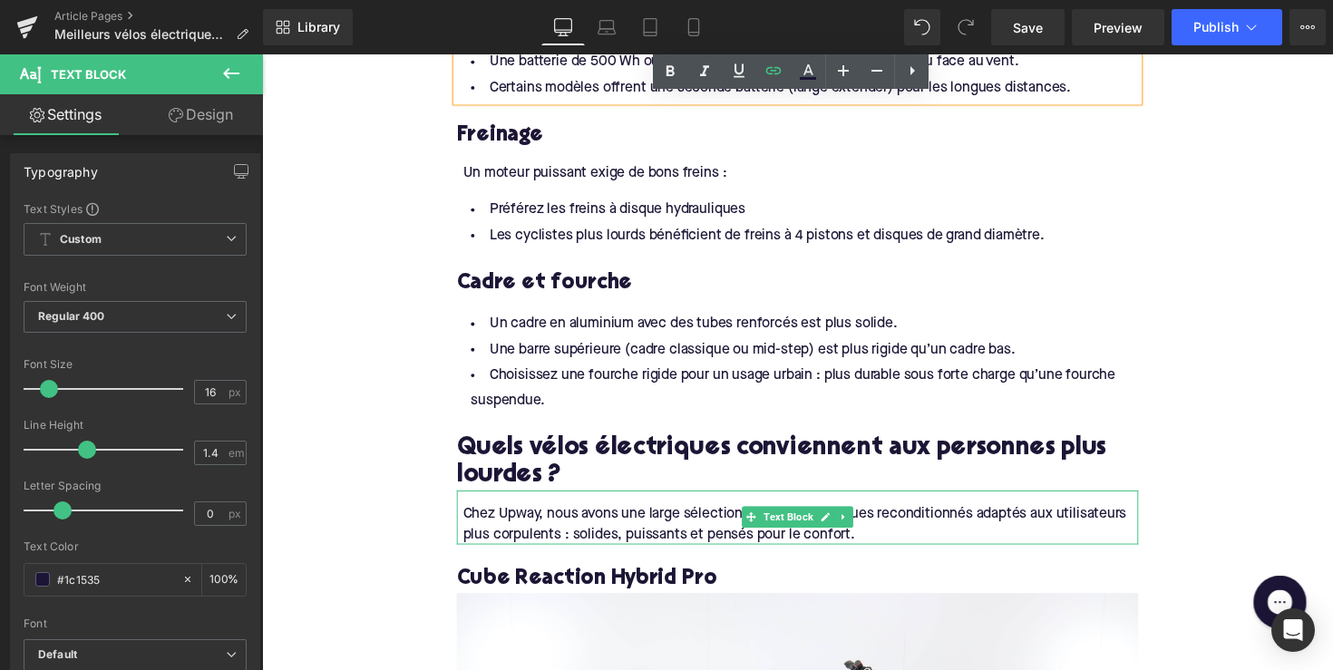
click at [932, 537] on div "Chez Upway, nous avons une large sélection de vélos électriques reconditionnés …" at bounding box center [814, 536] width 692 height 41
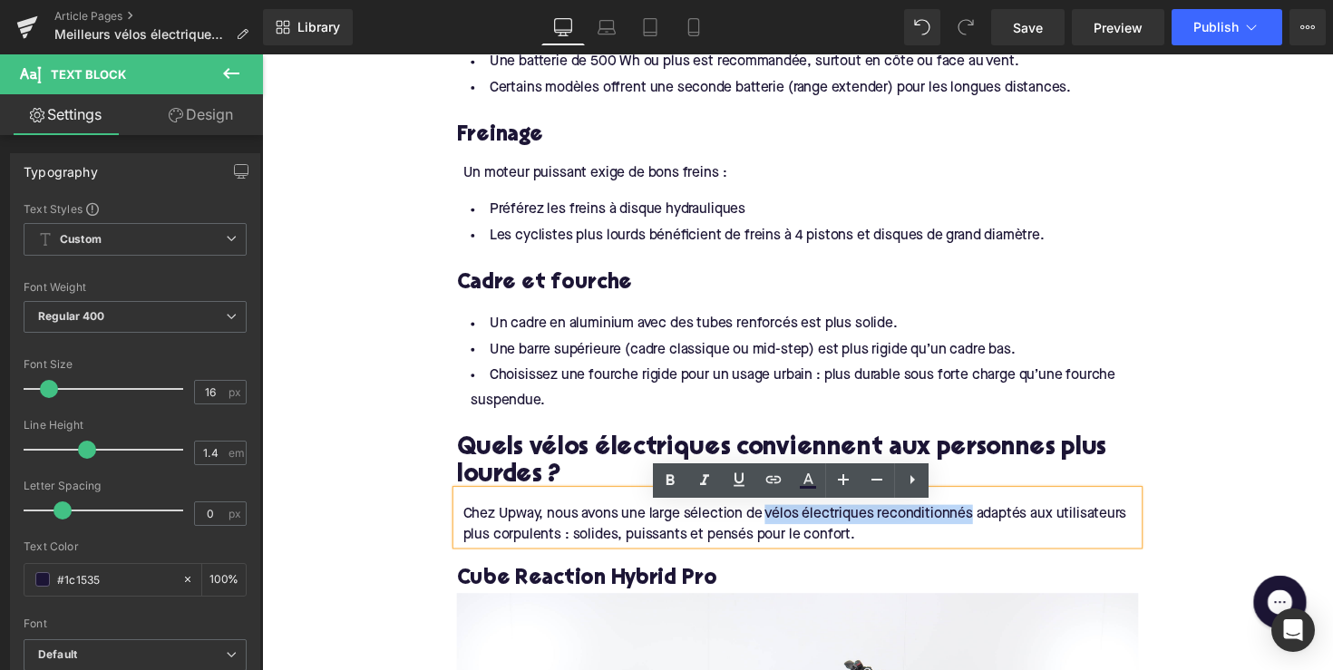
drag, startPoint x: 989, startPoint y: 538, endPoint x: 1036, endPoint y: 551, distance: 48.8
click at [778, 541] on div "Chez Upway, nous avons une large sélection de vélos électriques reconditionnés …" at bounding box center [814, 536] width 692 height 41
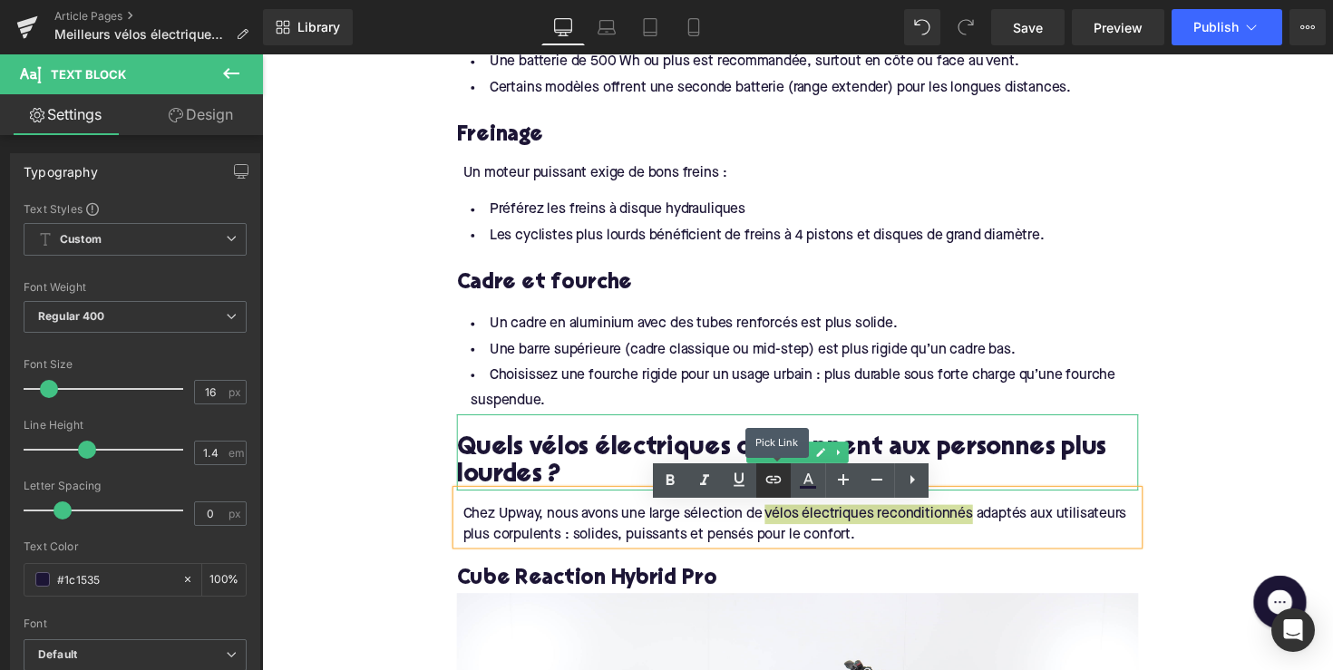
click at [782, 473] on icon at bounding box center [774, 480] width 22 height 22
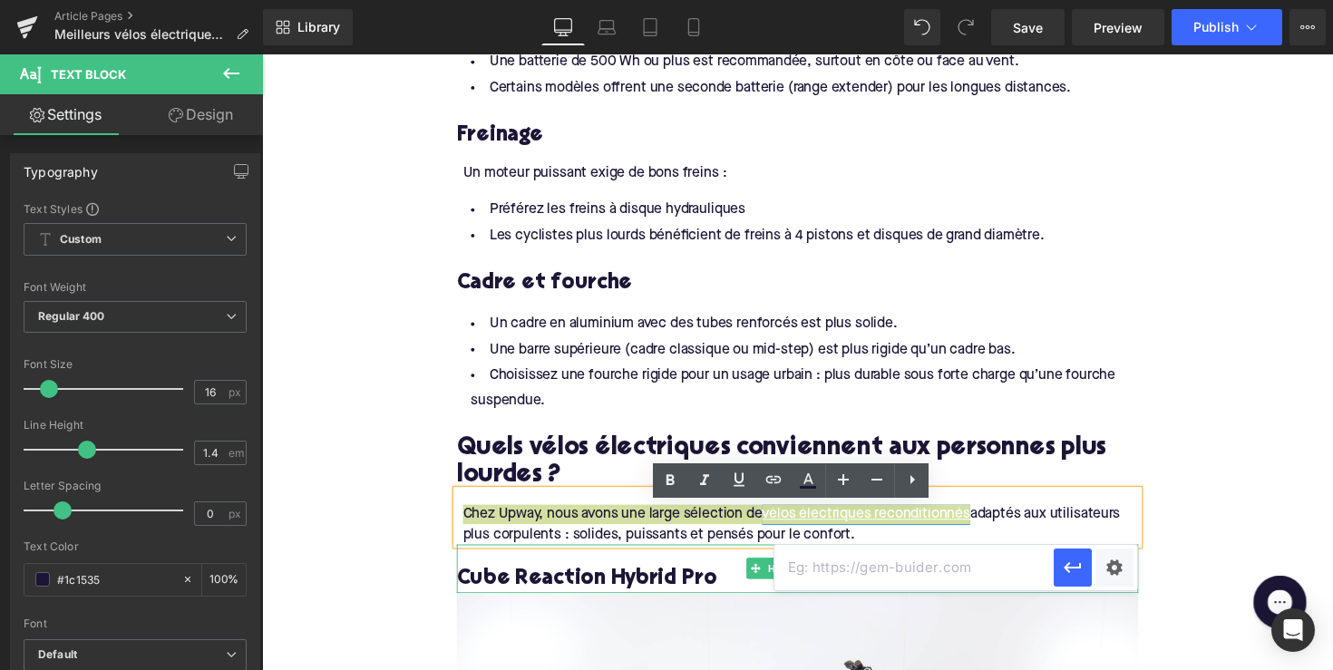
click at [823, 573] on input "text" at bounding box center [914, 567] width 279 height 45
paste input "[URL][DOMAIN_NAME]"
type input "[URL][DOMAIN_NAME]"
click at [1054, 553] on button "button" at bounding box center [1073, 568] width 38 height 38
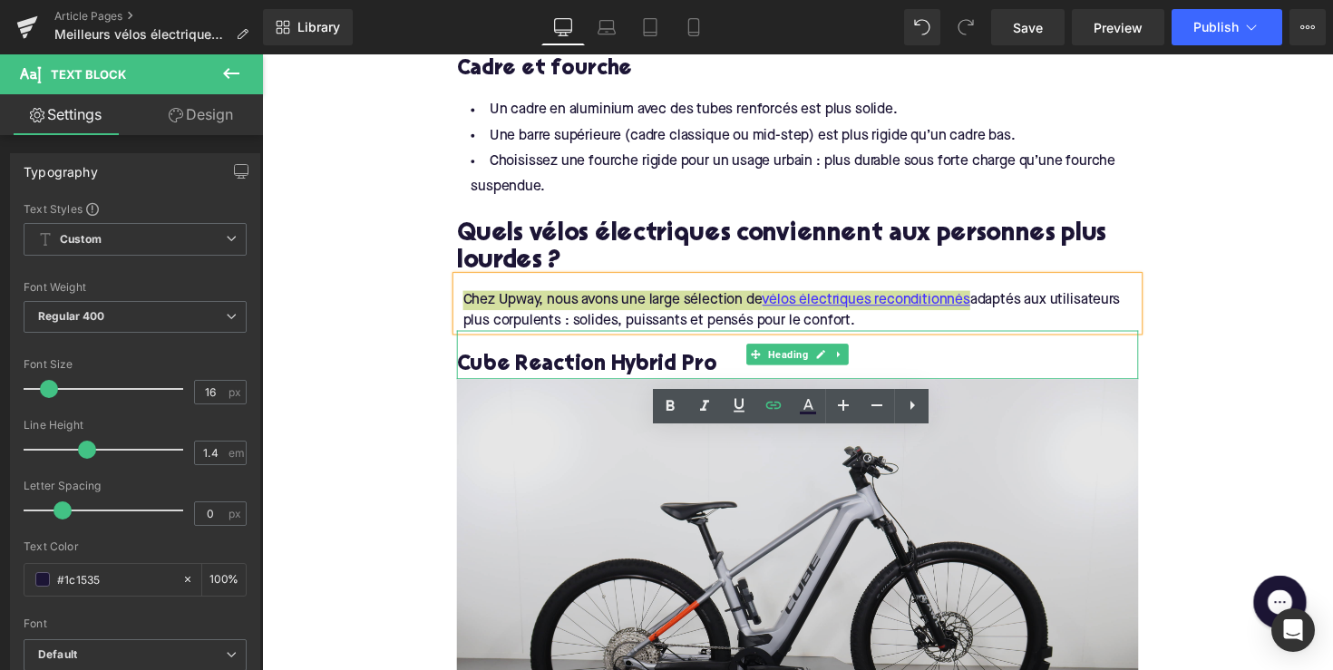
scroll to position [1871, 0]
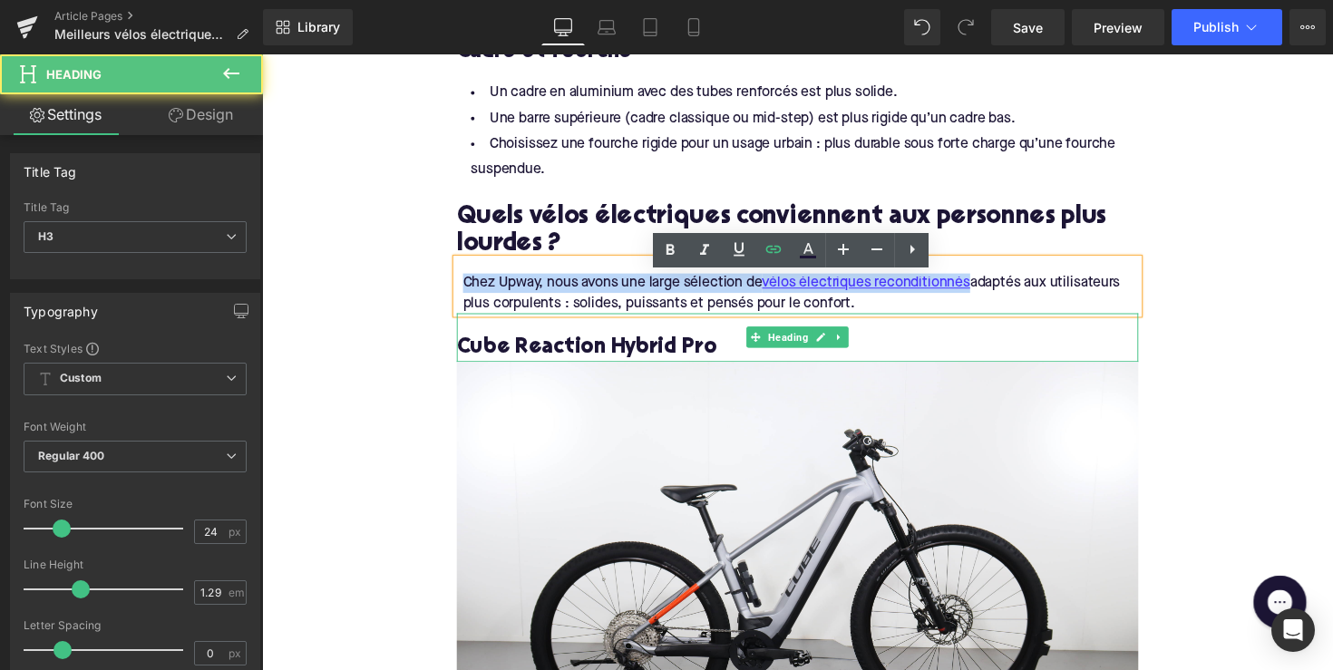
click at [484, 370] on h3 "Cube Reaction Hybrid Pro" at bounding box center [811, 356] width 698 height 28
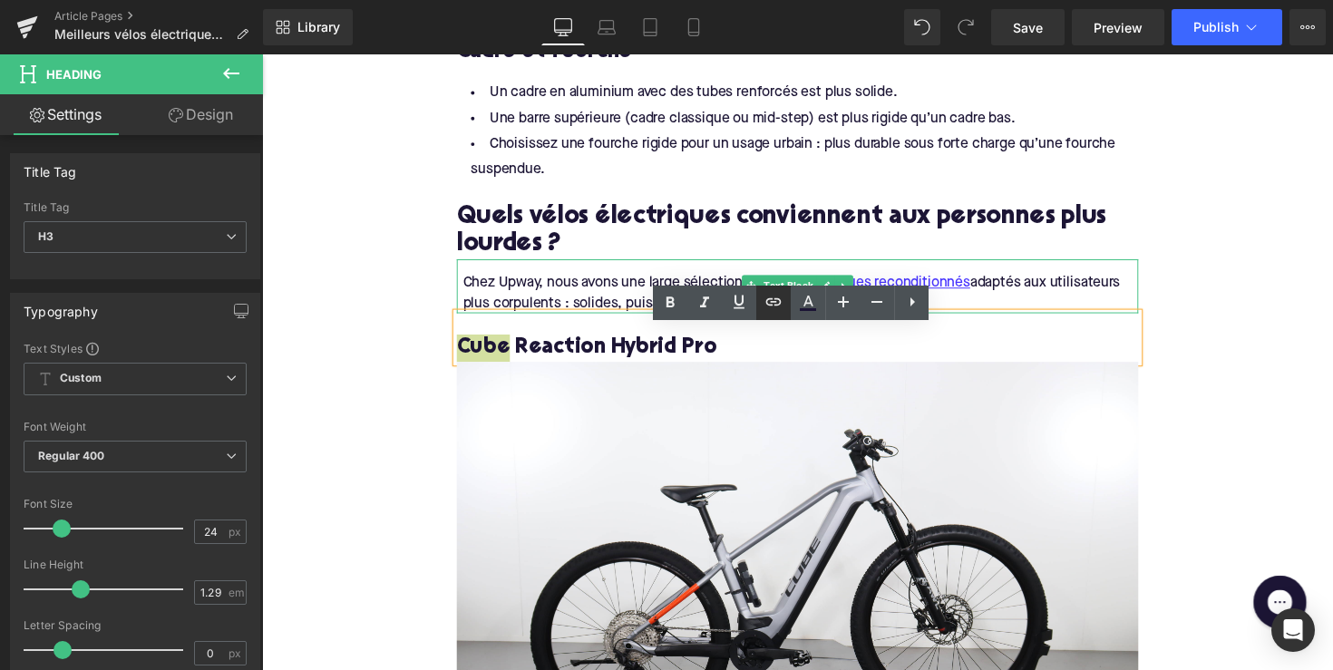
click at [765, 307] on icon at bounding box center [774, 302] width 22 height 22
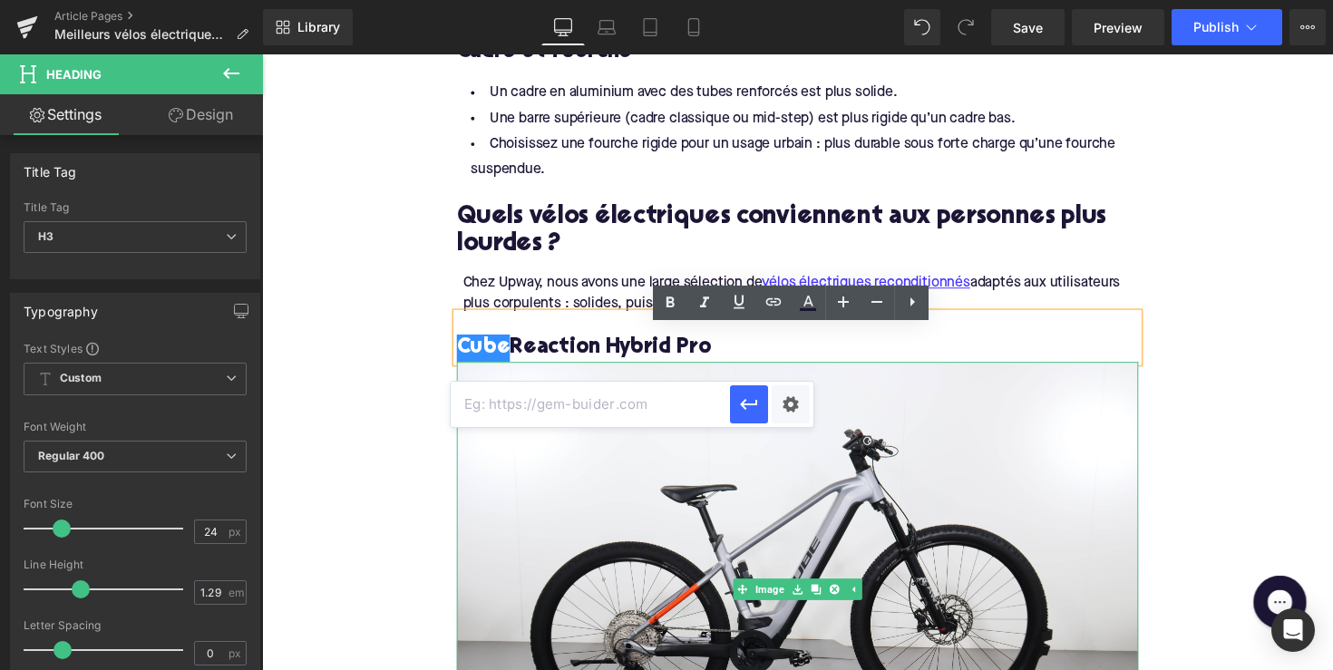
click at [625, 405] on input "text" at bounding box center [590, 404] width 279 height 45
paste input "[URL][DOMAIN_NAME]"
click at [755, 406] on icon "button" at bounding box center [749, 405] width 22 height 22
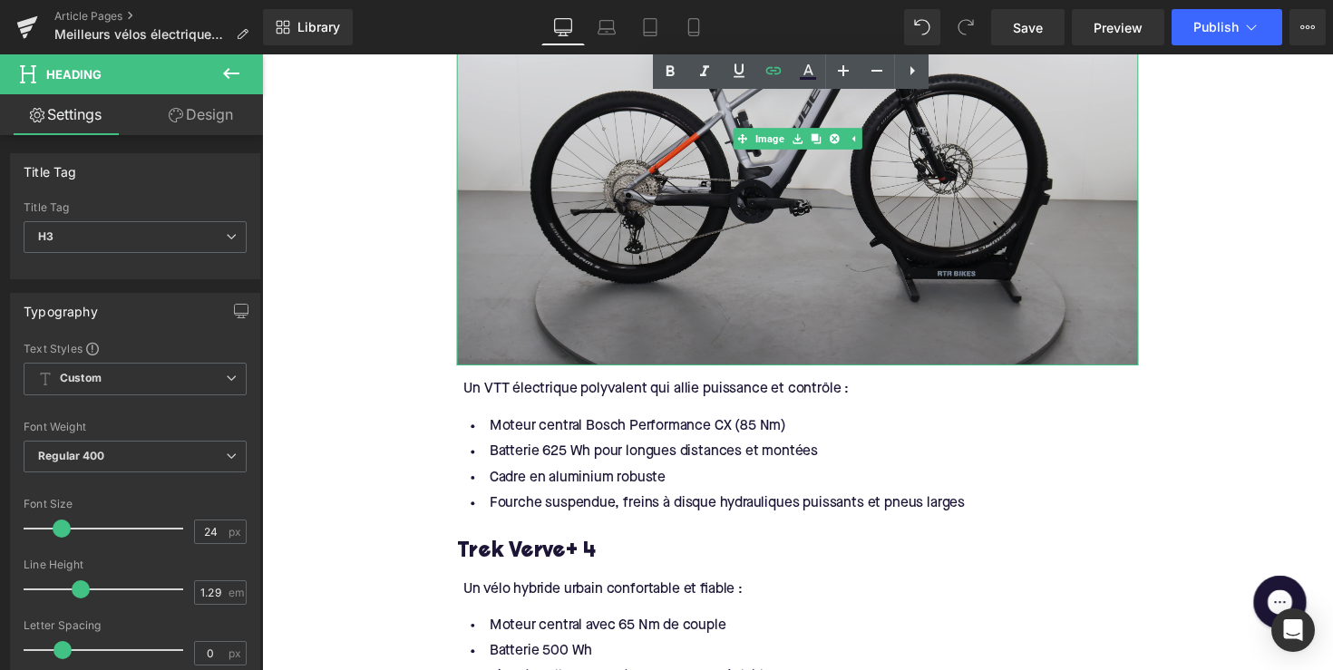
scroll to position [2433, 0]
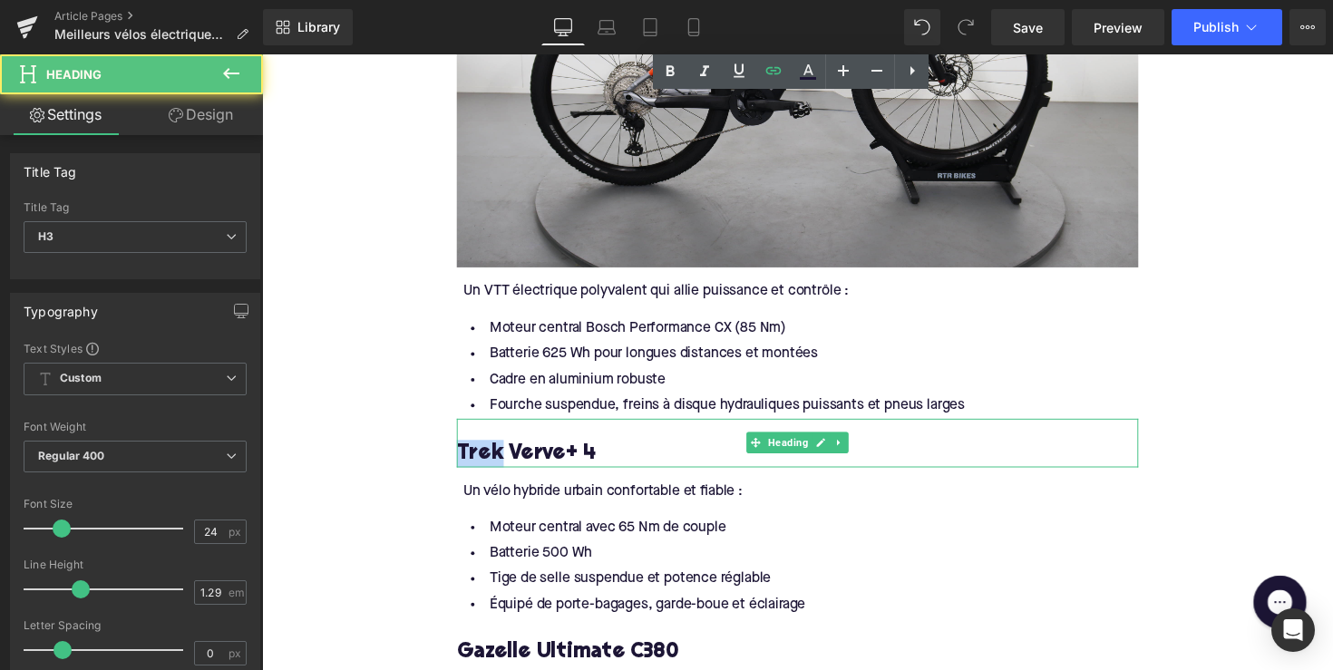
drag, startPoint x: 499, startPoint y: 478, endPoint x: 457, endPoint y: 478, distance: 41.7
click at [457, 478] on div "À quoi faut-il faire attention pour un vélo électrique robuste ? Heading Voici …" at bounding box center [811, 648] width 726 height 3610
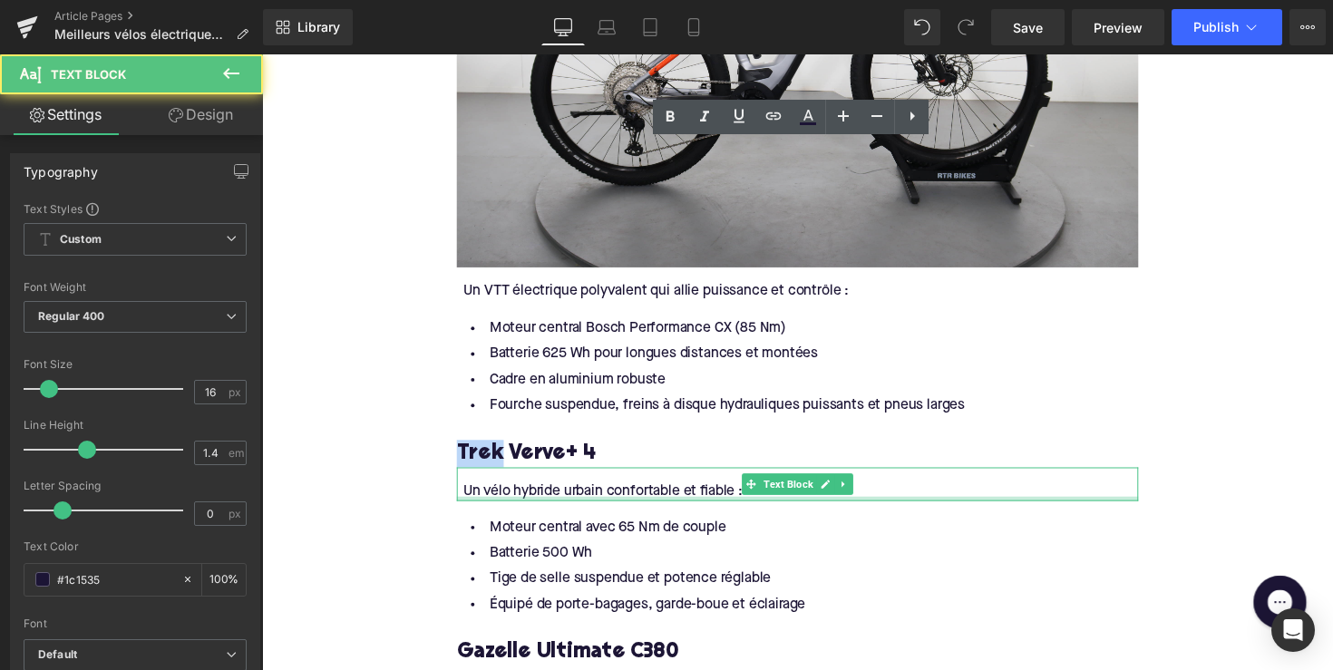
click at [629, 512] on div at bounding box center [811, 510] width 698 height 5
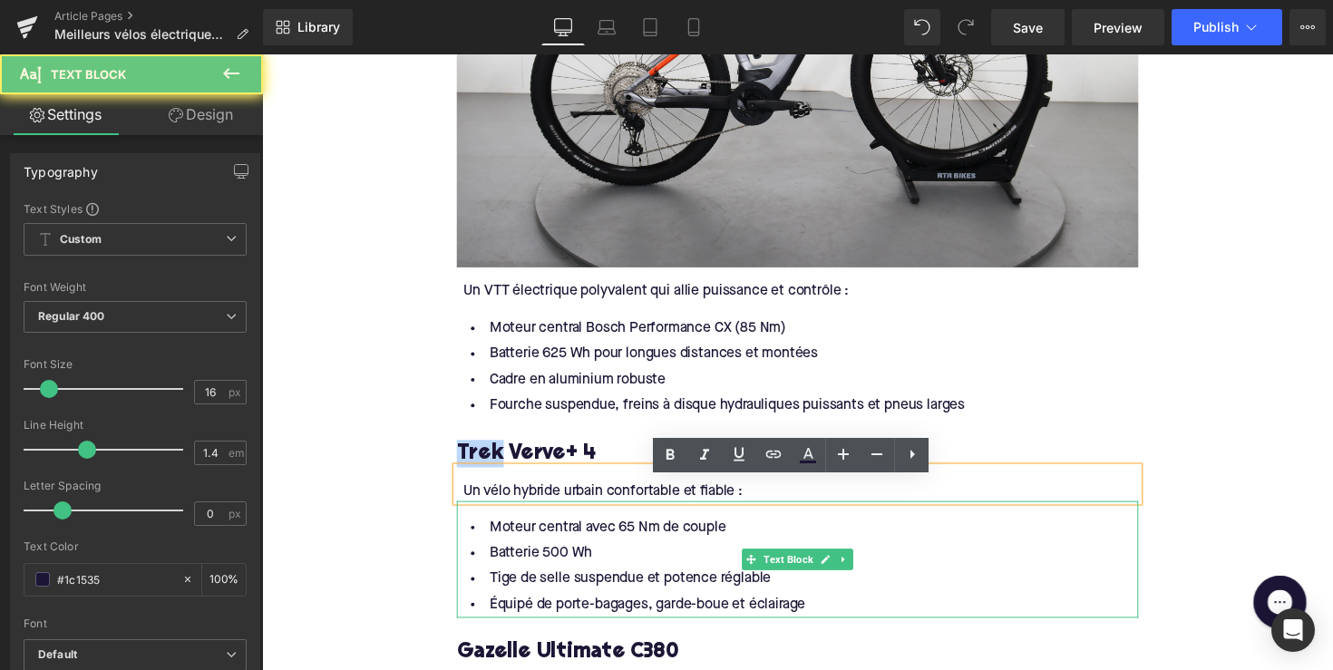
click at [541, 541] on li "Moteur central avec 65 Nm de couple" at bounding box center [811, 540] width 698 height 26
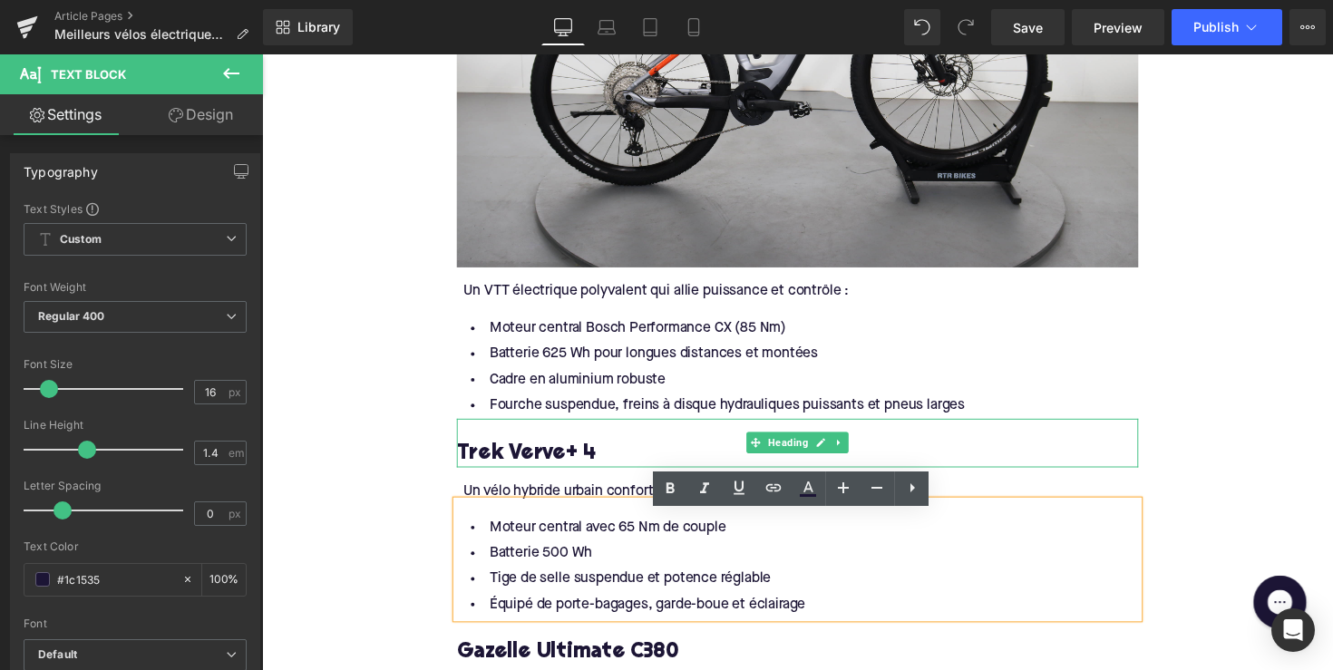
click at [487, 469] on h3 "Trek Verve+ 4" at bounding box center [811, 464] width 698 height 28
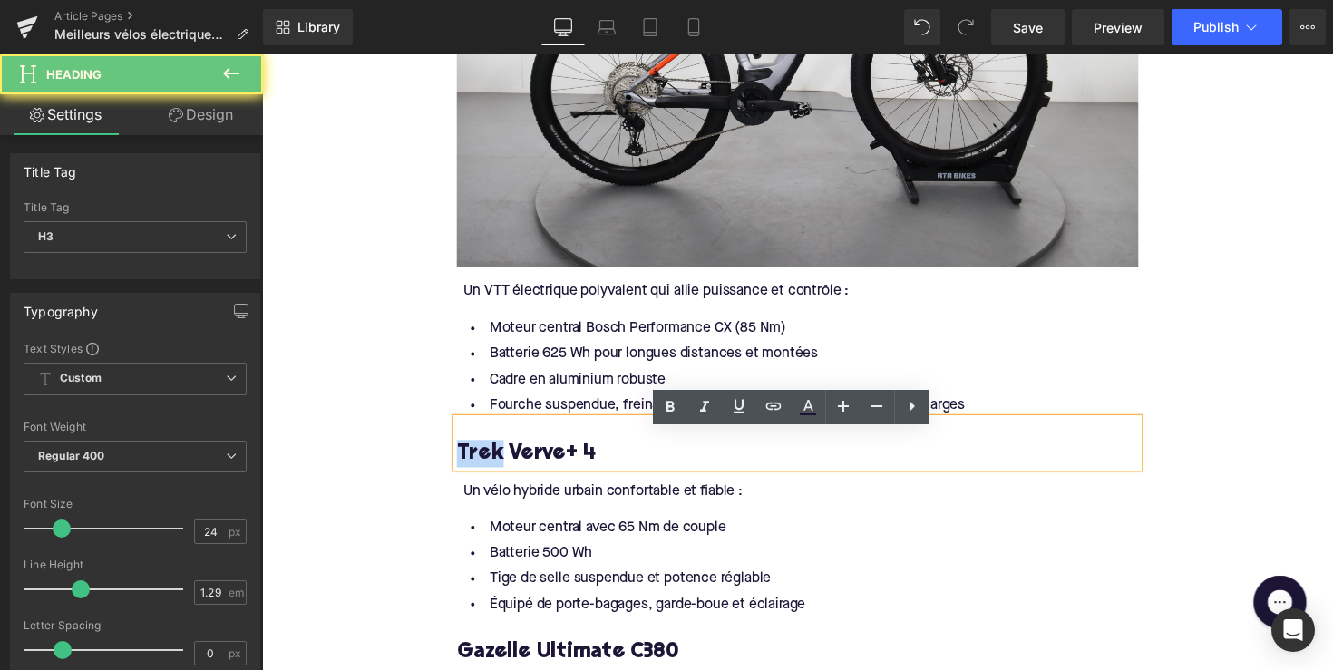
click at [487, 469] on h3 "Trek Verve+ 4" at bounding box center [811, 464] width 698 height 28
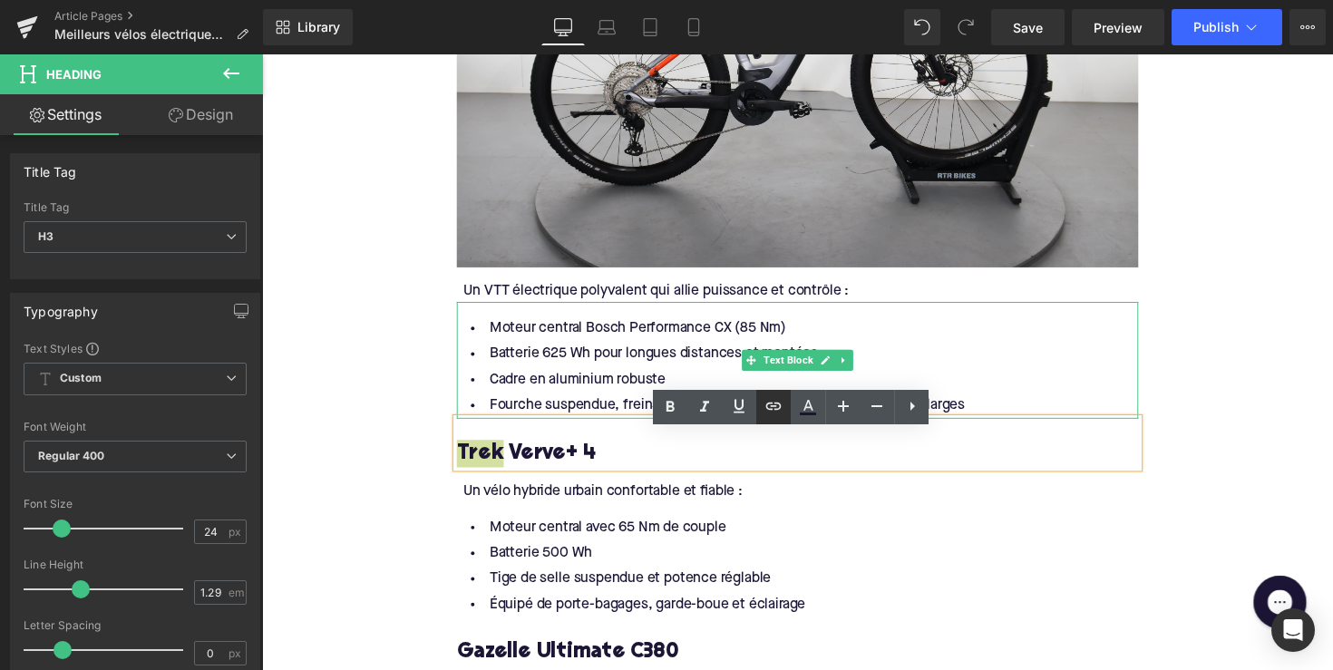
click at [776, 409] on icon at bounding box center [773, 406] width 15 height 7
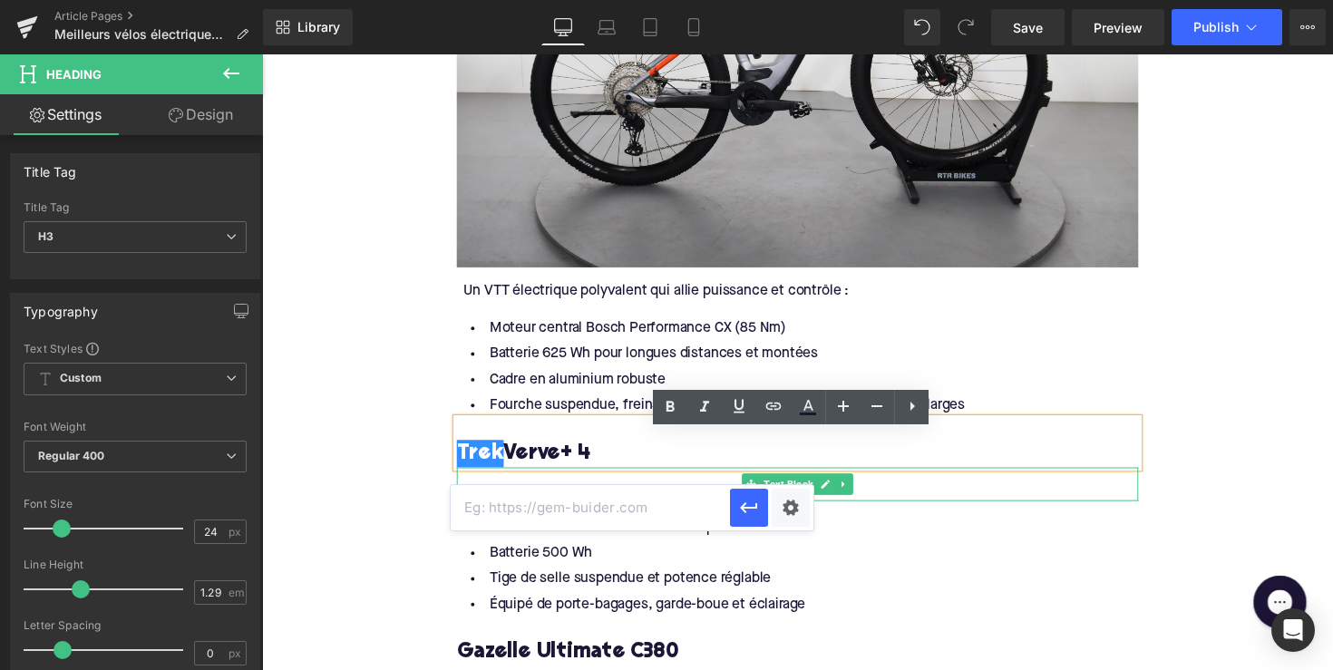
click at [605, 508] on input "text" at bounding box center [590, 507] width 279 height 45
paste input "[URL][DOMAIN_NAME]"
type input "[URL][DOMAIN_NAME]"
click at [749, 513] on icon "button" at bounding box center [749, 508] width 22 height 22
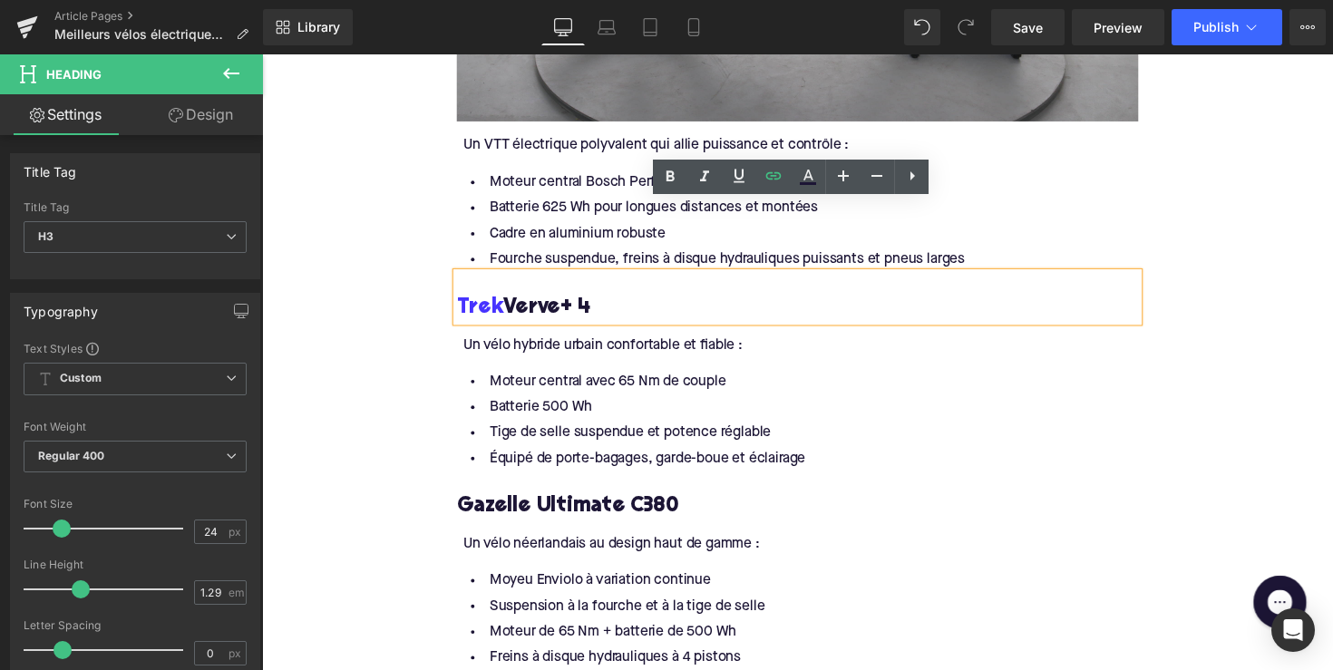
scroll to position [2669, 0]
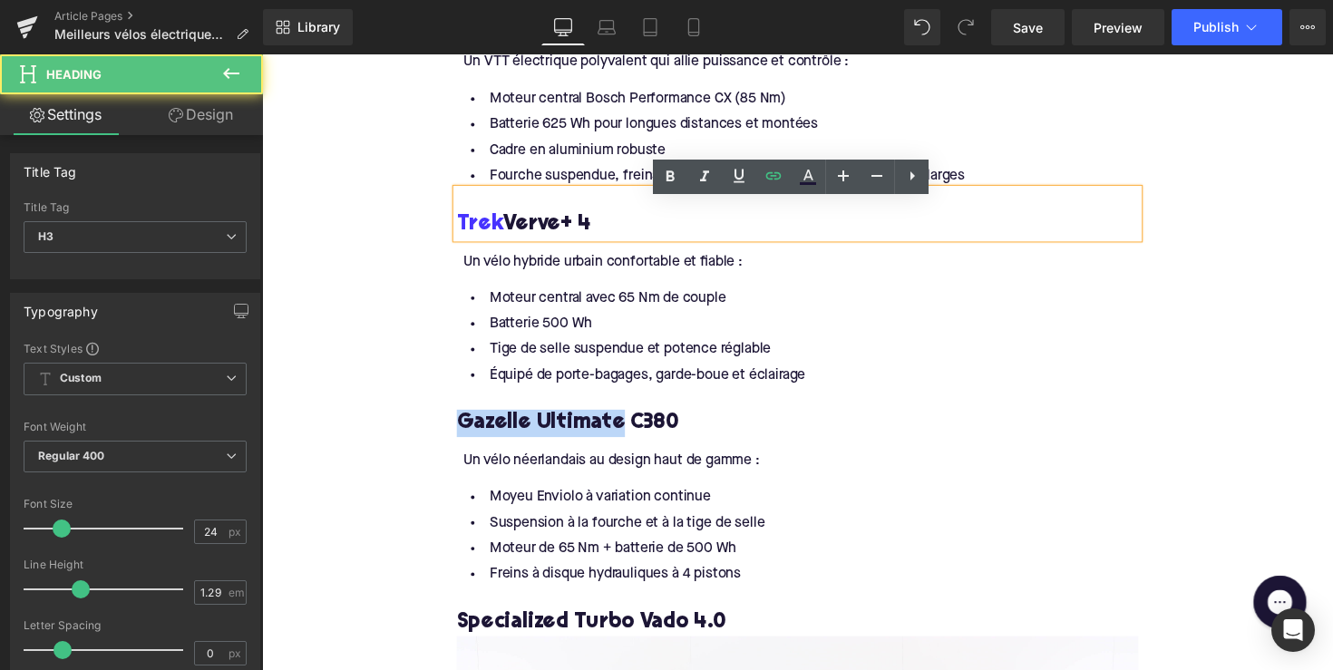
drag, startPoint x: 619, startPoint y: 438, endPoint x: 449, endPoint y: 444, distance: 170.6
click at [449, 444] on div "À quoi faut-il faire attention pour un vélo électrique robuste ? Heading Voici …" at bounding box center [811, 412] width 726 height 3610
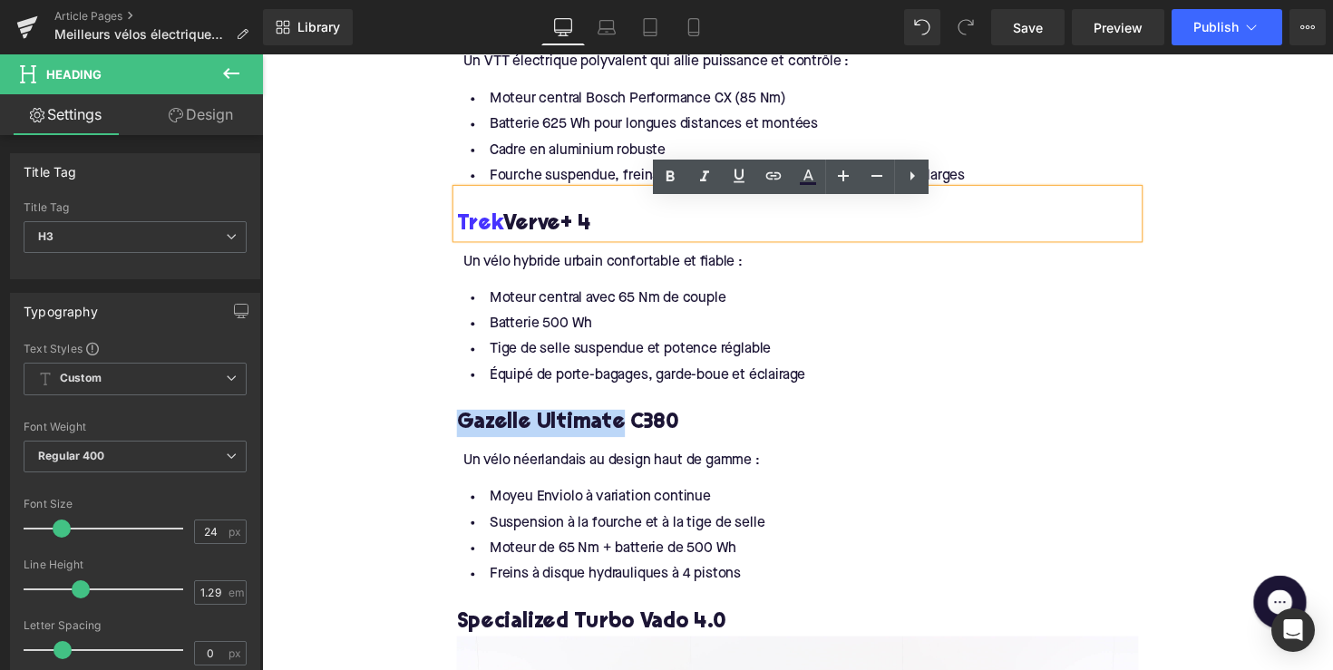
click at [727, 389] on li "Équipé de porte-bagages, garde-boue et éclairage" at bounding box center [811, 383] width 698 height 26
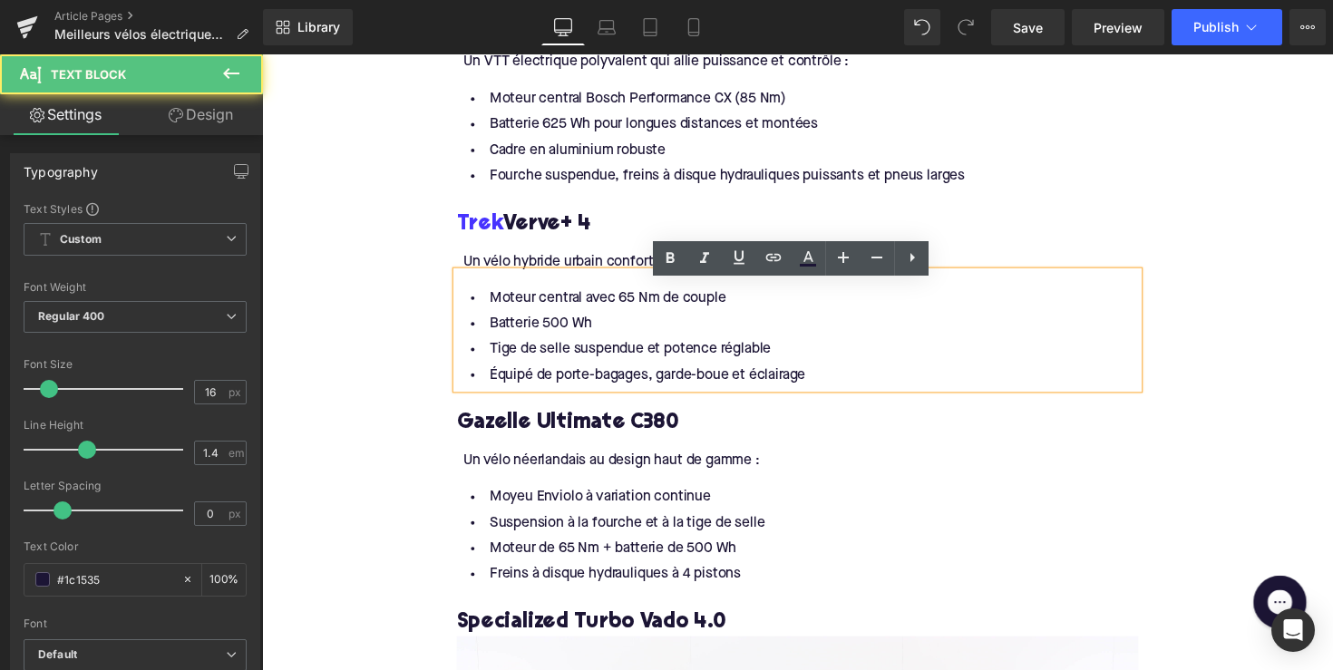
click at [641, 446] on h3 "Gazelle Ultimate C380" at bounding box center [811, 432] width 698 height 28
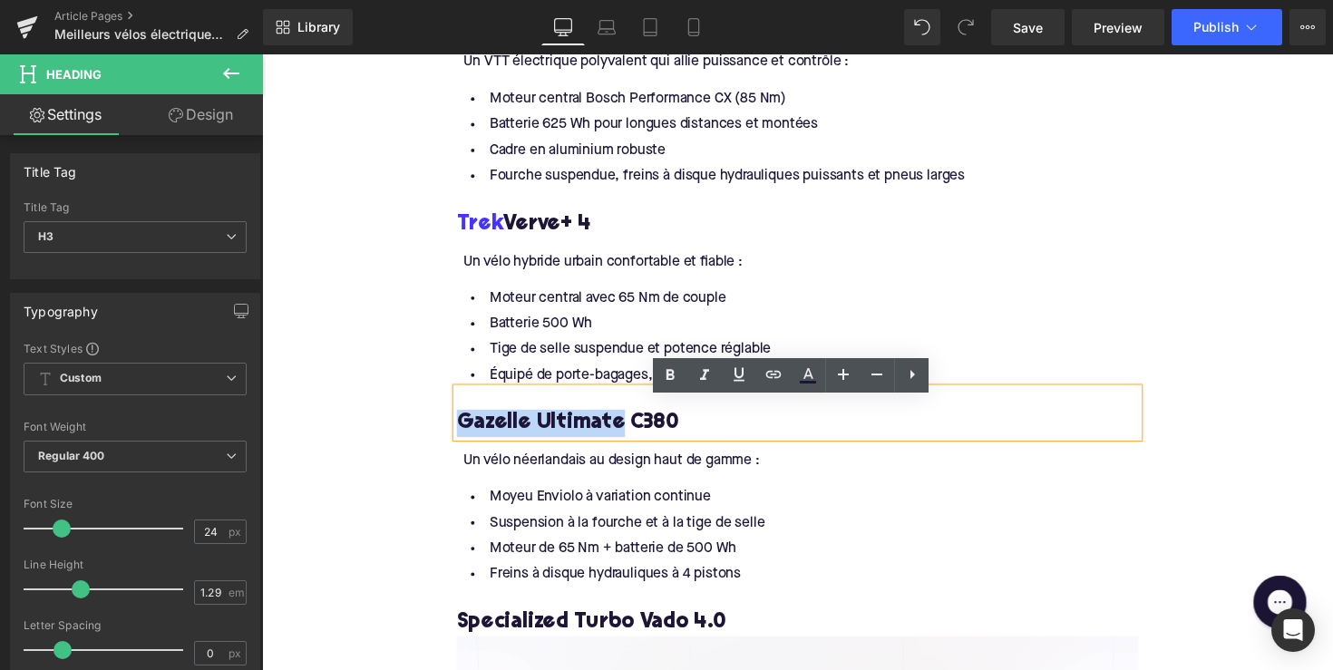
drag, startPoint x: 619, startPoint y: 444, endPoint x: 461, endPoint y: 447, distance: 158.7
click at [462, 446] on h3 "Gazelle Ultimate C380" at bounding box center [811, 432] width 698 height 28
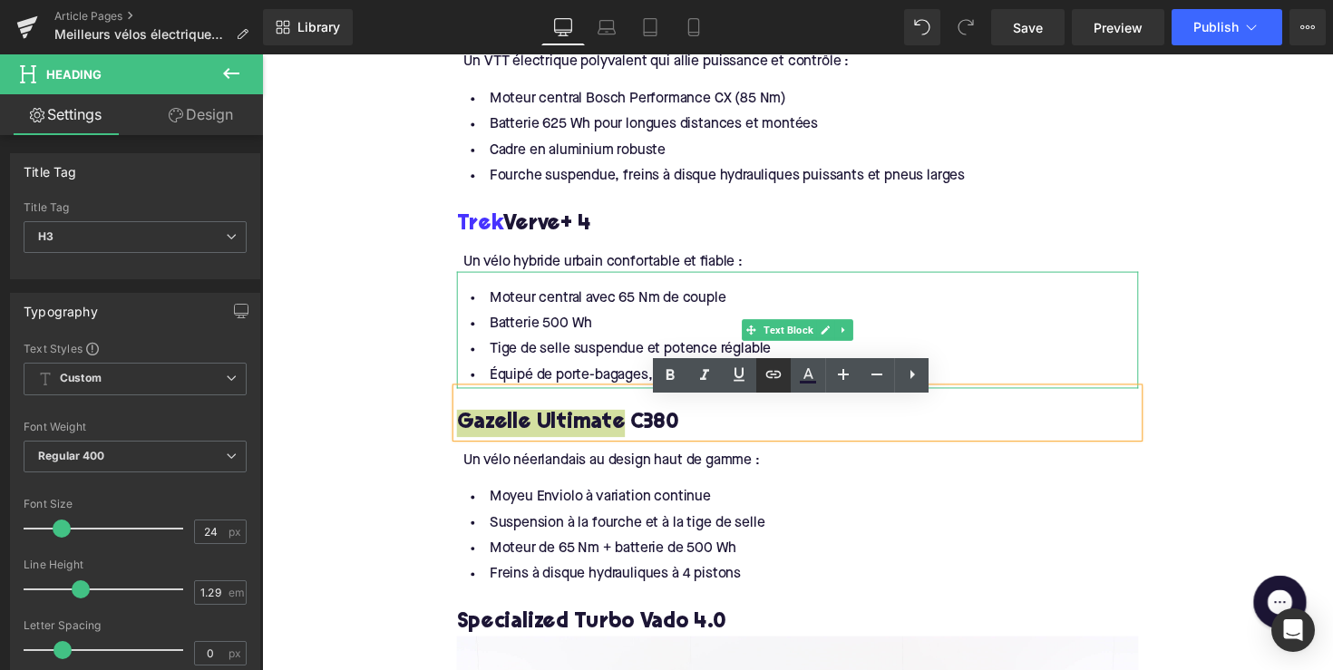
click at [787, 380] on link at bounding box center [773, 375] width 34 height 34
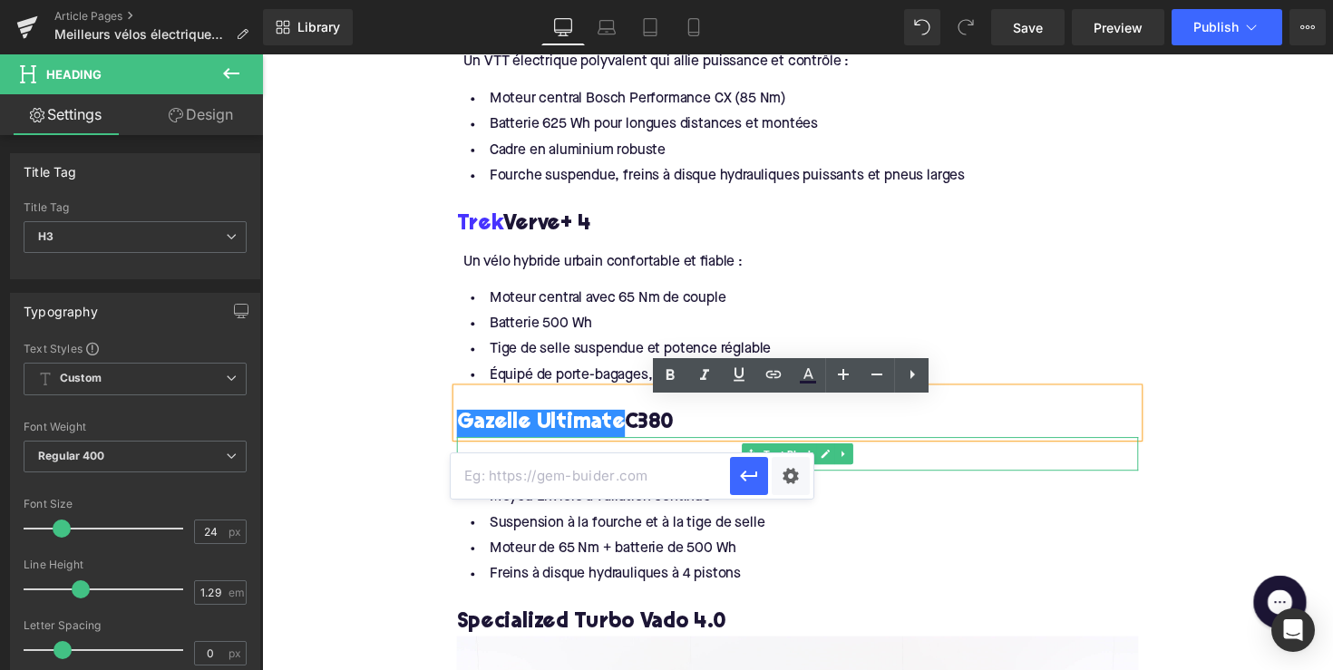
click at [639, 475] on input "text" at bounding box center [590, 475] width 279 height 45
paste input "[URL][DOMAIN_NAME]"
click at [743, 471] on icon "button" at bounding box center [749, 476] width 22 height 22
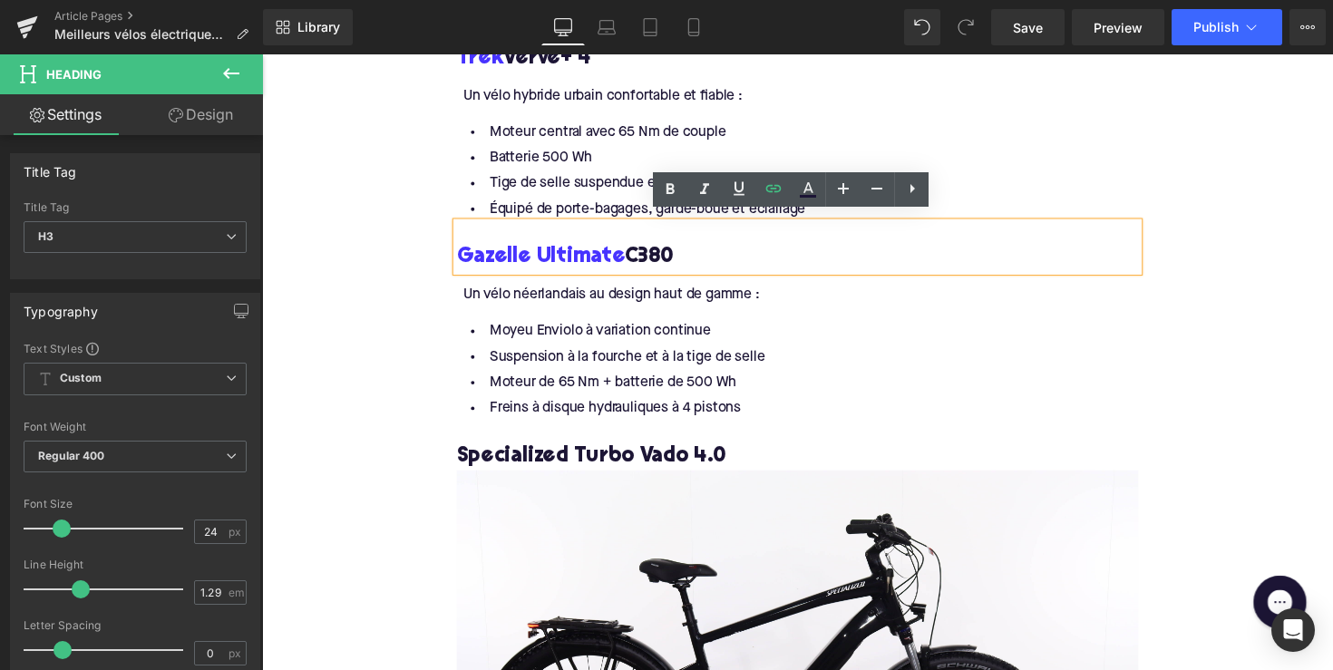
scroll to position [2860, 0]
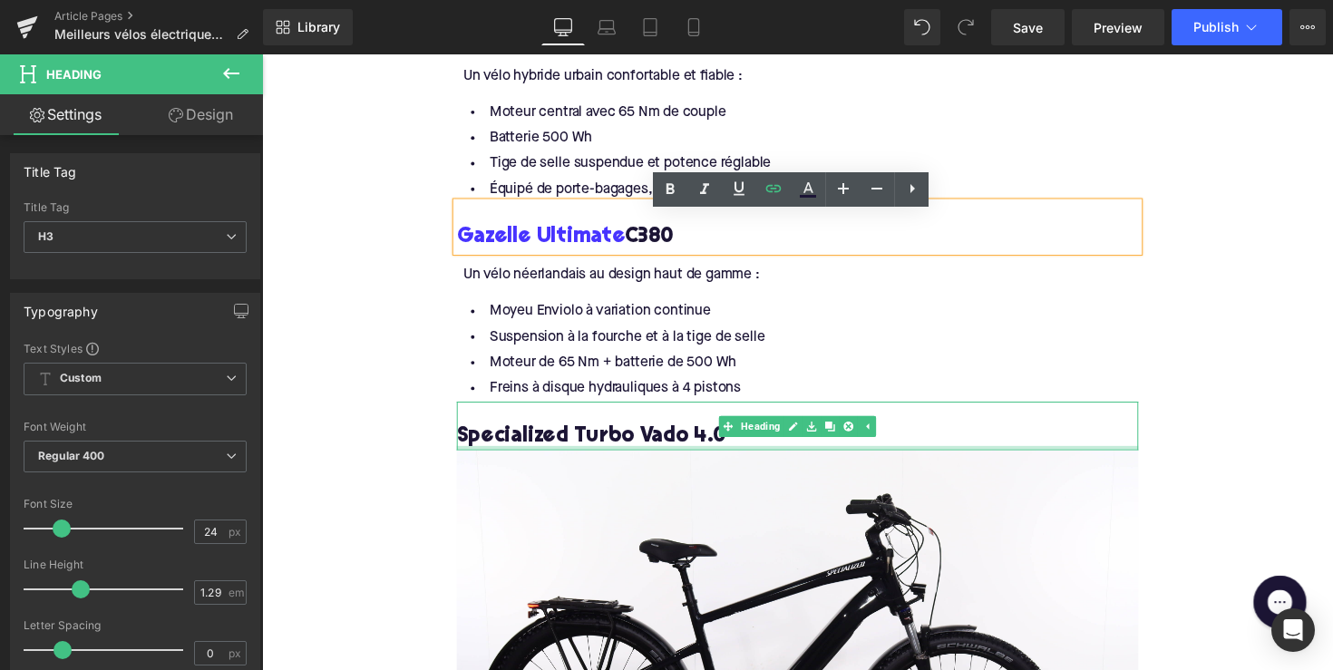
click at [528, 460] on div at bounding box center [811, 457] width 698 height 5
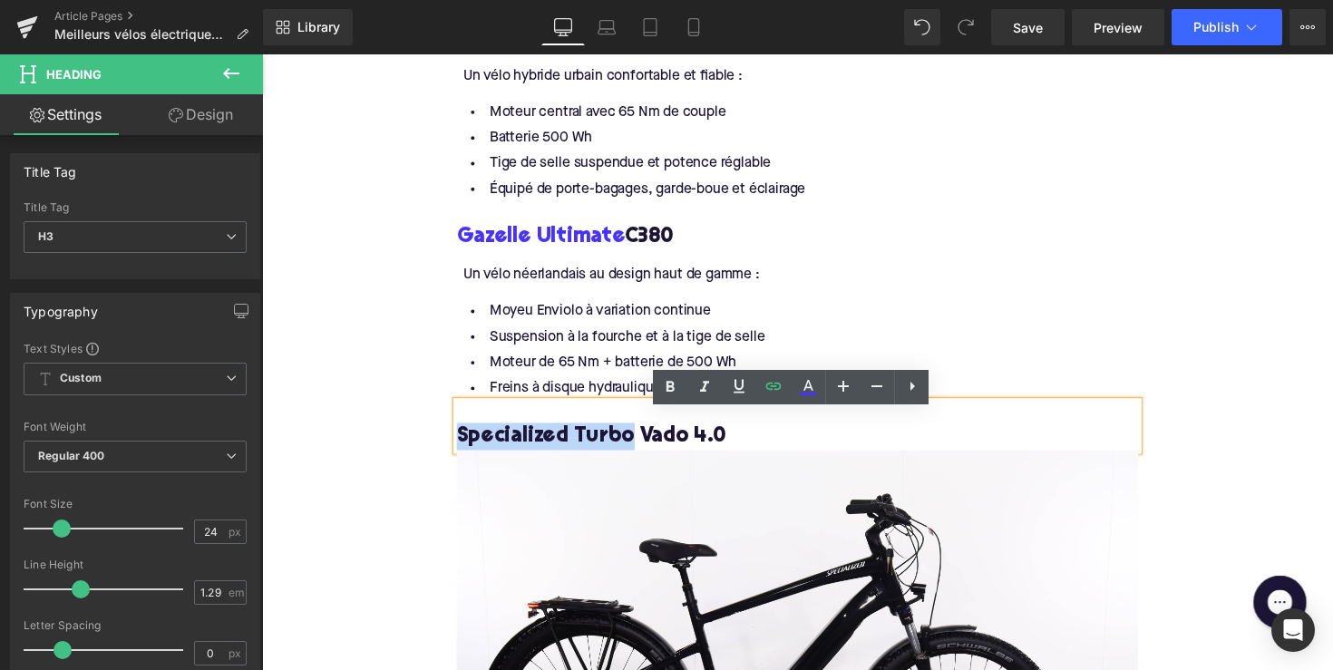
drag, startPoint x: 631, startPoint y: 456, endPoint x: 427, endPoint y: 458, distance: 204.1
click at [427, 458] on div "Home / Meilleurs vélos électriques pour personnes corpulentes : trouvez votre e…" at bounding box center [810, 193] width 1097 height 5690
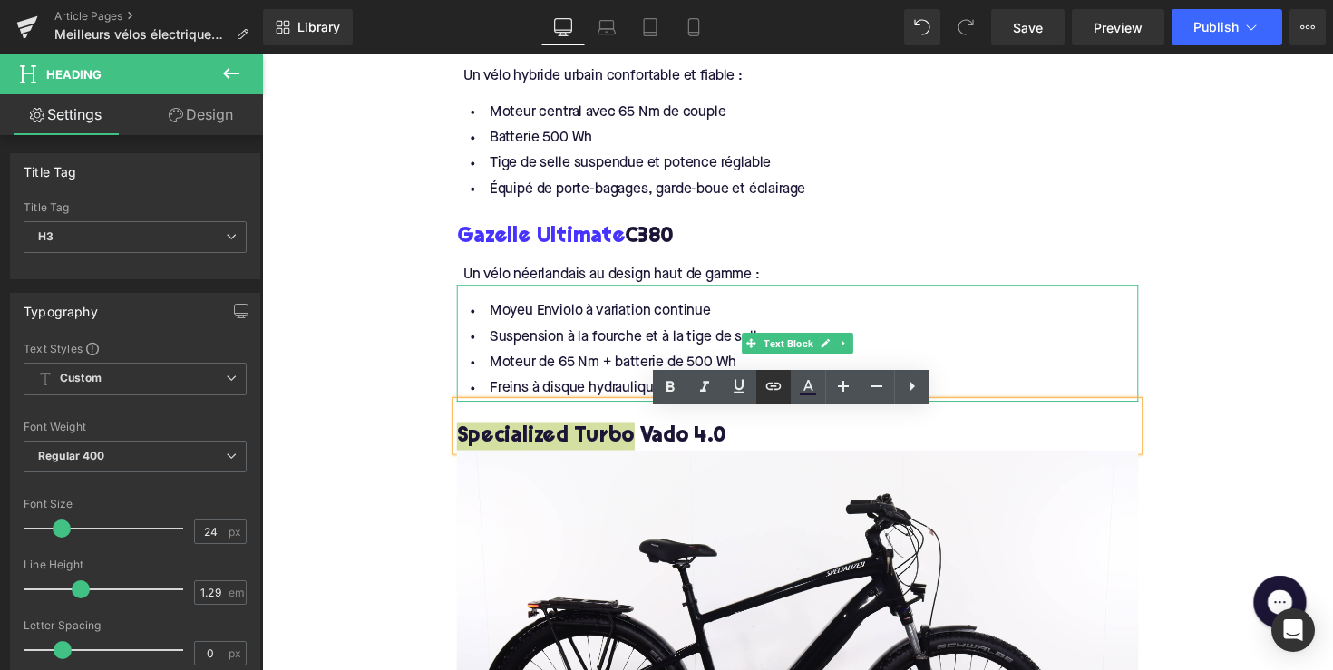
click at [767, 385] on icon at bounding box center [773, 386] width 15 height 7
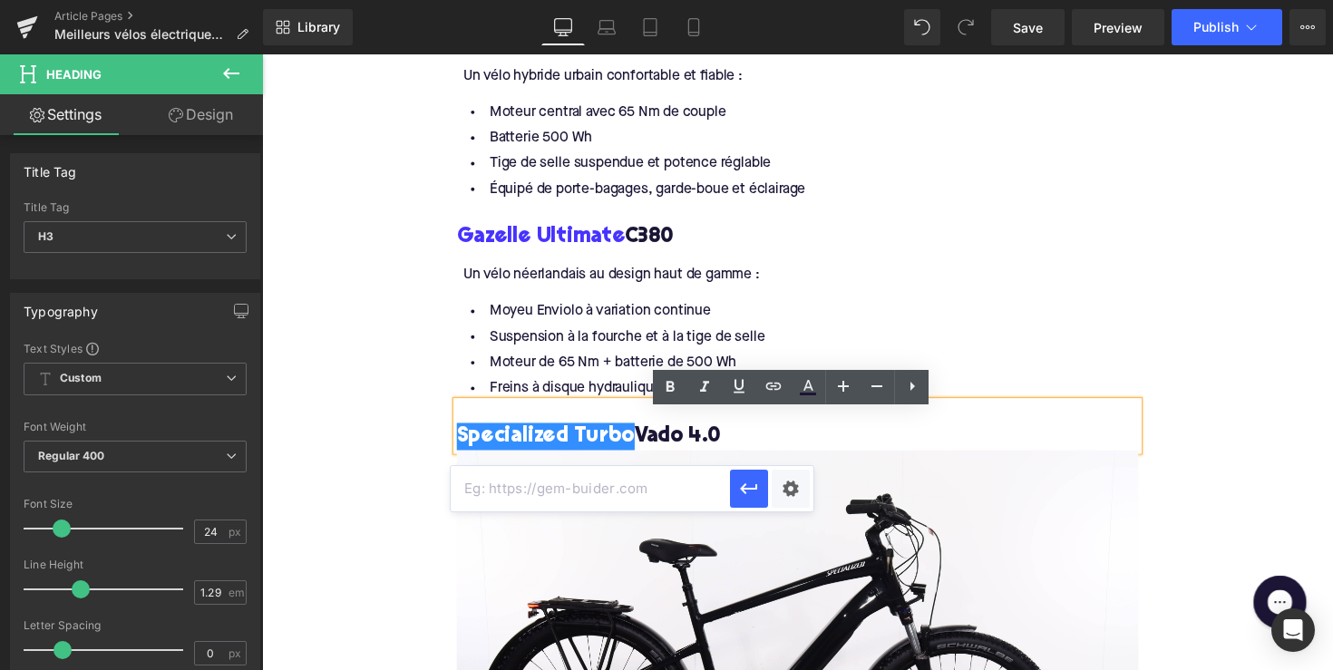
click at [583, 496] on input "text" at bounding box center [590, 488] width 279 height 45
paste input "[URL][DOMAIN_NAME]"
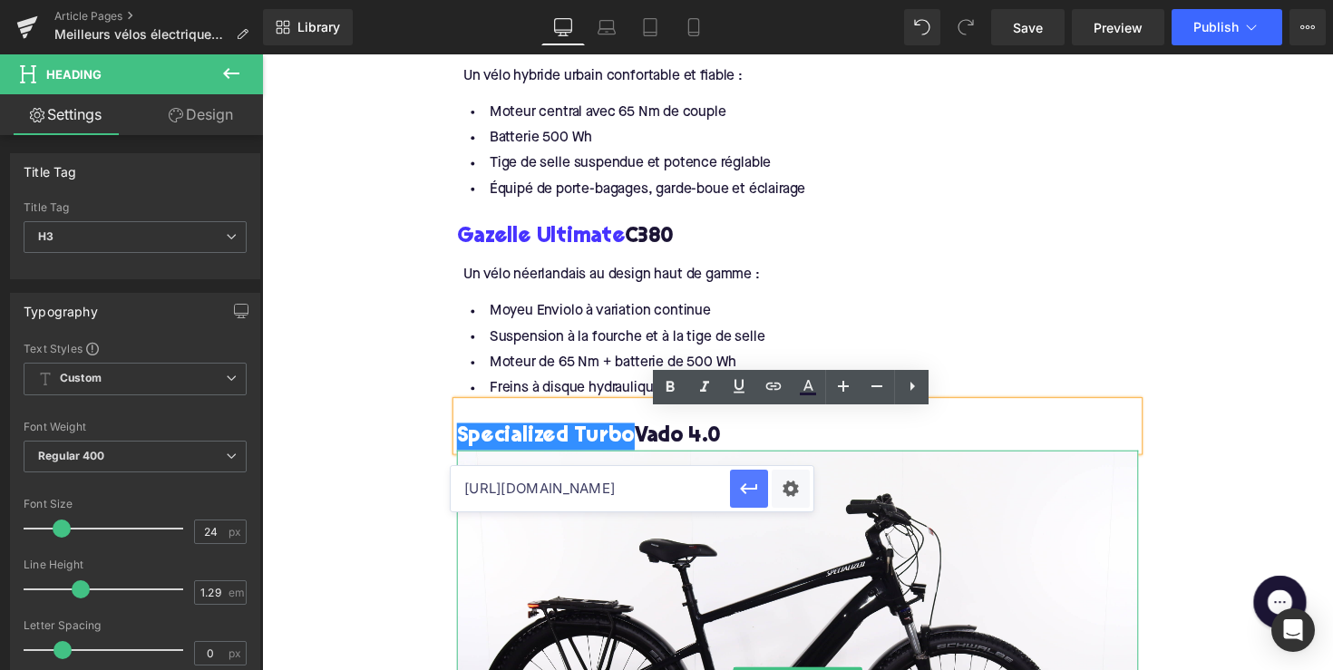
type input "[URL][DOMAIN_NAME]"
click at [743, 485] on icon "button" at bounding box center [749, 489] width 22 height 22
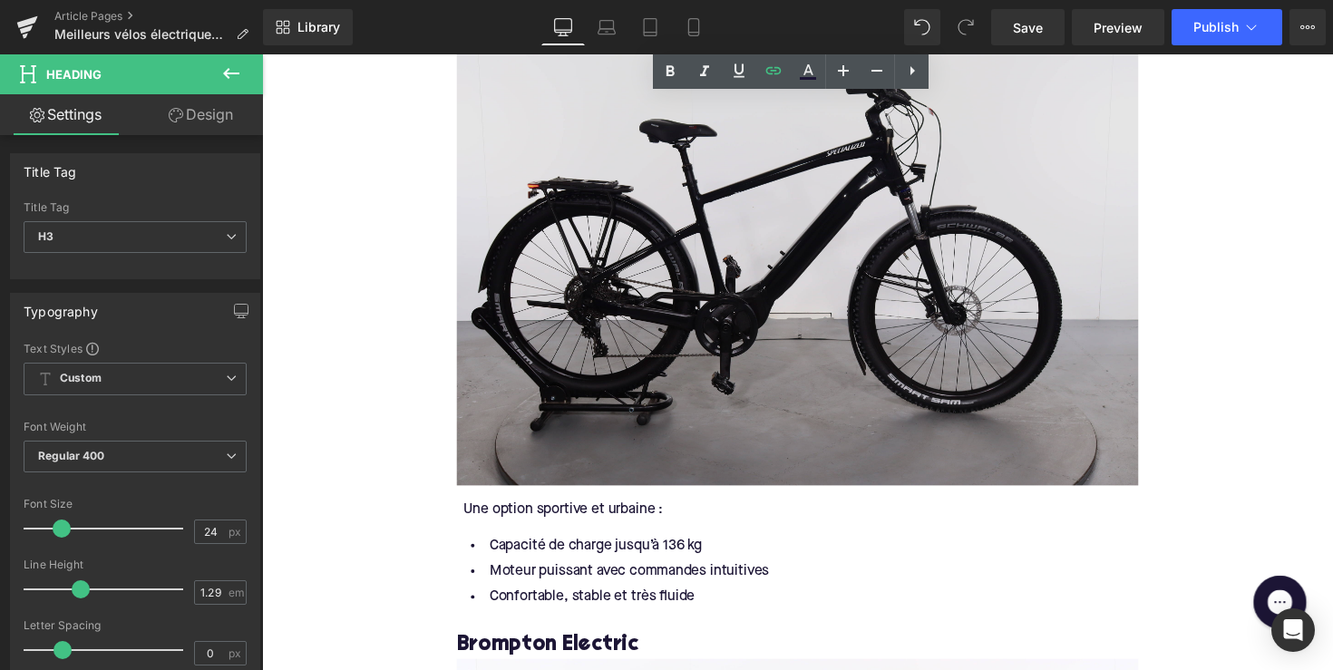
scroll to position [3528, 0]
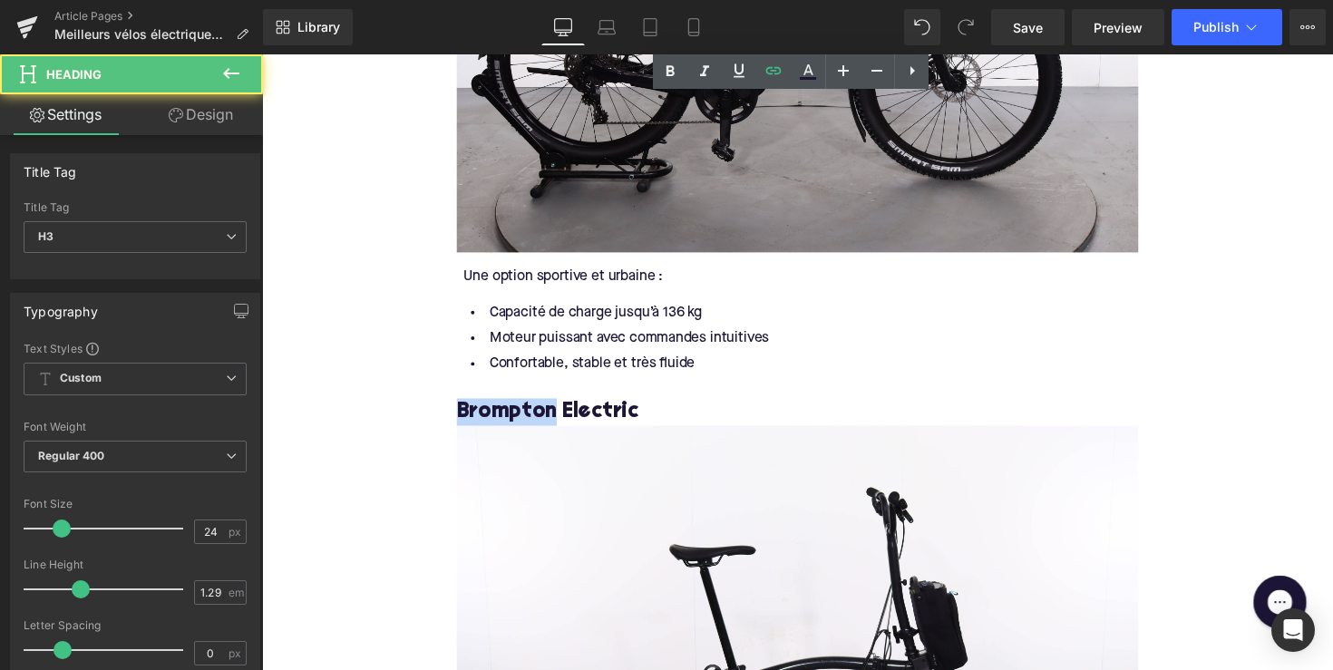
drag, startPoint x: 559, startPoint y: 431, endPoint x: 432, endPoint y: 431, distance: 127.0
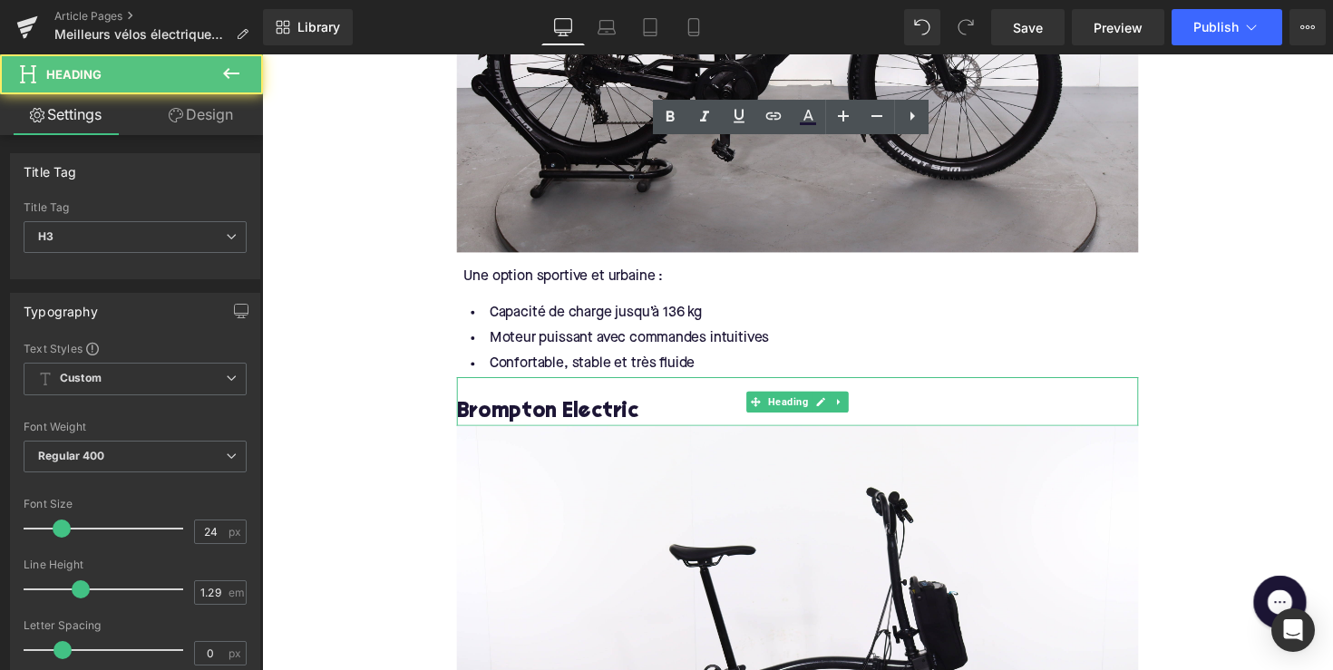
click at [611, 435] on h3 "Brompton Electric" at bounding box center [811, 421] width 698 height 28
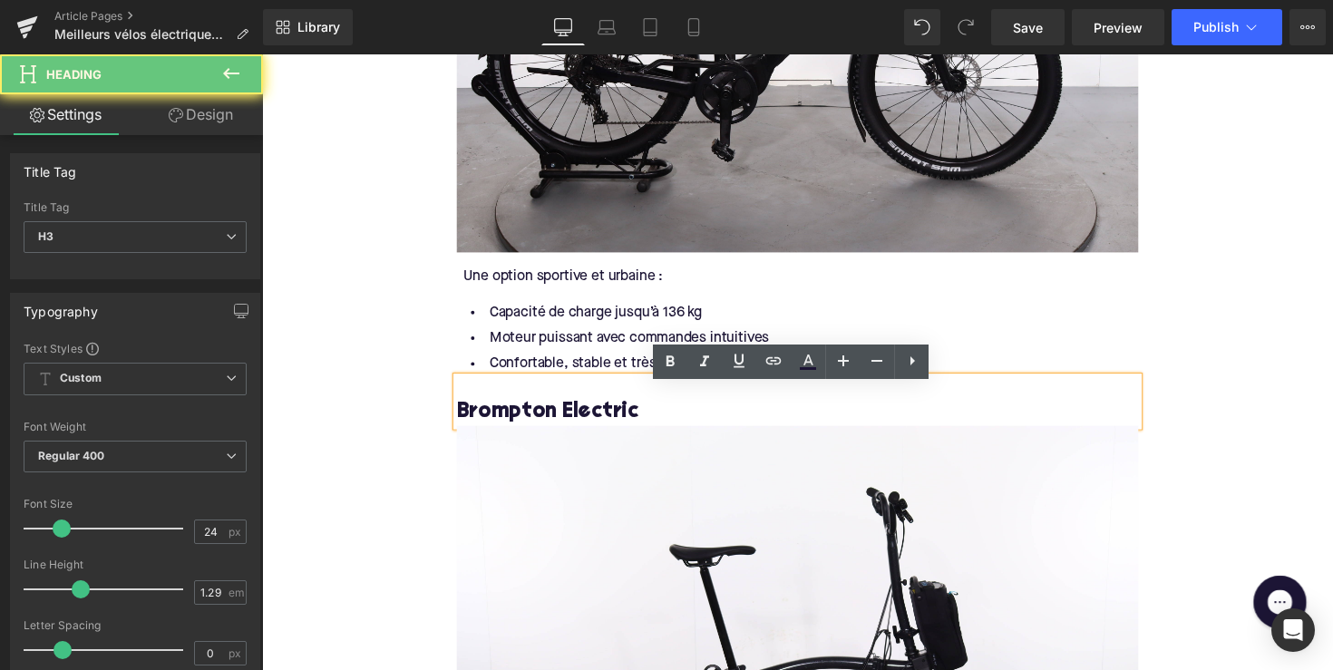
click at [652, 425] on h3 "Brompton Electric" at bounding box center [811, 421] width 698 height 28
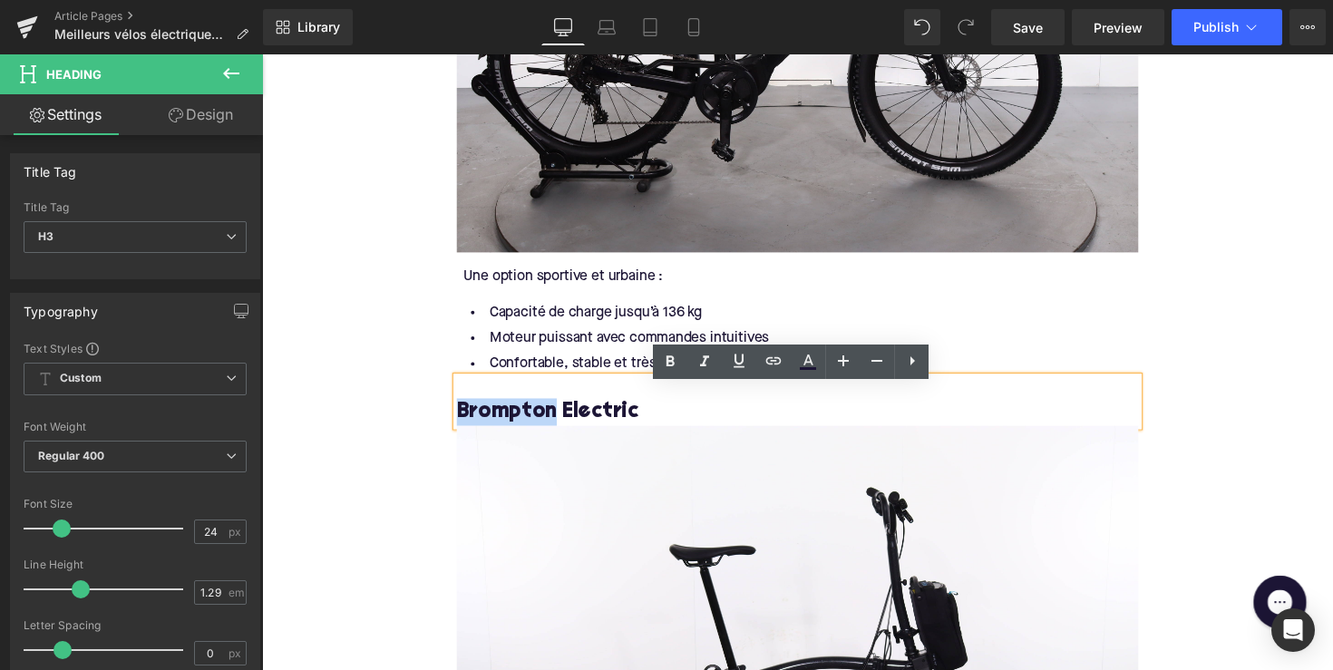
drag, startPoint x: 558, startPoint y: 434, endPoint x: 463, endPoint y: 432, distance: 95.3
click at [463, 432] on h3 "Brompton Electric" at bounding box center [811, 421] width 698 height 28
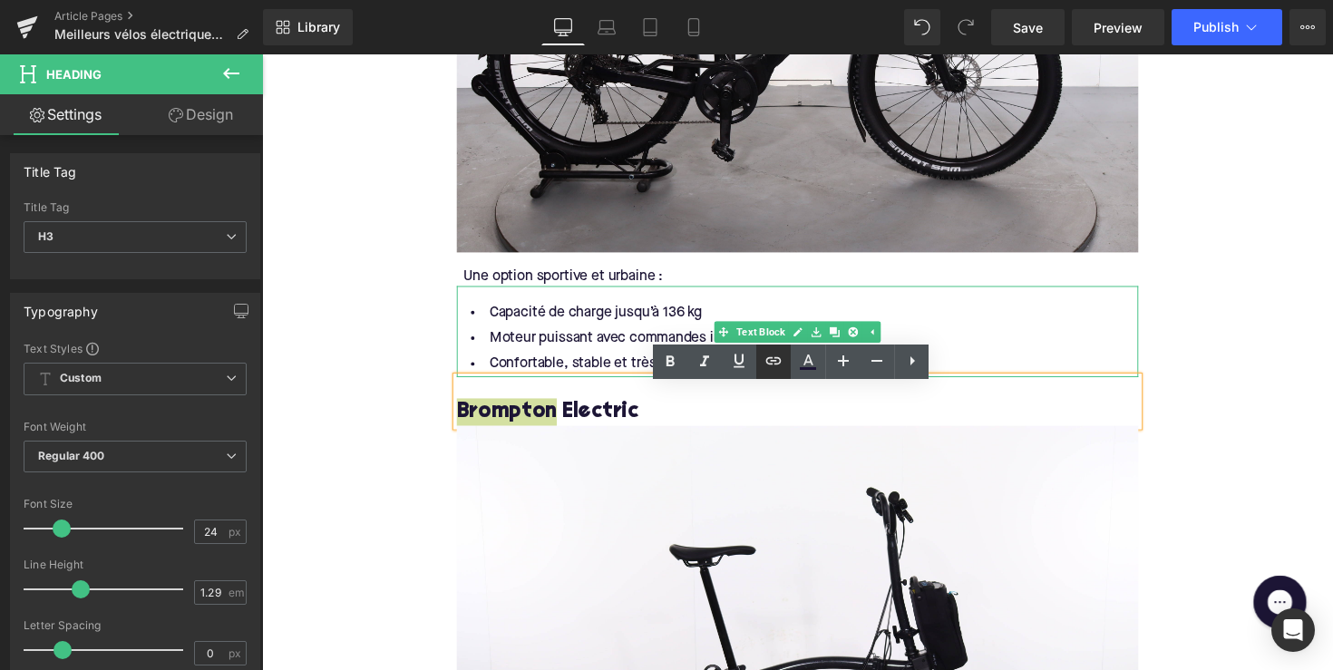
click at [770, 365] on icon at bounding box center [774, 361] width 22 height 22
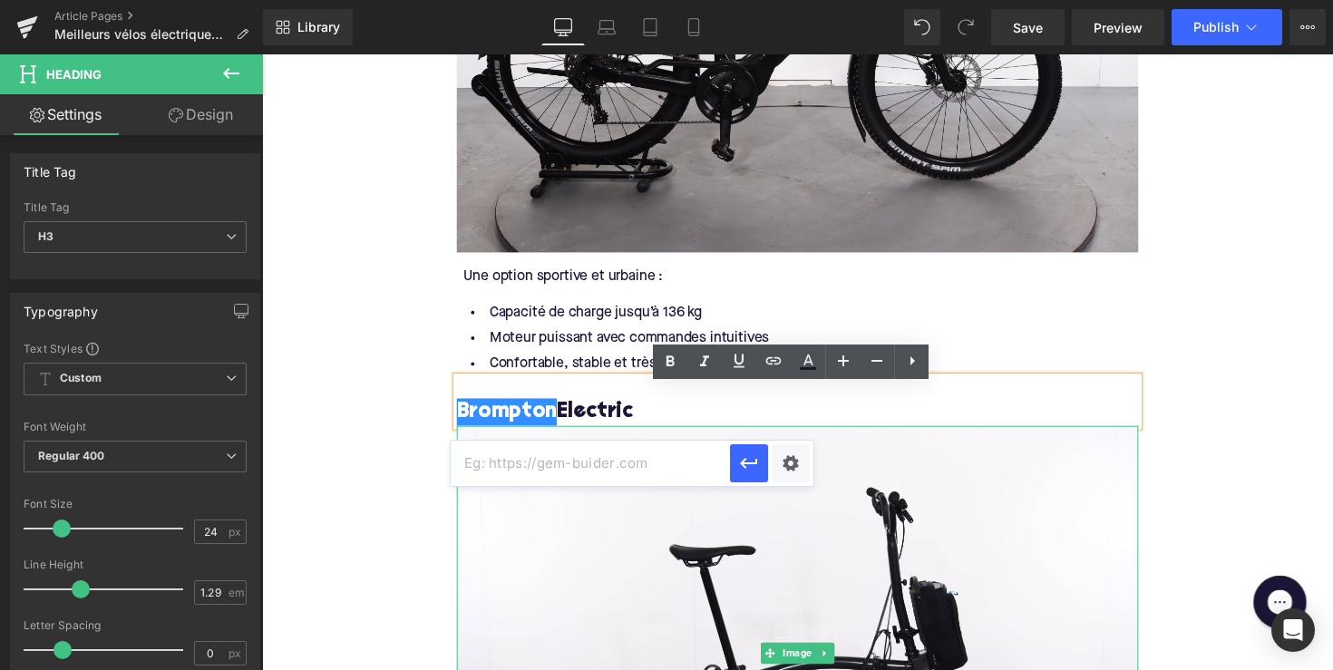
click at [656, 461] on input "text" at bounding box center [590, 463] width 279 height 45
paste input "[URL][DOMAIN_NAME]"
type input "[URL][DOMAIN_NAME]"
click at [754, 455] on icon "button" at bounding box center [749, 464] width 22 height 22
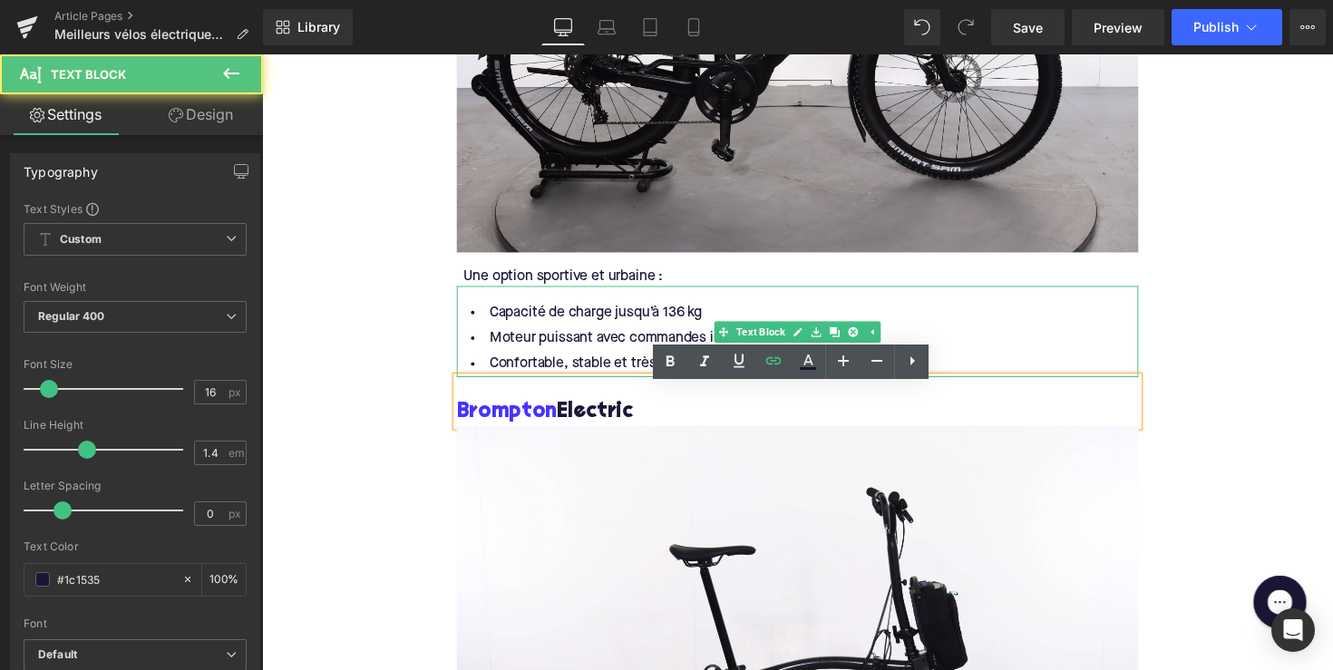
click at [657, 353] on li "Moteur puissant avec commandes intuitives" at bounding box center [811, 346] width 698 height 26
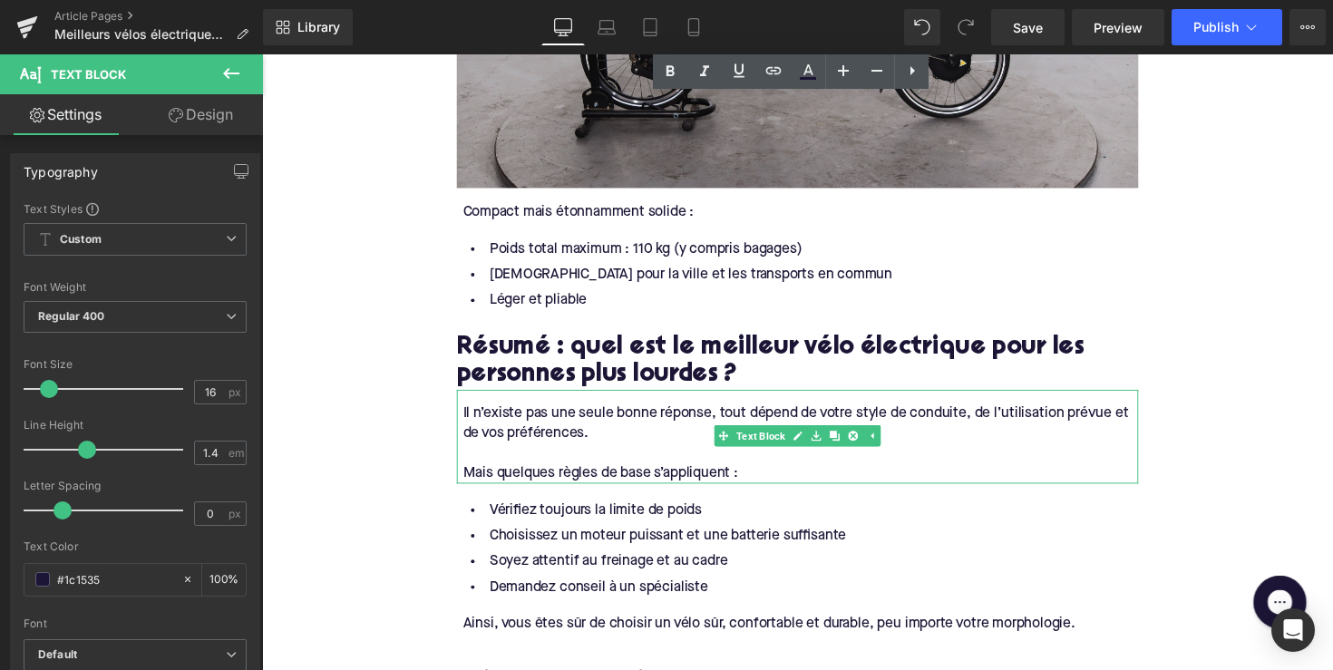
scroll to position [4219, 0]
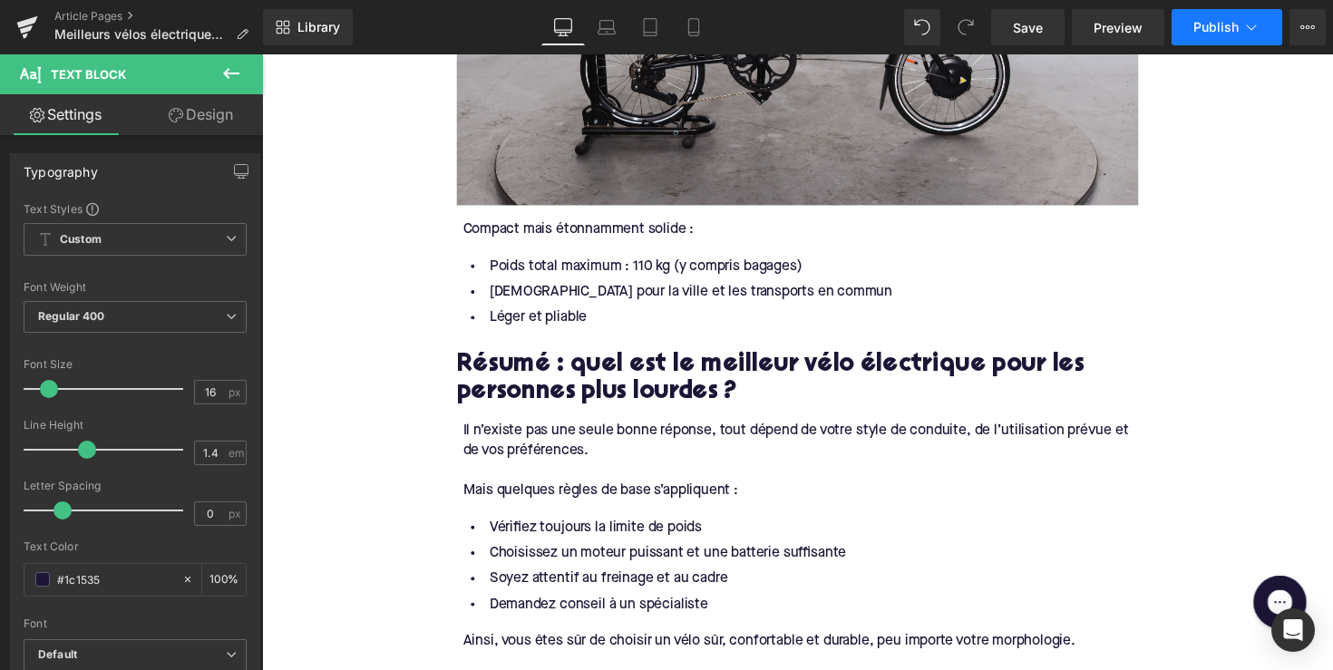
click at [1191, 18] on button "Publish" at bounding box center [1227, 27] width 111 height 36
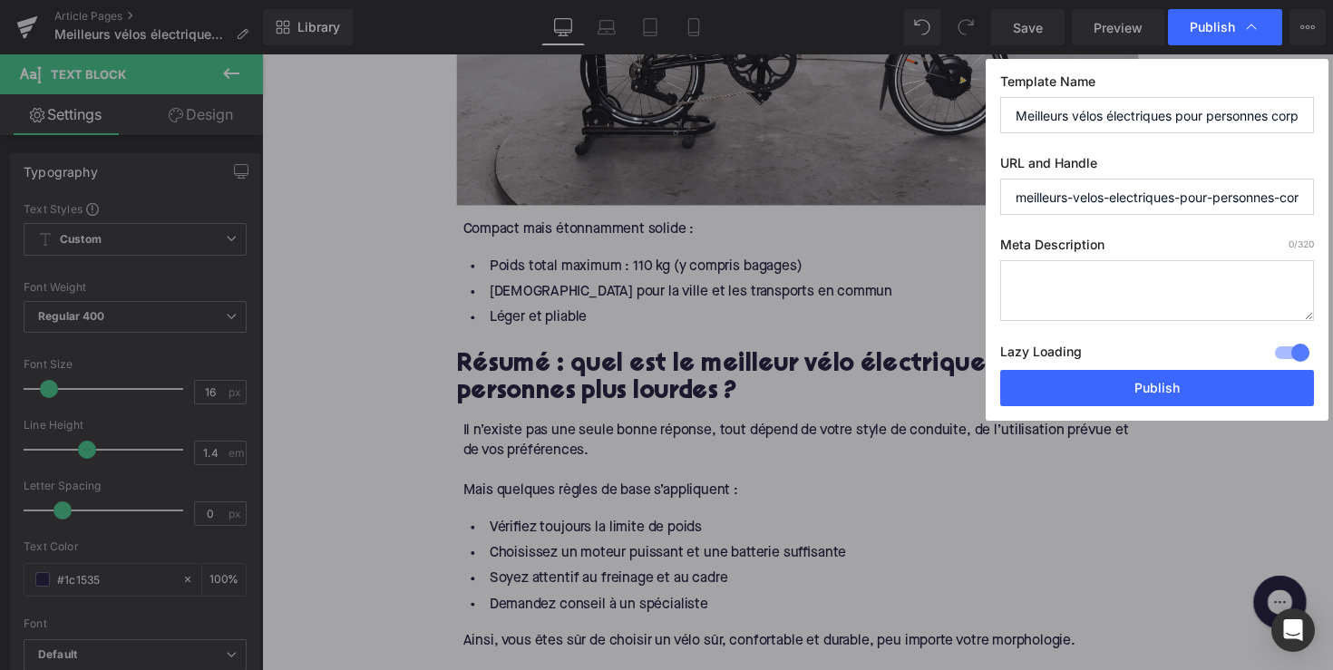
click at [1104, 283] on textarea at bounding box center [1157, 290] width 314 height 61
paste textarea "Découvrez les meilleurs vélos électriques pour personnes fortes : robustes, con…"
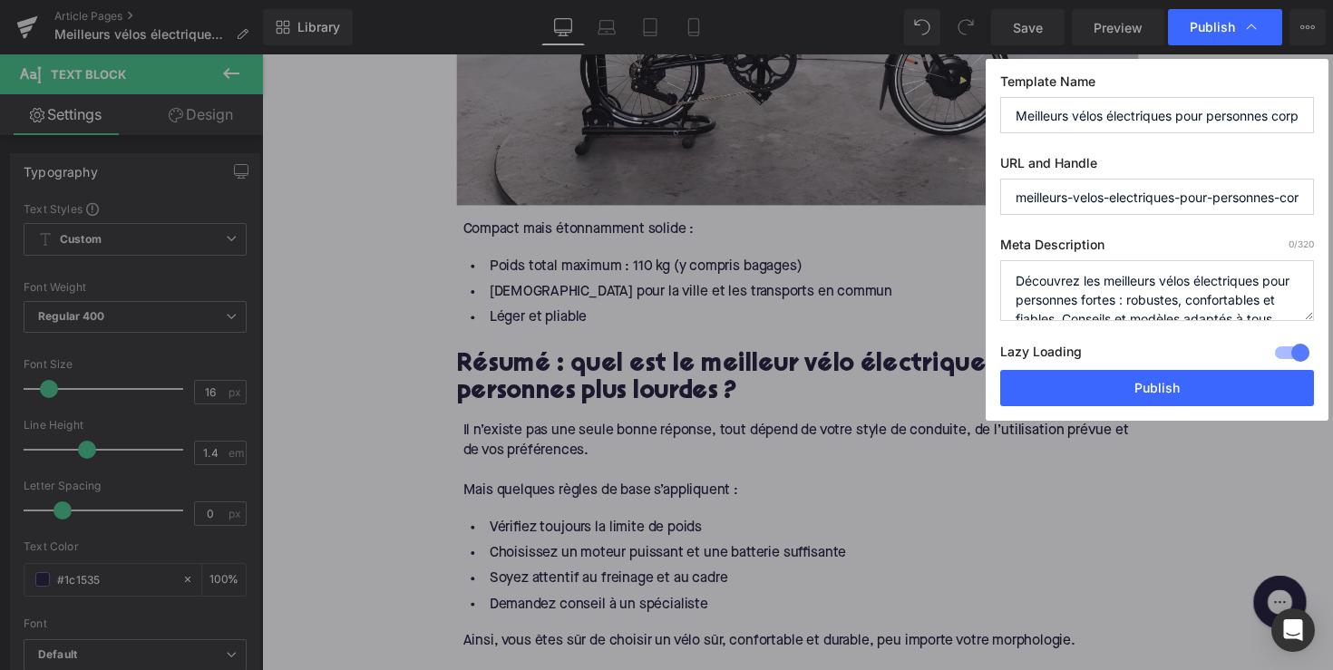
scroll to position [38, 0]
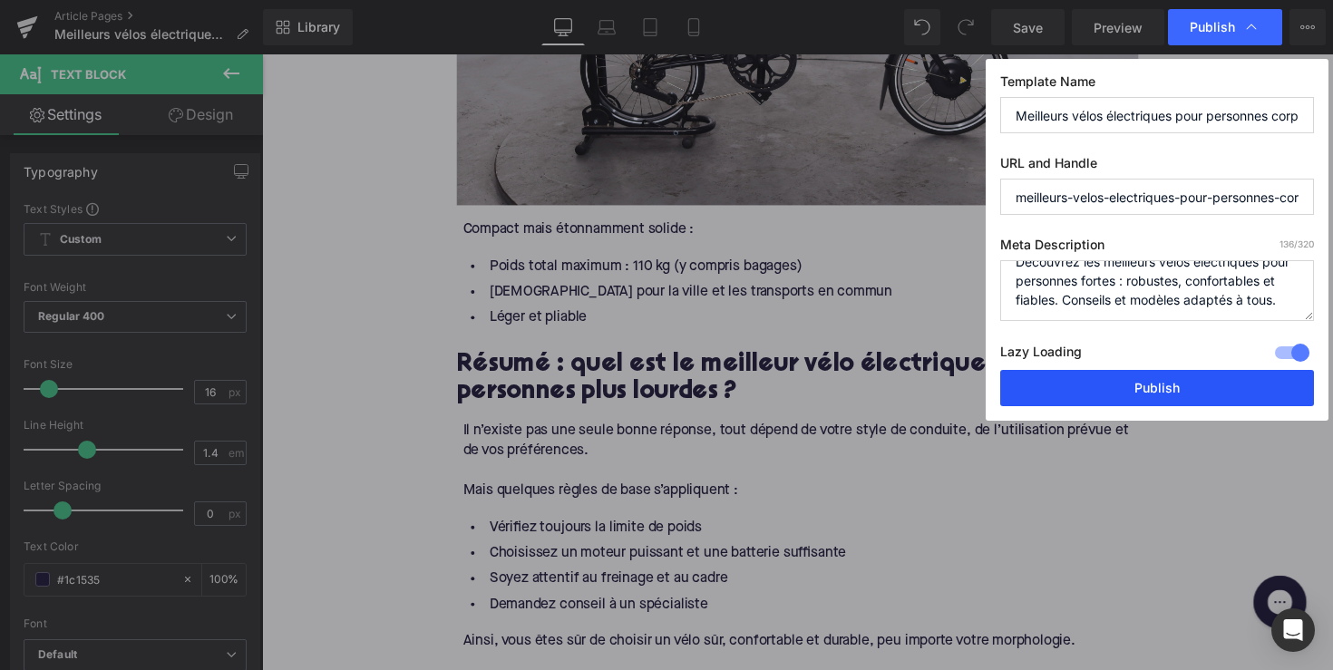
type textarea "Découvrez les meilleurs vélos électriques pour personnes fortes : robustes, con…"
click at [1135, 395] on button "Publish" at bounding box center [1157, 388] width 314 height 36
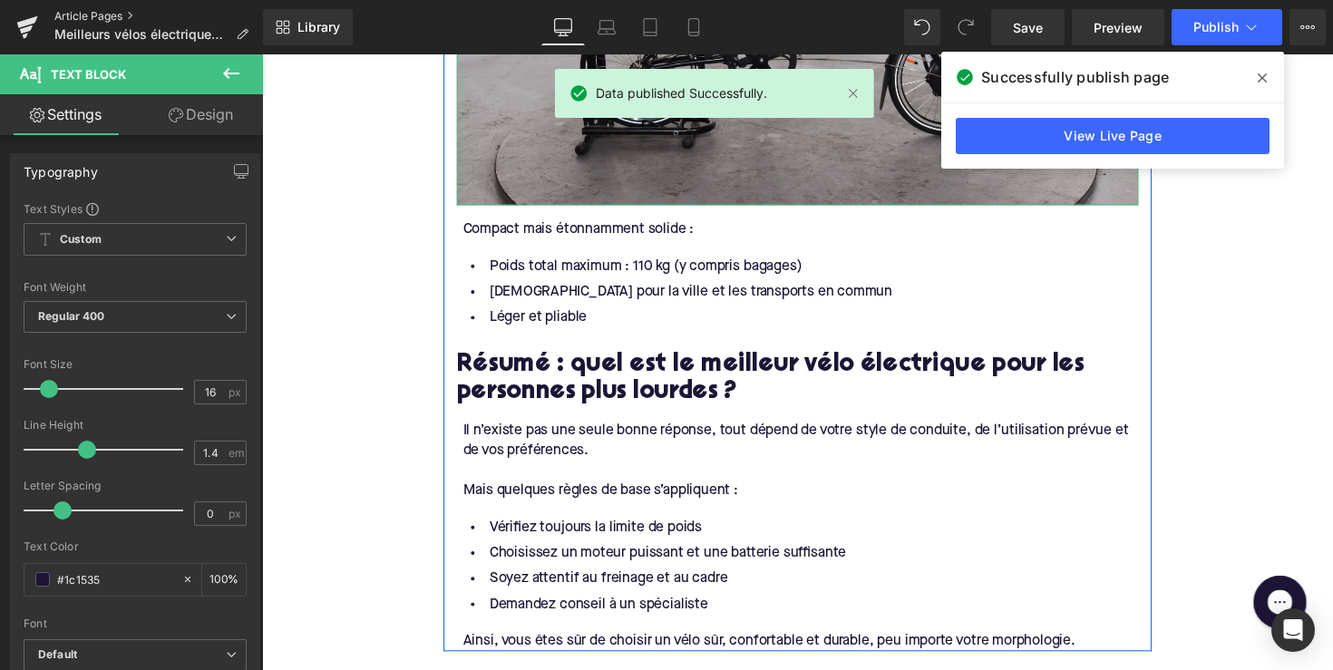
click at [99, 15] on link "Article Pages" at bounding box center [158, 16] width 209 height 15
